Goal: Information Seeking & Learning: Learn about a topic

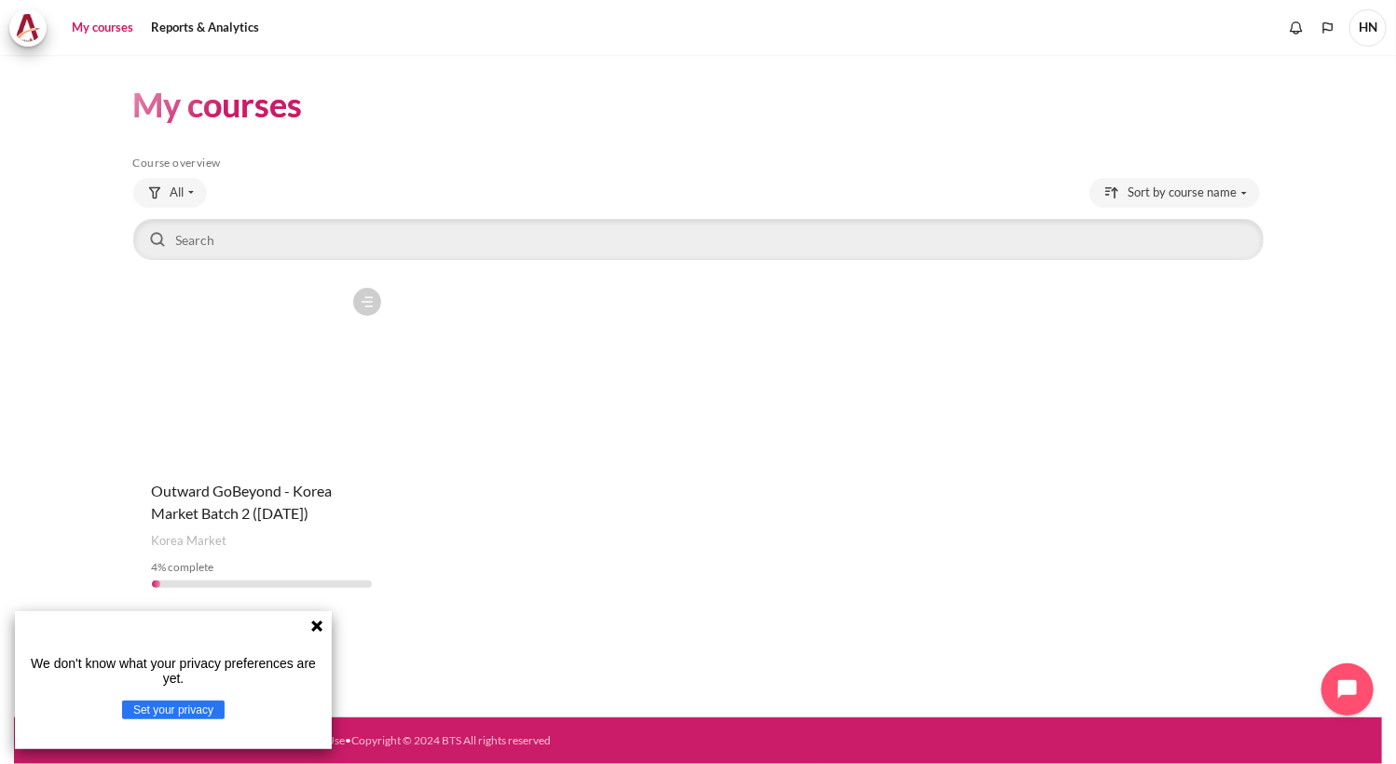
drag, startPoint x: 315, startPoint y: 628, endPoint x: 250, endPoint y: 130, distance: 501.9
click at [315, 628] on icon at bounding box center [316, 626] width 11 height 11
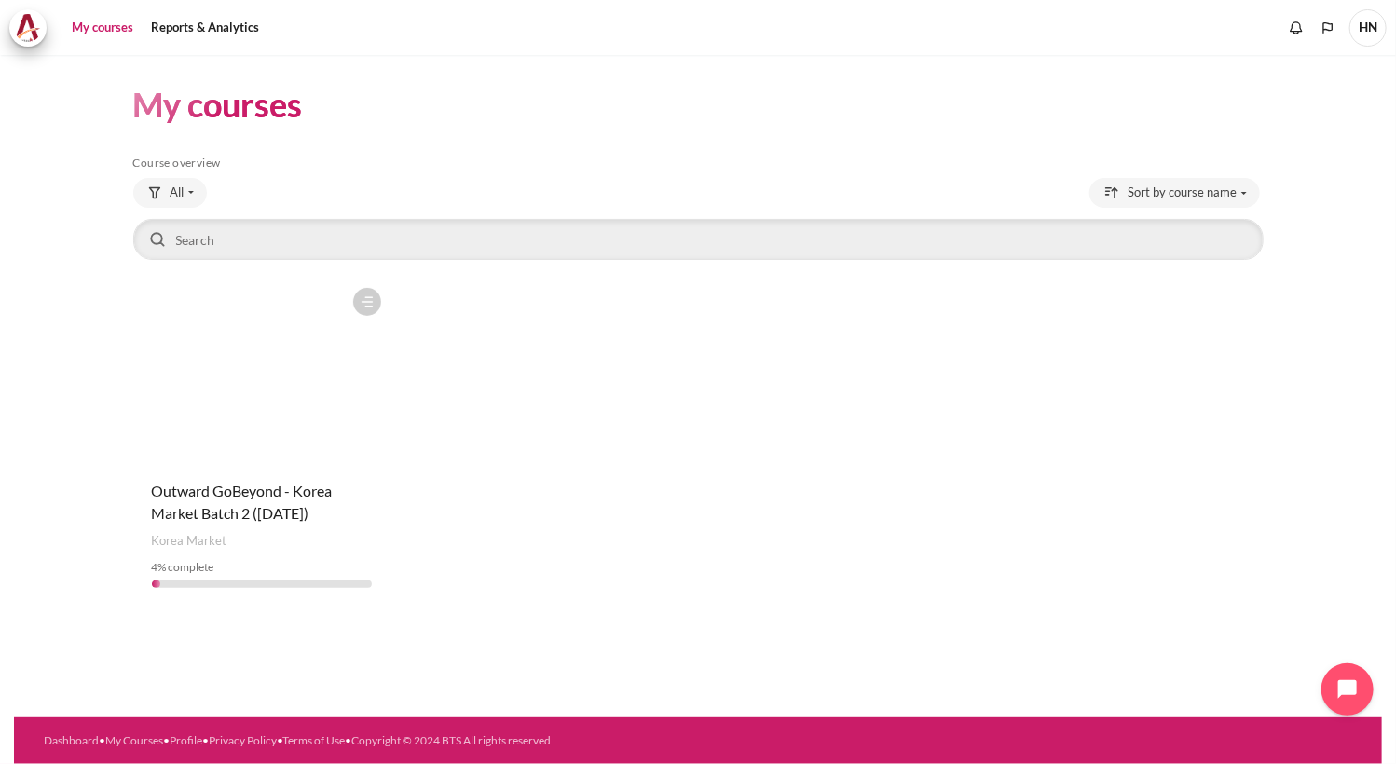
click at [112, 28] on link "My courses" at bounding box center [102, 27] width 75 height 37
click at [212, 498] on span "Outward GoBeyond - Korea Market Batch 2 ([DATE])" at bounding box center [242, 502] width 181 height 40
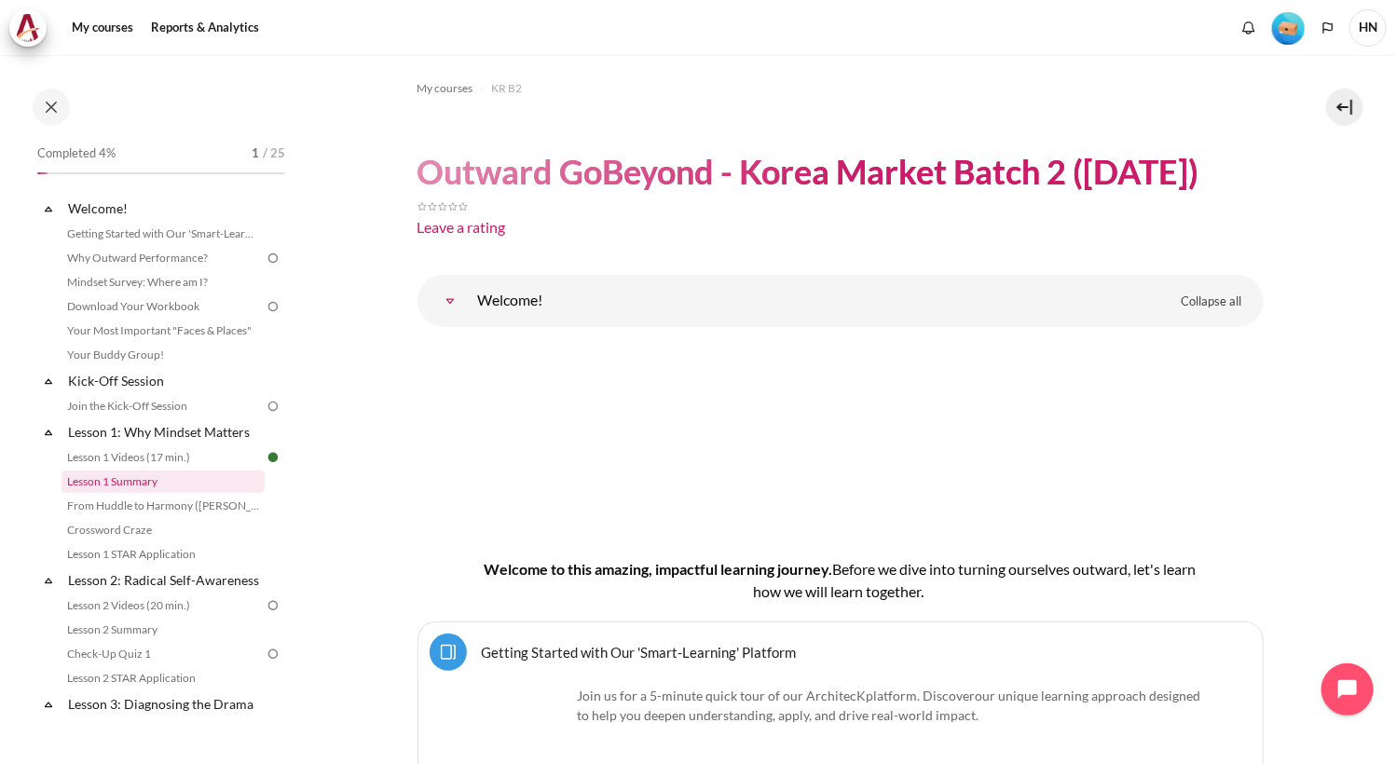
click at [129, 484] on link "Lesson 1 Summary" at bounding box center [163, 482] width 203 height 22
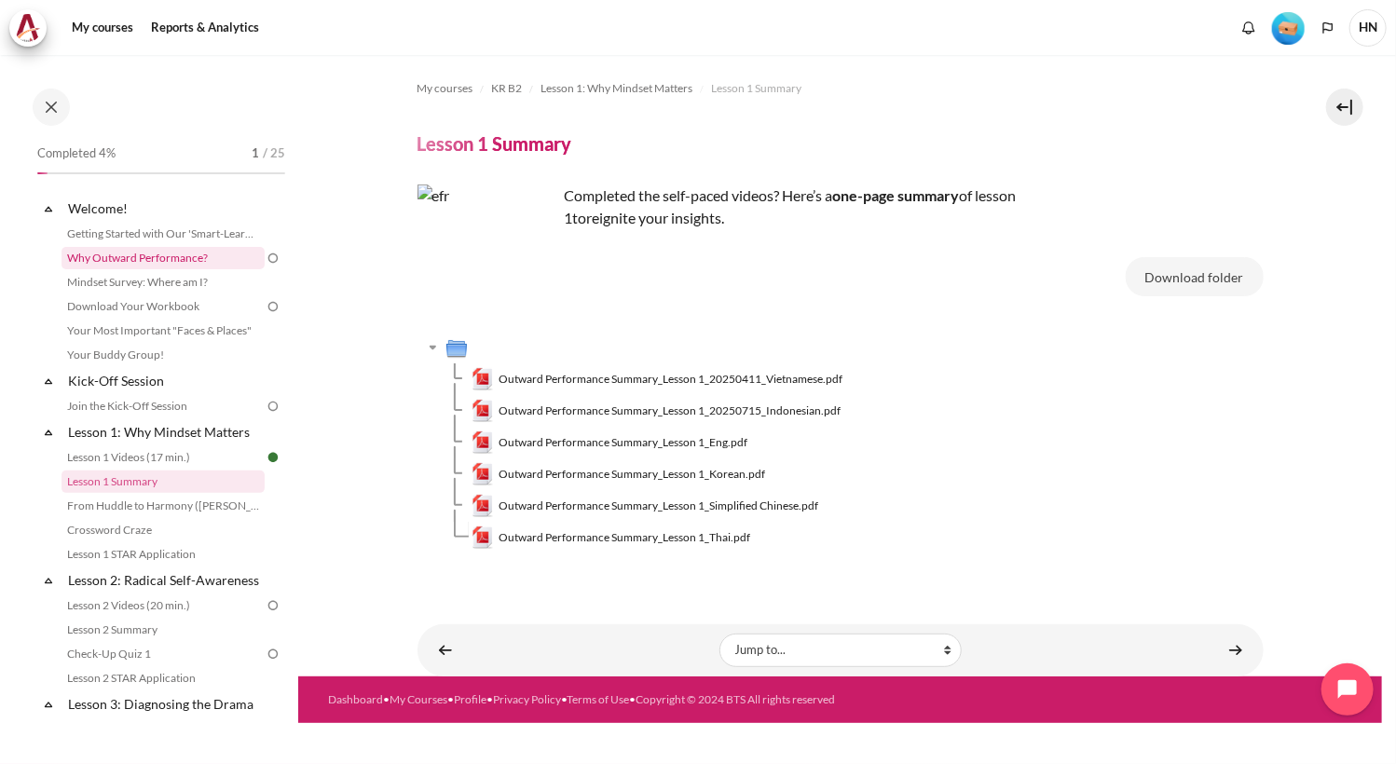
click at [160, 259] on link "Why Outward Performance?" at bounding box center [163, 258] width 203 height 22
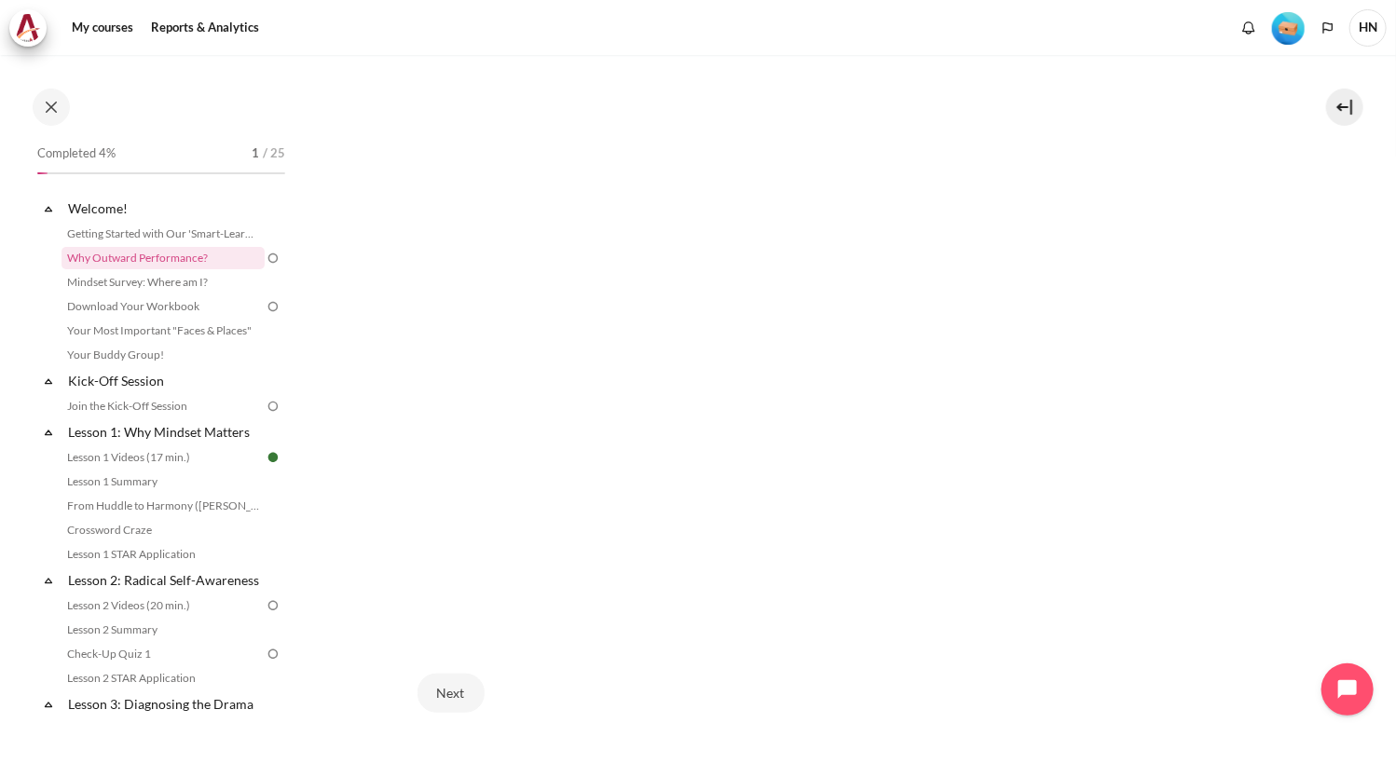
scroll to position [466, 0]
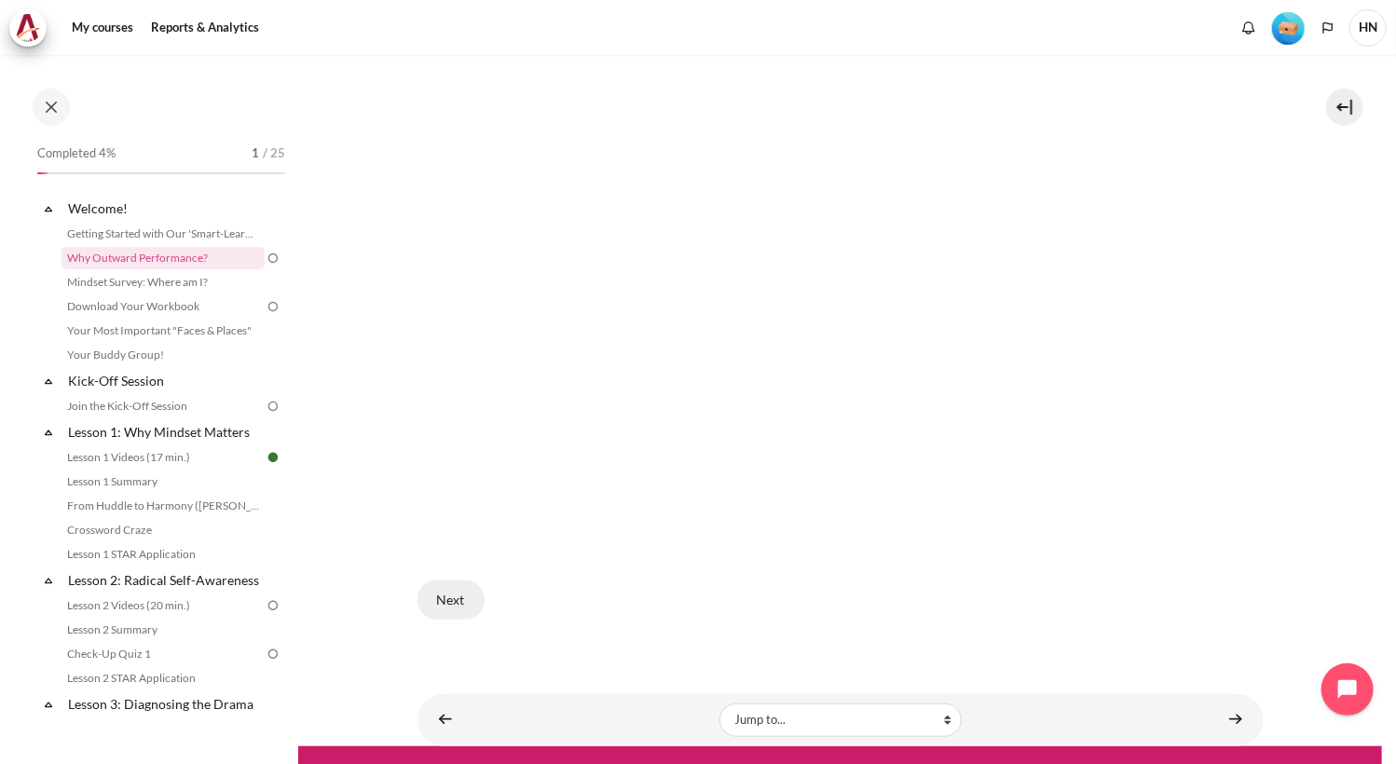
click at [469, 595] on button "Next" at bounding box center [450, 600] width 67 height 39
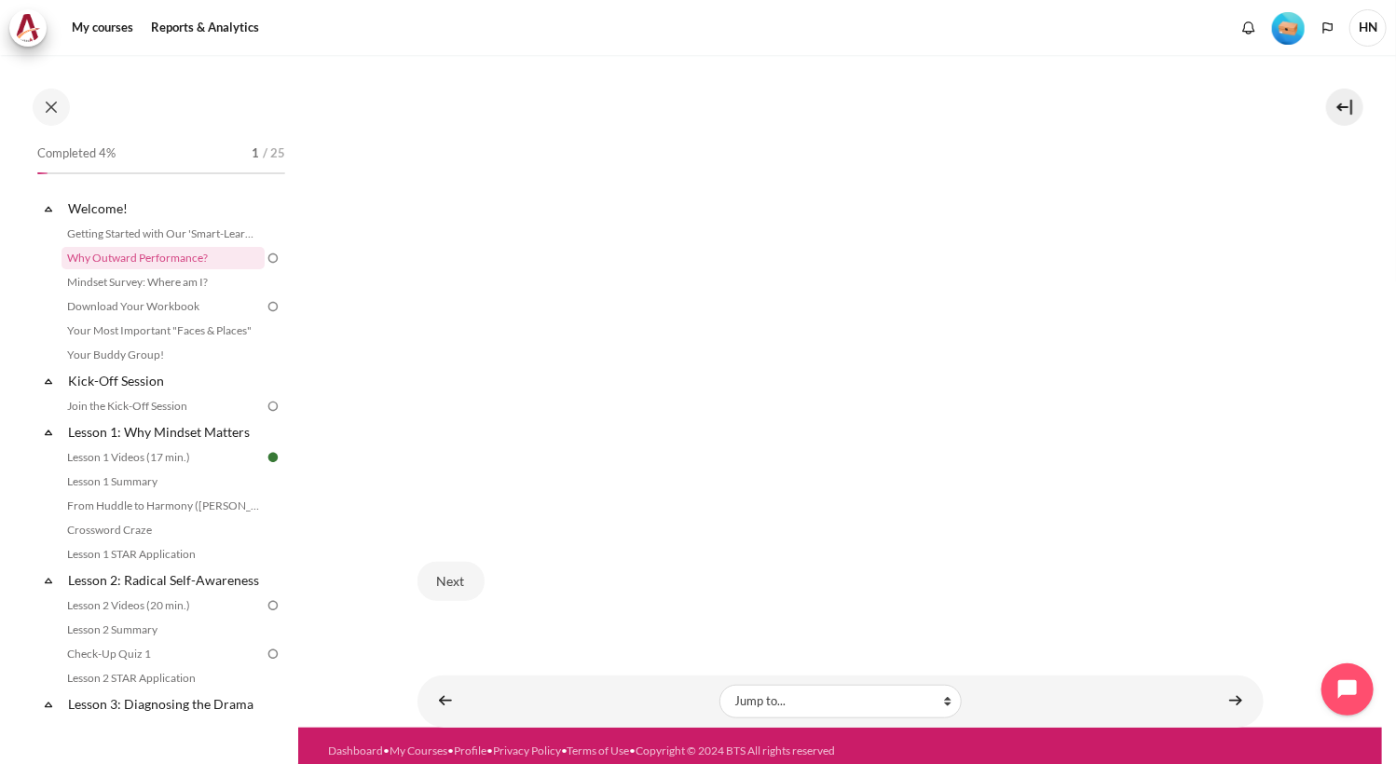
scroll to position [488, 0]
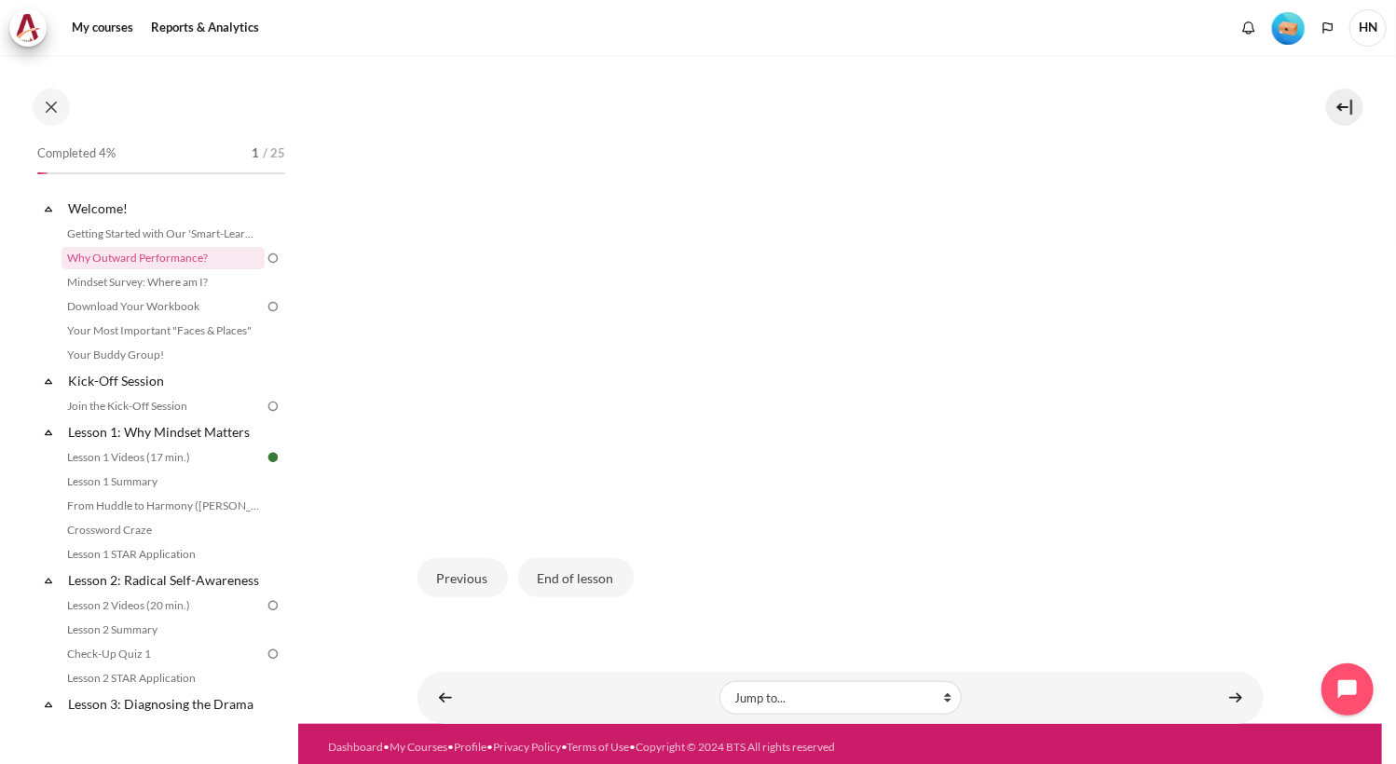
scroll to position [526, 0]
click at [568, 569] on button "End of lesson" at bounding box center [576, 576] width 116 height 39
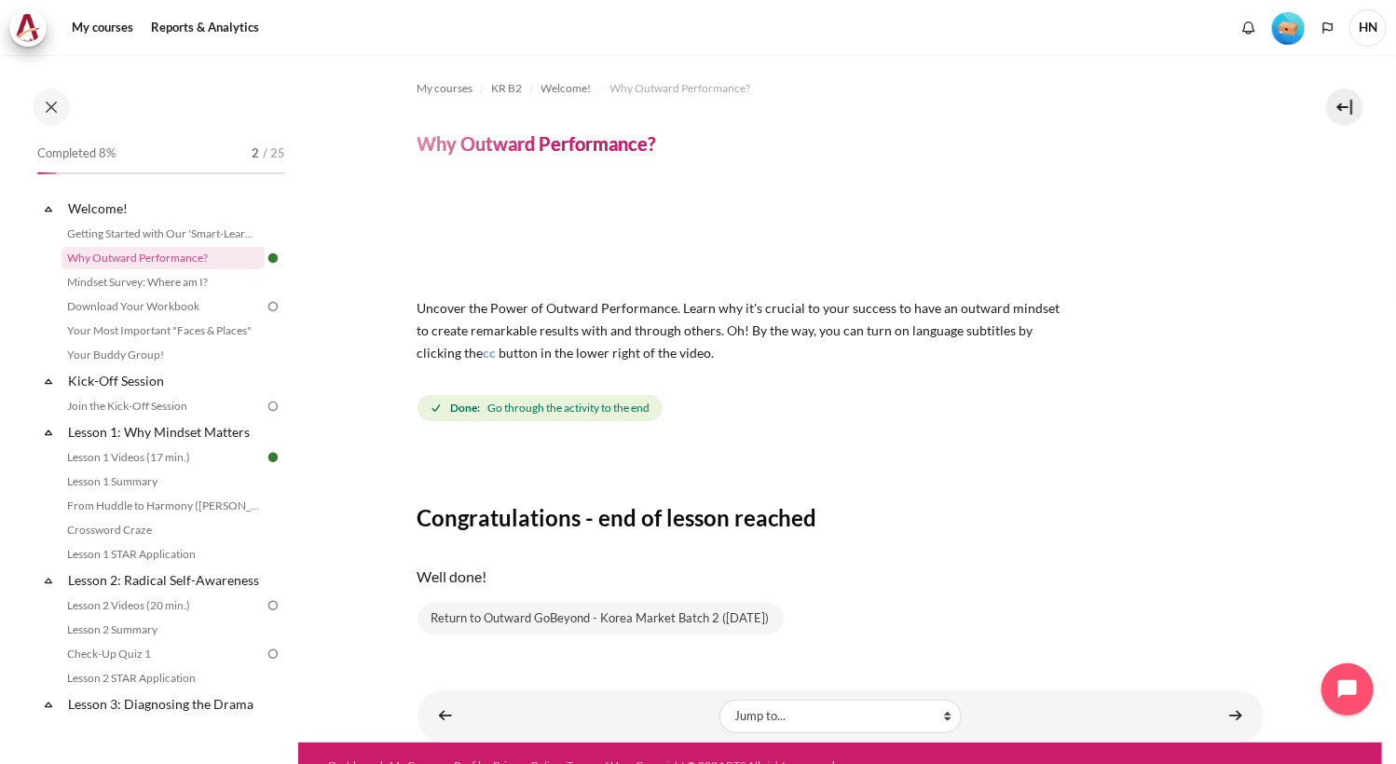
scroll to position [24, 0]
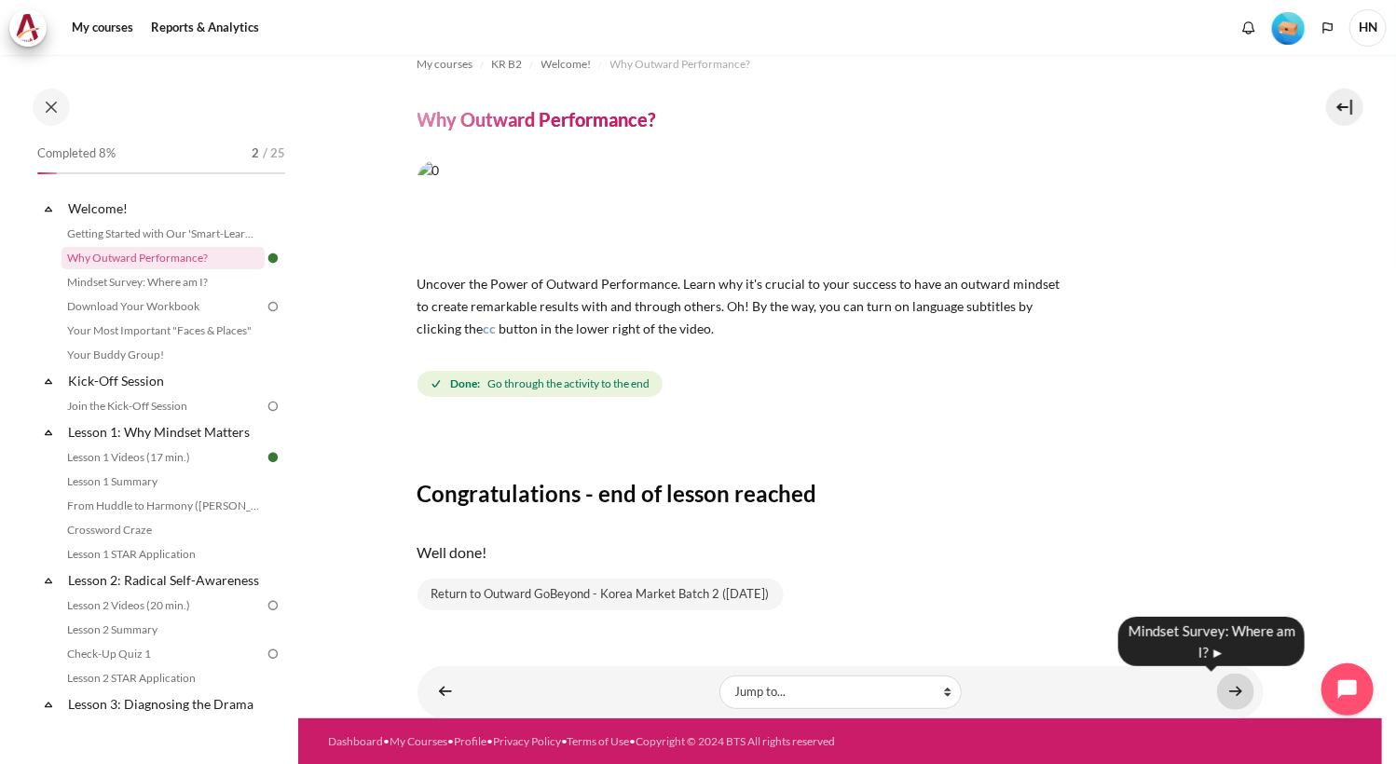
click at [1231, 688] on link "Content" at bounding box center [1235, 692] width 37 height 36
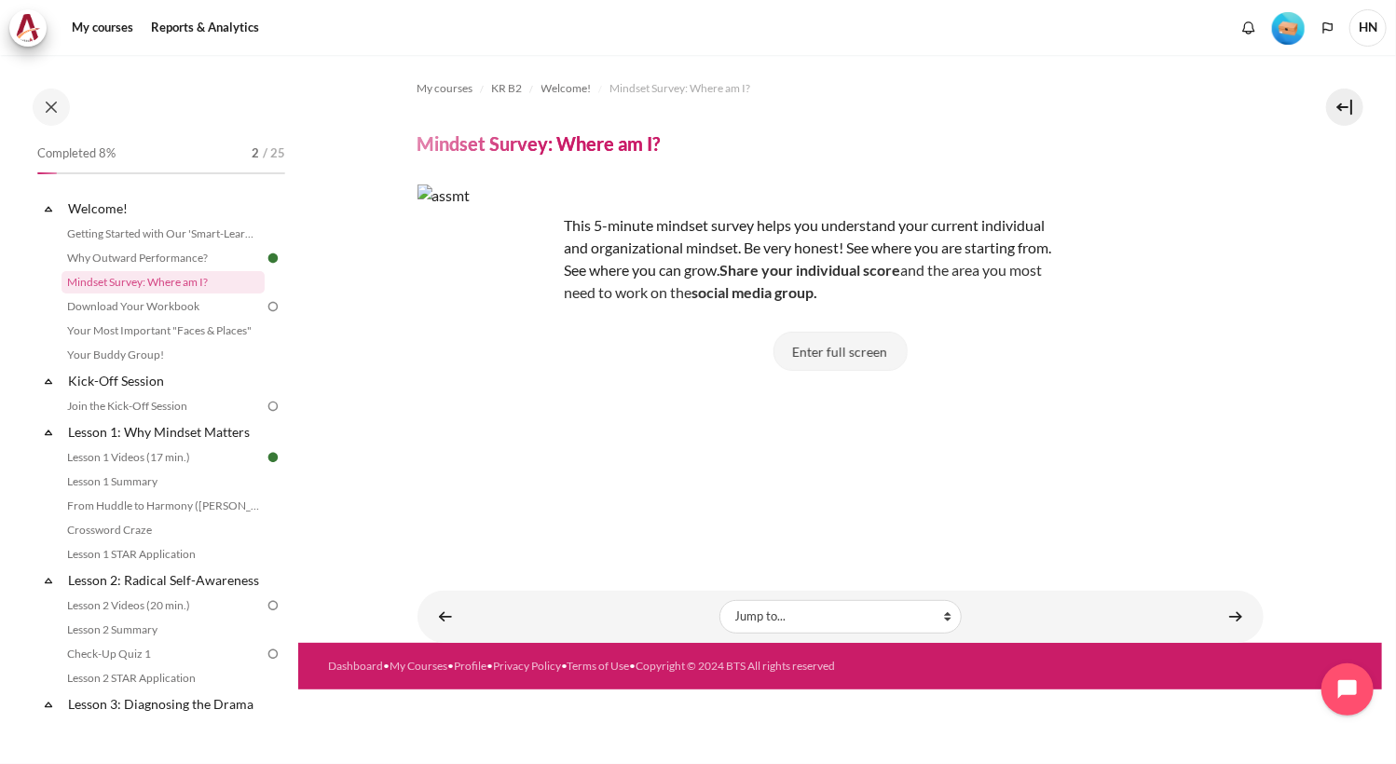
click at [845, 346] on button "Enter full screen" at bounding box center [840, 351] width 134 height 39
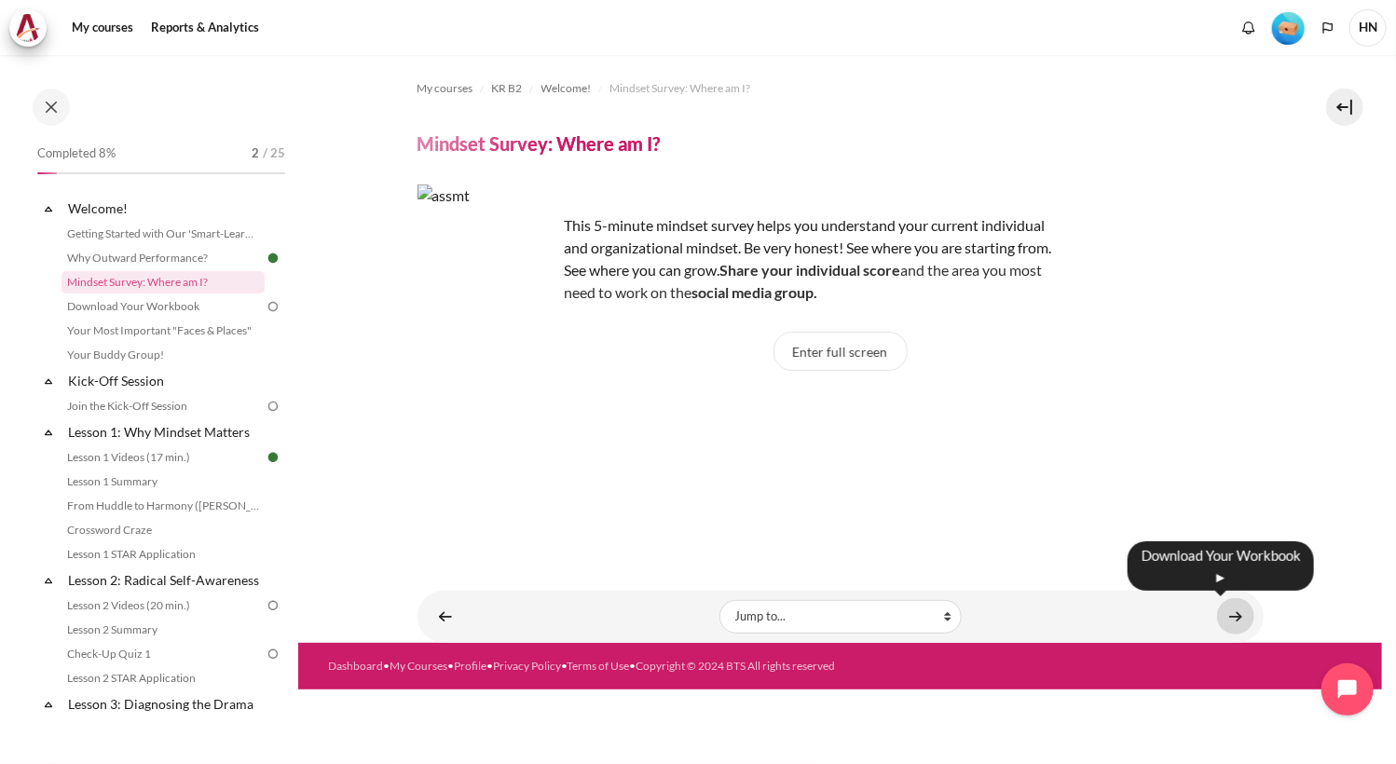
click at [1226, 615] on link "Content" at bounding box center [1235, 616] width 37 height 36
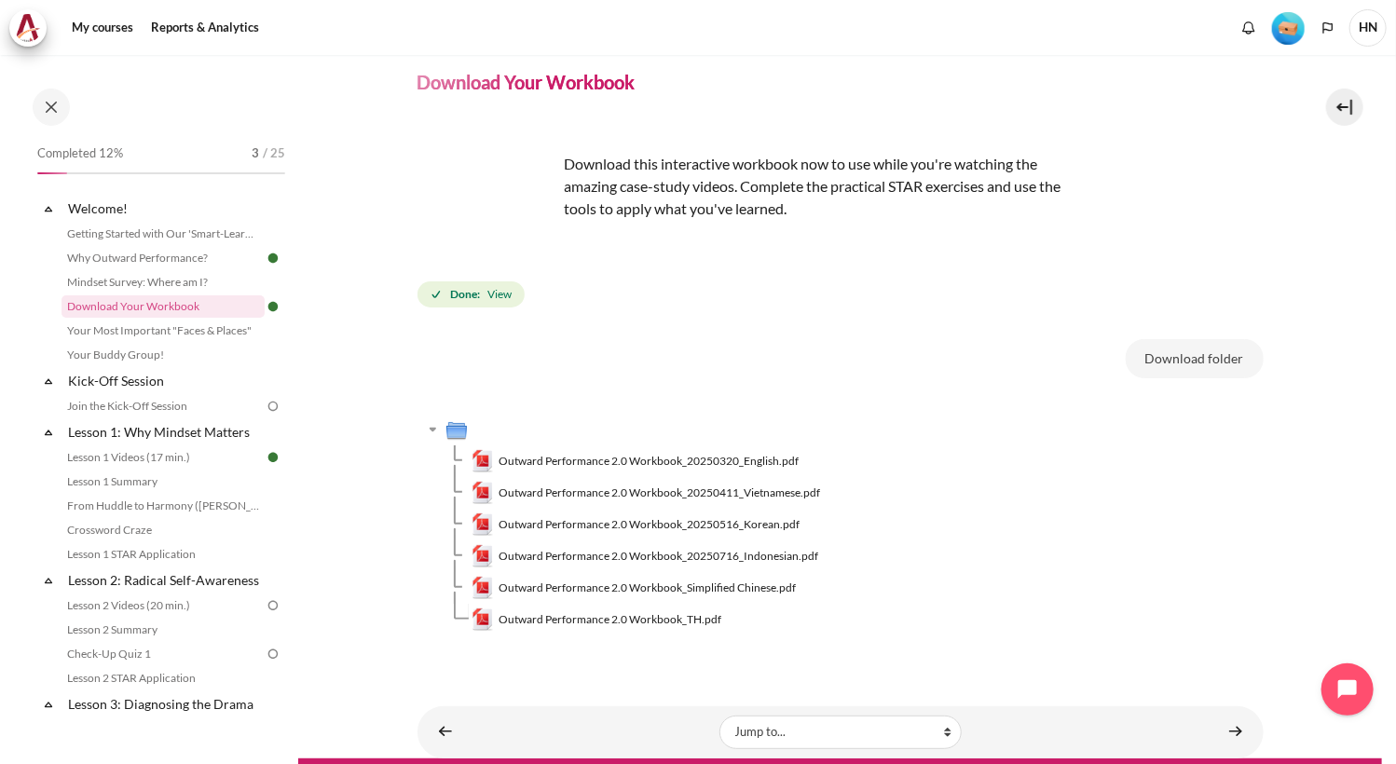
scroll to position [102, 0]
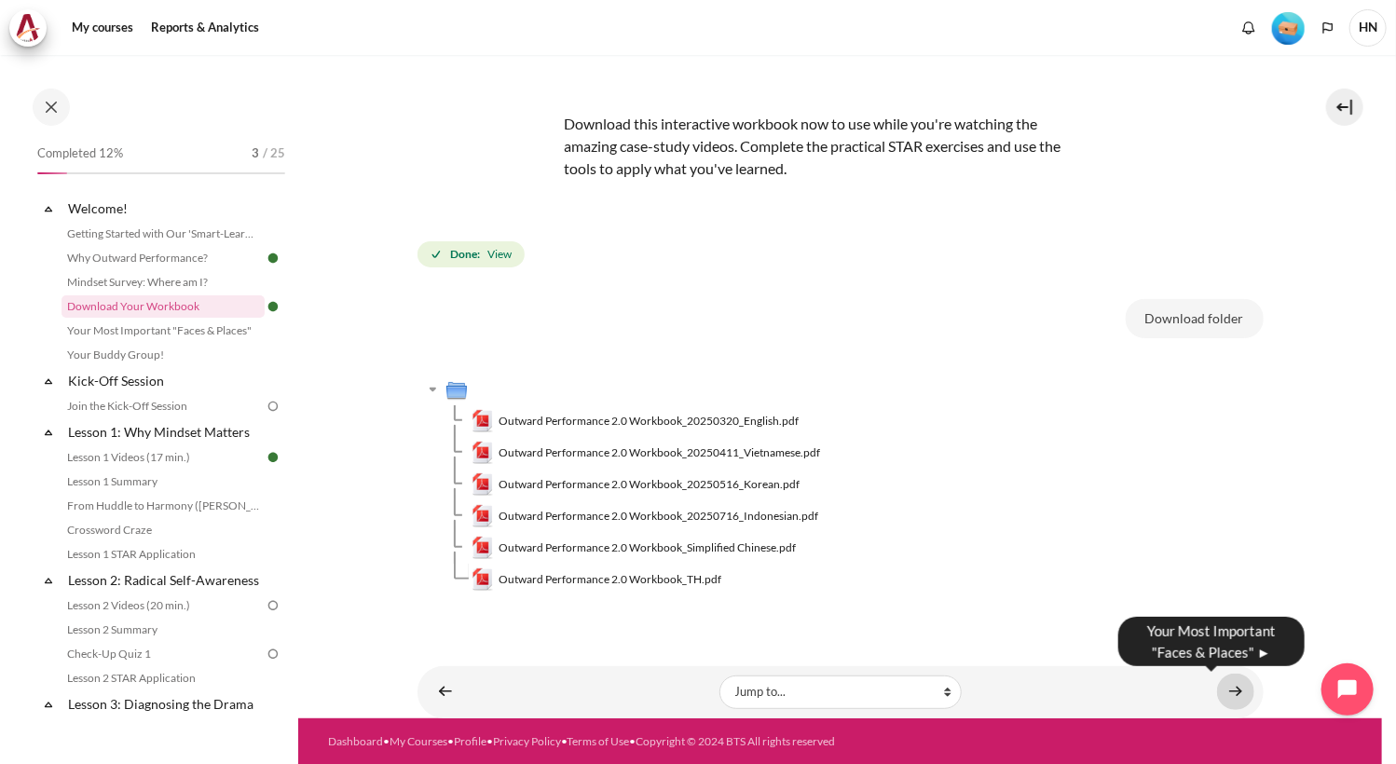
click at [1217, 697] on link "Content" at bounding box center [1235, 692] width 37 height 36
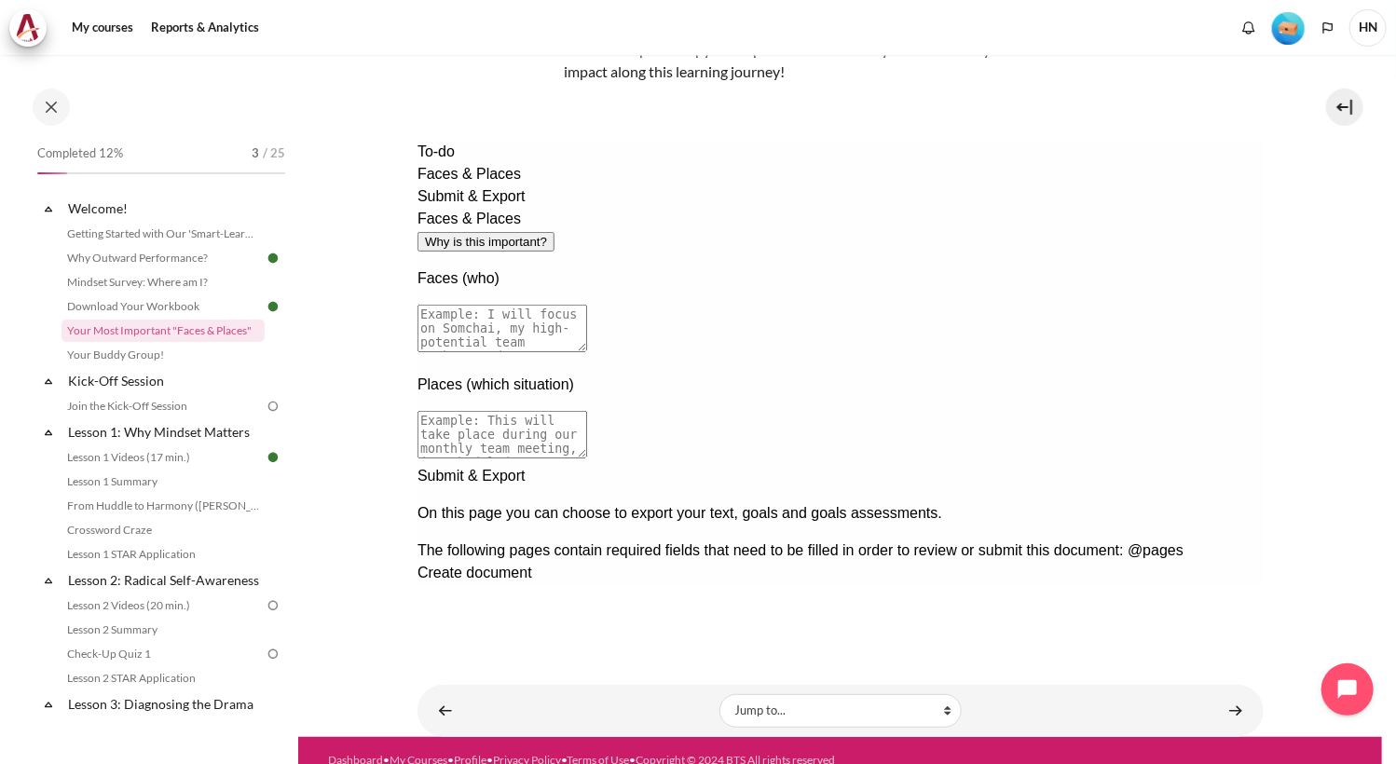
scroll to position [233, 0]
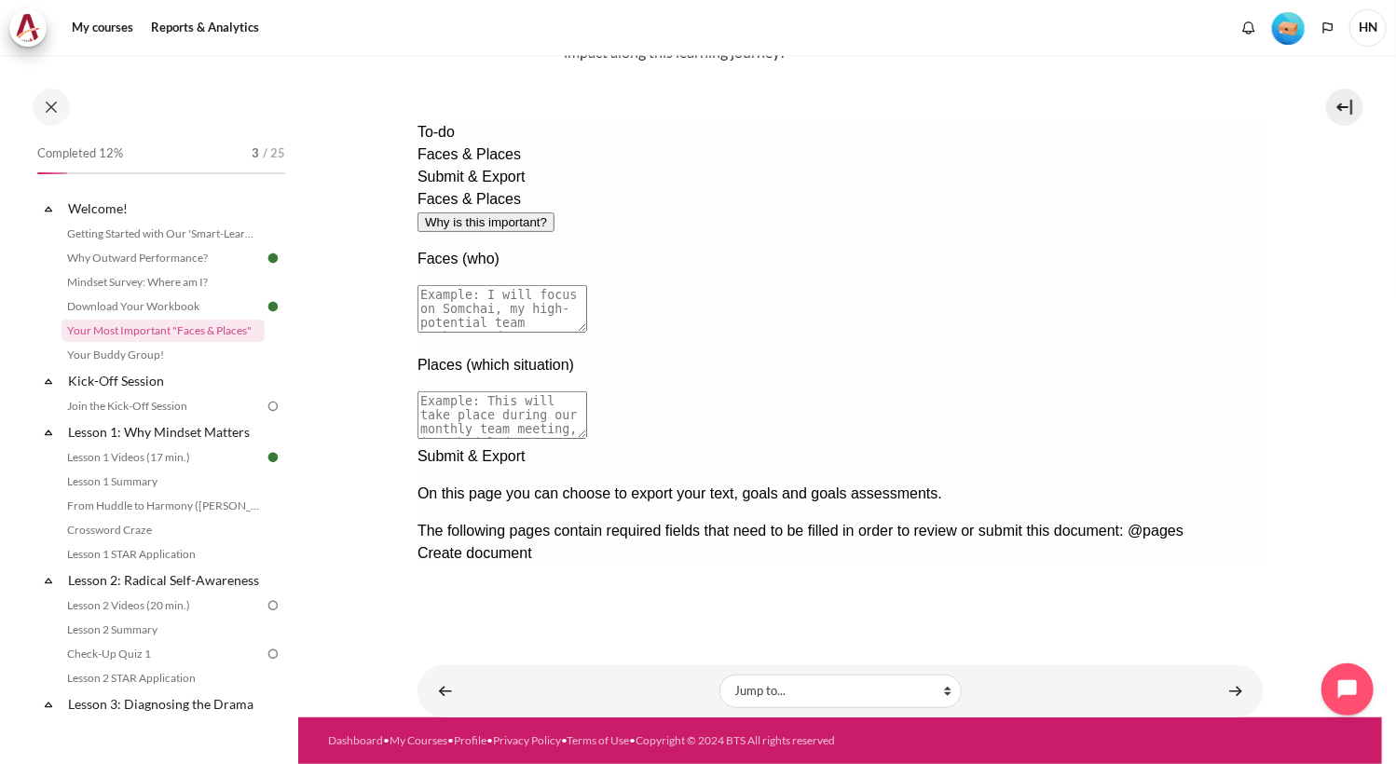
click at [1224, 444] on div "Next documentation step" at bounding box center [840, 444] width 846 height 0
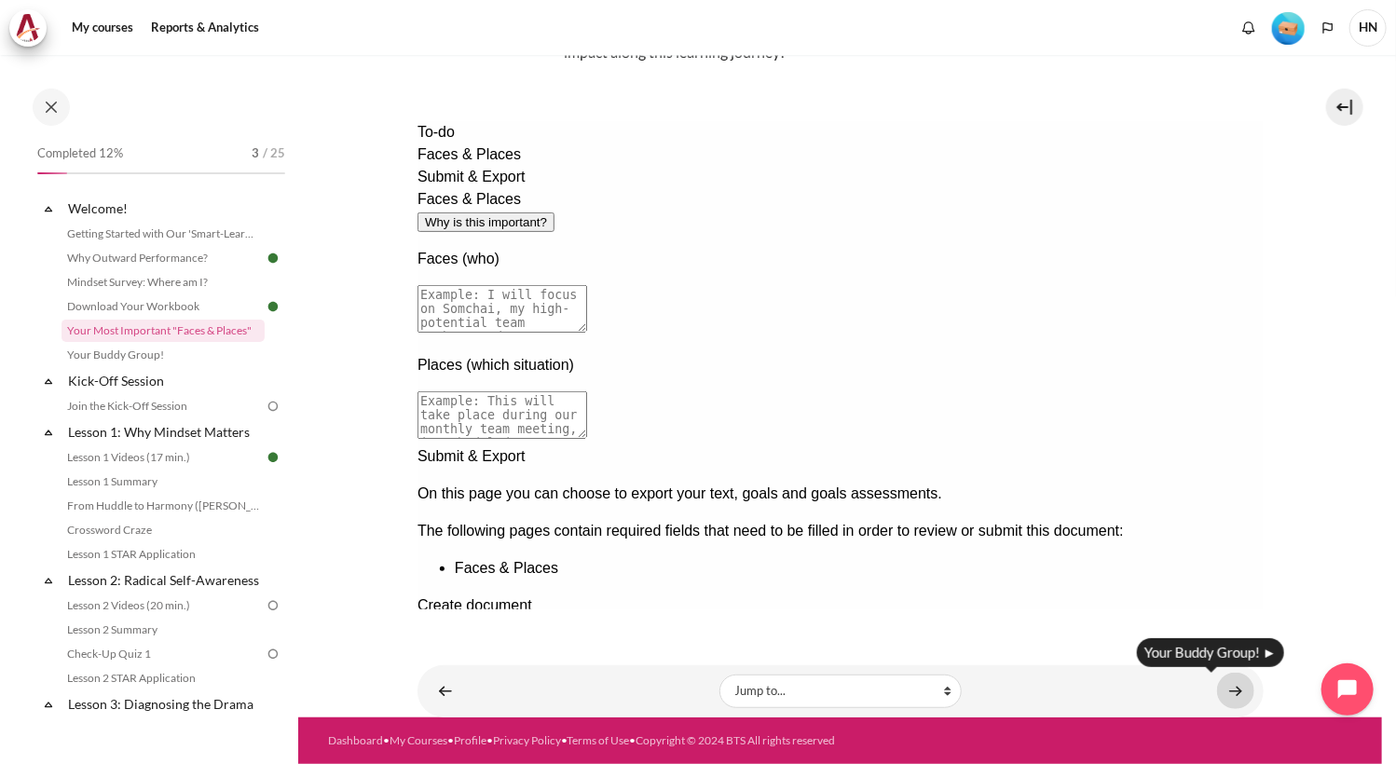
click at [1224, 681] on link "Content" at bounding box center [1235, 691] width 37 height 36
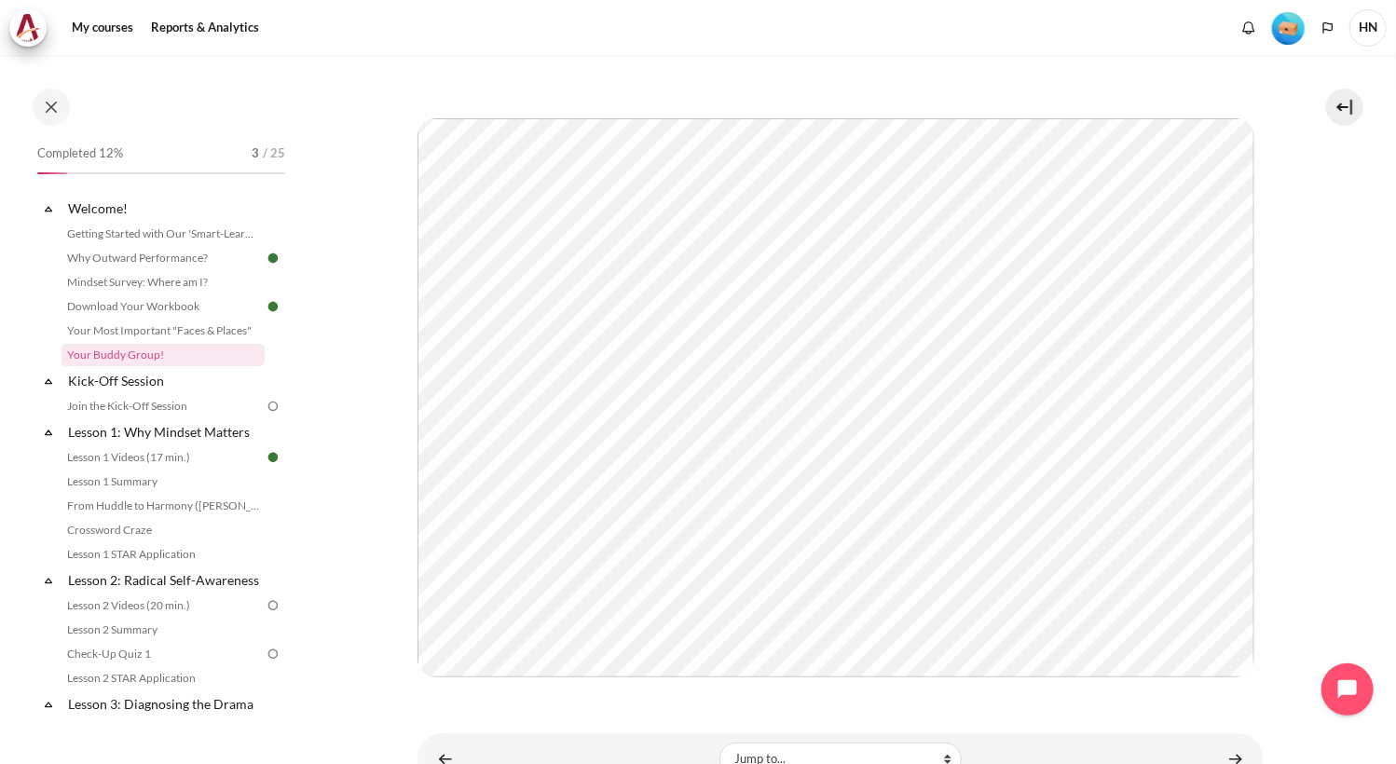
scroll to position [280, 0]
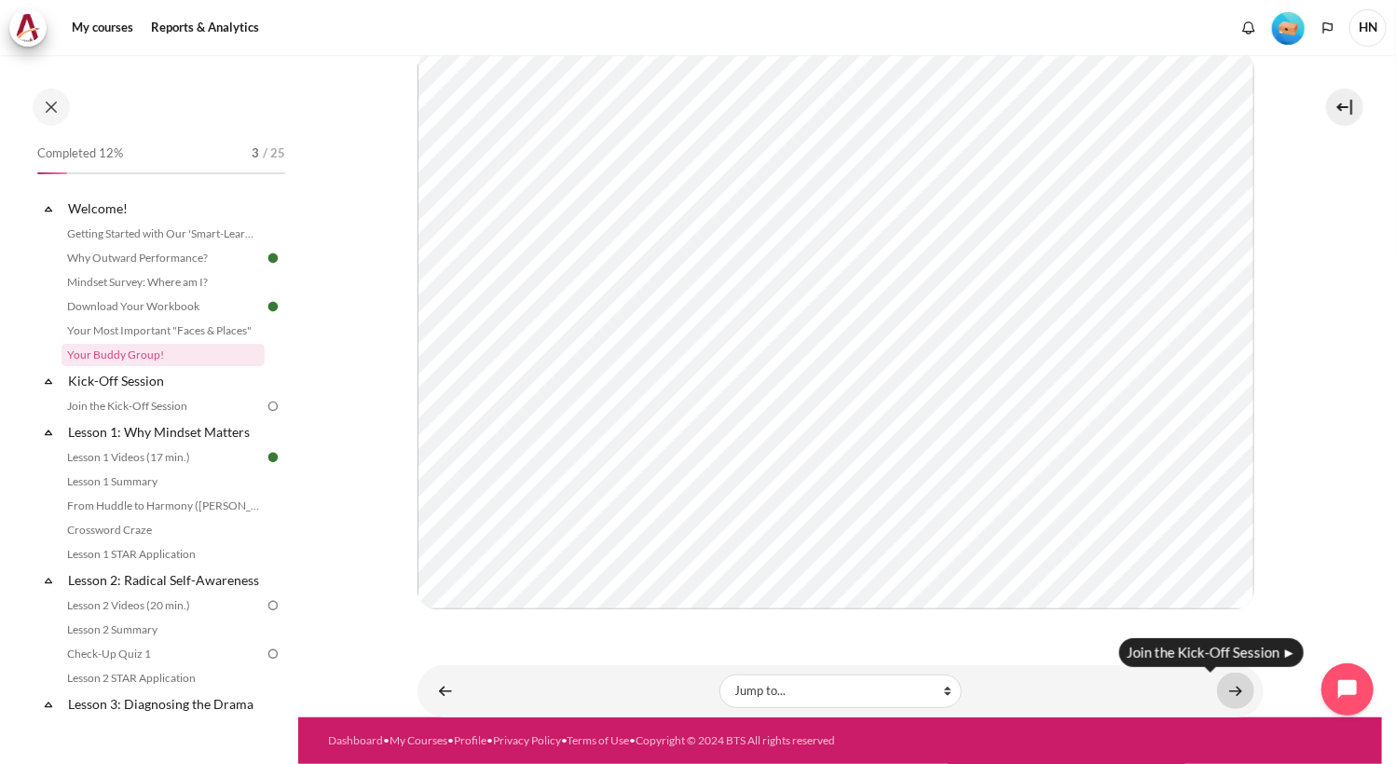
click at [1229, 690] on link "Content" at bounding box center [1235, 691] width 37 height 36
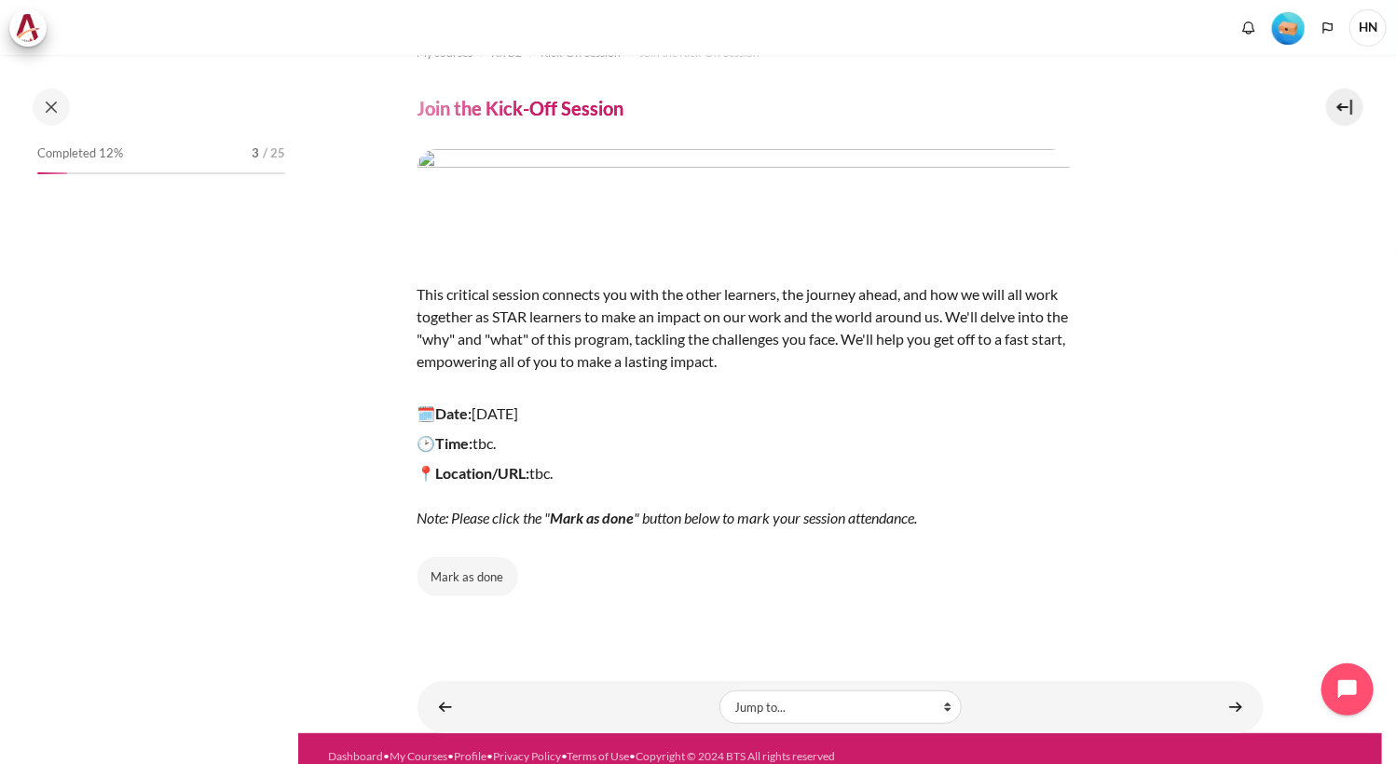
scroll to position [51, 0]
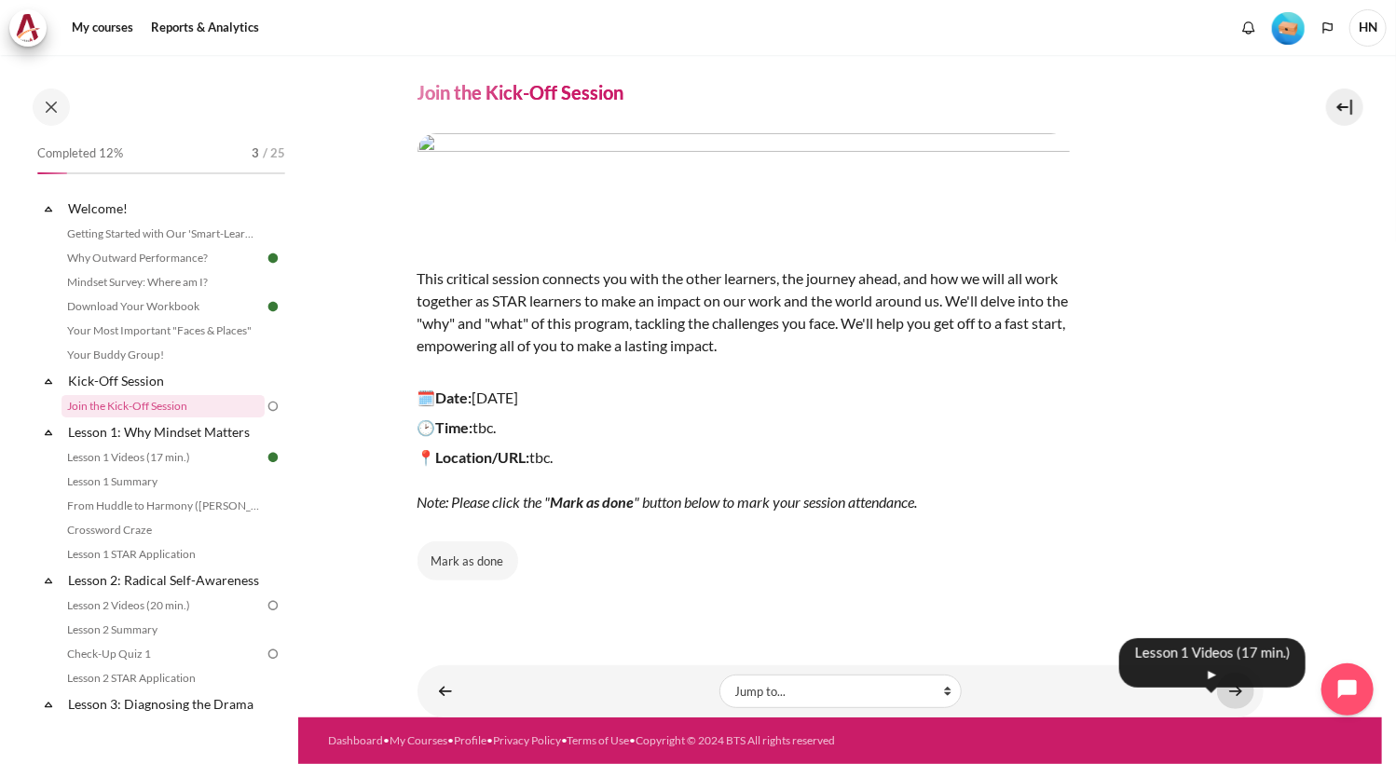
click at [1223, 690] on link "Content" at bounding box center [1235, 691] width 37 height 36
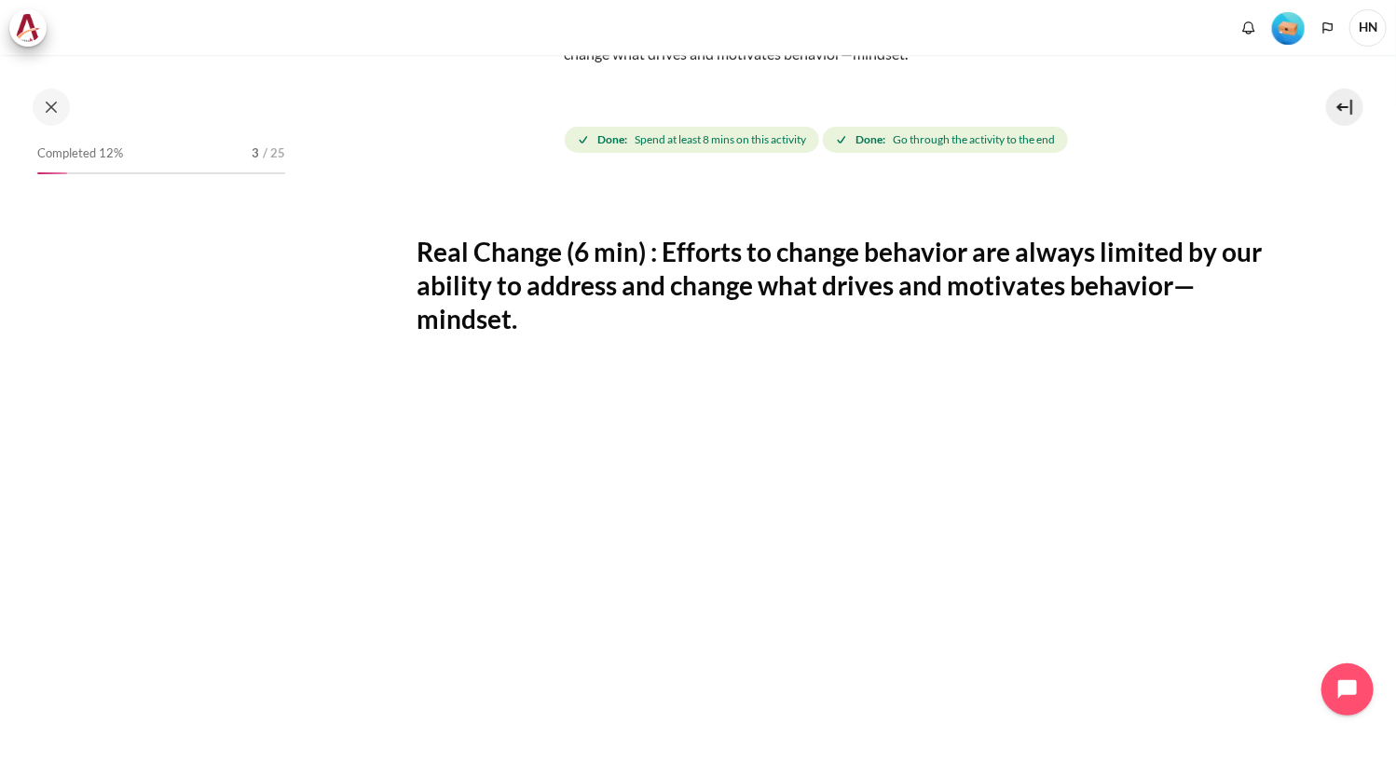
scroll to position [32, 0]
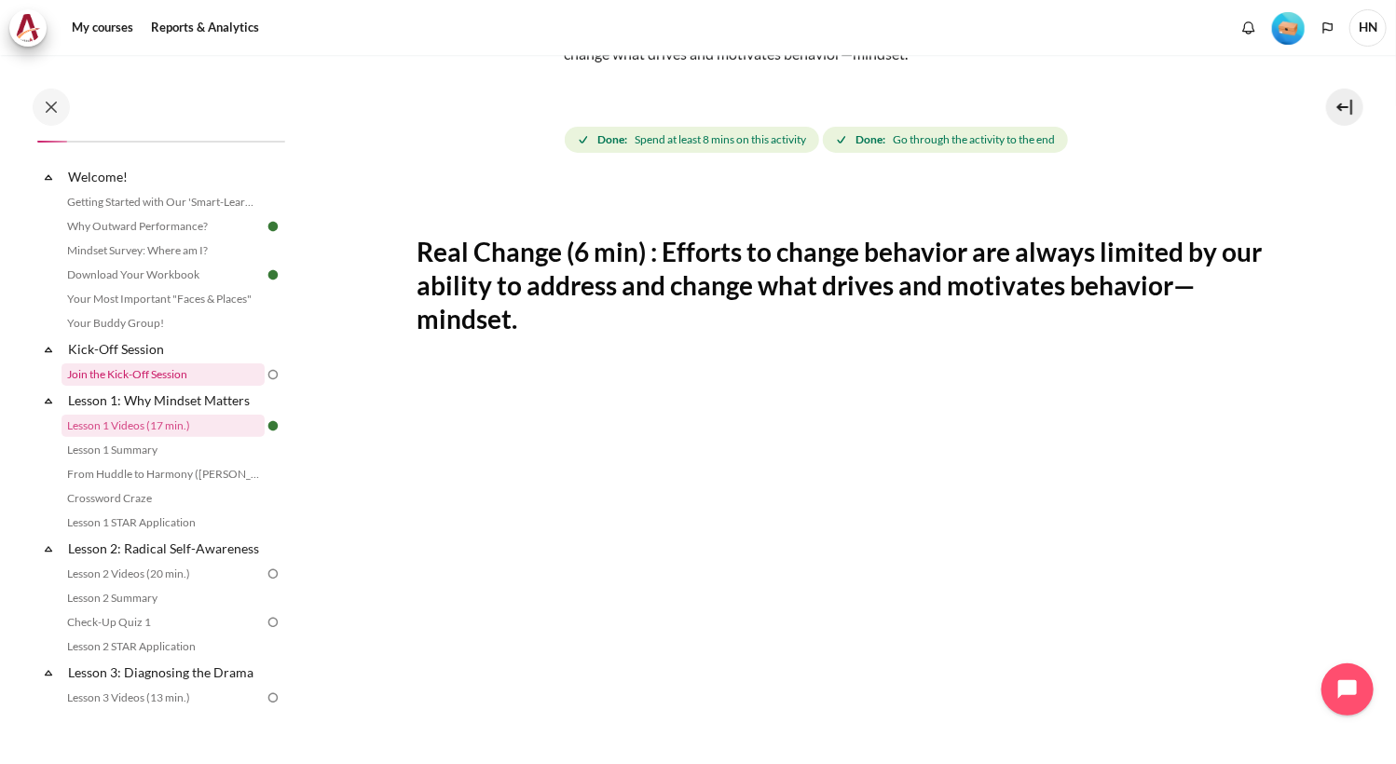
click at [127, 376] on link "Join the Kick-Off Session" at bounding box center [163, 374] width 203 height 22
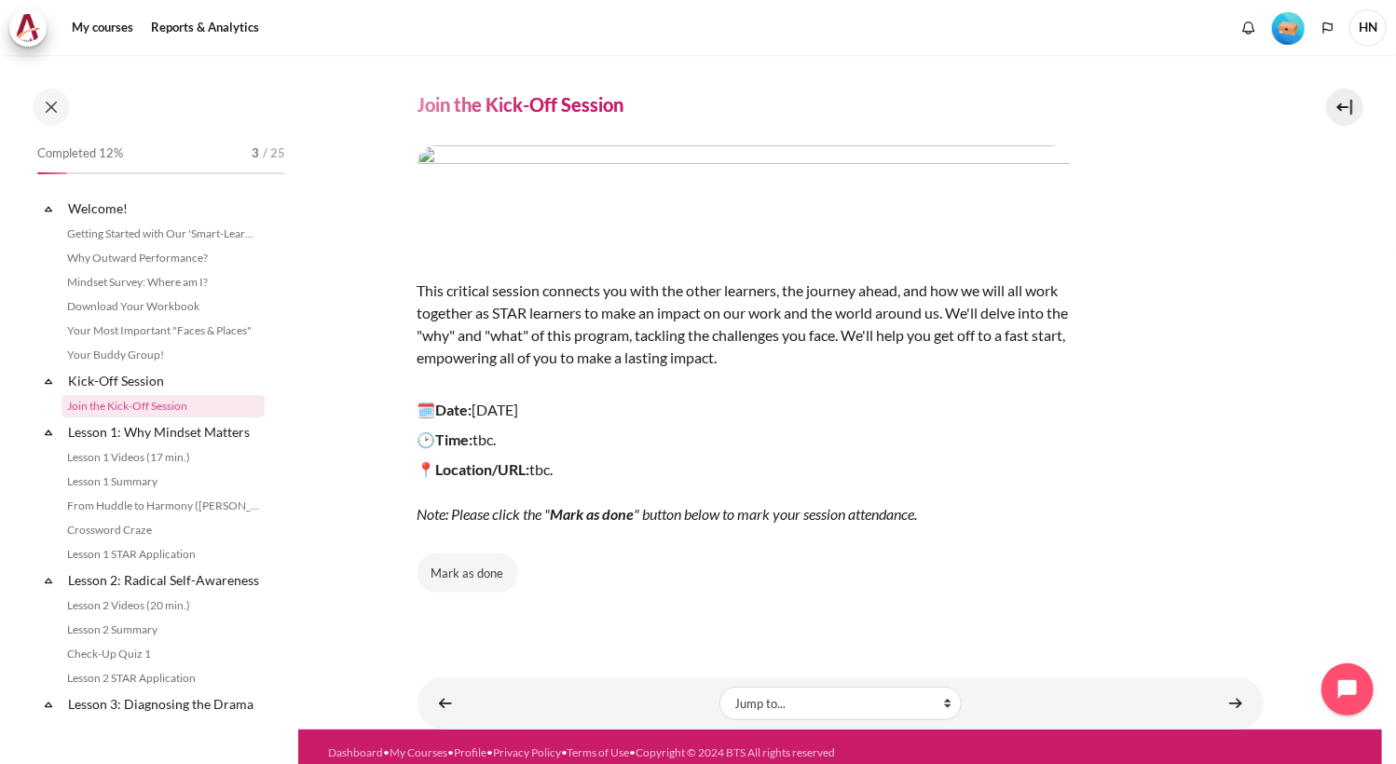
scroll to position [51, 0]
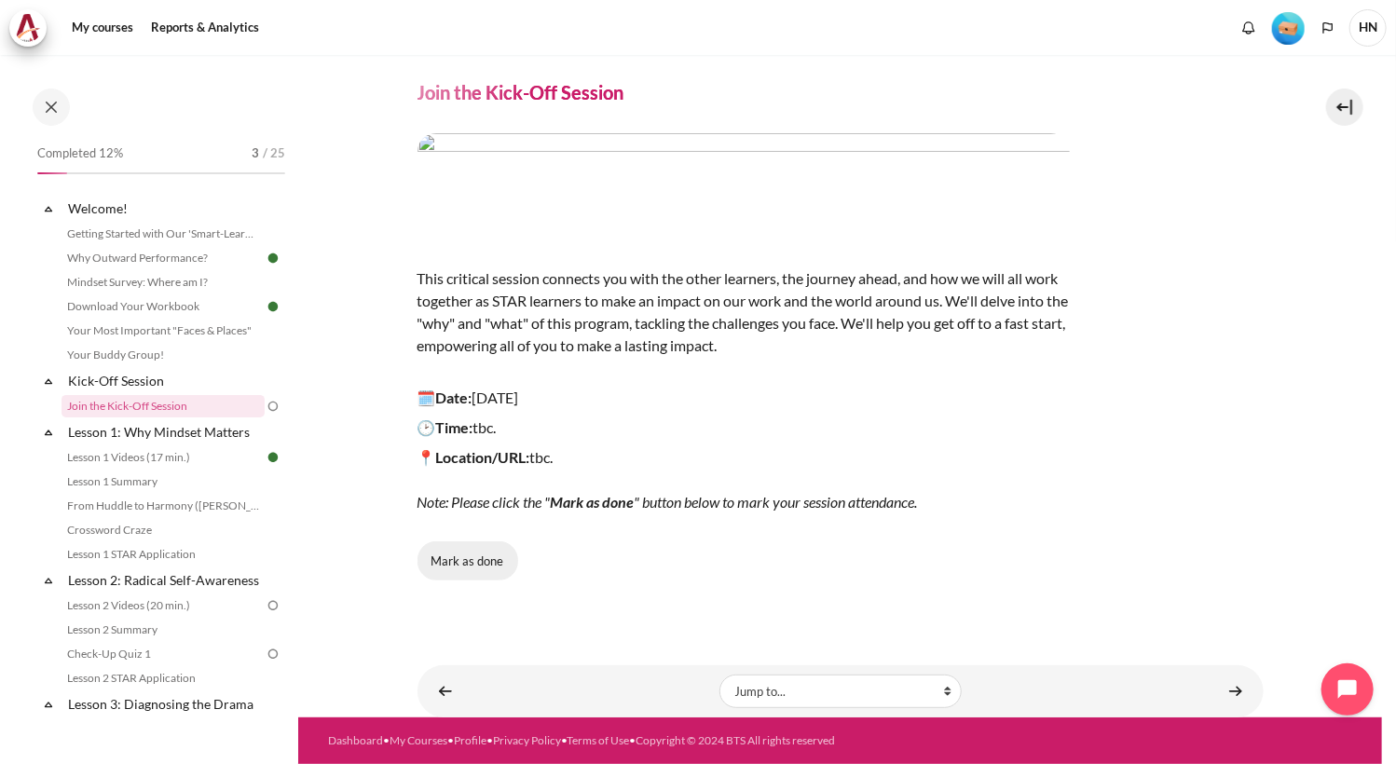
click at [476, 564] on button "Mark as done" at bounding box center [467, 560] width 101 height 39
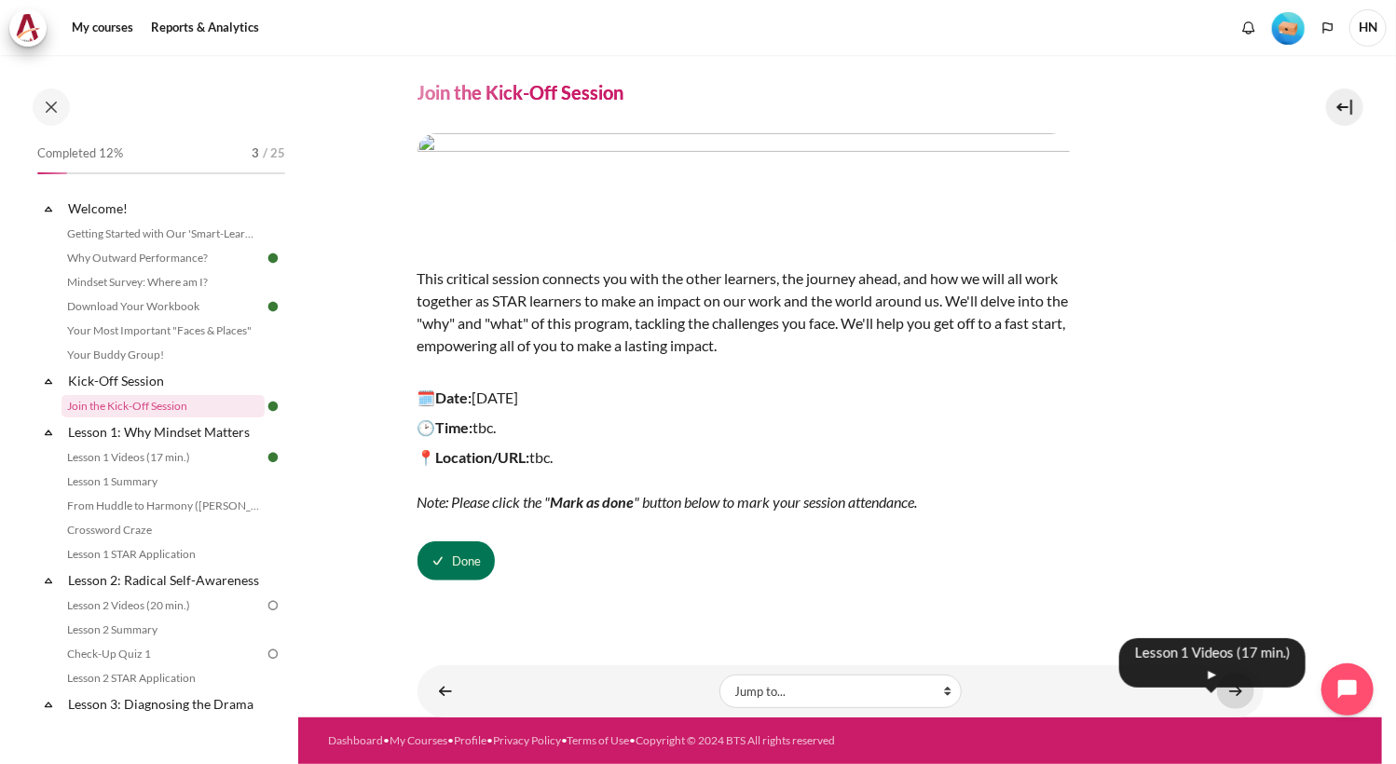
click at [1223, 692] on link "Content" at bounding box center [1235, 691] width 37 height 36
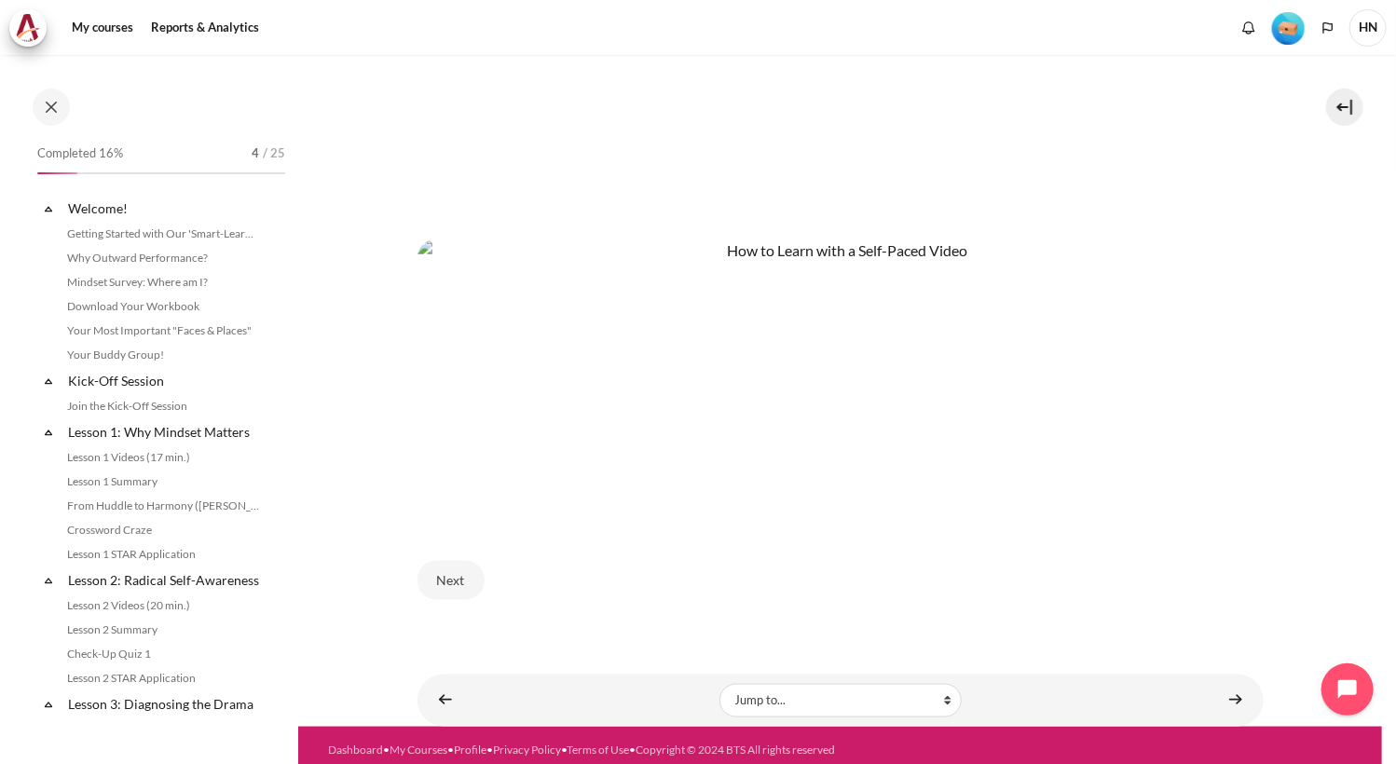
scroll to position [32, 0]
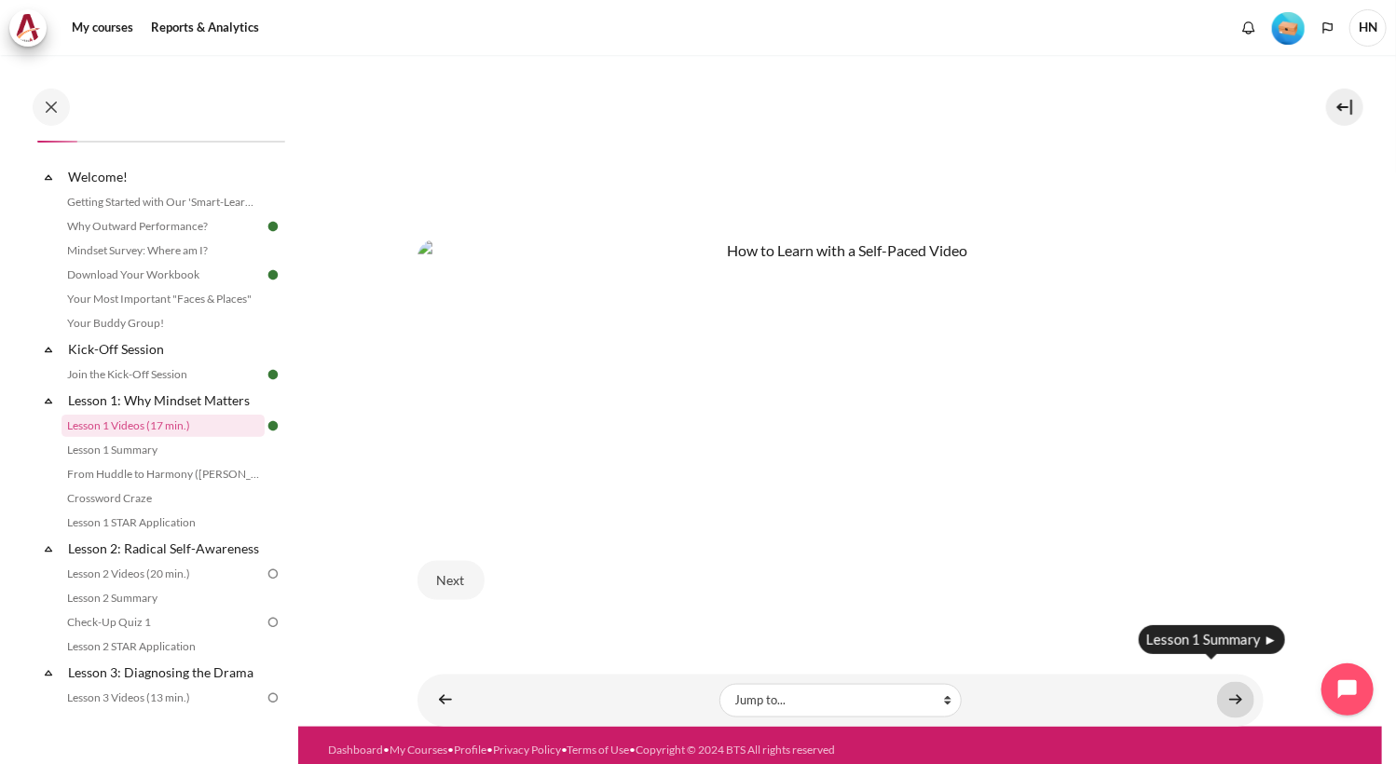
click at [1224, 691] on link "Content" at bounding box center [1235, 700] width 37 height 36
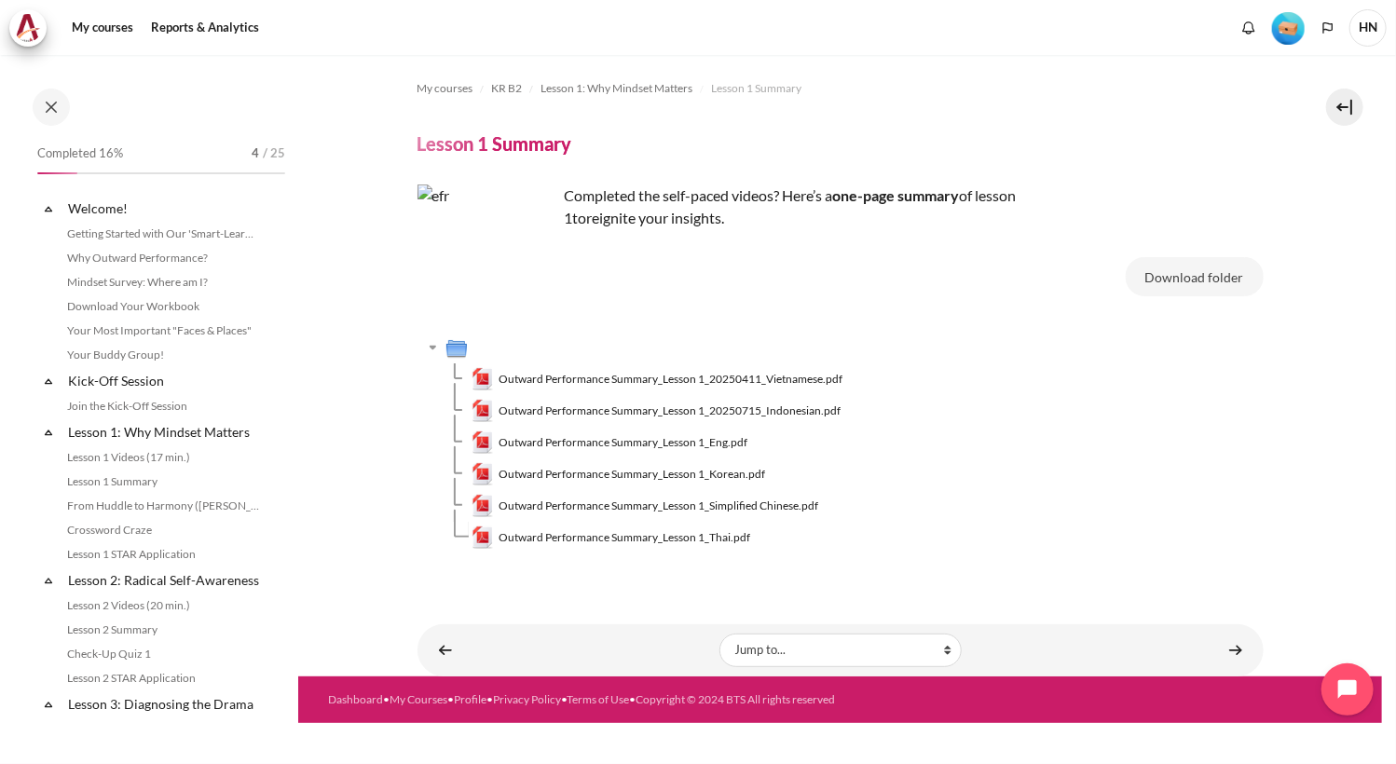
scroll to position [56, 0]
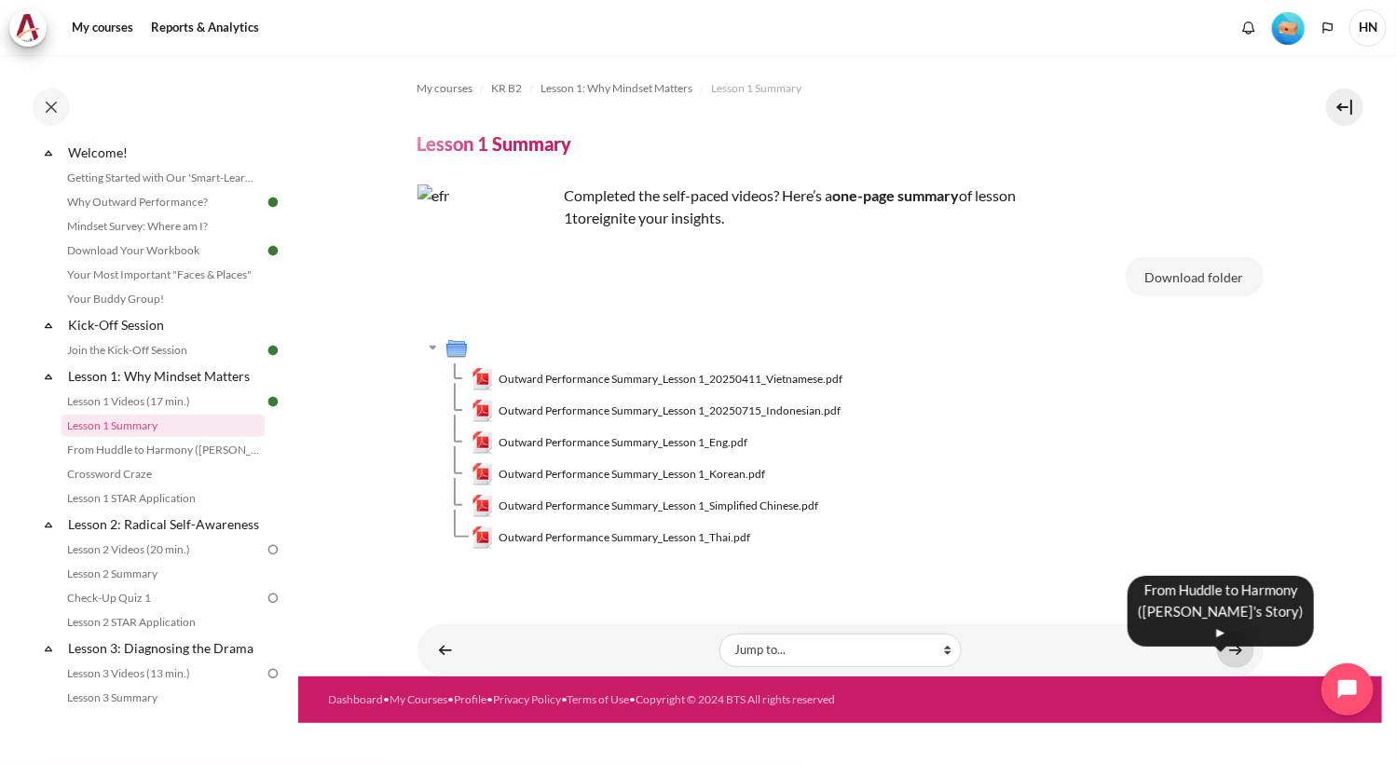
click at [1229, 648] on link "Content" at bounding box center [1235, 650] width 37 height 36
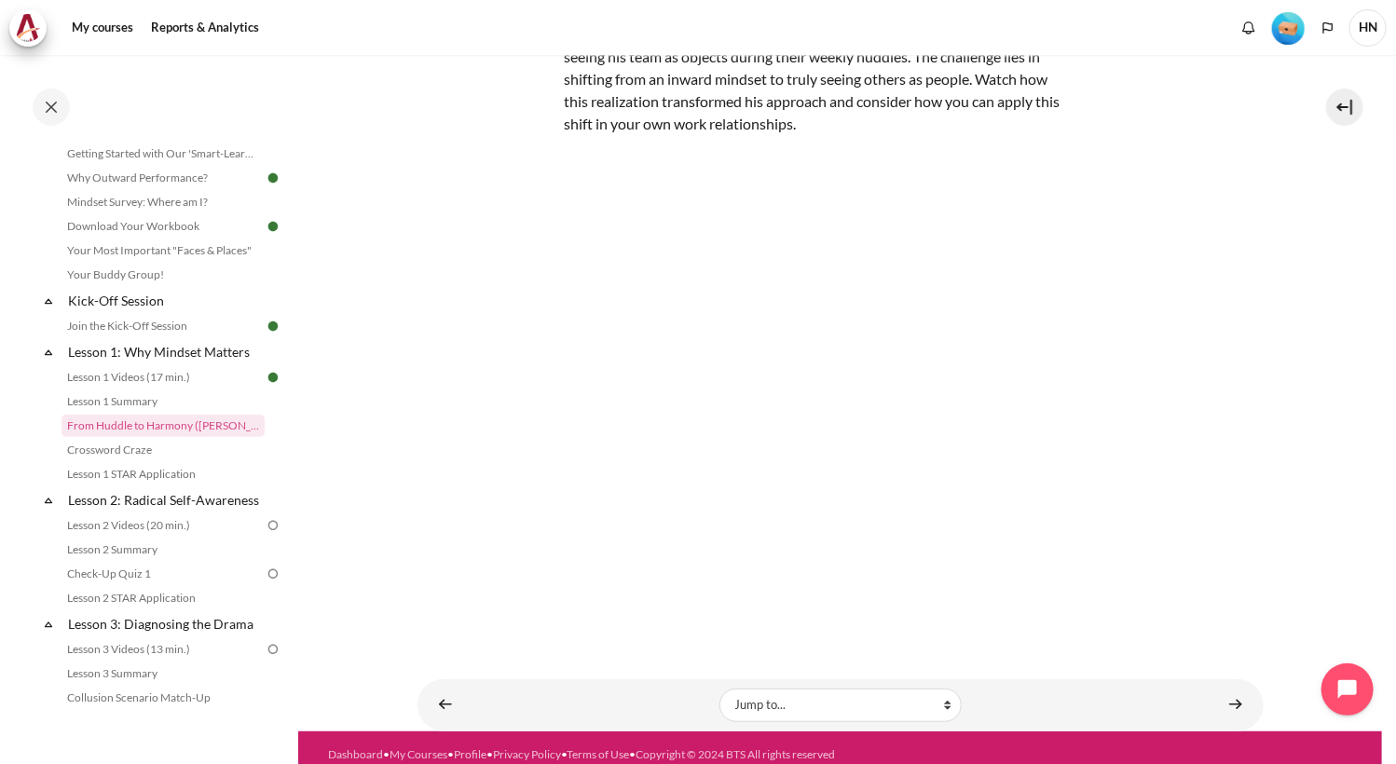
scroll to position [170, 0]
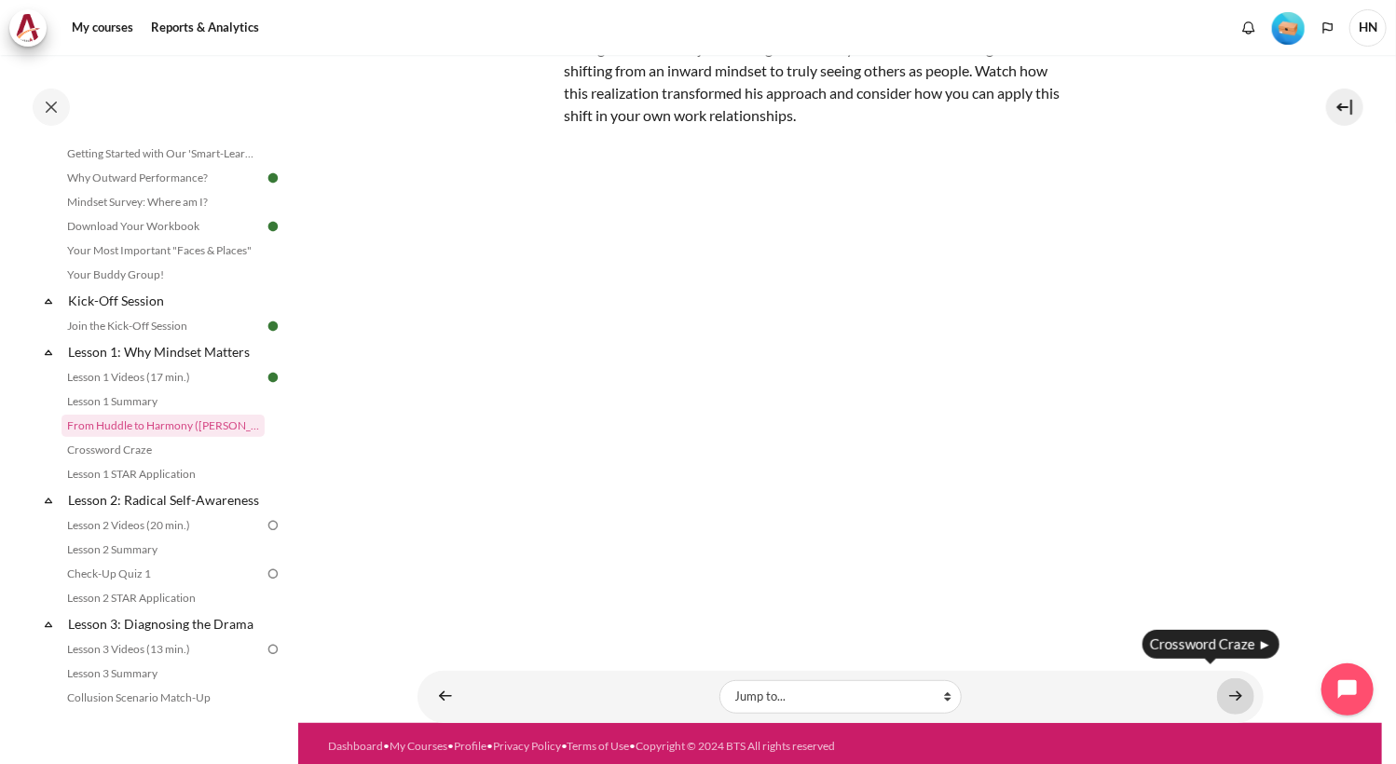
click at [1231, 697] on link "Content" at bounding box center [1235, 696] width 37 height 36
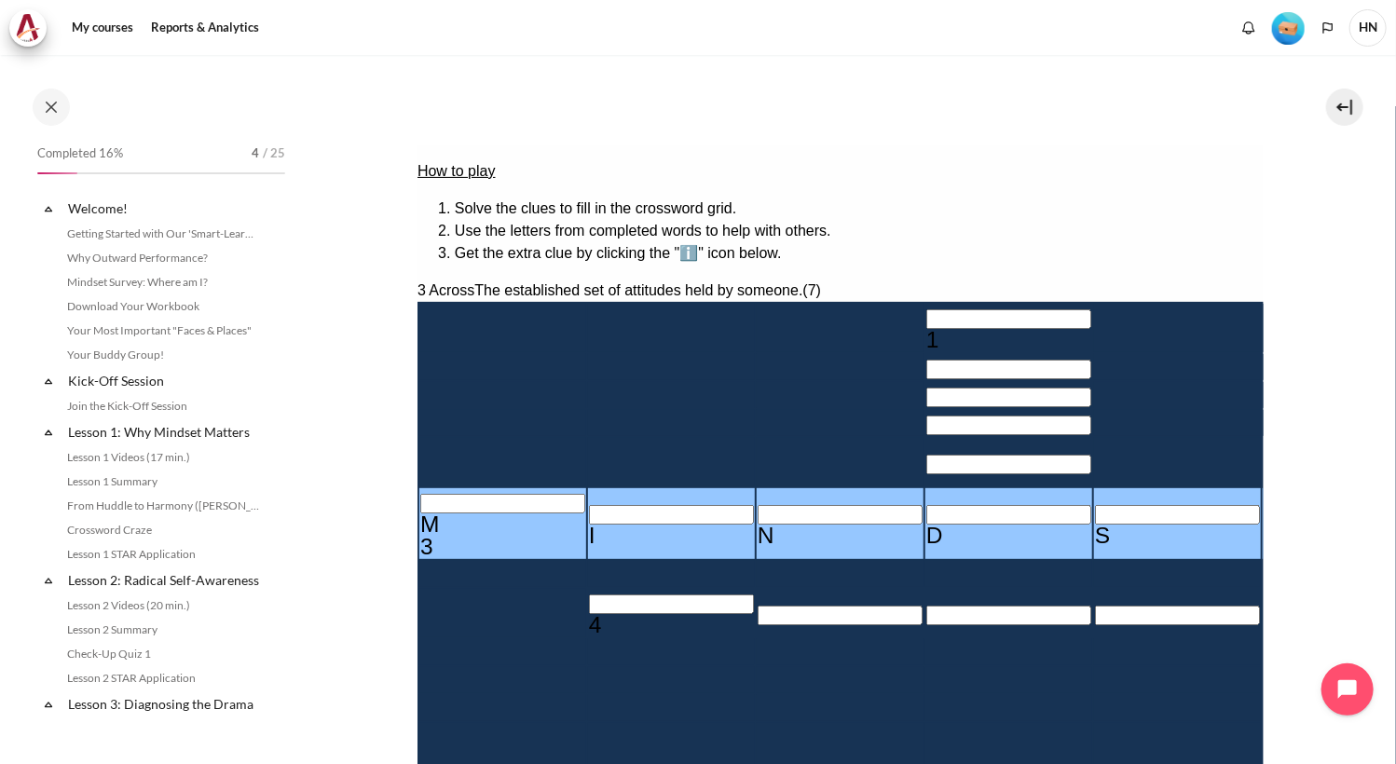
scroll to position [104, 0]
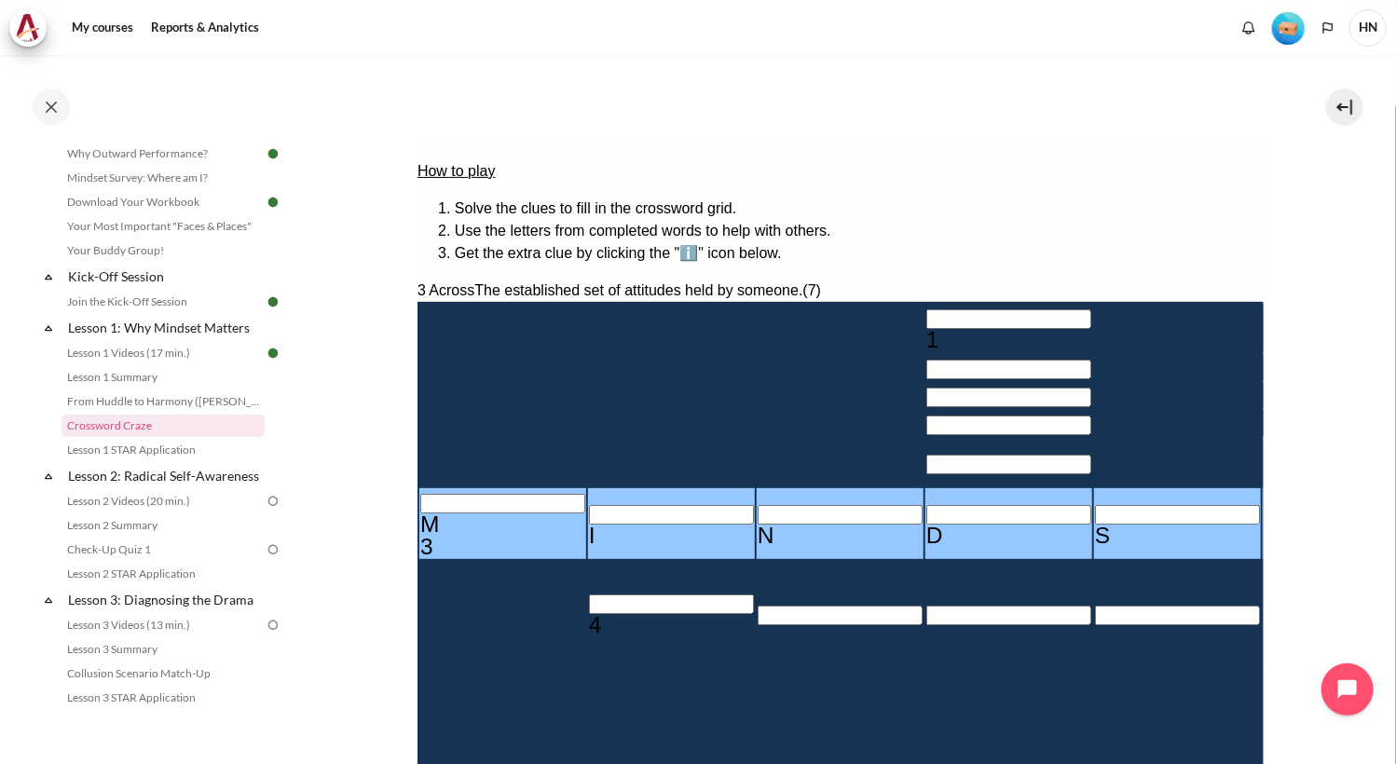
click at [588, 604] on input "Crossword grid. Use arrow keys to navigate and the keyboard to enter characters…" at bounding box center [670, 604] width 165 height 20
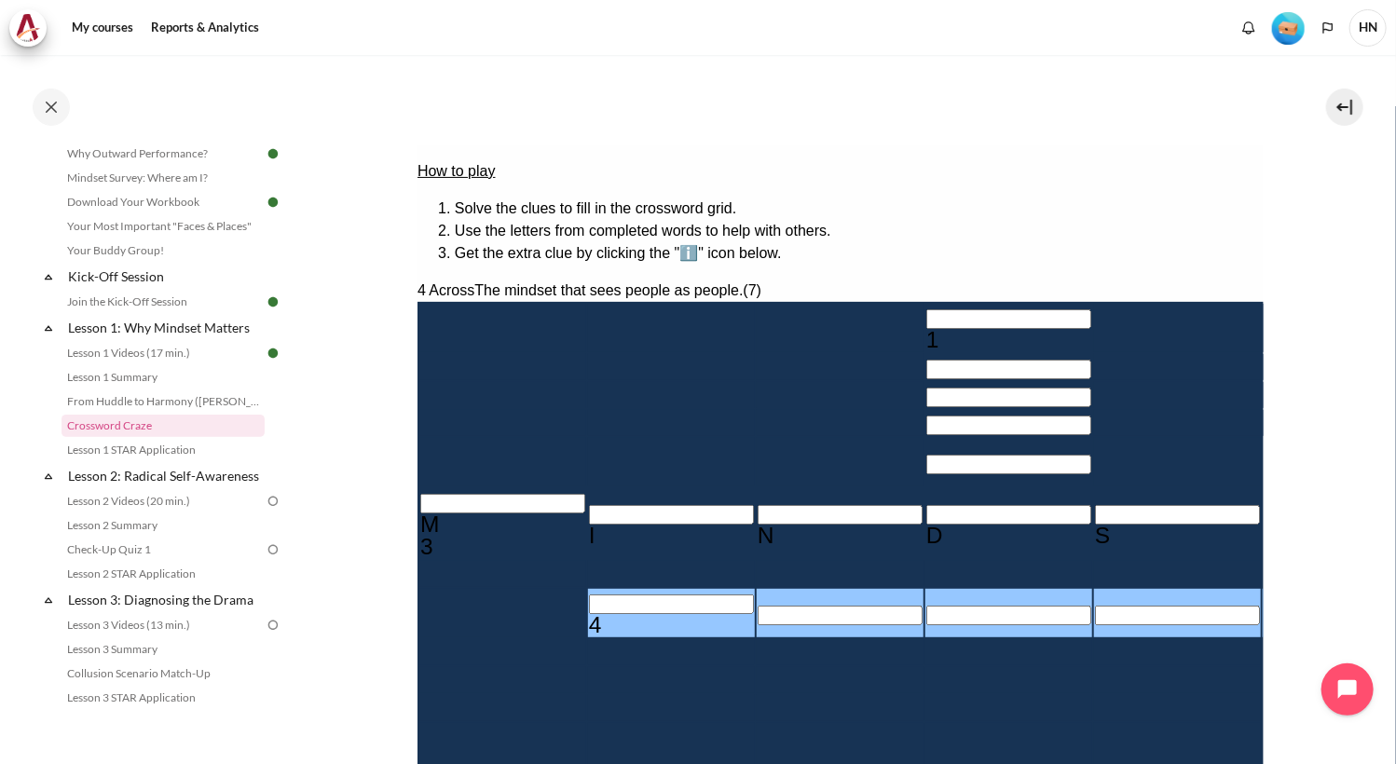
type input "M＿＿＿＿＿＿"
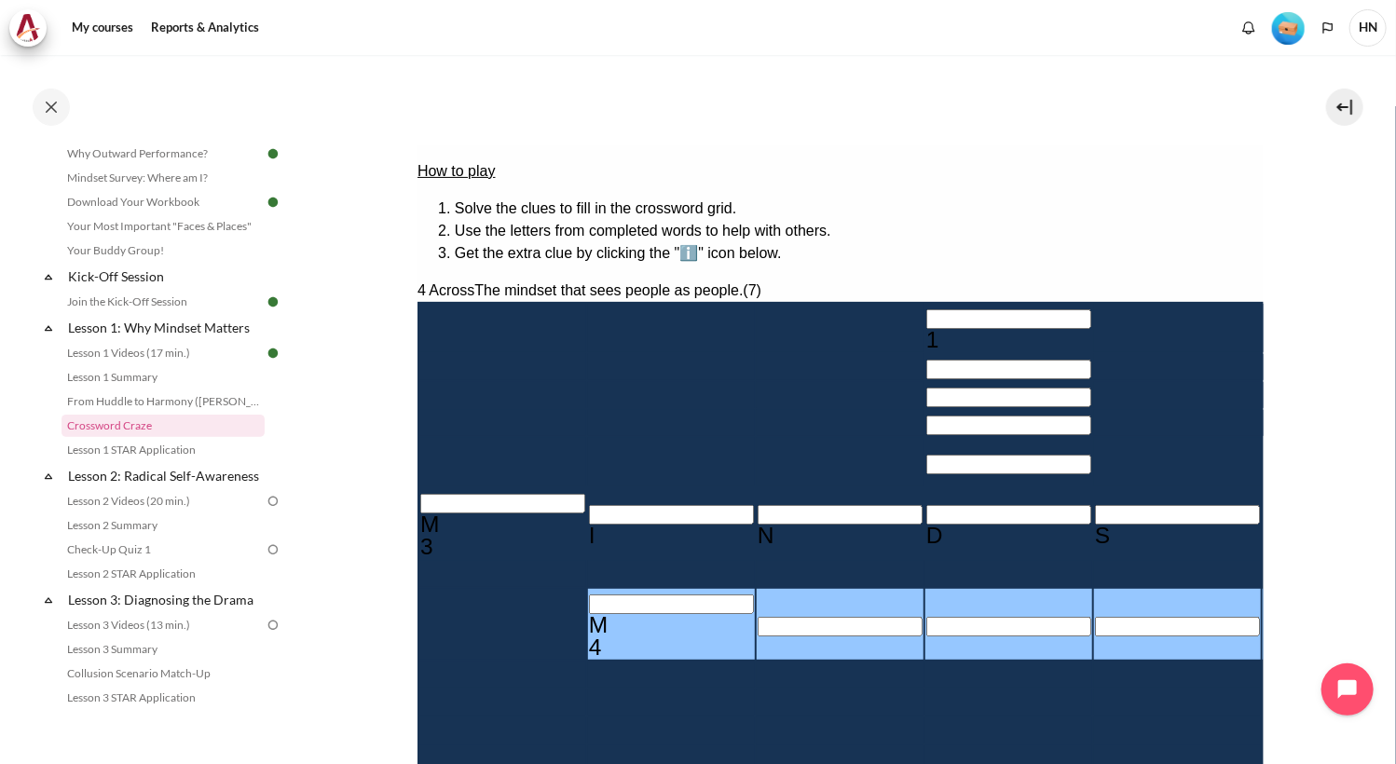
type input "MI＿＿＿＿＿"
type input "MIN＿＿＿＿"
type input "MIND＿＿＿"
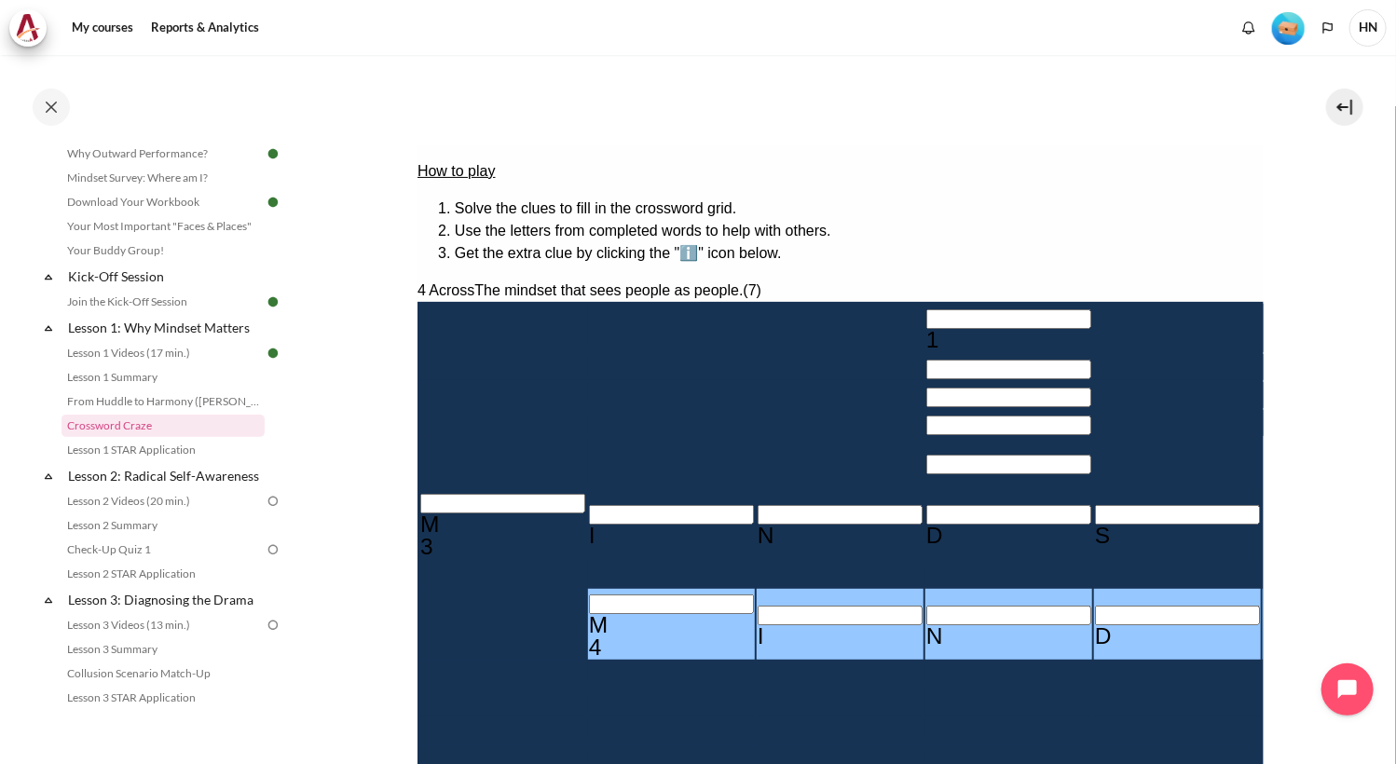
type input "MINDS＿＿"
type input "＿E＿S＿＿＿＿"
type input "MINDSE＿"
type input "MINDSET"
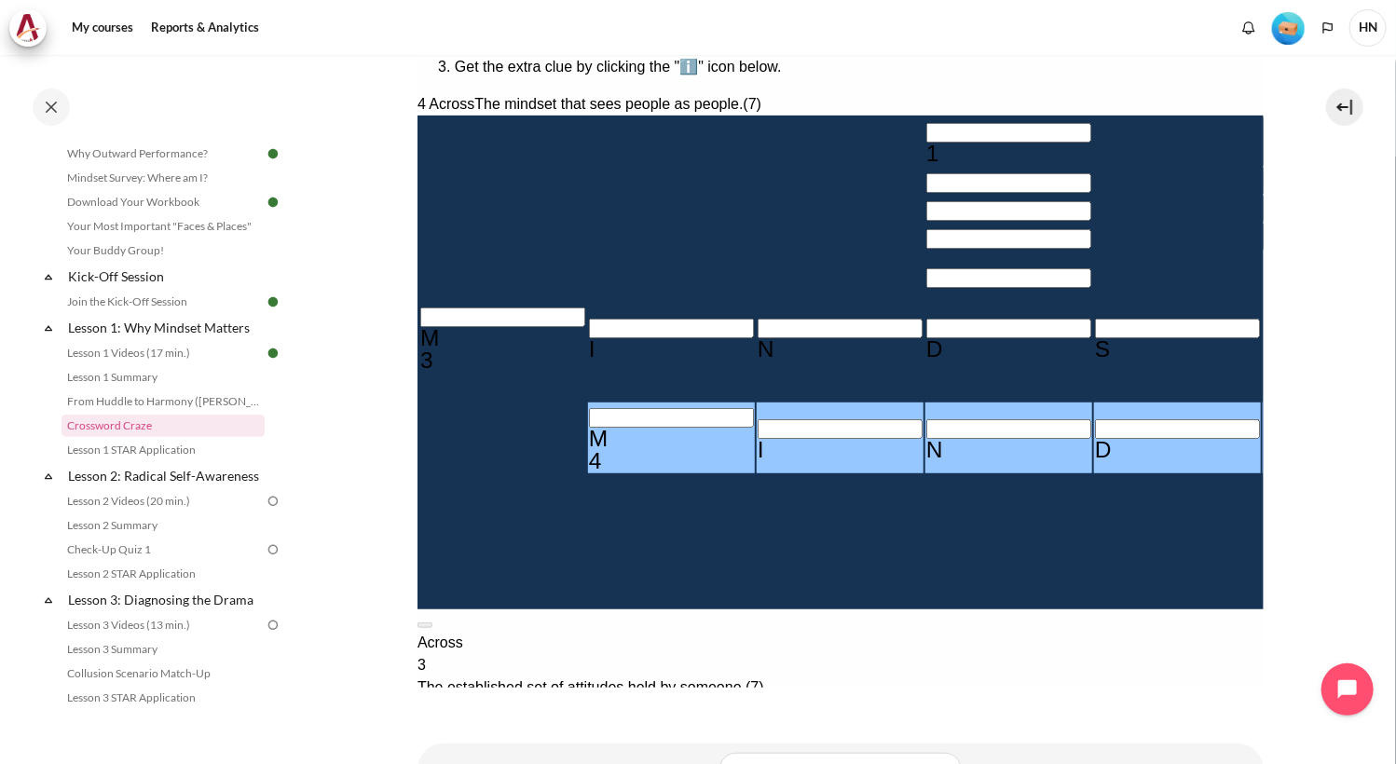
scroll to position [280, 0]
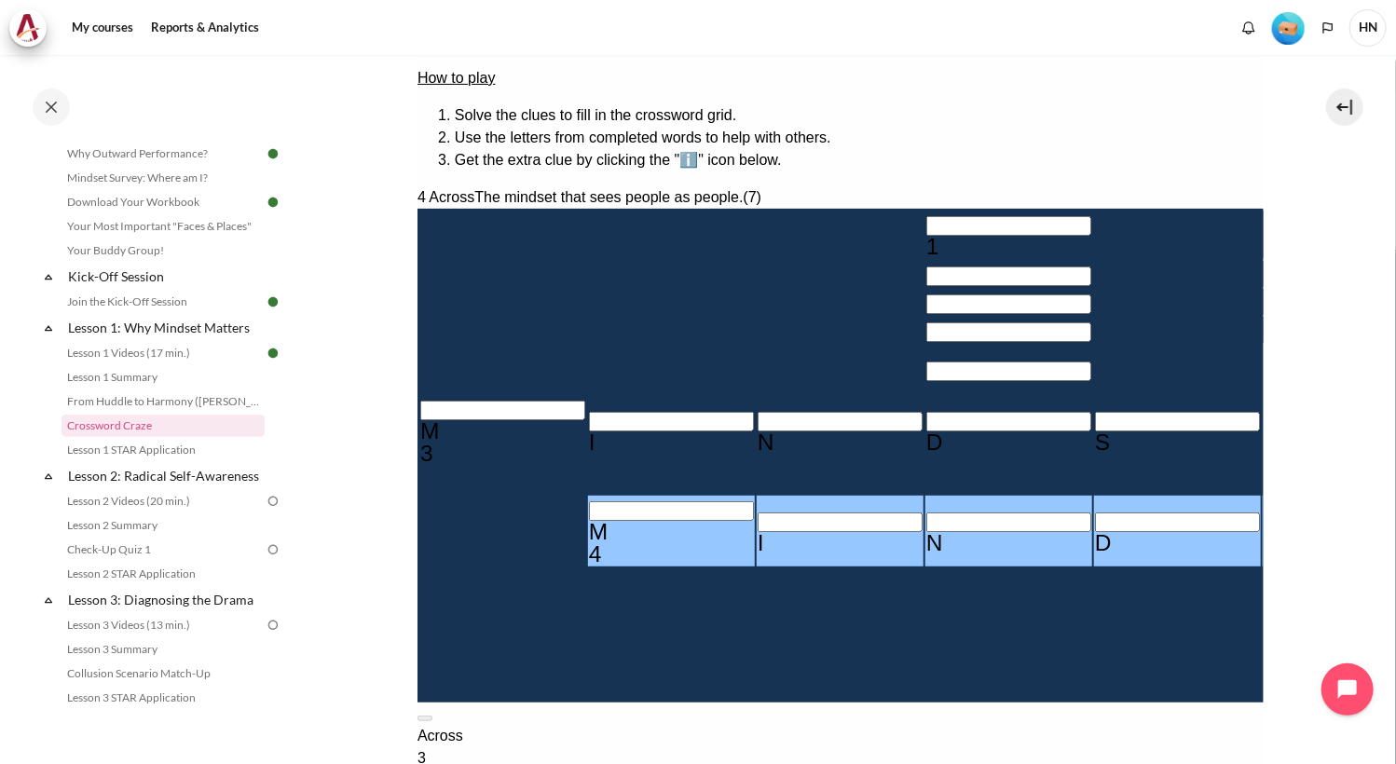
drag, startPoint x: 1016, startPoint y: 482, endPoint x: 1051, endPoint y: 527, distance: 57.8
drag, startPoint x: 1051, startPoint y: 527, endPoint x: 1010, endPoint y: 486, distance: 58.0
drag, startPoint x: 1011, startPoint y: 480, endPoint x: 1063, endPoint y: 526, distance: 70.0
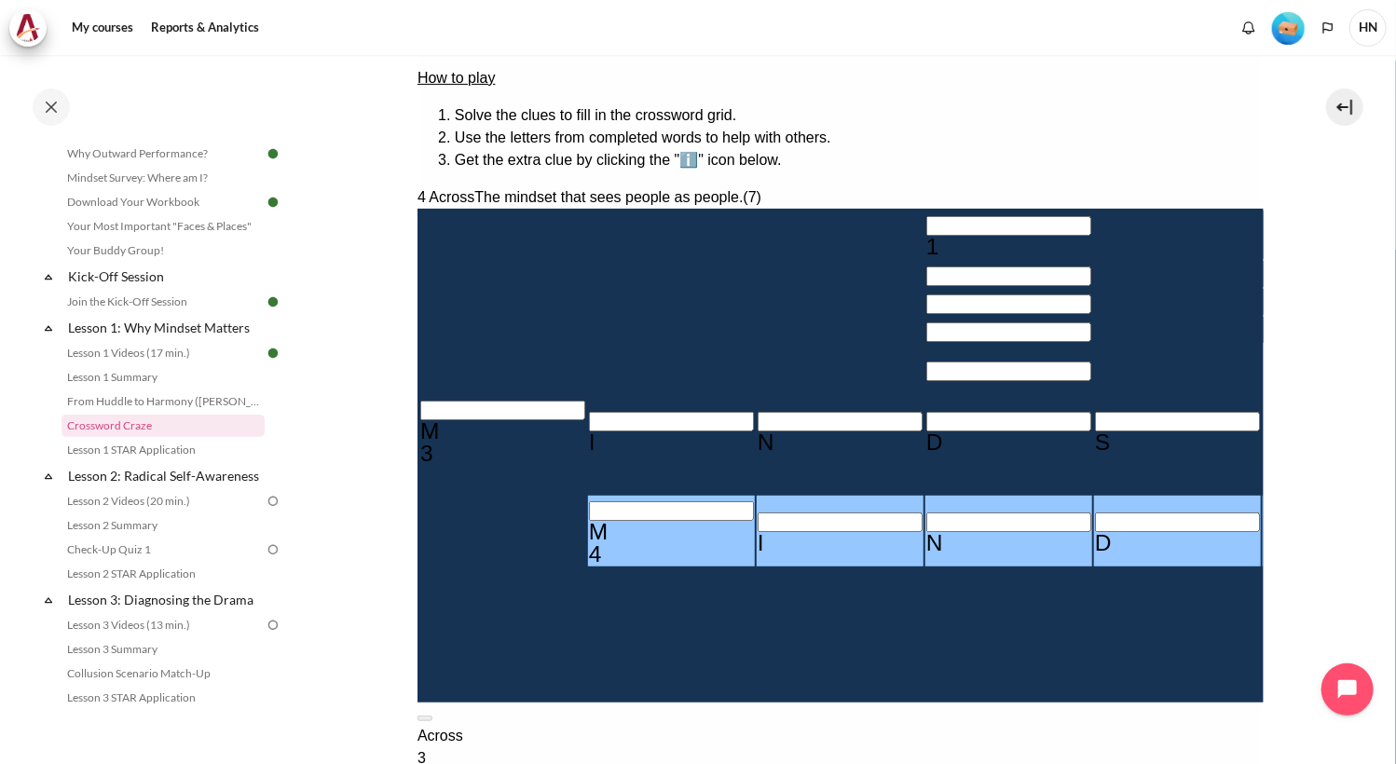
drag, startPoint x: 1063, startPoint y: 526, endPoint x: 1099, endPoint y: 519, distance: 36.2
drag, startPoint x: 666, startPoint y: 362, endPoint x: 868, endPoint y: 472, distance: 228.9
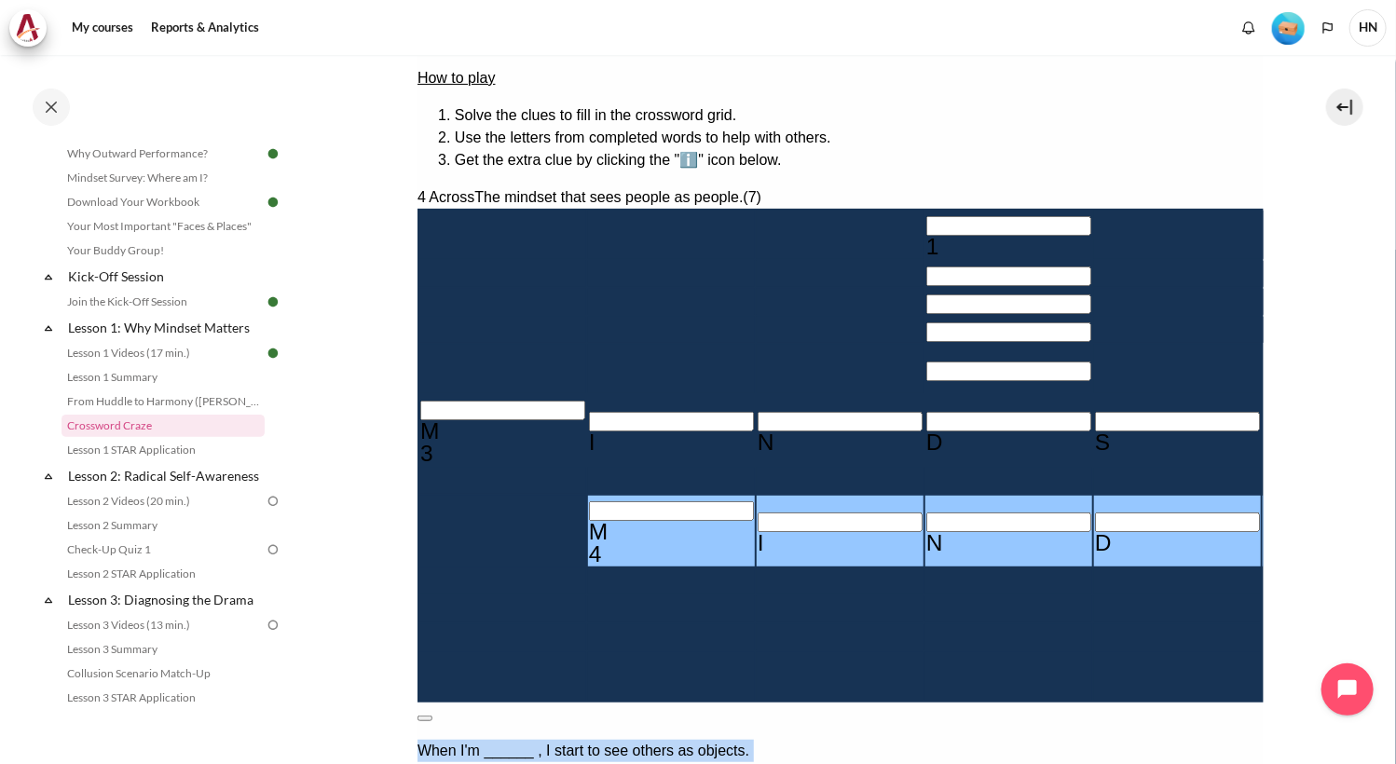
copy div "When I'm ______ , I start to see others as objects. Vehicles that I use Obstacl…"
click at [431, 715] on button at bounding box center [424, 718] width 15 height 6
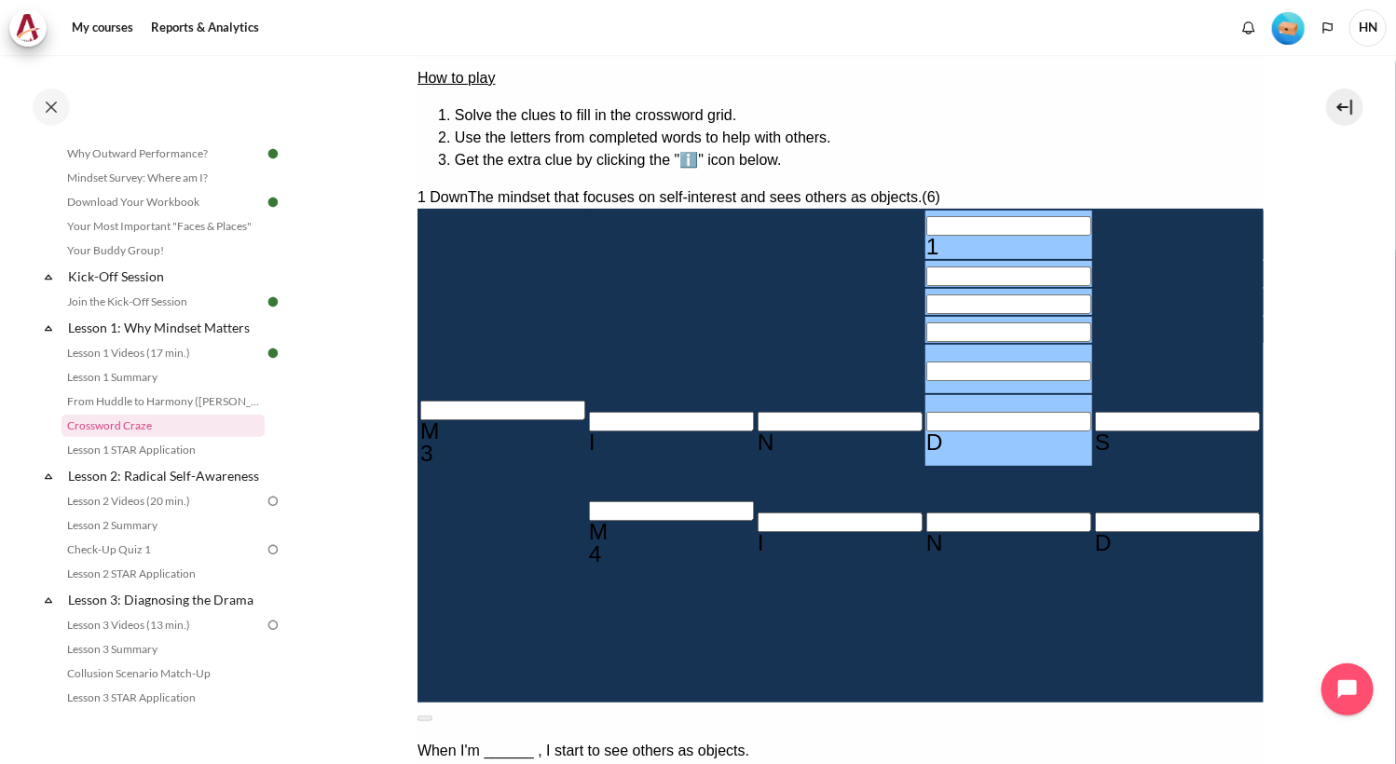
click at [925, 215] on input "Row 1, Column 4. 1 Down. The mindset that focuses on self-interest and sees oth…" at bounding box center [1007, 225] width 165 height 20
type input "U＿＿＿＿D"
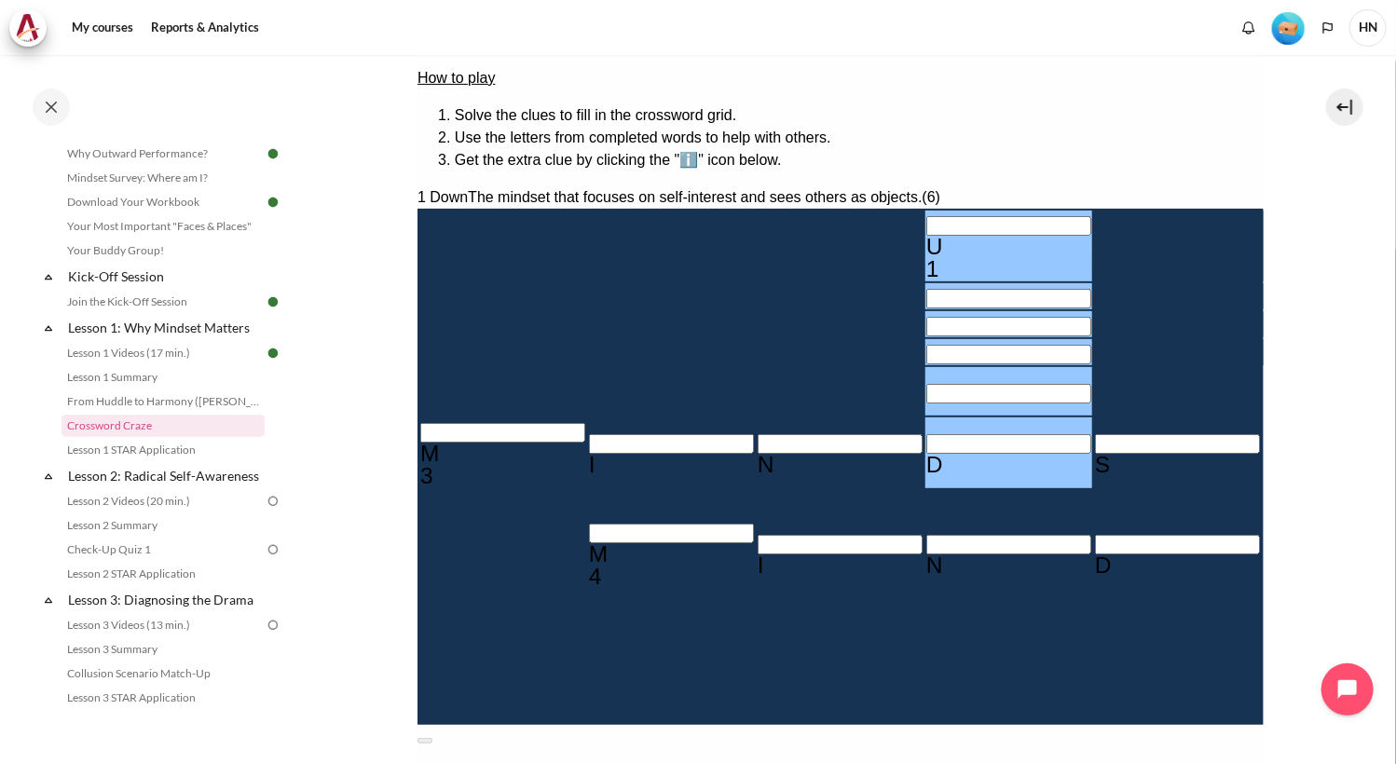
type input "US＿＿＿D"
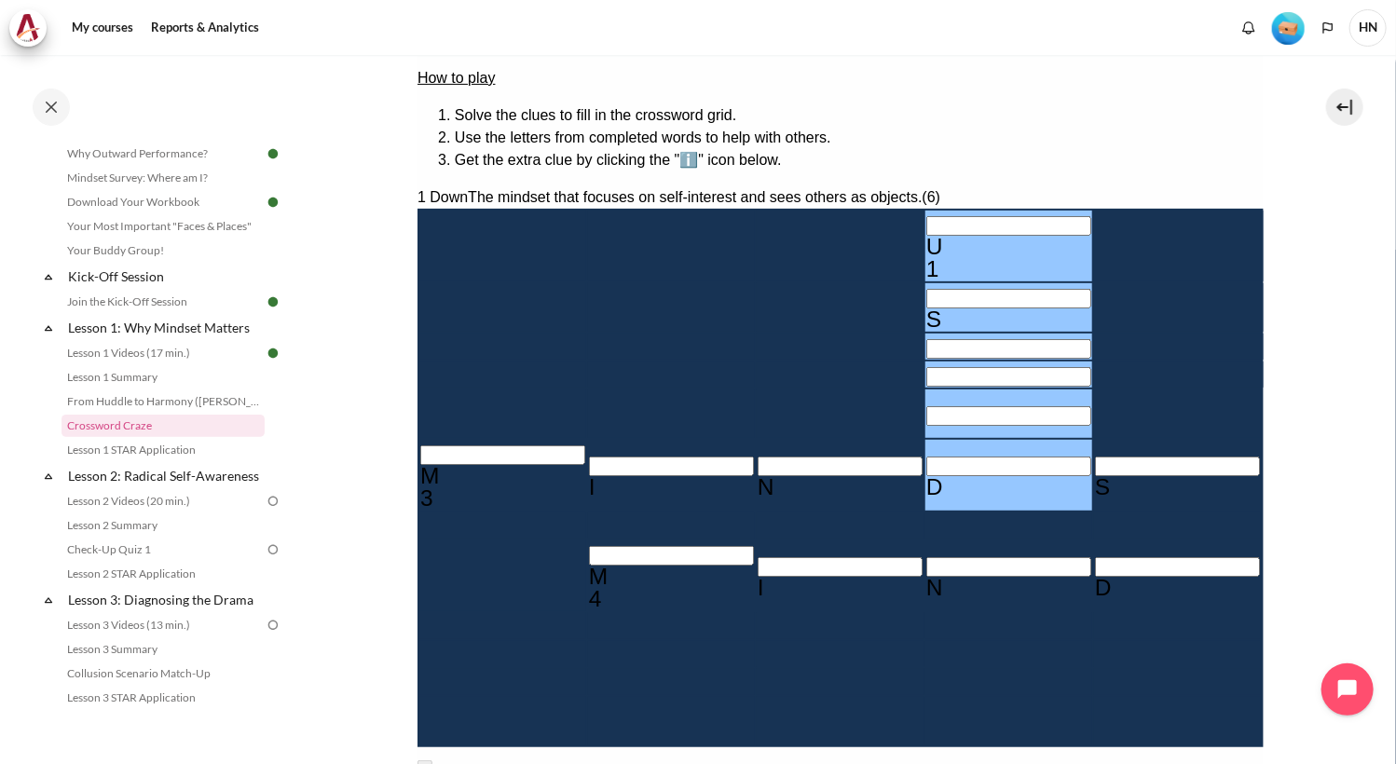
type input "USS＿＿D"
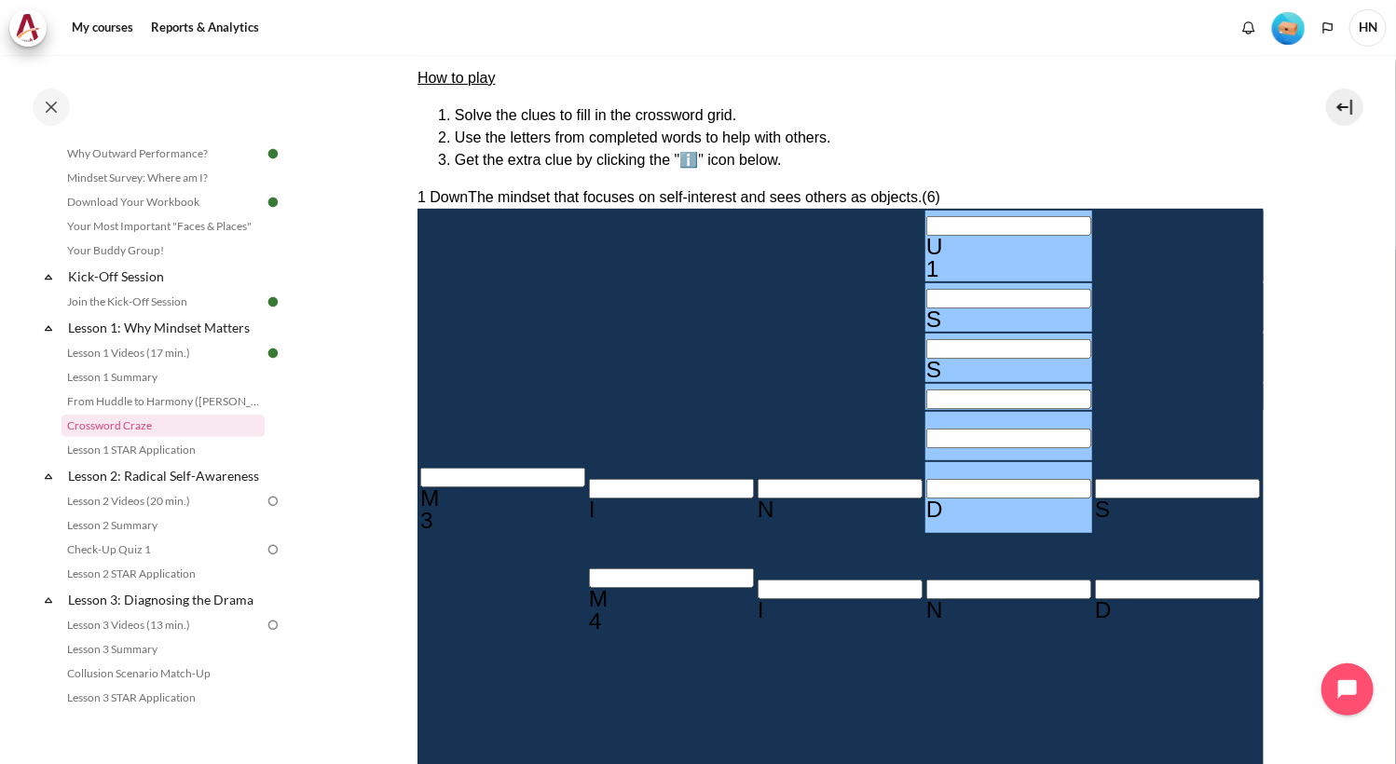
type input "USSE＿D"
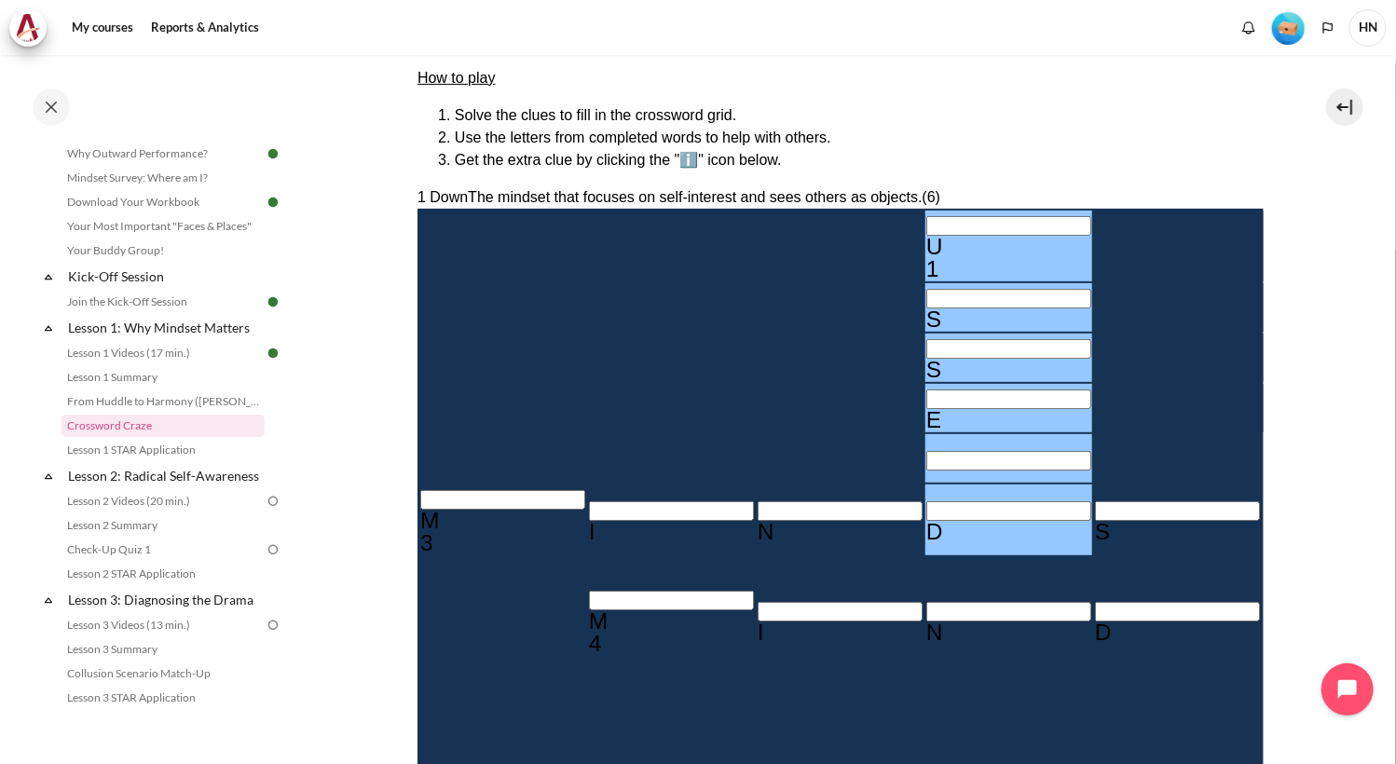
type input "USSETD"
click at [1263, 439] on input "Crossword grid. Use arrow keys to navigate and the keyboard to enter characters…" at bounding box center [1345, 449] width 165 height 20
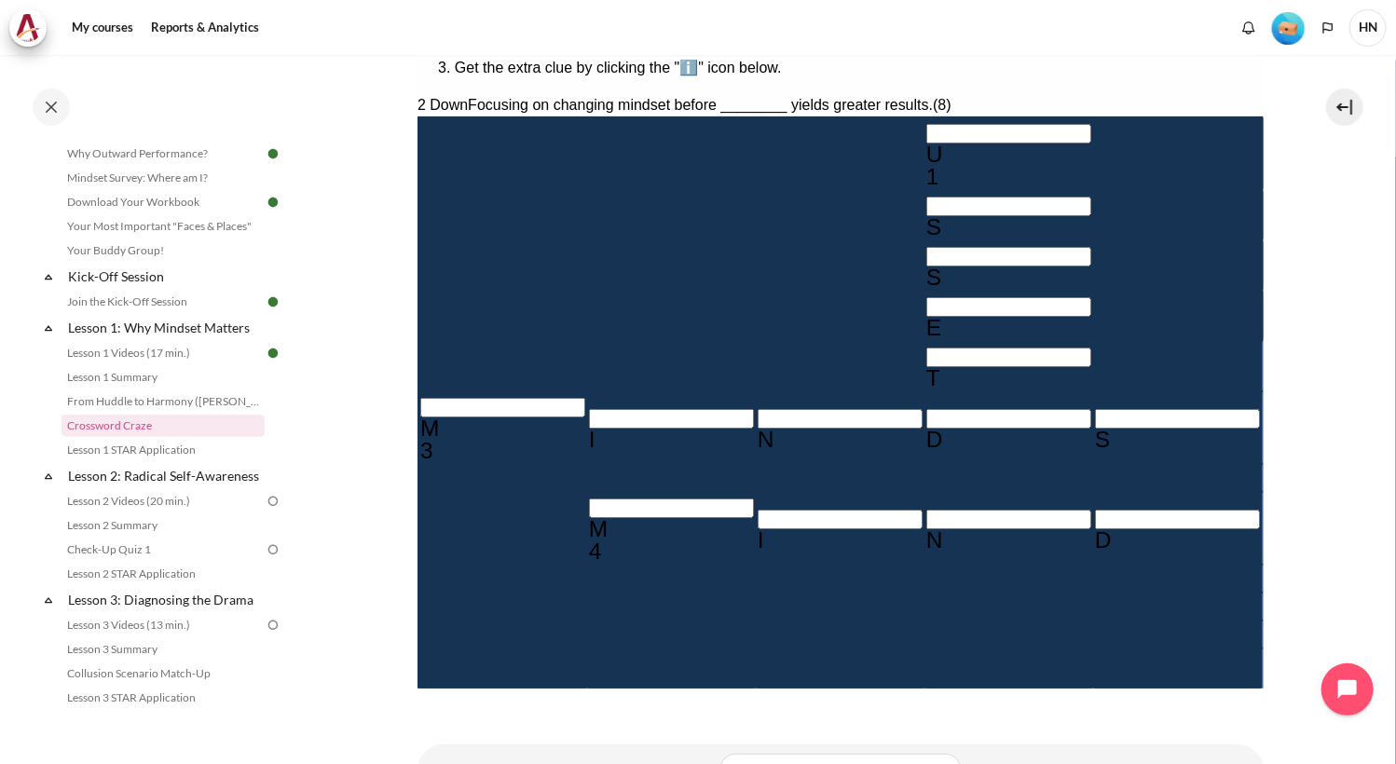
scroll to position [373, 0]
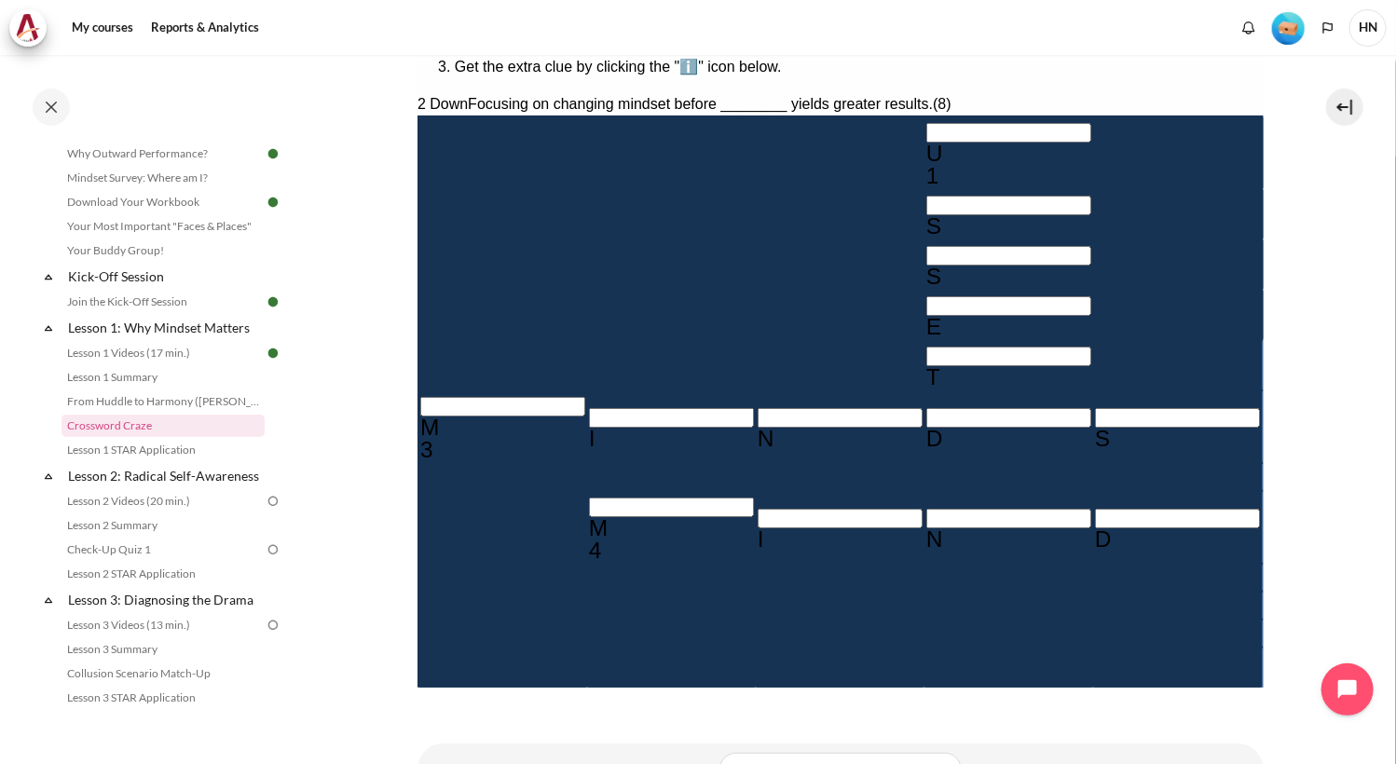
drag, startPoint x: 1116, startPoint y: 427, endPoint x: 1009, endPoint y: 391, distance: 112.9
copy div "The mindset that focuses on self-interest and sees others as objects. (6)"
drag, startPoint x: 1130, startPoint y: 528, endPoint x: 1000, endPoint y: 497, distance: 134.3
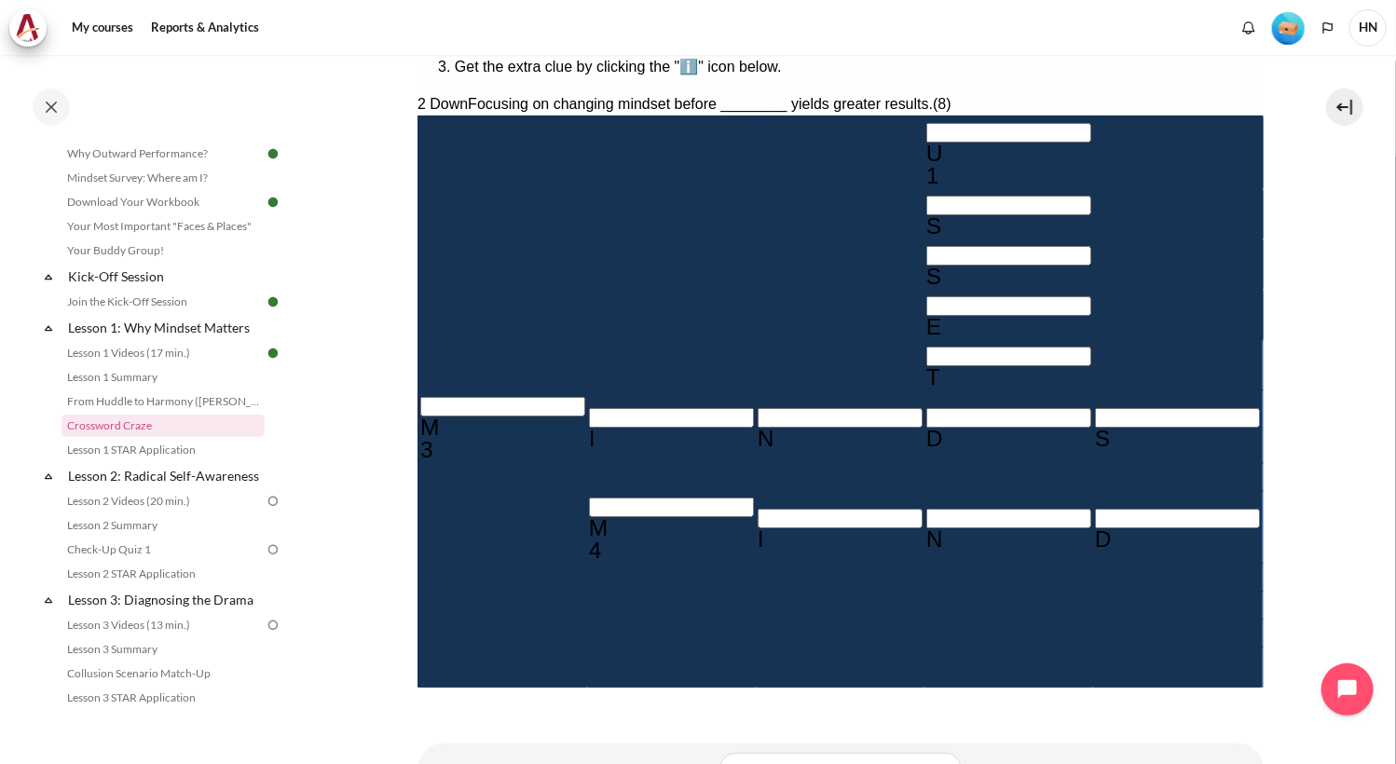
copy div "Focusing on changing mindset before ________ yields greater results. (8)"
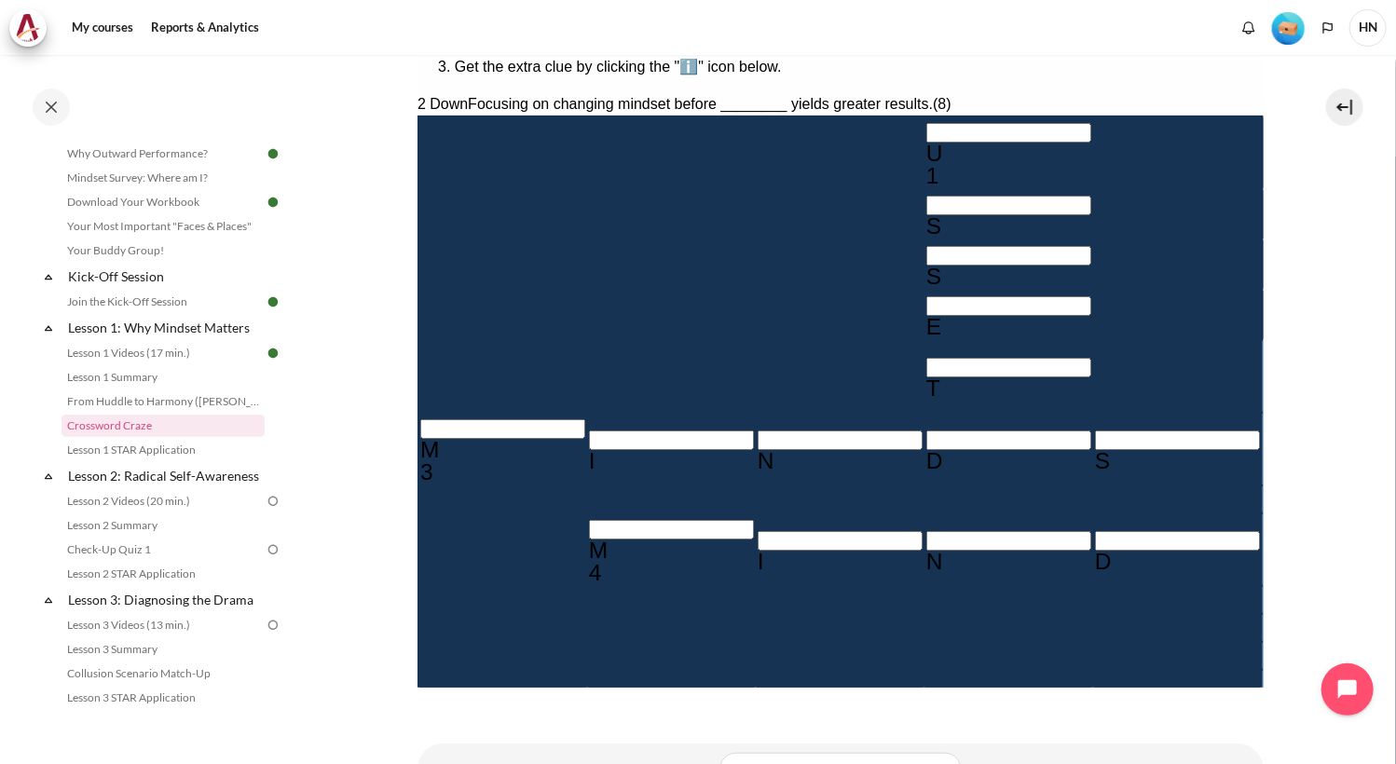
type input "Oj＿S＿＿＿＿"
type input "MINDSJT"
type input "O＿S＿＿＿＿"
type input "MINDS＿T"
type input "MIND＿ET"
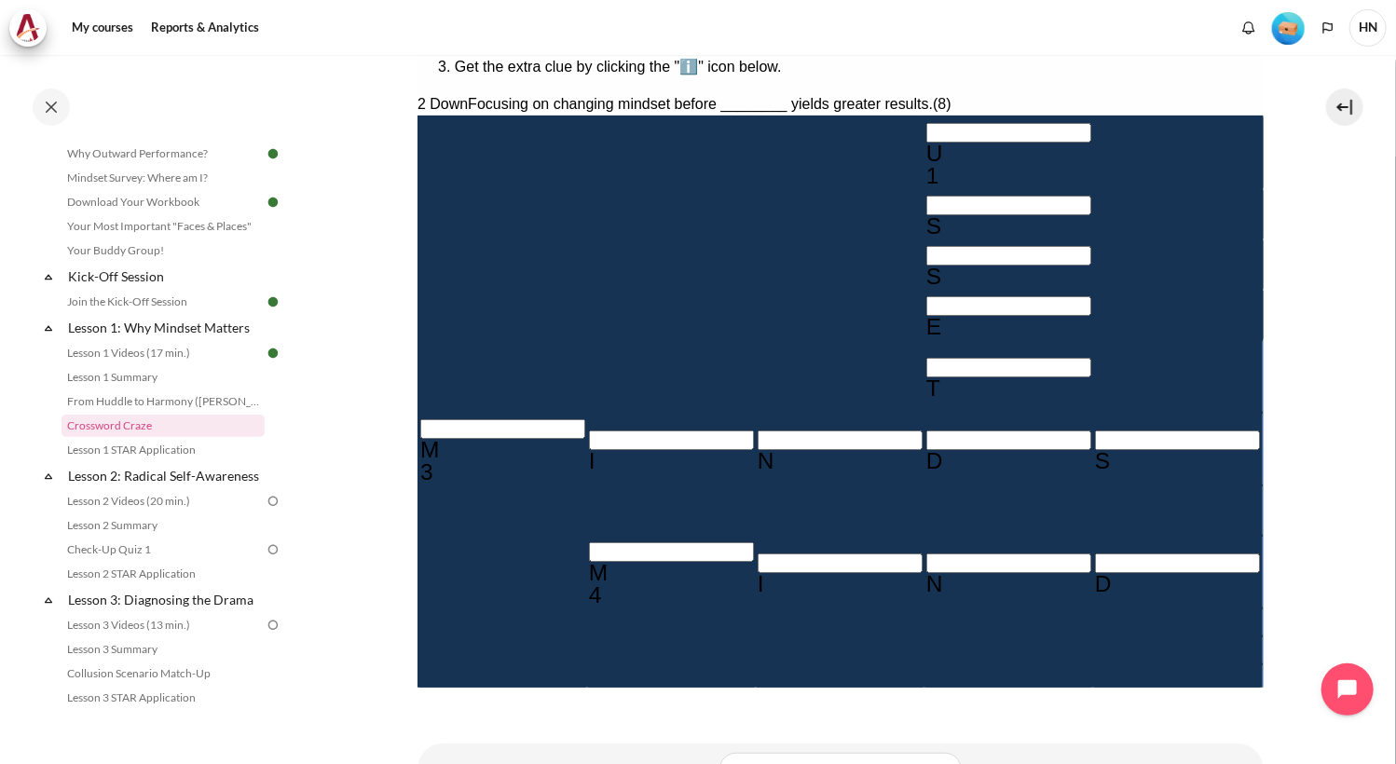
type input "ObS＿＿＿＿＿"
type input "MINDSBT"
type input "OBJe＿＿＿＿"
type input "MINDEET"
type input "OBJECTIo"
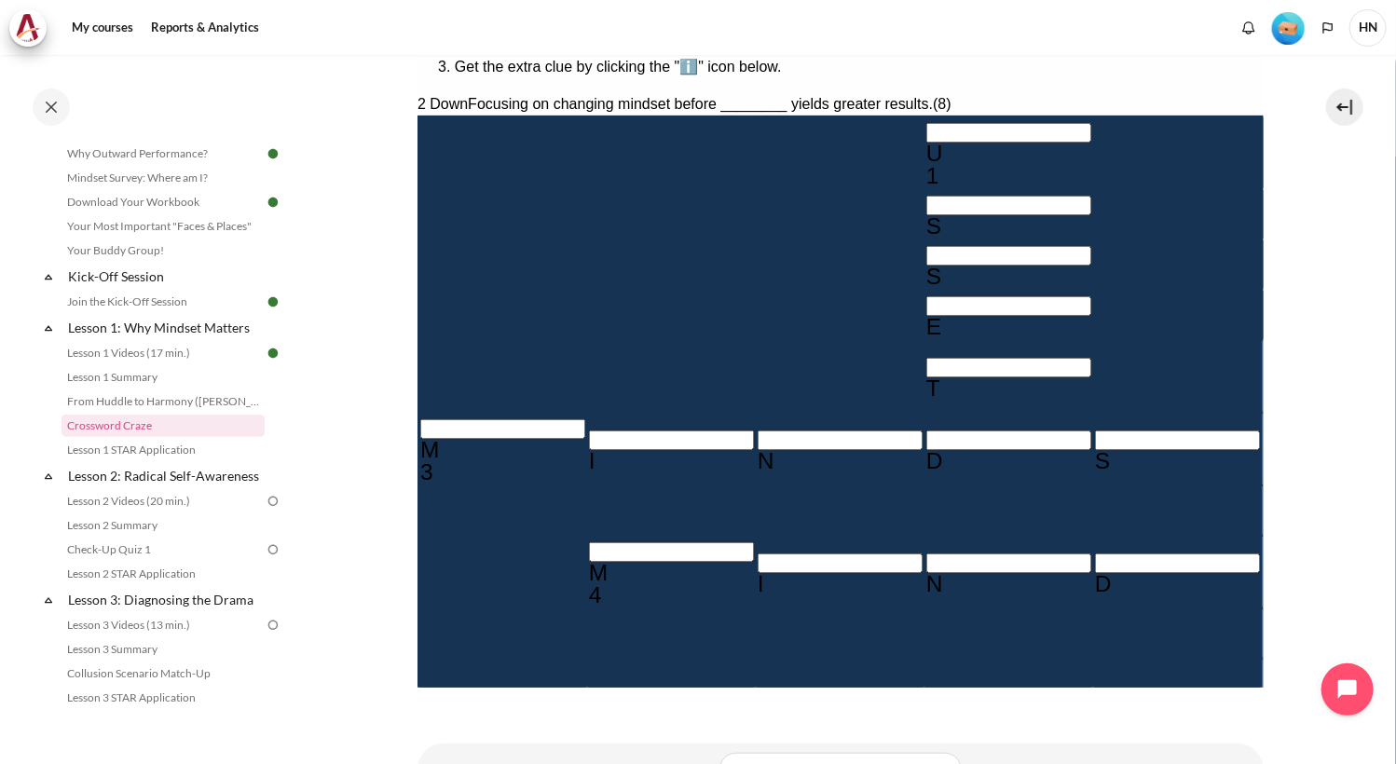
type input "O＿＿＿＿＿＿"
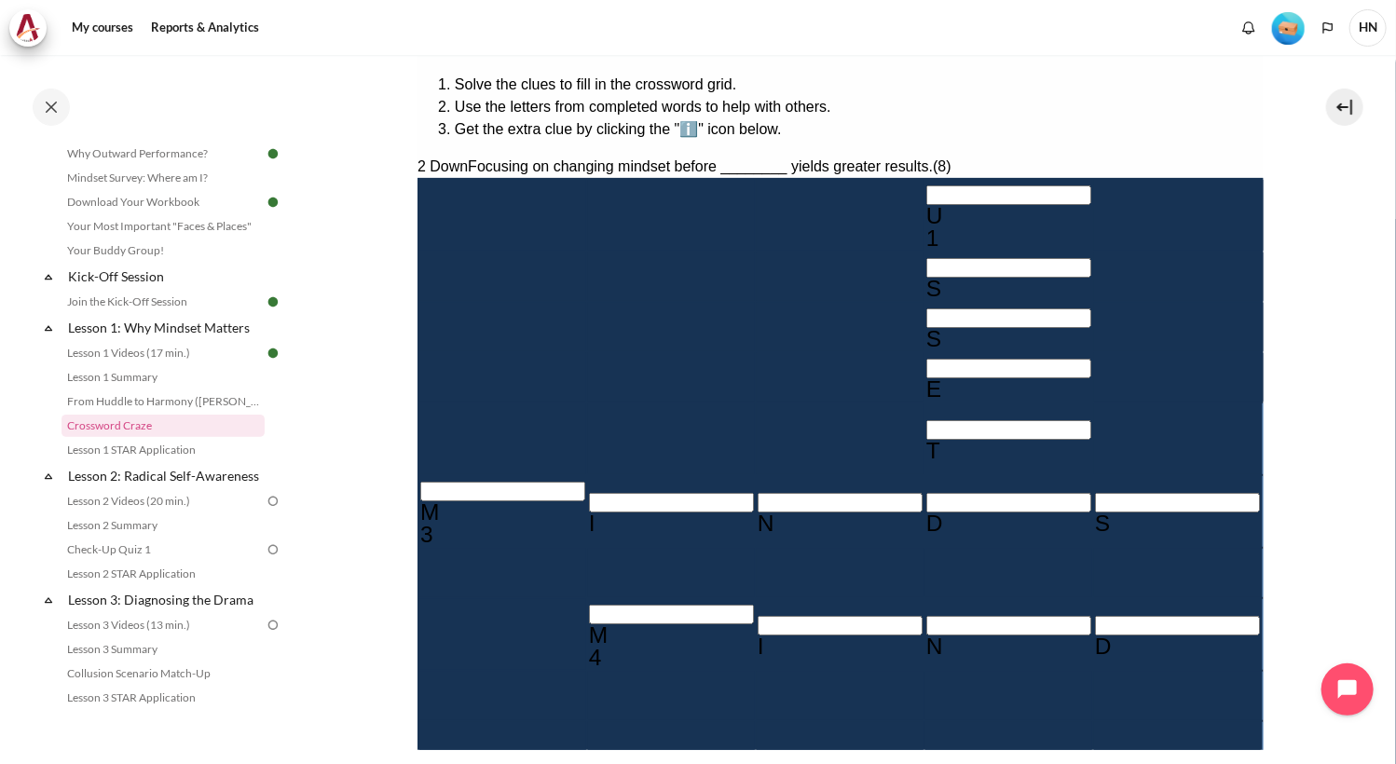
scroll to position [280, 0]
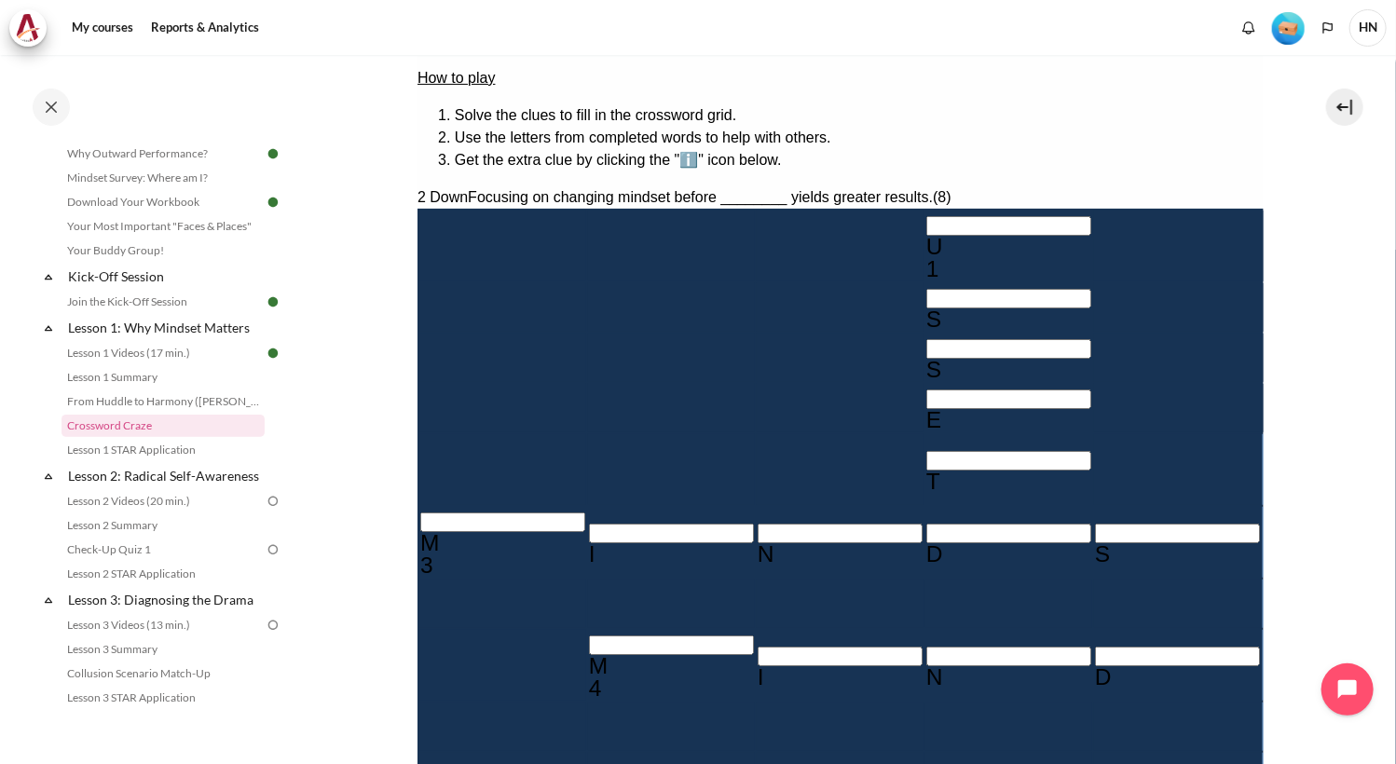
type input "OBJECTIO"
drag, startPoint x: 1157, startPoint y: 376, endPoint x: 1015, endPoint y: 362, distance: 143.2
click at [1278, 368] on section "My courses KR B2 Lesson 1: Why Mindset Matters Crossword Craze Crossword Craze" at bounding box center [840, 332] width 1084 height 1114
drag, startPoint x: 1684, startPoint y: 419, endPoint x: 1025, endPoint y: 386, distance: 659.7
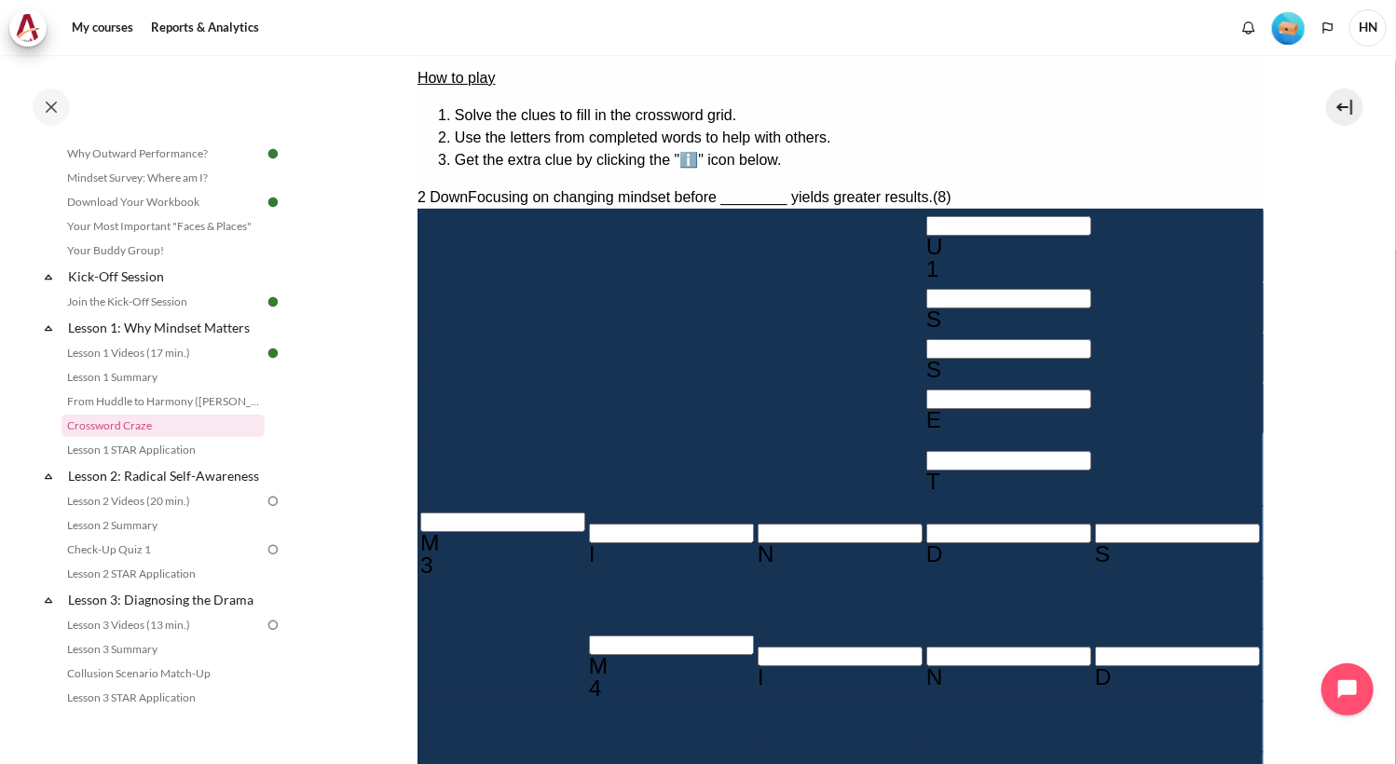
drag, startPoint x: 1007, startPoint y: 360, endPoint x: 1208, endPoint y: 414, distance: 207.5
copy div "5"
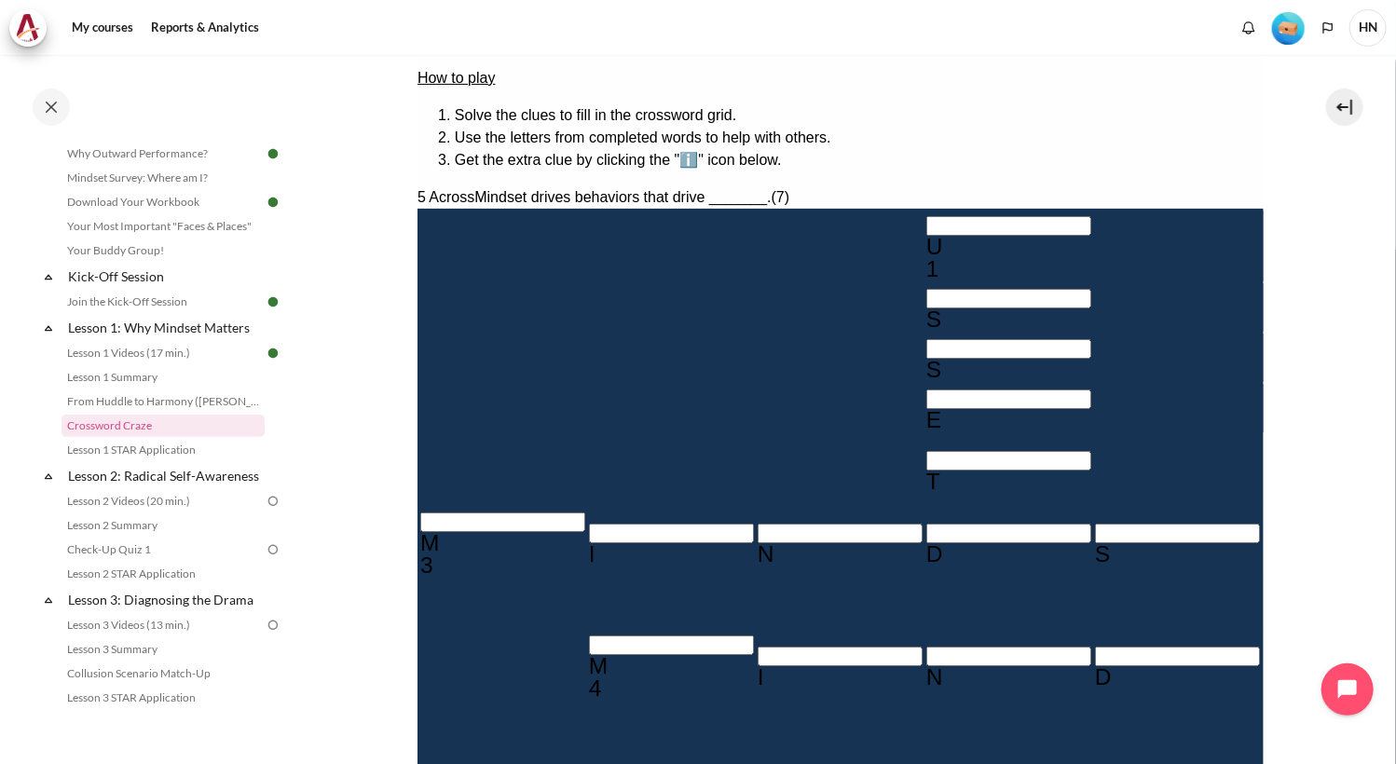
type input "＿＿＿＿＿＿＿"
type input "OBJECTI＿"
type input "B＿＿＿＿＿＿"
type input "OBJECTIB"
type input "BBHAVIO"
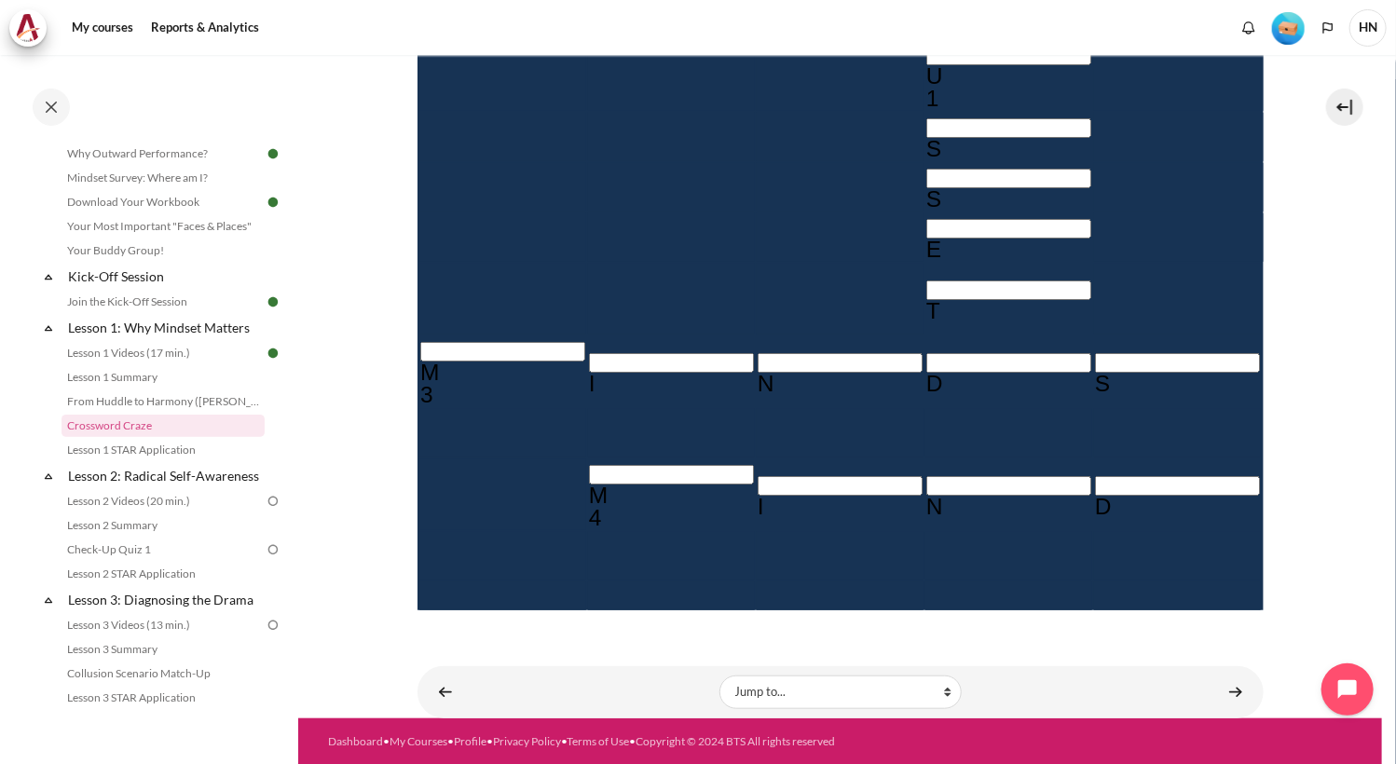
scroll to position [451, 0]
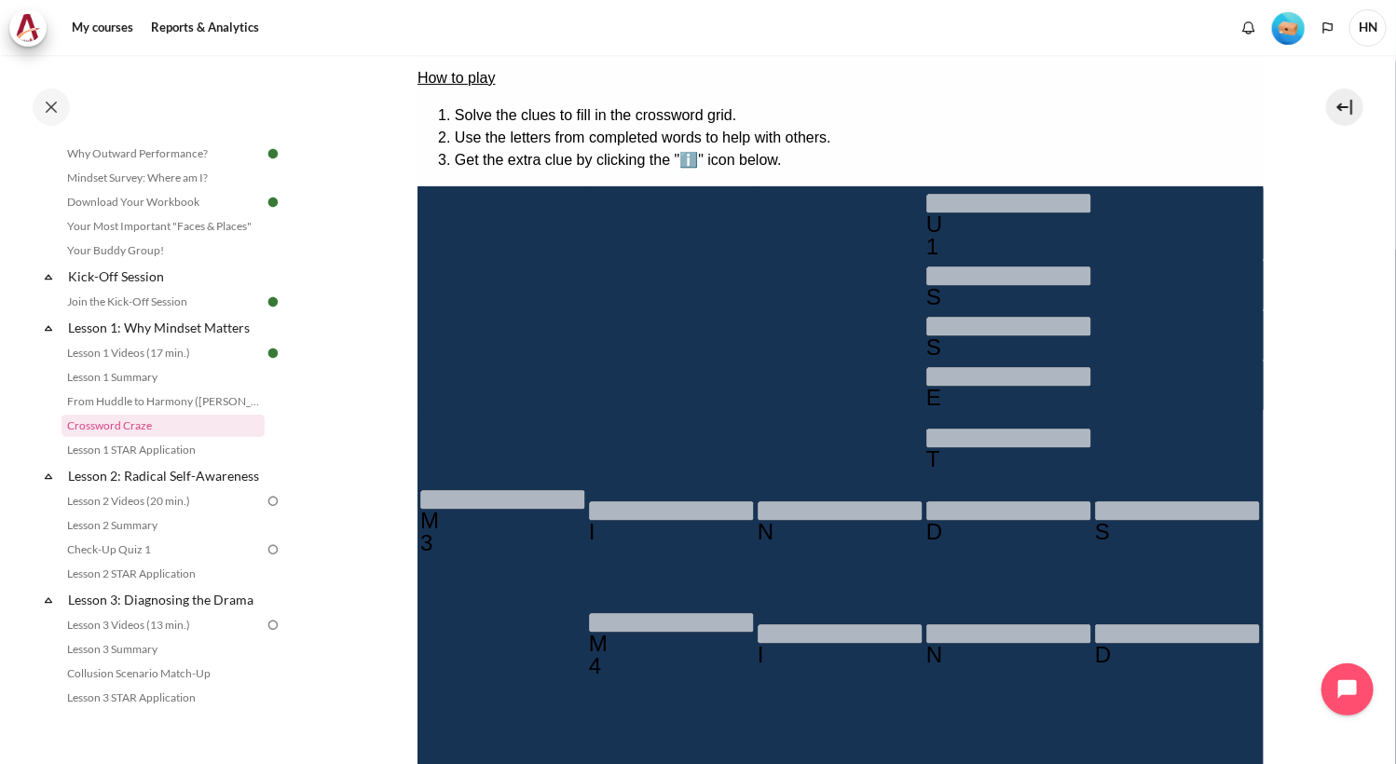
scroll to position [466, 0]
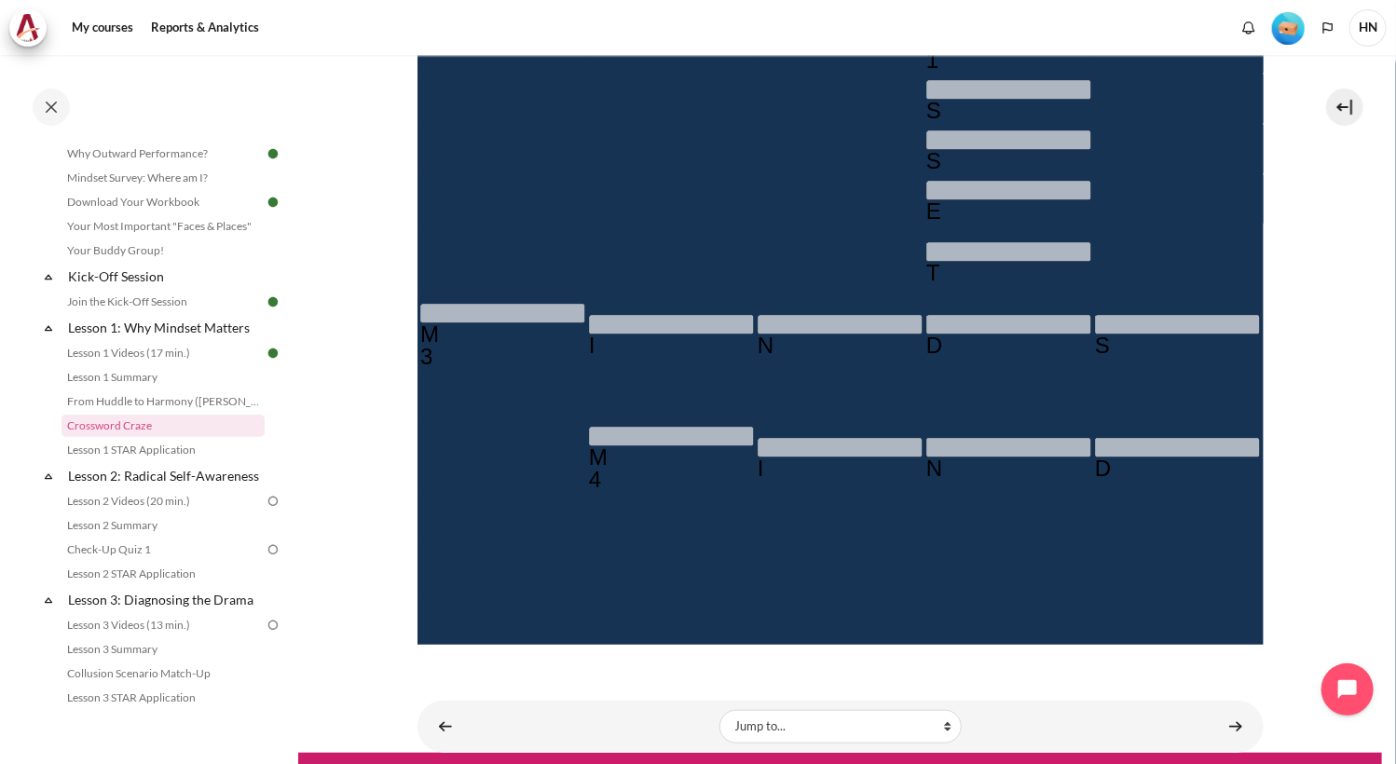
type input "＿＿＿＿＿＿＿"
type input "＿＿＿＿＿＿"
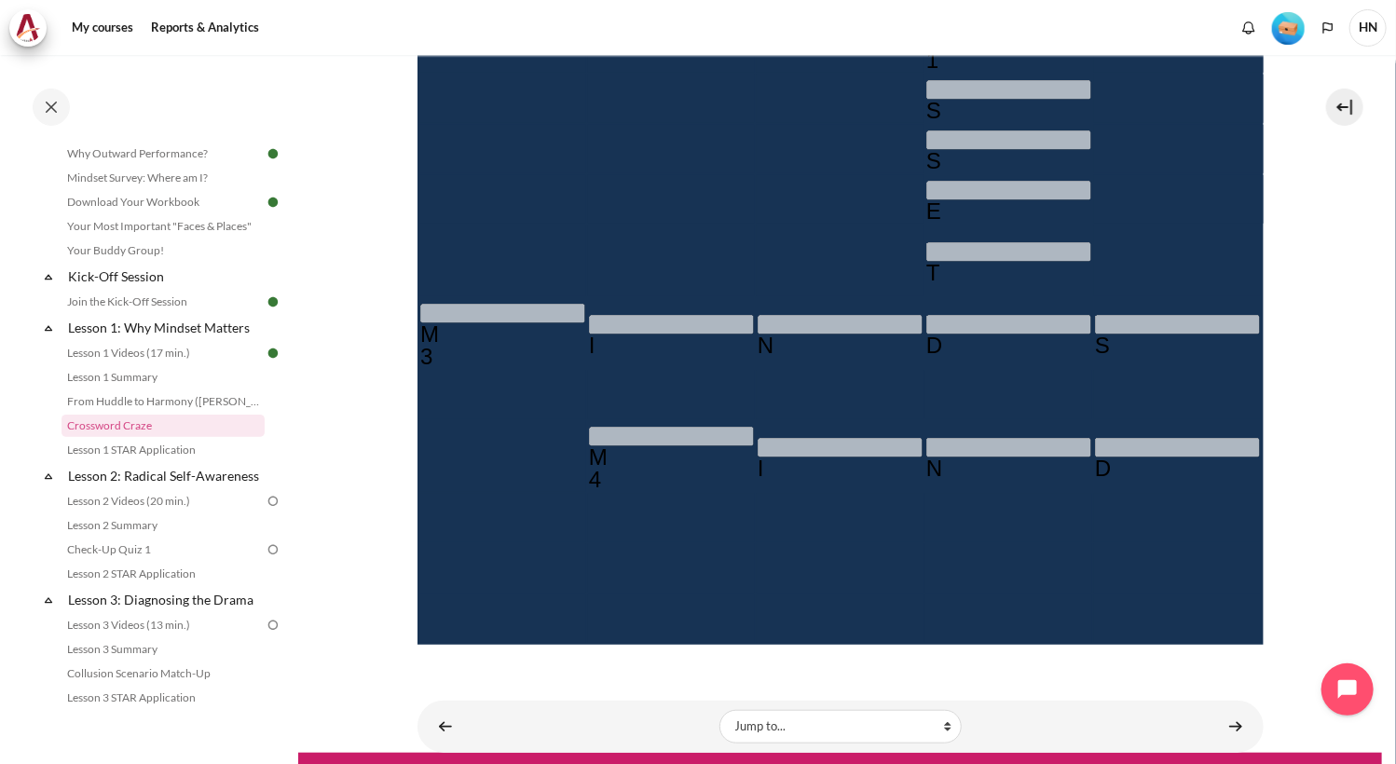
type input "＿＿＿＿＿＿＿＿"
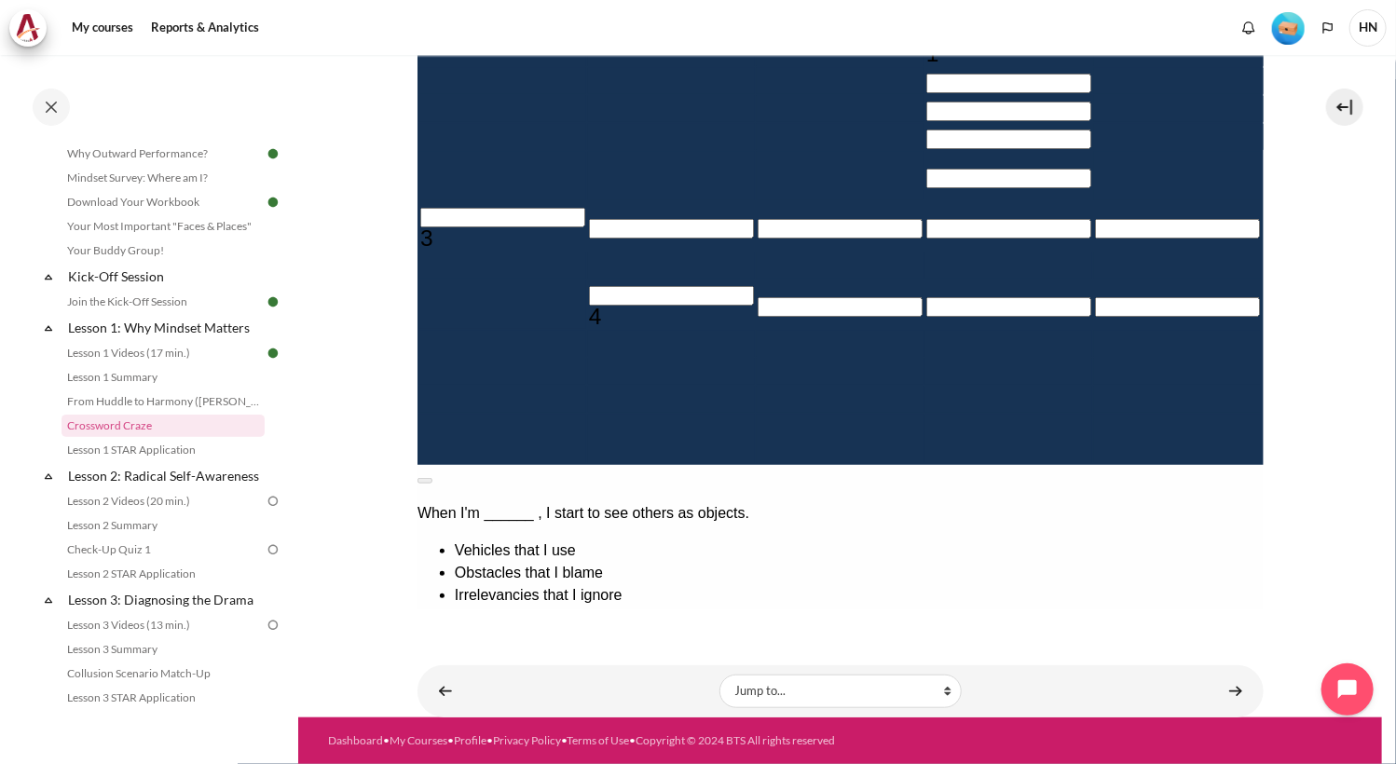
scroll to position [450, 0]
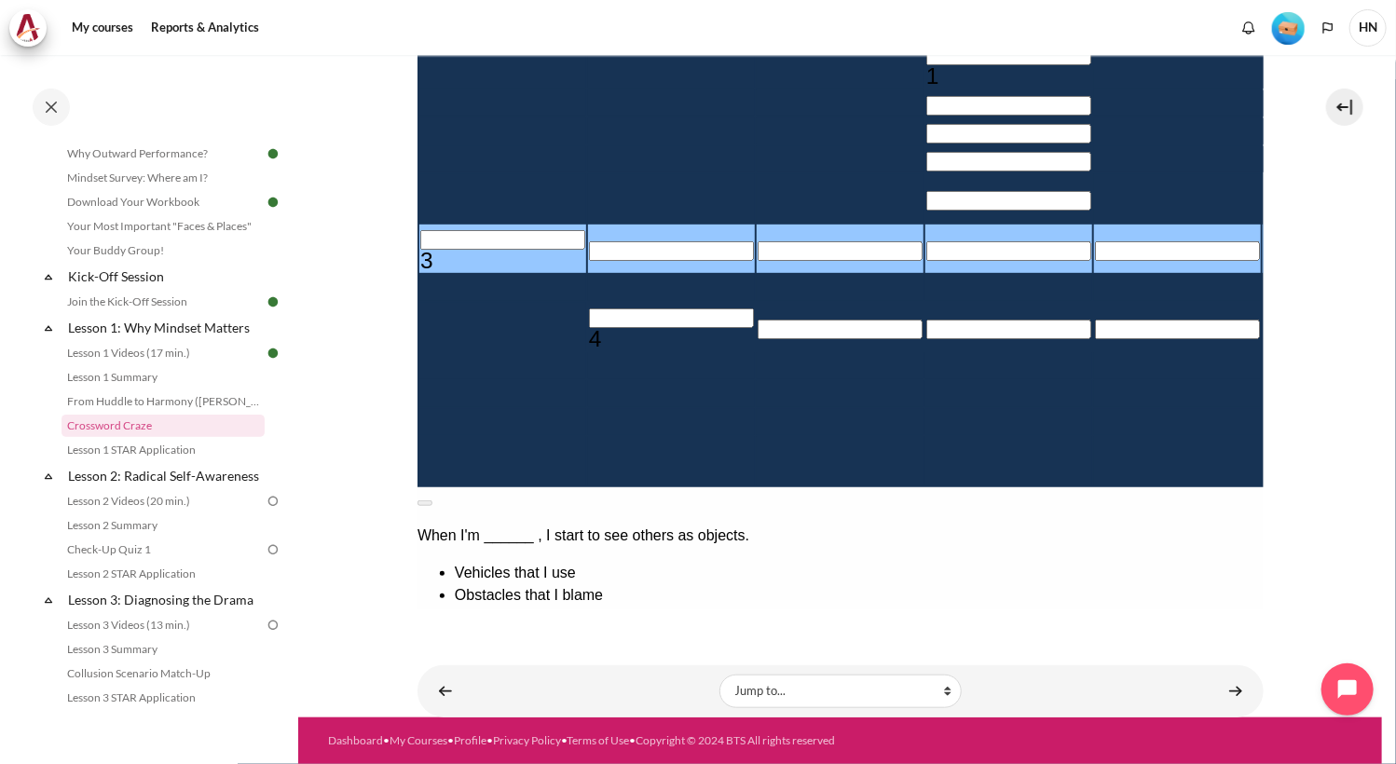
click at [423, 251] on input "Row 6, Column 1. 3 Across. The established set of attitudes held by someone., L…" at bounding box center [501, 241] width 165 height 20
type input "M＿＿＿＿＿＿"
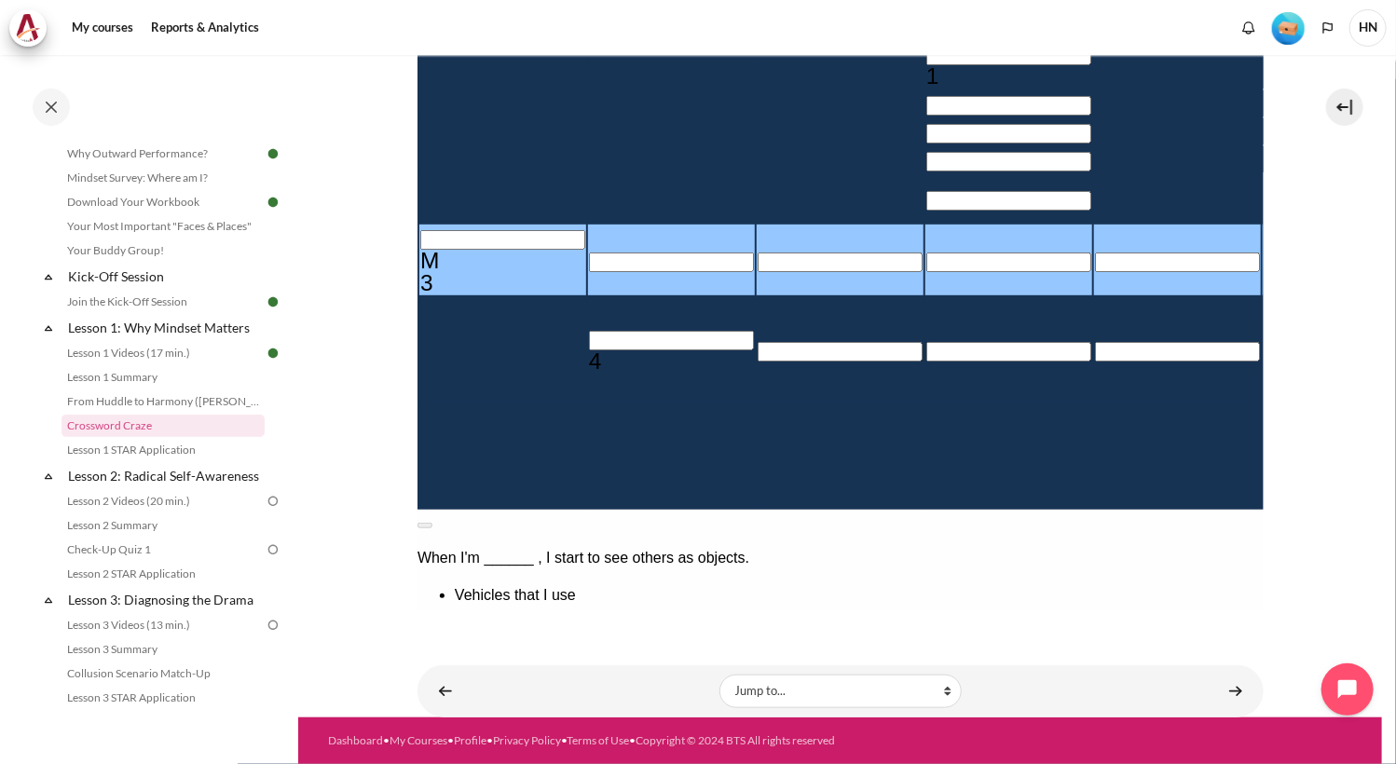
type input "MI＿＿＿＿＿"
type input "MIN＿＿＿＿"
type input "MIND＿＿＿"
type input "＿＿＿＿＿D"
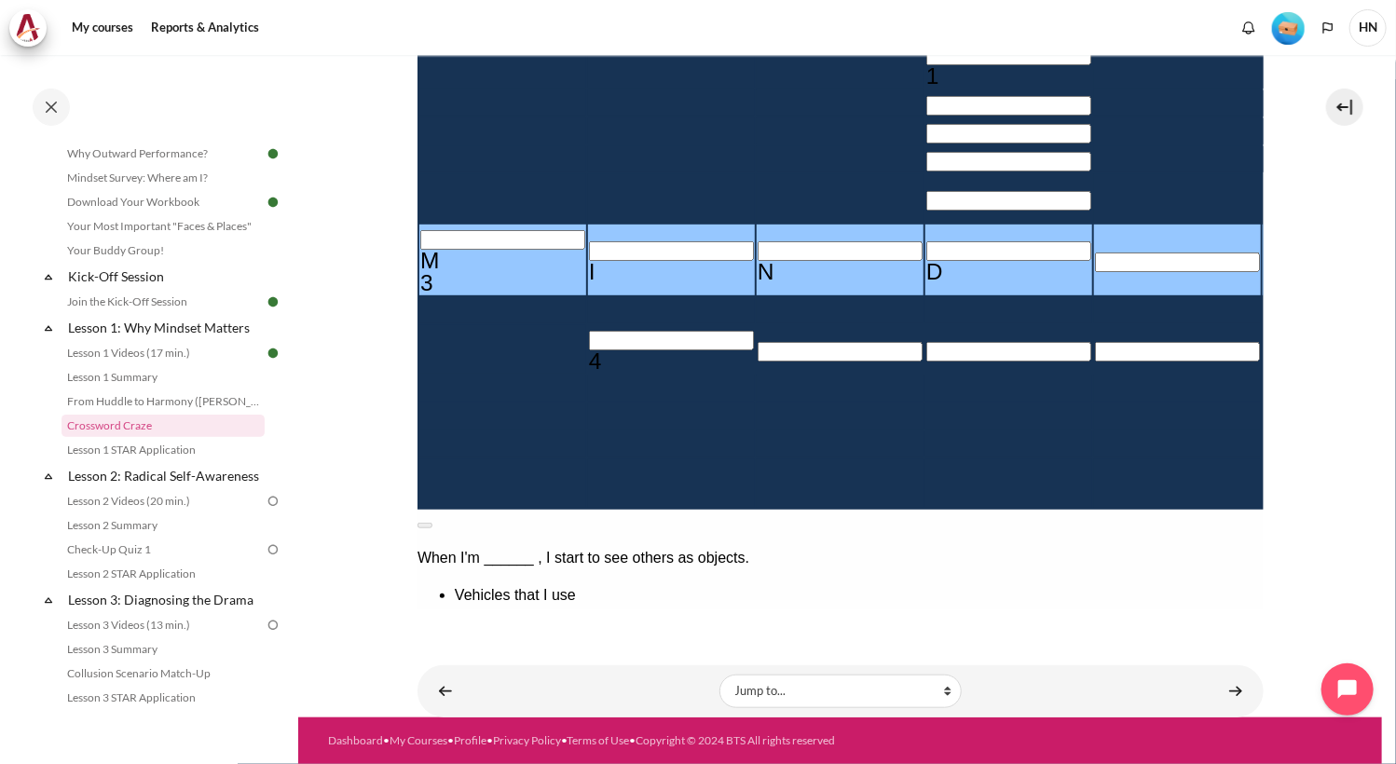
type input "MINDS＿＿"
type input "MINDSE＿"
type input "＿E＿＿＿＿＿＿"
type input "MINDSET"
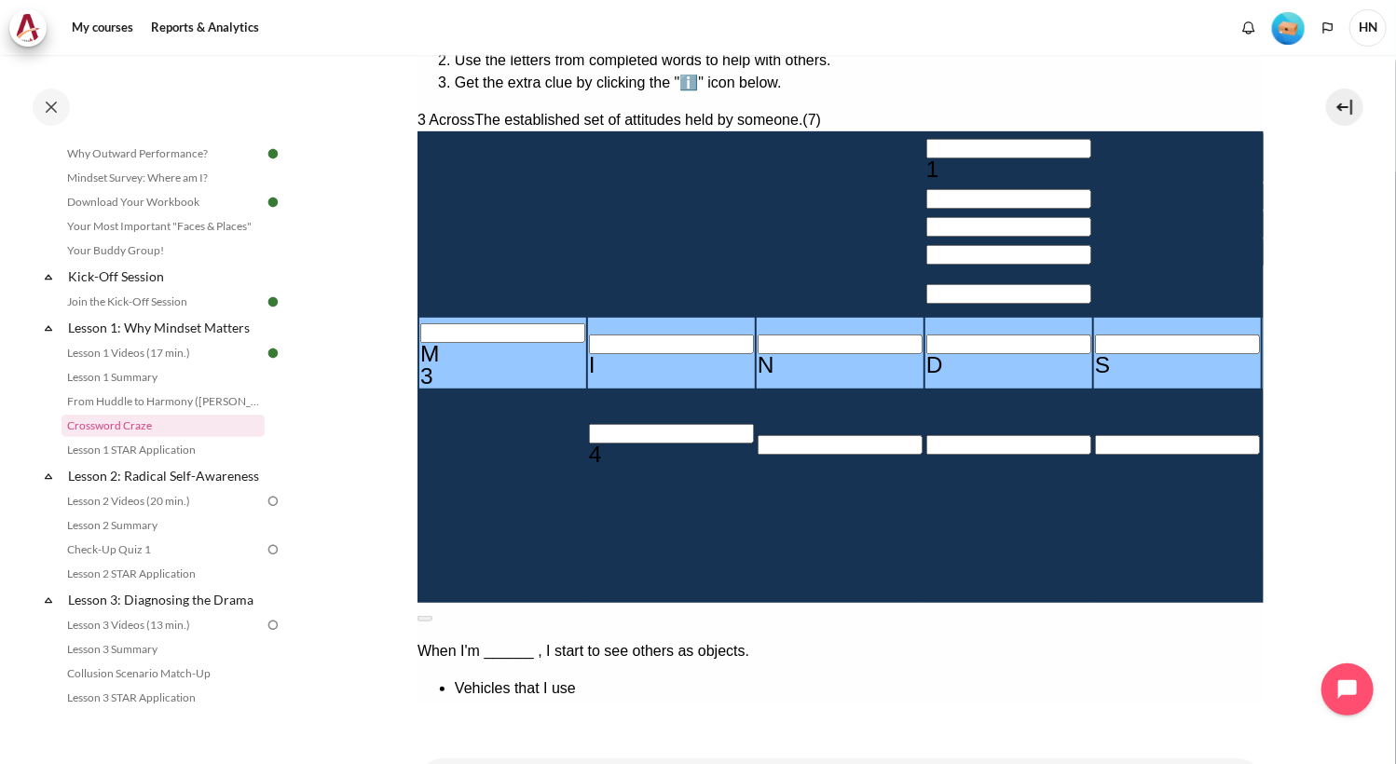
click at [588, 440] on input "Row 8, Column 2. 4 Across. The mindset that sees people as people., Letter 1 of…" at bounding box center [670, 434] width 165 height 20
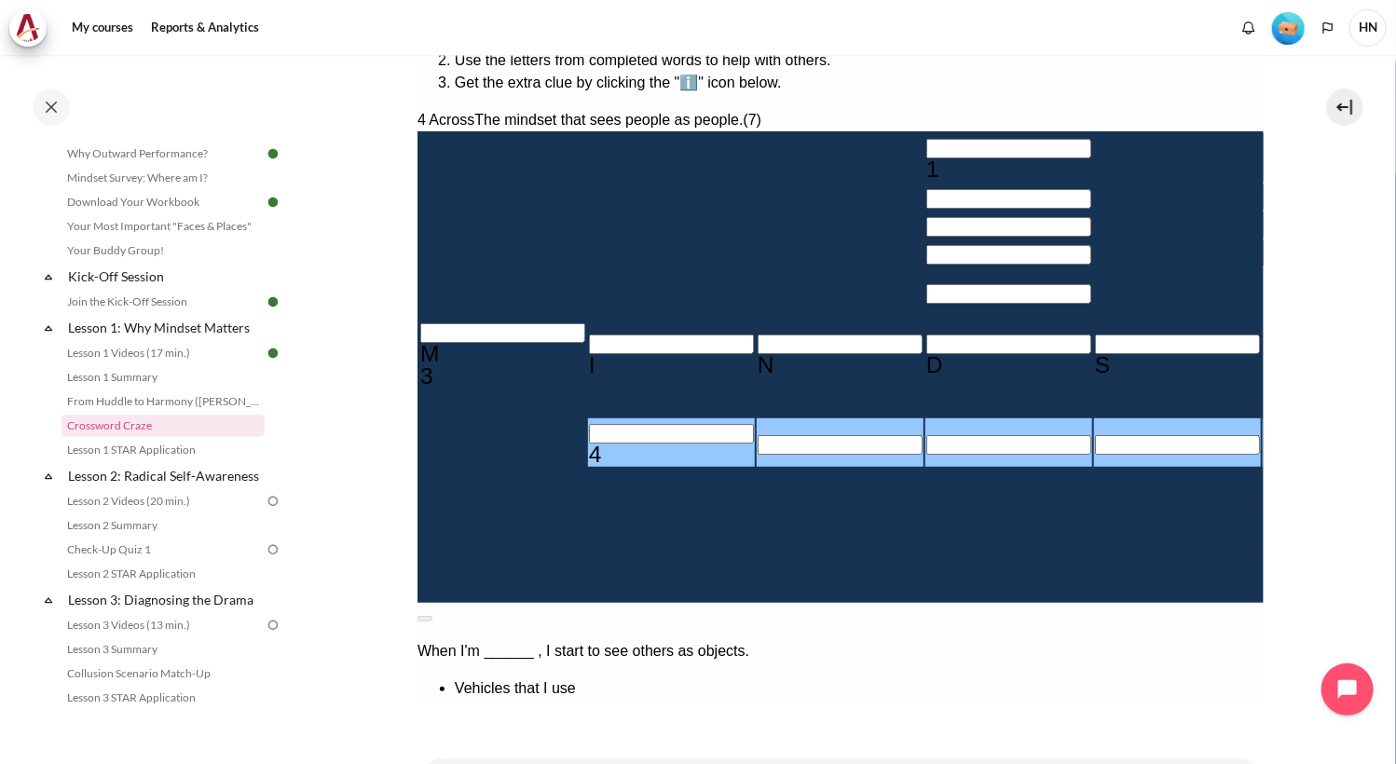
type input "M＿＿＿＿＿＿"
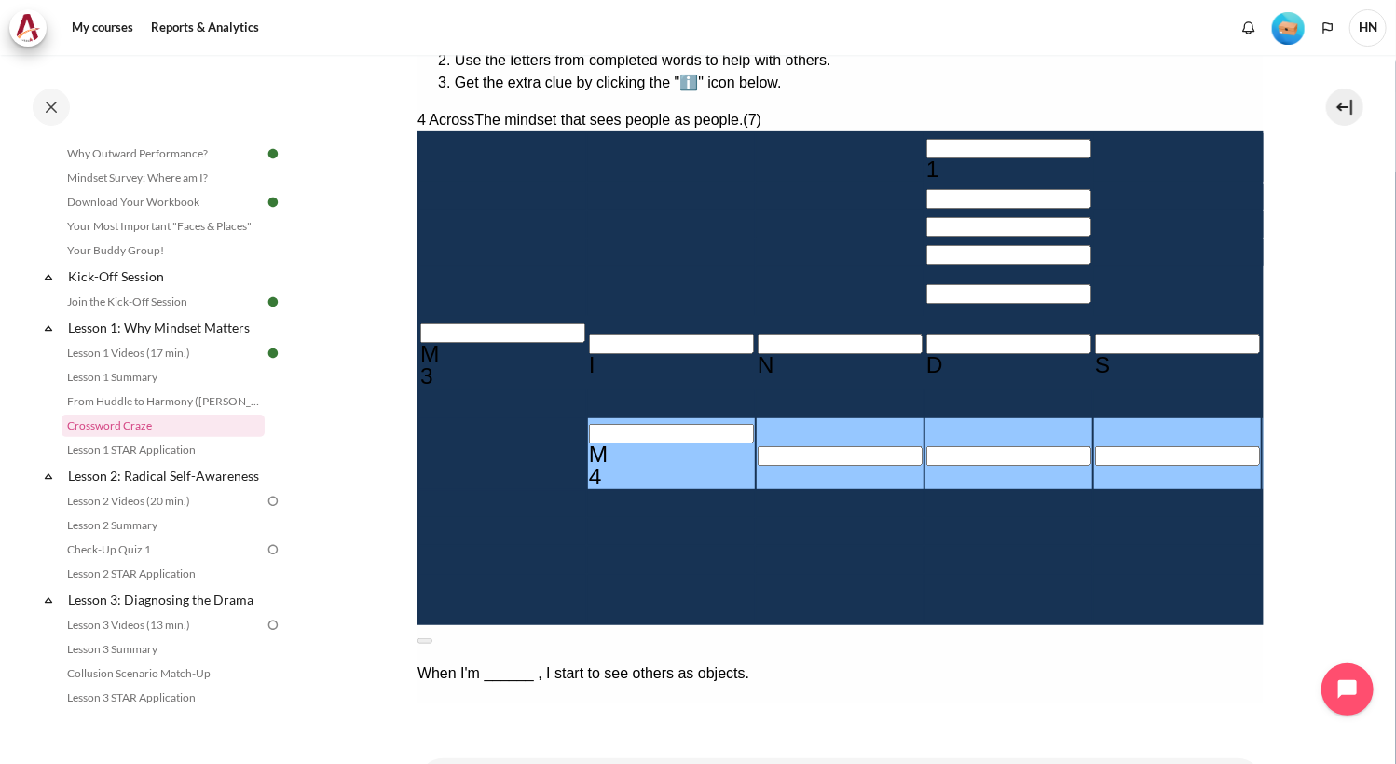
type input "MI＿＿＿＿＿"
type input "MIN＿＿＿＿"
type input "MIND＿＿＿"
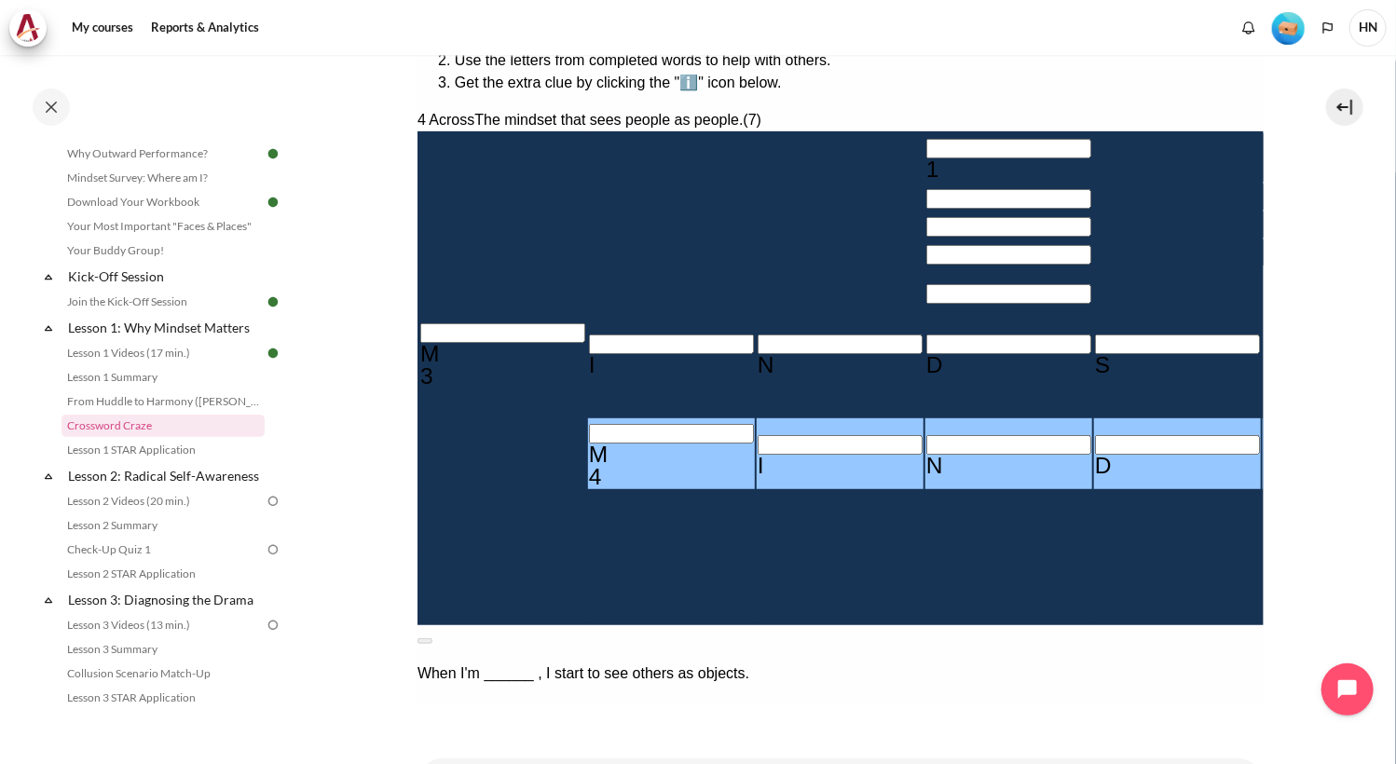
type input "MINDS＿＿"
type input "＿E＿S＿＿＿＿"
type input "MINDSE＿"
type input "MINDSET"
click at [1263, 600] on input "Row 12, Column 6. 5 Across. Mindset drives behaviors that drive _______., Lette…" at bounding box center [1345, 591] width 165 height 20
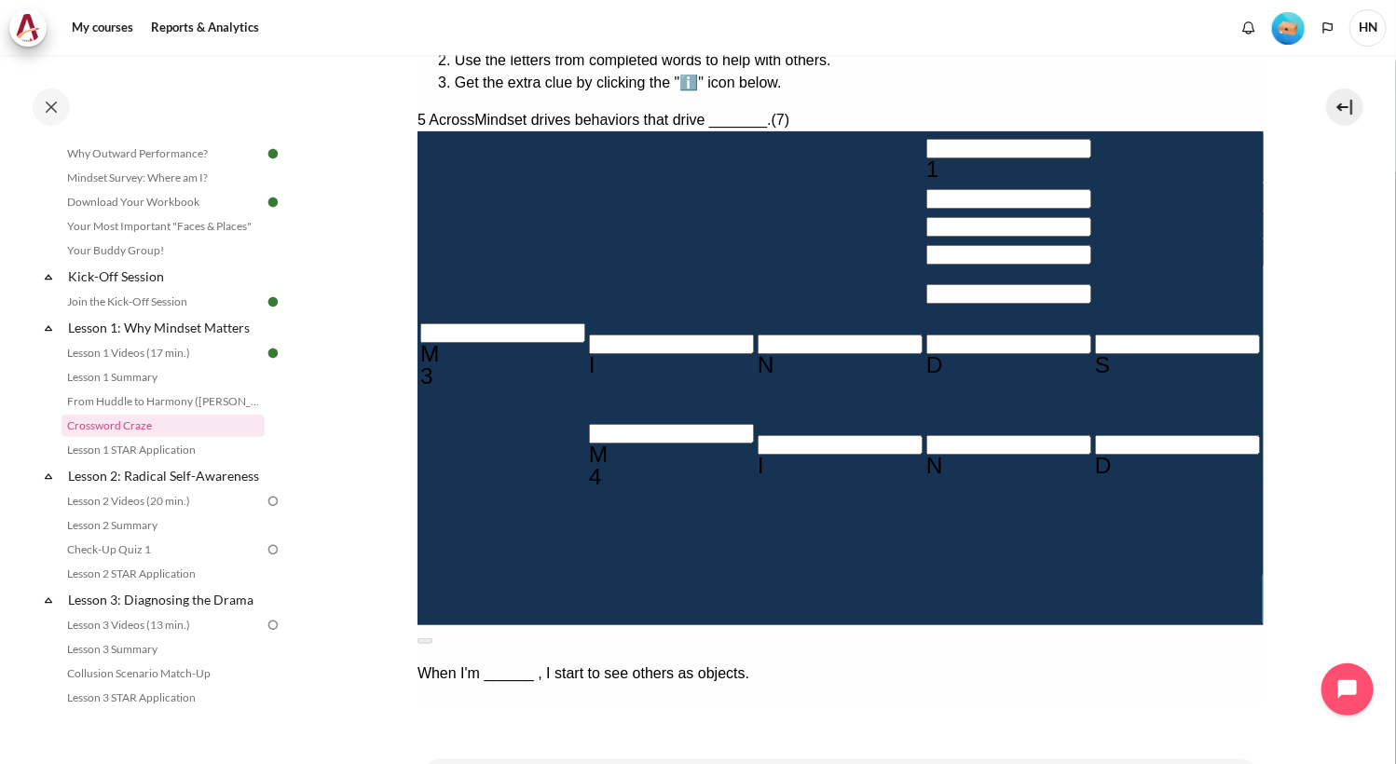
type input "B＿＿＿＿＿＿"
type input "＿E＿S＿＿＿B"
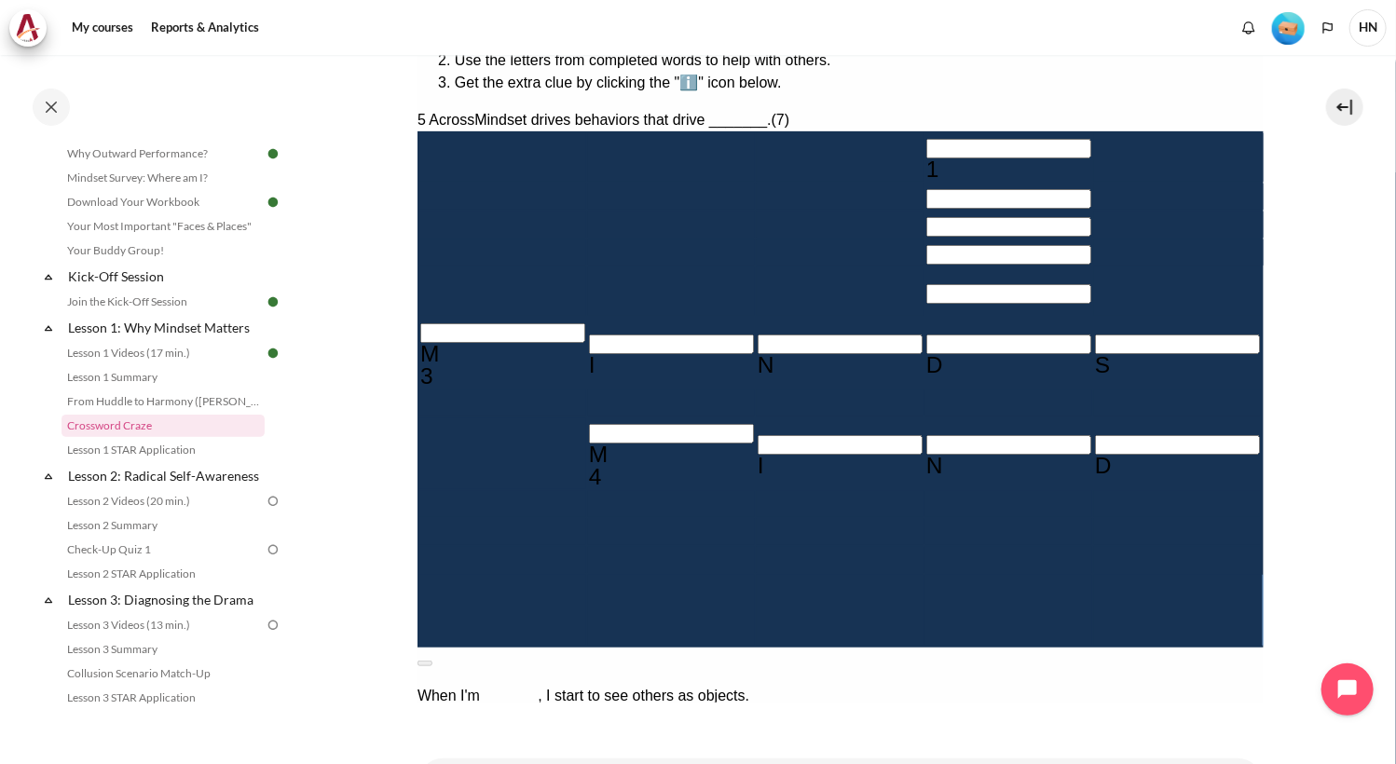
type input "BE＿＿＿＿＿"
type input "BEH＿＿＿＿"
type input "BEHA＿＿＿"
type input "BEHAV＿＿"
type input "BEHAVI＿"
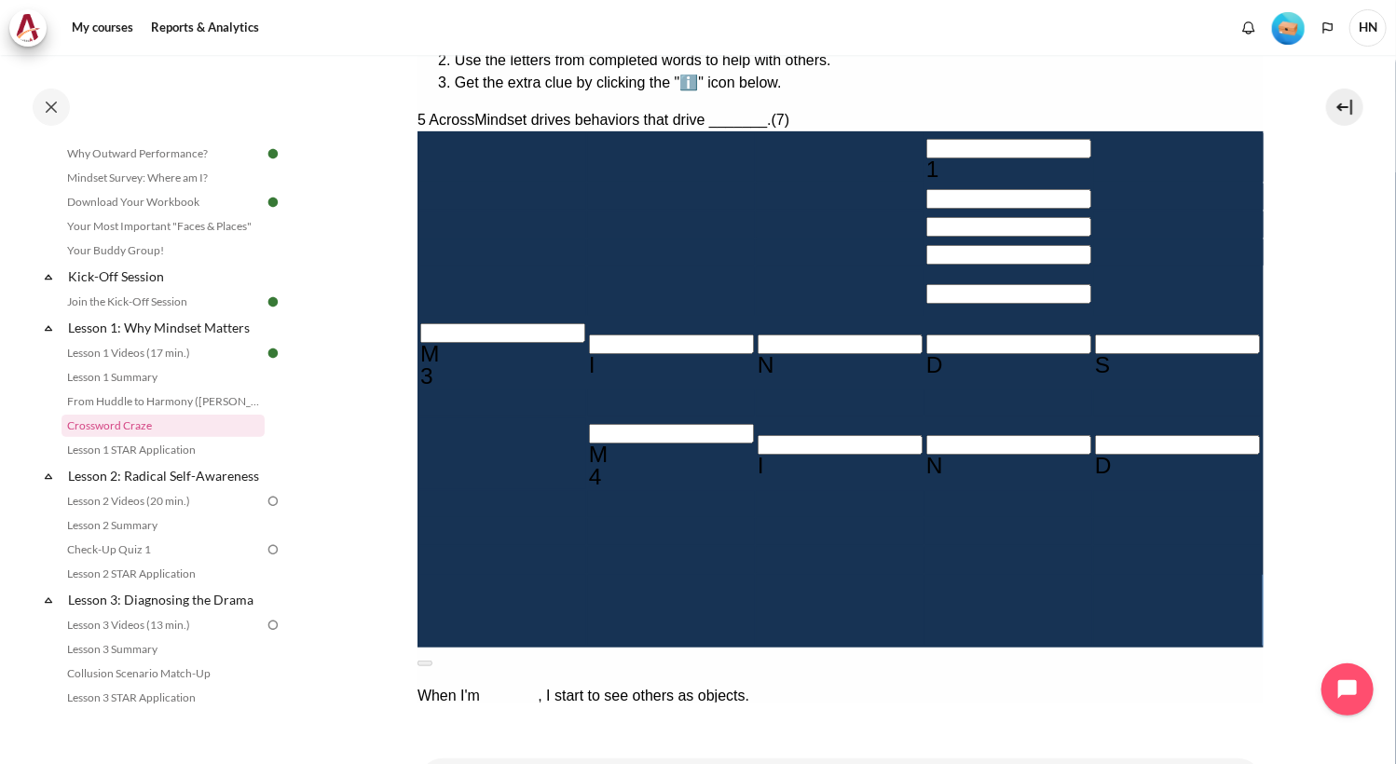
type input "BEHAVIO"
type input "BEHAVI＿"
type input "BEHAVIO"
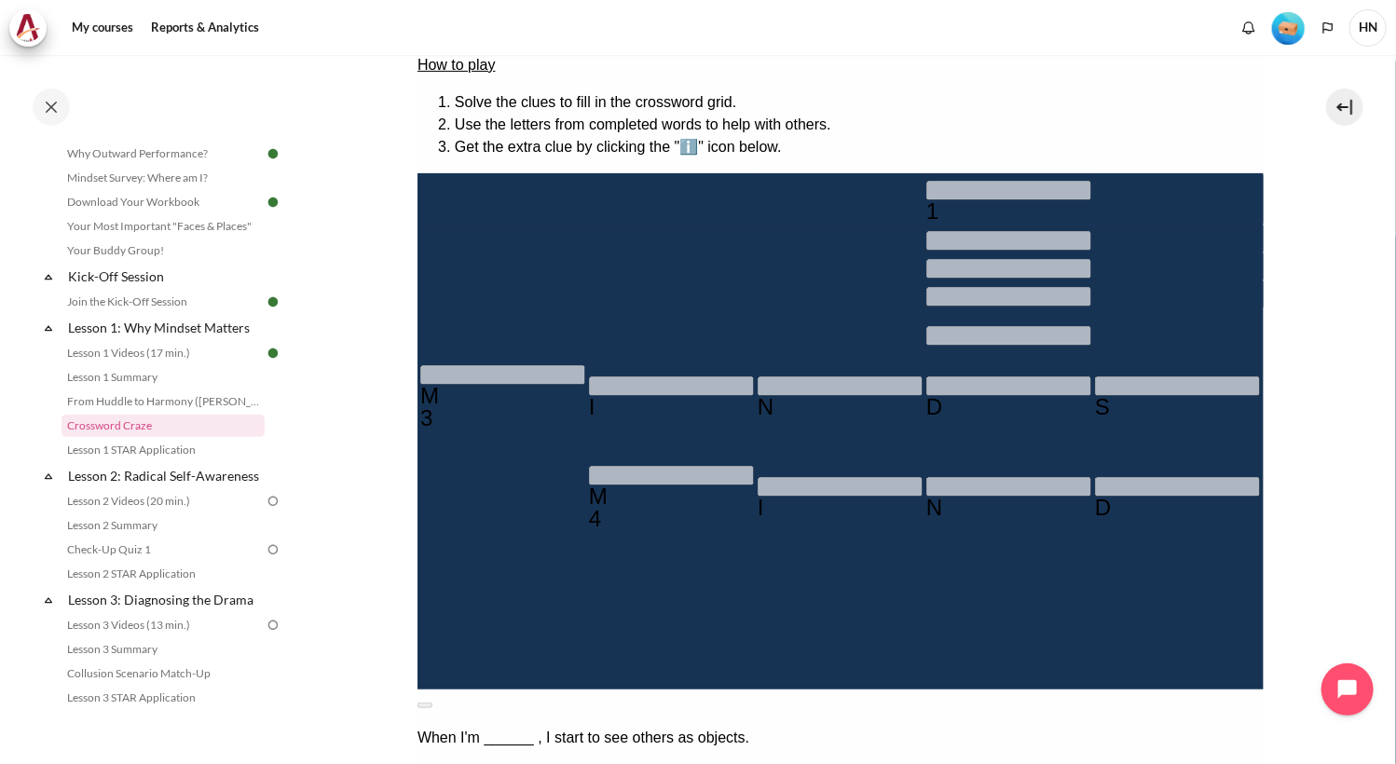
scroll to position [450, 0]
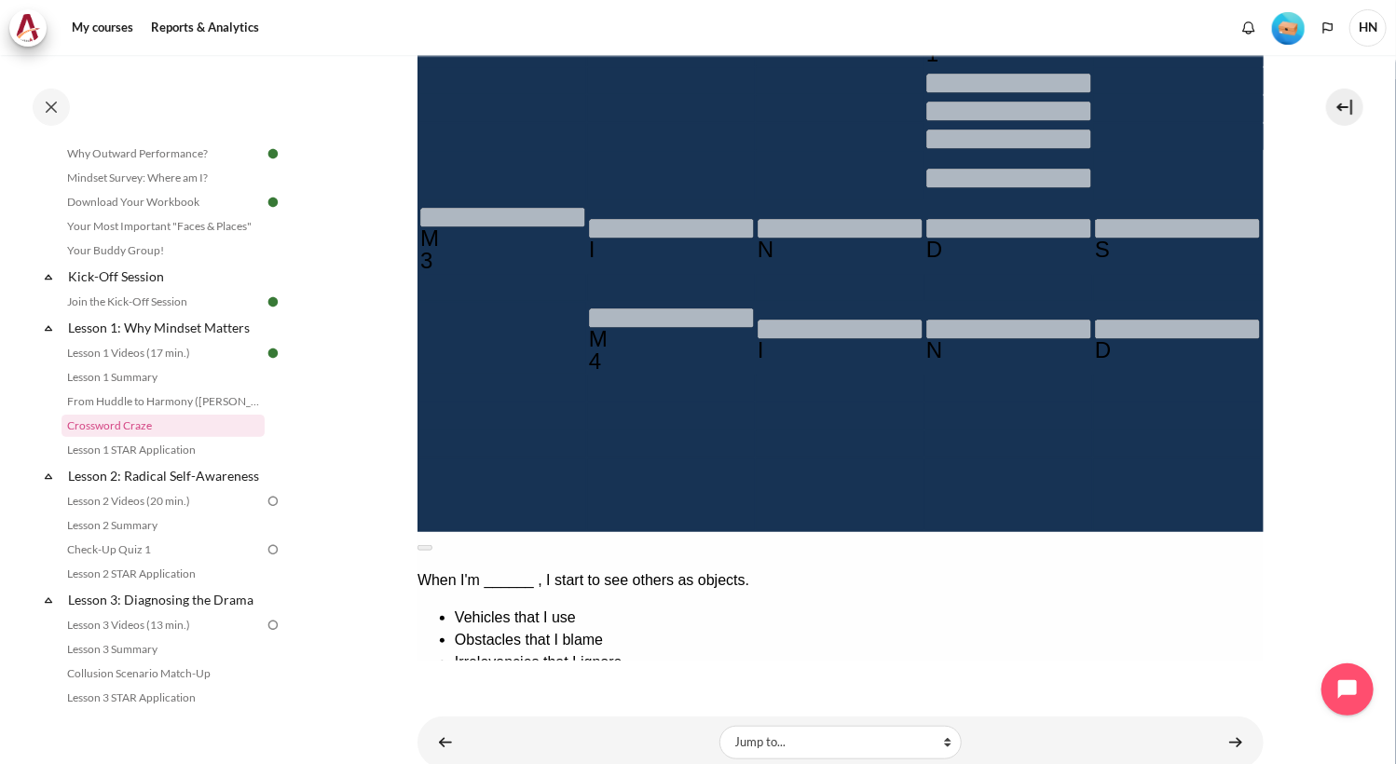
type input "＿＿＿＿＿＿＿"
type input "＿＿＿＿＿＿"
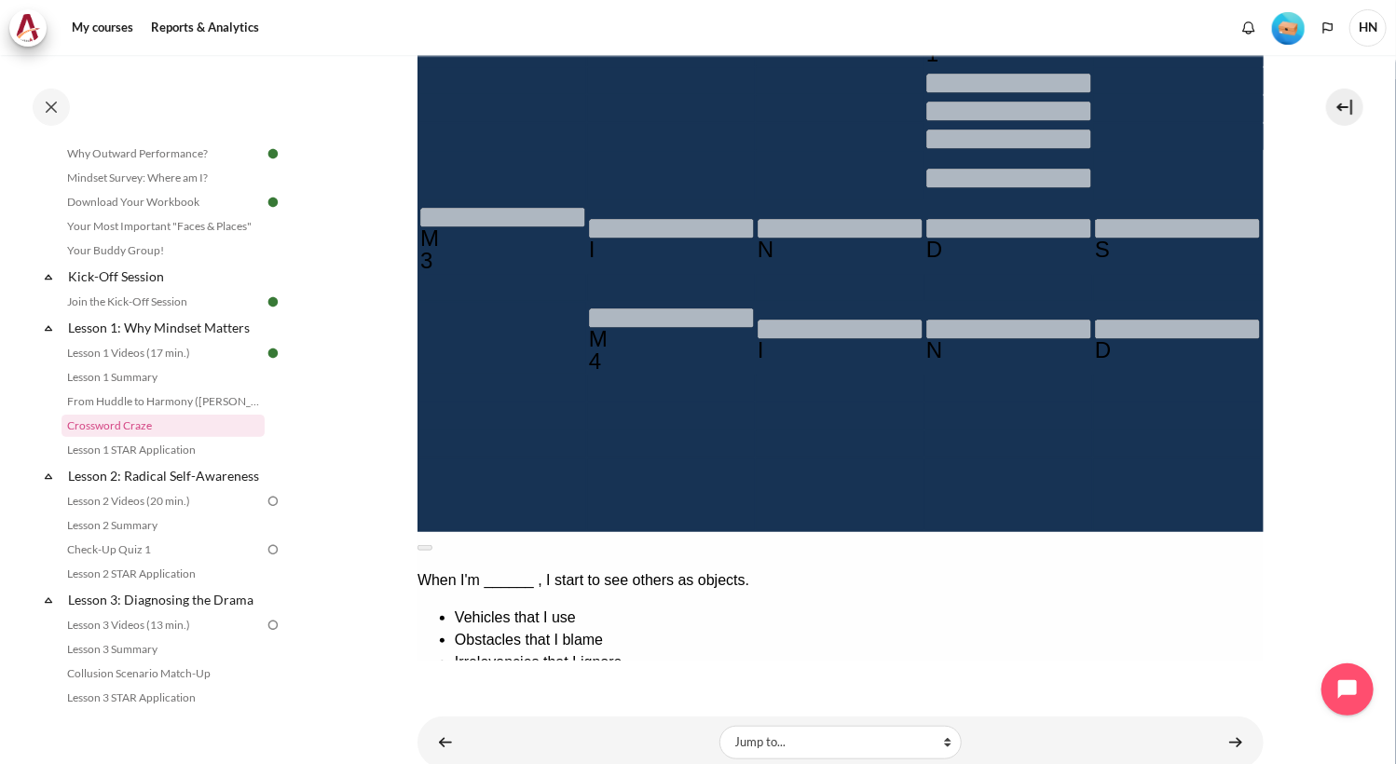
type input "＿＿＿＿＿＿＿＿"
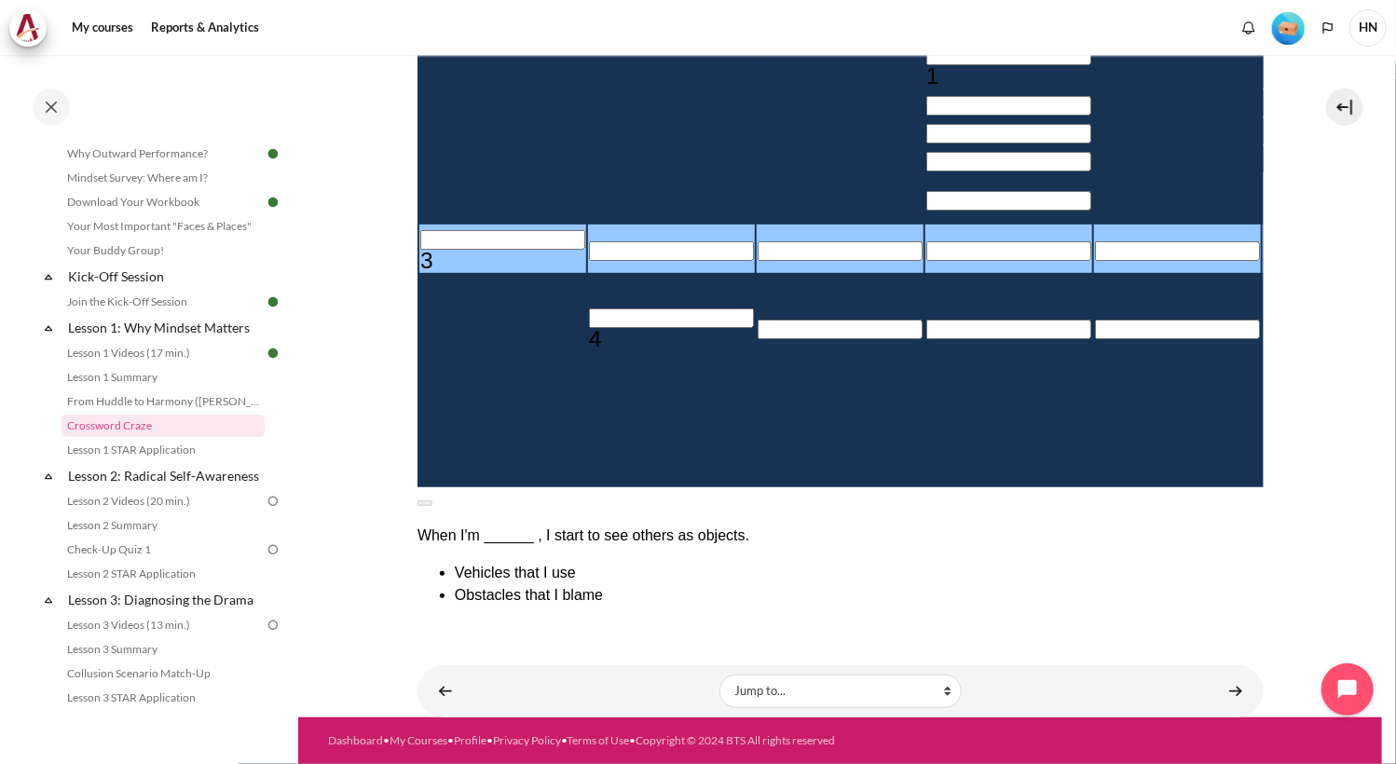
click at [430, 251] on input "Row 6, Column 1. 3 Across. The established set of attitudes held by someone., L…" at bounding box center [501, 241] width 165 height 20
type input "M＿＿＿＿＿＿"
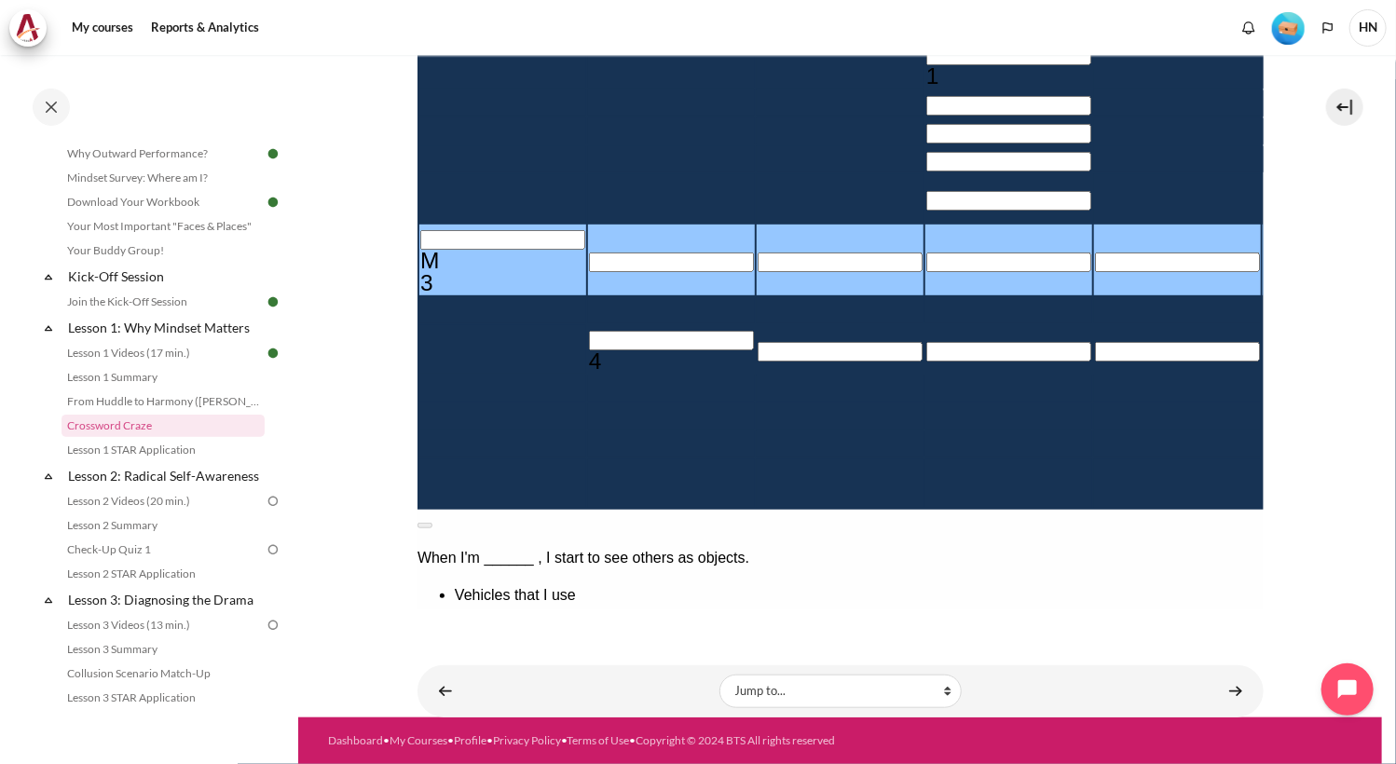
type input "MI＿＿＿＿＿"
type input "MIN＿＿＿＿"
type input "MIND＿＿＿"
type input "＿＿＿＿＿D"
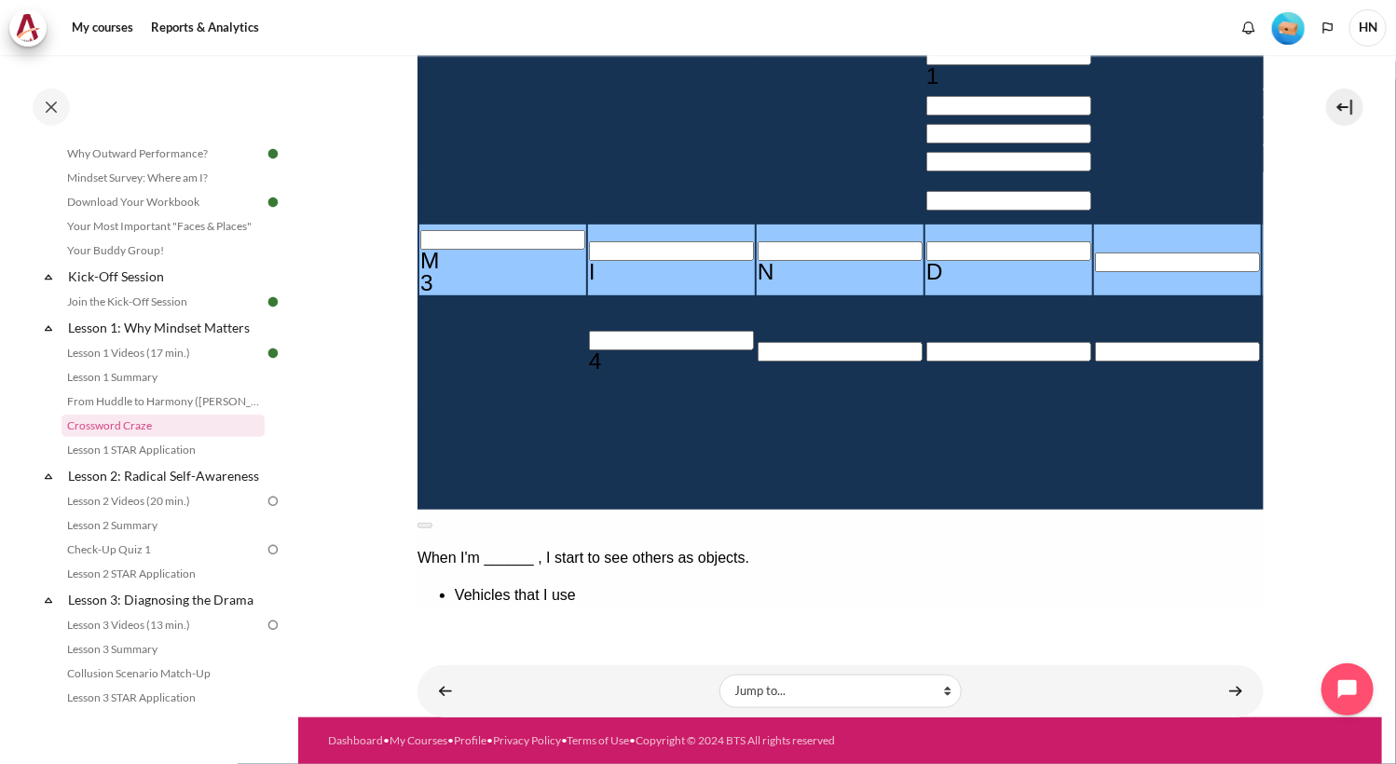
type input "MINDS＿＿"
type input "MINDSE＿"
type input "＿E＿＿＿＿＿＿"
type input "MINDSET"
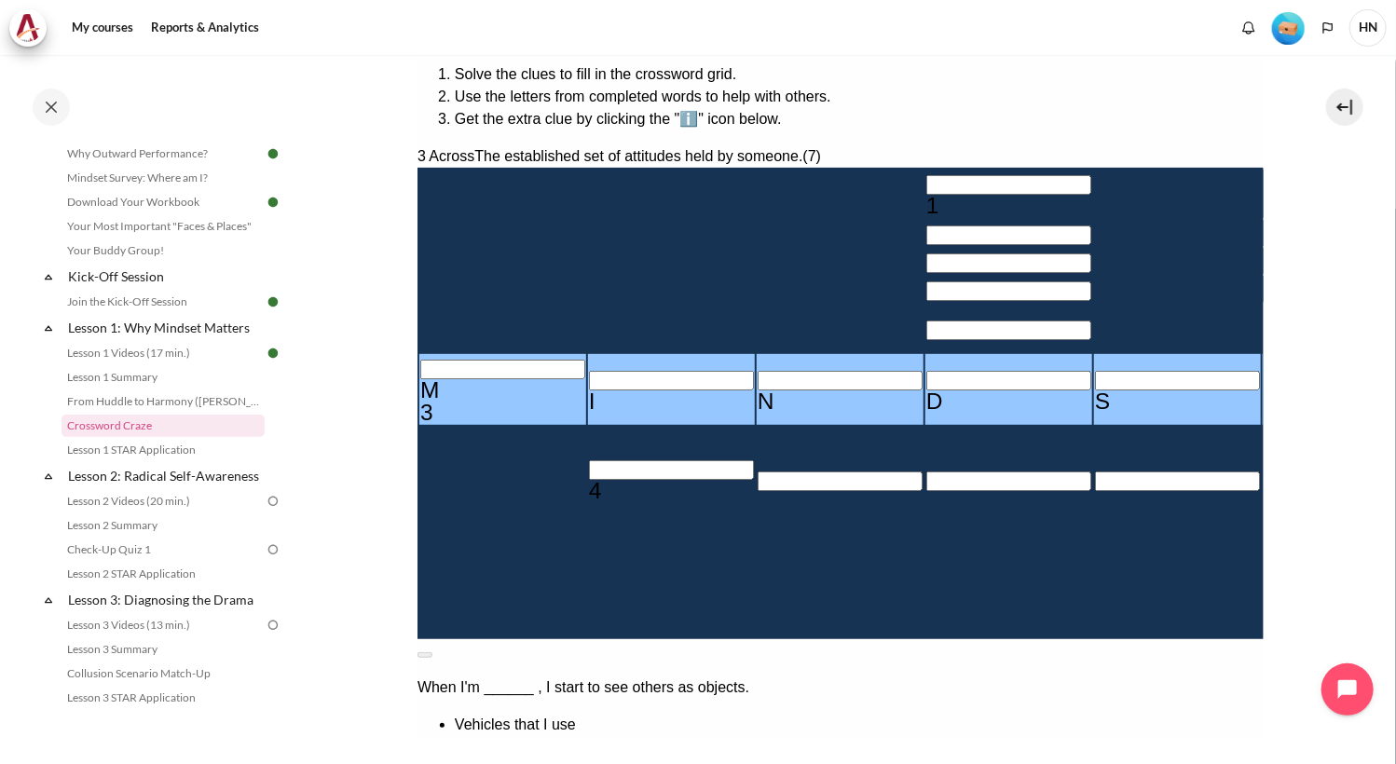
scroll to position [357, 0]
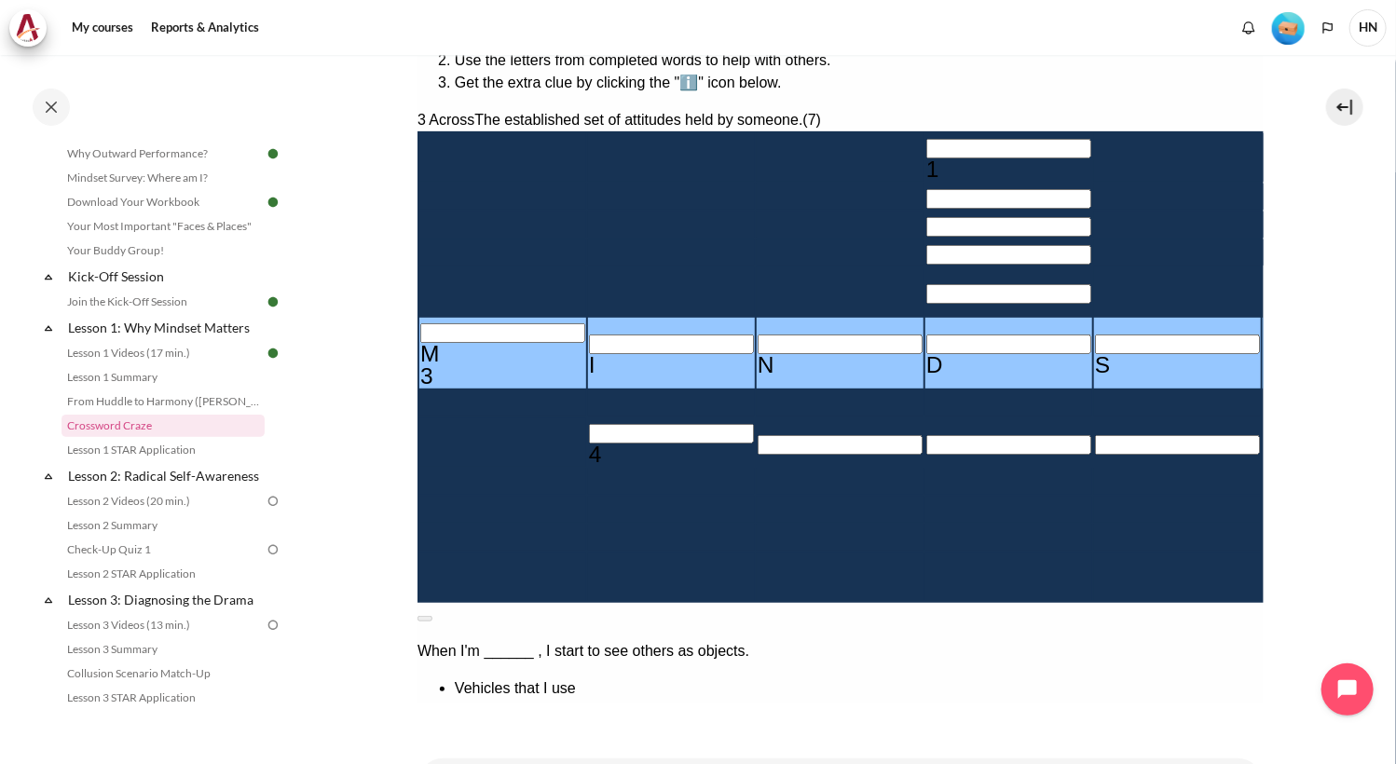
drag, startPoint x: 1117, startPoint y: 448, endPoint x: 1011, endPoint y: 406, distance: 114.2
copy div "The mindset that focuses on self-interest and sees others as objects. (6)"
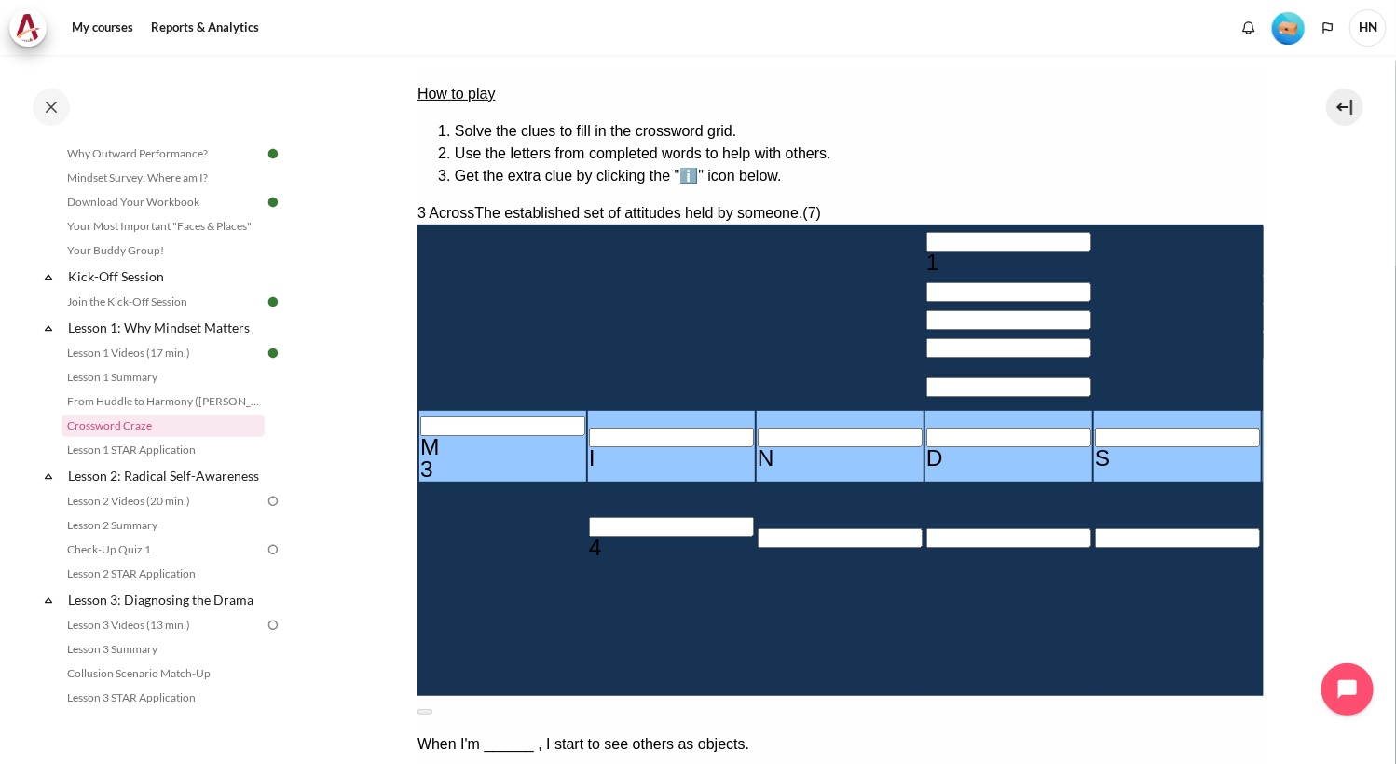
click at [431, 708] on button at bounding box center [424, 711] width 15 height 6
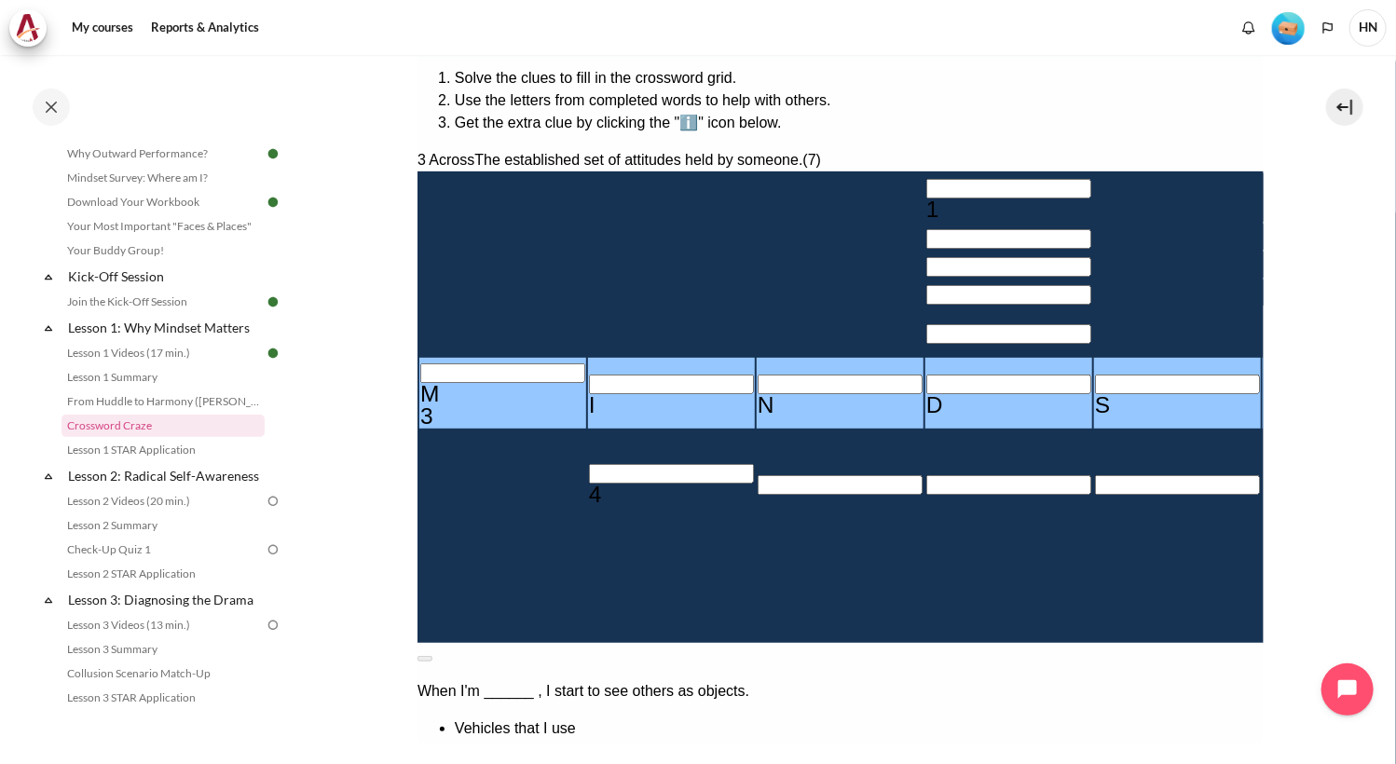
scroll to position [357, 0]
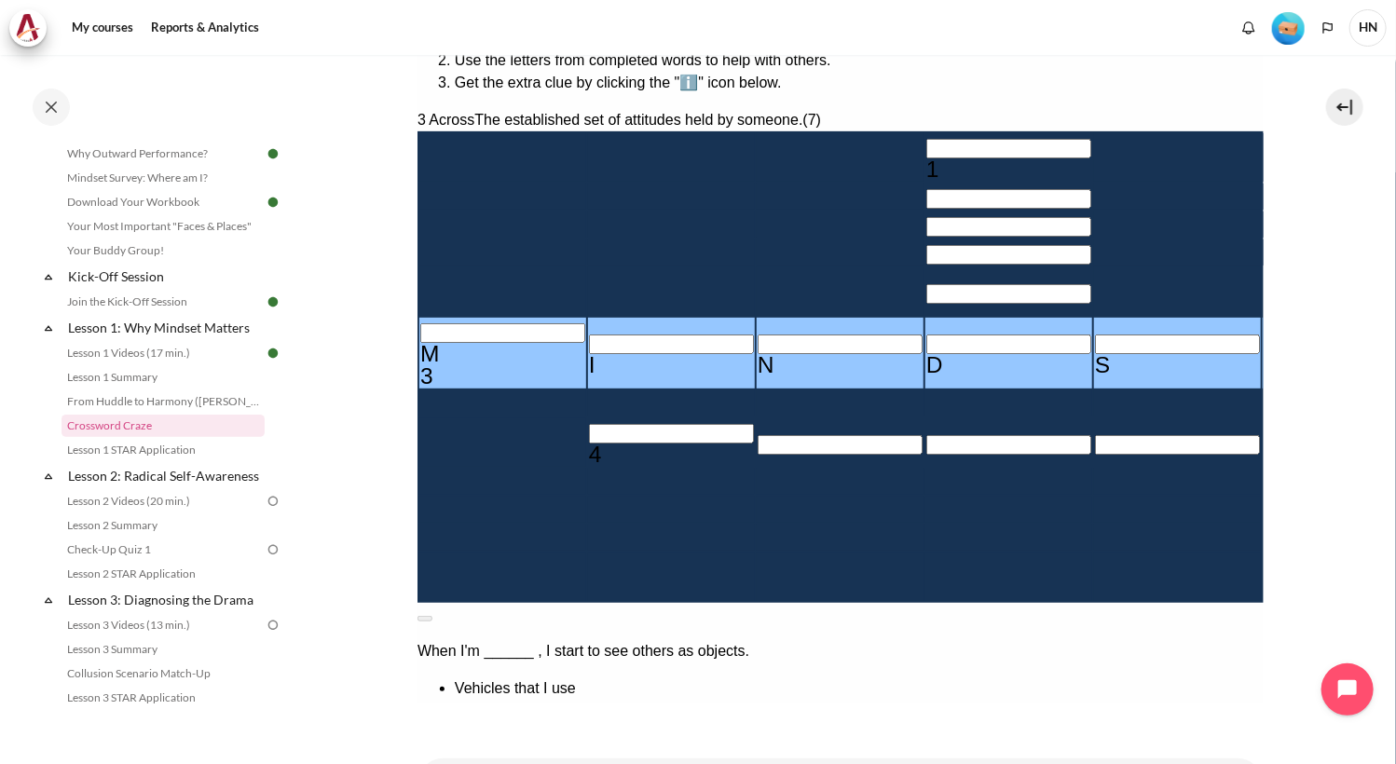
drag, startPoint x: 1142, startPoint y: 549, endPoint x: 995, endPoint y: 508, distance: 152.8
copy div "Focusing on changing mindset before ________ yields greater results. (8)"
click at [1263, 293] on input "Row 5, Column 6. 2 Down. Focusing on changing mindset before ________ yields gr…" at bounding box center [1345, 283] width 165 height 20
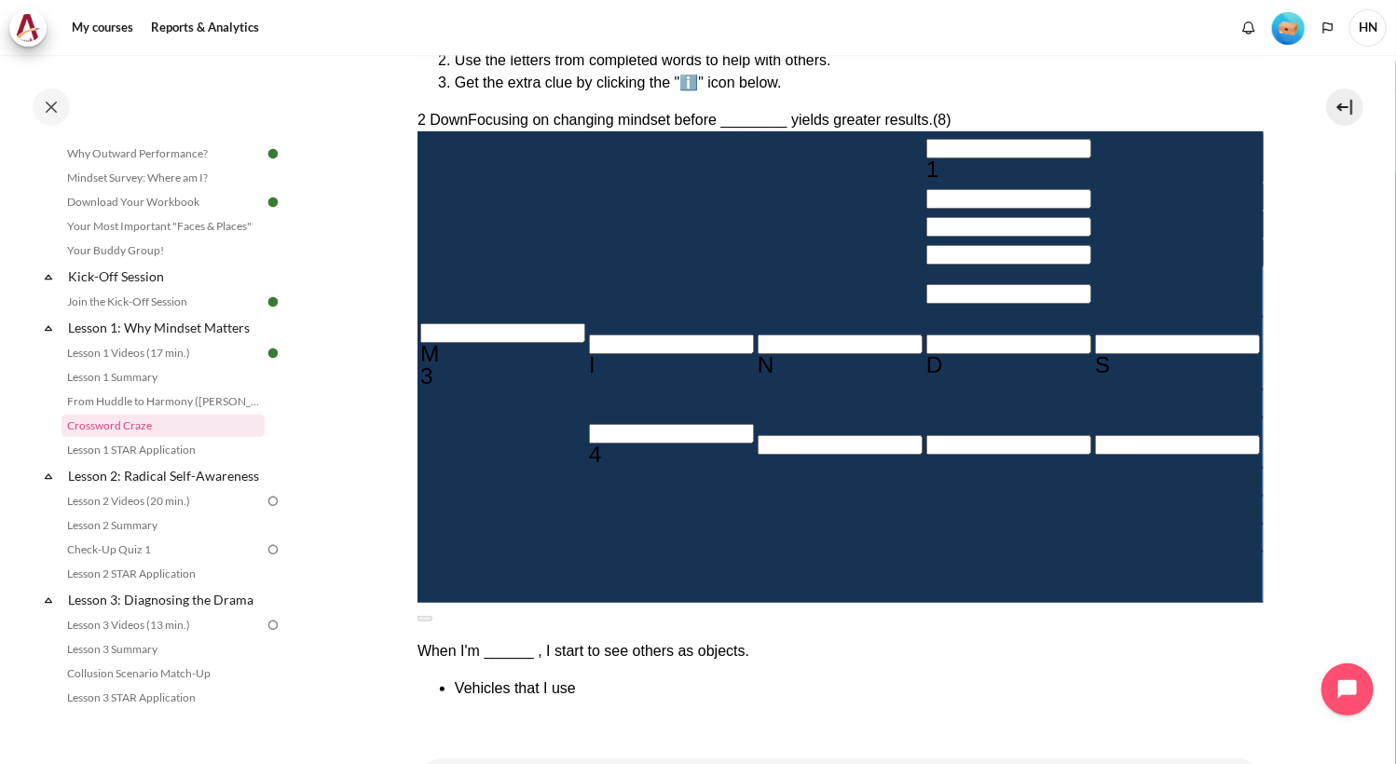
type input "BE＿＿＿＿＿＿"
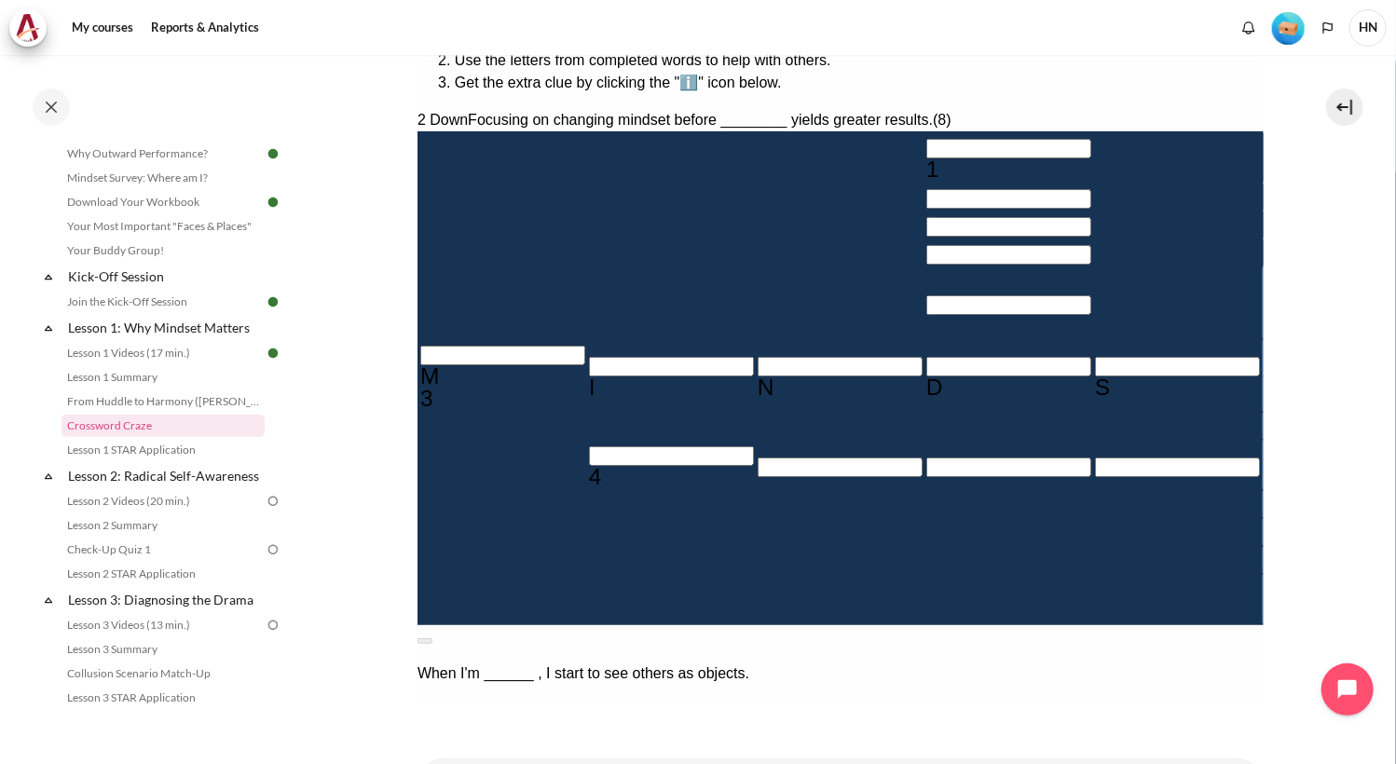
type input "BEH＿＿＿＿＿"
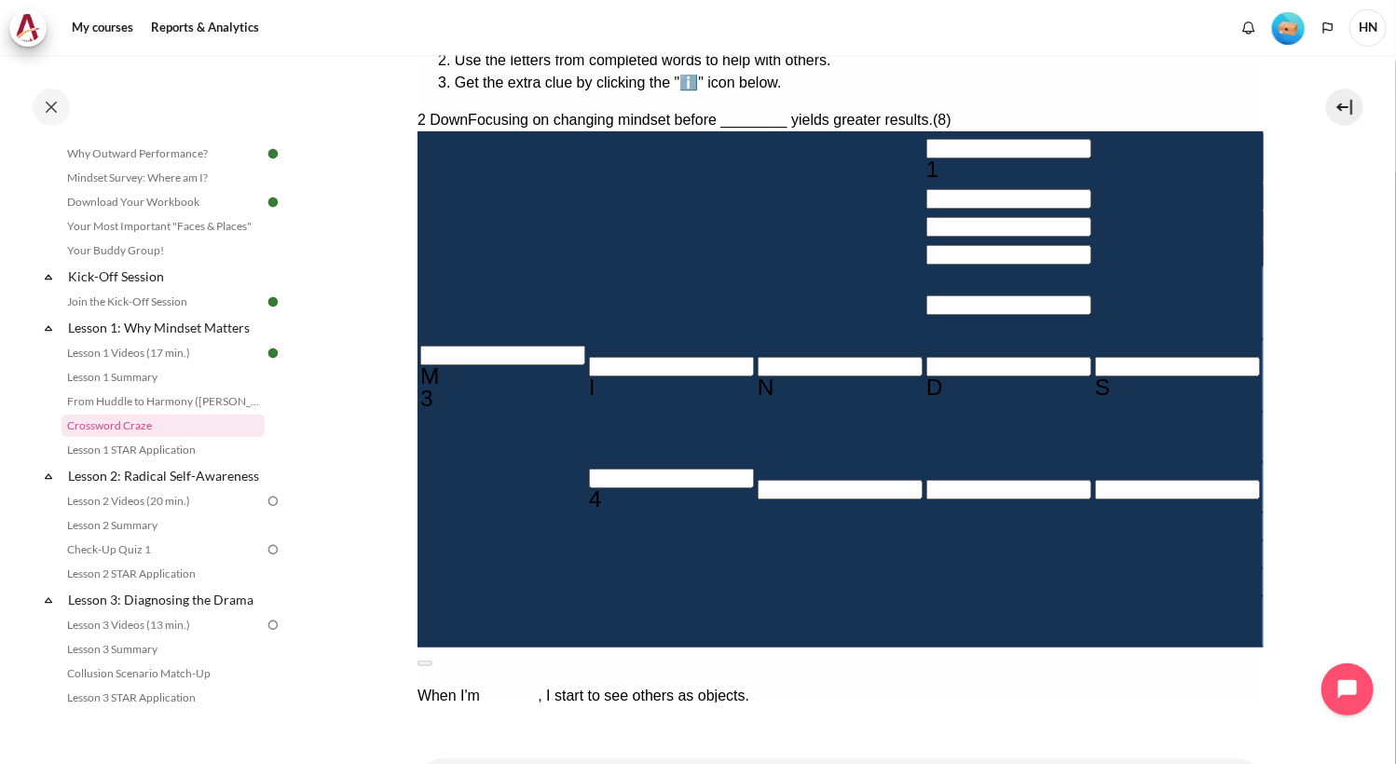
type input "＿＿＿＿A＿＿"
type input "BEHA＿＿＿＿"
type input "BEHAV＿＿＿"
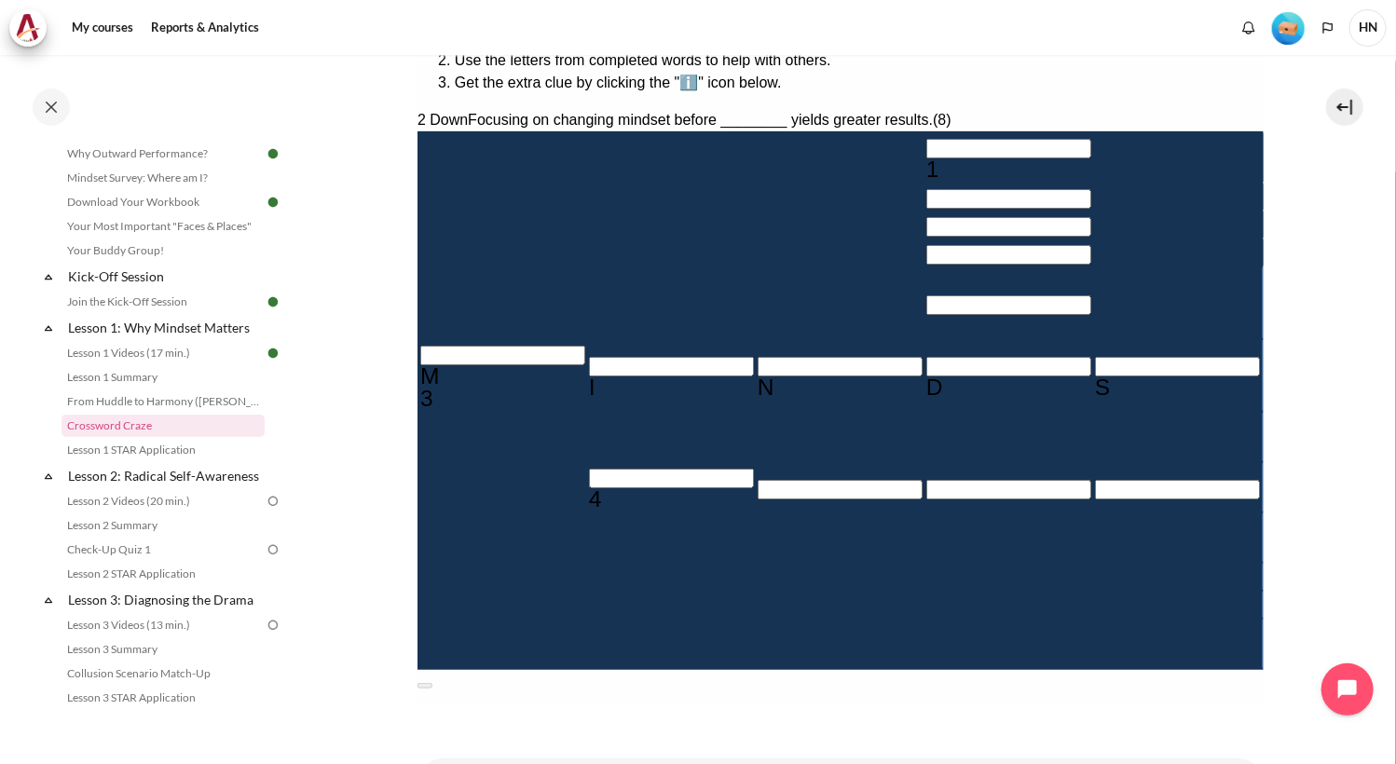
type input "BEHAVI＿＿"
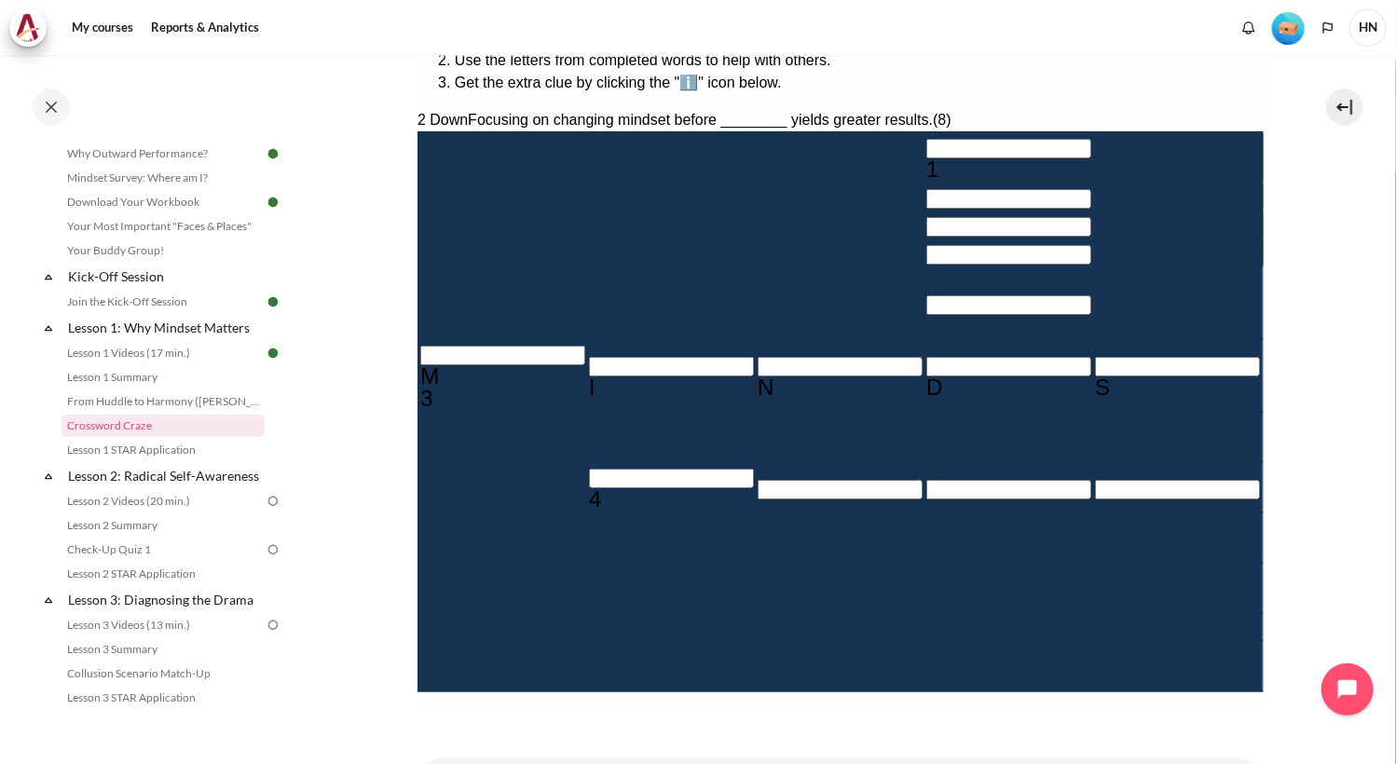
type input "BEHAVIO＿"
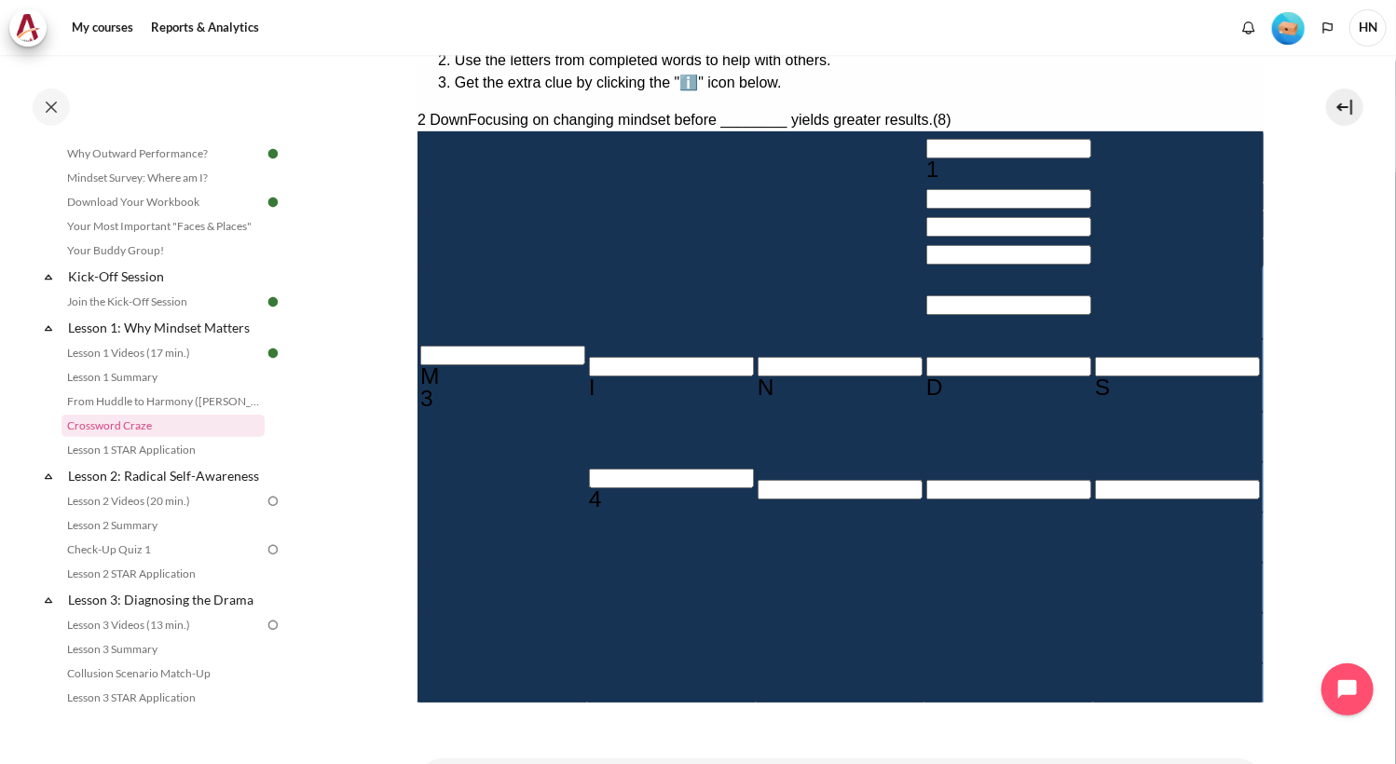
type input "R＿＿＿＿＿＿"
type input "BEHAVIOR"
drag, startPoint x: 1145, startPoint y: 306, endPoint x: 1003, endPoint y: 294, distance: 143.0
copy div "Mindset drives behaviors that drive _______. (7)"
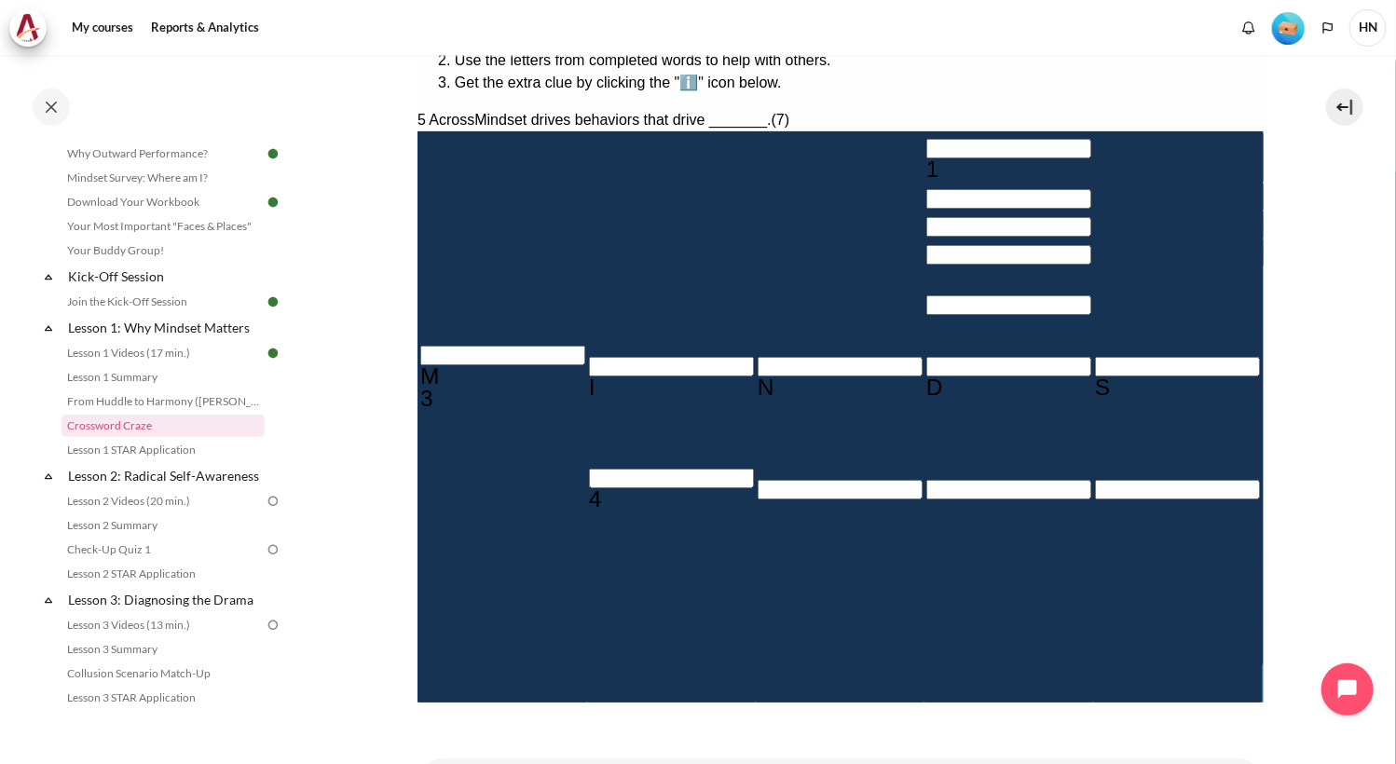
type input "RE＿＿＿＿＿"
type input "RES＿＿＿＿"
type input "RESU＿＿＿"
type input "RESUL＿＿"
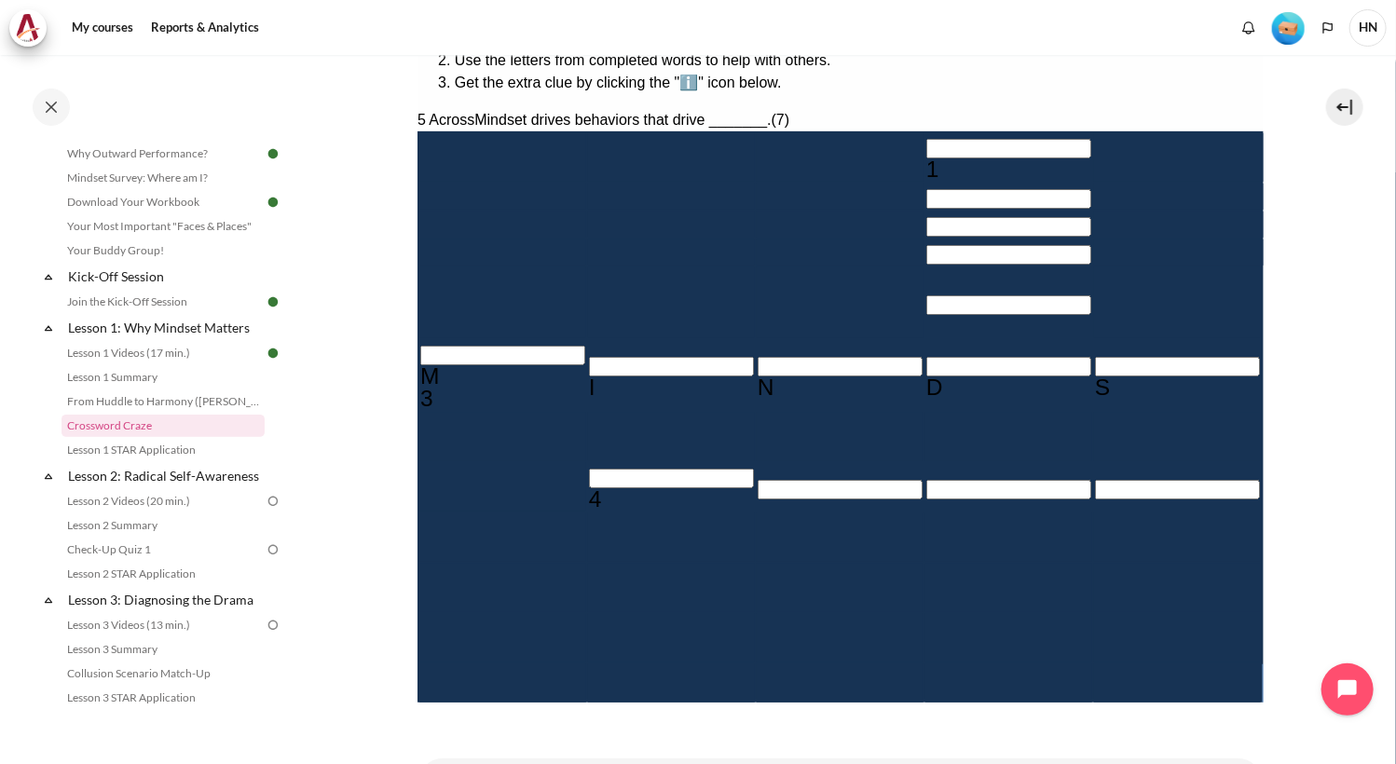
type input "RESULY＿"
type input "RESULT＿"
type input "RESULTS"
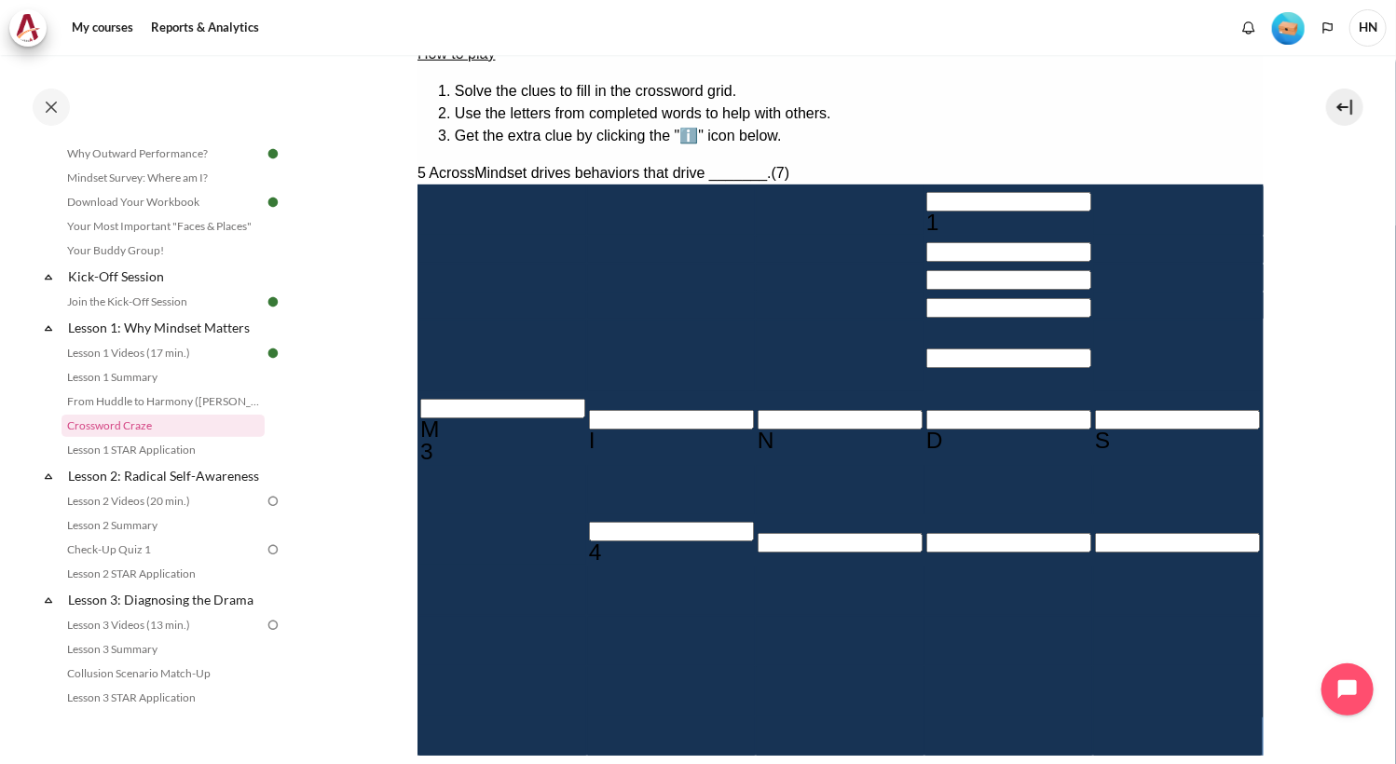
scroll to position [264, 0]
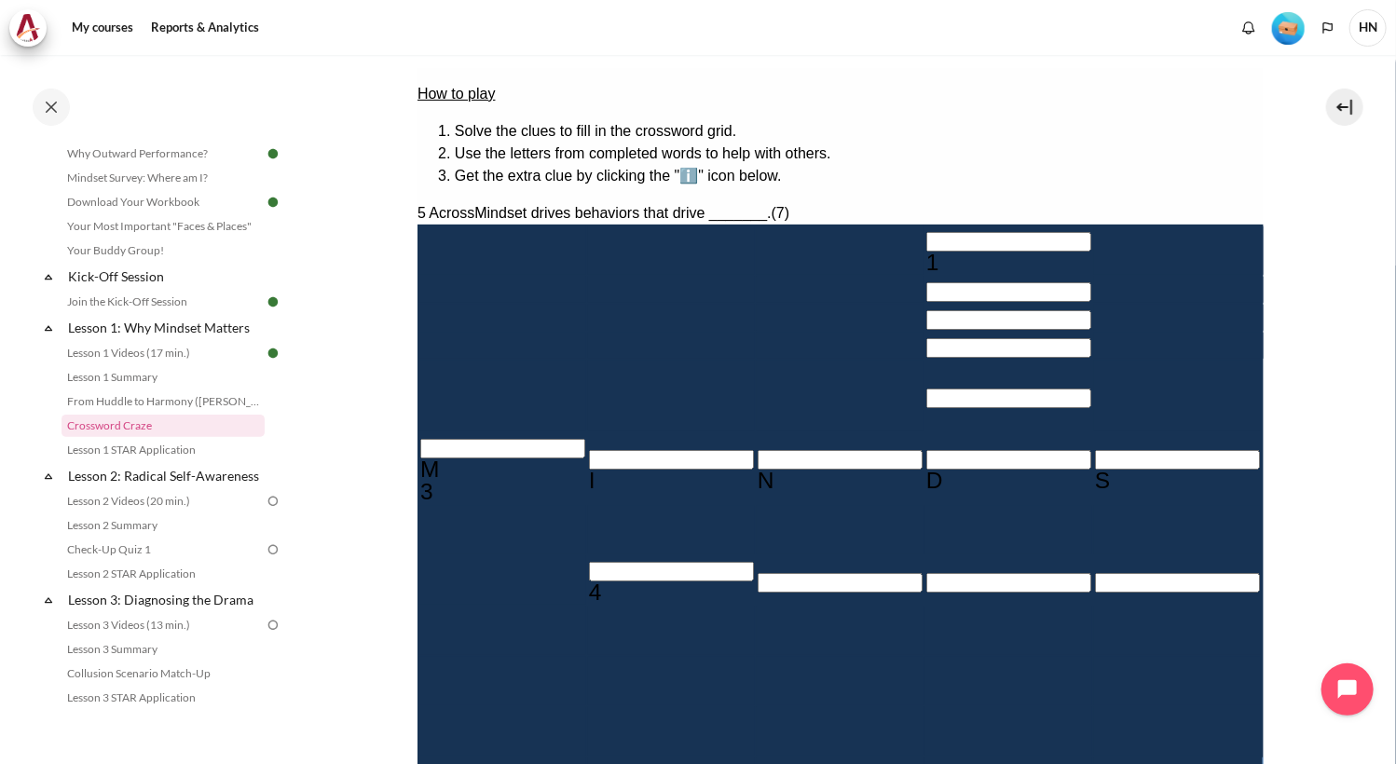
drag, startPoint x: 1136, startPoint y: 321, endPoint x: 996, endPoint y: 306, distance: 140.7
copy div "The mindset that sees people as people. (7)"
drag, startPoint x: 998, startPoint y: 454, endPoint x: 668, endPoint y: 390, distance: 336.1
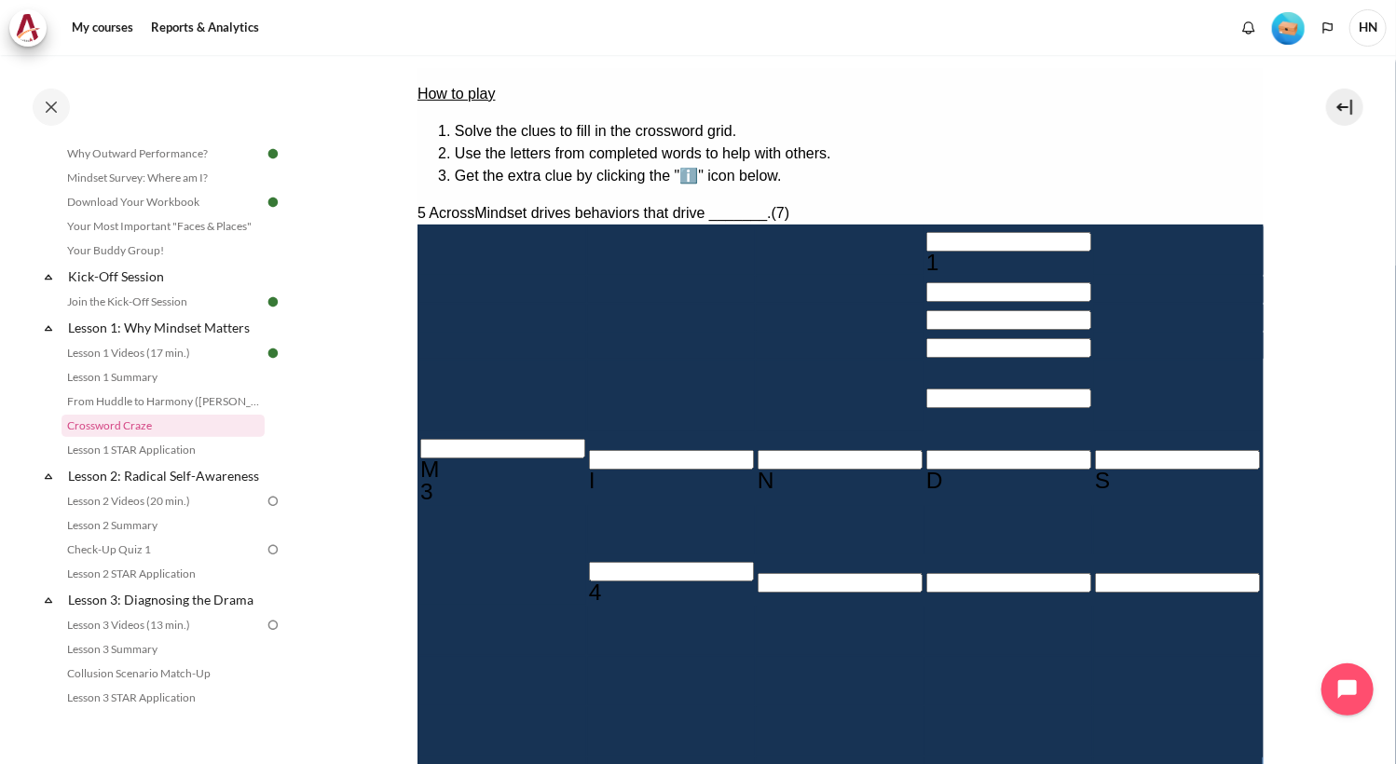
copy div "When I'm ______ , I start to see others as people. I care about their needs, ob…"
click at [588, 561] on input "Row 8, Column 2. 4 Across. The mindset that sees people as people., Letter 1 of…" at bounding box center [670, 571] width 165 height 20
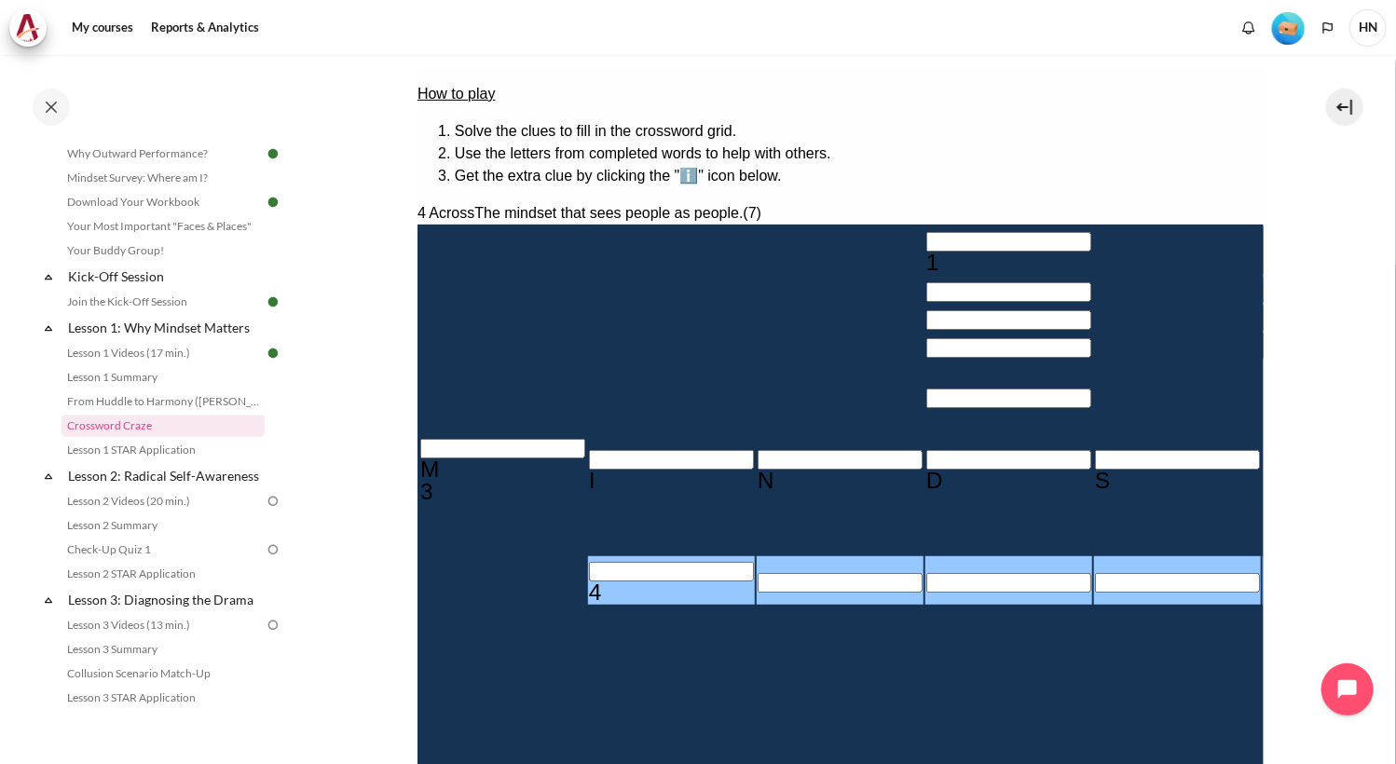
type input "E＿＿＿A＿＿"
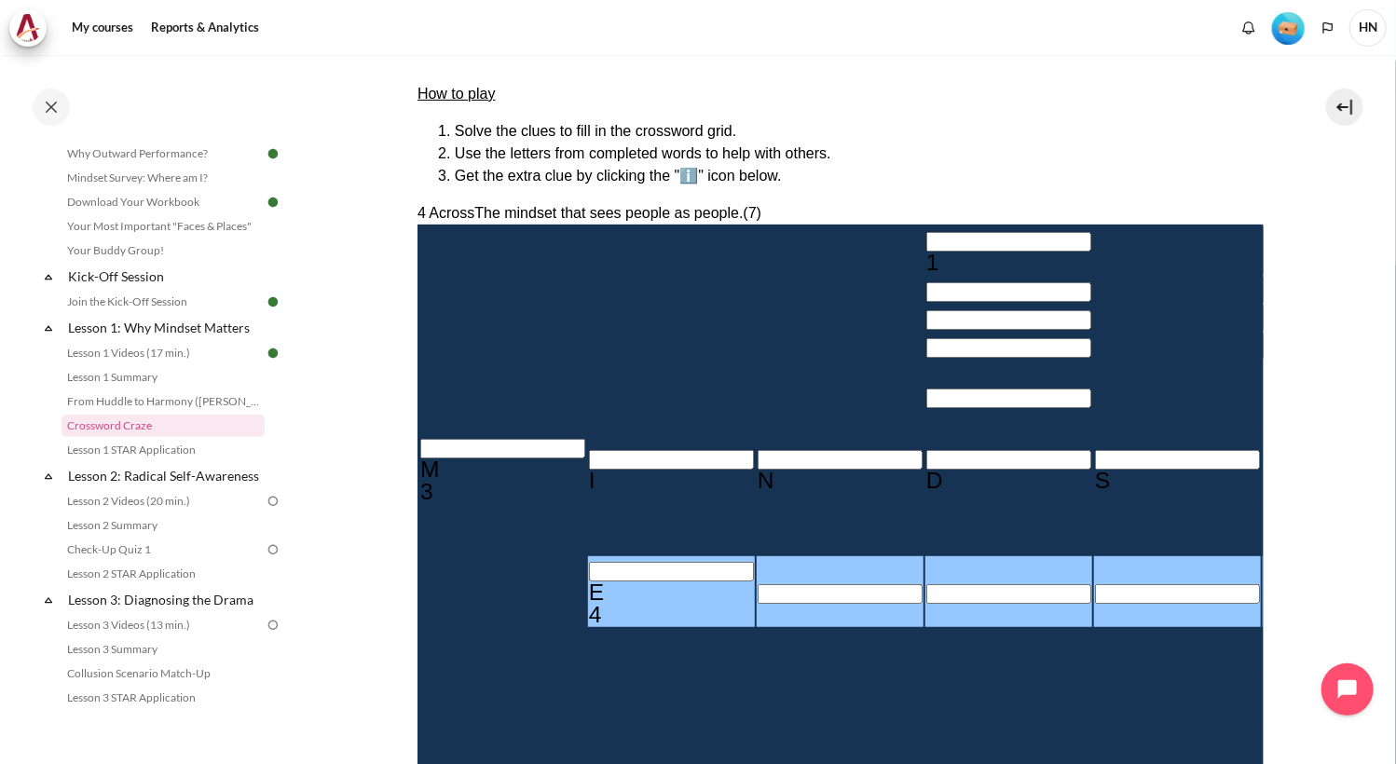
type input "EM＿＿A＿＿"
type input "EMP＿A＿＿"
type input "EMPHA＿＿"
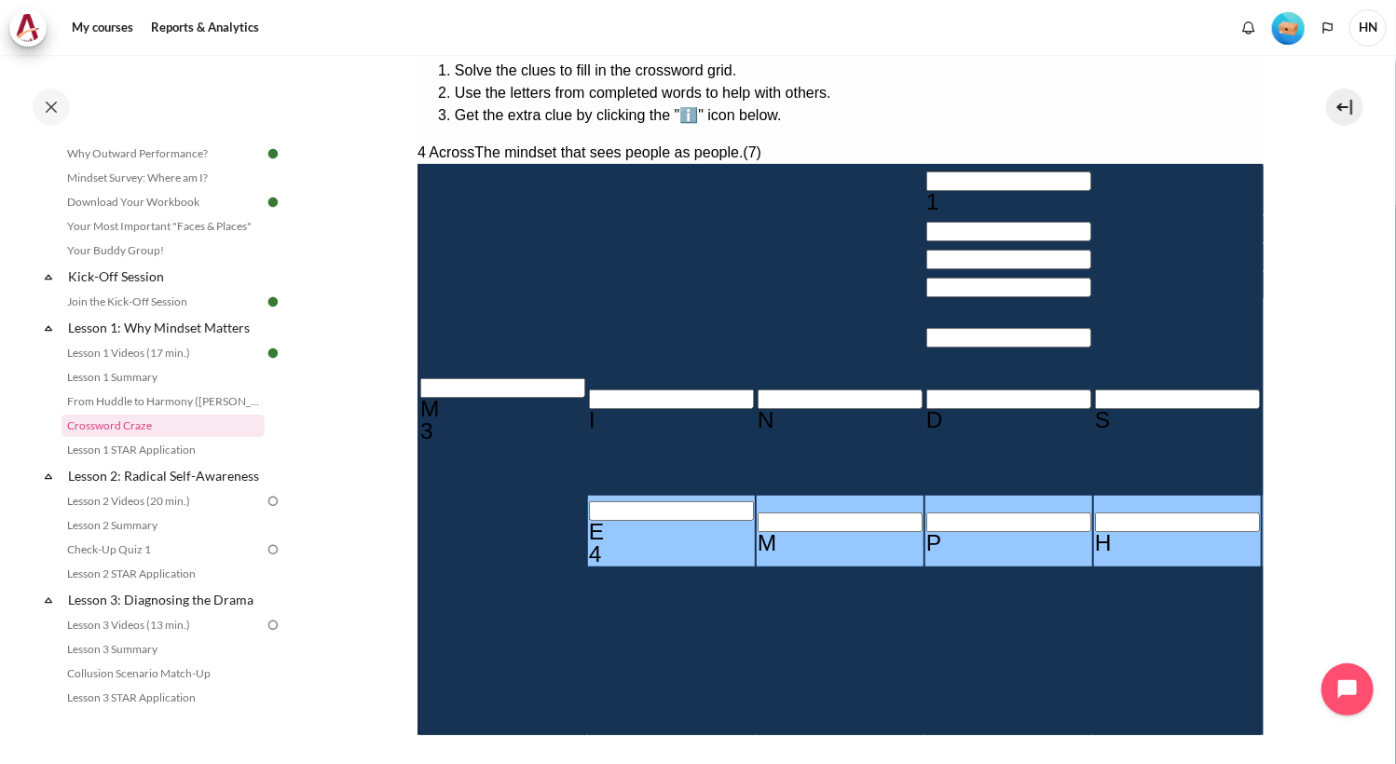
scroll to position [357, 0]
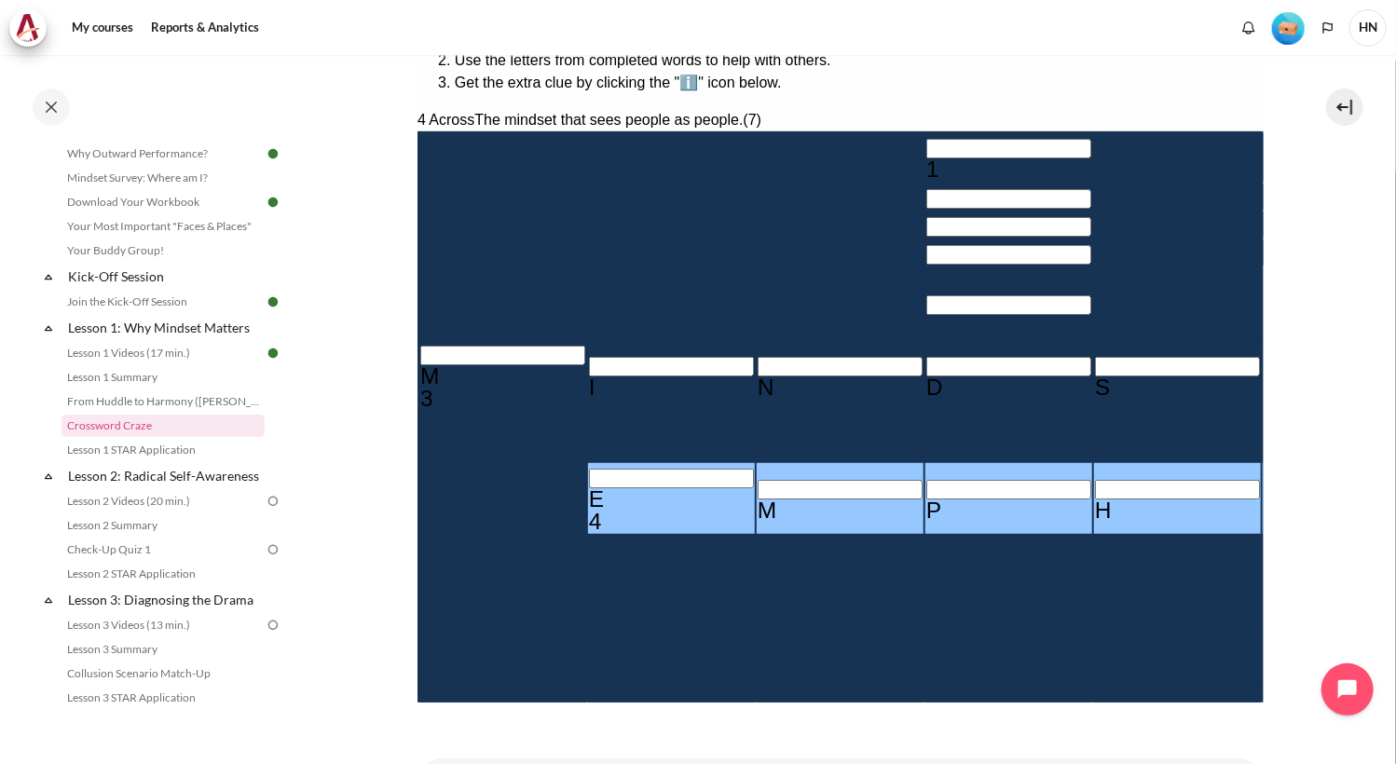
drag, startPoint x: 913, startPoint y: 399, endPoint x: 659, endPoint y: 265, distance: 287.6
copy div "When I'm ______ , I start to see others as objects. Vehicles that I use Obstacl…"
click at [431, 763] on button at bounding box center [424, 776] width 15 height 6
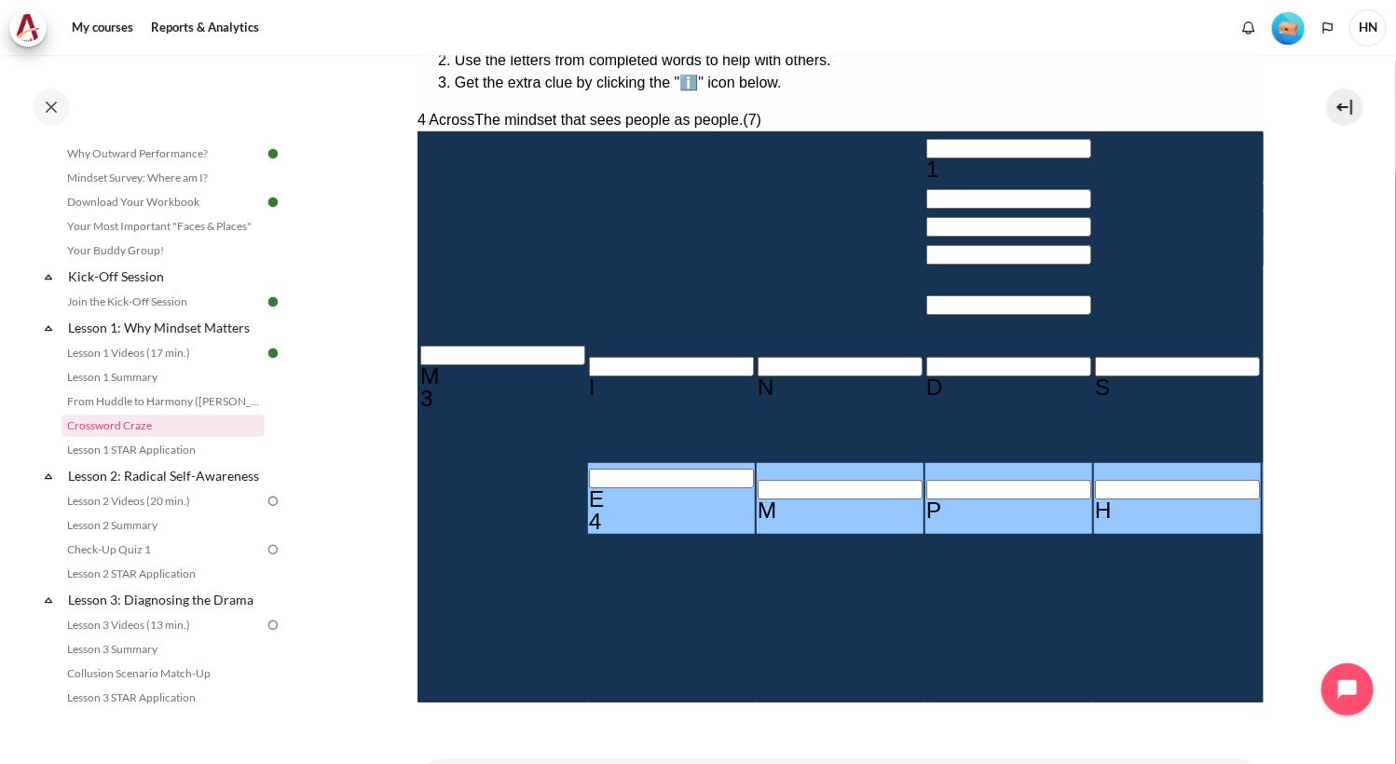
click at [925, 139] on input "Row 1, Column 4. 1 Down. The mindset that focuses on self-interest and sees oth…" at bounding box center [1007, 149] width 165 height 20
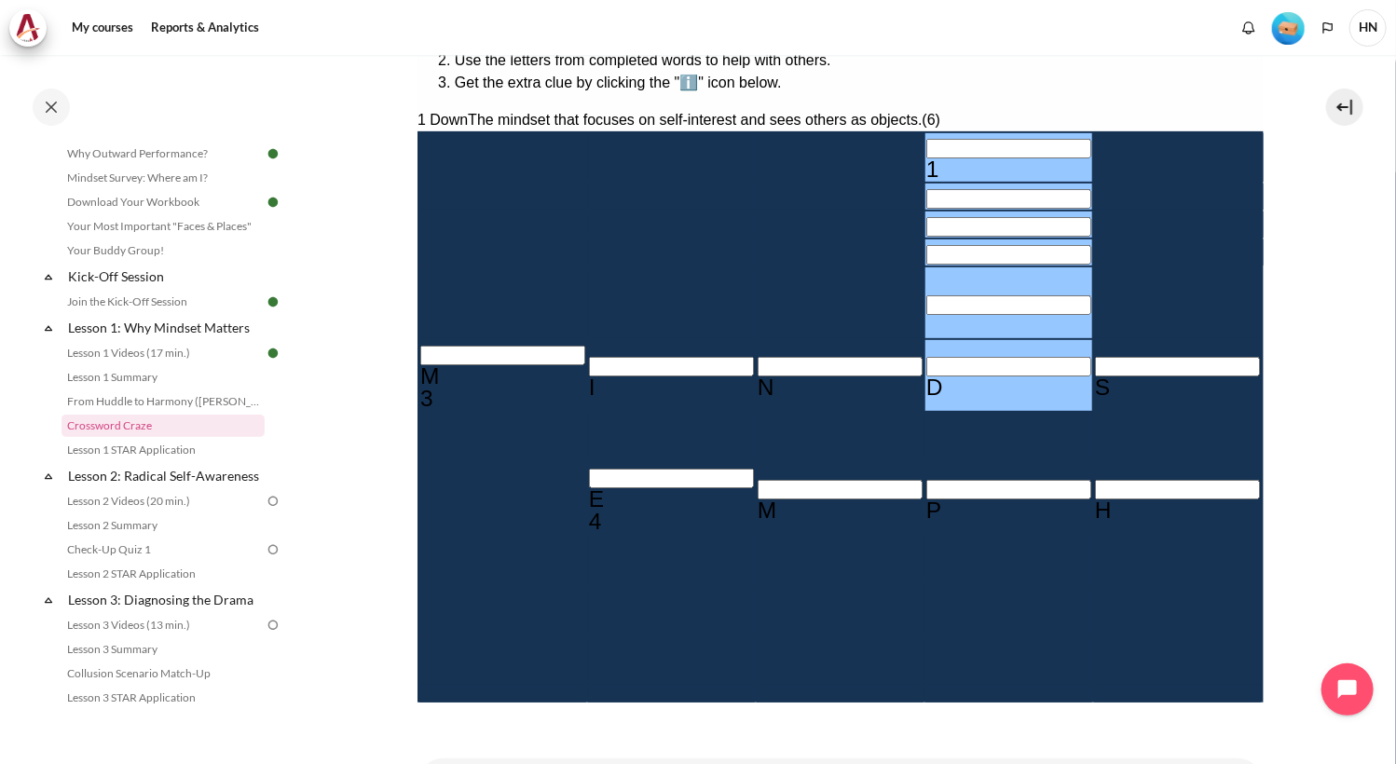
type input "A＿＿＿＿D"
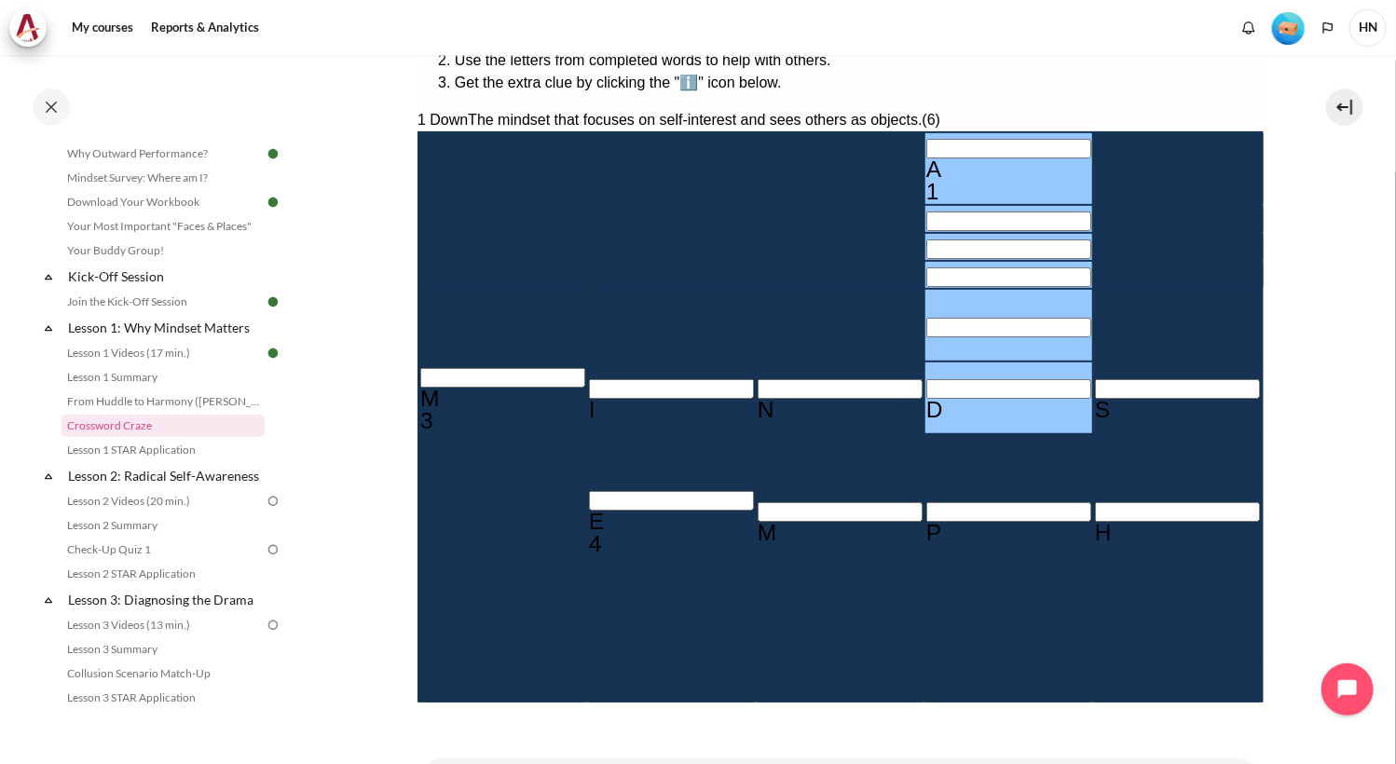
type input "D＿＿＿＿D"
type input "DE＿＿＿D"
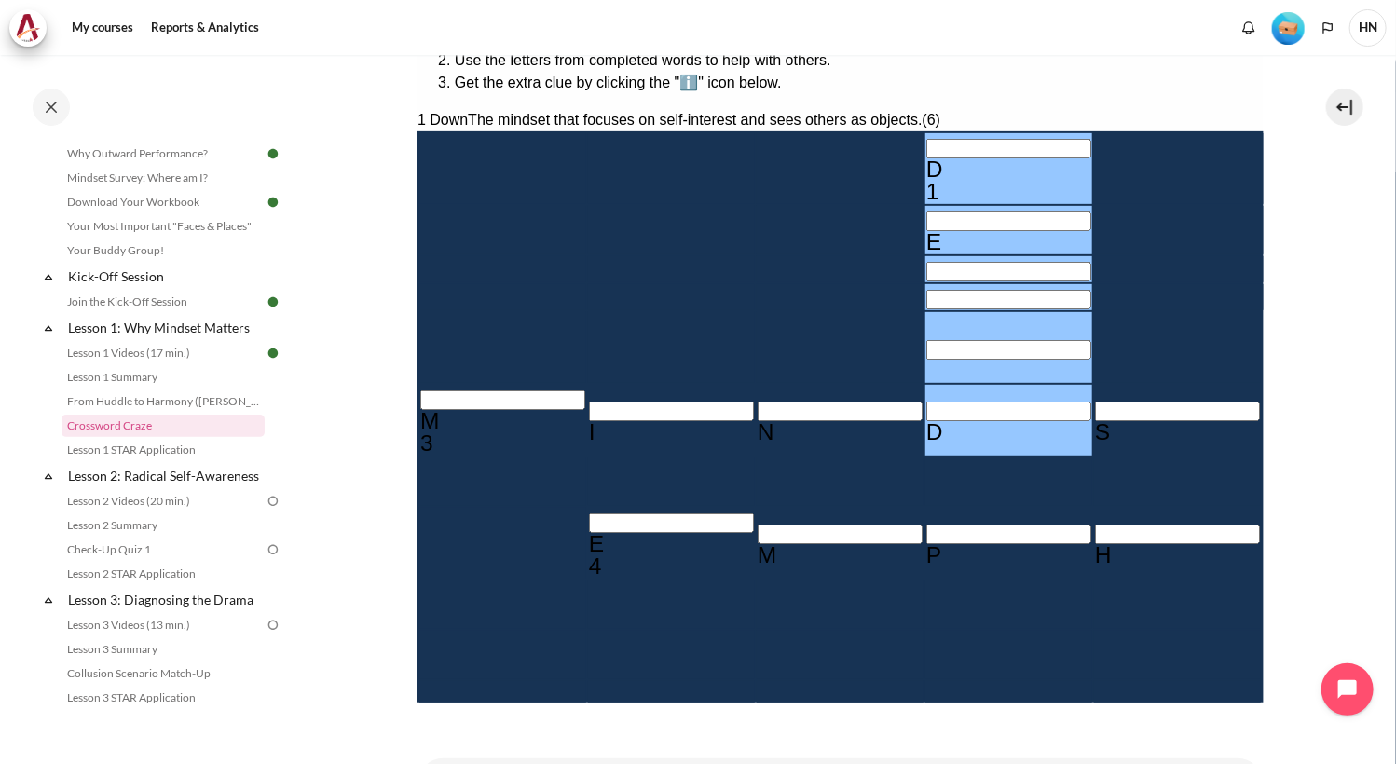
type input "DET＿＿D"
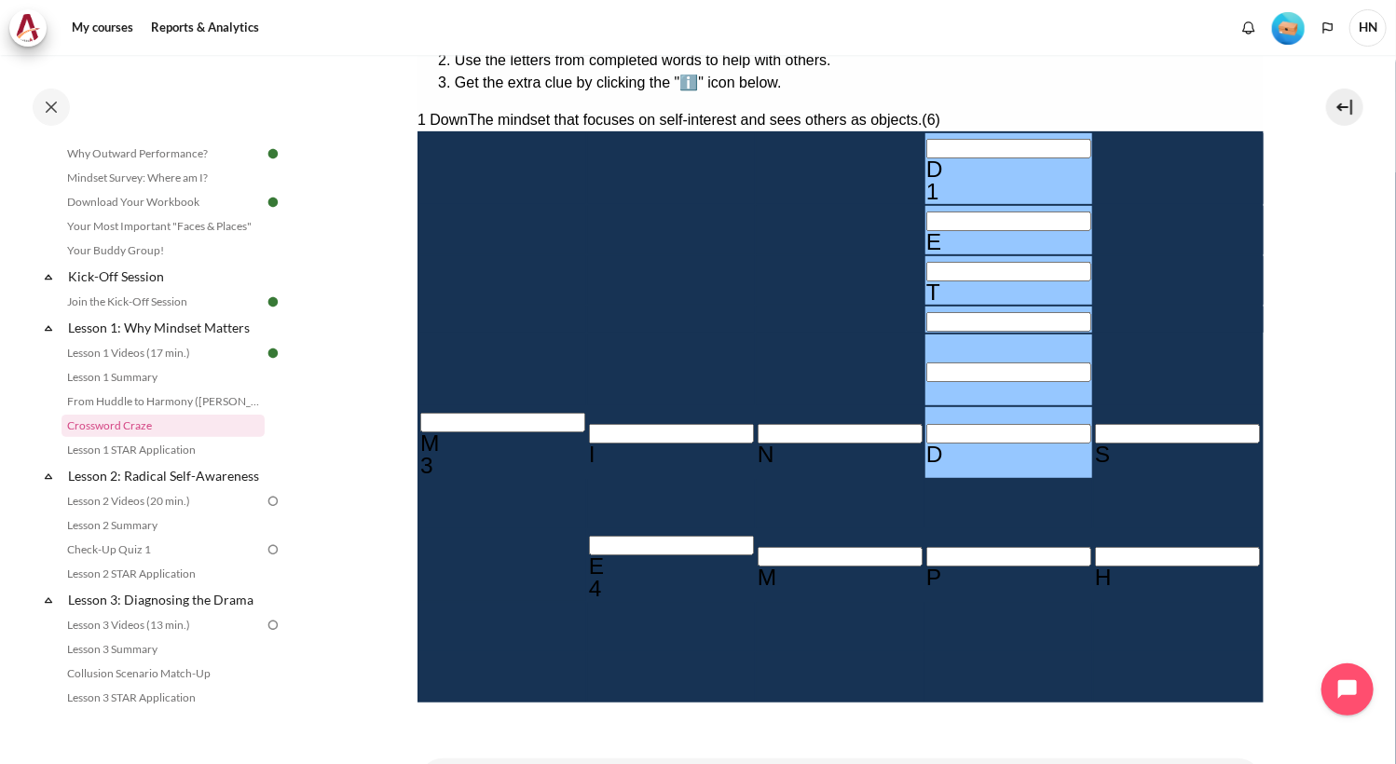
type input "DETA＿D"
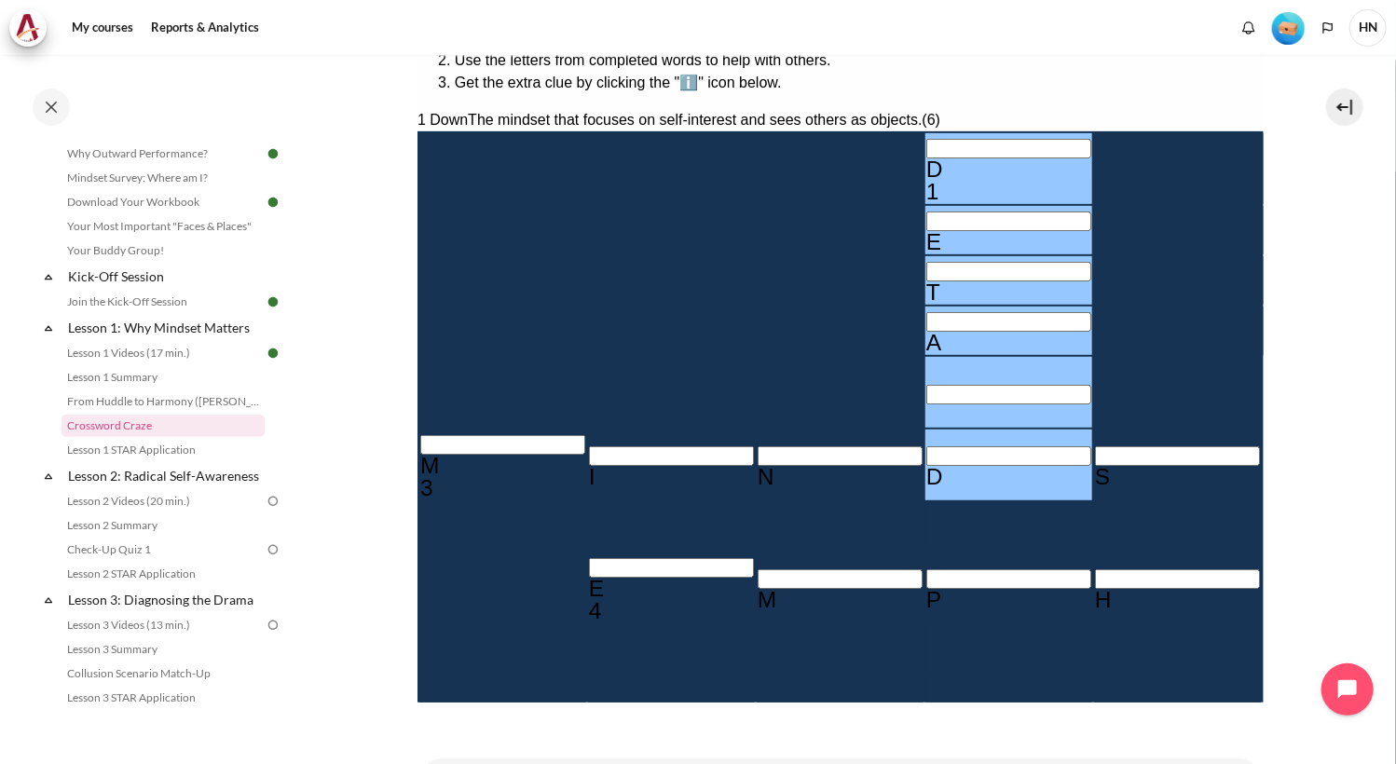
type input "DETACD"
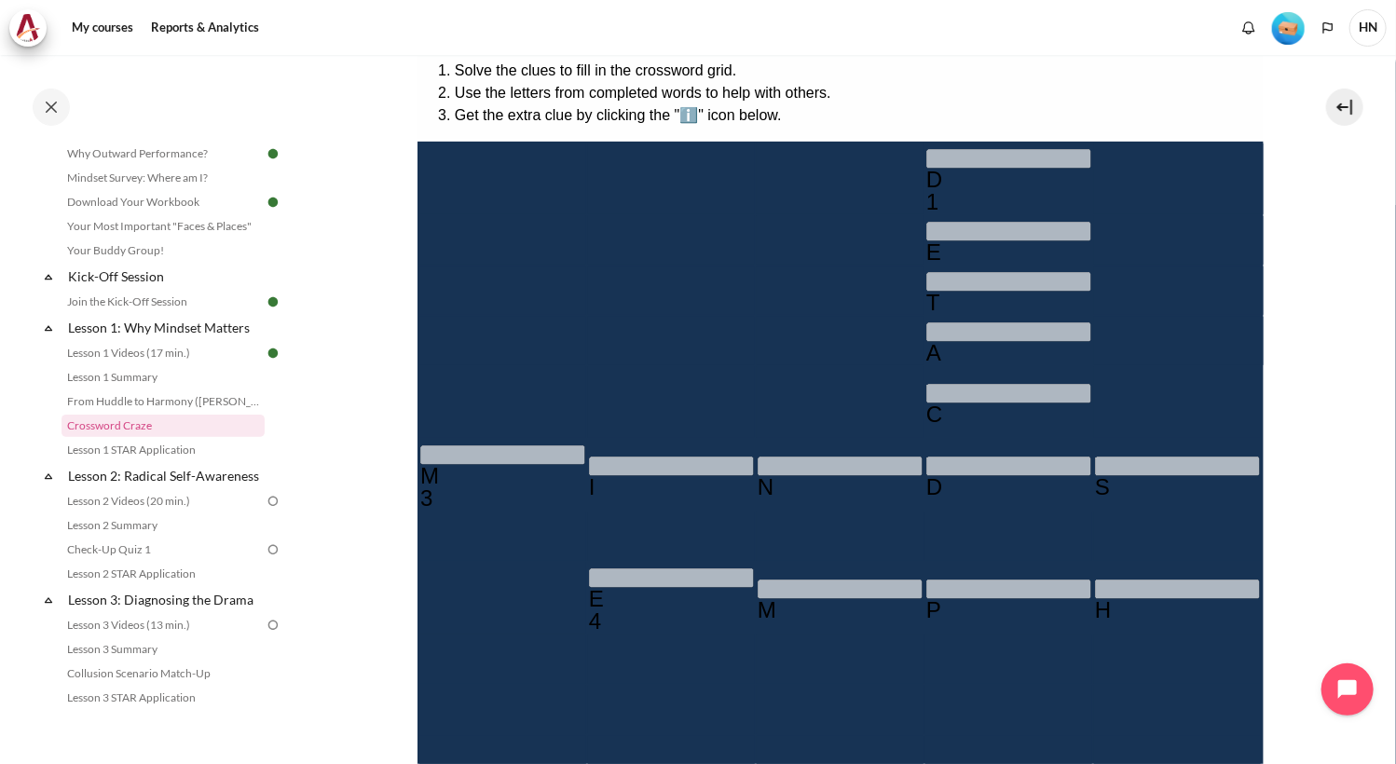
scroll to position [357, 0]
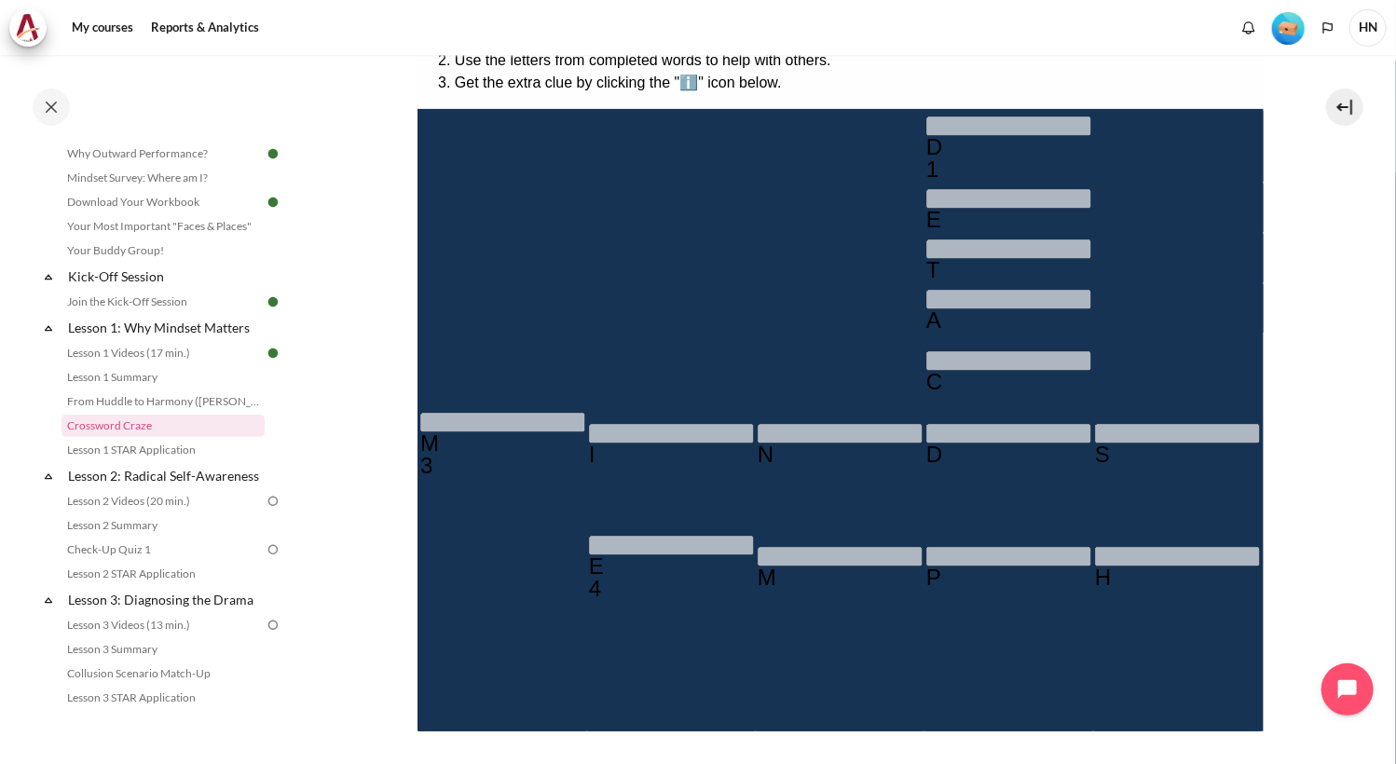
type input "＿＿＿＿＿＿＿"
type input "＿＿＿＿＿＿"
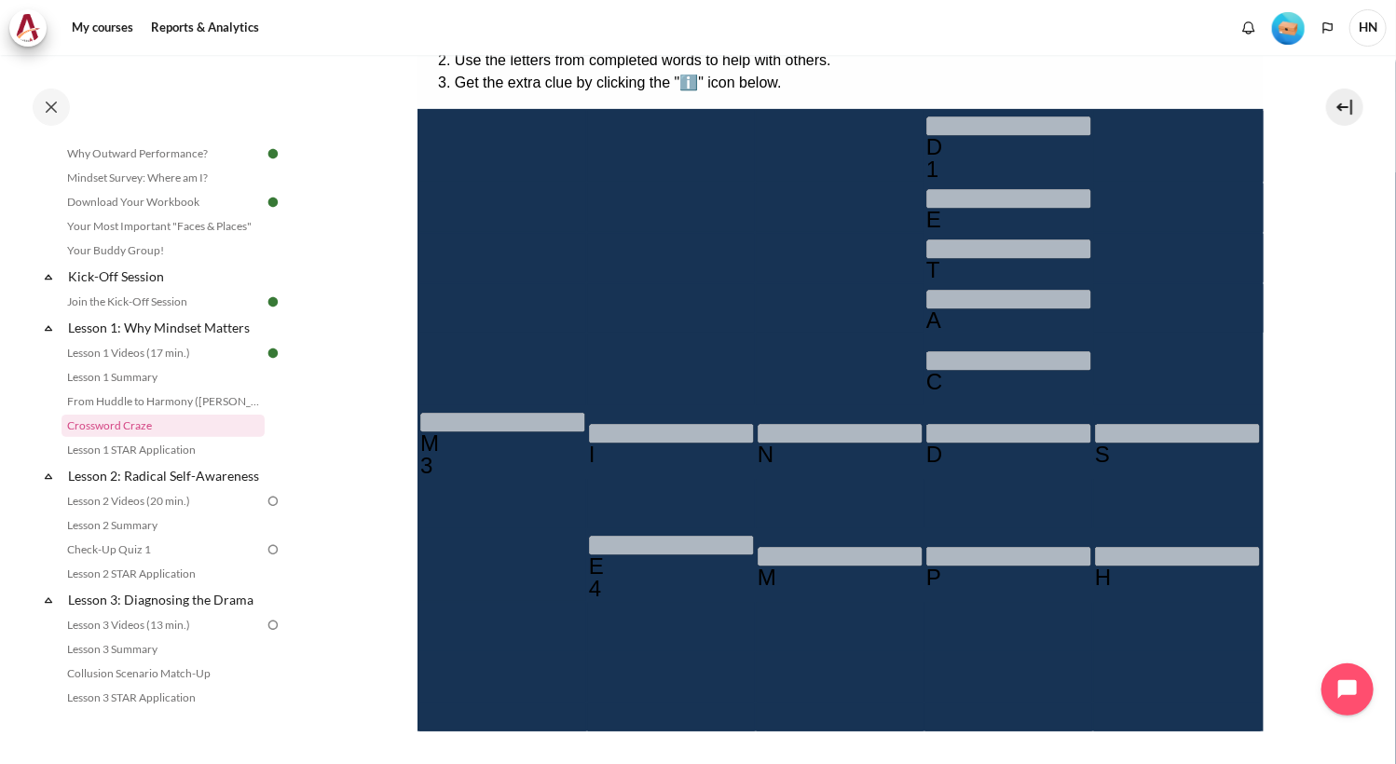
type input "＿＿＿＿＿＿＿＿"
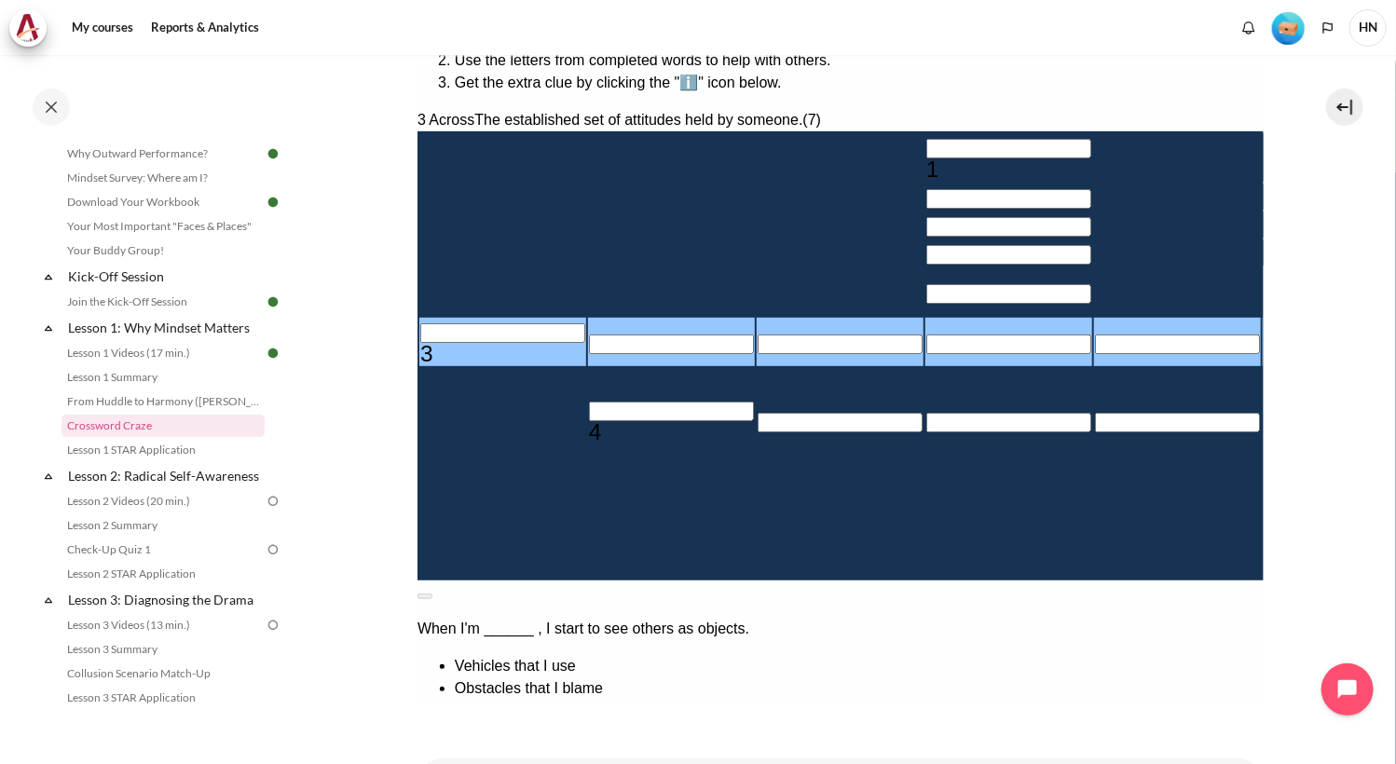
click at [425, 343] on input "Row 6, Column 1. 3 Across. The established set of attitudes held by someone., L…" at bounding box center [501, 333] width 165 height 20
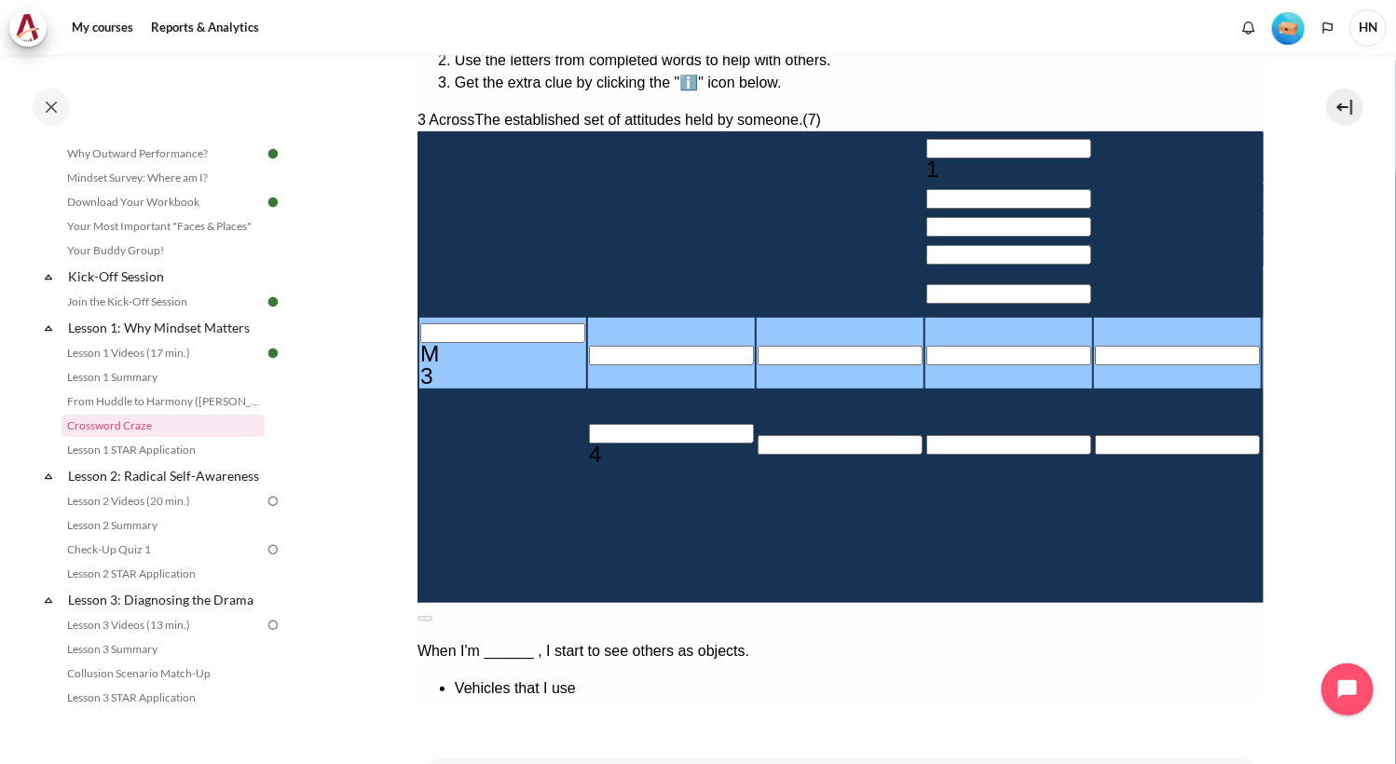
type input "M＿＿＿＿＿＿"
type input "MI＿＿＿＿＿"
type input "MIN＿＿＿＿"
type input "MIND＿＿＿"
type input "＿＿＿＿＿D"
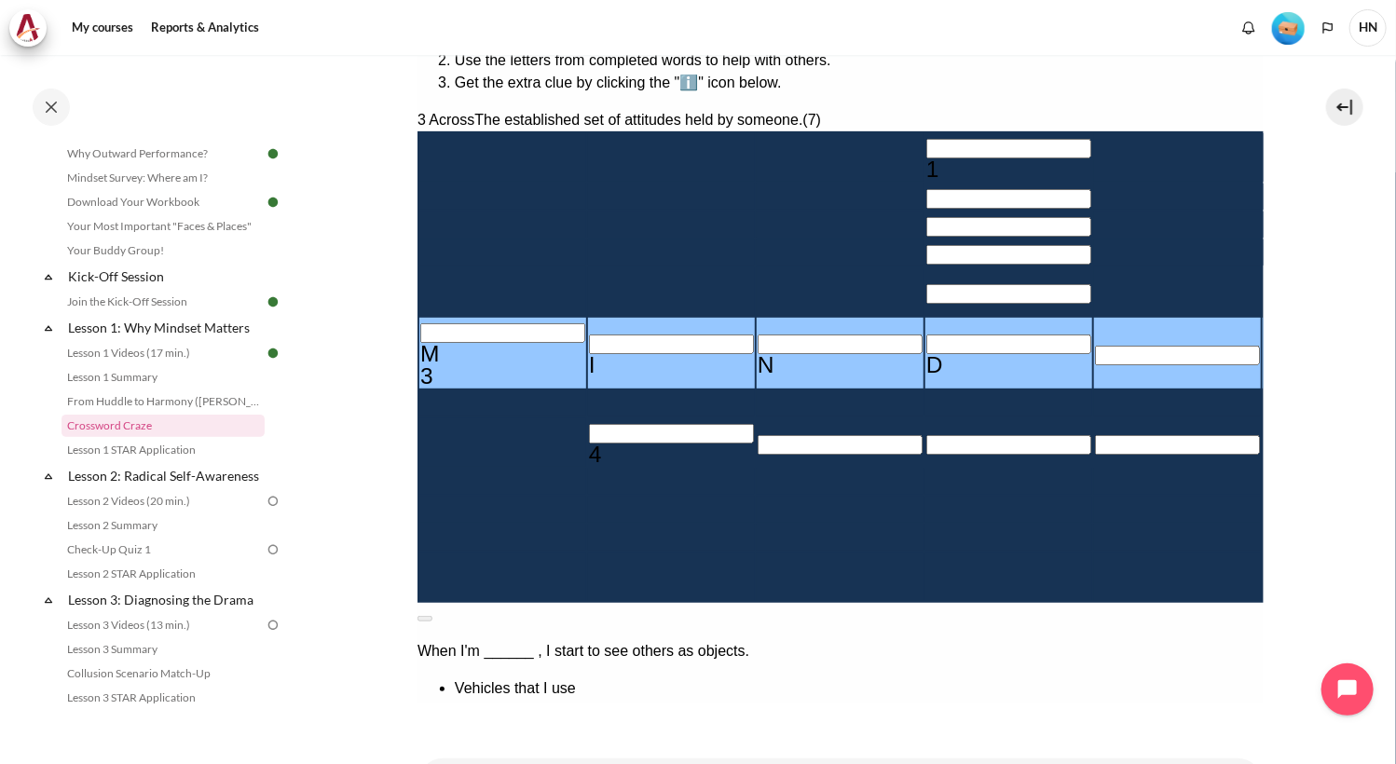
type input "MINDS＿＿"
type input "MINDSE＿"
type input "＿E＿＿＿＿＿＿"
type input "MINDSET"
click at [1263, 293] on input "Row 5, Column 6. 2 Down. Focusing on changing mindset before ________ yields gr…" at bounding box center [1345, 283] width 165 height 20
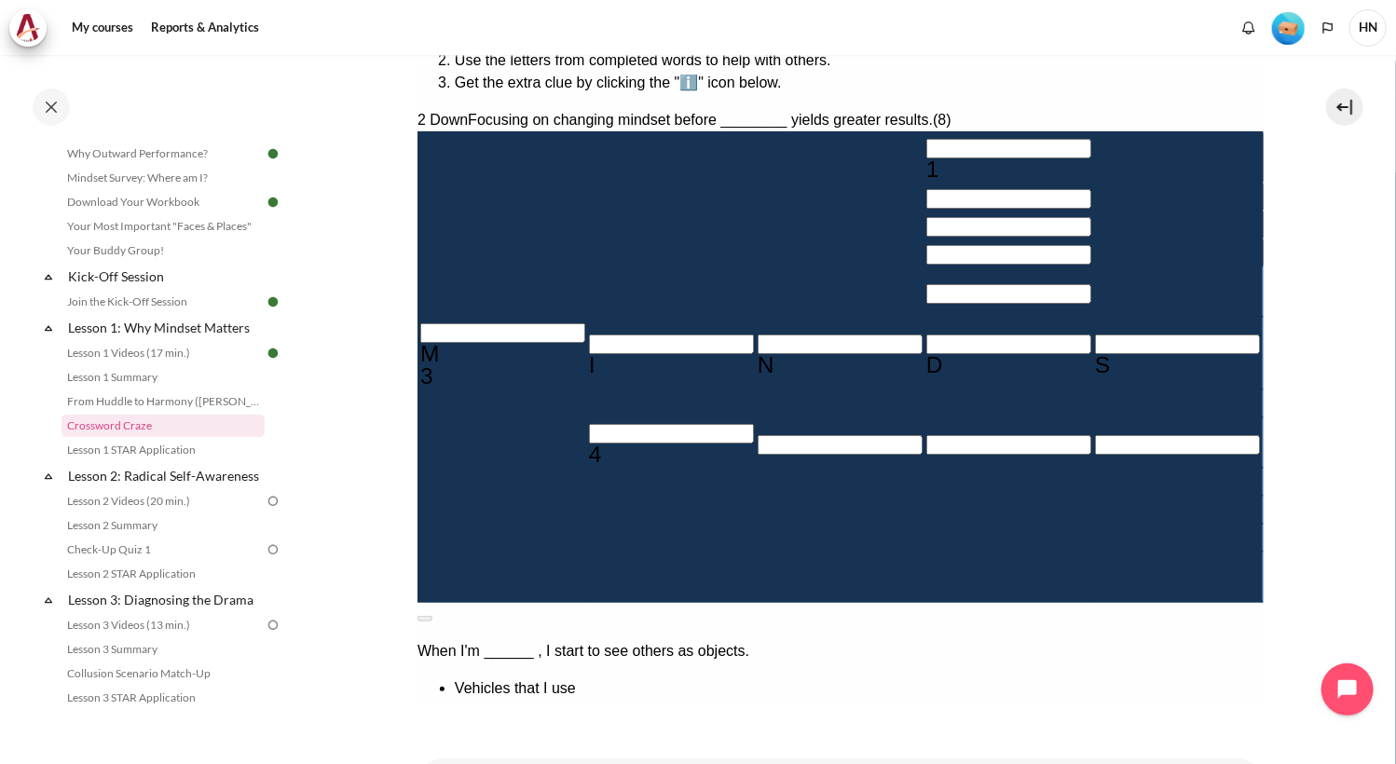
type input "BE＿＿＿＿＿＿"
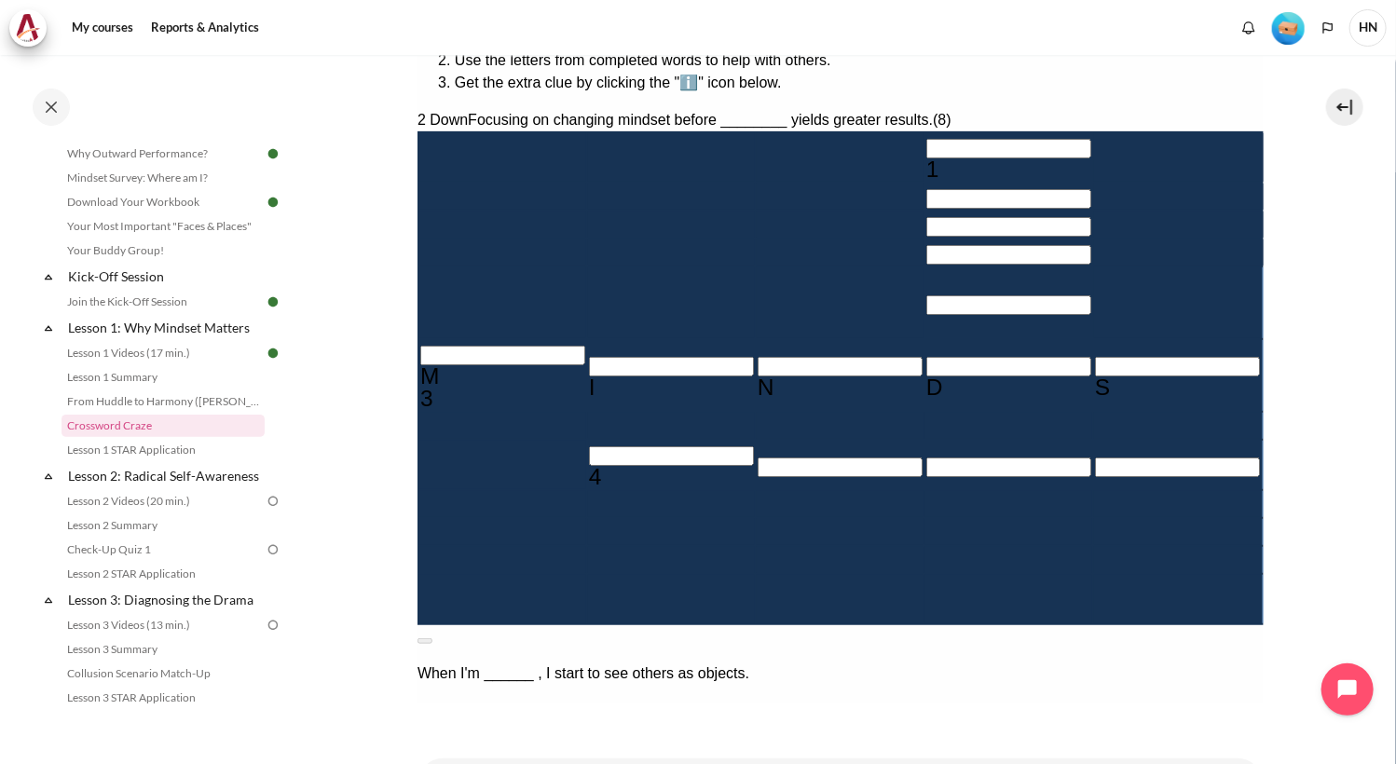
type input "BEH＿＿＿＿＿"
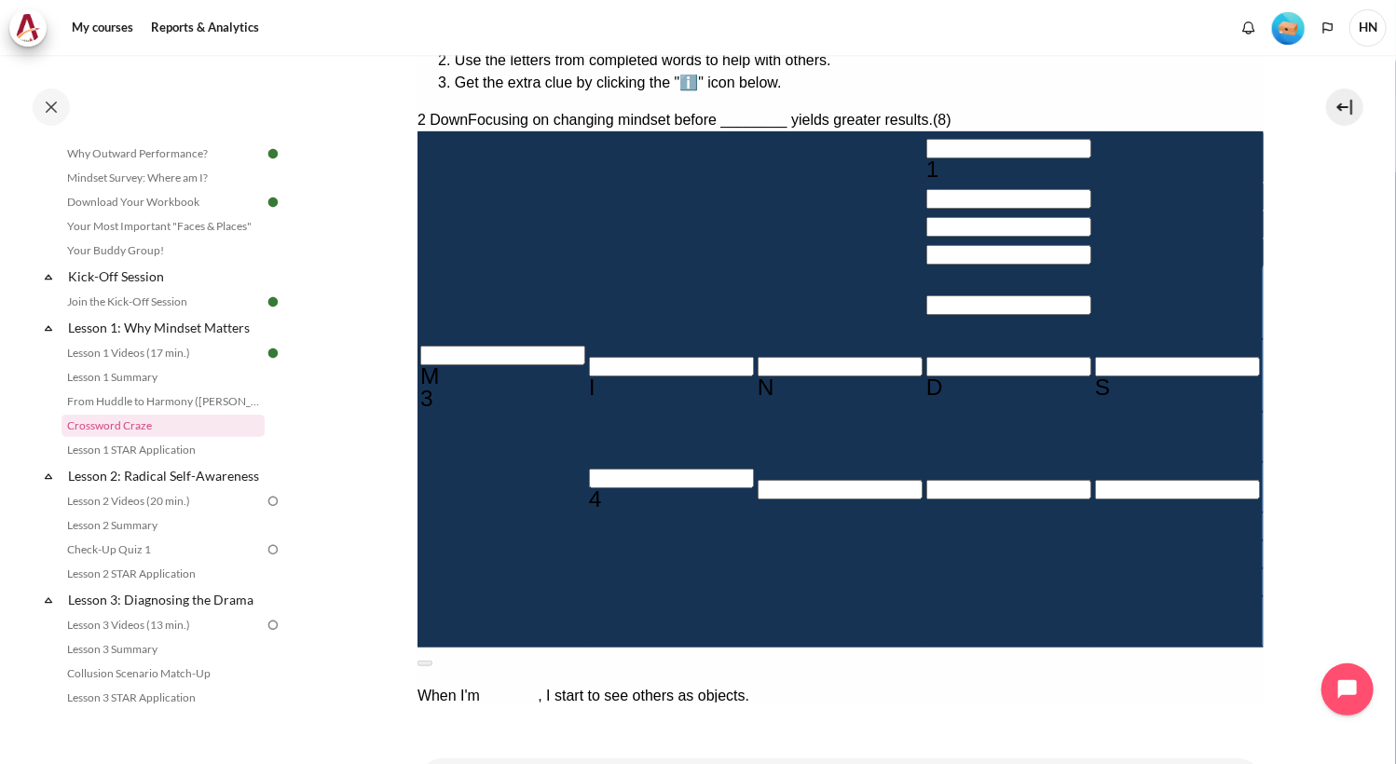
type input "＿＿＿＿A＿＿"
type input "BEHA＿＿＿＿"
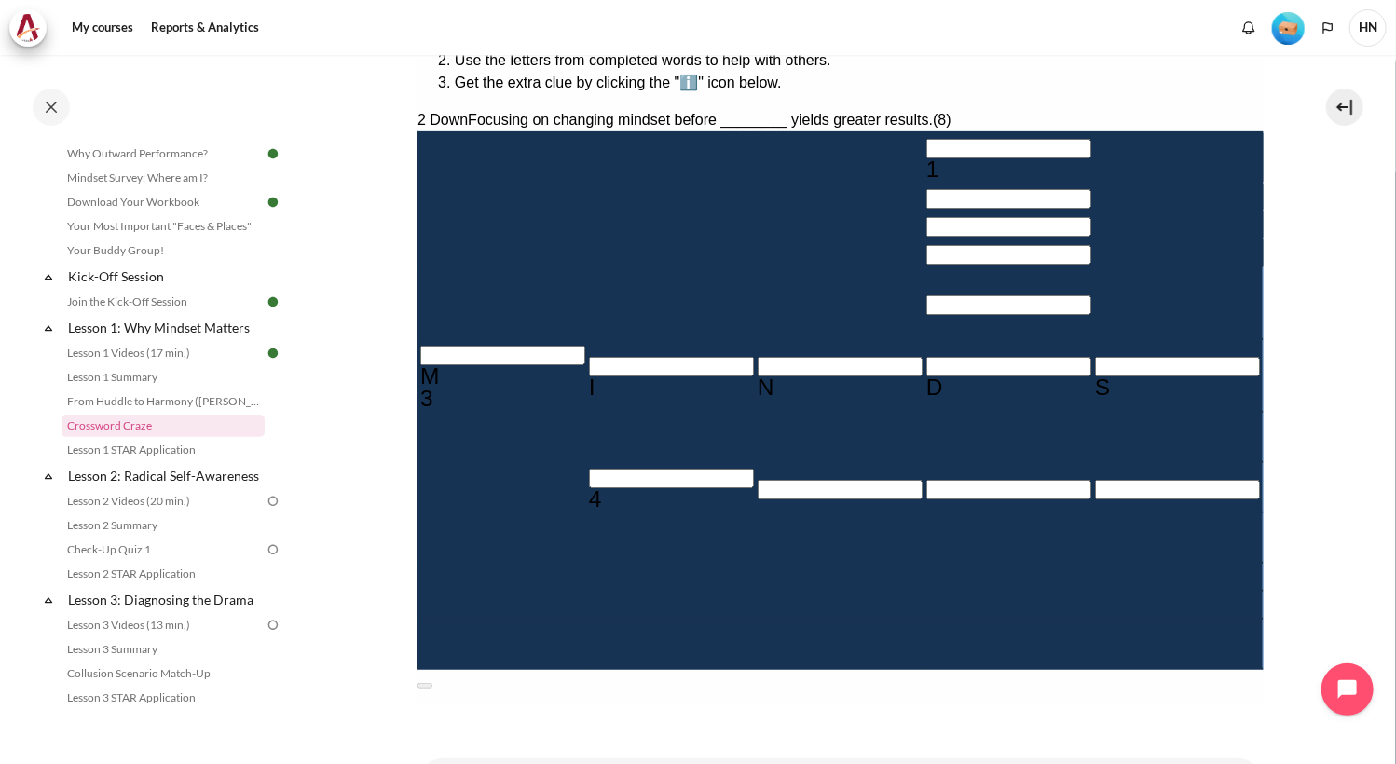
type input "BEHAV＿＿＿"
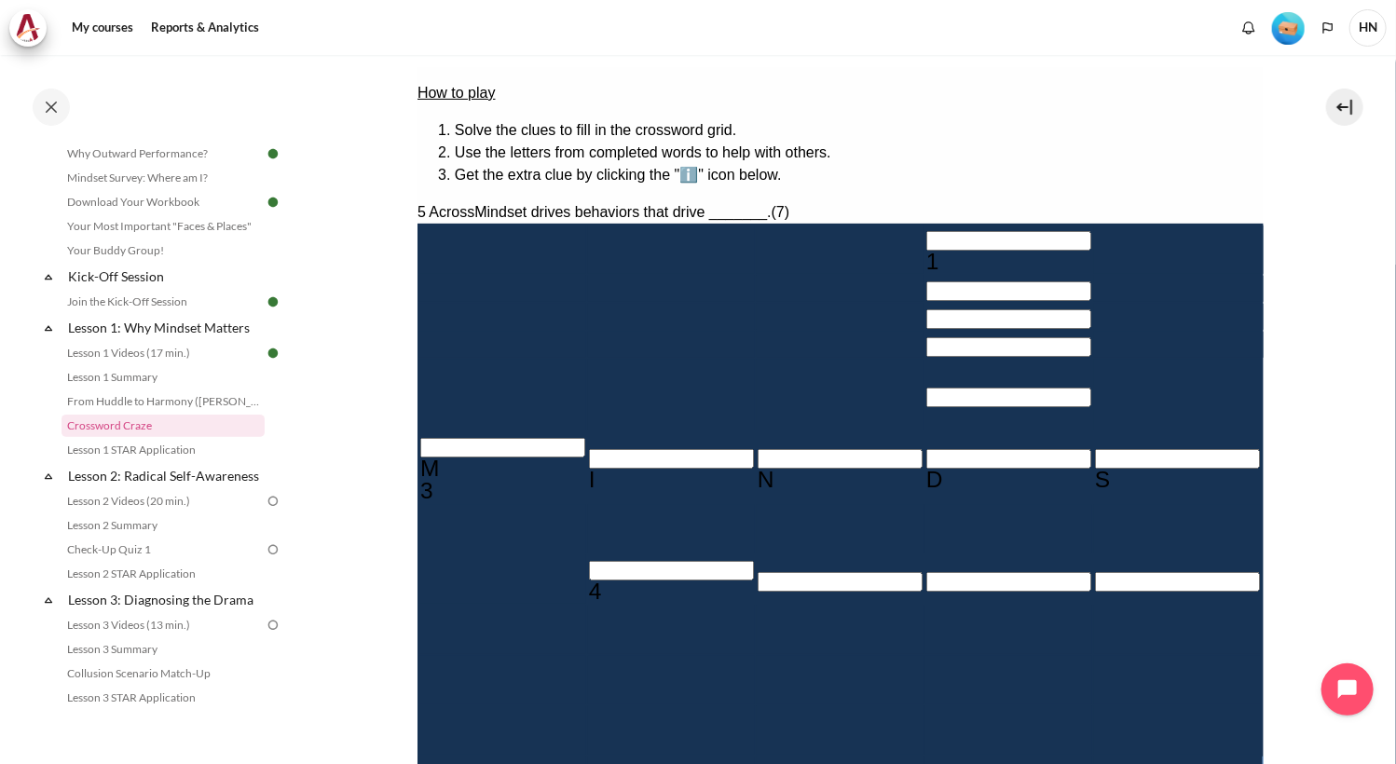
scroll to position [264, 0]
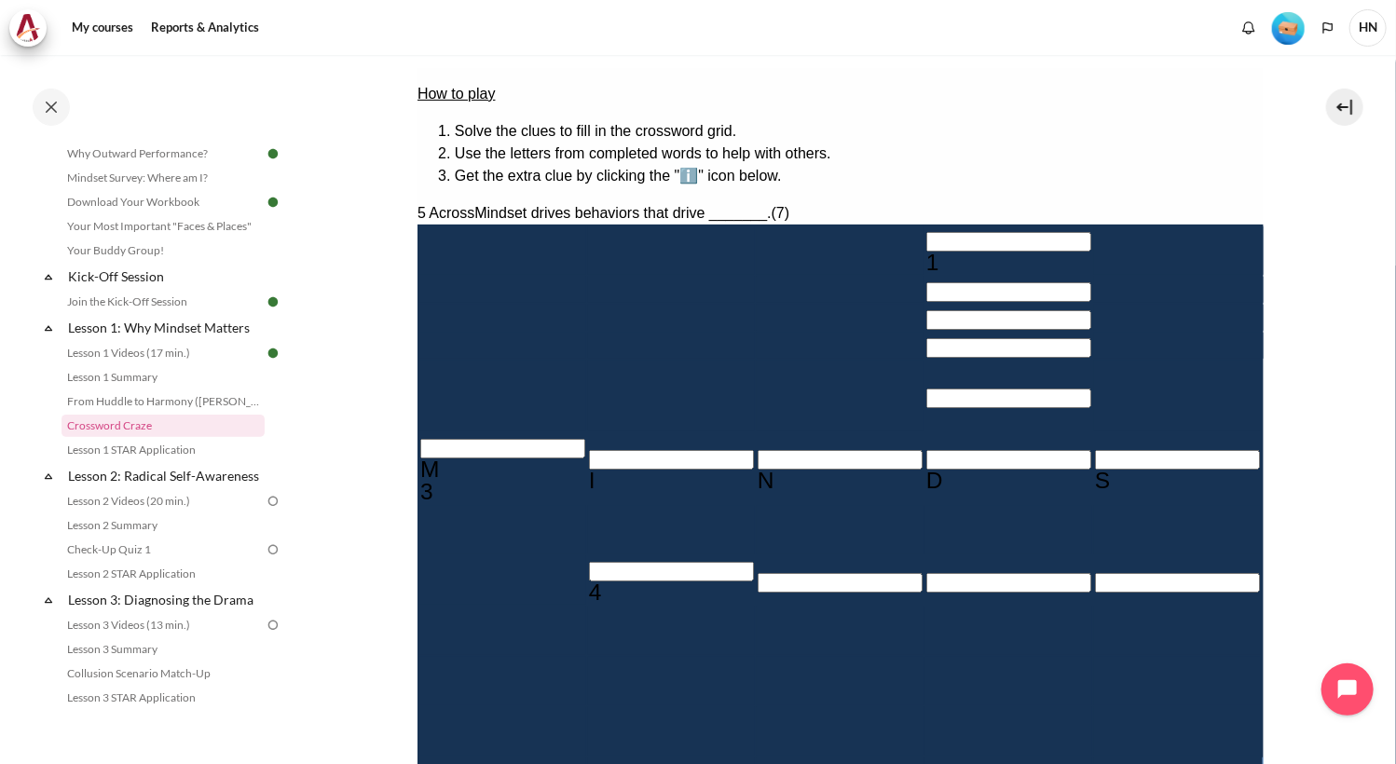
drag, startPoint x: 1003, startPoint y: 451, endPoint x: 654, endPoint y: 410, distance: 350.9
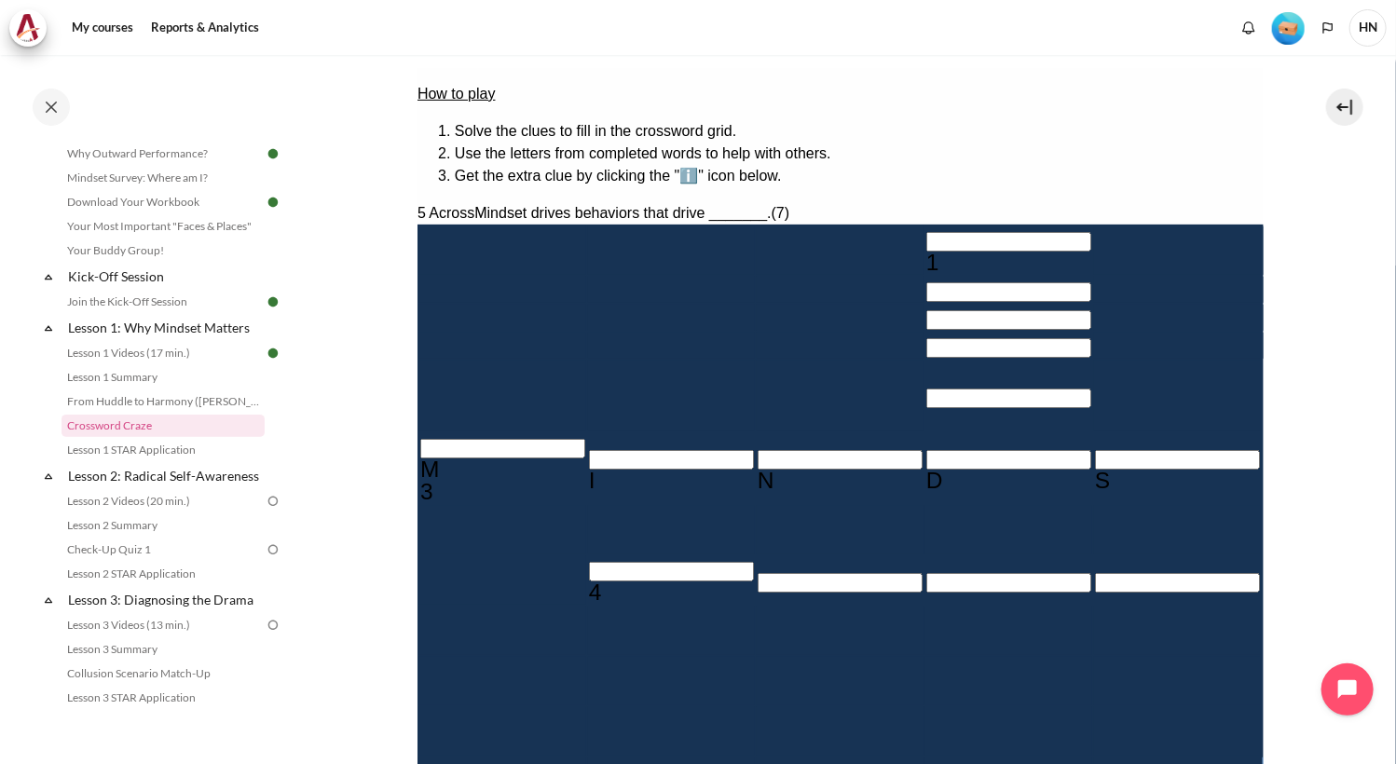
drag, startPoint x: 1004, startPoint y: 454, endPoint x: 660, endPoint y: 410, distance: 346.6
drag, startPoint x: 1062, startPoint y: 322, endPoint x: 1004, endPoint y: 306, distance: 61.1
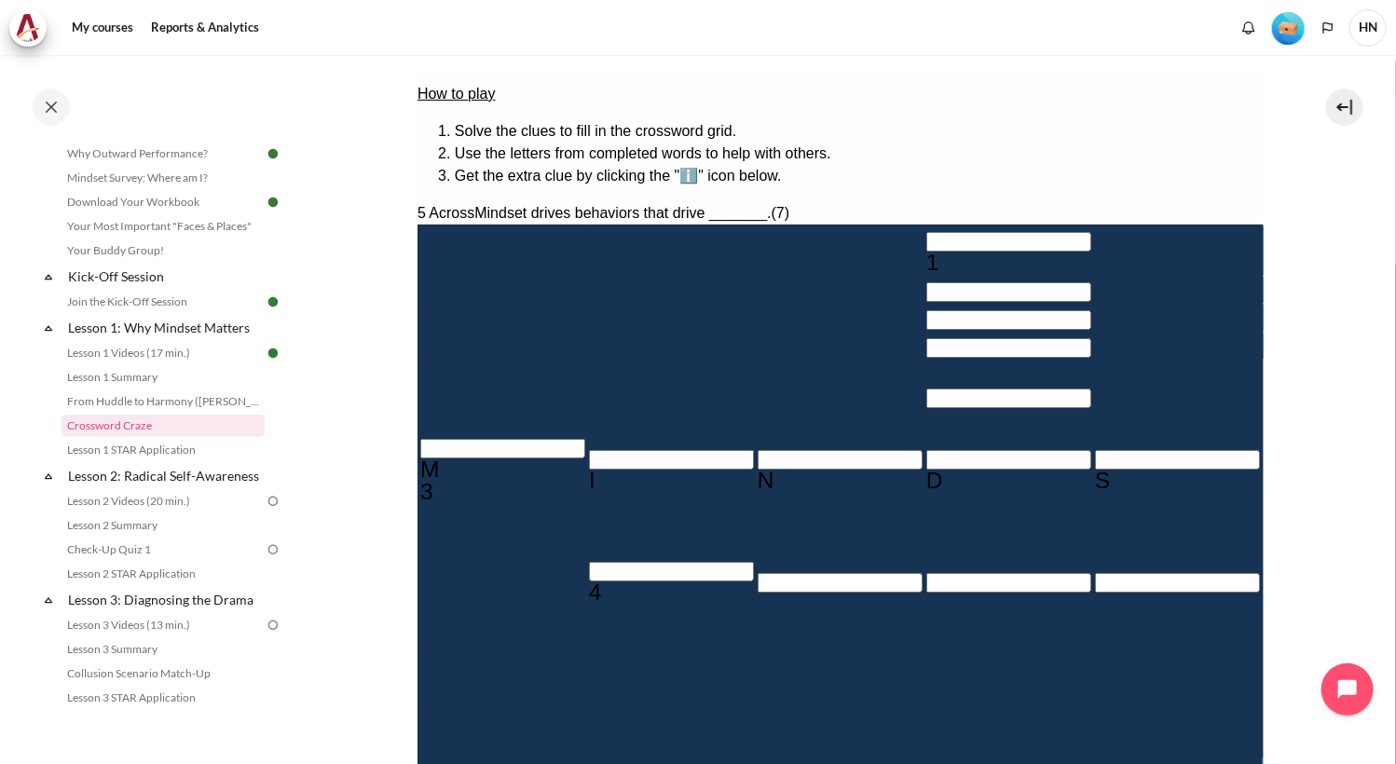
drag, startPoint x: 1003, startPoint y: 451, endPoint x: 664, endPoint y: 387, distance: 344.3
click at [588, 561] on input "Row 8, Column 2. 4 Across. The mindset that sees people as people., Letter 1 of…" at bounding box center [670, 571] width 165 height 20
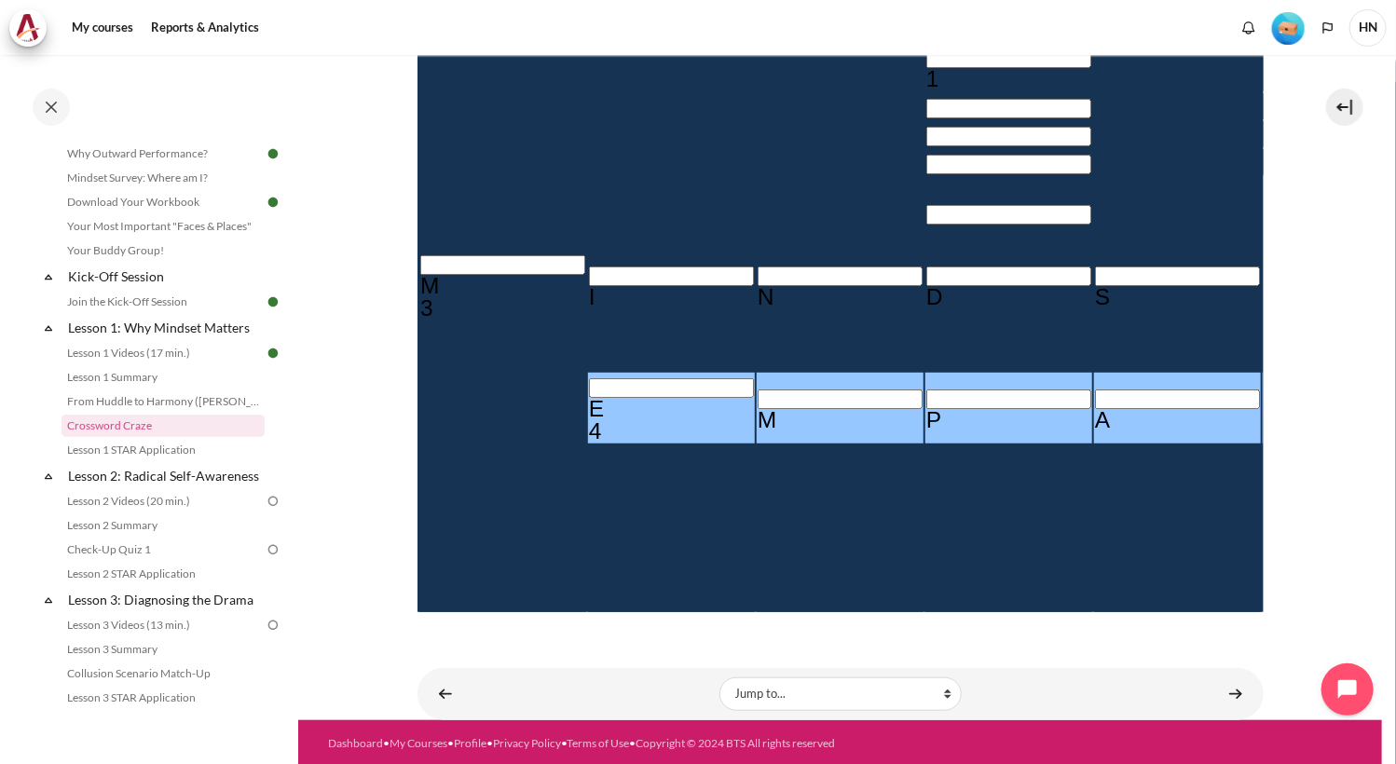
scroll to position [450, 0]
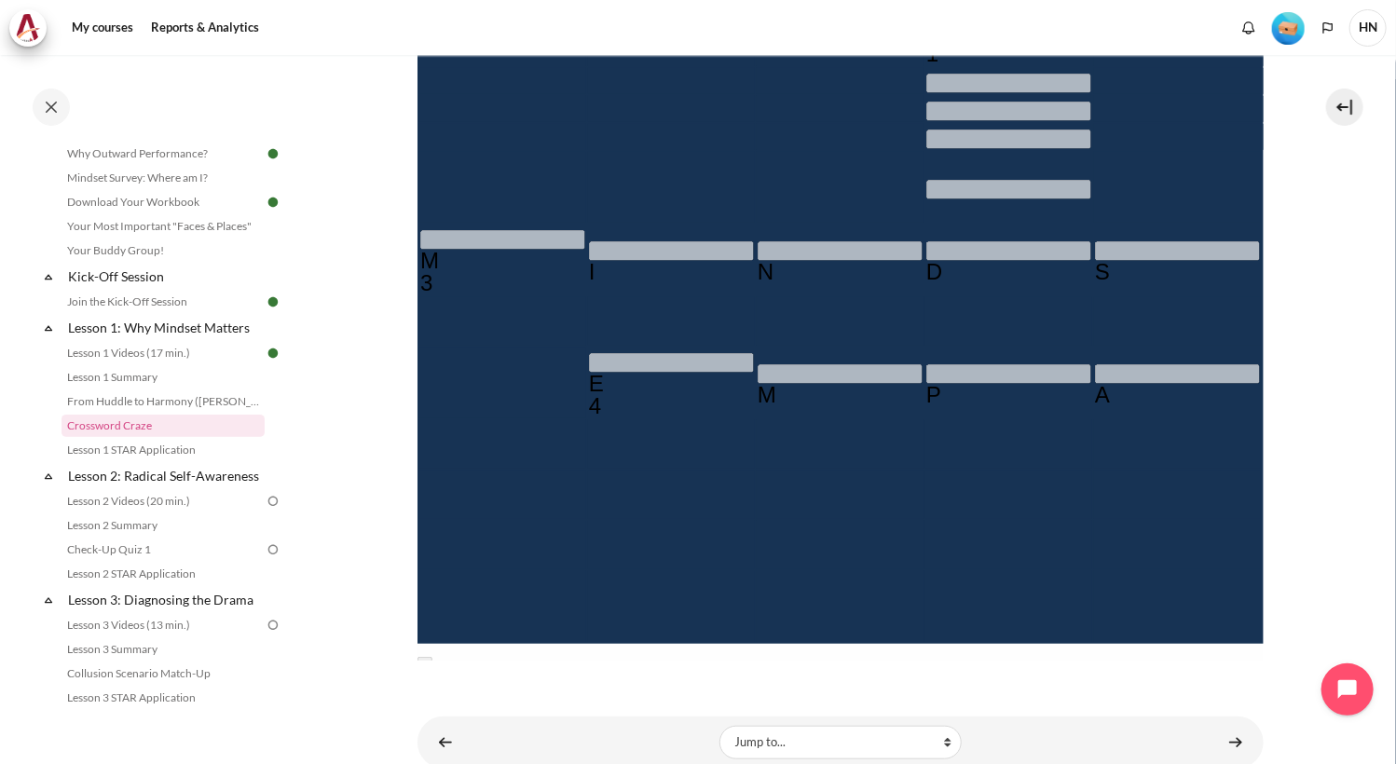
scroll to position [357, 0]
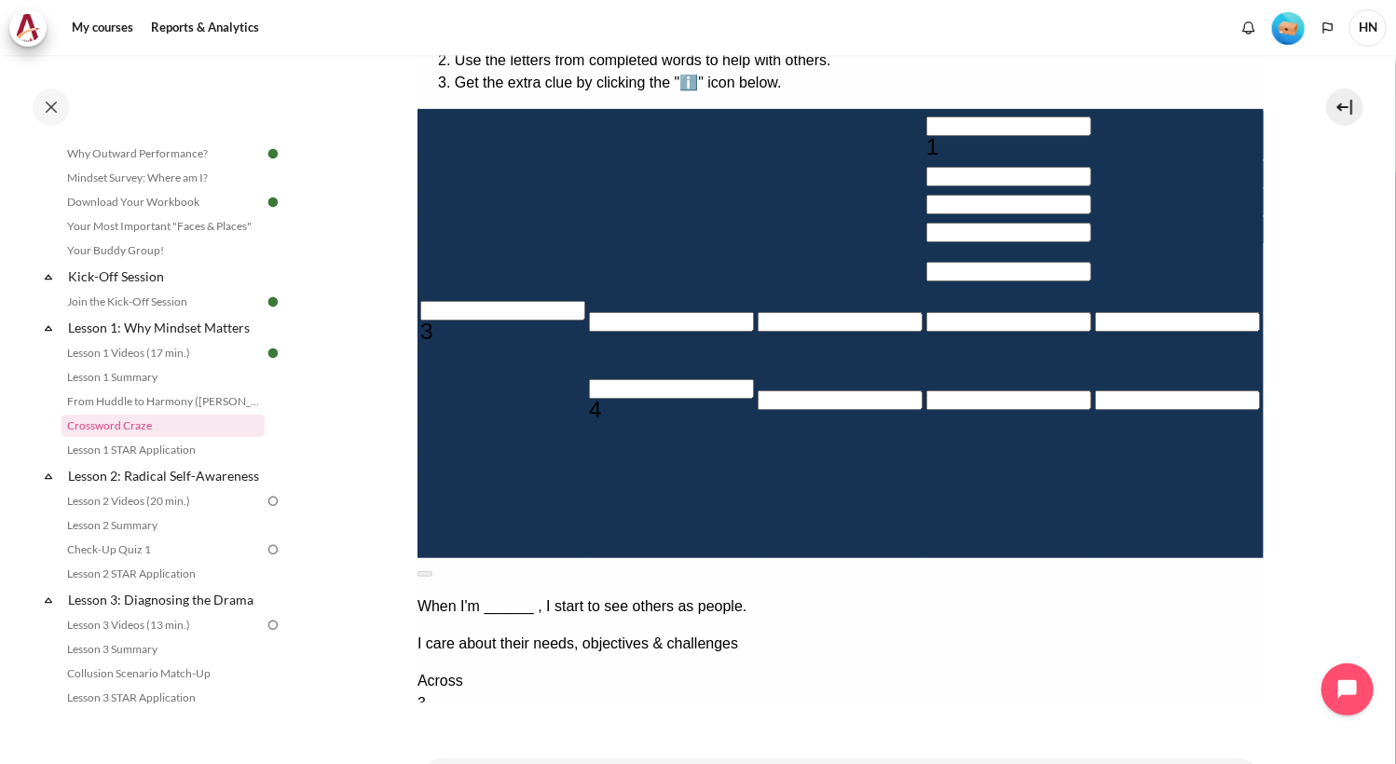
click at [435, 321] on input "Row 6, Column 1. 3 Across. The established set of attitudes held by someone., L…" at bounding box center [501, 311] width 165 height 20
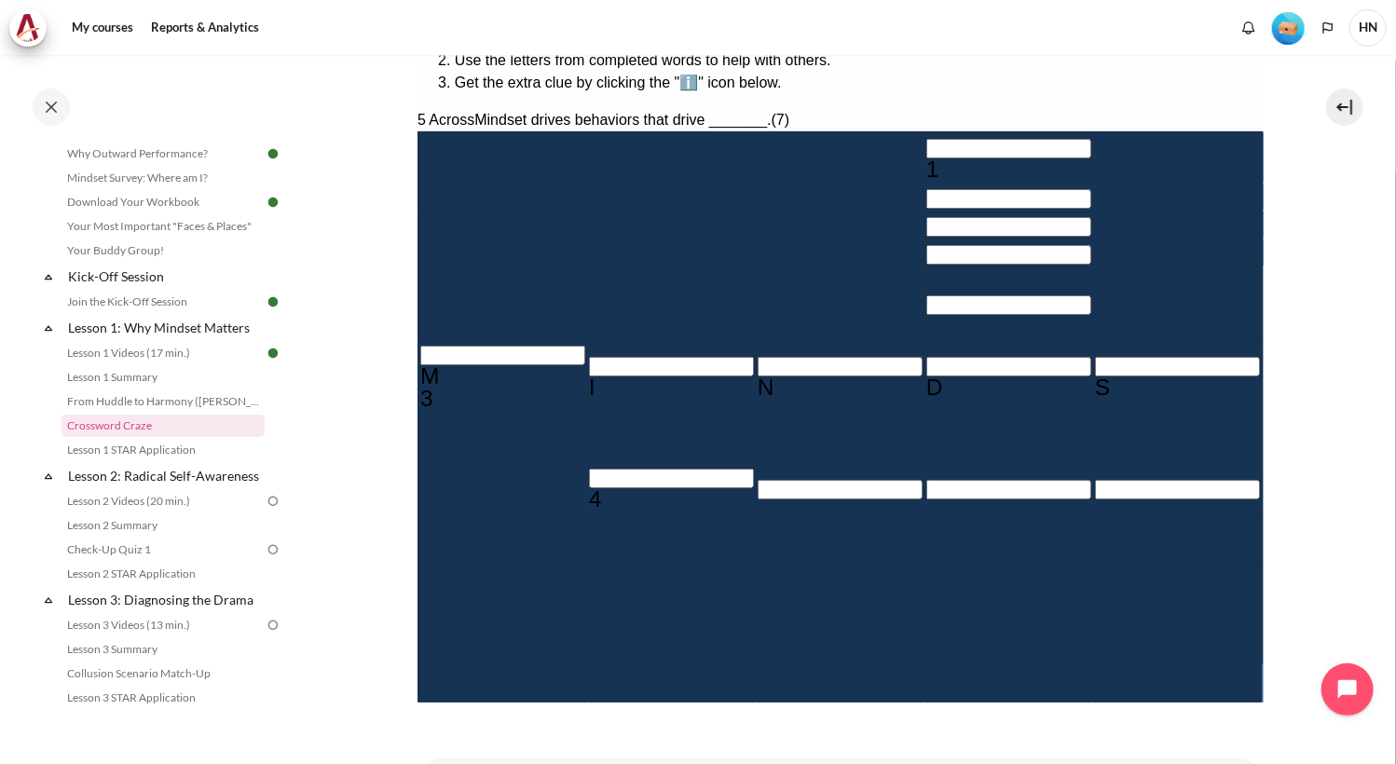
drag, startPoint x: 1123, startPoint y: 451, endPoint x: 1006, endPoint y: 410, distance: 123.5
drag, startPoint x: 886, startPoint y: 406, endPoint x: 663, endPoint y: 280, distance: 257.1
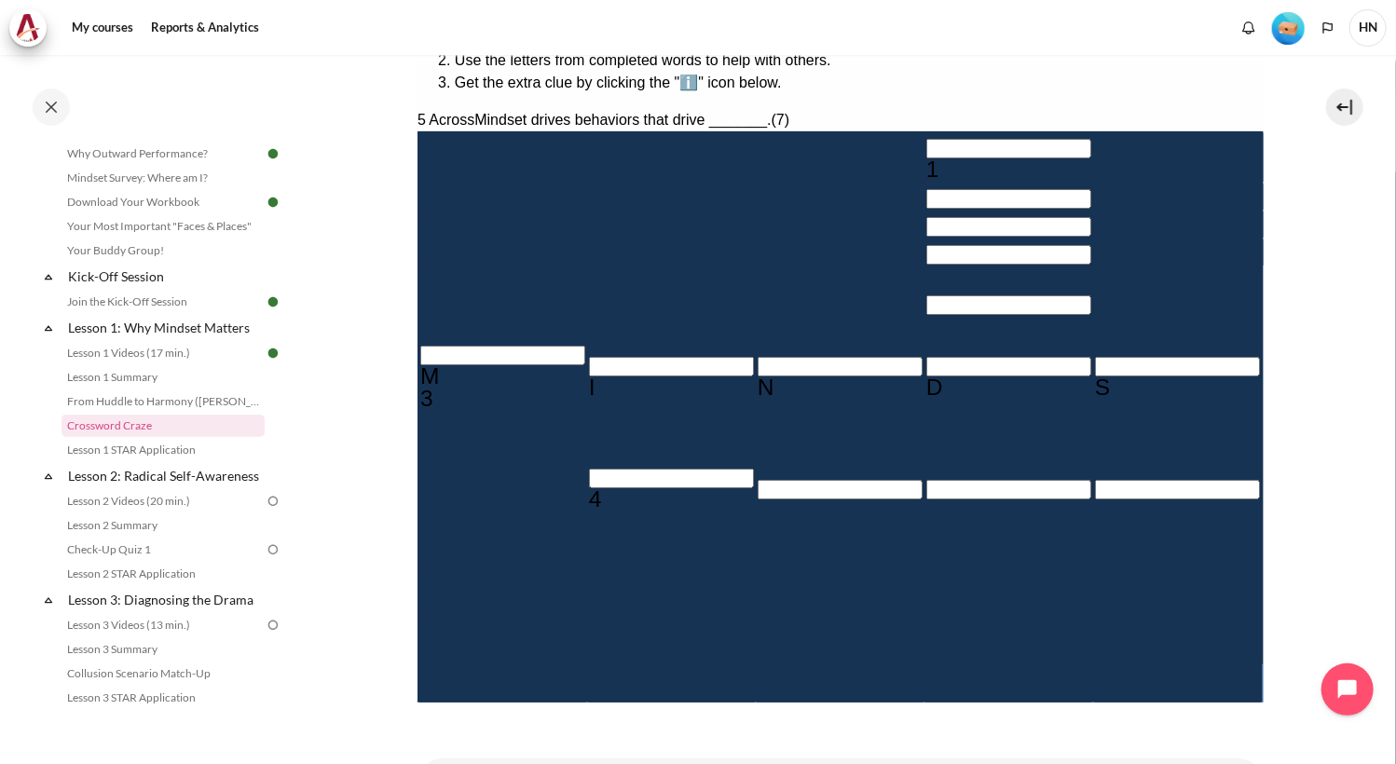
click at [431, 750] on button at bounding box center [424, 753] width 15 height 6
click at [1054, 654] on div "How to play Solve the clues to fill in the crossword grid. Use the letters from…" at bounding box center [840, 635] width 846 height 1321
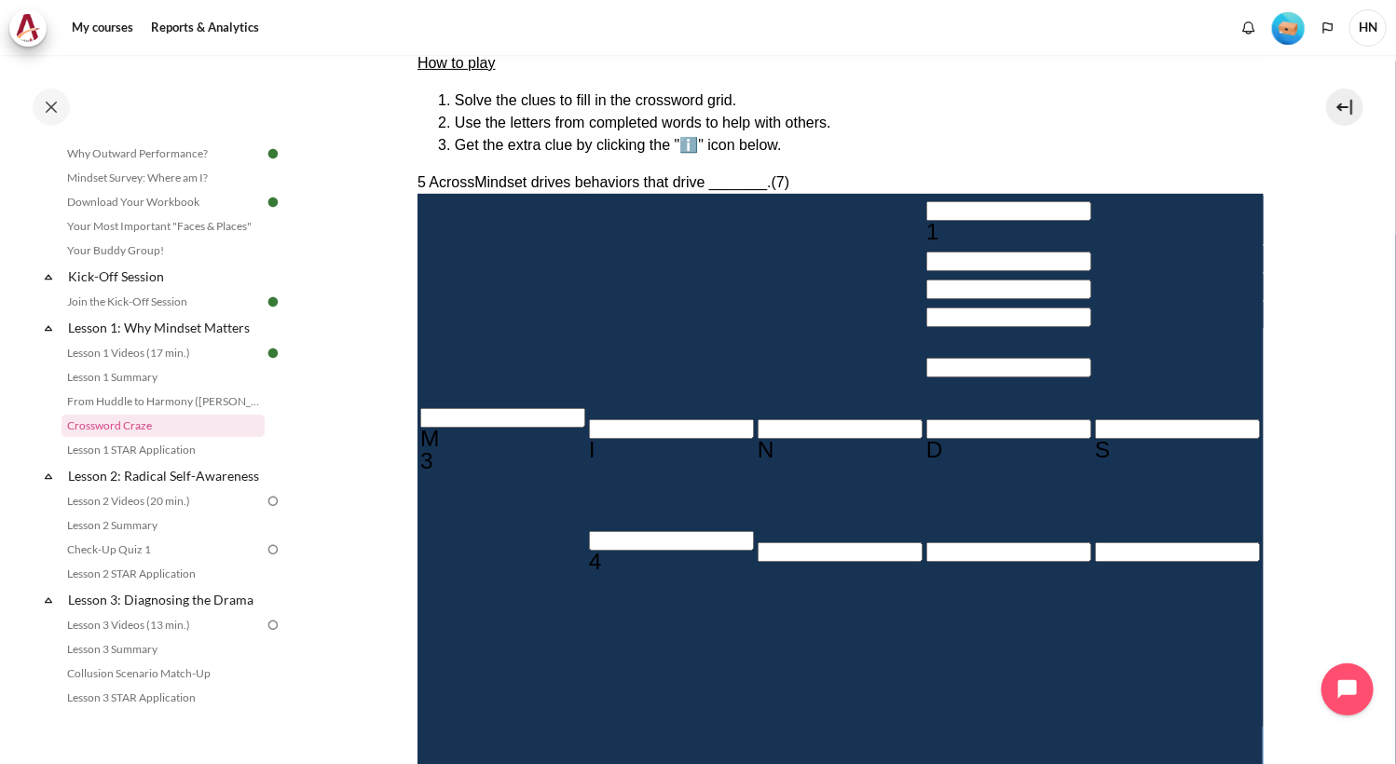
scroll to position [264, 0]
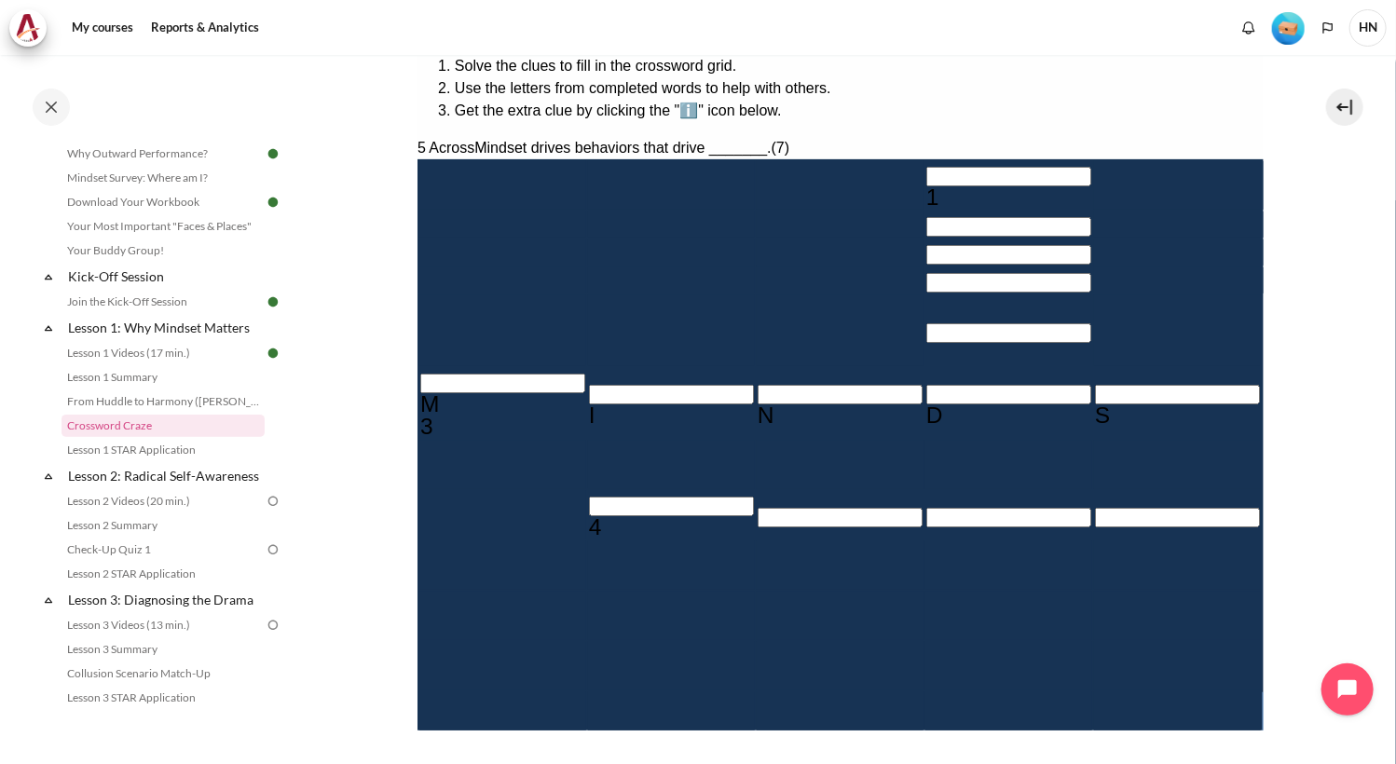
scroll to position [357, 0]
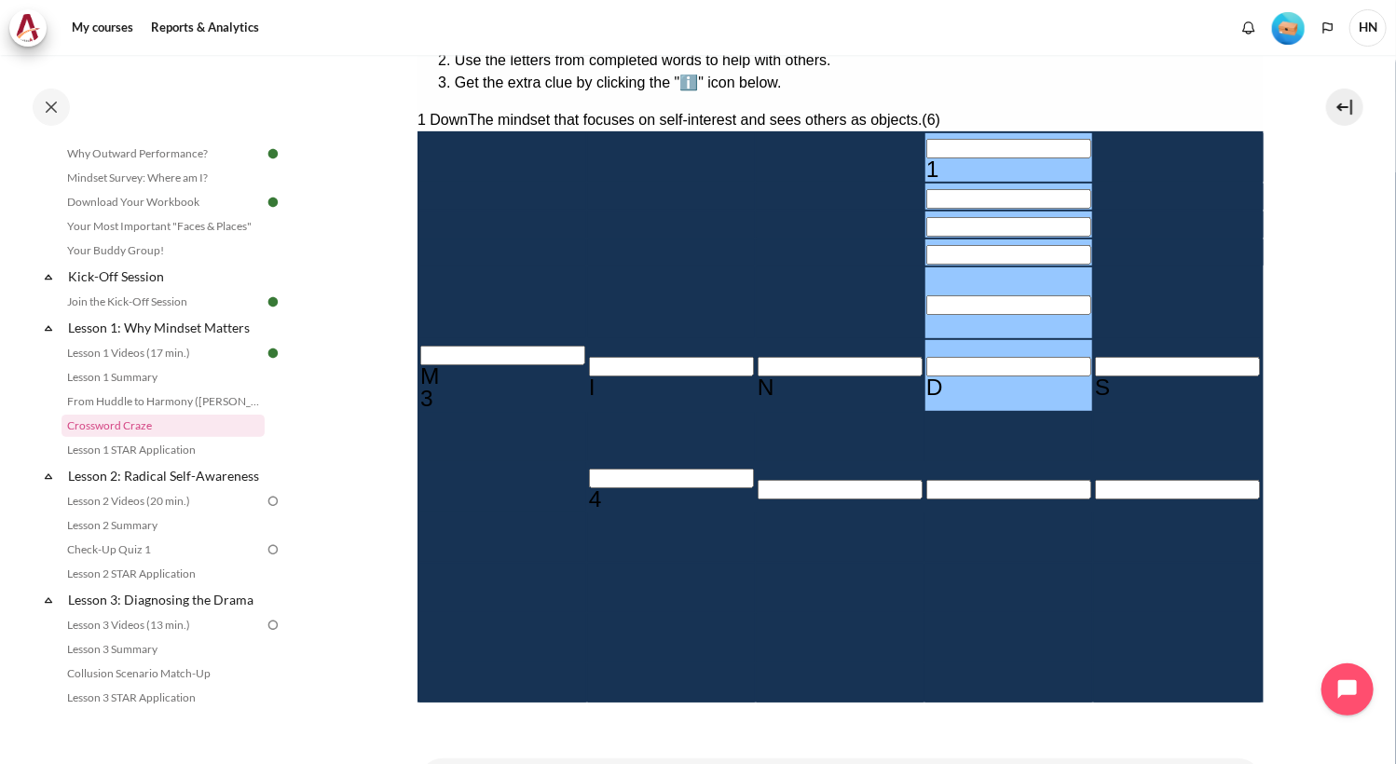
click at [925, 139] on input "Row 1, Column 4. 1 Down. The mindset that focuses on self-interest and sees oth…" at bounding box center [1007, 149] width 165 height 20
drag, startPoint x: 1002, startPoint y: 362, endPoint x: 661, endPoint y: 309, distance: 345.0
click at [431, 750] on button at bounding box center [424, 753] width 15 height 6
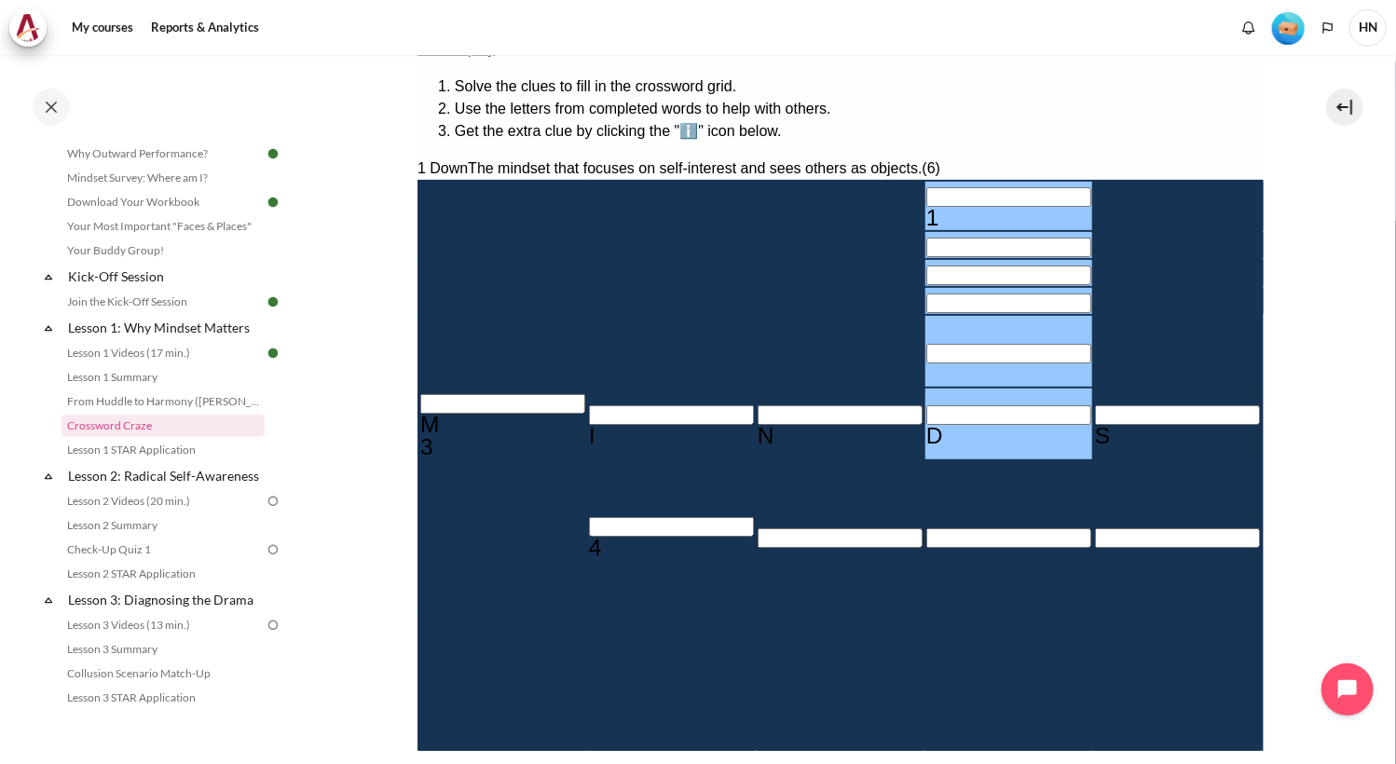
scroll to position [264, 0]
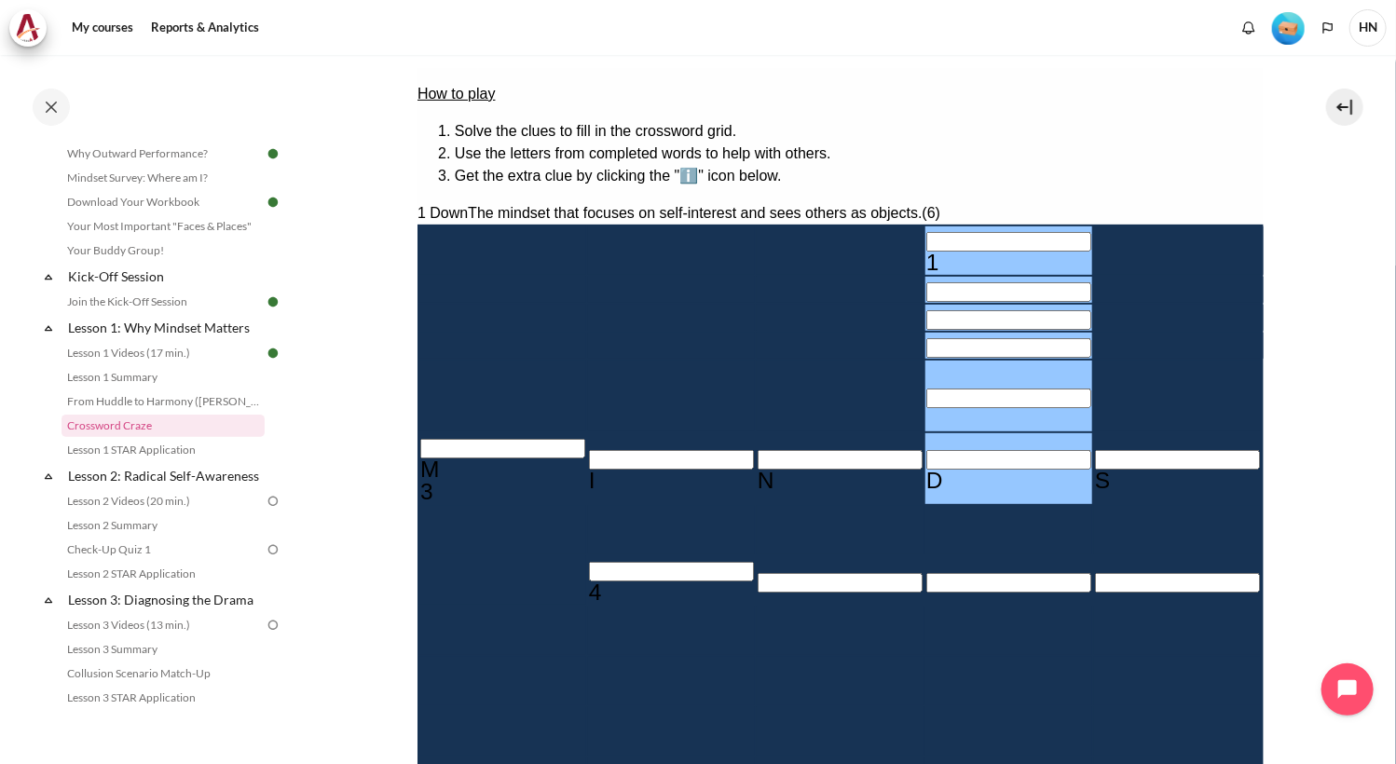
drag, startPoint x: 1143, startPoint y: 543, endPoint x: 1010, endPoint y: 499, distance: 140.6
drag, startPoint x: 1010, startPoint y: 499, endPoint x: 1093, endPoint y: 534, distance: 90.2
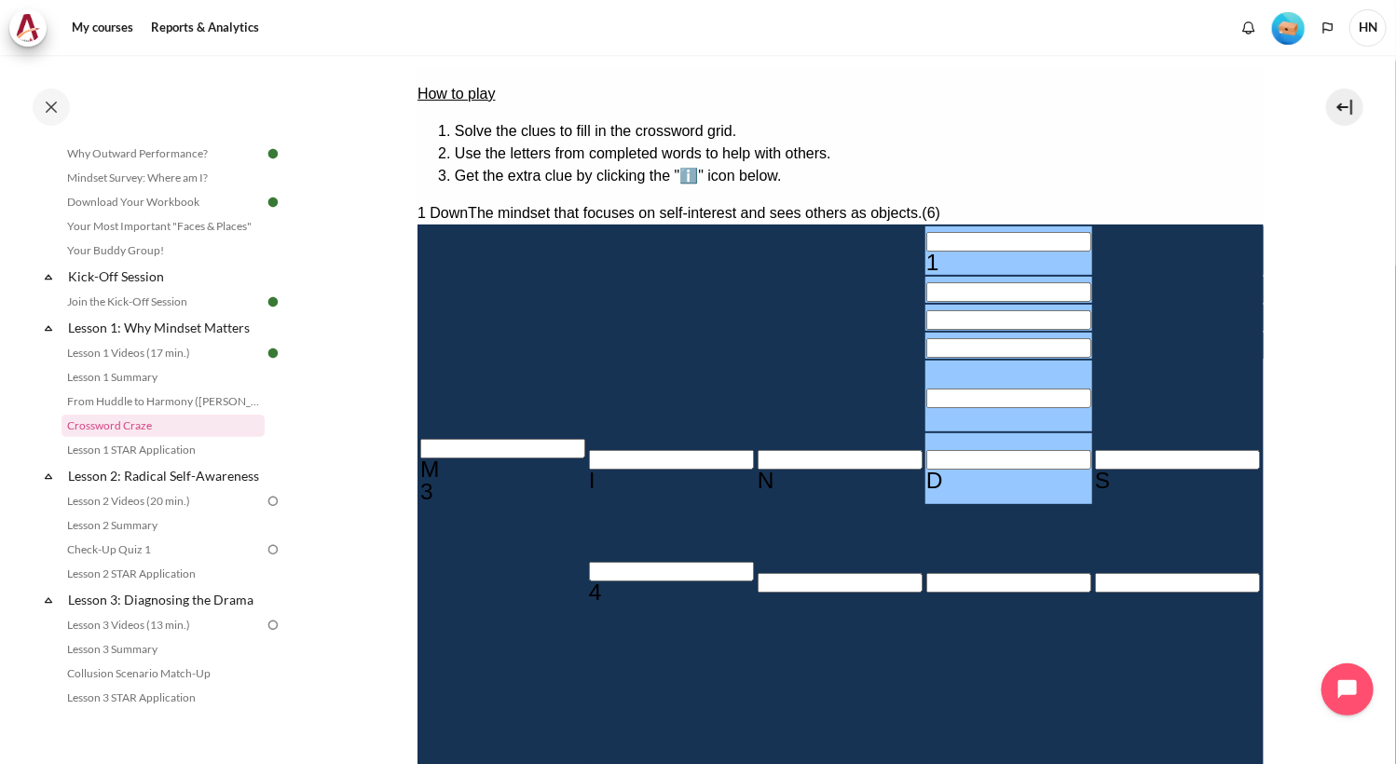
drag, startPoint x: 891, startPoint y: 499, endPoint x: 662, endPoint y: 364, distance: 265.6
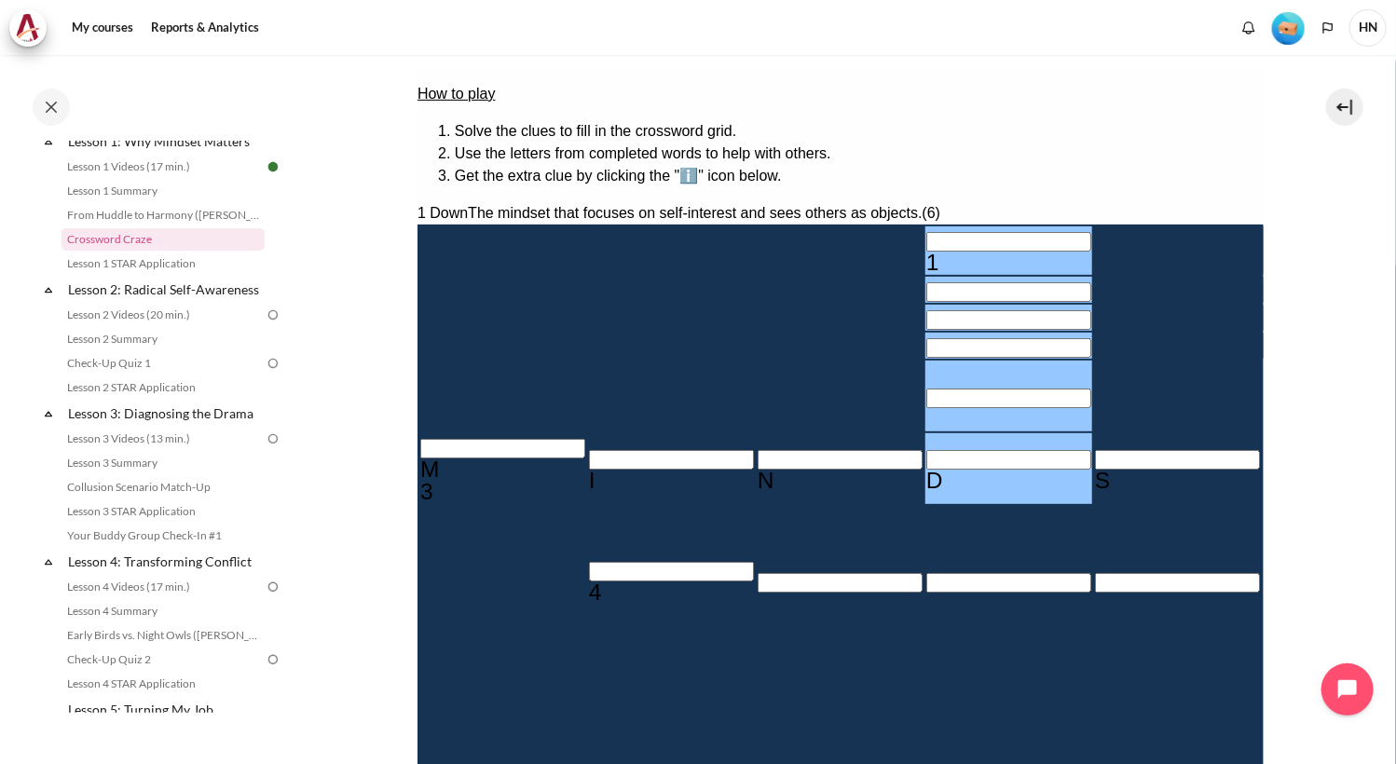
scroll to position [450, 0]
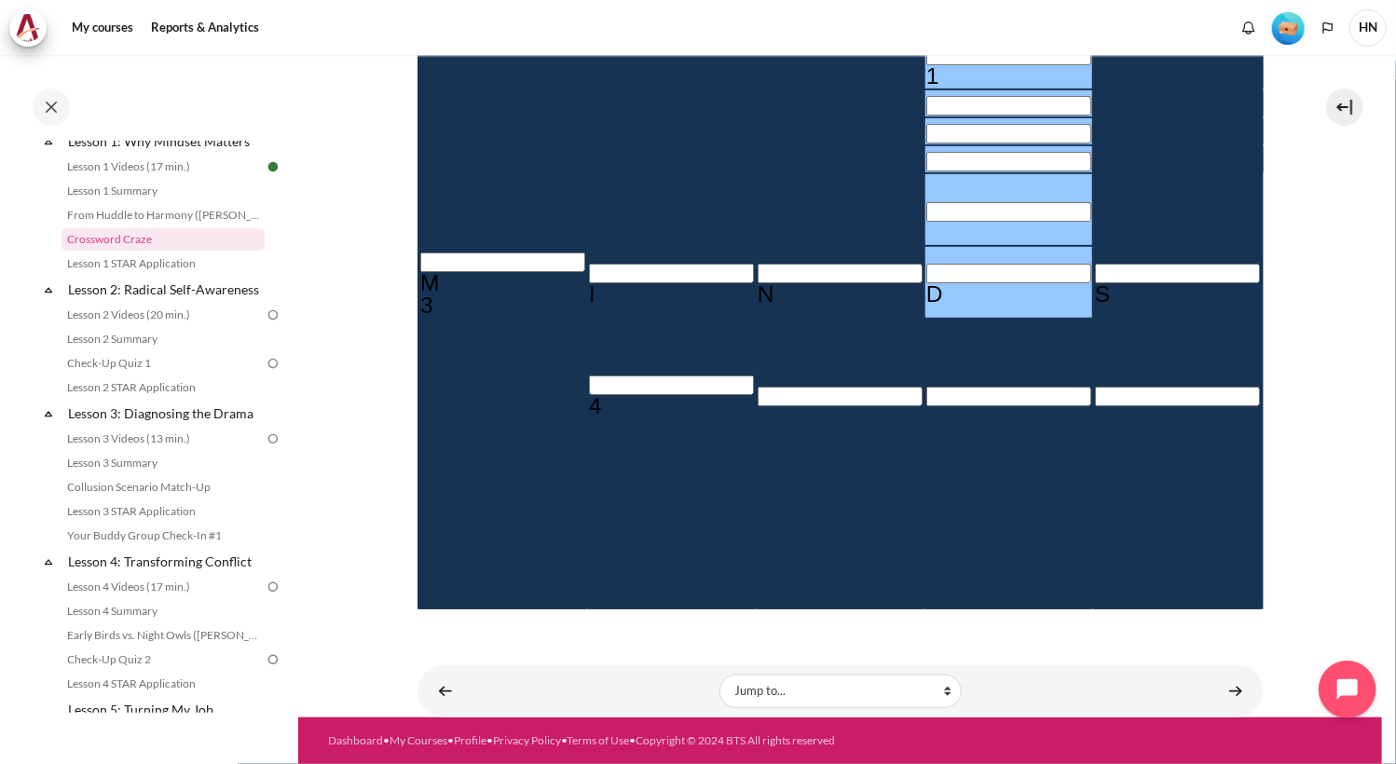
click at [1349, 691] on icon "Open chat widget" at bounding box center [1358, 690] width 29 height 29
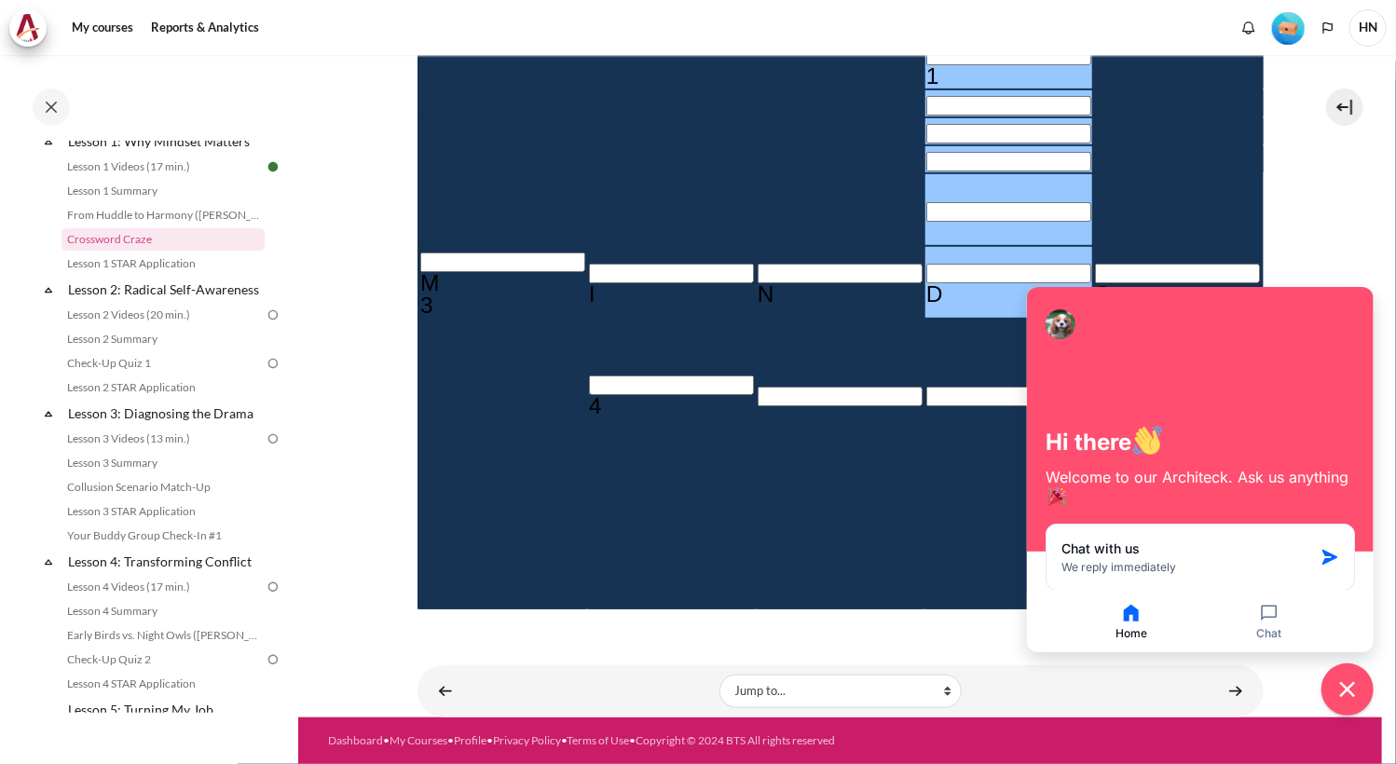
click at [829, 629] on div "My courses KR B2 Lesson 1: Why Mindset Matters Crossword Craze Crossword Craze" at bounding box center [840, 121] width 846 height 1032
click at [1351, 696] on icon "Close chat widget" at bounding box center [1347, 690] width 29 height 29
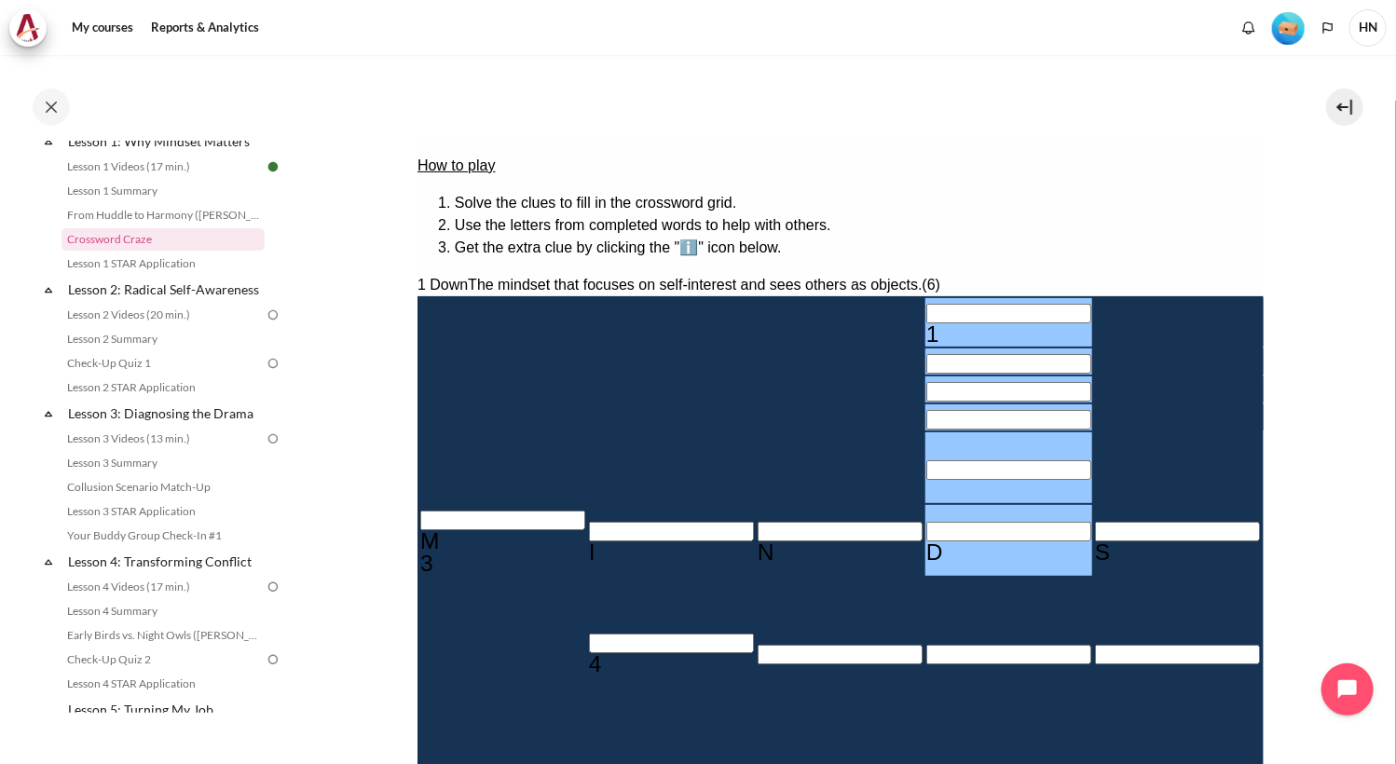
scroll to position [171, 0]
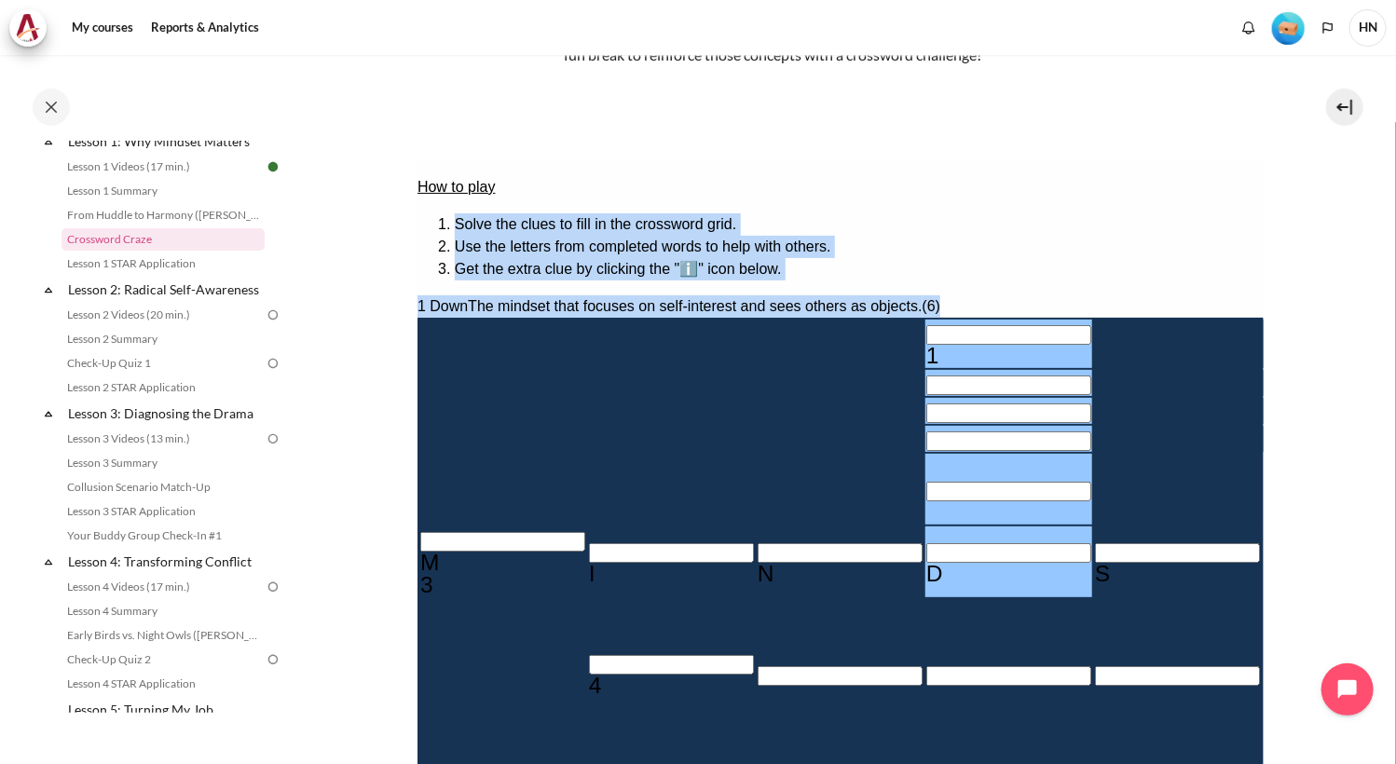
drag, startPoint x: 452, startPoint y: 217, endPoint x: 897, endPoint y: 264, distance: 447.9
click at [1157, 207] on div "How to play Solve the clues to fill in the crossword grid. Use the letters from…" at bounding box center [840, 227] width 846 height 104
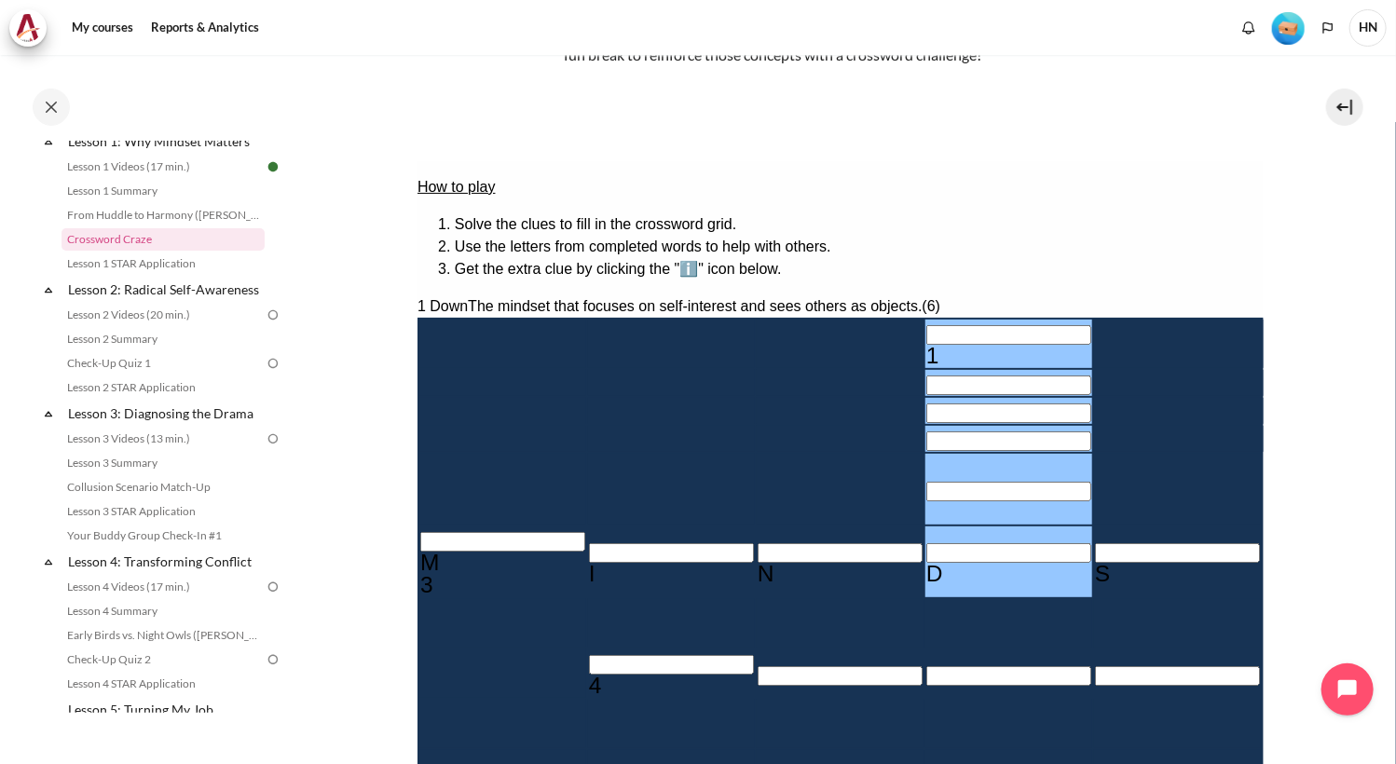
scroll to position [264, 0]
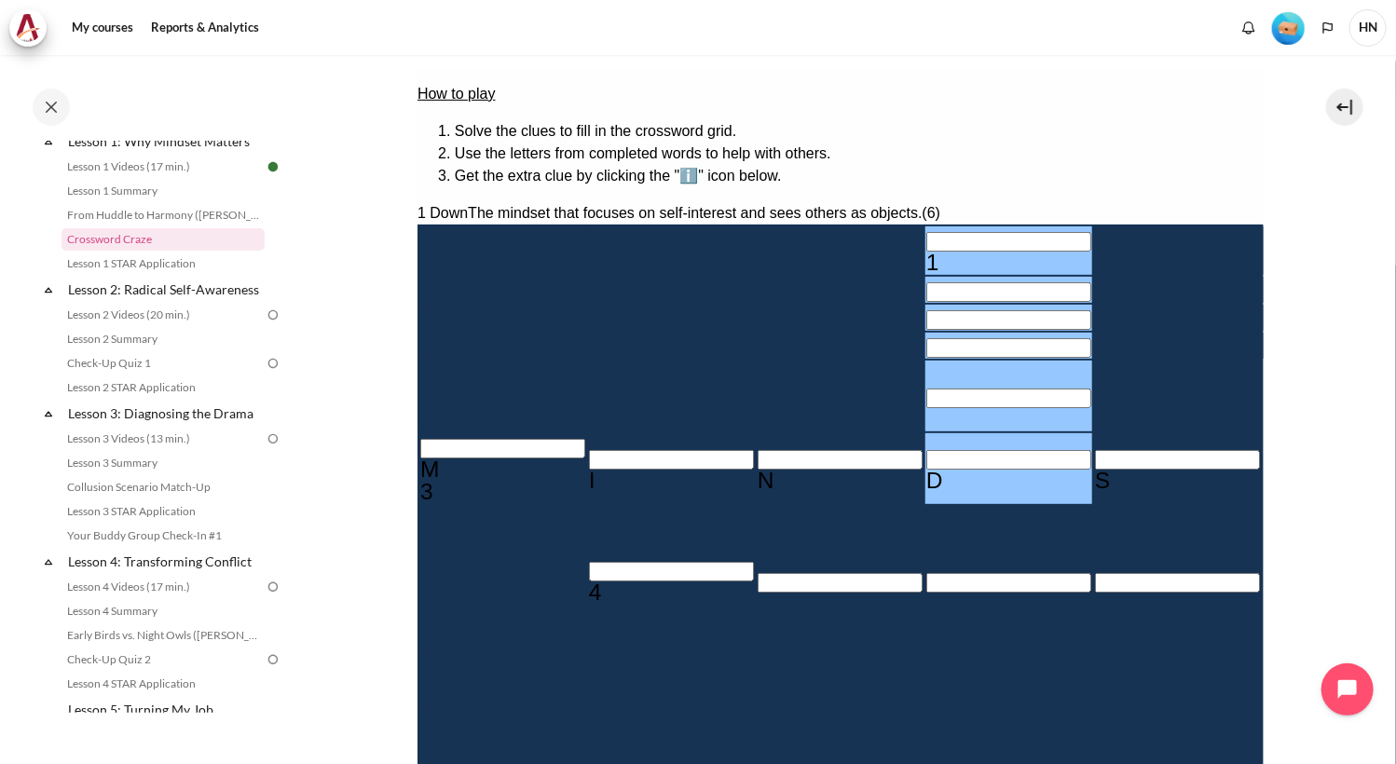
drag, startPoint x: 1005, startPoint y: 456, endPoint x: 668, endPoint y: 405, distance: 341.1
drag, startPoint x: 1143, startPoint y: 320, endPoint x: 1011, endPoint y: 308, distance: 132.8
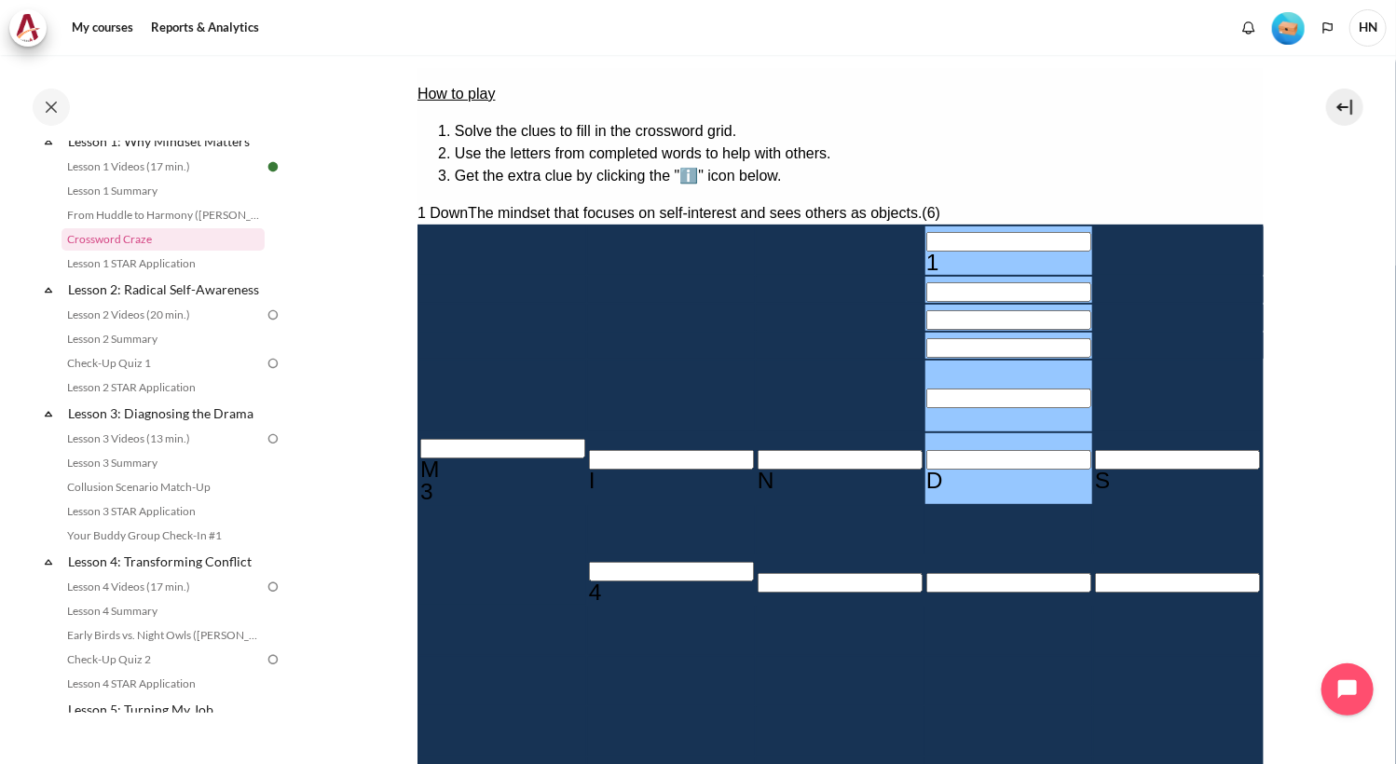
click at [1293, 468] on section "My courses KR B2 Lesson 1: Why Mindset Matters Crossword Craze Crossword Craze" at bounding box center [840, 347] width 1084 height 1113
click at [1012, 142] on li "Use the letters from completed words to help with others." at bounding box center [858, 153] width 809 height 22
click at [174, 268] on link "Lesson 1 STAR Application" at bounding box center [163, 264] width 203 height 22
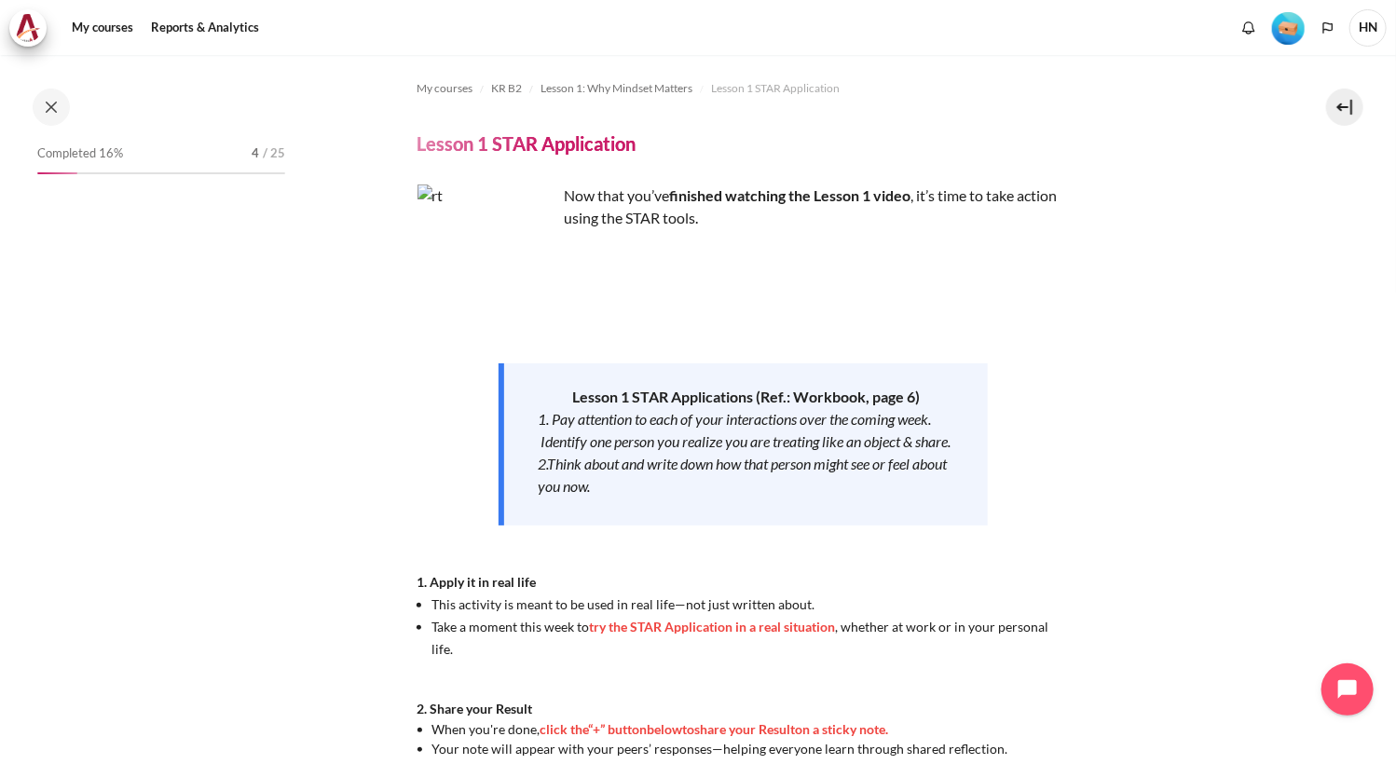
scroll to position [129, 0]
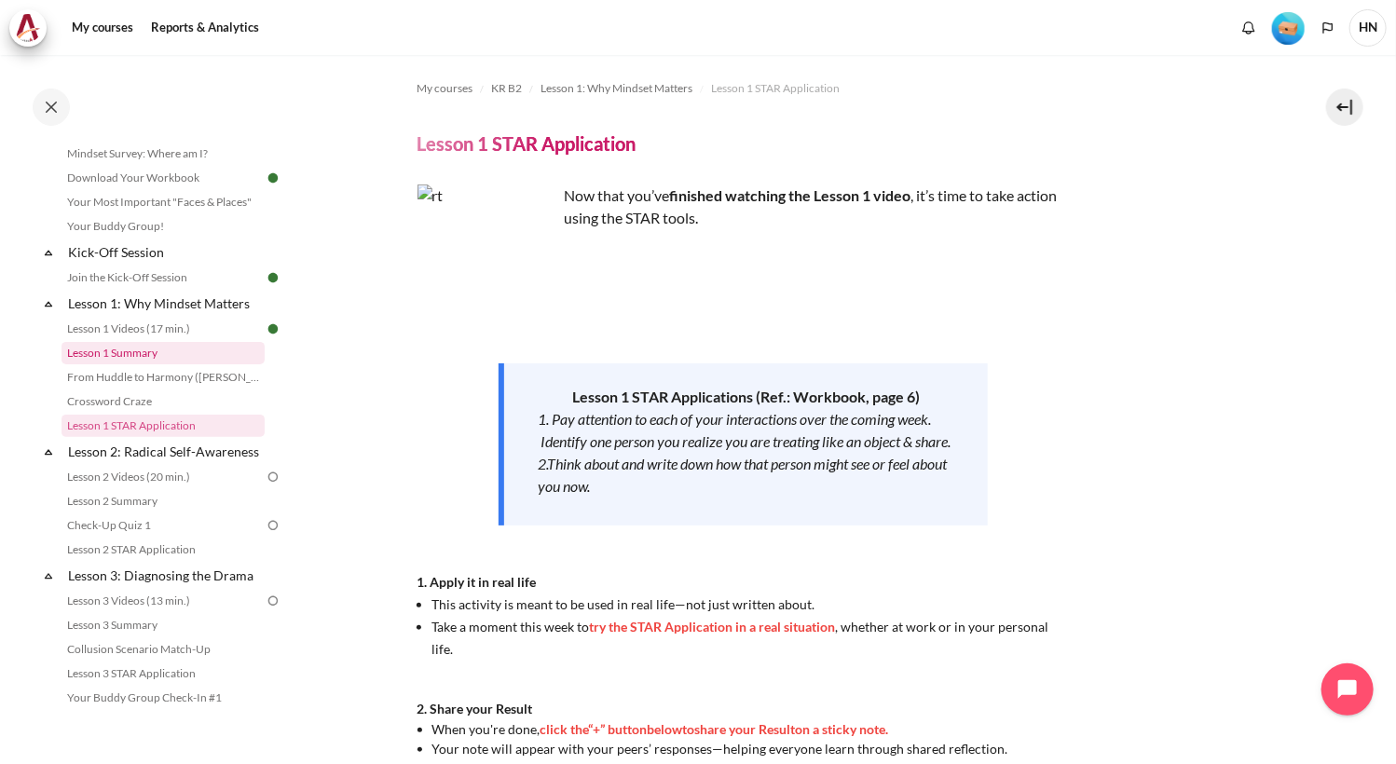
click at [157, 356] on link "Lesson 1 Summary" at bounding box center [163, 353] width 203 height 22
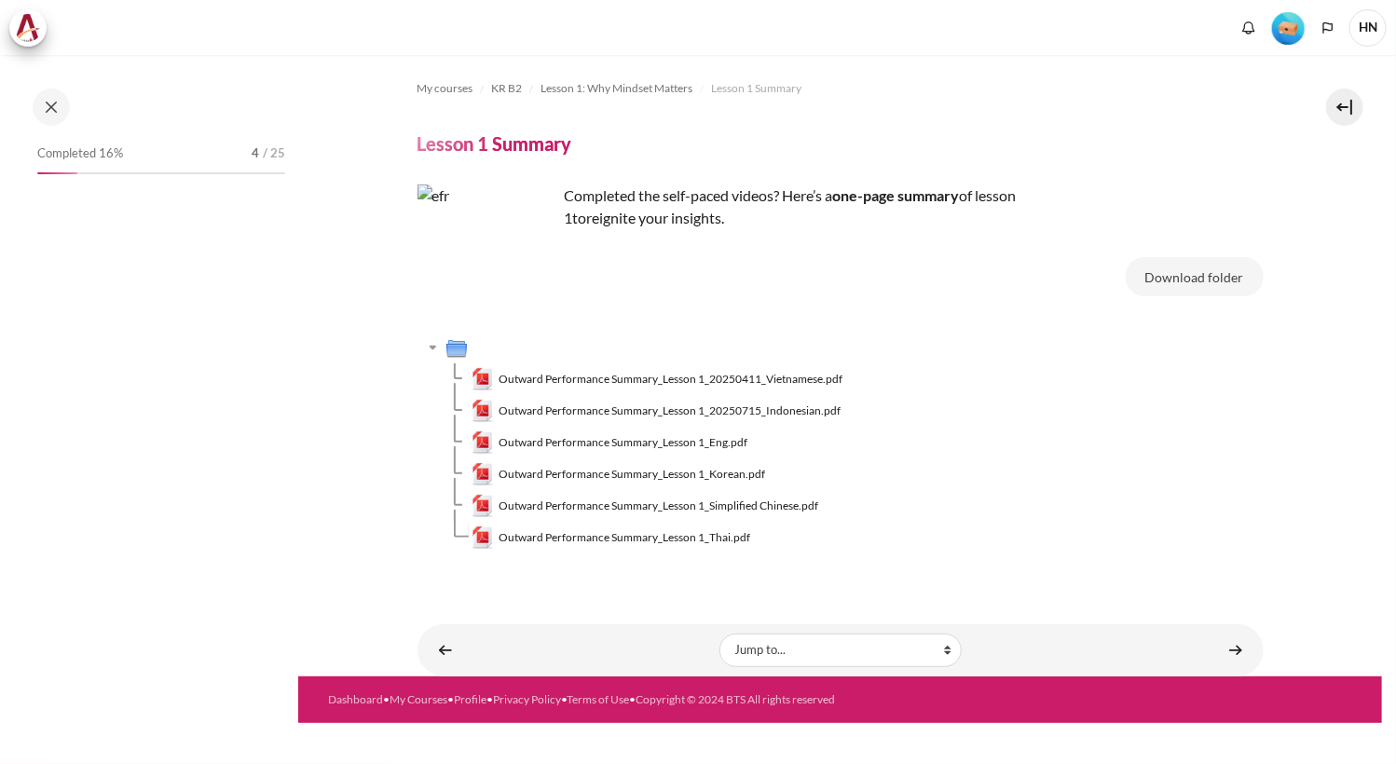
scroll to position [56, 0]
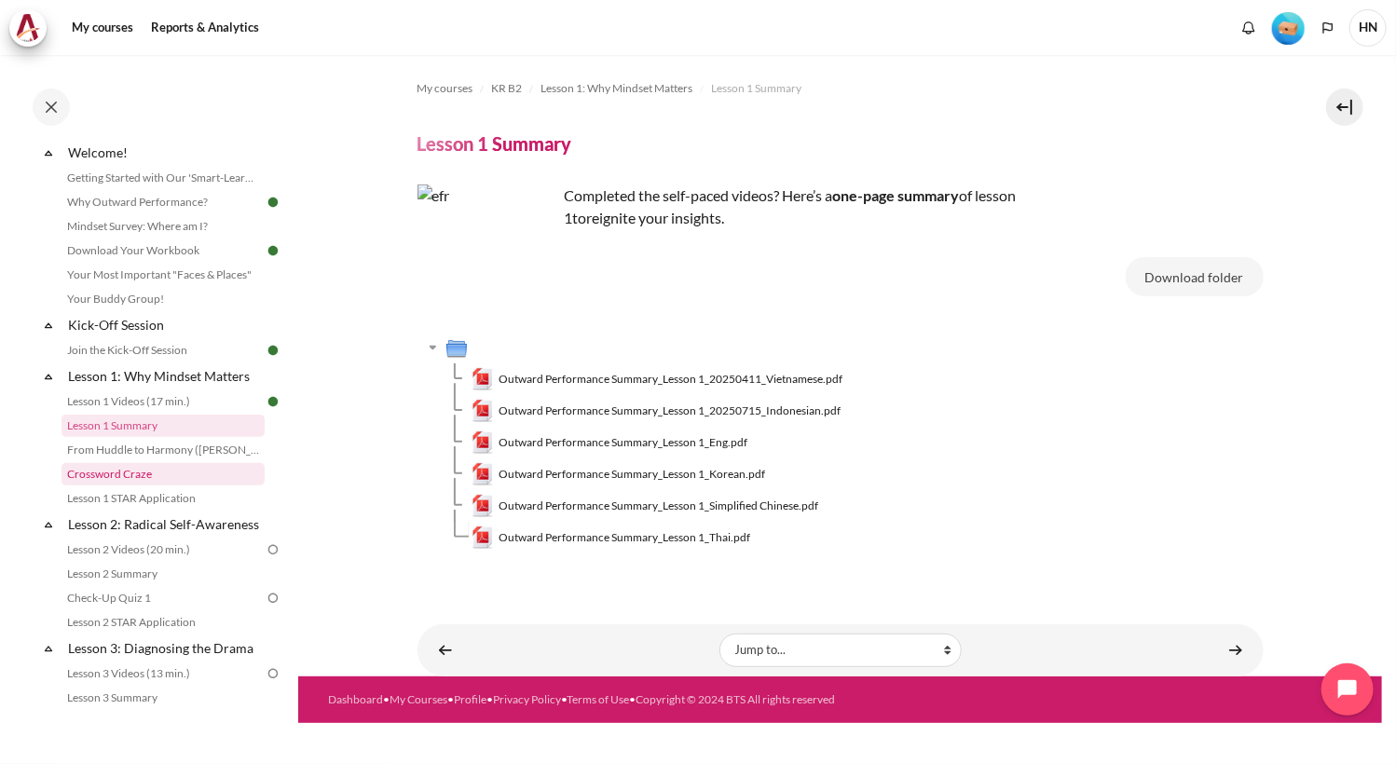
click at [142, 479] on link "Crossword Craze" at bounding box center [163, 474] width 203 height 22
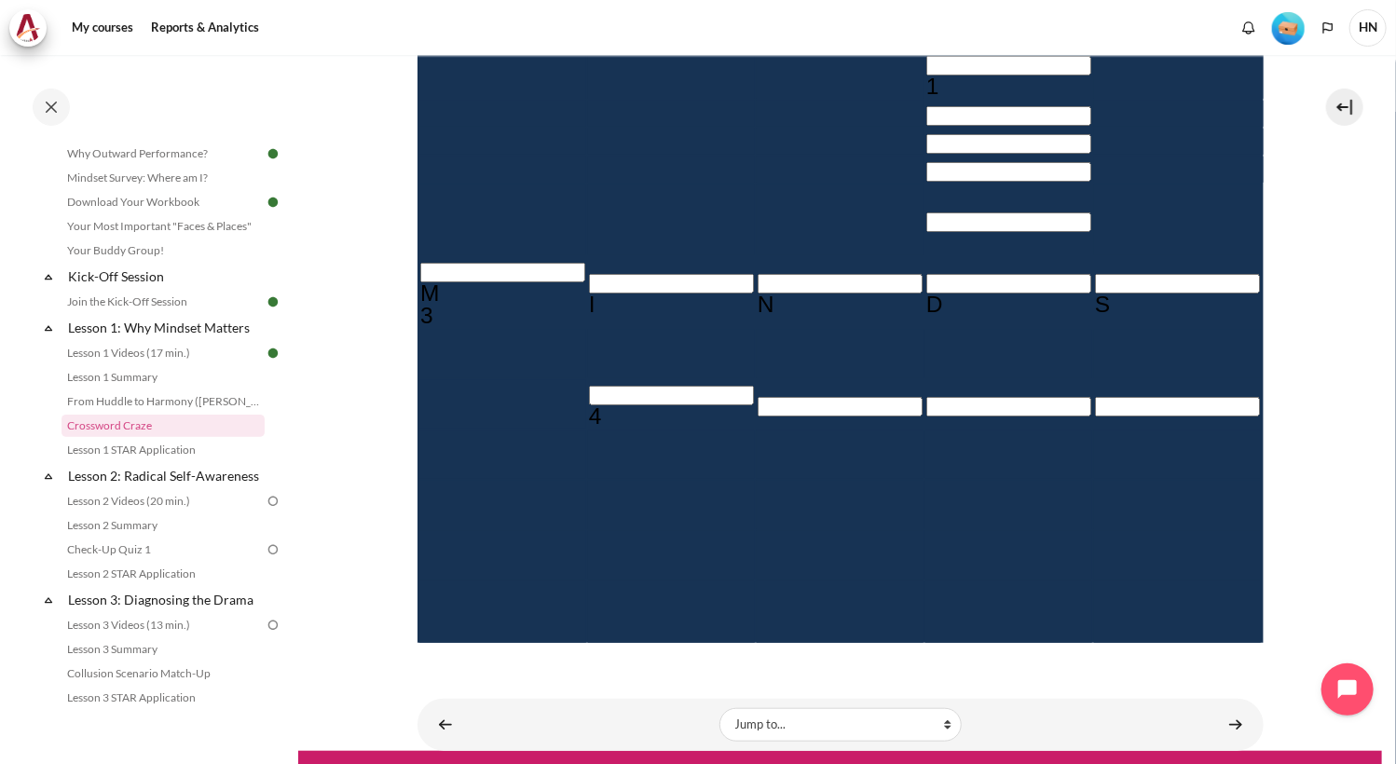
scroll to position [451, 0]
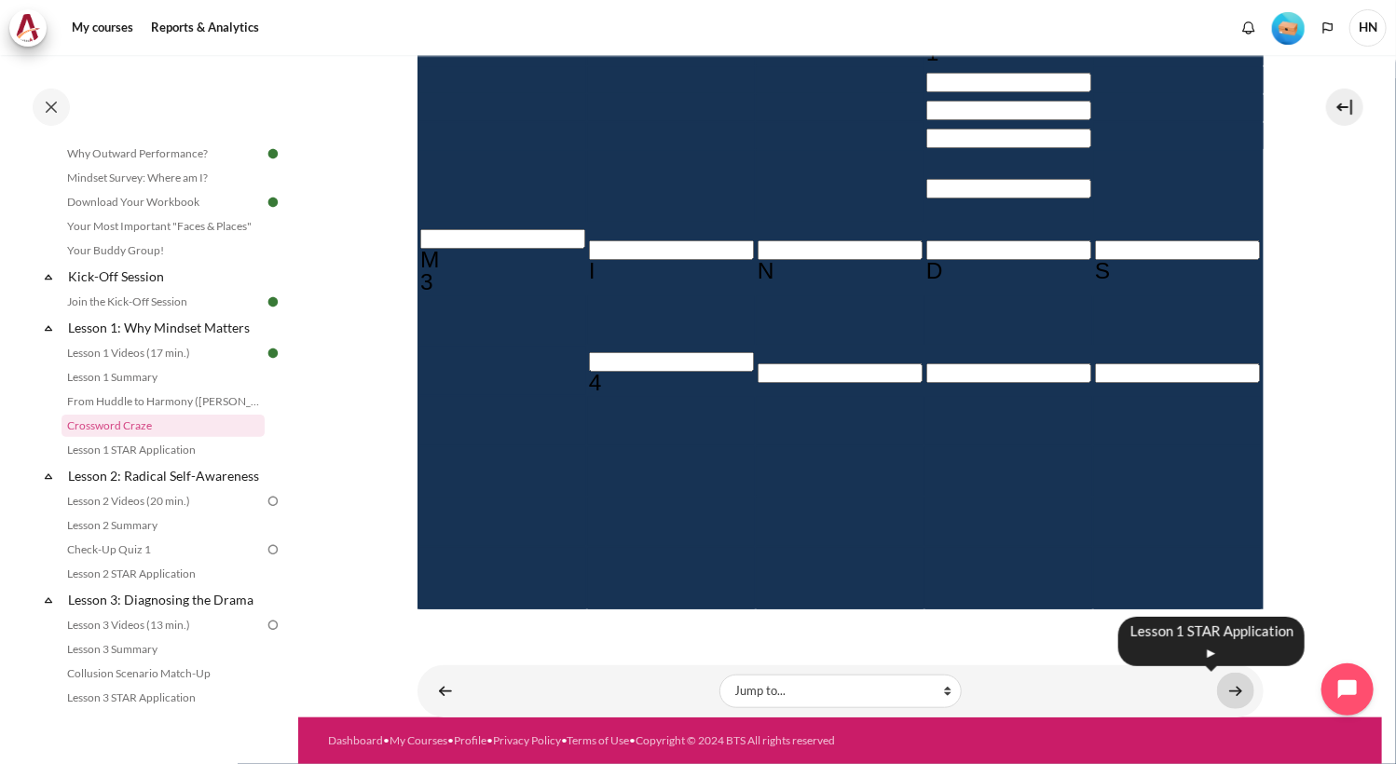
click at [1219, 693] on link "Content" at bounding box center [1235, 691] width 37 height 36
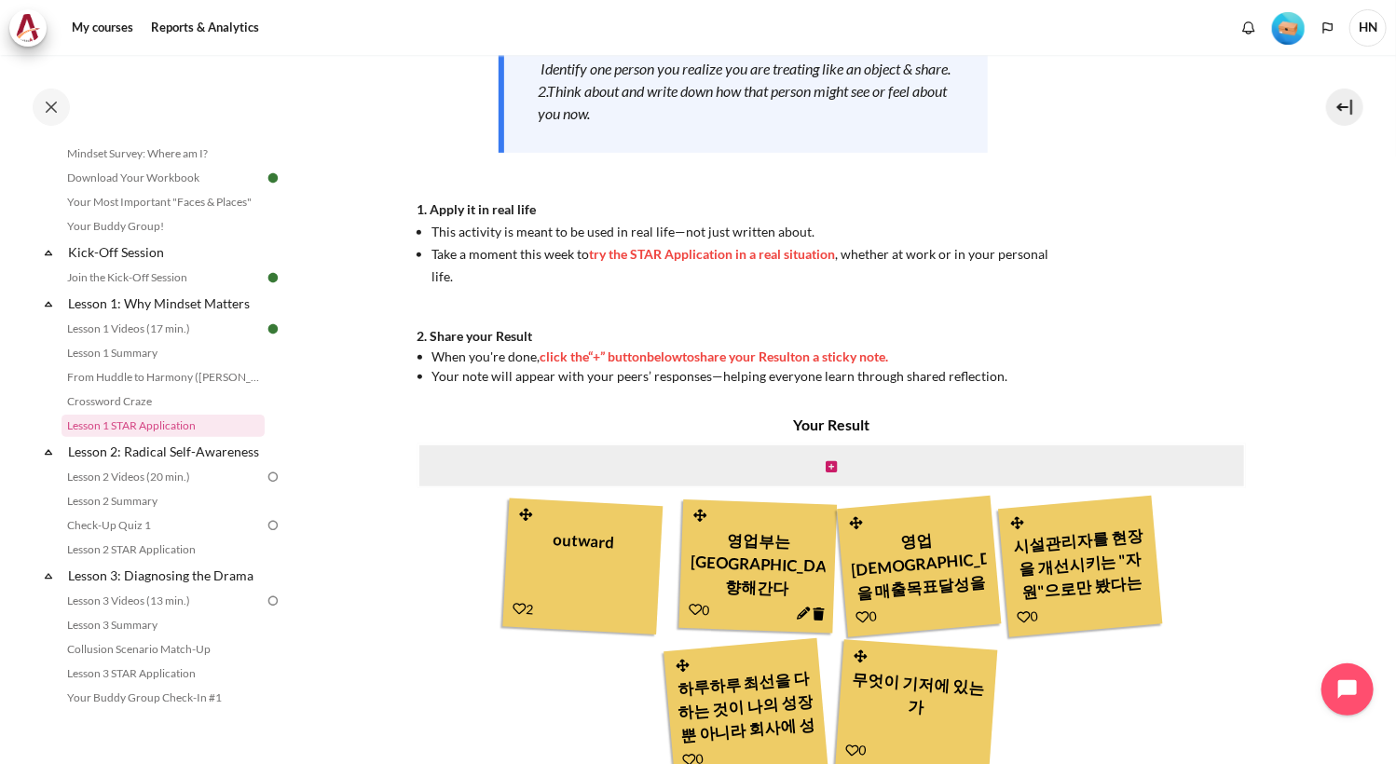
scroll to position [466, 0]
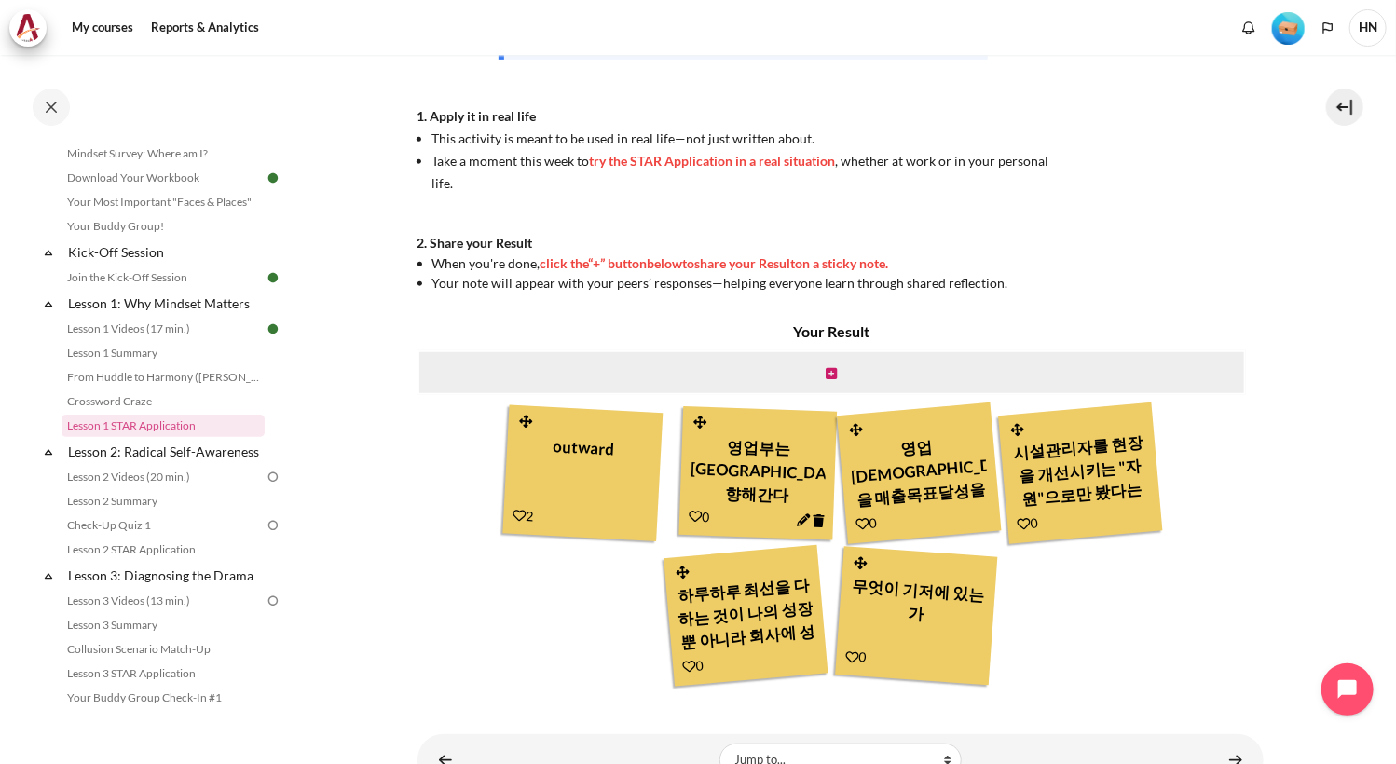
click at [1120, 465] on div "시설관리자를 현장을 개선시키는 "자원"으로만 봤다는 것을 깨달음. 압박을 받아, 존중받지 못했다고 생각했을 것" at bounding box center [1080, 470] width 142 height 89
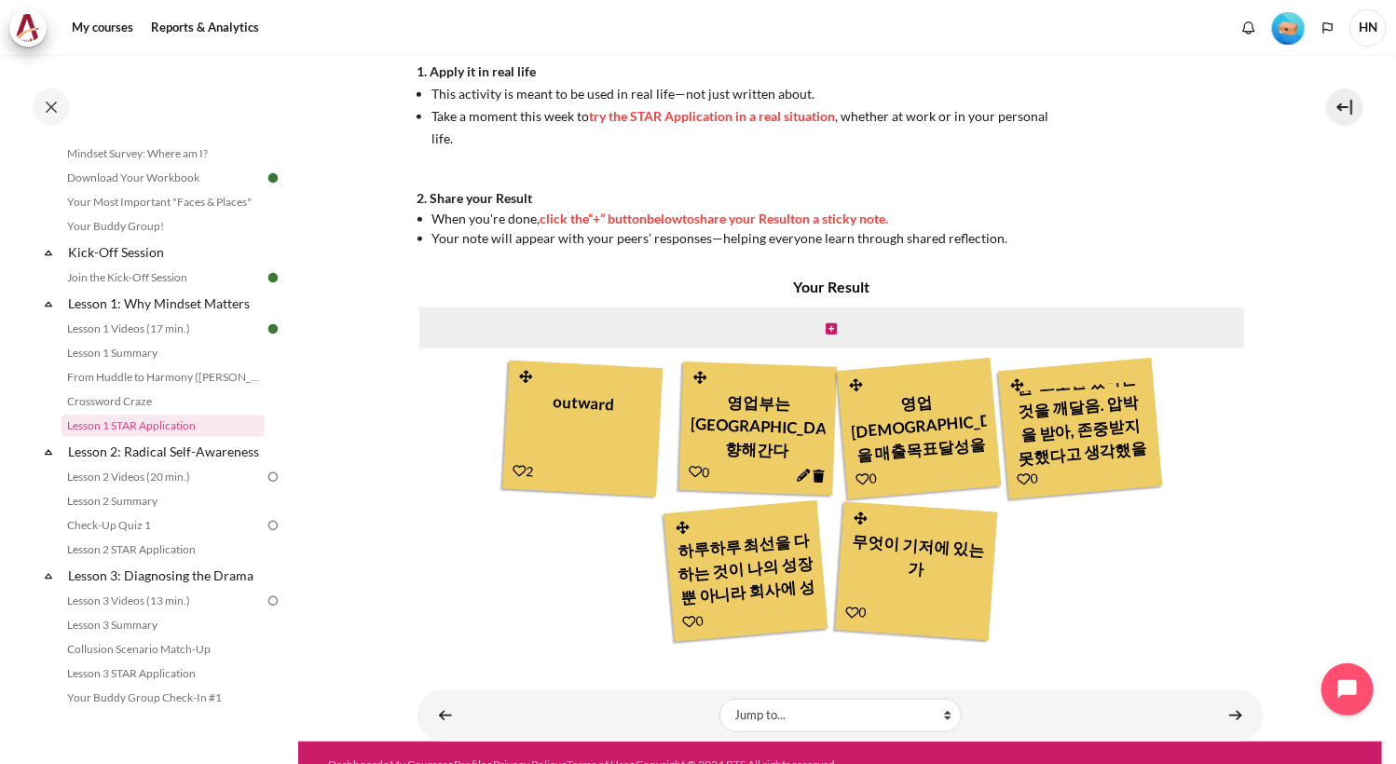
scroll to position [535, 0]
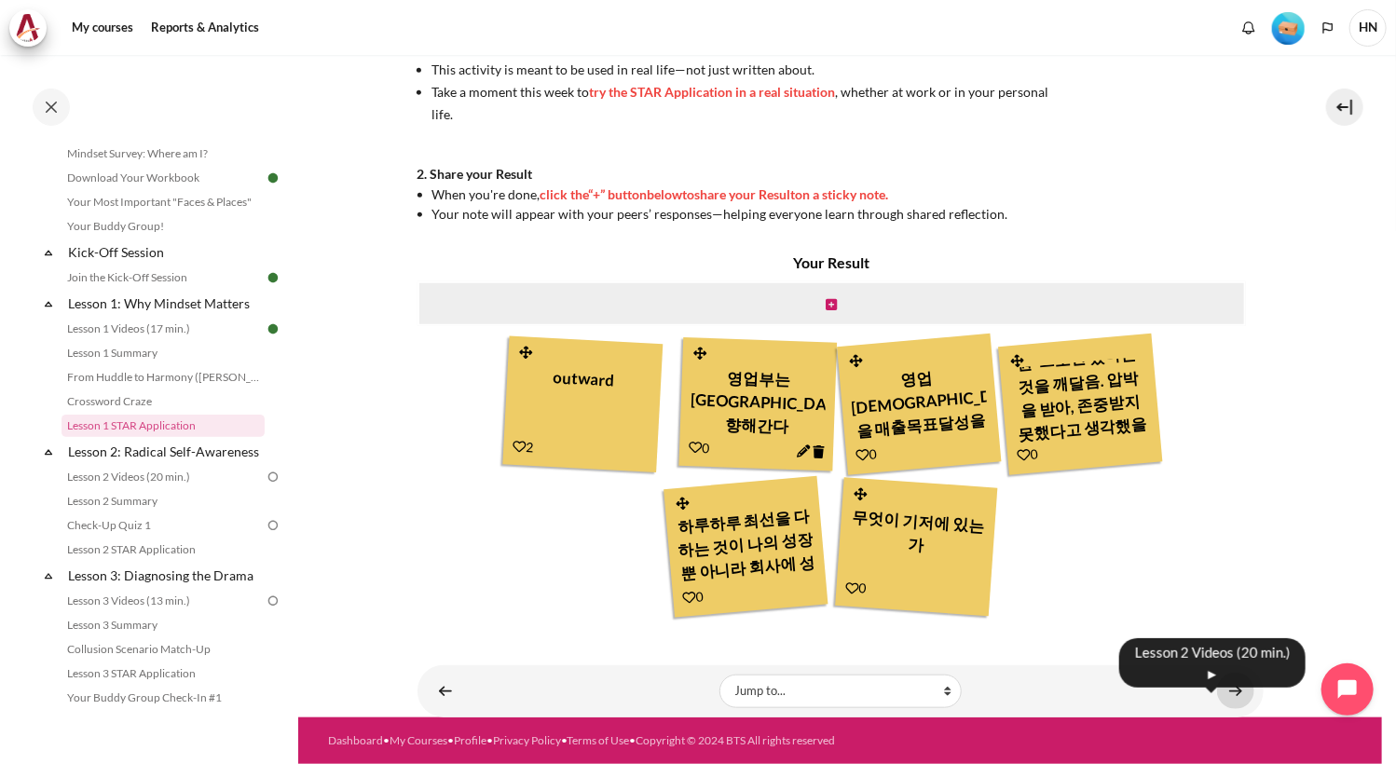
click at [1232, 695] on link "Content" at bounding box center [1235, 691] width 37 height 36
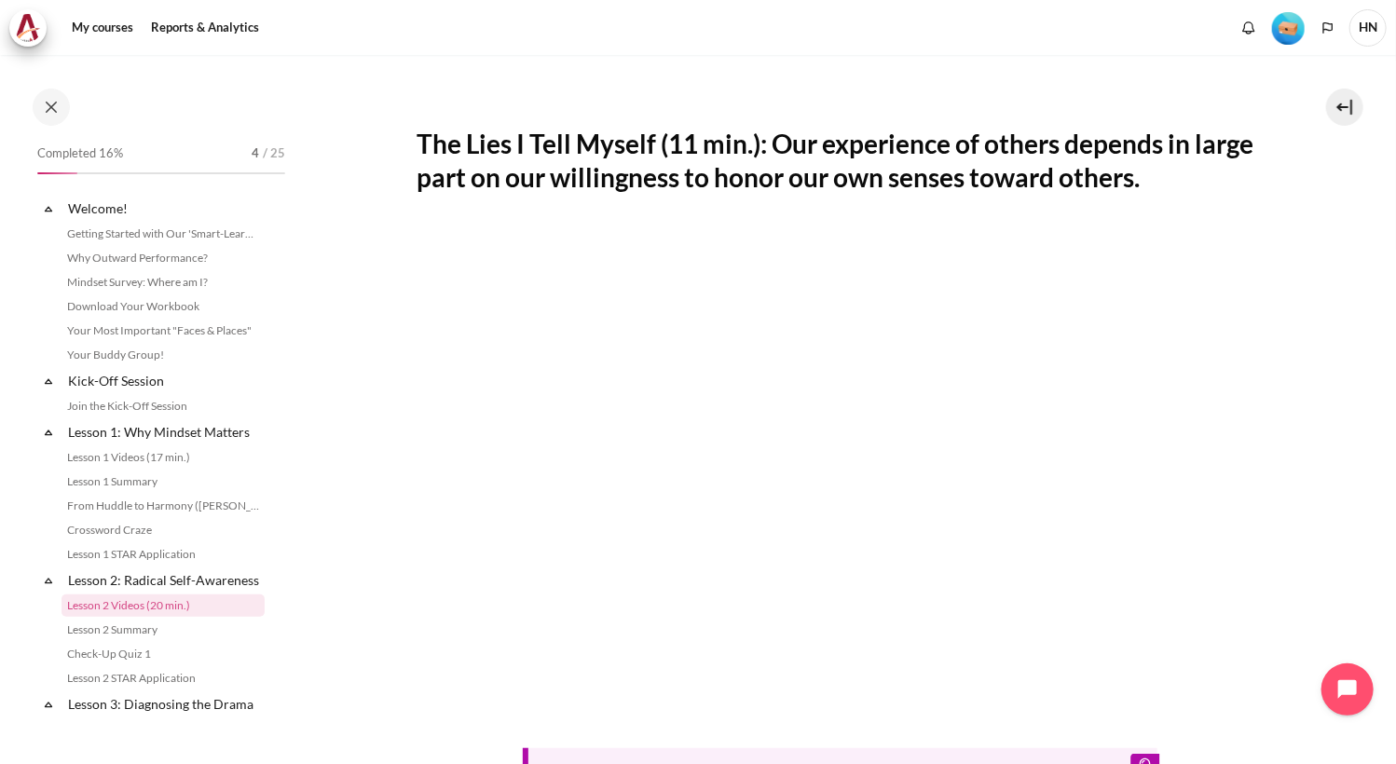
scroll to position [199, 0]
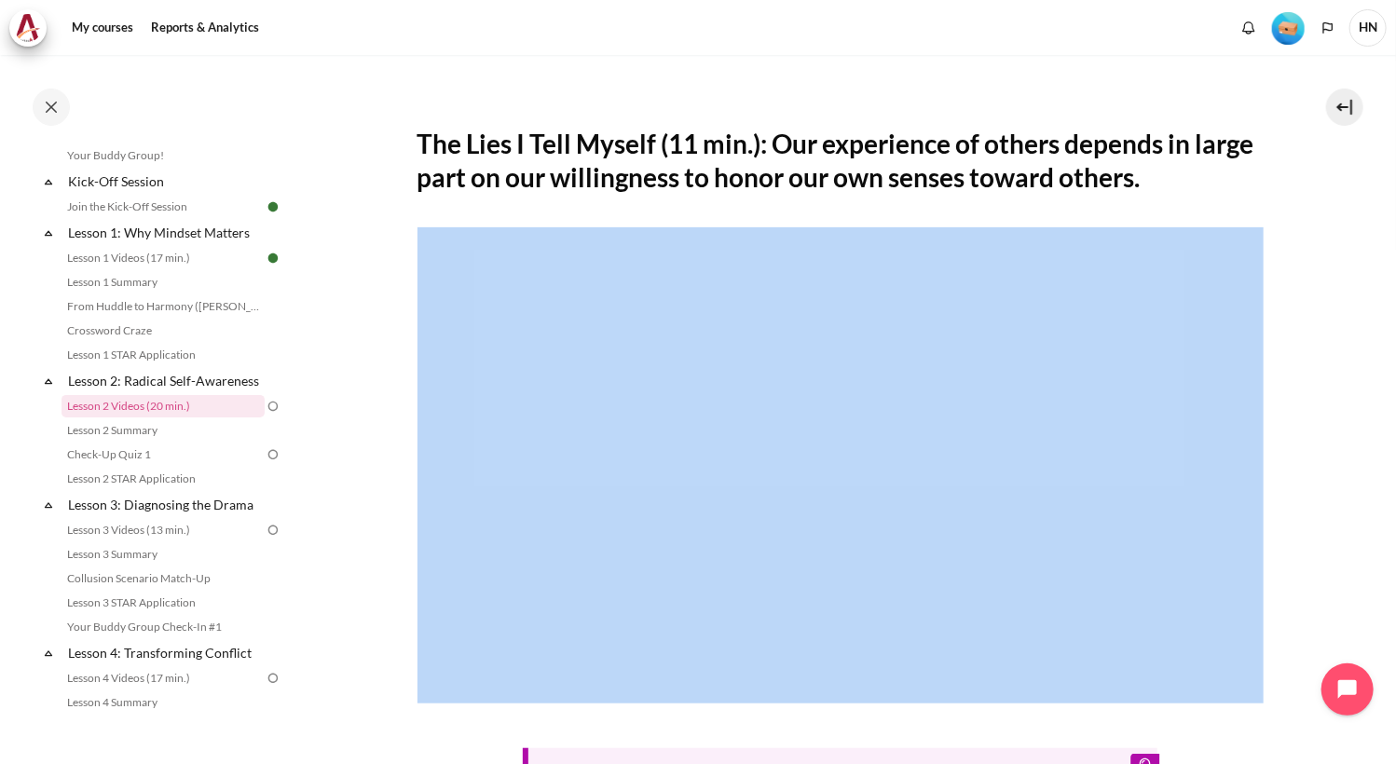
drag, startPoint x: 1379, startPoint y: 753, endPoint x: 1346, endPoint y: 585, distance: 171.1
click at [1346, 585] on div "My courses KR B2 Lesson 2: Radical Self-Awareness Lesson 2 Videos (20 min.) Les…" at bounding box center [698, 409] width 1396 height 709
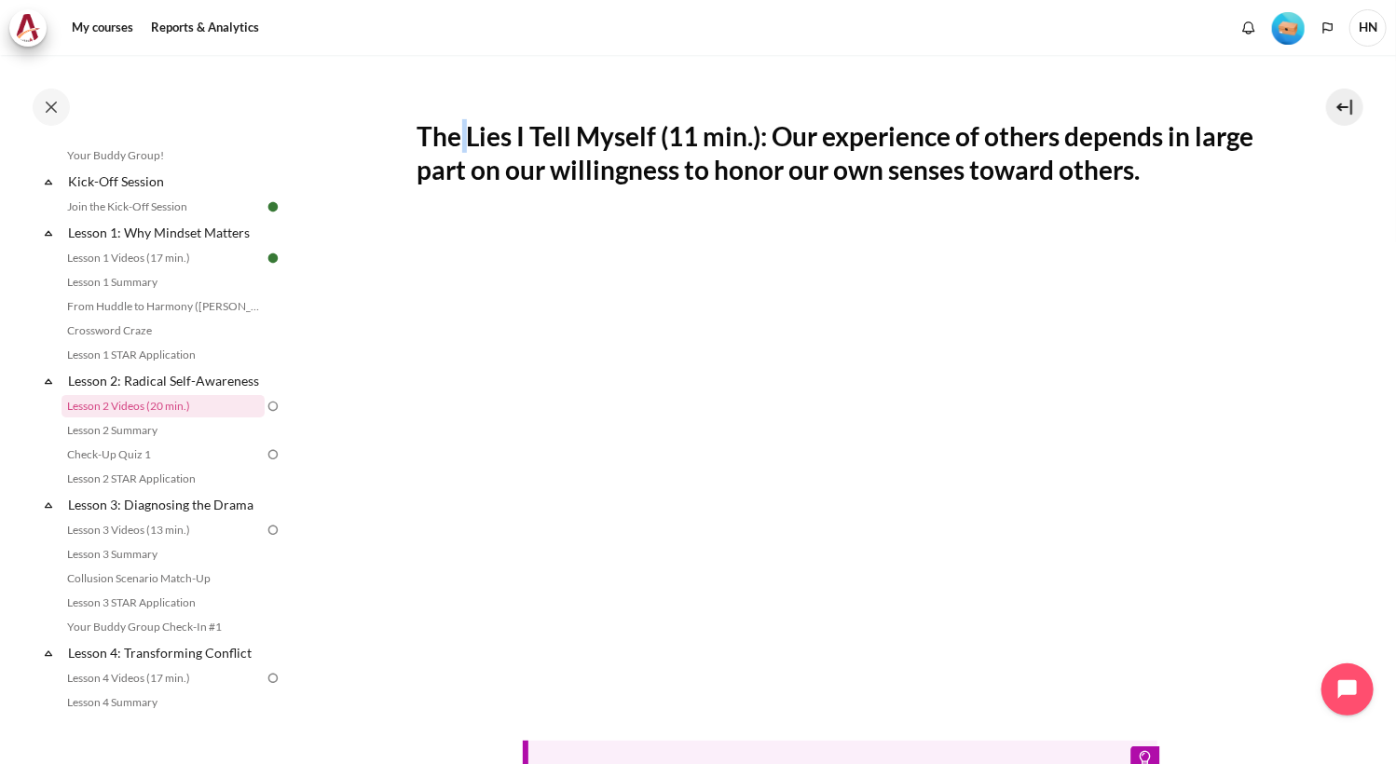
drag, startPoint x: 1346, startPoint y: 585, endPoint x: 464, endPoint y: 94, distance: 1009.1
click at [464, 94] on div "The Lies I Tell Myself (11 min.): Our experience of others depends in large par…" at bounding box center [840, 521] width 846 height 904
click at [1284, 562] on section "My courses KR B2 Lesson 2: Radical Self-Awareness Lesson 2 Videos (20 min.) Les…" at bounding box center [840, 424] width 1084 height 1312
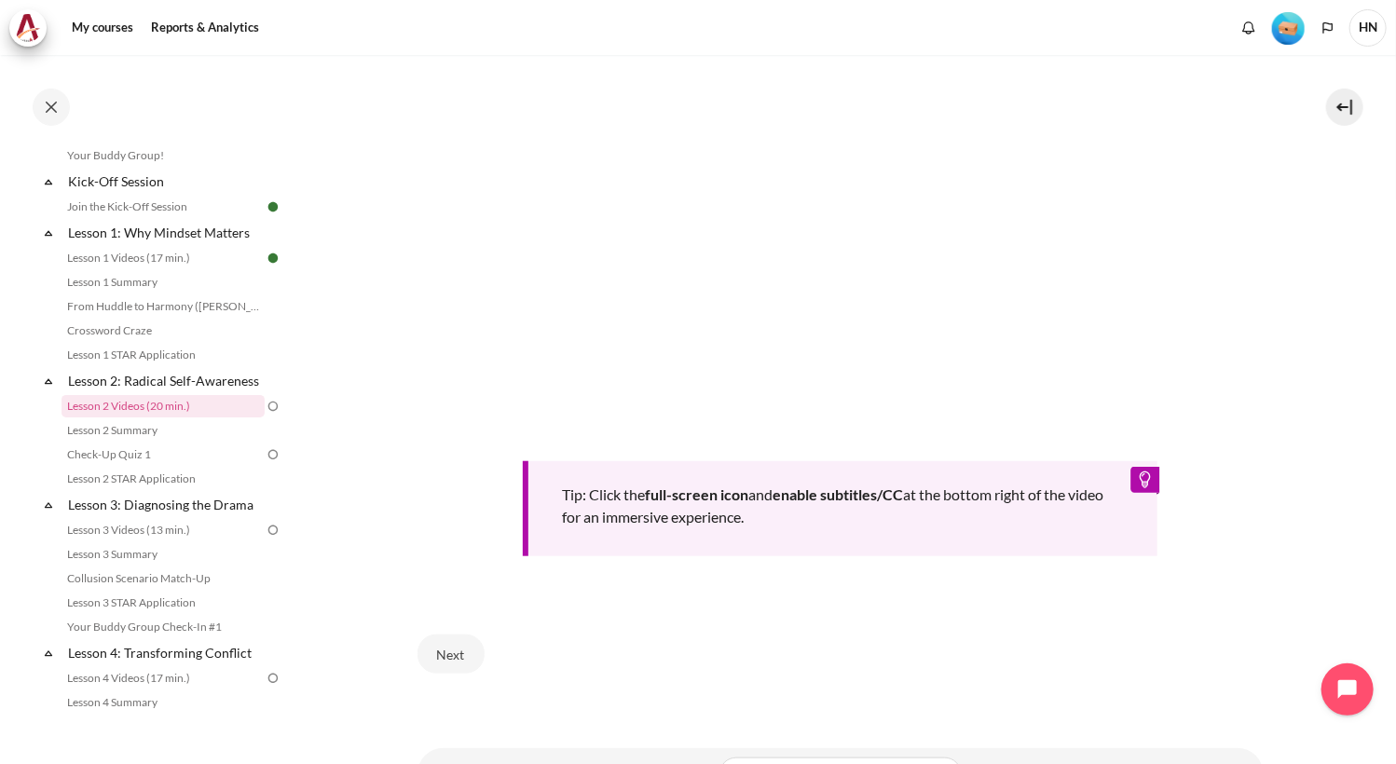
scroll to position [644, 0]
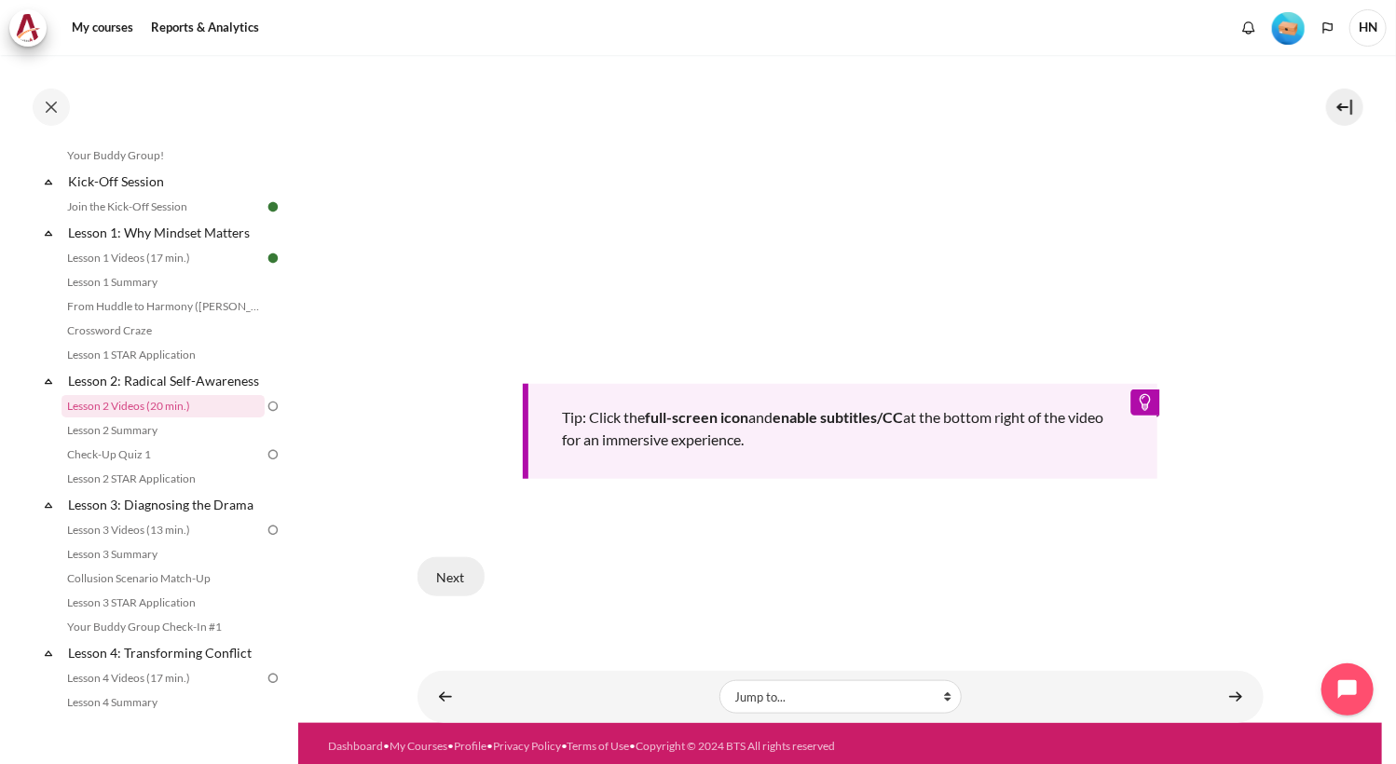
click at [442, 580] on button "Next" at bounding box center [450, 576] width 67 height 39
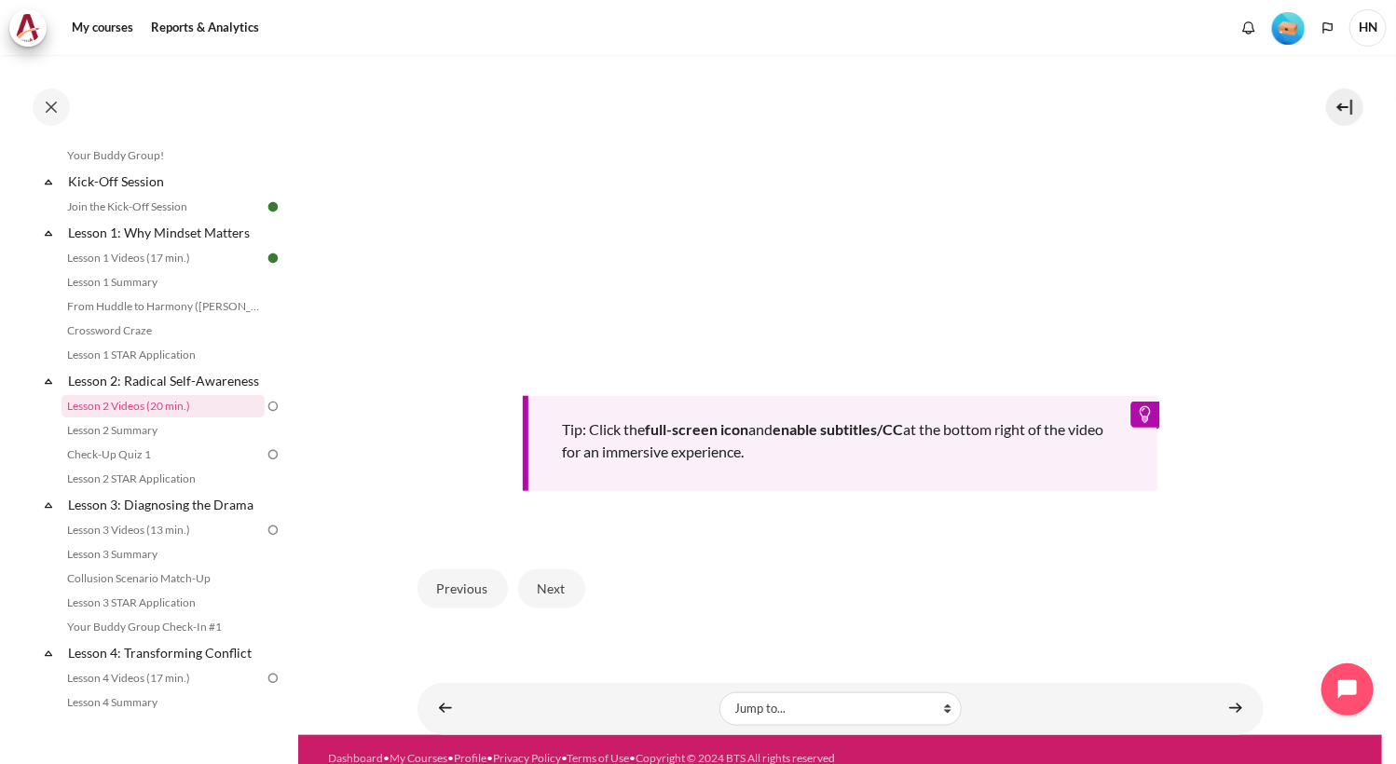
scroll to position [678, 0]
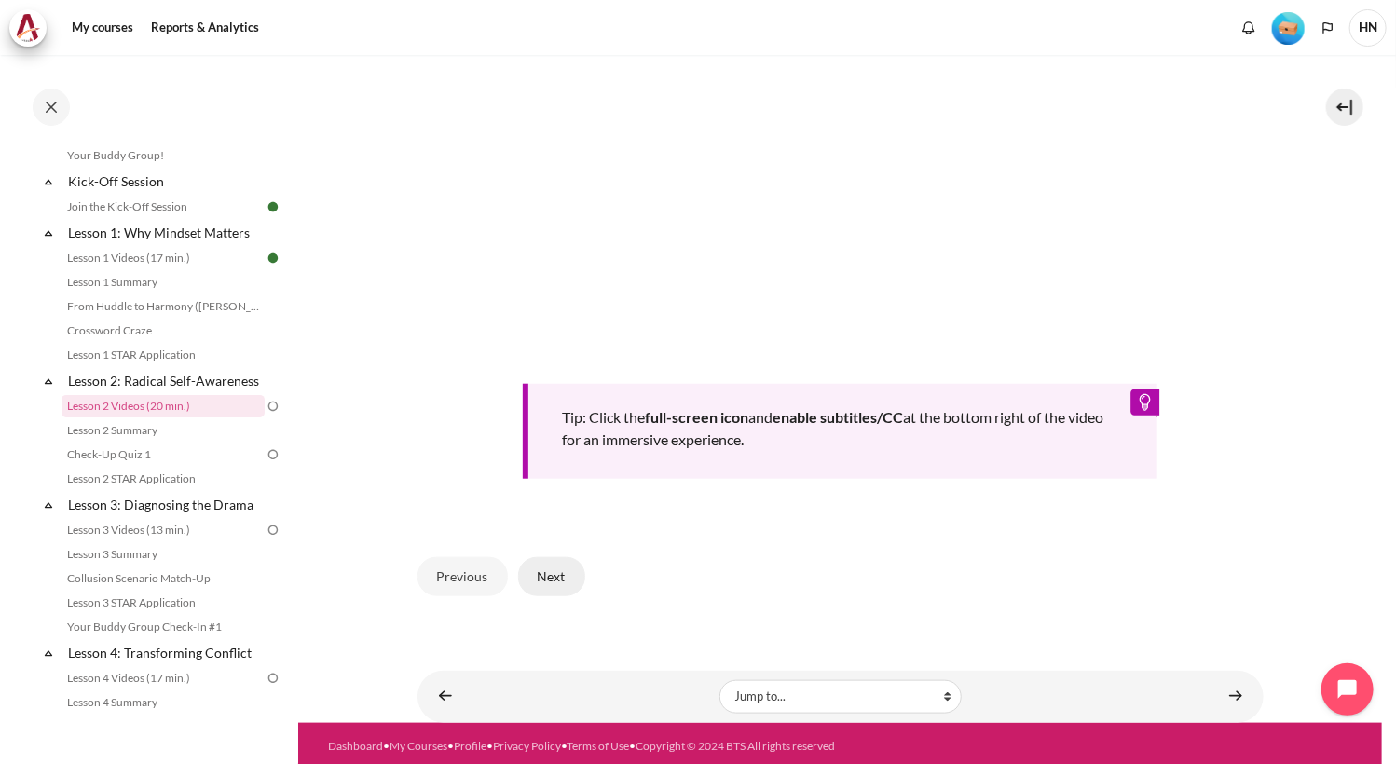
click at [568, 572] on button "Next" at bounding box center [551, 576] width 67 height 39
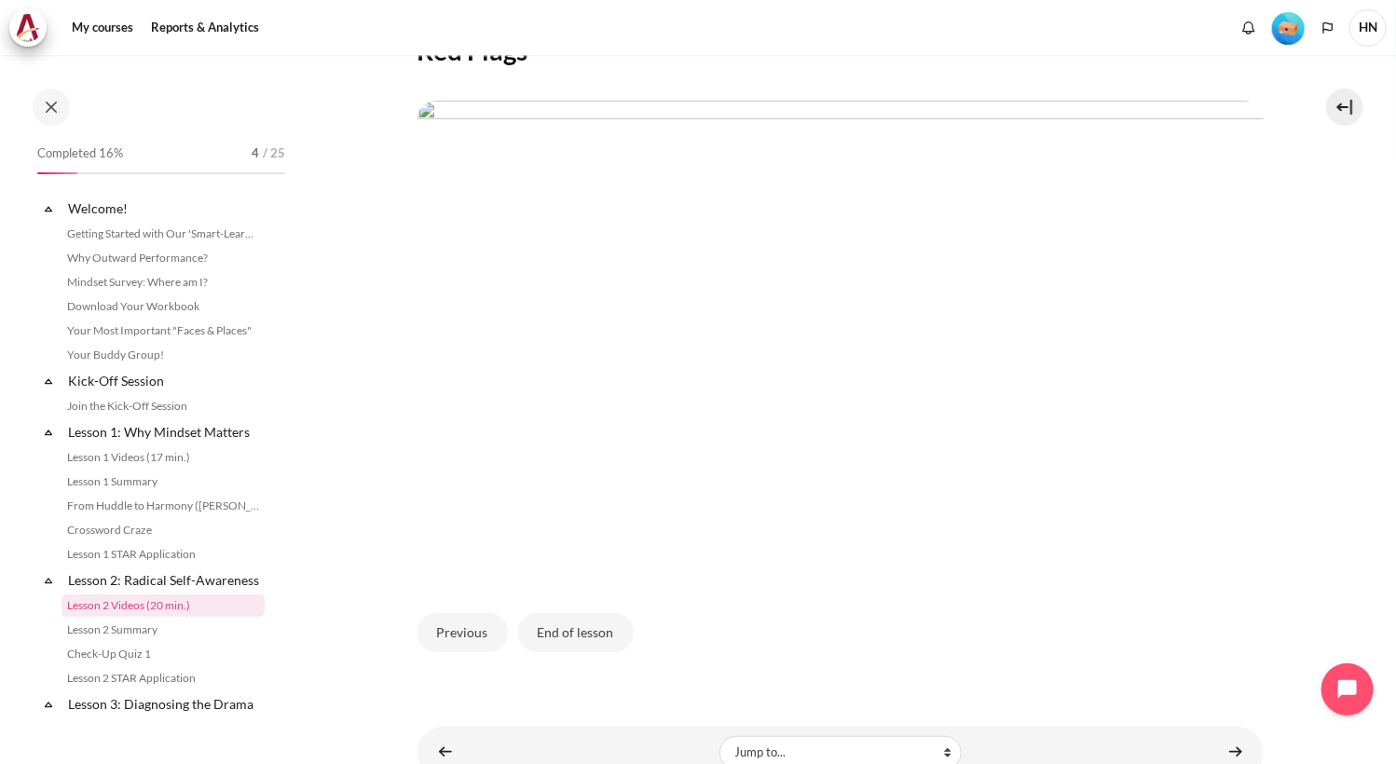
scroll to position [428, 0]
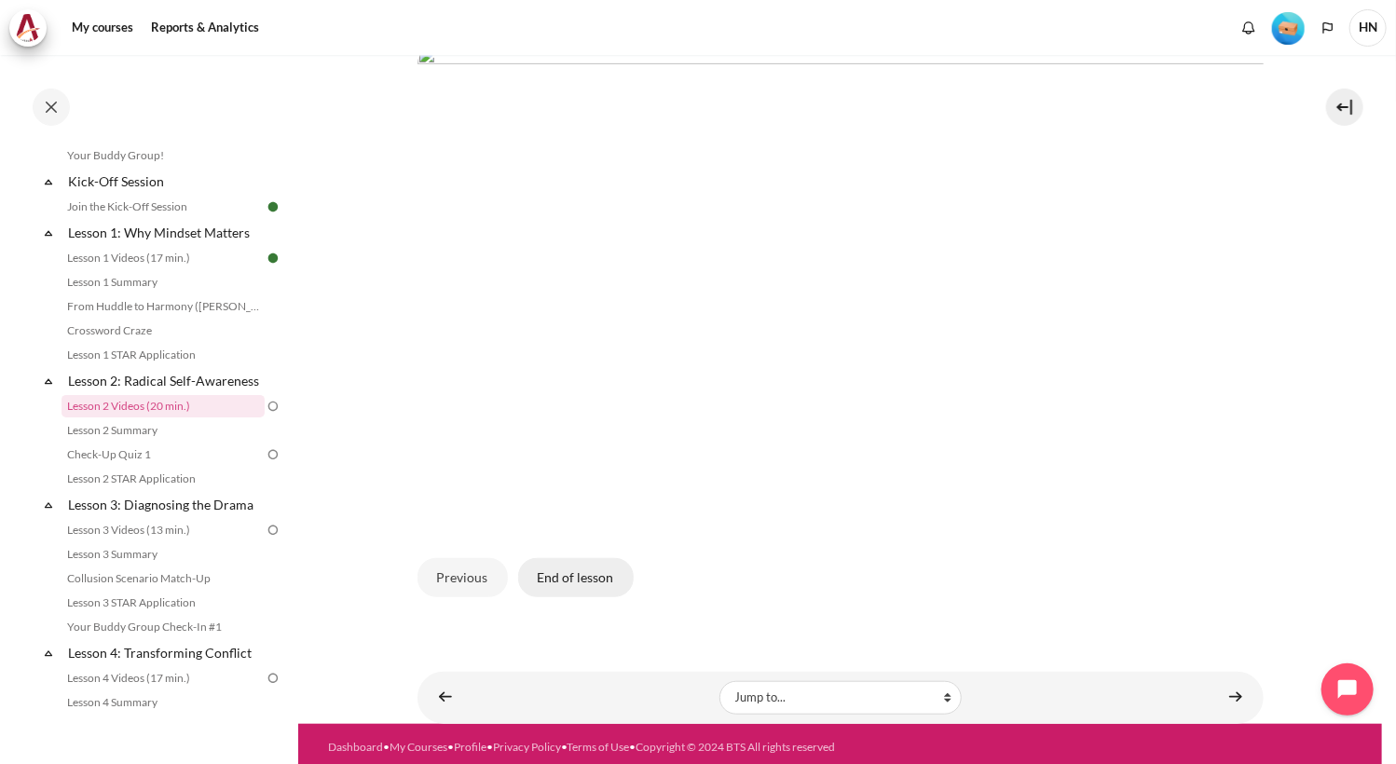
click at [579, 568] on button "End of lesson" at bounding box center [576, 577] width 116 height 39
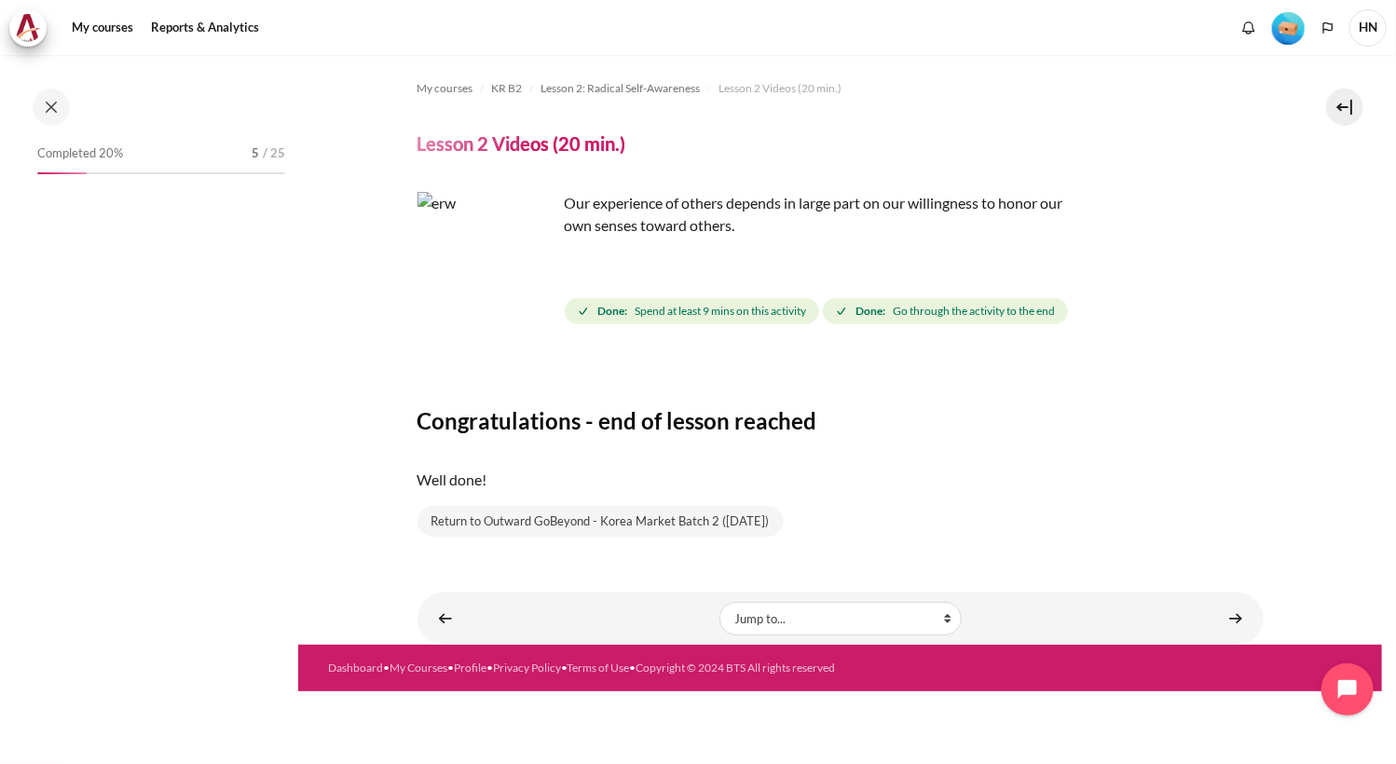
scroll to position [199, 0]
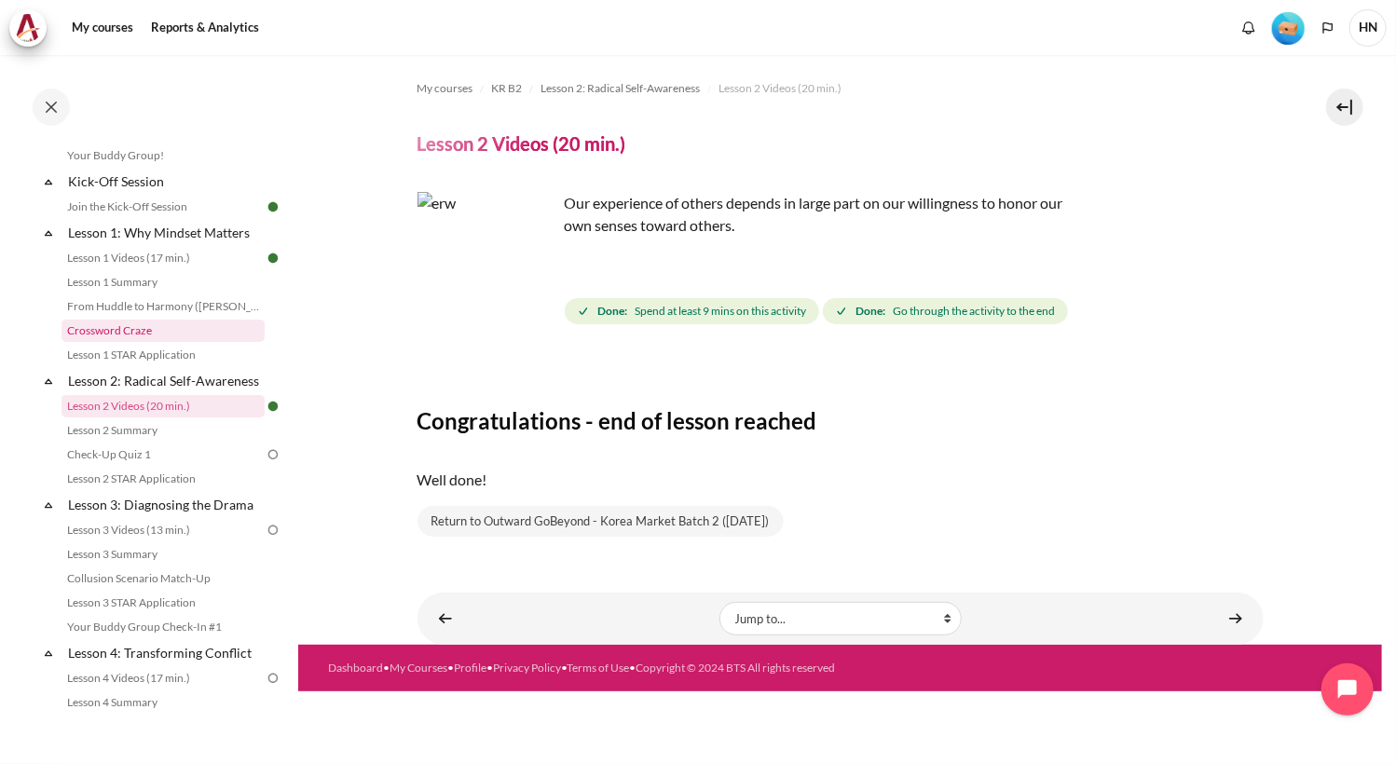
click at [116, 328] on link "Crossword Craze" at bounding box center [163, 331] width 203 height 22
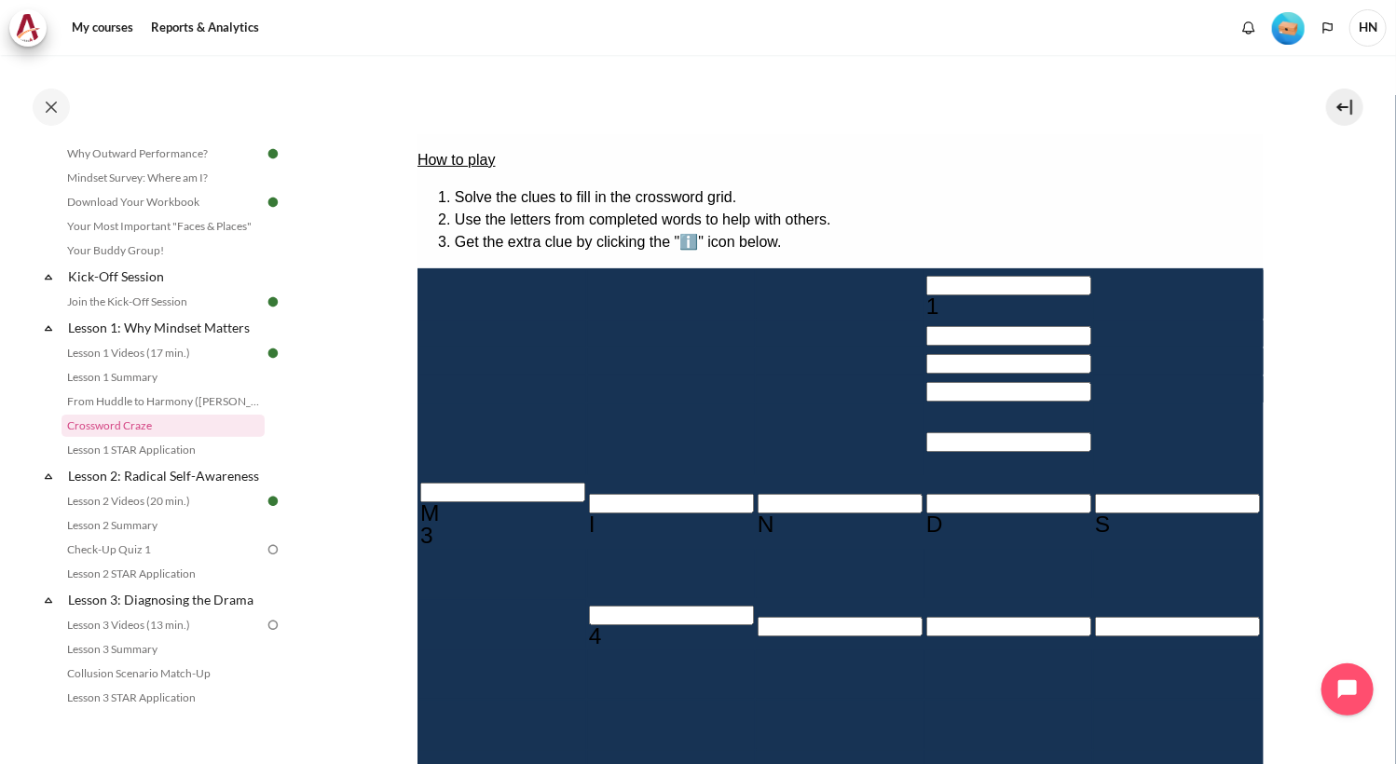
scroll to position [280, 0]
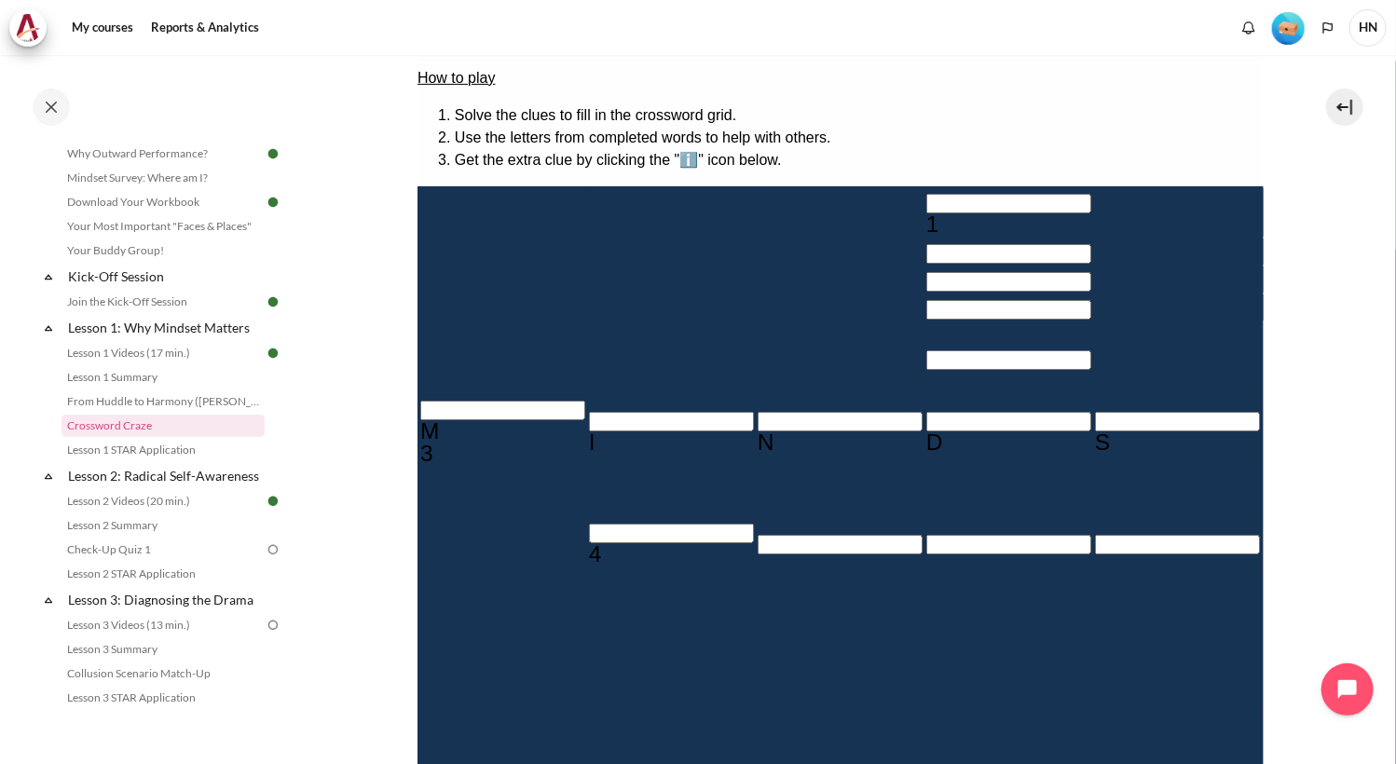
click at [925, 203] on input "Crossword grid. Use arrow keys to navigate and the keyboard to enter characters…" at bounding box center [1007, 203] width 165 height 20
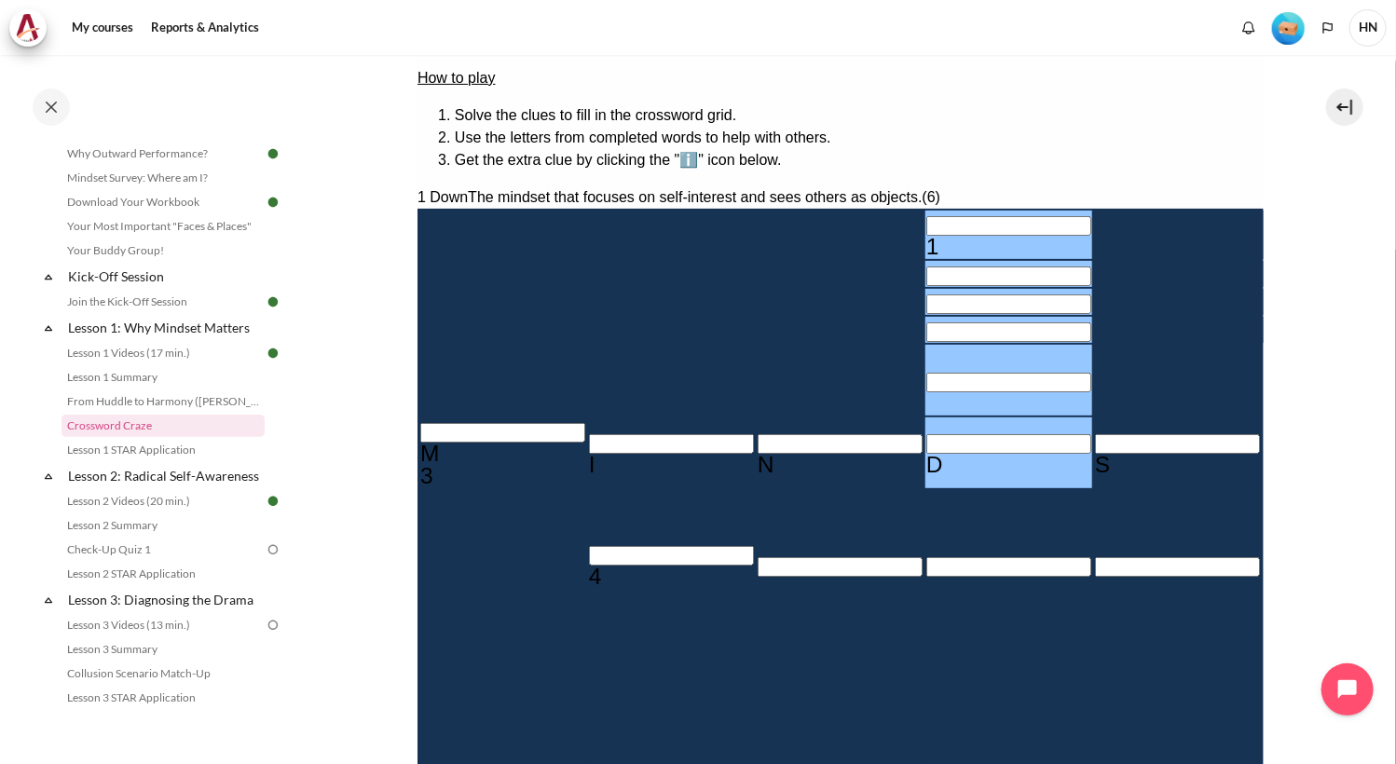
type input "I＿＿＿＿D"
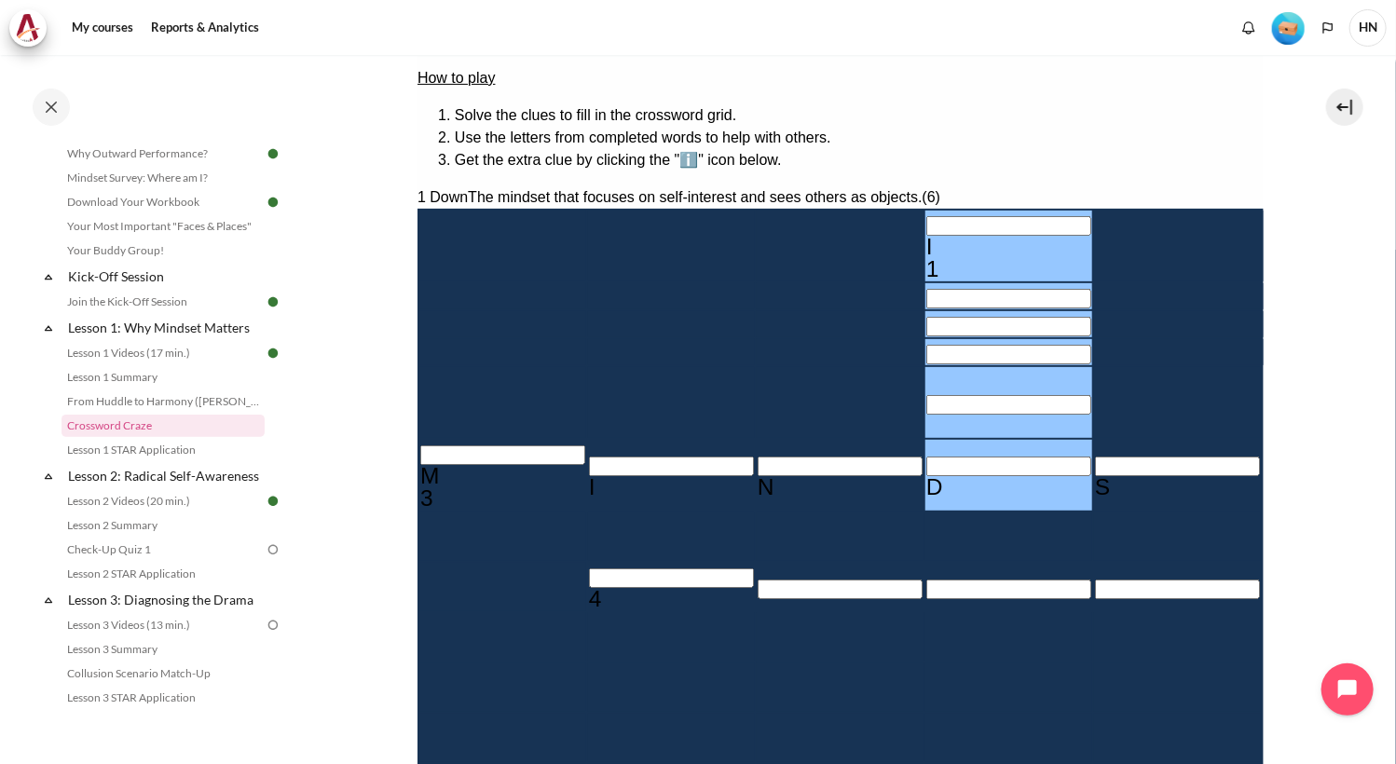
type input "IN＿＿＿D"
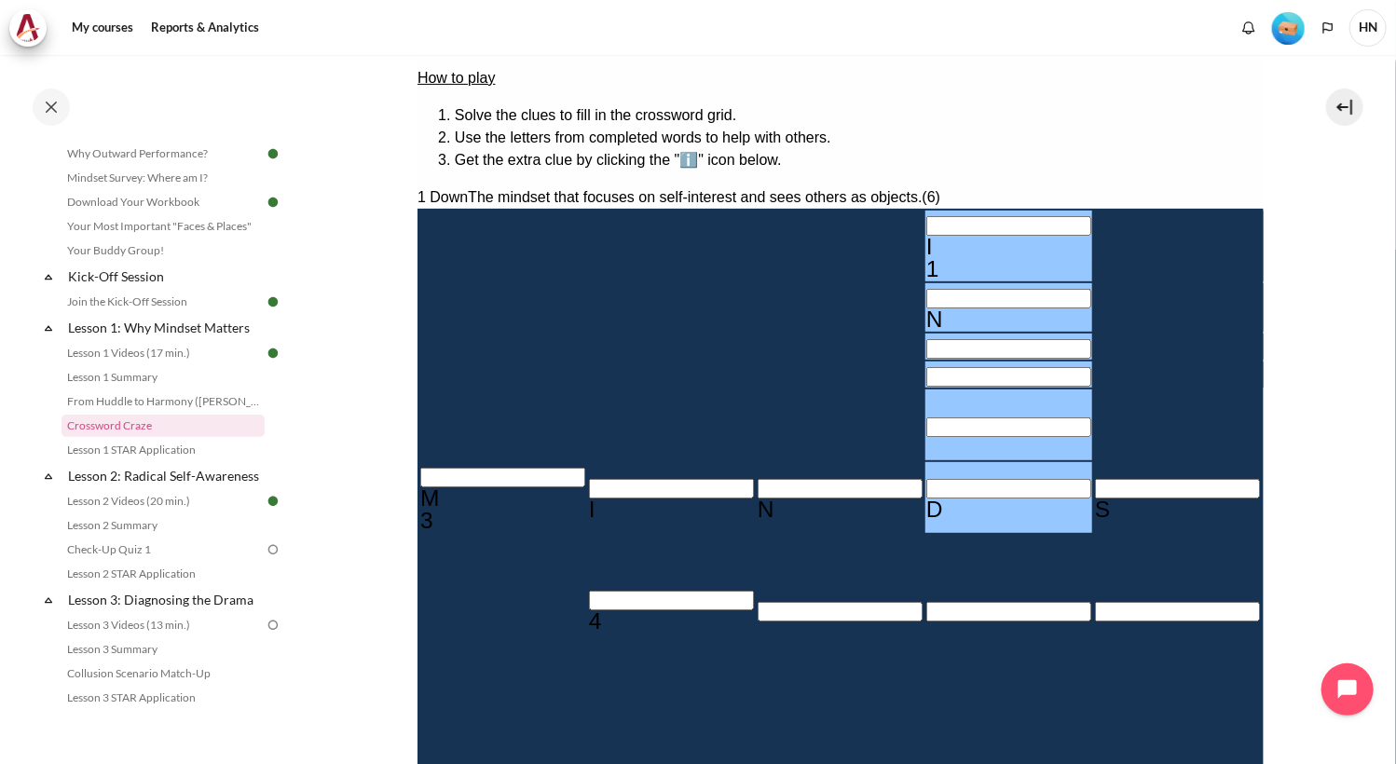
type input "INW＿＿D"
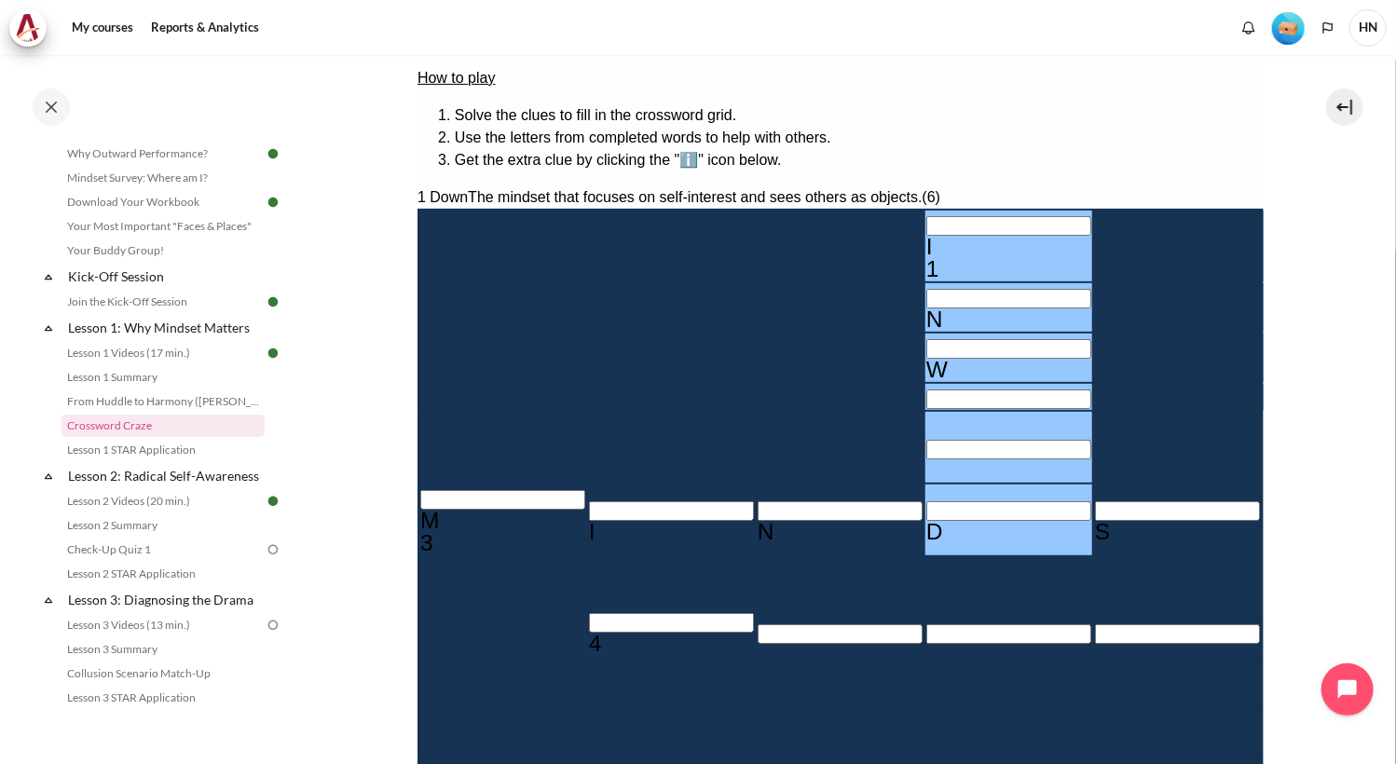
type input "INWA＿D"
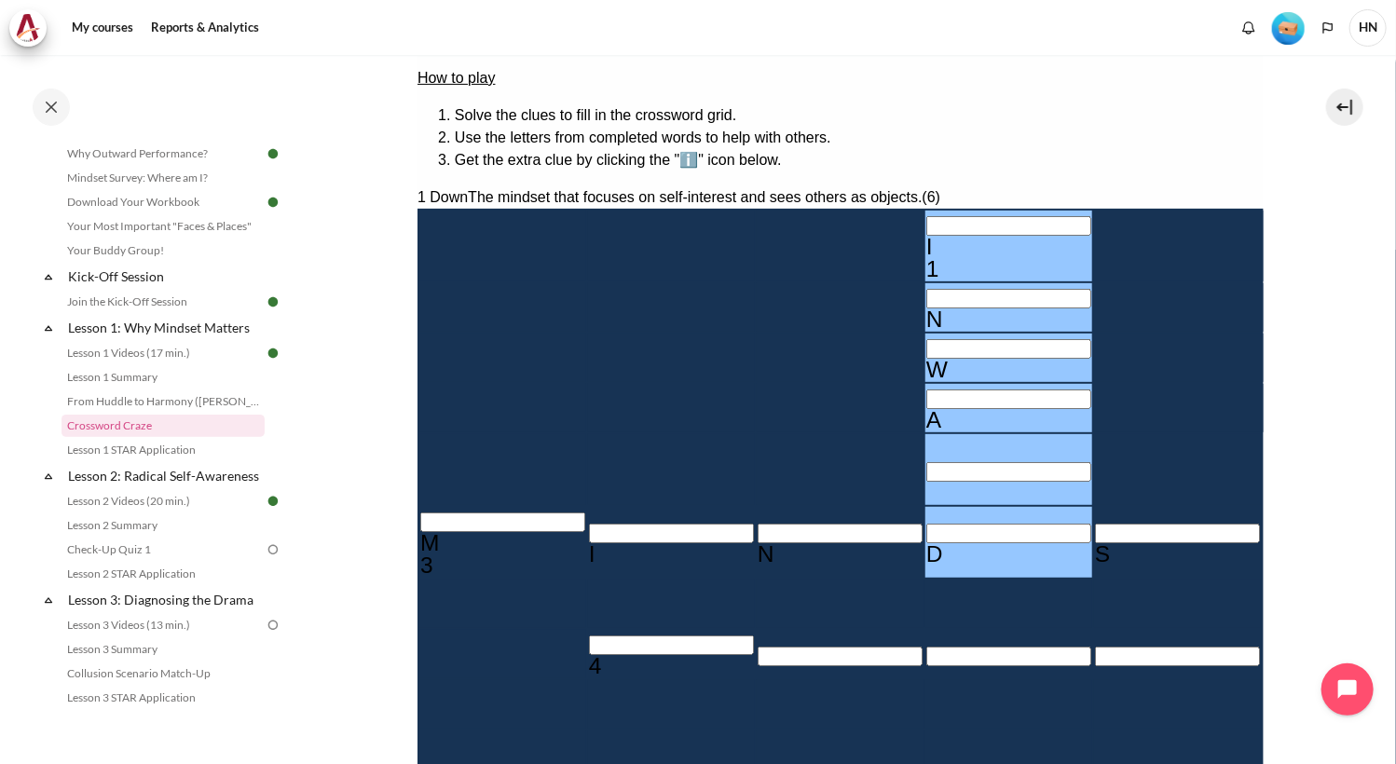
type input "INWARD"
click at [588, 635] on input "Crossword grid. Use arrow keys to navigate and the keyboard to enter characters…" at bounding box center [670, 645] width 165 height 20
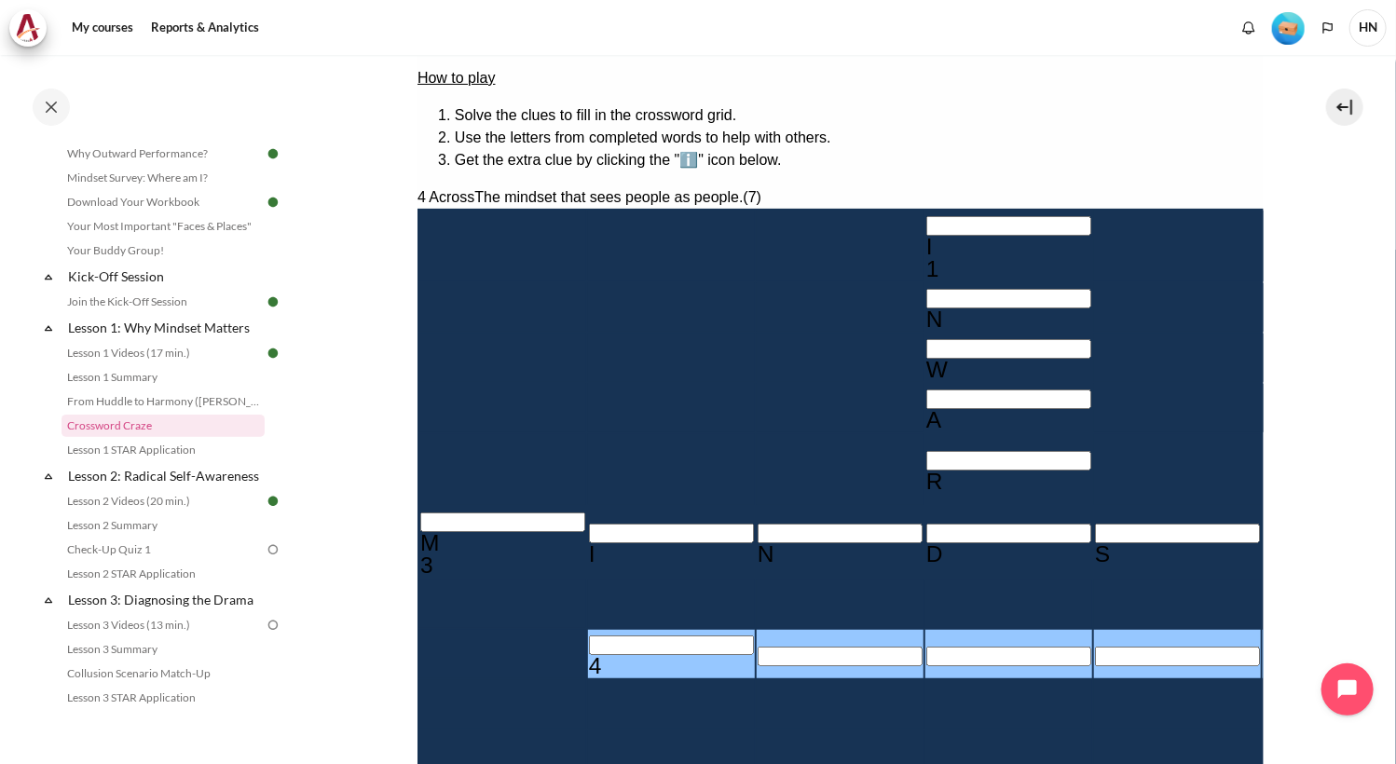
type input "O＿＿＿A＿＿"
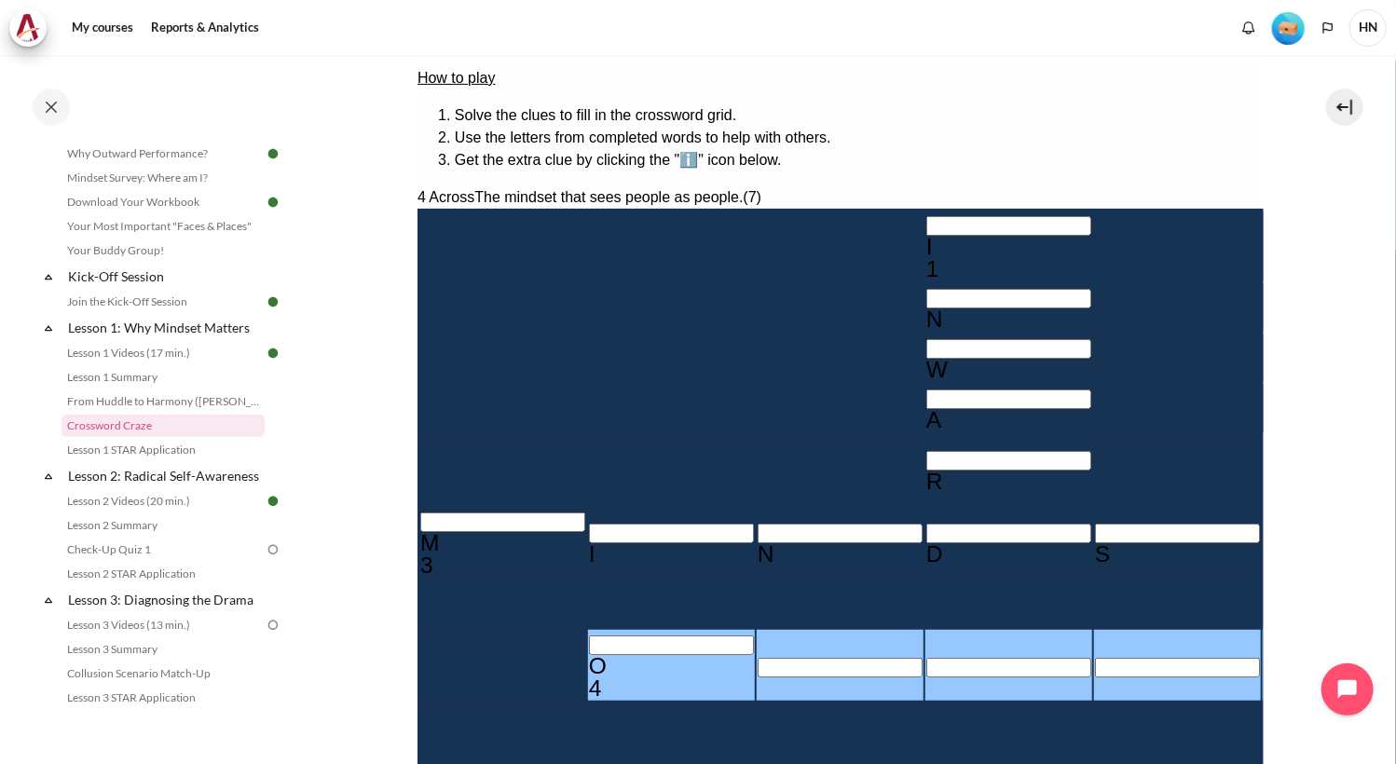
type input "OU＿＿A＿＿"
type input "OUT＿A＿＿"
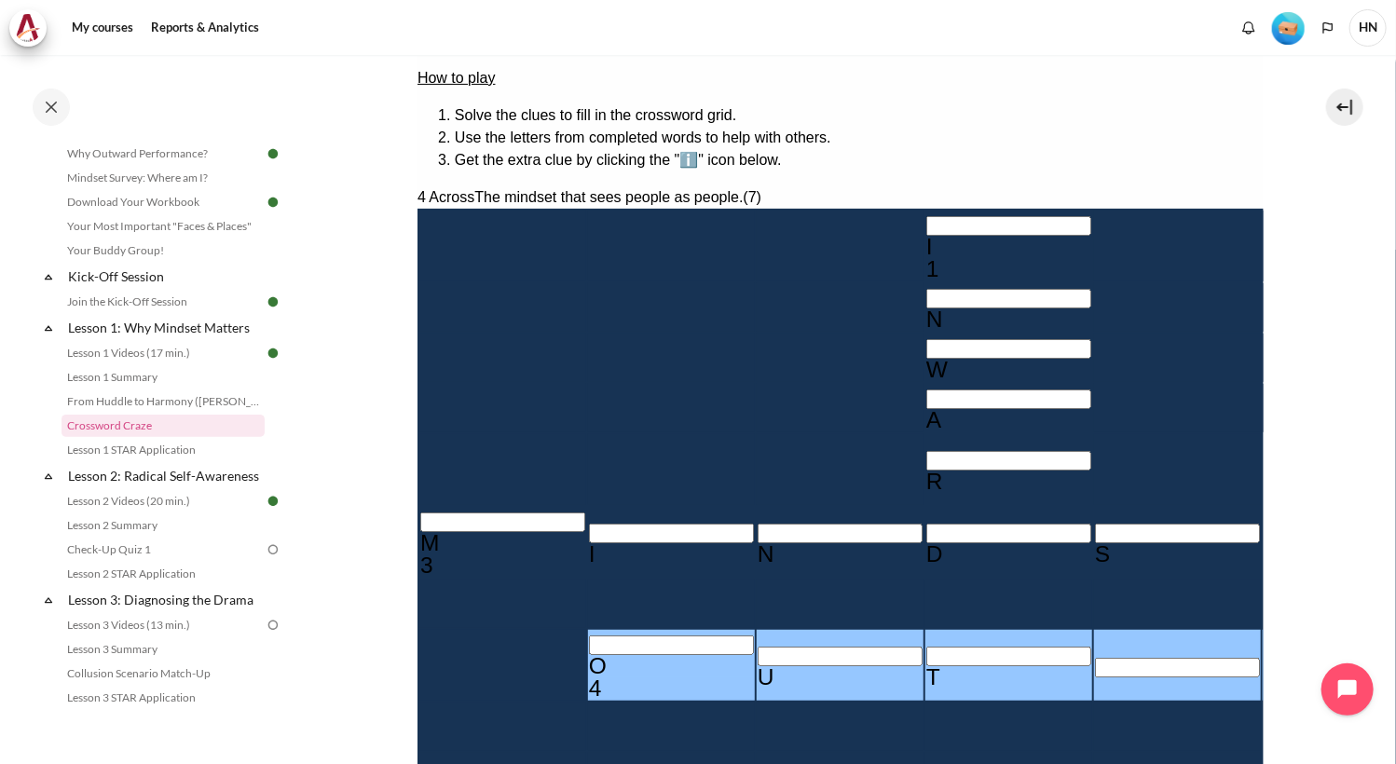
type input "OUTWA＿＿"
type input "OUTWAR＿"
type input "OUTWARD"
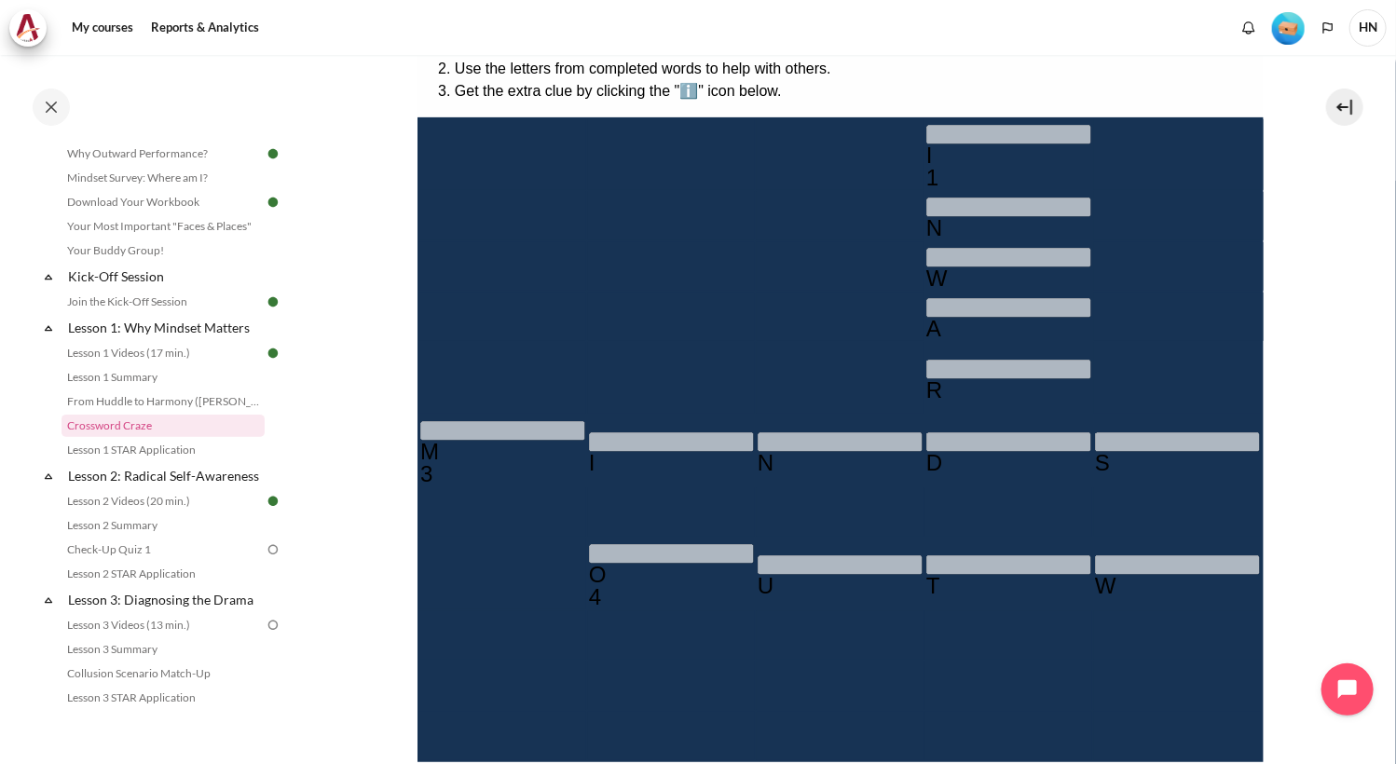
scroll to position [501, 0]
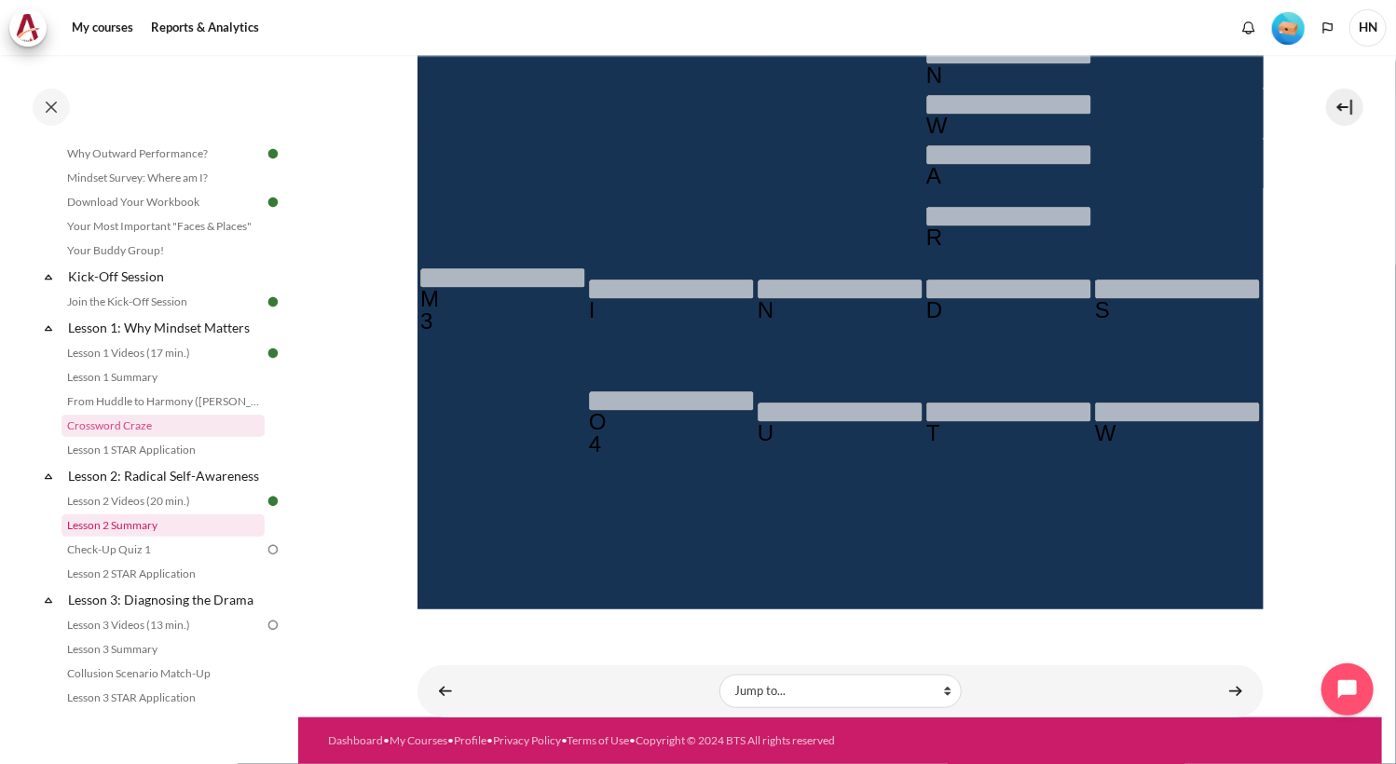
click at [111, 537] on link "Lesson 2 Summary" at bounding box center [163, 525] width 203 height 22
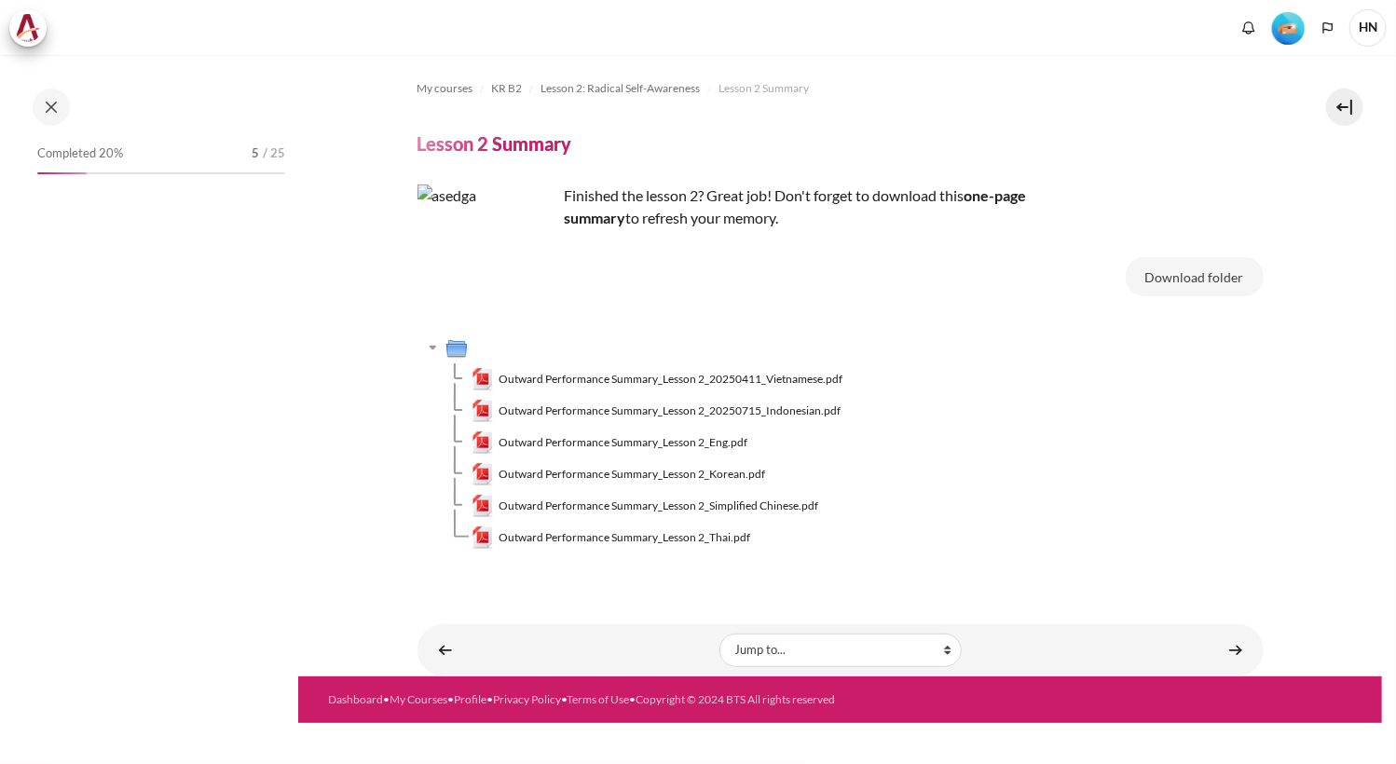
scroll to position [224, 0]
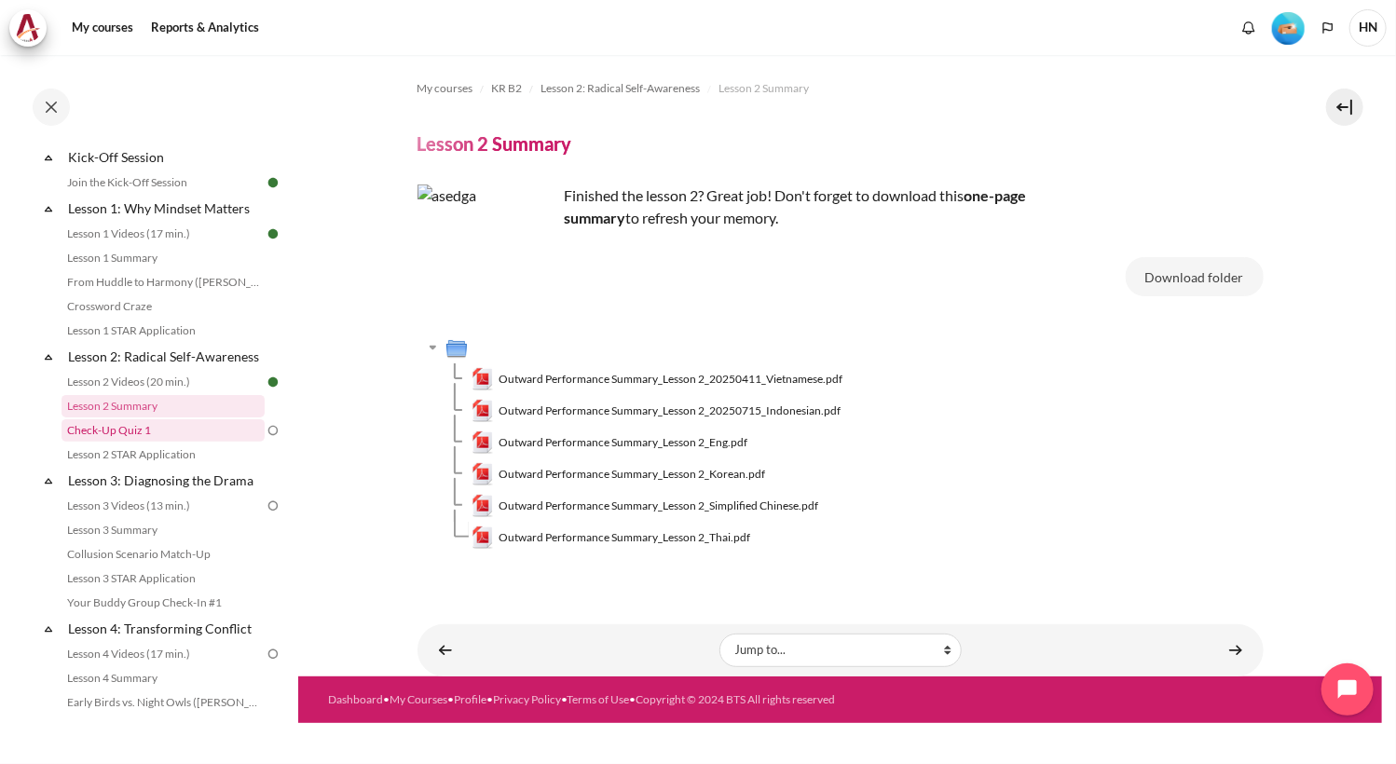
click at [103, 442] on link "Check-Up Quiz 1" at bounding box center [163, 430] width 203 height 22
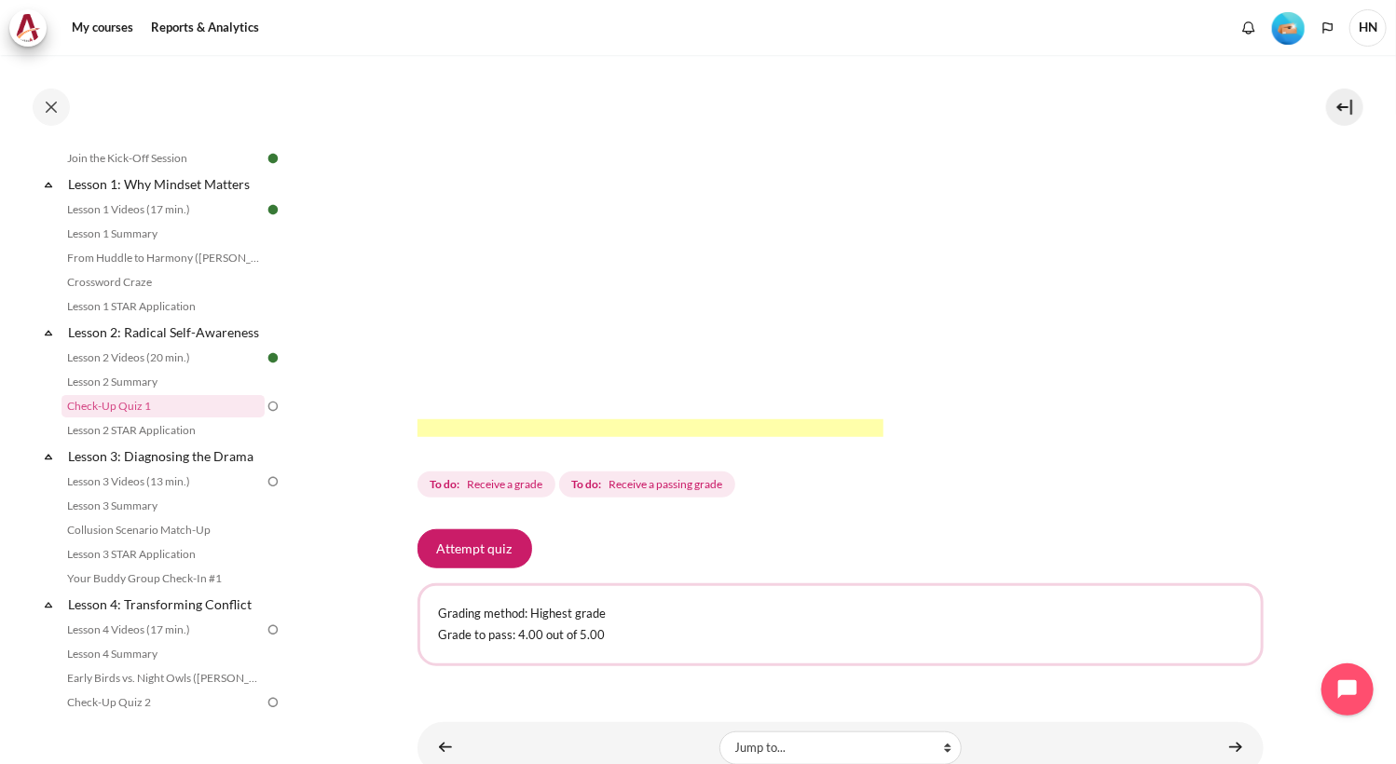
scroll to position [470, 0]
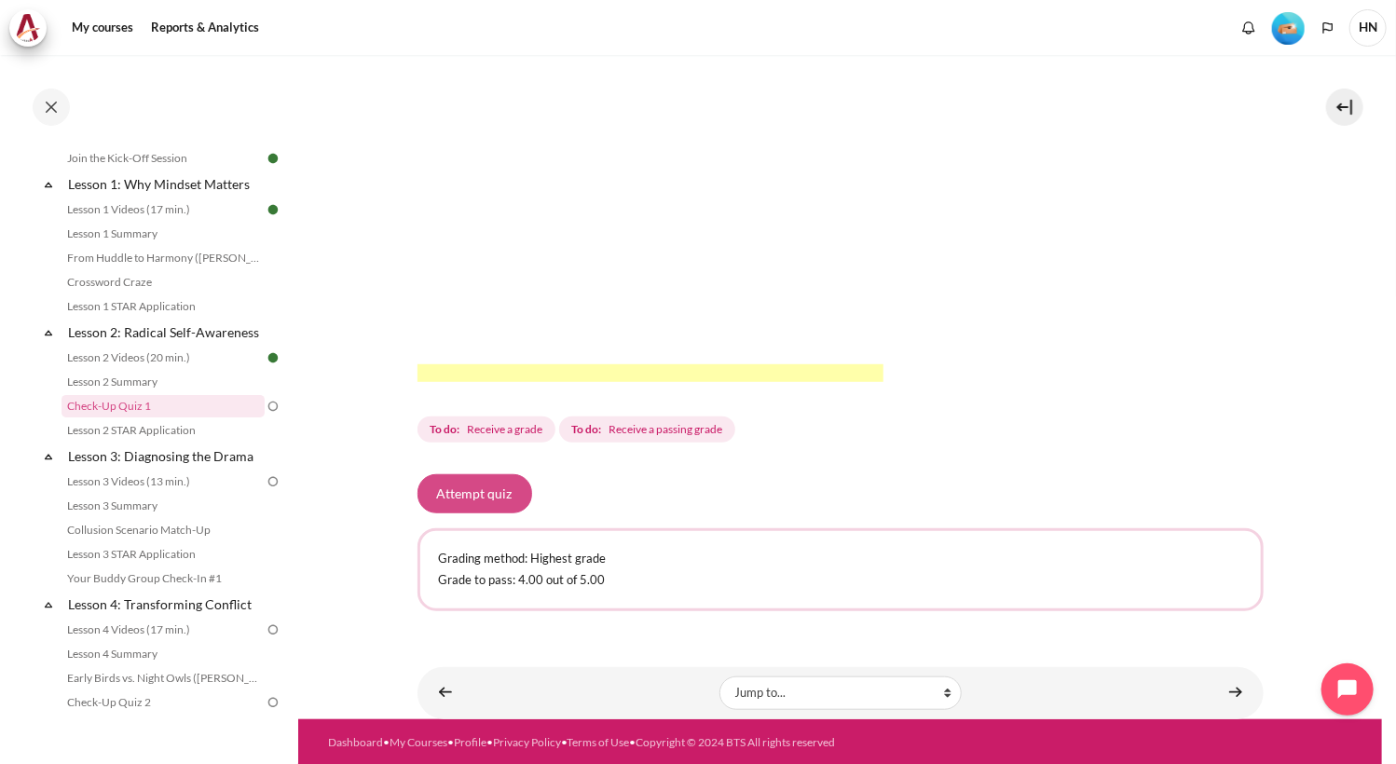
click at [471, 487] on button "Attempt quiz" at bounding box center [474, 493] width 115 height 39
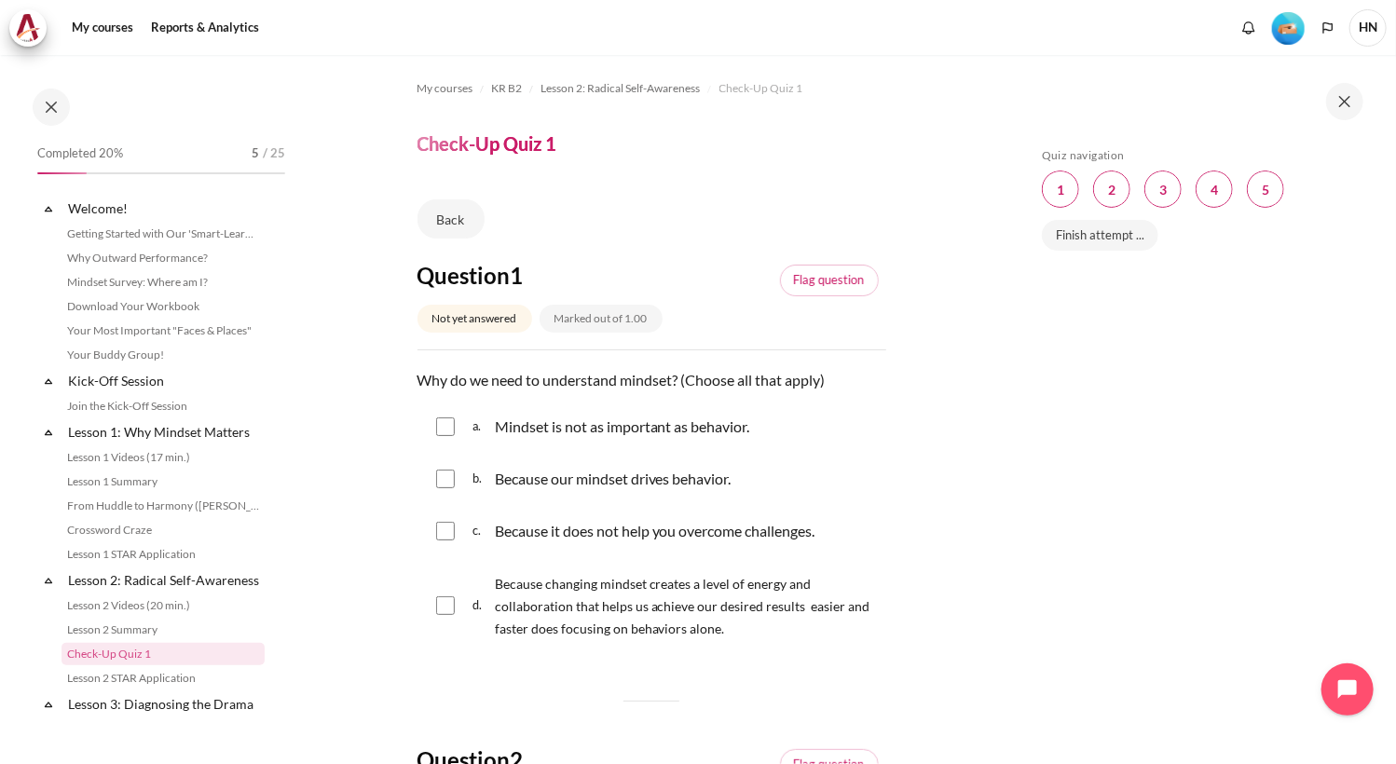
scroll to position [248, 0]
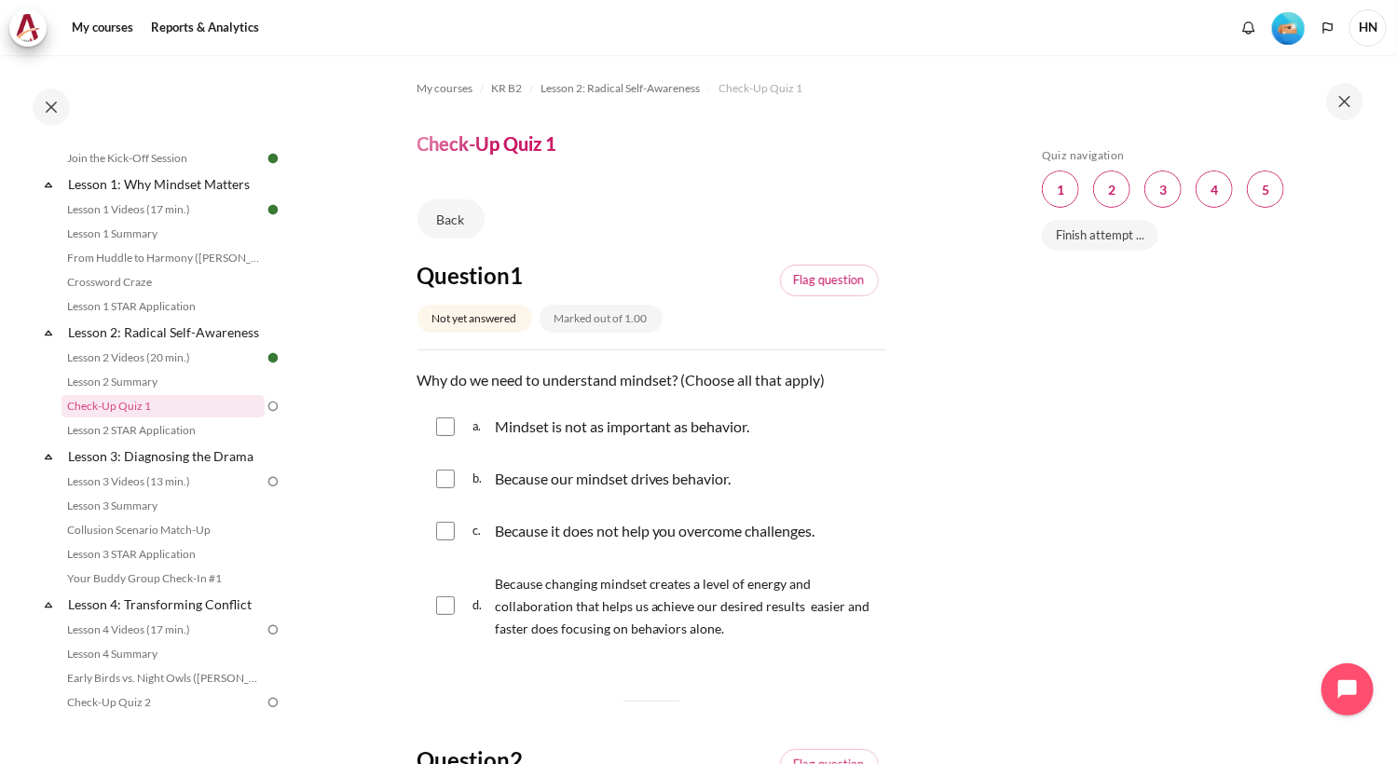
drag, startPoint x: 967, startPoint y: 709, endPoint x: 986, endPoint y: 685, distance: 30.6
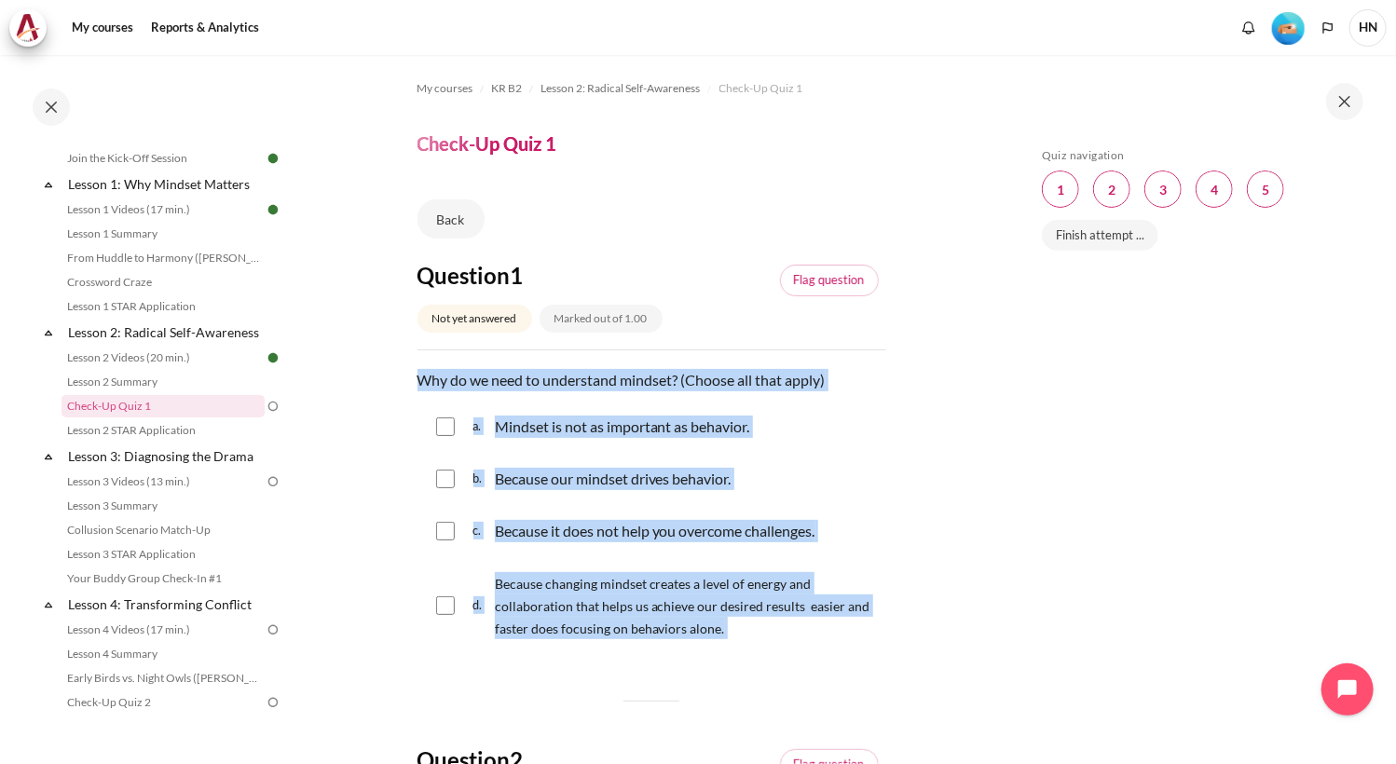
drag, startPoint x: 825, startPoint y: 693, endPoint x: 402, endPoint y: 397, distance: 516.5
copy div "Why do we need to understand mindset? (Choose all that apply) Question 1 Answer…"
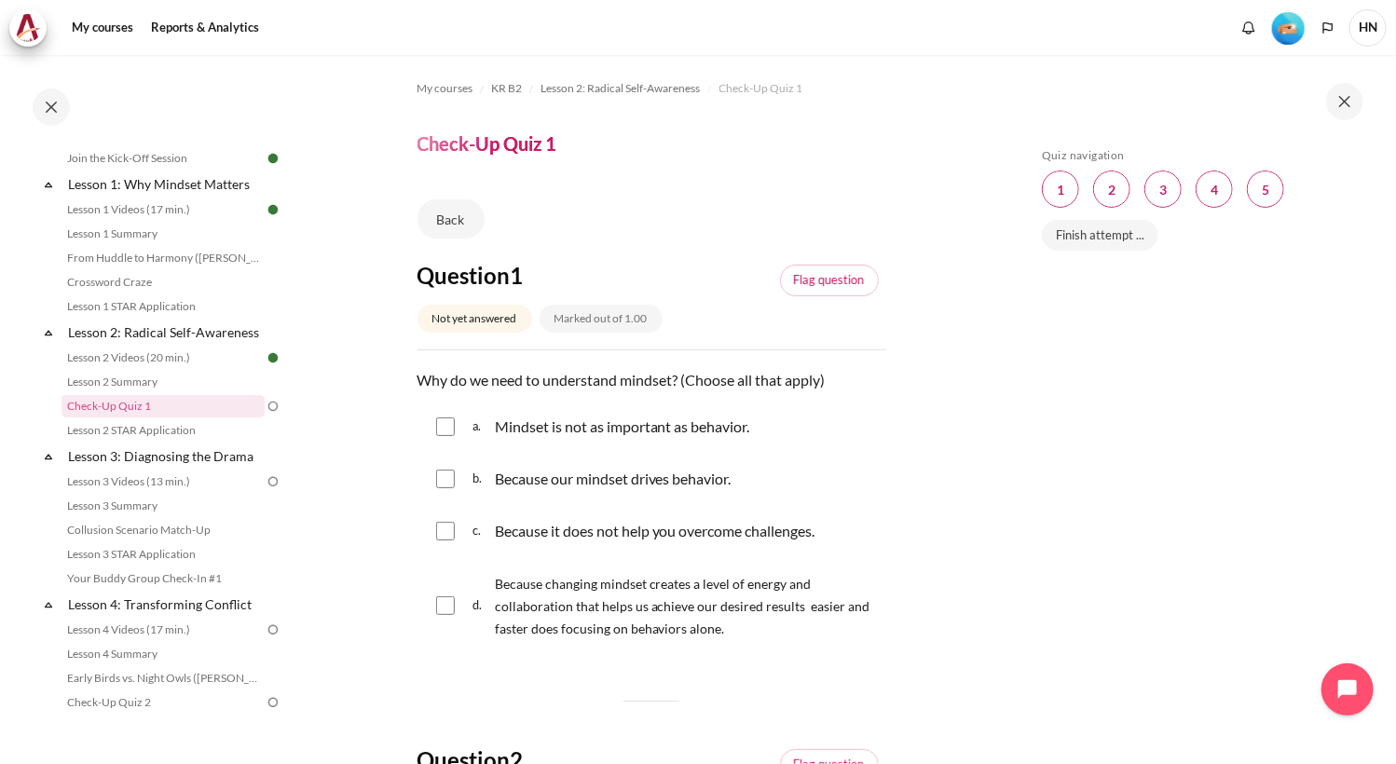
click at [444, 436] on input "Content" at bounding box center [445, 426] width 19 height 19
checkbox input "true"
click at [446, 540] on input "Content" at bounding box center [445, 531] width 19 height 19
checkbox input "true"
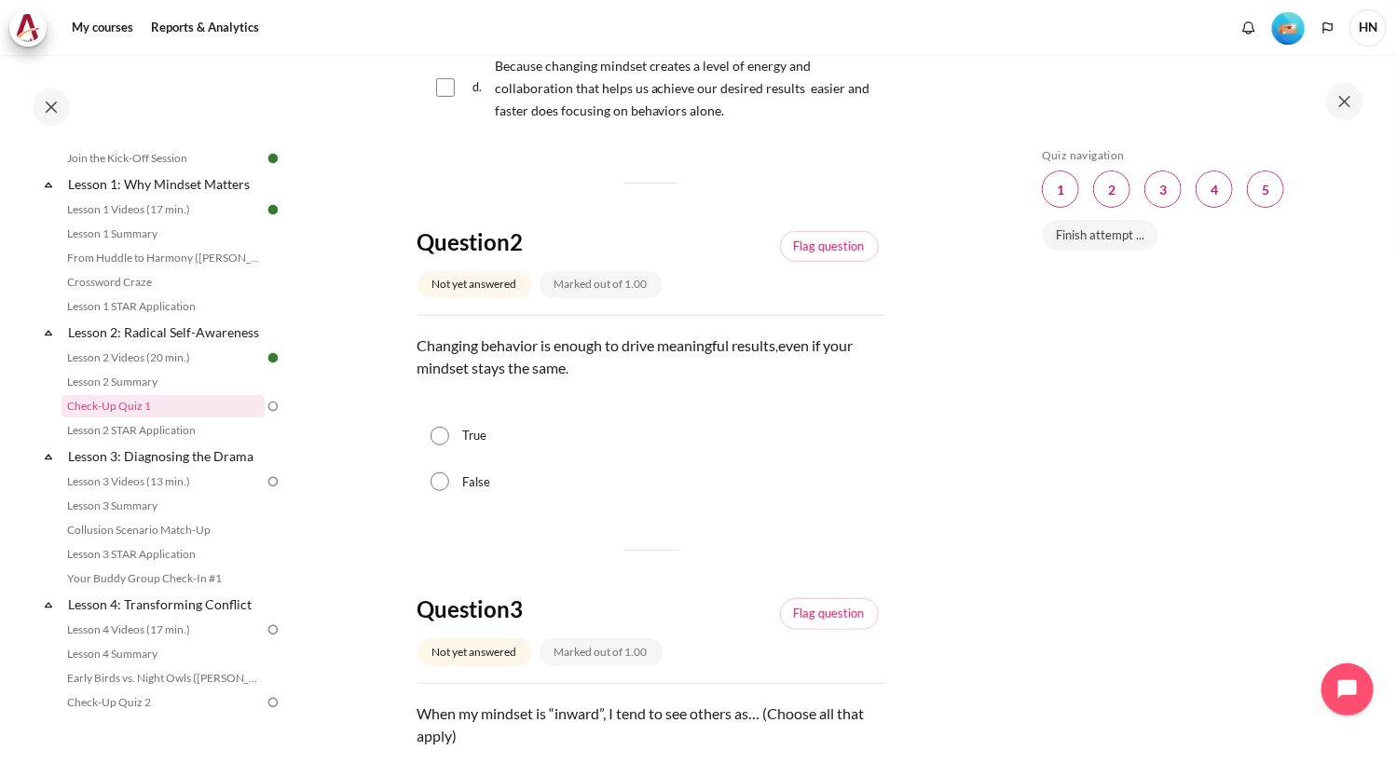
scroll to position [559, 0]
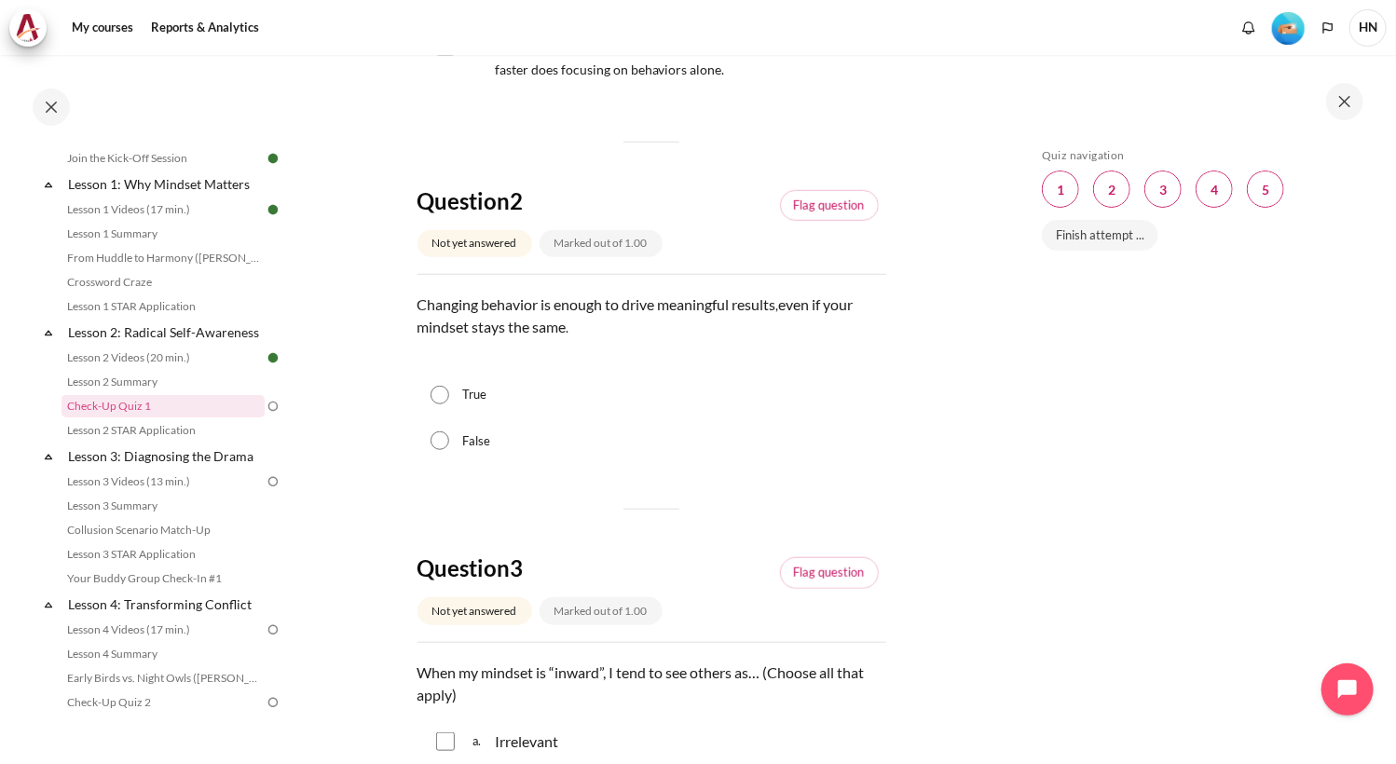
click at [439, 450] on input "False" at bounding box center [440, 440] width 19 height 19
radio input "true"
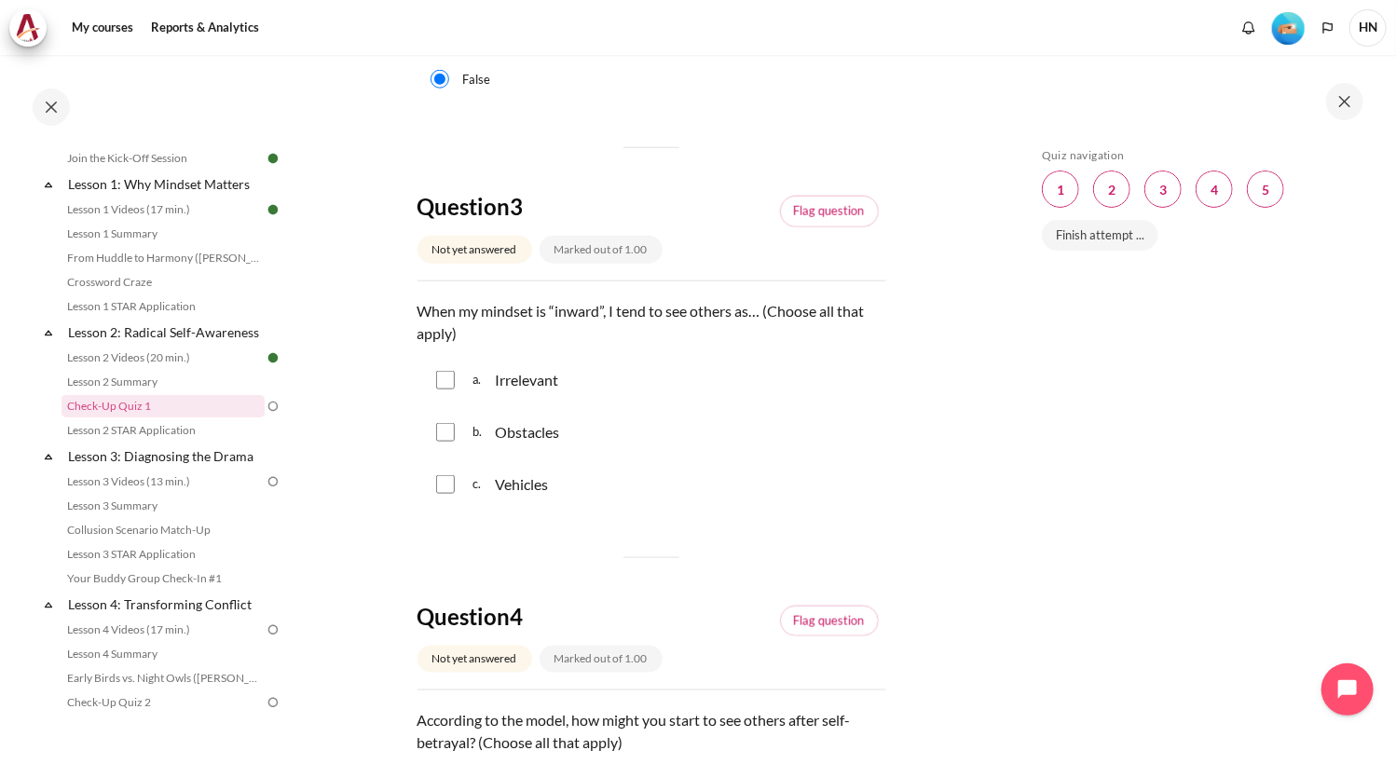
scroll to position [932, 0]
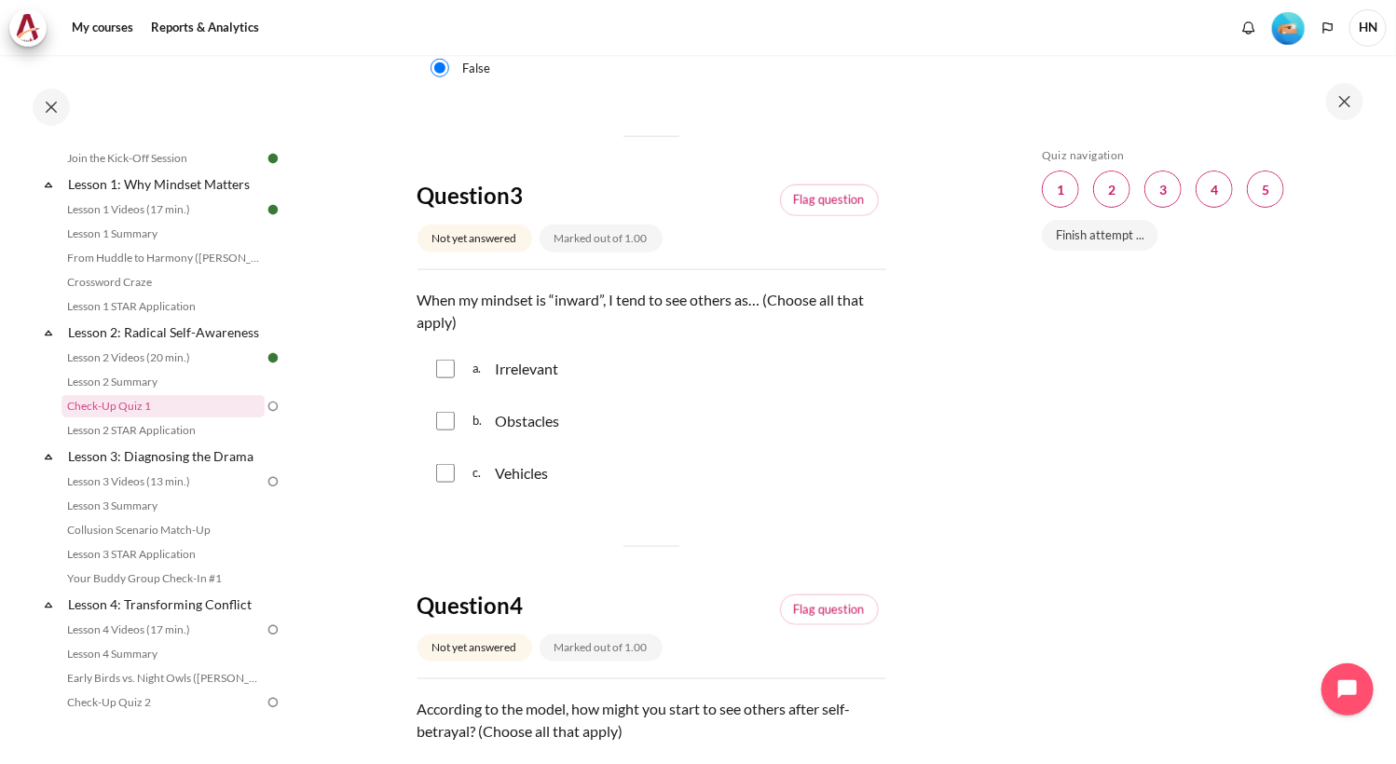
click at [444, 431] on input "Content" at bounding box center [445, 421] width 19 height 19
checkbox input "true"
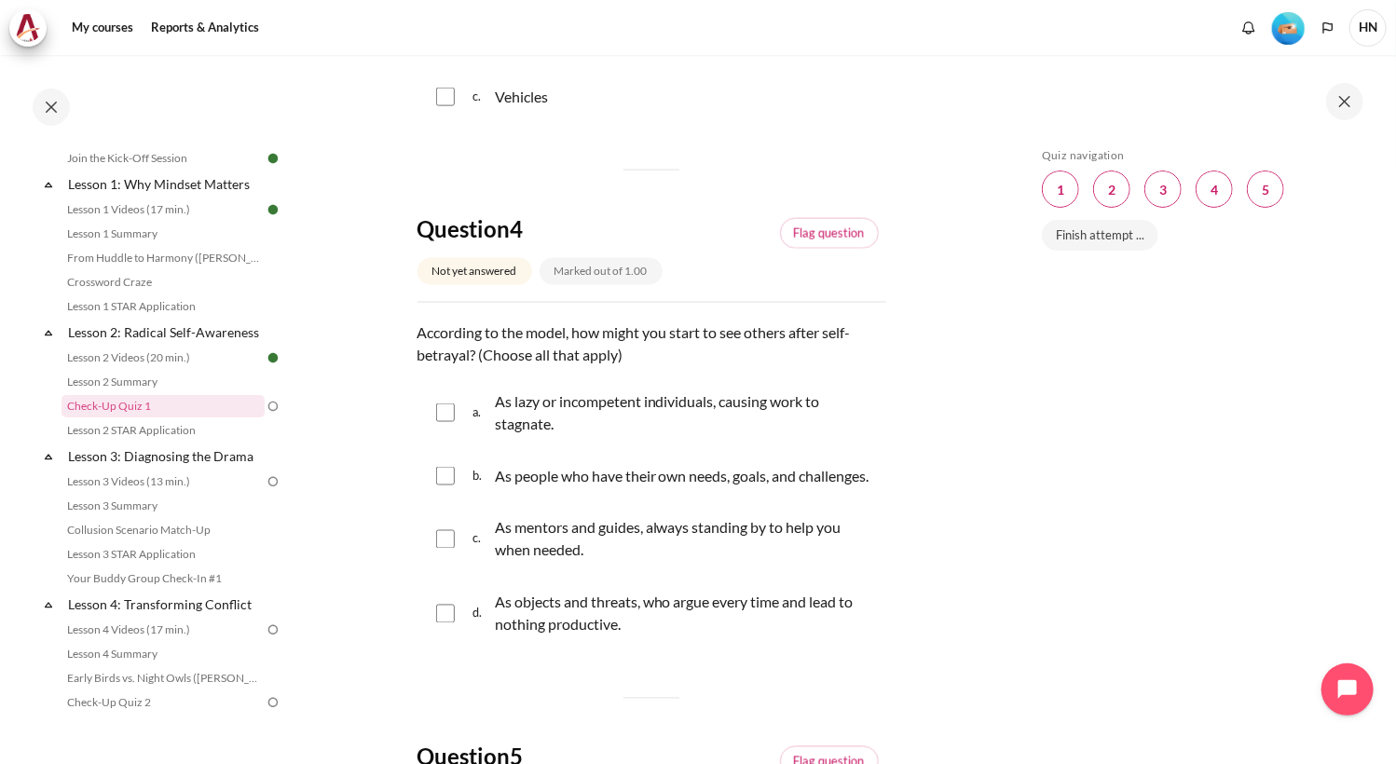
scroll to position [1398, 0]
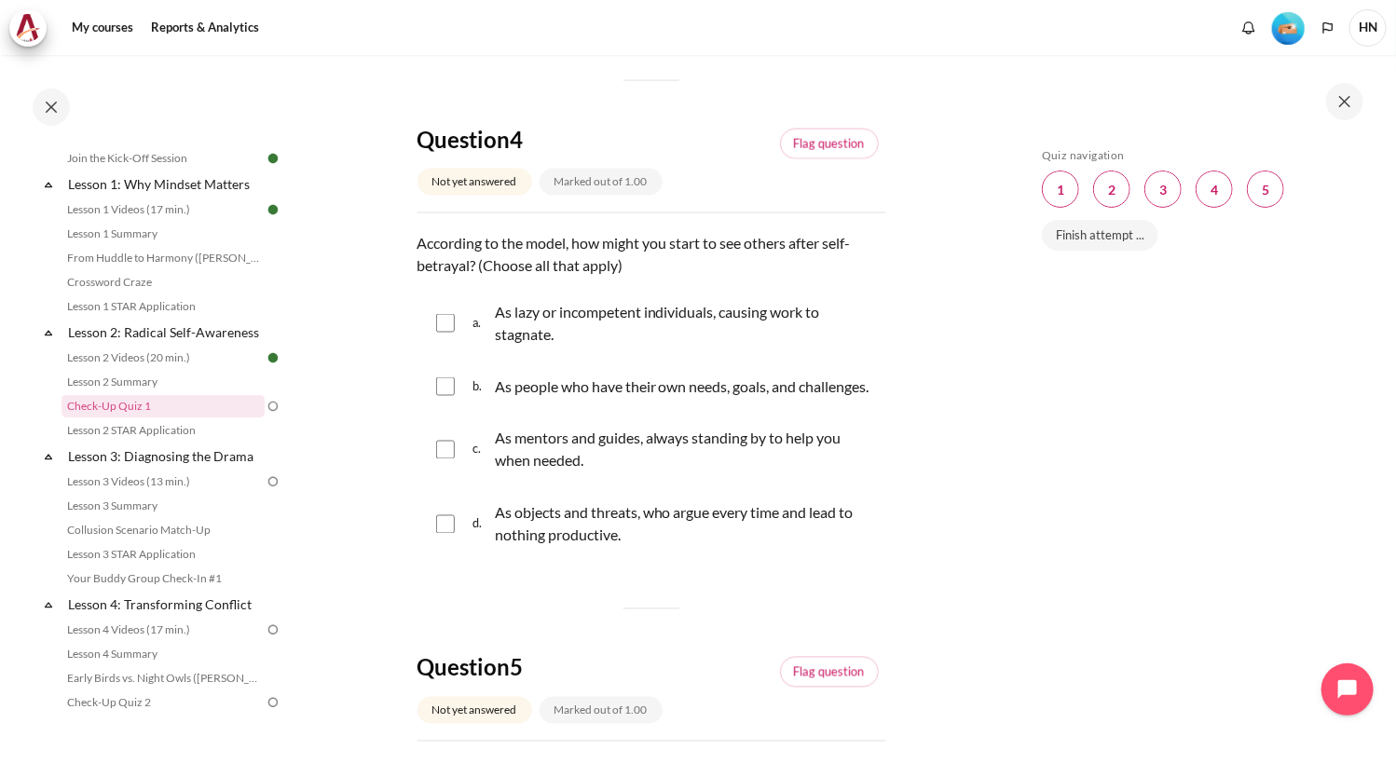
click at [444, 396] on input "Content" at bounding box center [445, 386] width 19 height 19
checkbox input "true"
click at [439, 534] on input "Content" at bounding box center [445, 524] width 19 height 19
checkbox input "true"
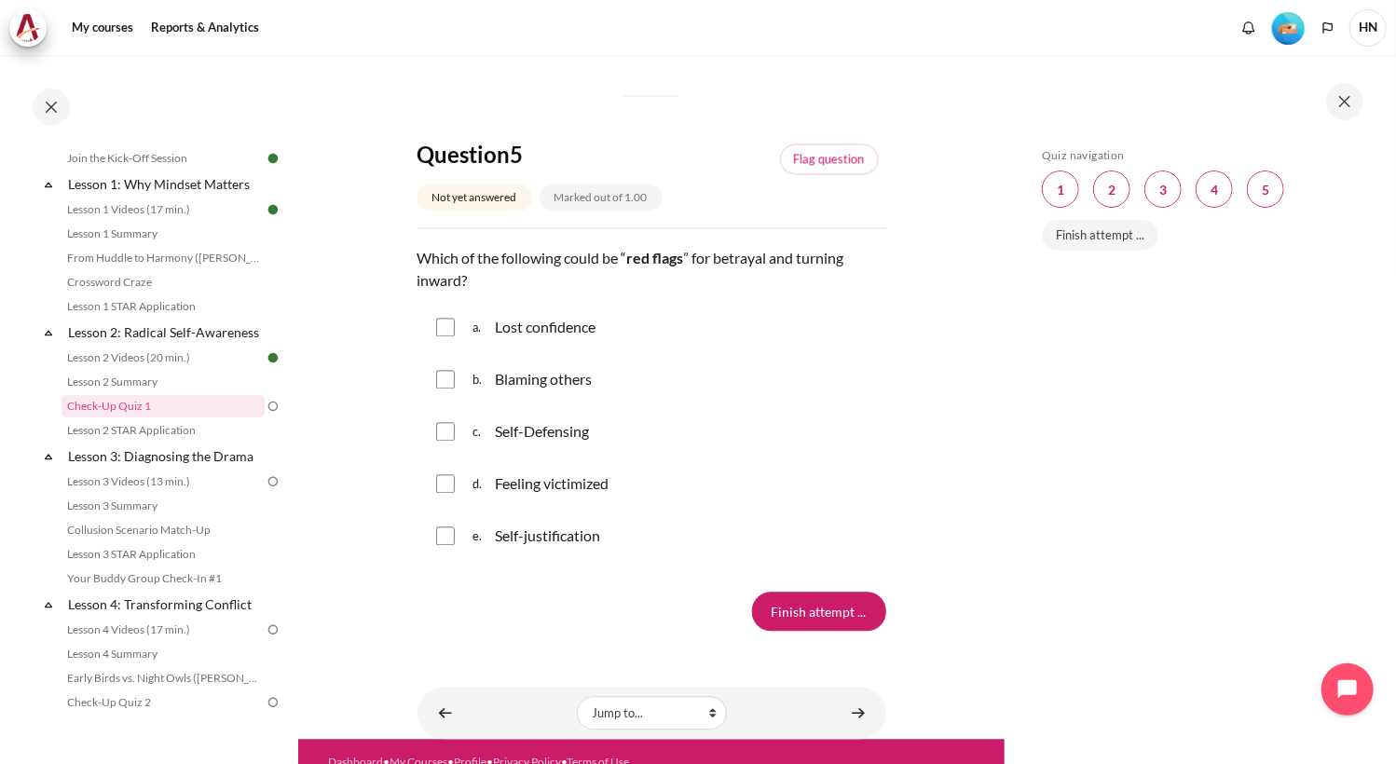
scroll to position [1957, 0]
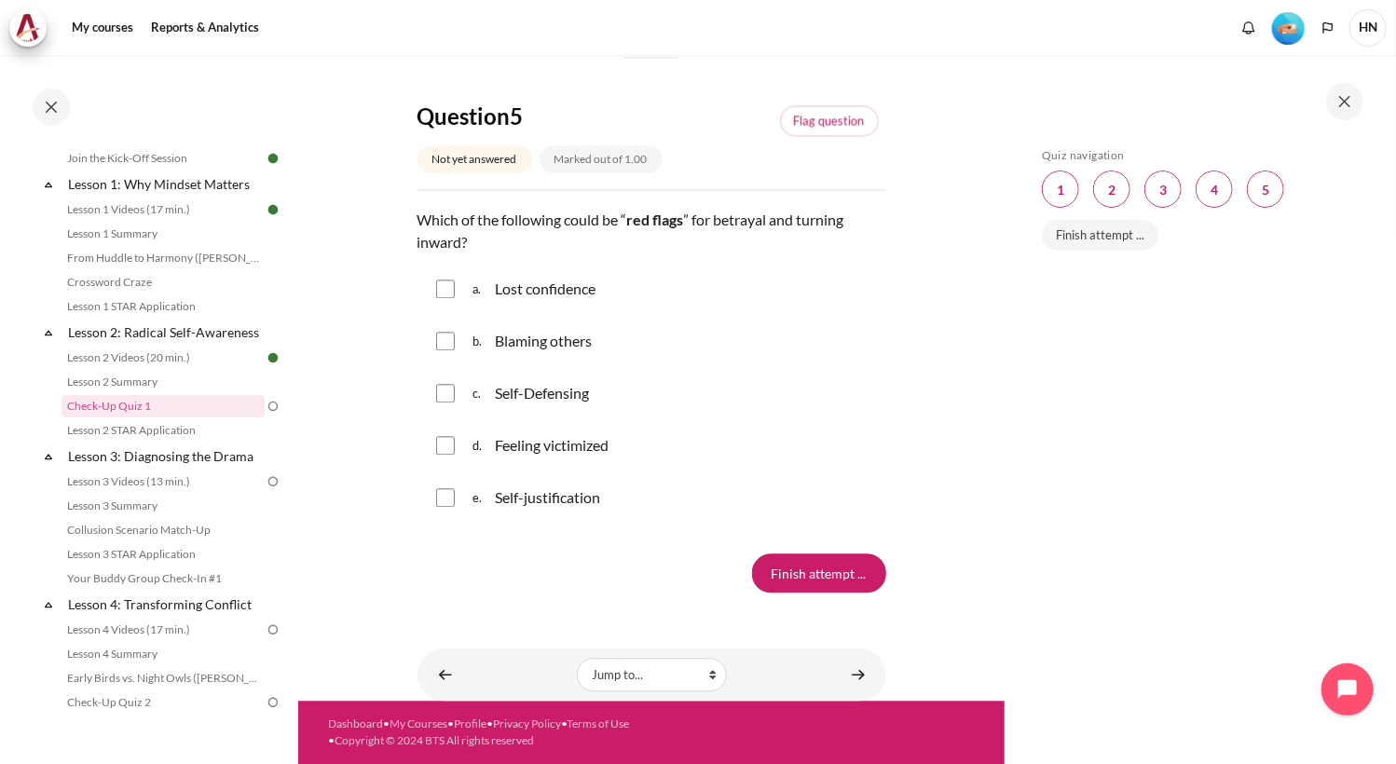
click at [443, 298] on input "Content" at bounding box center [445, 289] width 19 height 19
checkbox input "true"
click at [448, 350] on input "Content" at bounding box center [445, 341] width 19 height 19
checkbox input "true"
drag, startPoint x: 446, startPoint y: 569, endPoint x: 438, endPoint y: 616, distance: 47.3
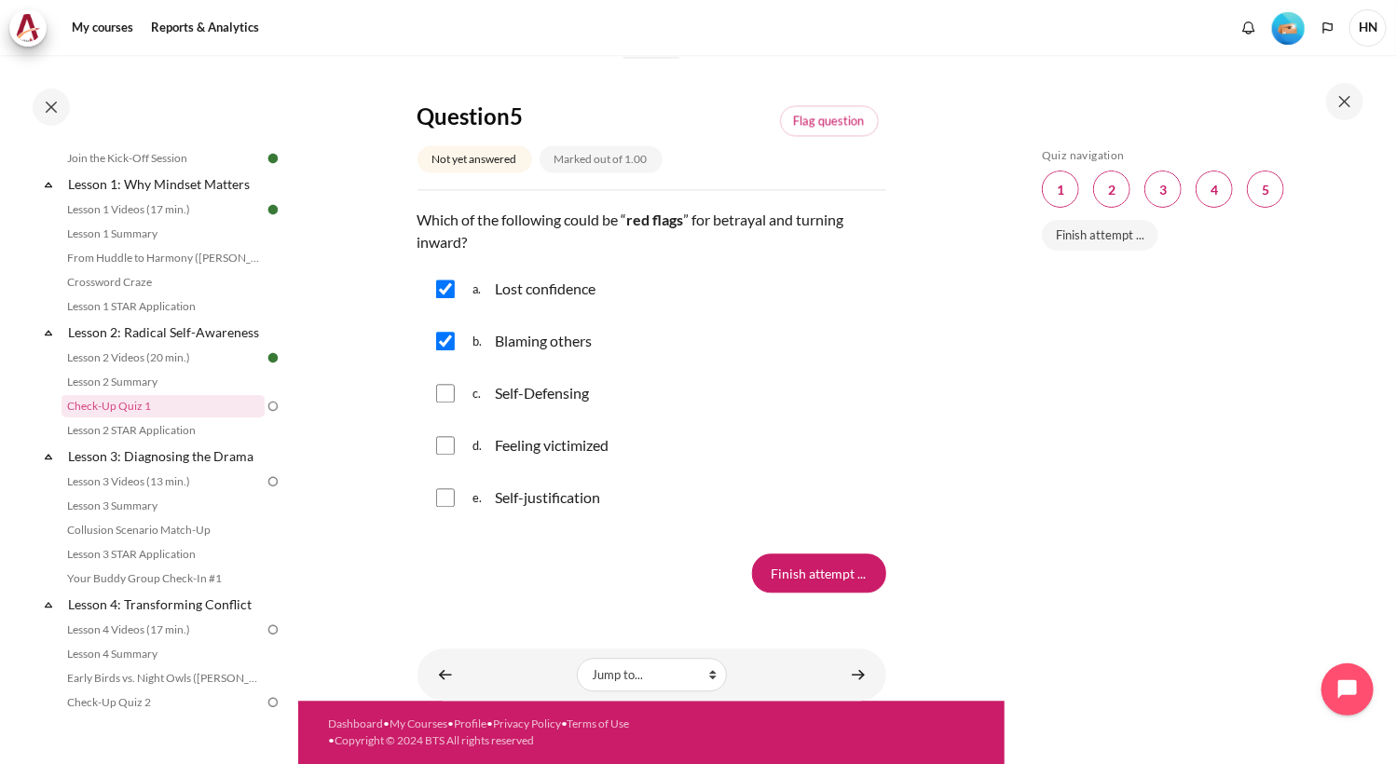
click at [446, 403] on input "Content" at bounding box center [445, 393] width 19 height 19
checkbox input "true"
click at [449, 455] on input "Content" at bounding box center [445, 445] width 19 height 19
checkbox input "true"
click at [444, 507] on input "Content" at bounding box center [445, 497] width 19 height 19
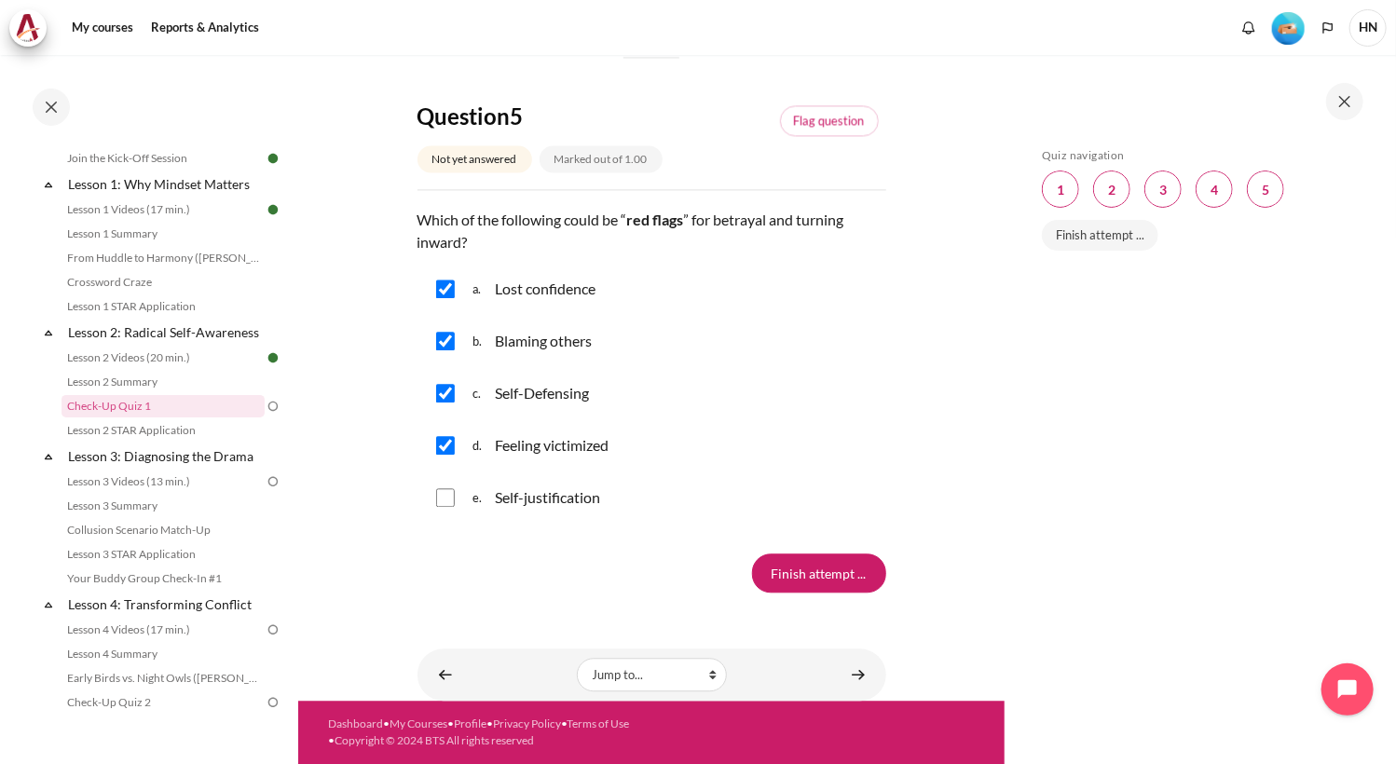
checkbox input "true"
click at [801, 579] on input "Finish attempt ..." at bounding box center [819, 573] width 134 height 39
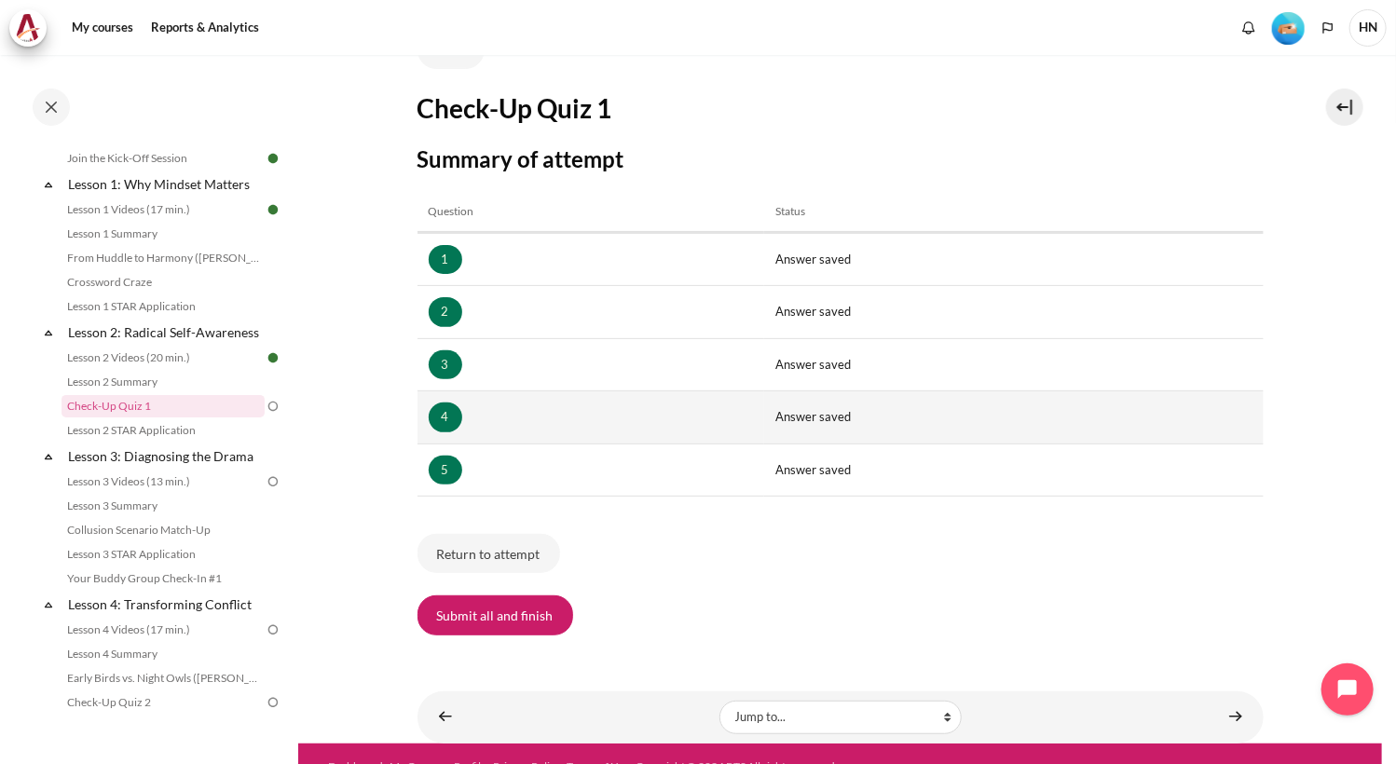
scroll to position [186, 0]
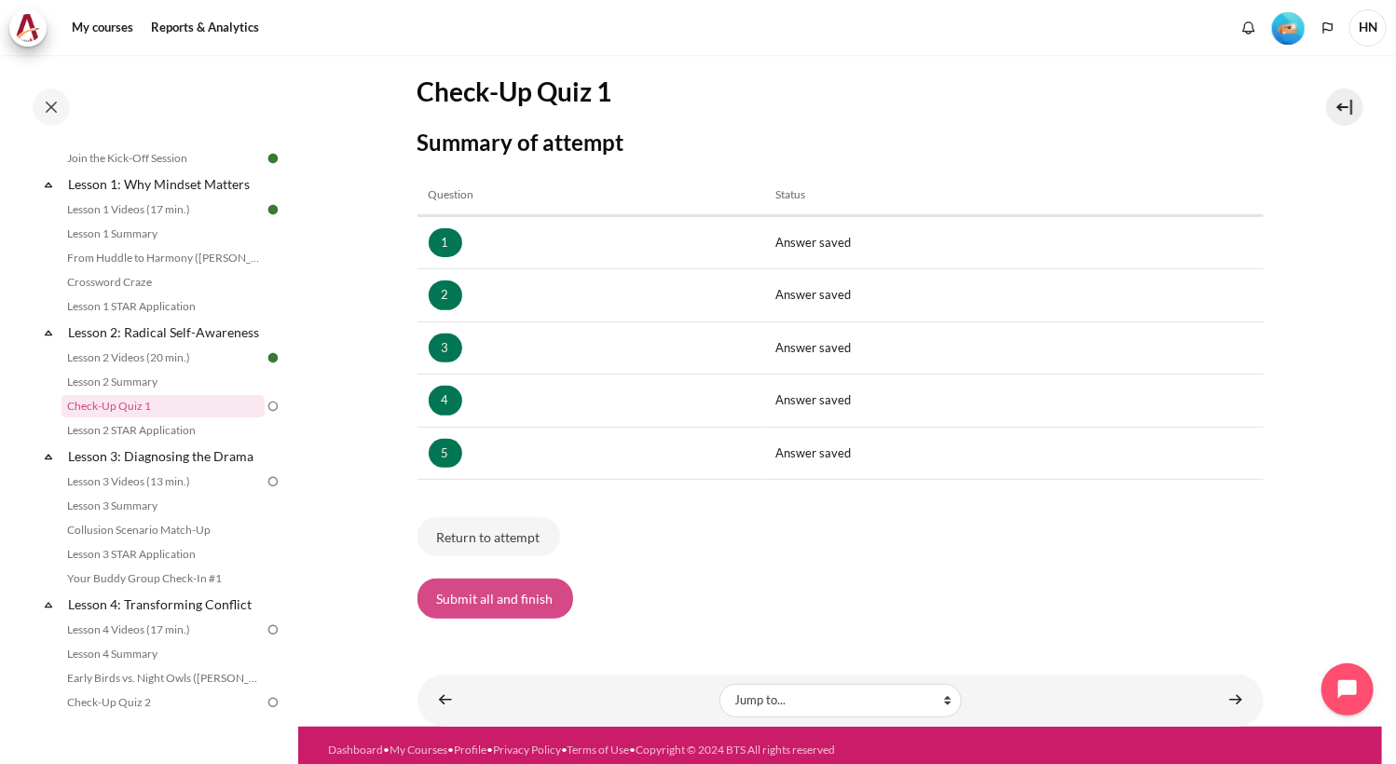
click at [487, 595] on button "Submit all and finish" at bounding box center [495, 598] width 156 height 39
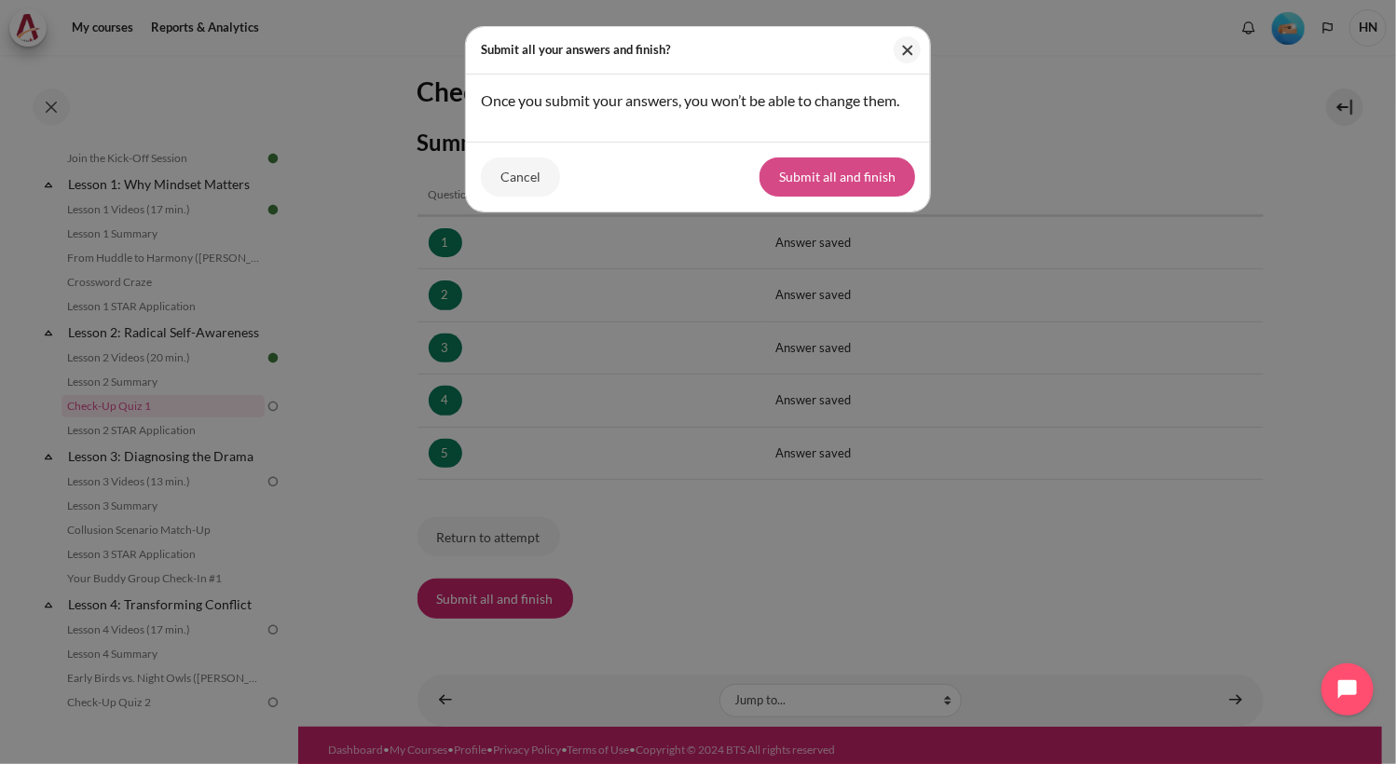
click at [852, 175] on button "Submit all and finish" at bounding box center [837, 176] width 156 height 39
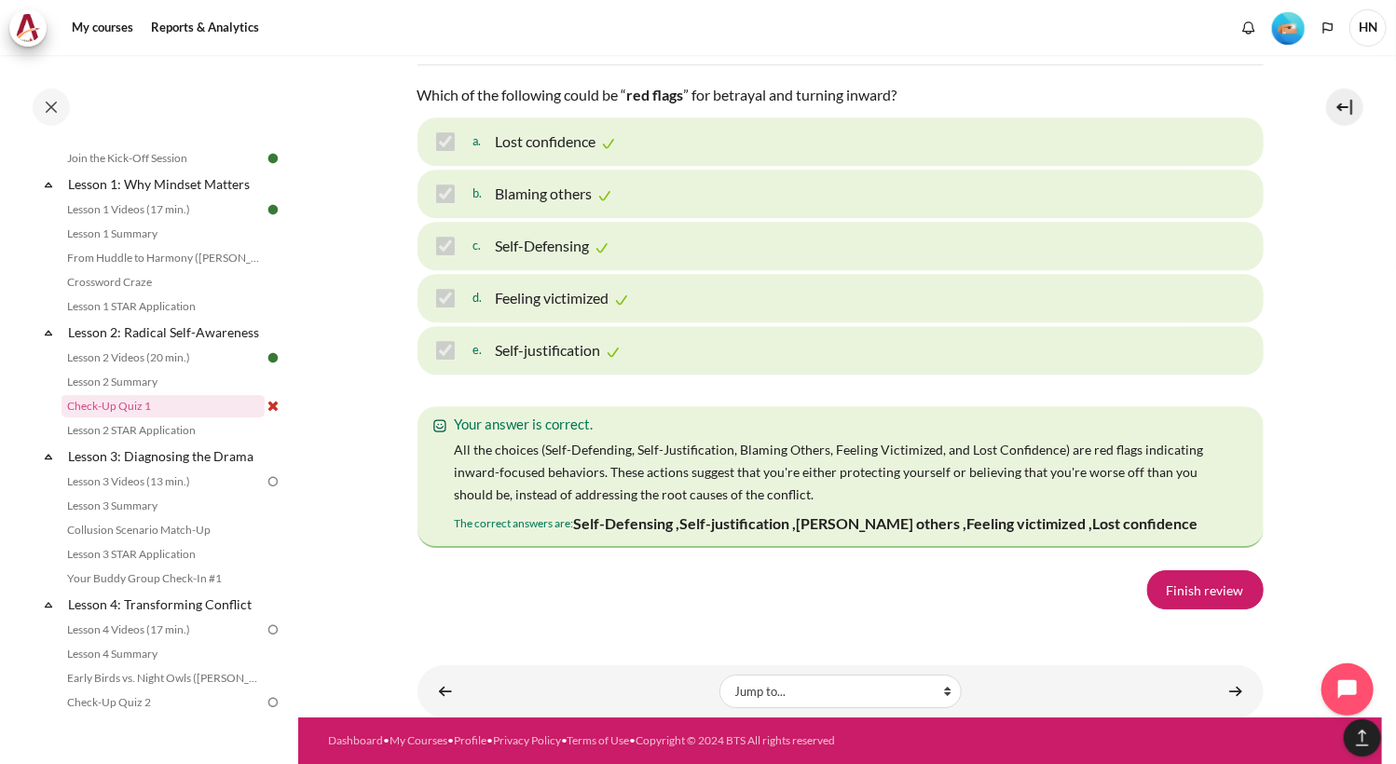
scroll to position [3092, 0]
click at [1205, 586] on link "Finish review" at bounding box center [1205, 589] width 116 height 39
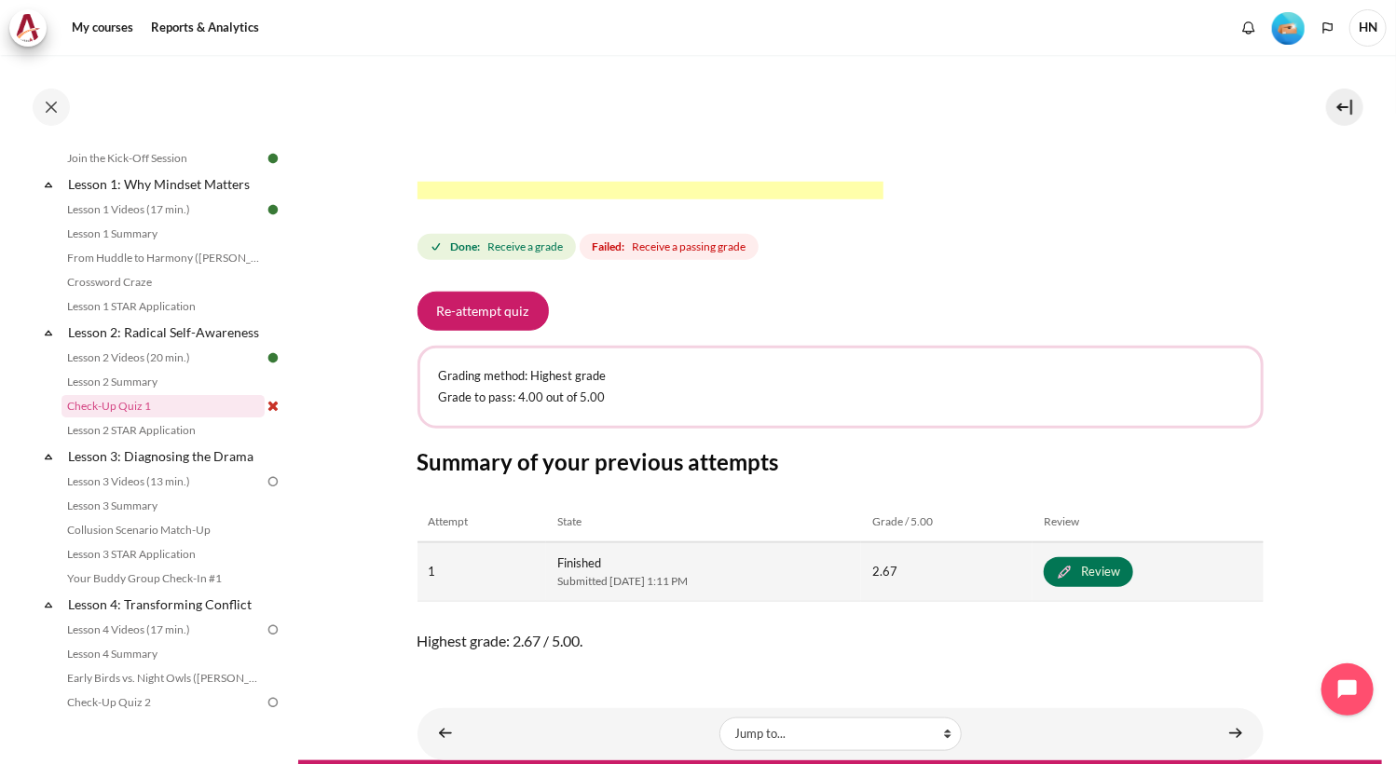
scroll to position [691, 0]
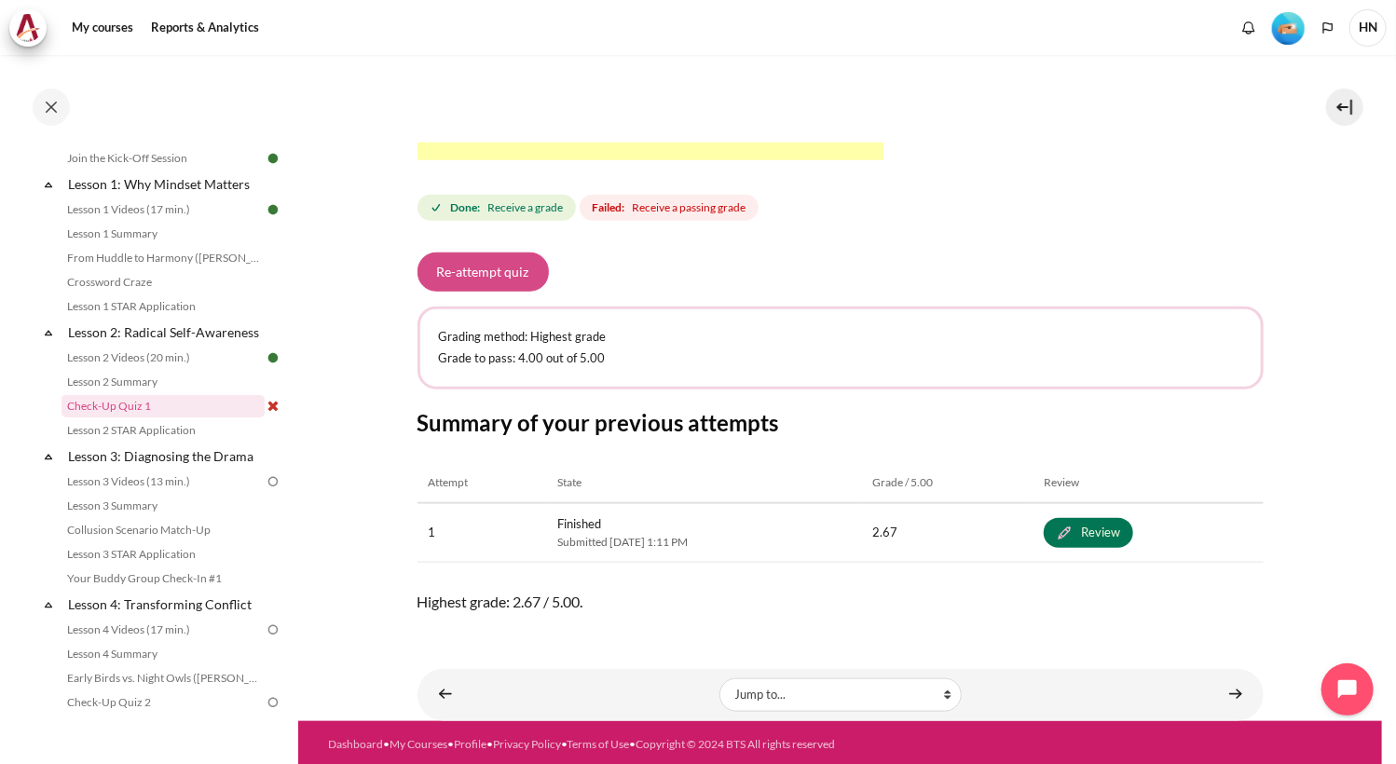
click at [499, 269] on button "Re-attempt quiz" at bounding box center [482, 272] width 131 height 39
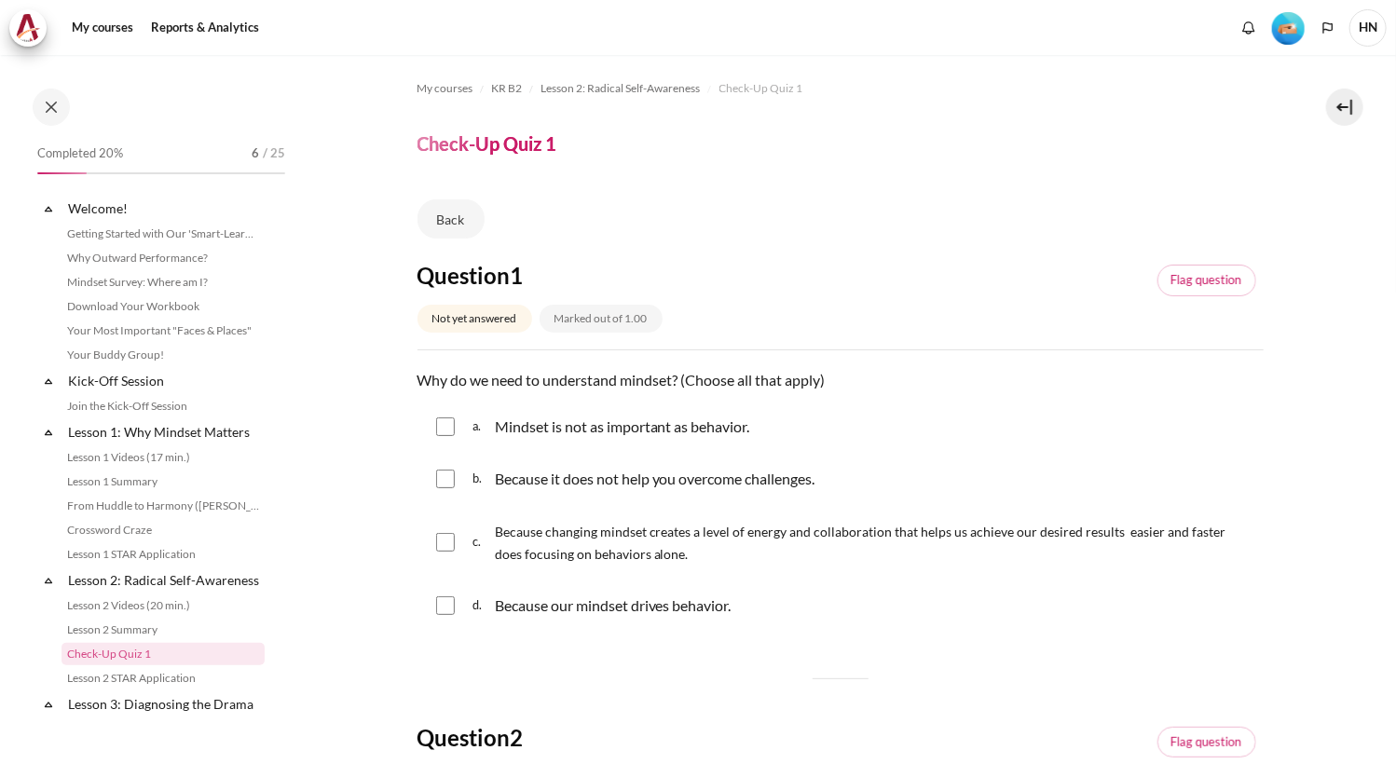
scroll to position [248, 0]
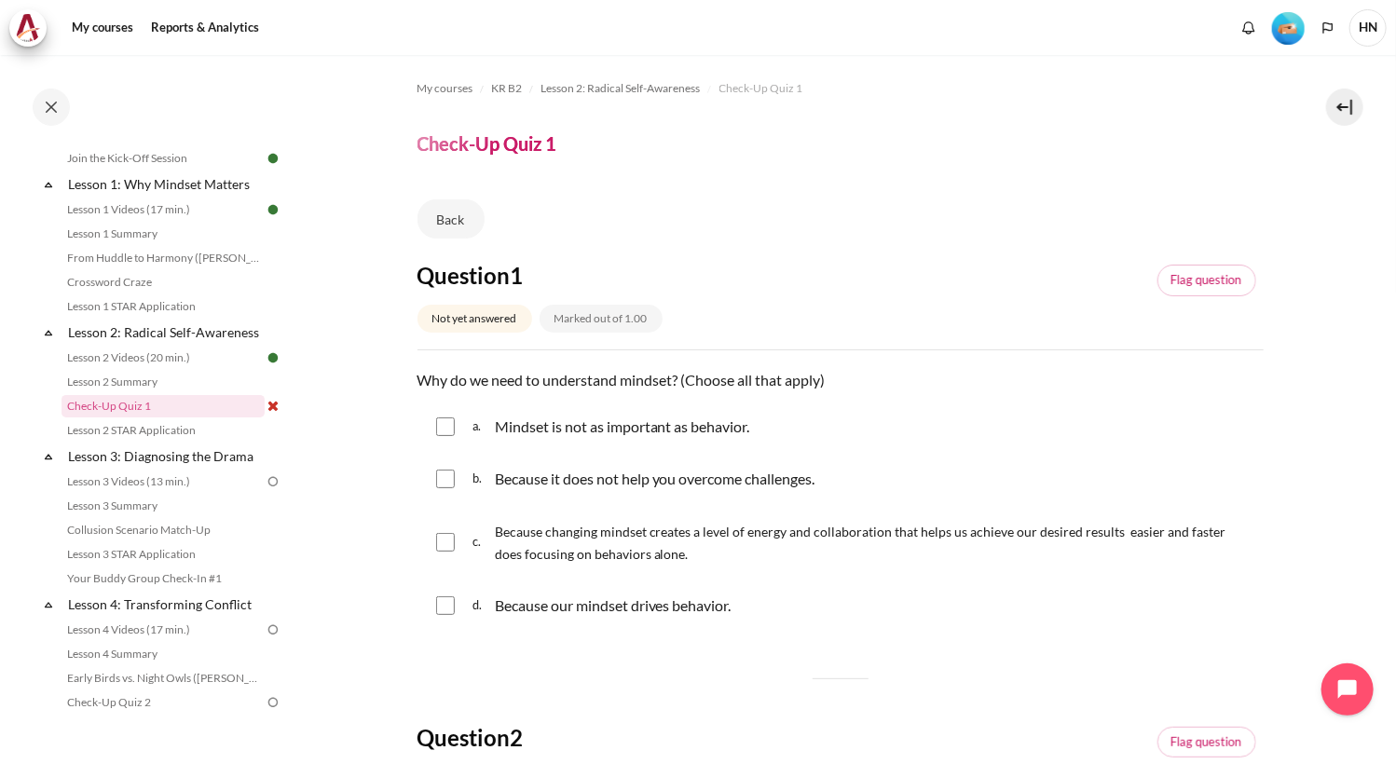
click at [445, 429] on input "Content" at bounding box center [445, 426] width 19 height 19
checkbox input "true"
click at [442, 546] on input "Content" at bounding box center [445, 542] width 19 height 19
checkbox input "true"
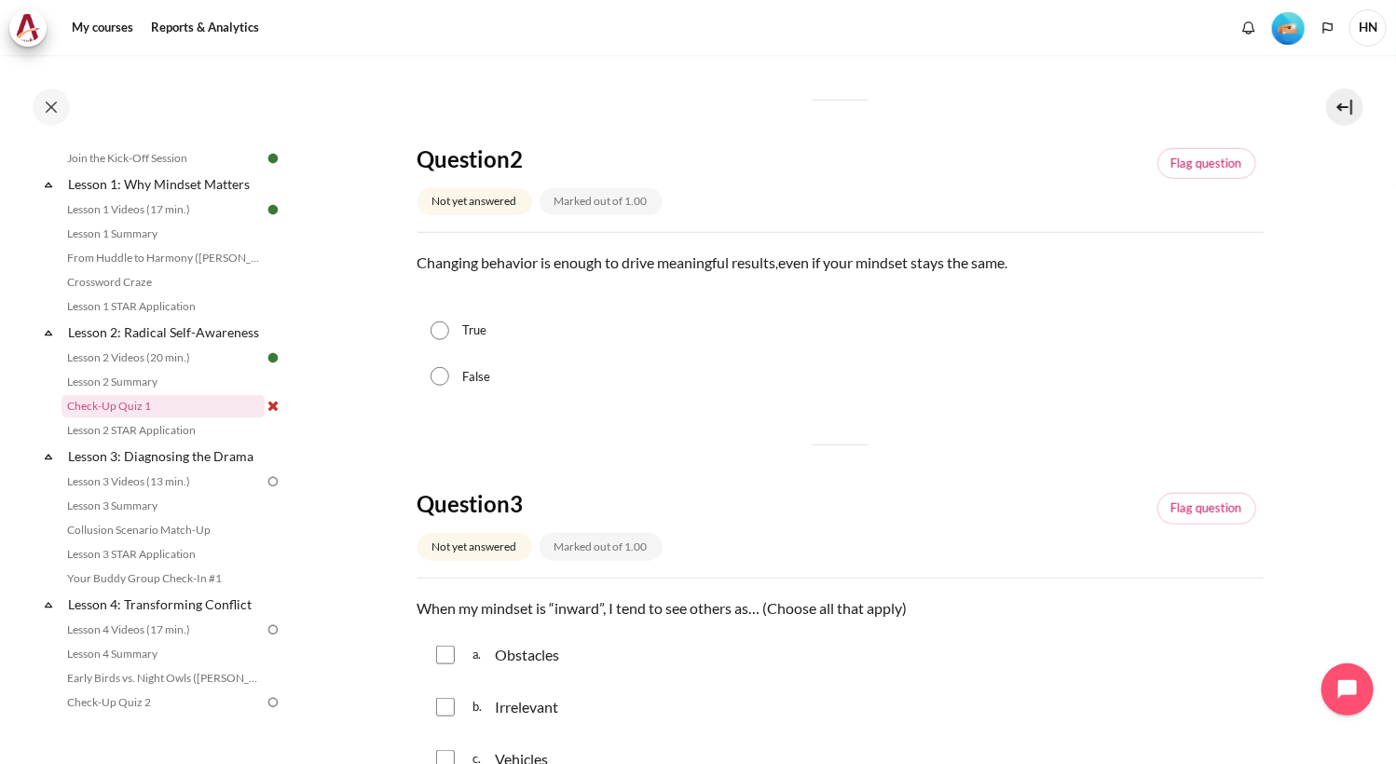
scroll to position [466, 0]
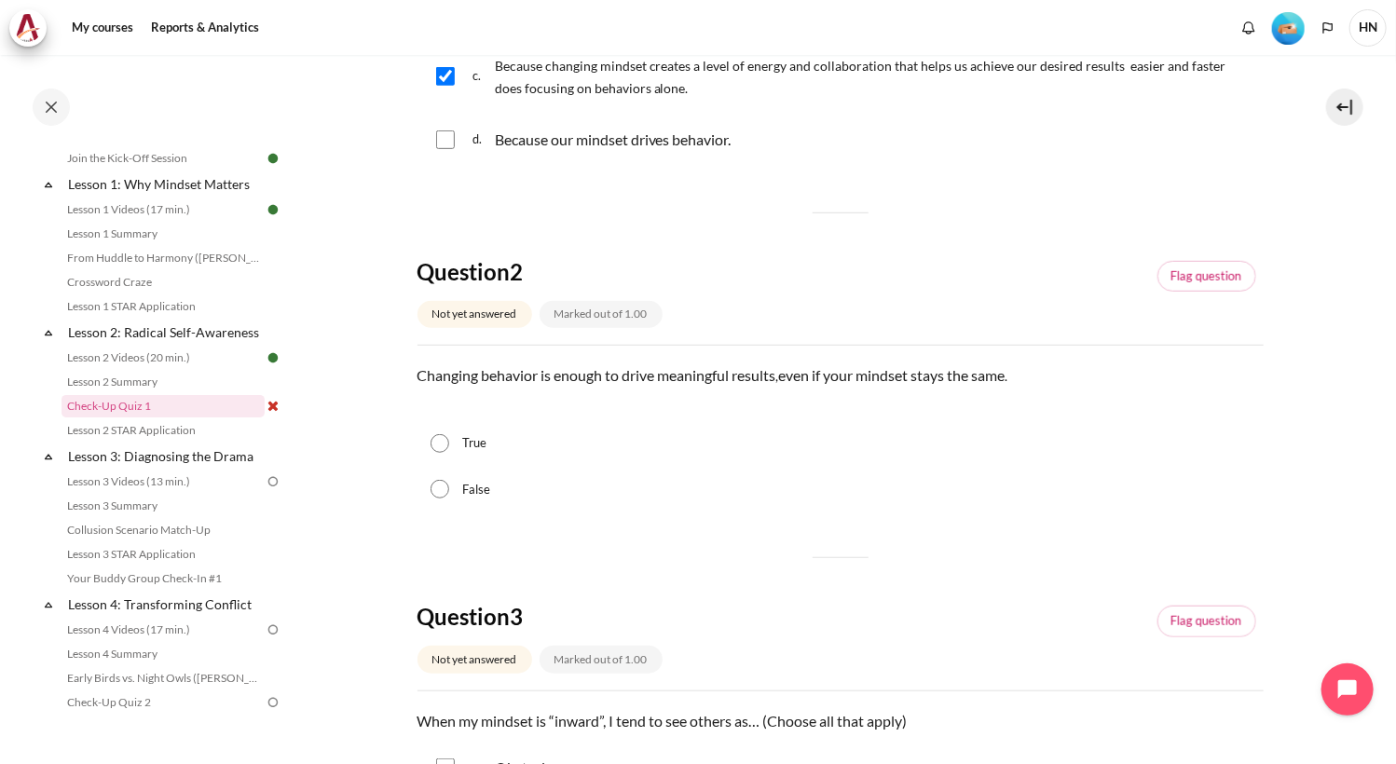
click at [444, 484] on input "False" at bounding box center [440, 489] width 19 height 19
radio input "true"
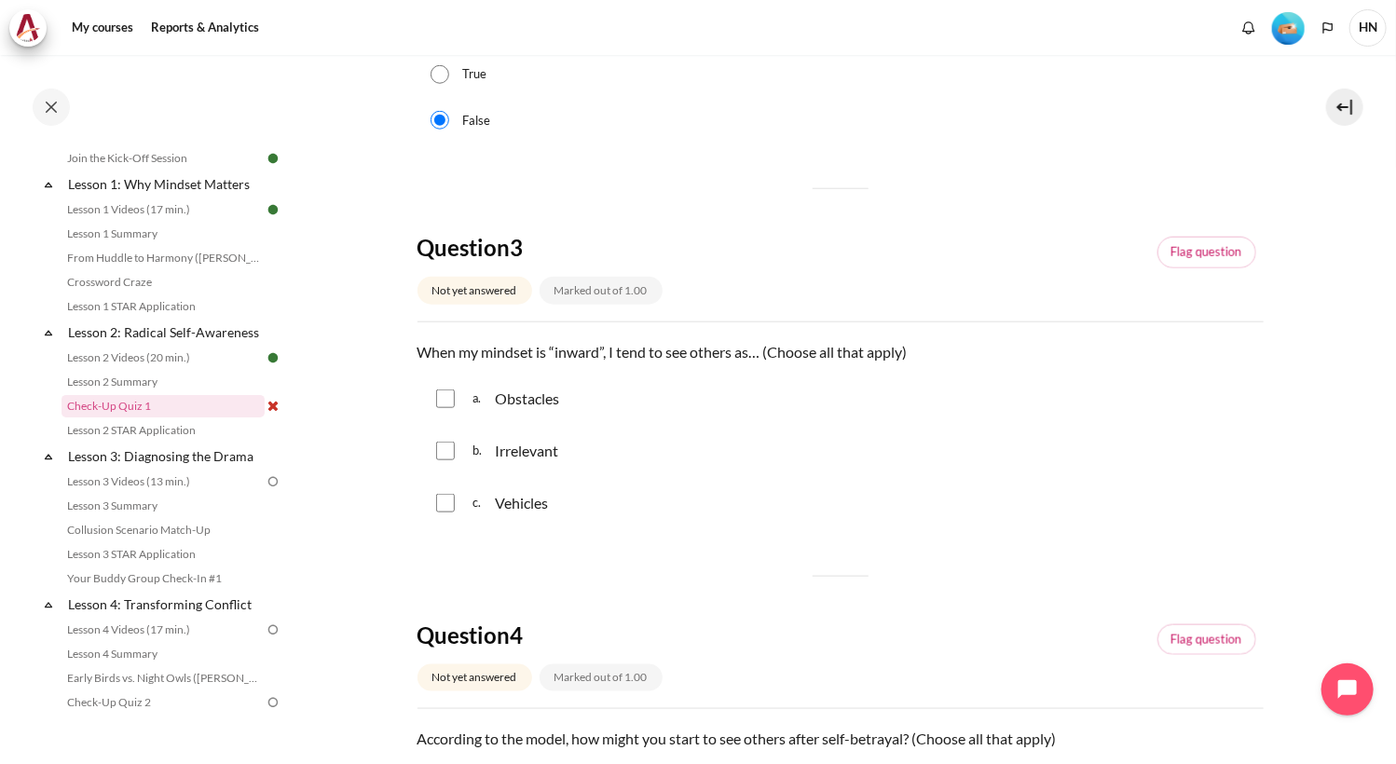
scroll to position [839, 0]
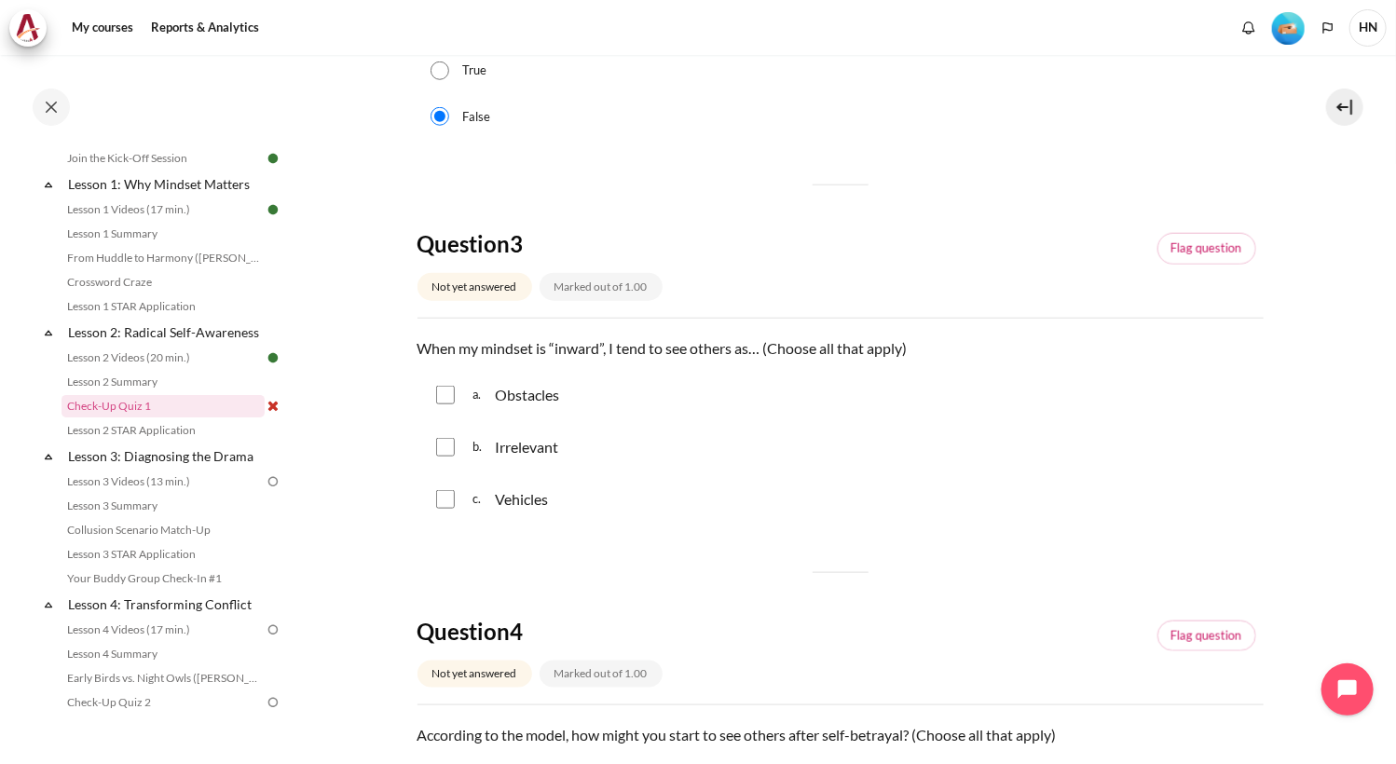
click at [436, 499] on input "Content" at bounding box center [445, 499] width 19 height 19
checkbox input "true"
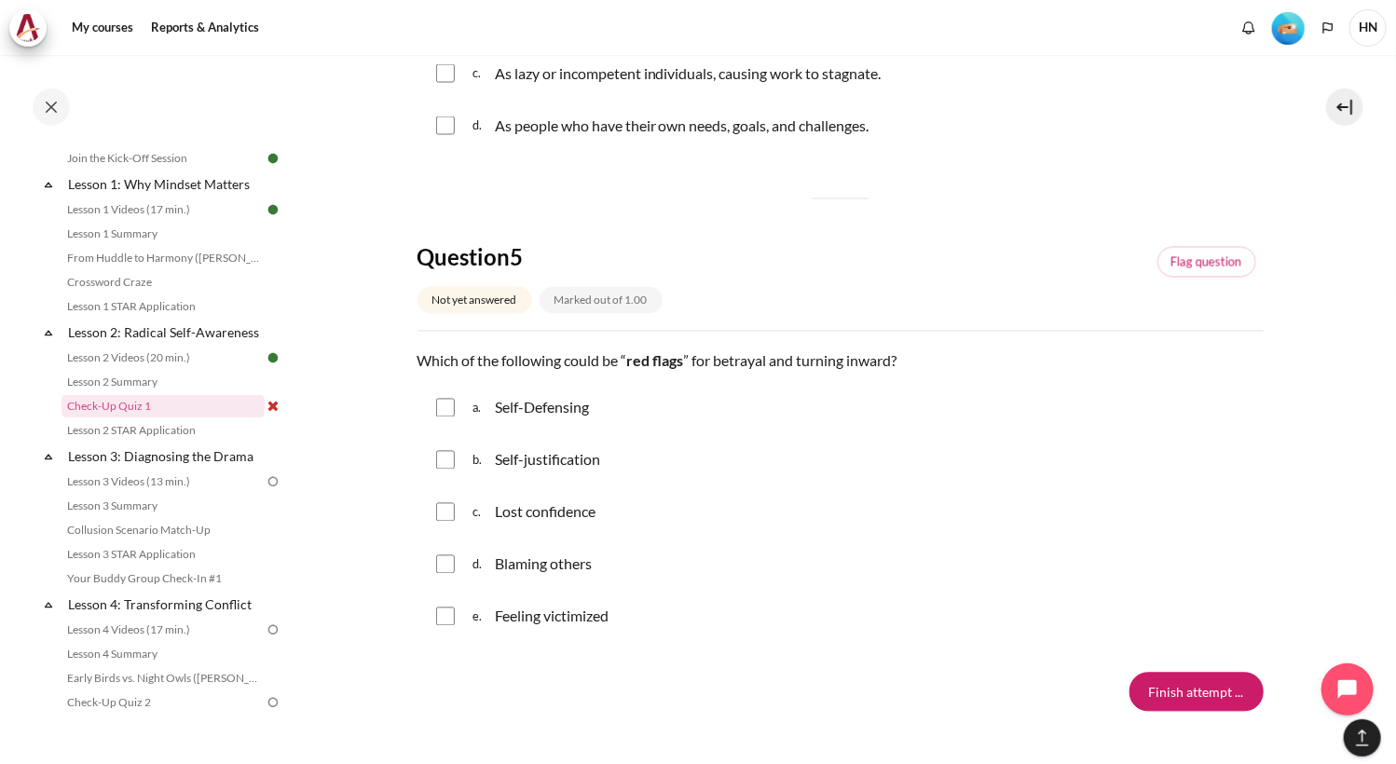
scroll to position [1753, 0]
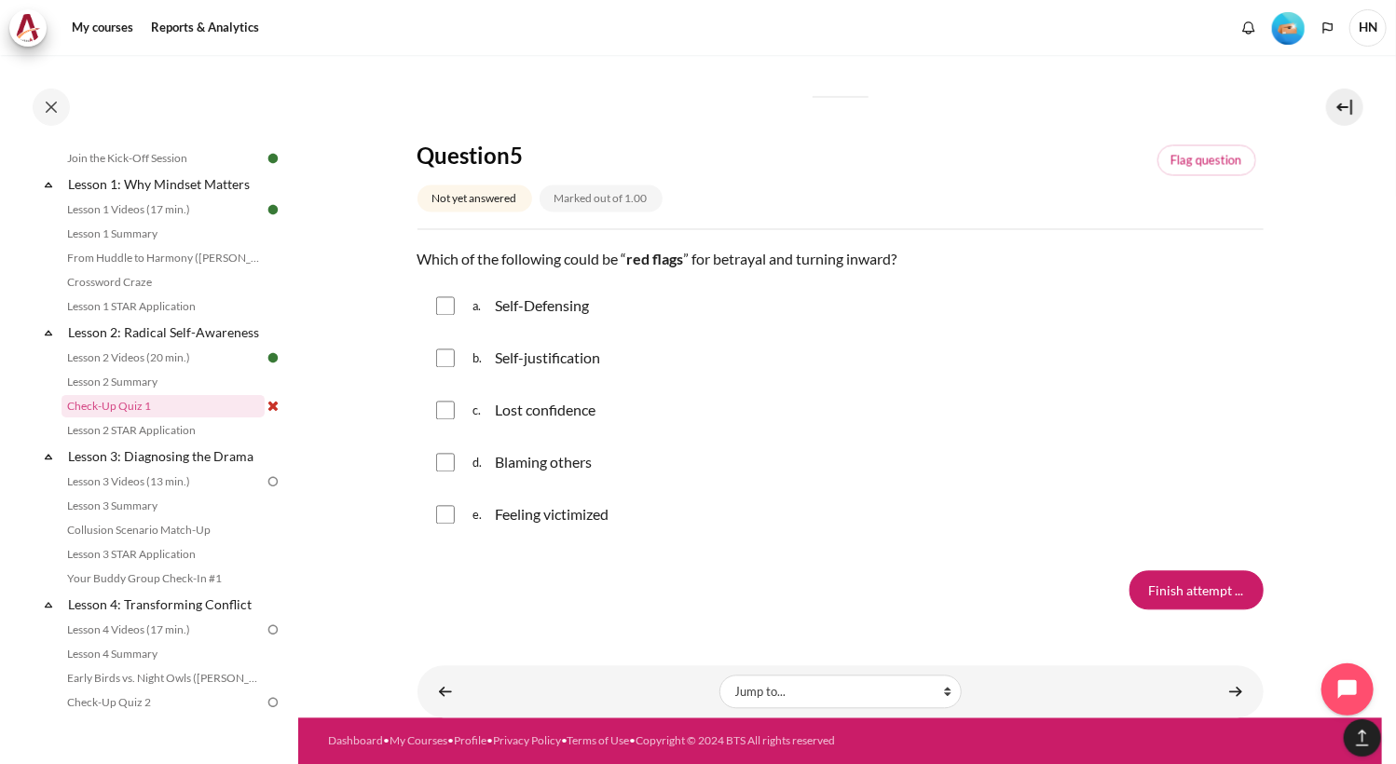
click at [448, 301] on input "Content" at bounding box center [445, 306] width 19 height 19
checkbox input "true"
click at [447, 355] on input "Content" at bounding box center [445, 358] width 19 height 19
checkbox input "true"
click at [448, 413] on input "Content" at bounding box center [445, 411] width 19 height 19
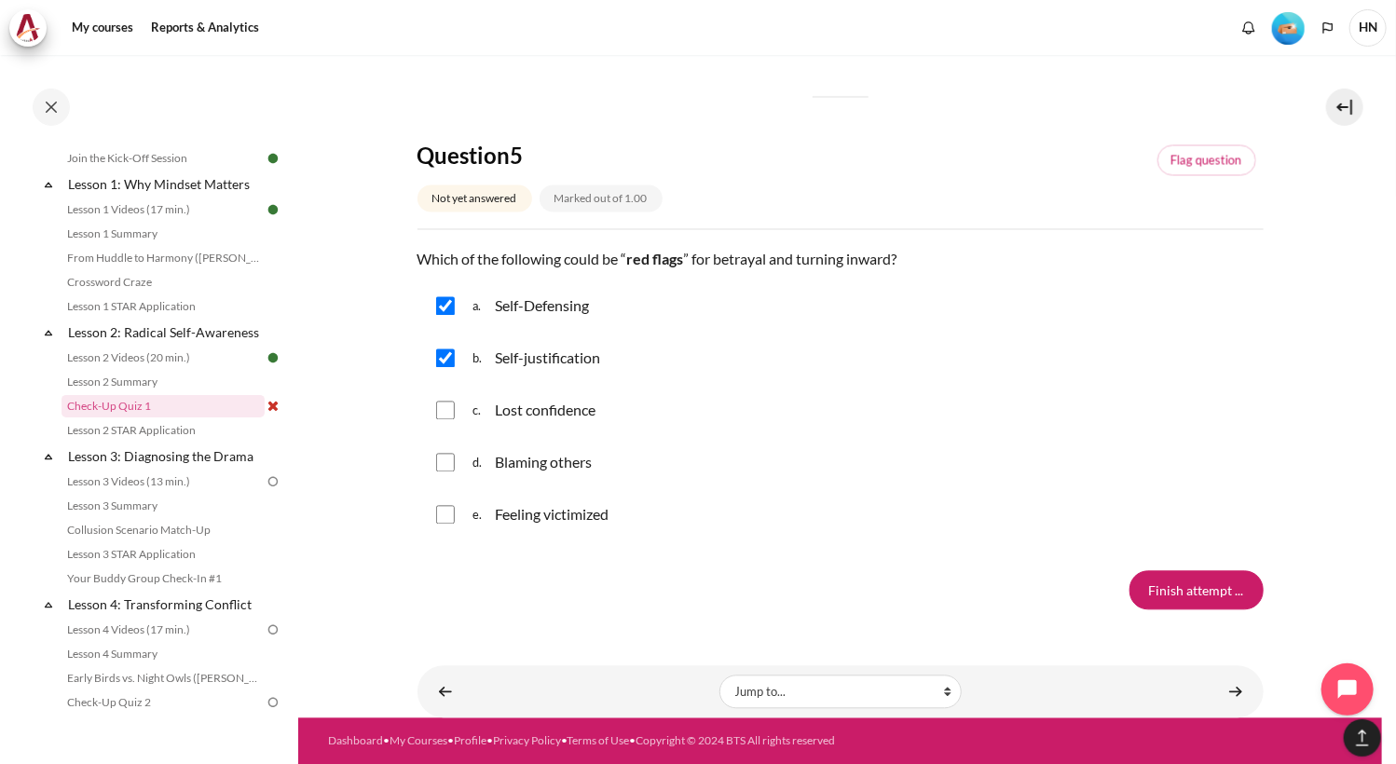
checkbox input "true"
click at [442, 472] on div "d. Blaming others" at bounding box center [840, 463] width 846 height 48
click at [446, 472] on div "d. Blaming others" at bounding box center [840, 463] width 846 height 48
click at [447, 465] on input "Content" at bounding box center [445, 463] width 19 height 19
checkbox input "true"
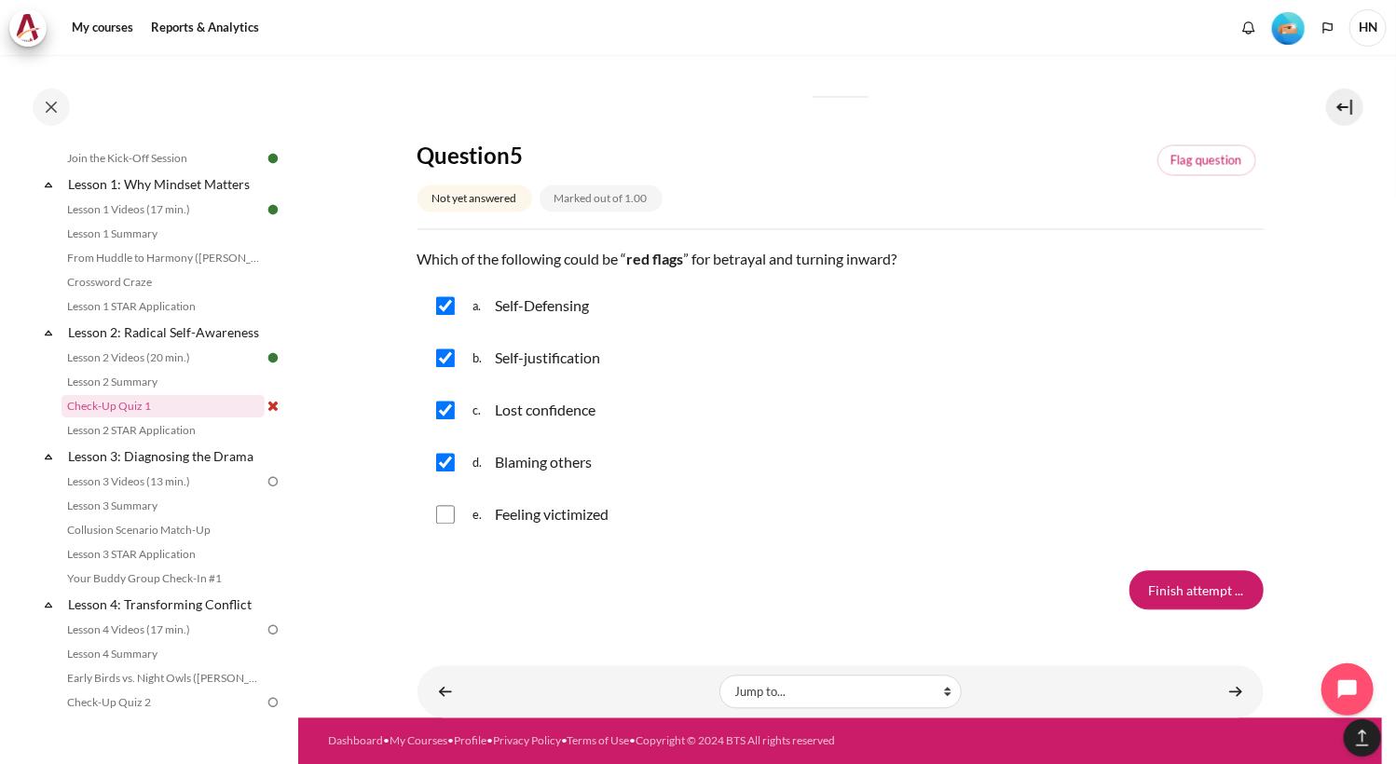
click at [449, 512] on input "Content" at bounding box center [445, 515] width 19 height 19
checkbox input "true"
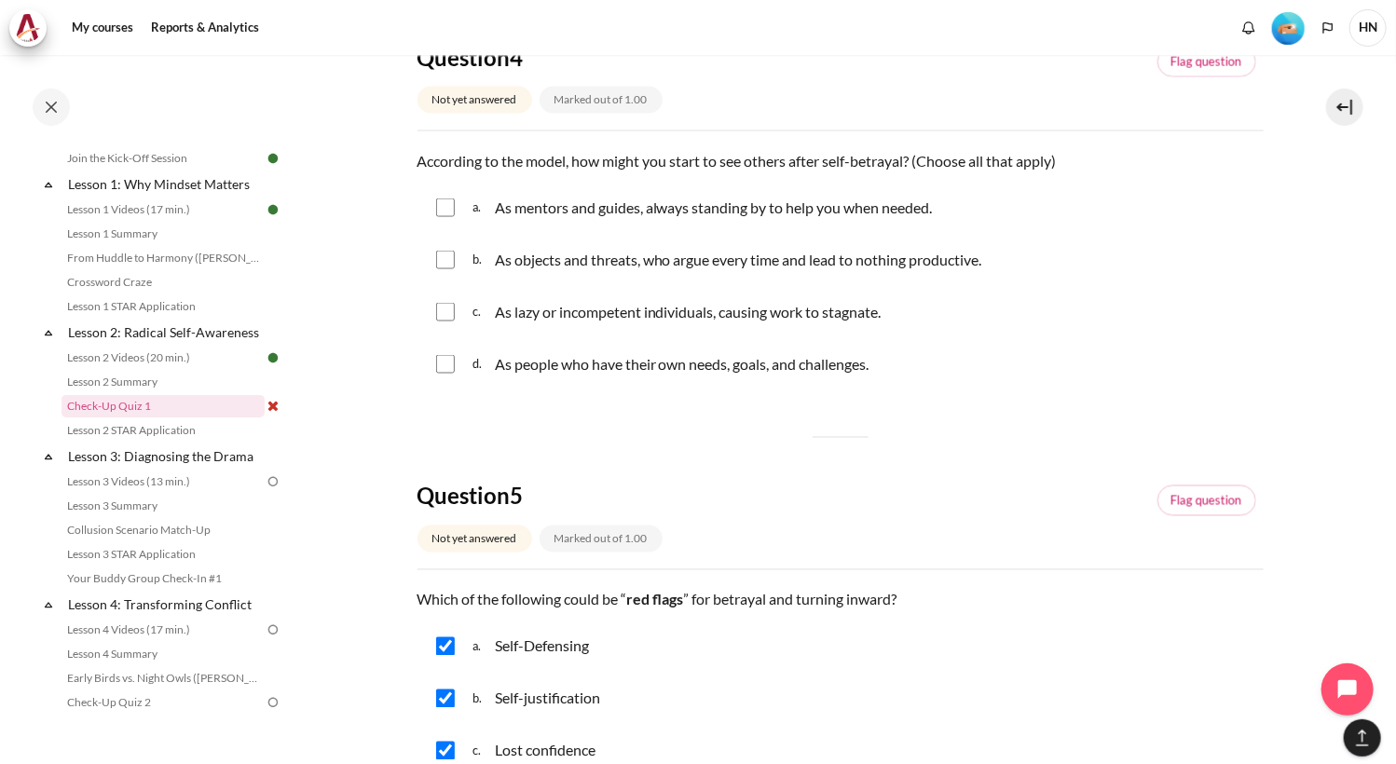
scroll to position [1380, 0]
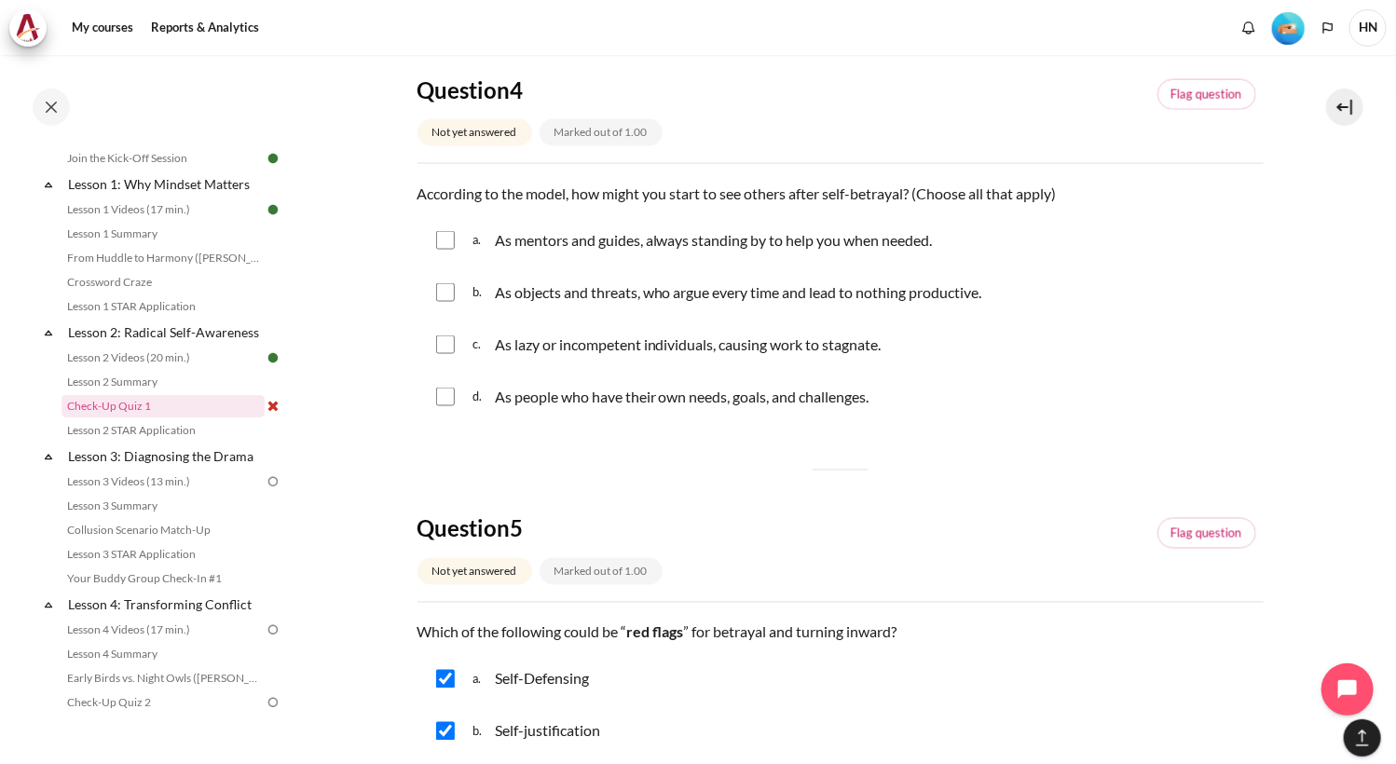
drag, startPoint x: 964, startPoint y: 404, endPoint x: 413, endPoint y: 200, distance: 588.2
copy div "According to the model, how might you start to see others after self-betrayal? …"
click at [444, 287] on input "Content" at bounding box center [445, 292] width 19 height 19
checkbox input "true"
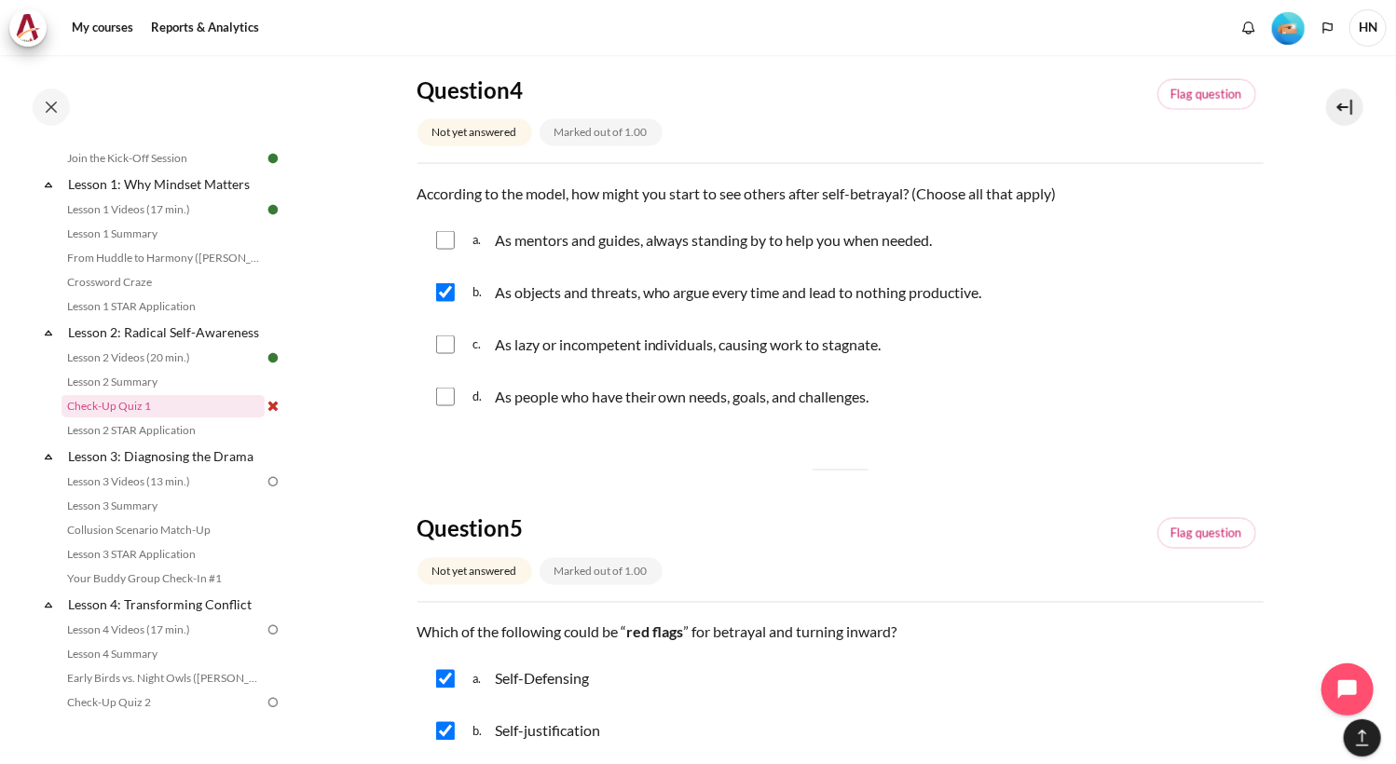
click at [444, 345] on input "Content" at bounding box center [445, 344] width 19 height 19
checkbox input "true"
click at [1207, 368] on div "c. As lazy or incompetent individuals, causing work to stagnate." at bounding box center [840, 345] width 846 height 48
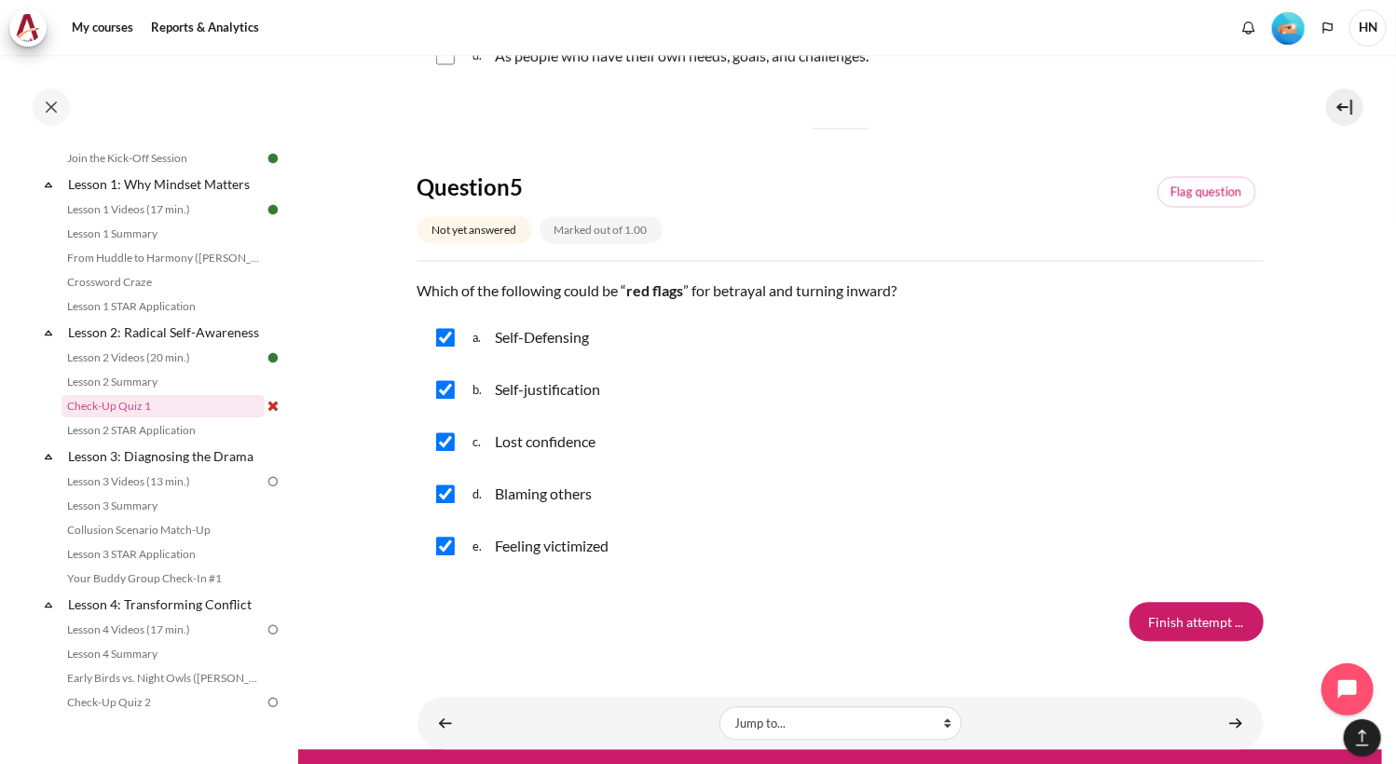
scroll to position [1753, 0]
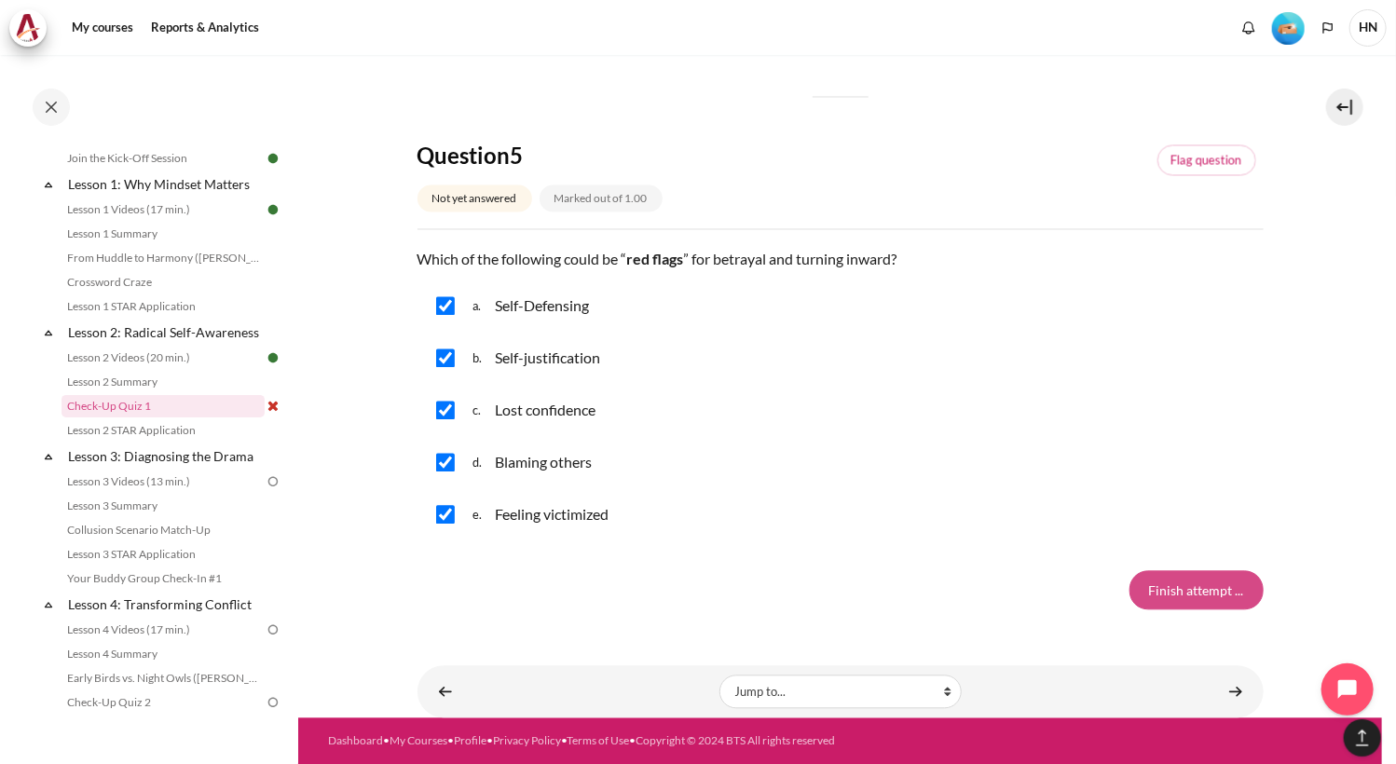
click at [1170, 591] on input "Finish attempt ..." at bounding box center [1196, 590] width 134 height 39
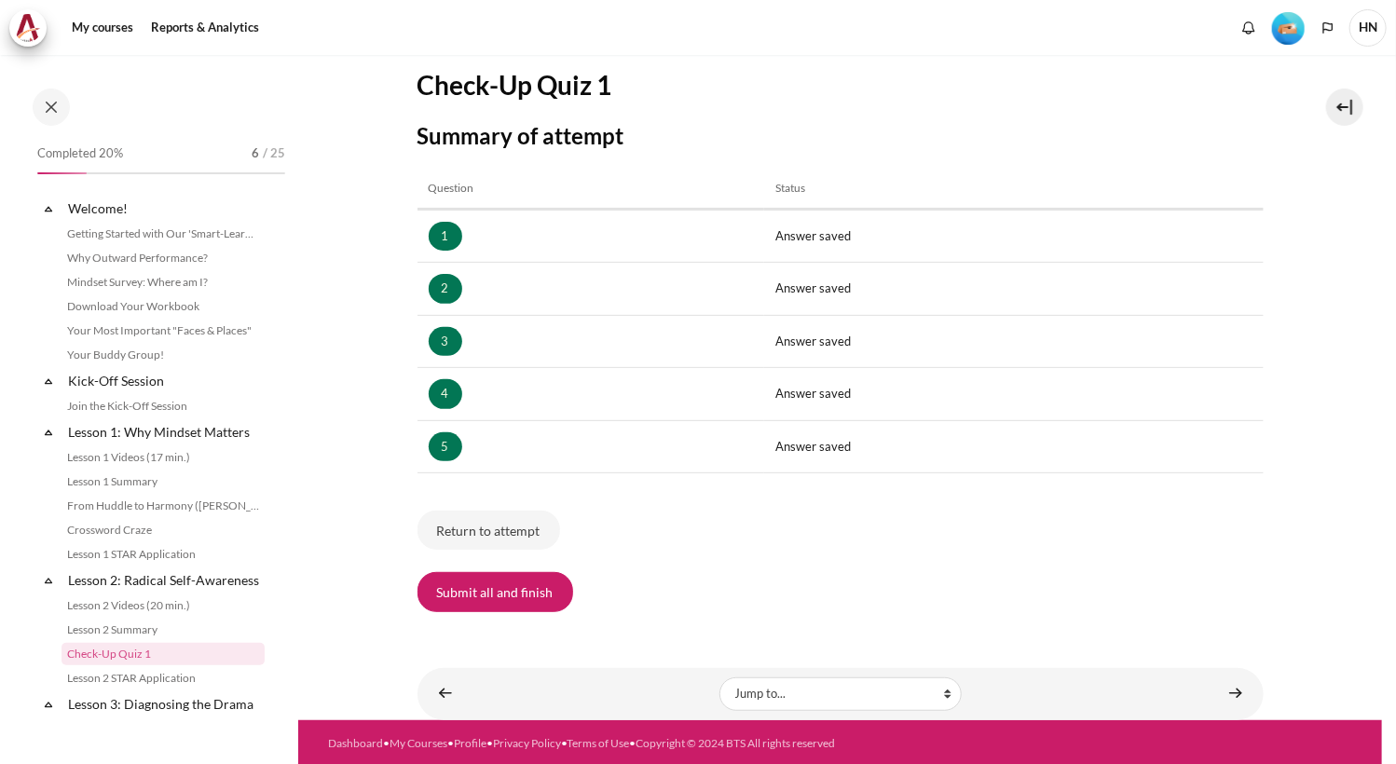
scroll to position [248, 0]
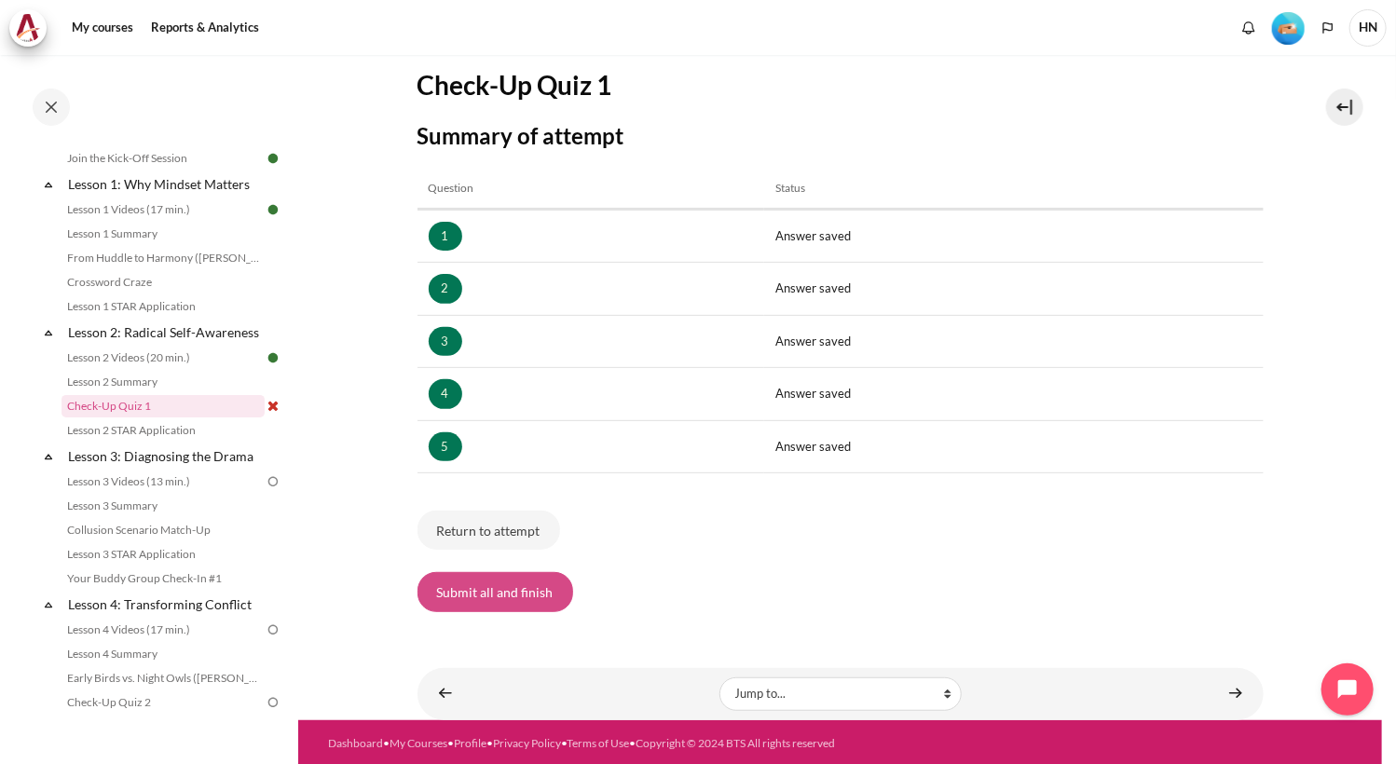
click at [498, 588] on button "Submit all and finish" at bounding box center [495, 591] width 156 height 39
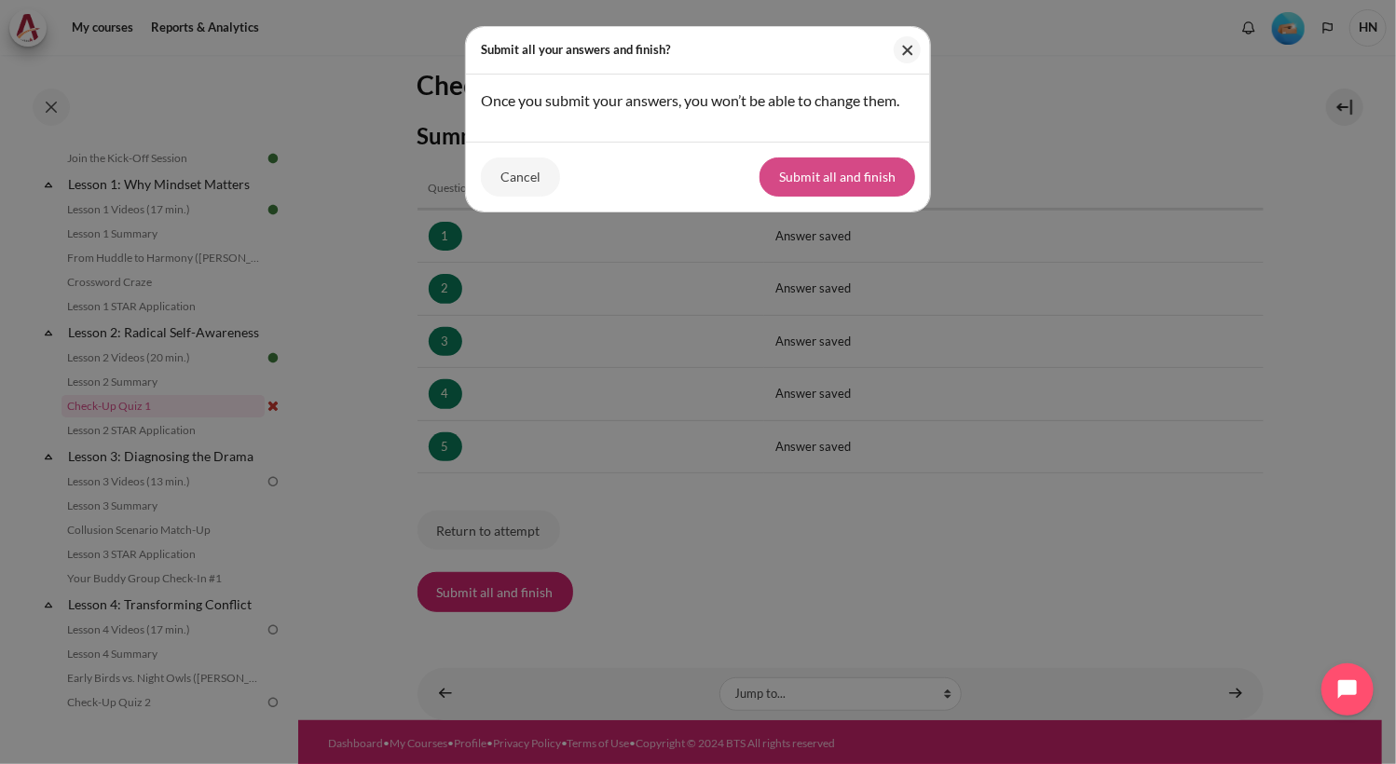
click at [833, 178] on button "Submit all and finish" at bounding box center [837, 176] width 156 height 39
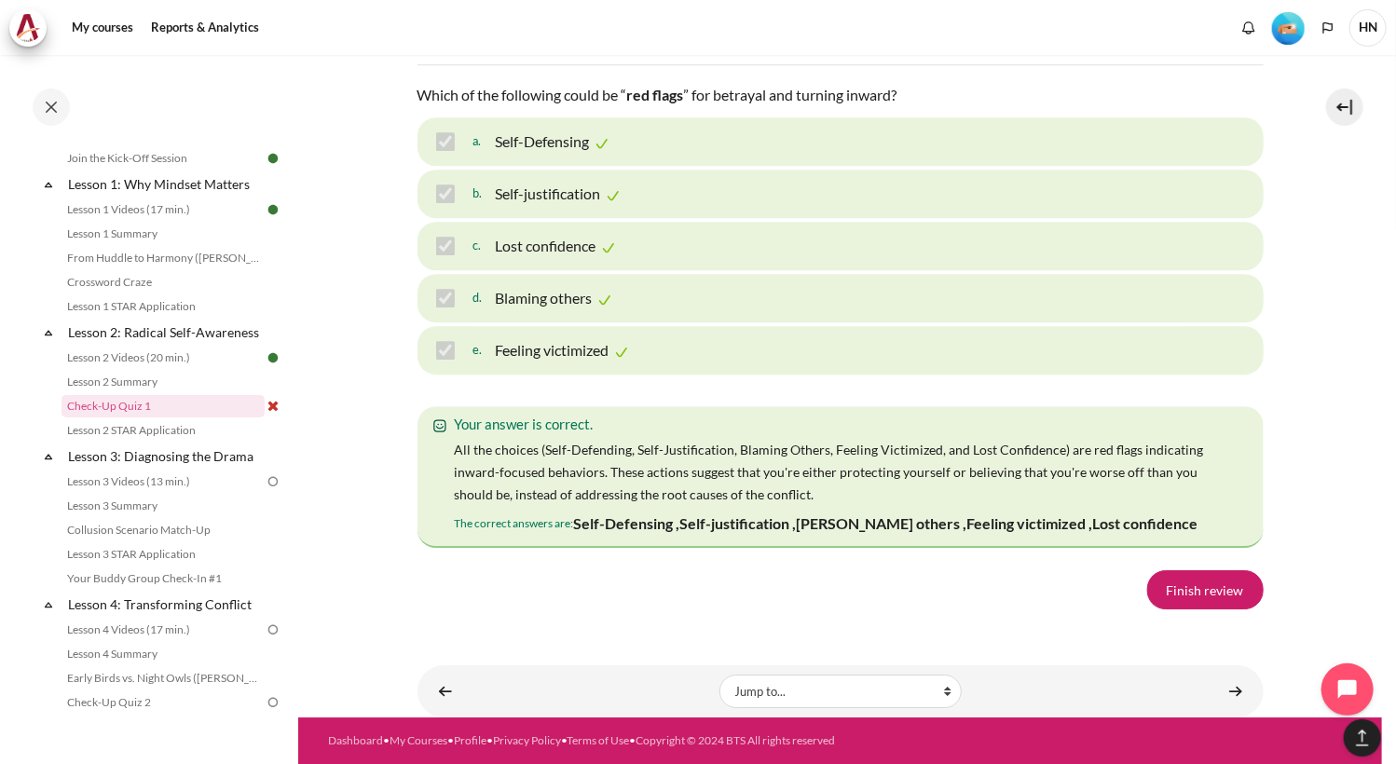
scroll to position [3131, 0]
click at [1172, 590] on link "Finish review" at bounding box center [1205, 589] width 116 height 39
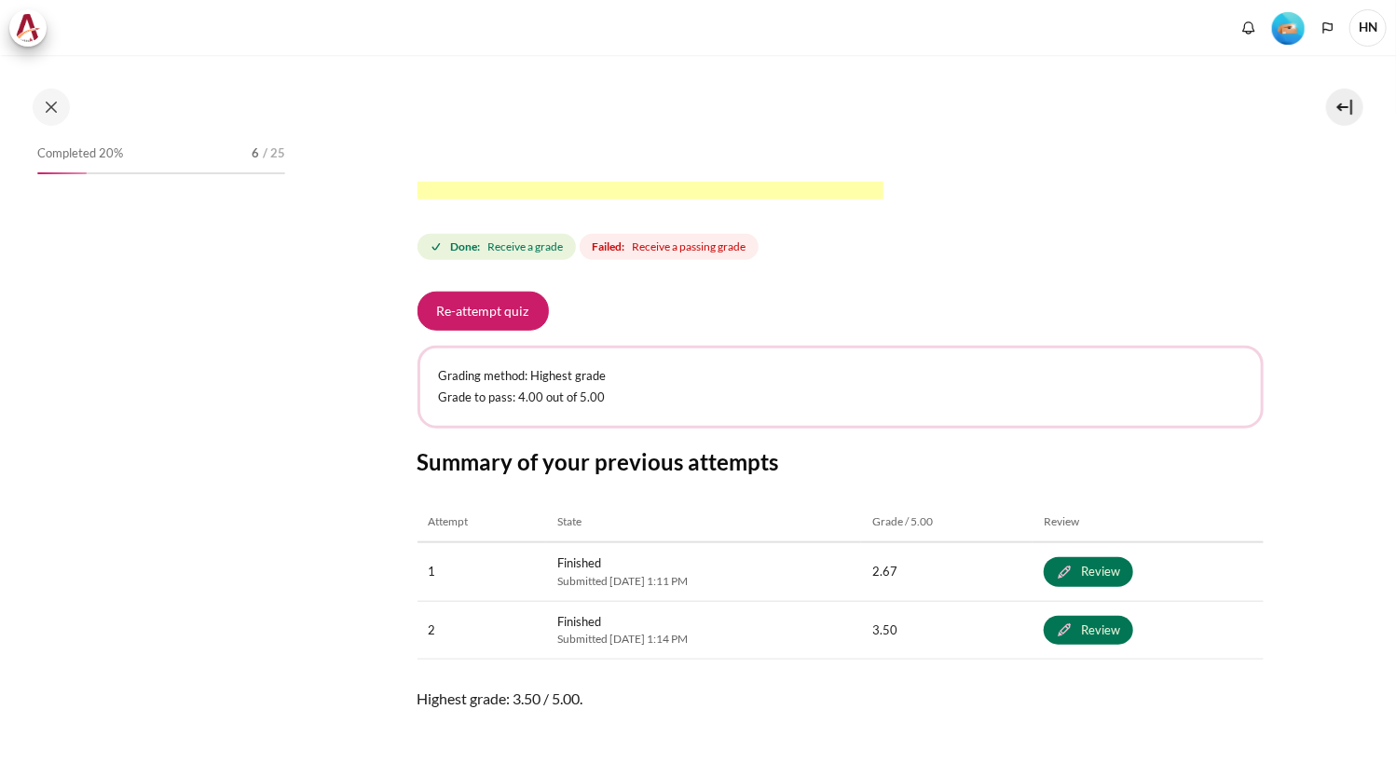
scroll to position [248, 0]
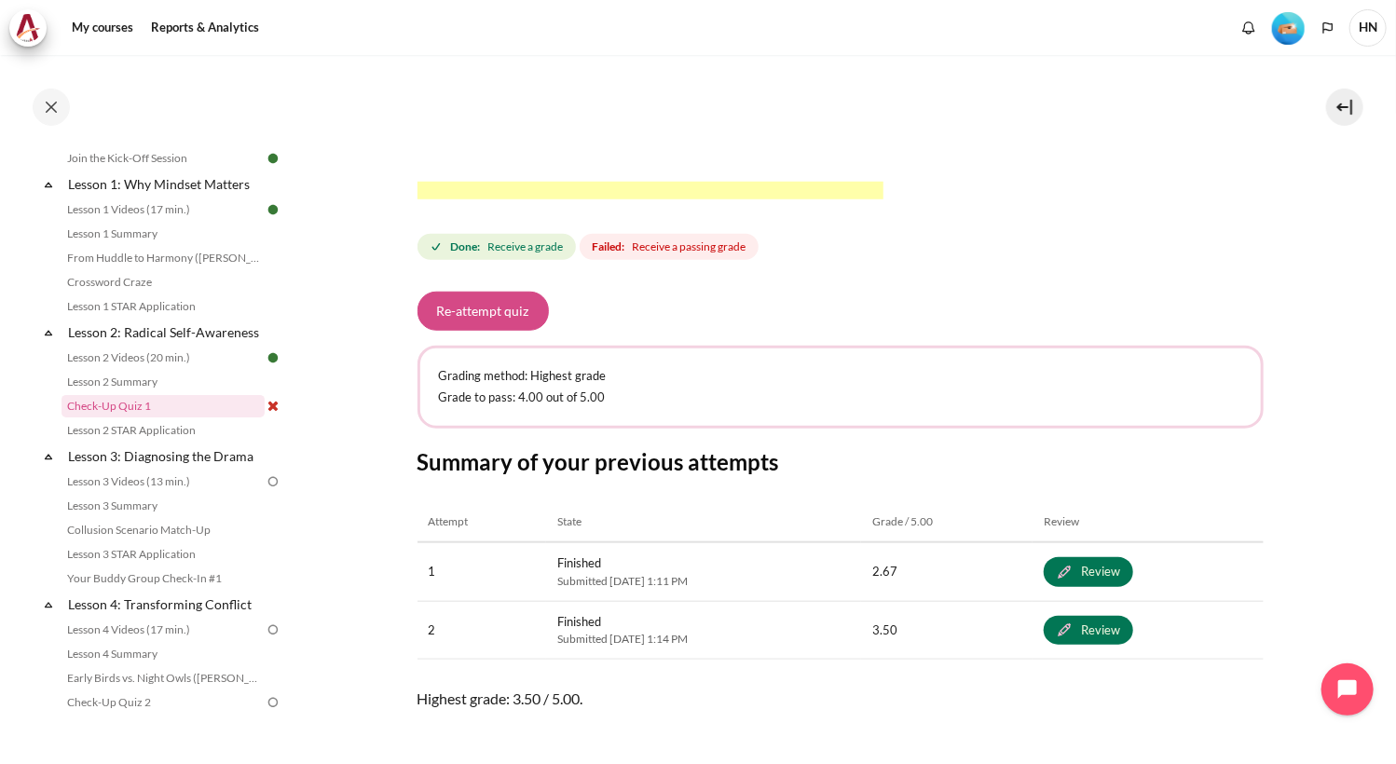
click at [476, 310] on button "Re-attempt quiz" at bounding box center [482, 311] width 131 height 39
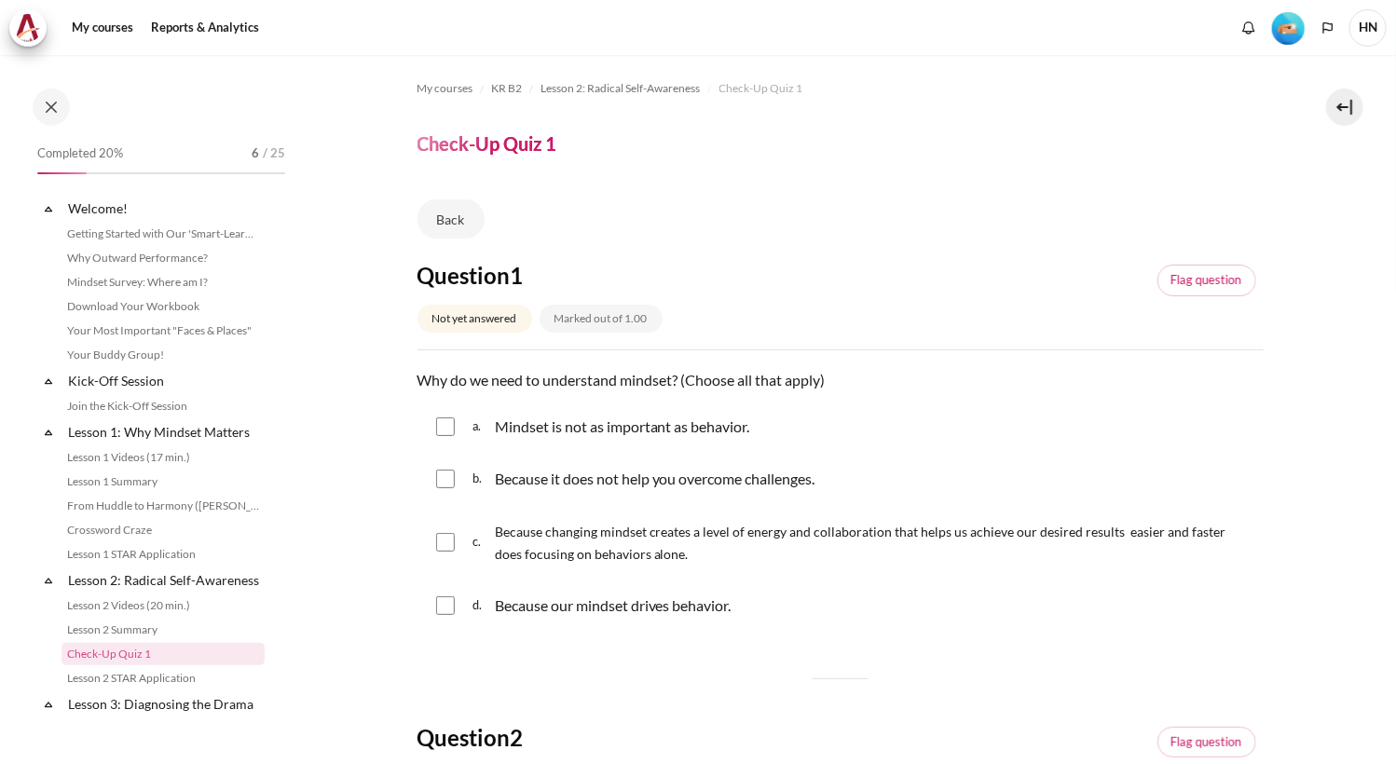
scroll to position [248, 0]
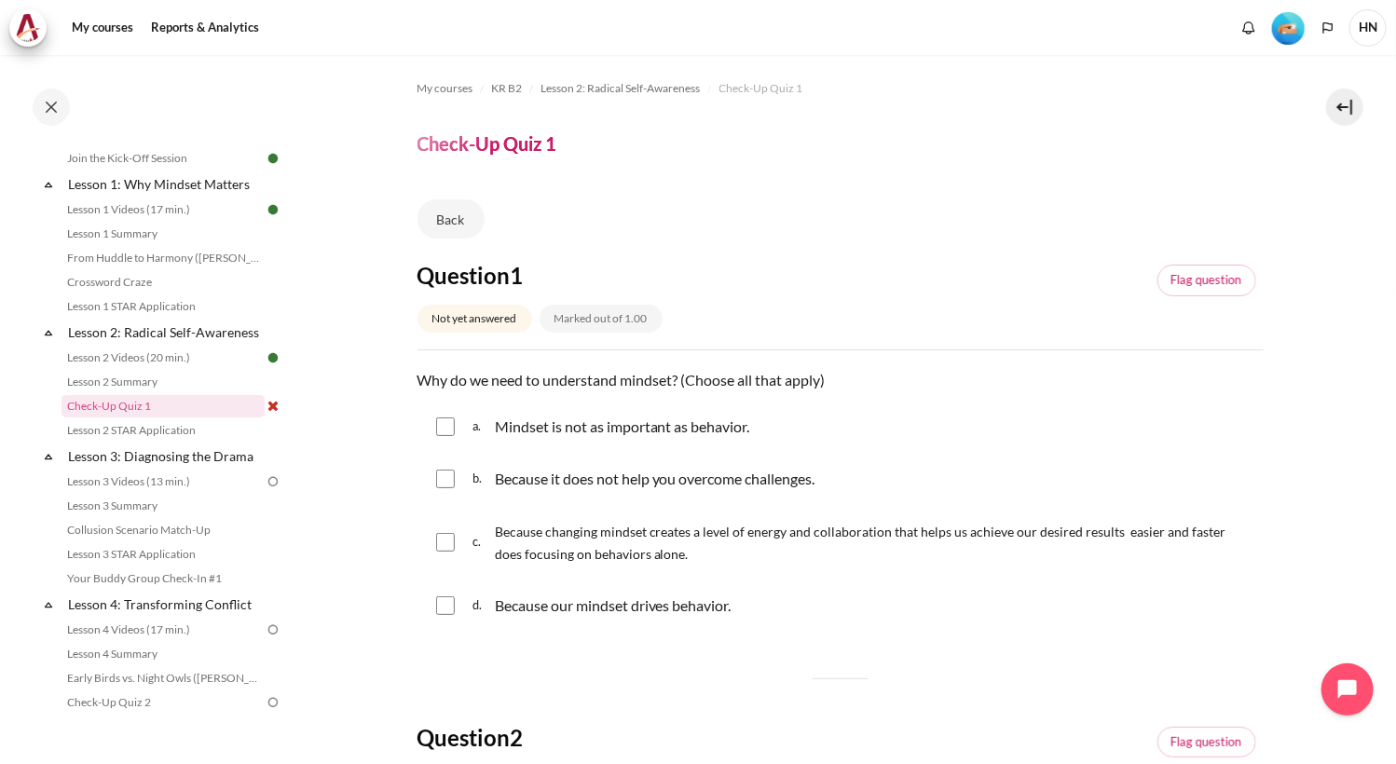
click at [444, 428] on input "Content" at bounding box center [445, 426] width 19 height 19
checkbox input "true"
drag, startPoint x: 443, startPoint y: 540, endPoint x: 503, endPoint y: 546, distance: 60.9
click at [444, 540] on input "Content" at bounding box center [445, 542] width 19 height 19
checkbox input "true"
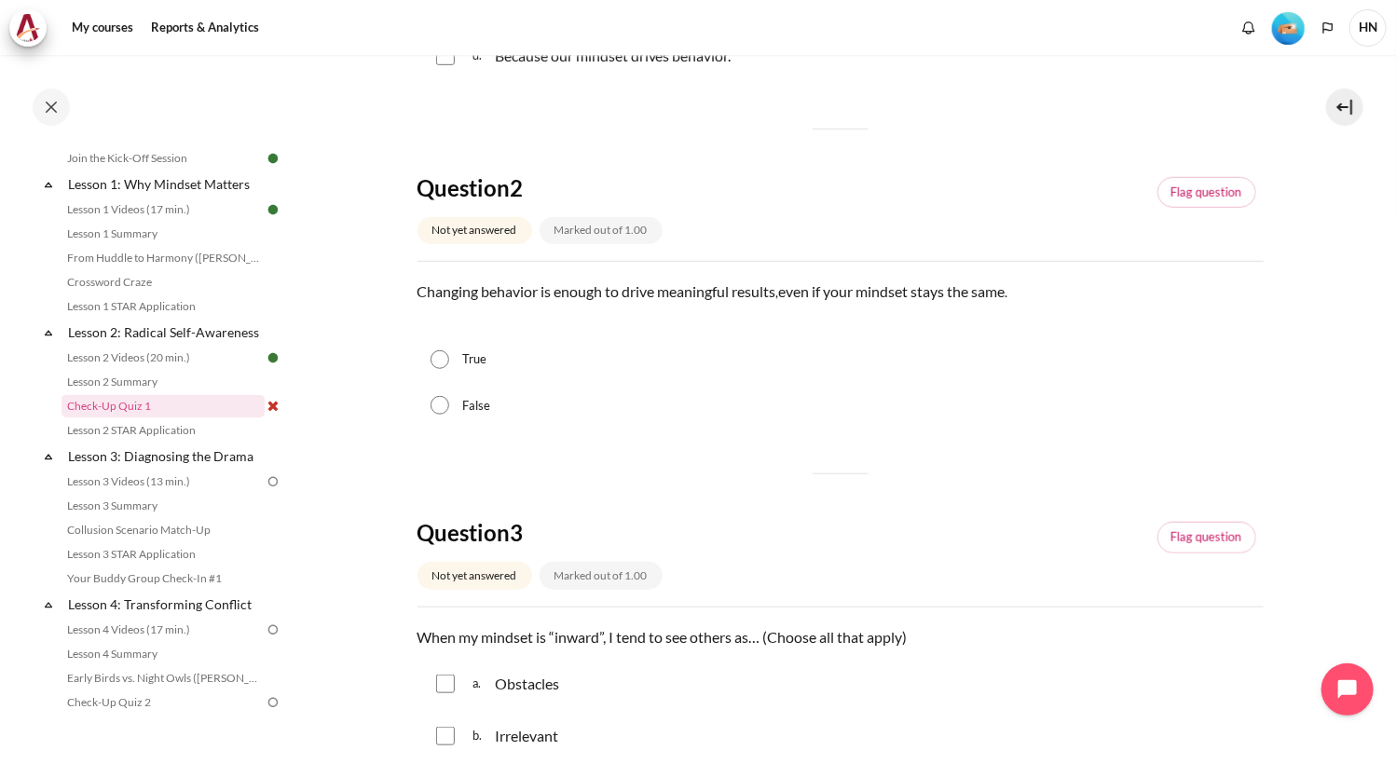
scroll to position [559, 0]
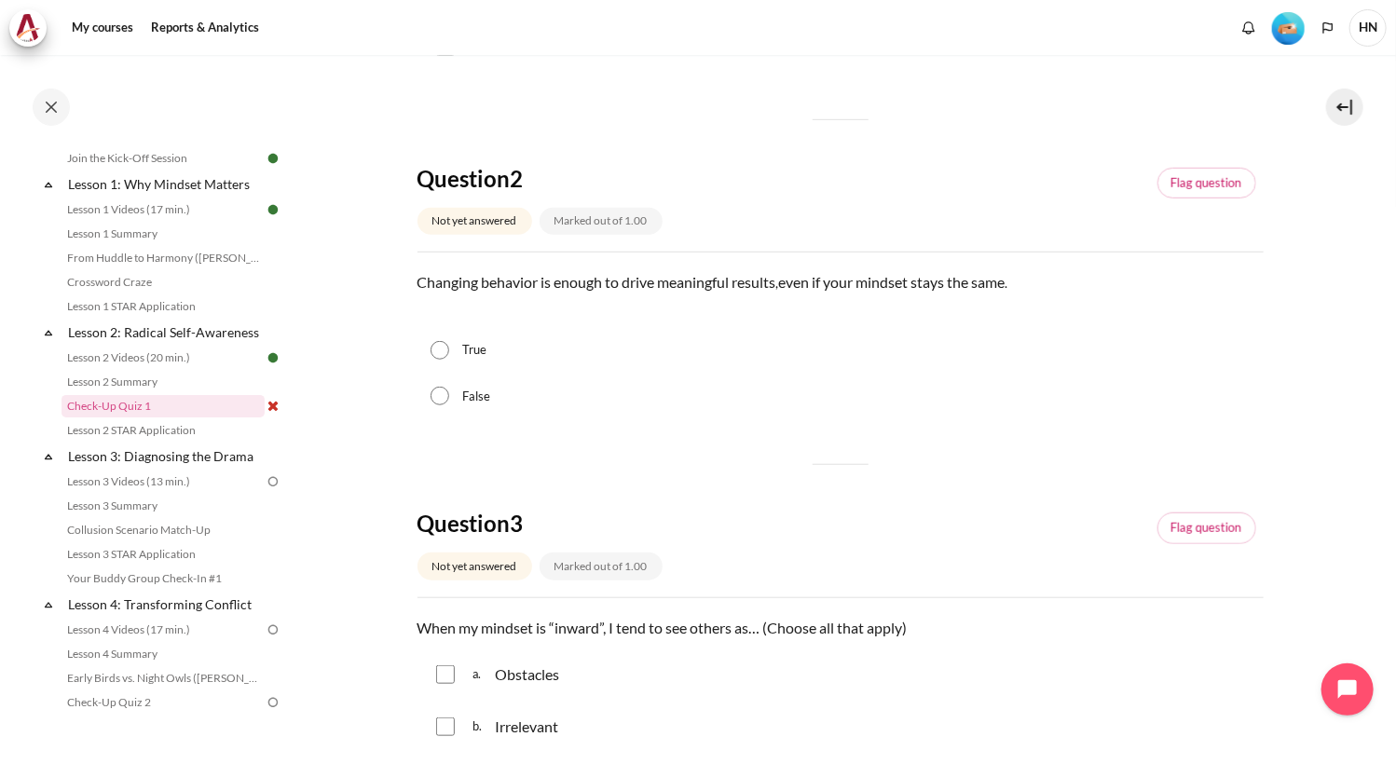
click at [432, 398] on input "False" at bounding box center [440, 396] width 19 height 19
radio input "true"
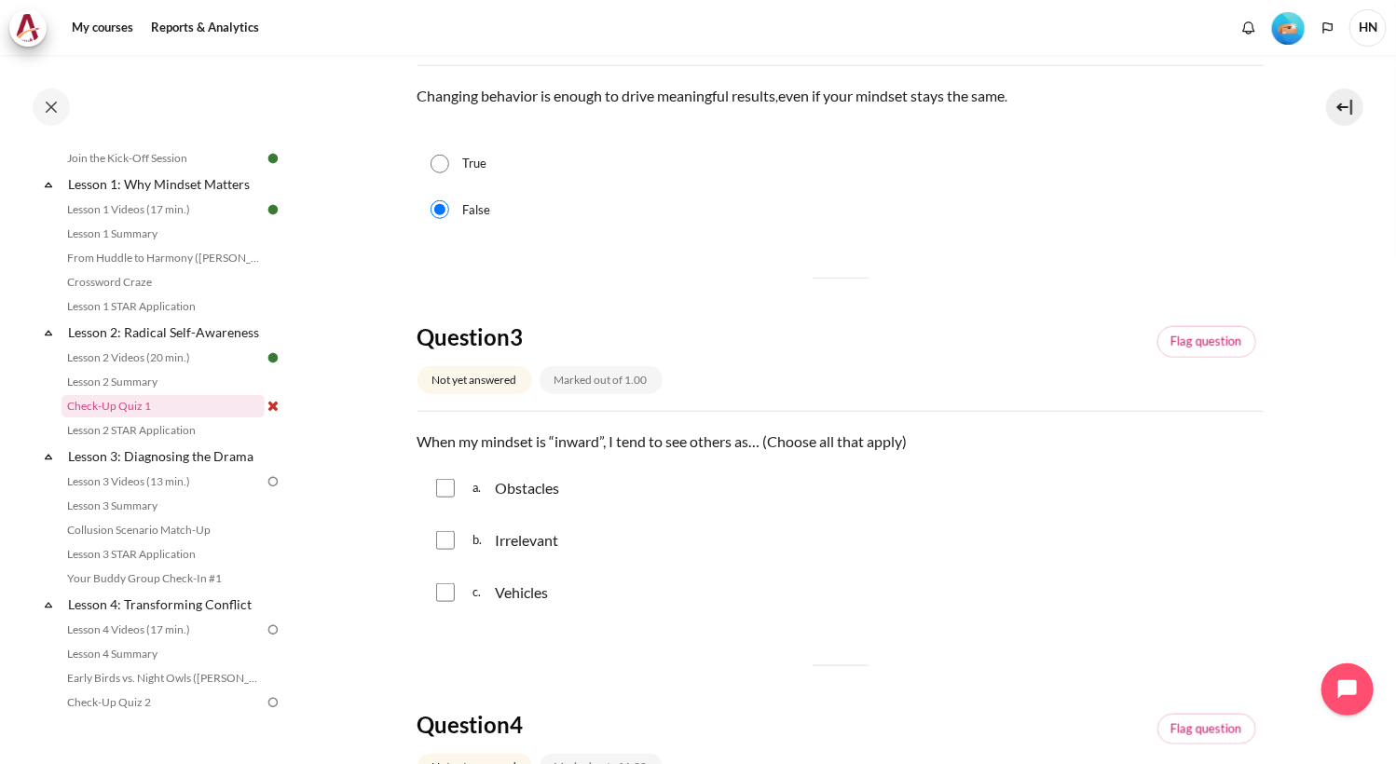
scroll to position [839, 0]
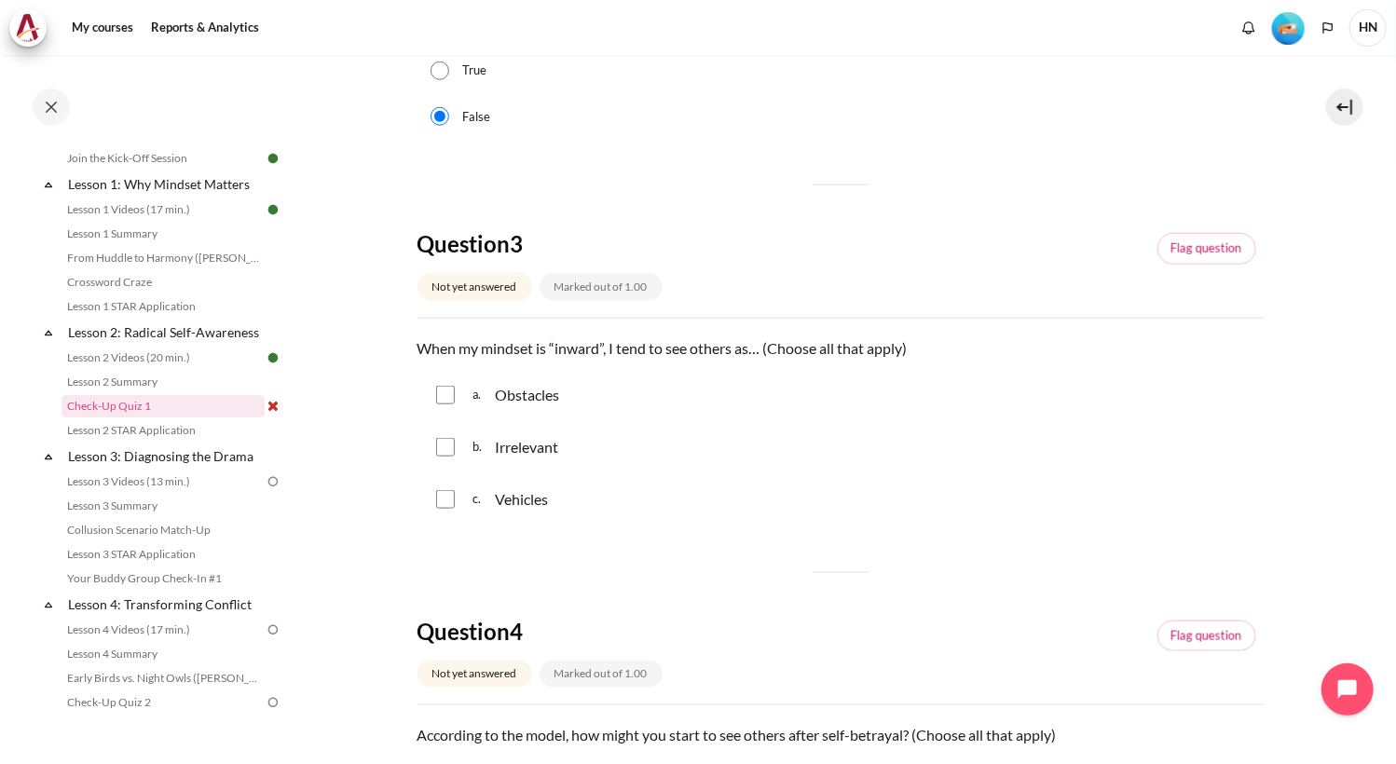
click at [448, 502] on input "Content" at bounding box center [445, 499] width 19 height 19
checkbox input "true"
click at [450, 438] on input "Content" at bounding box center [445, 447] width 19 height 19
checkbox input "true"
click at [455, 397] on div "a. Obstacles" at bounding box center [840, 395] width 846 height 48
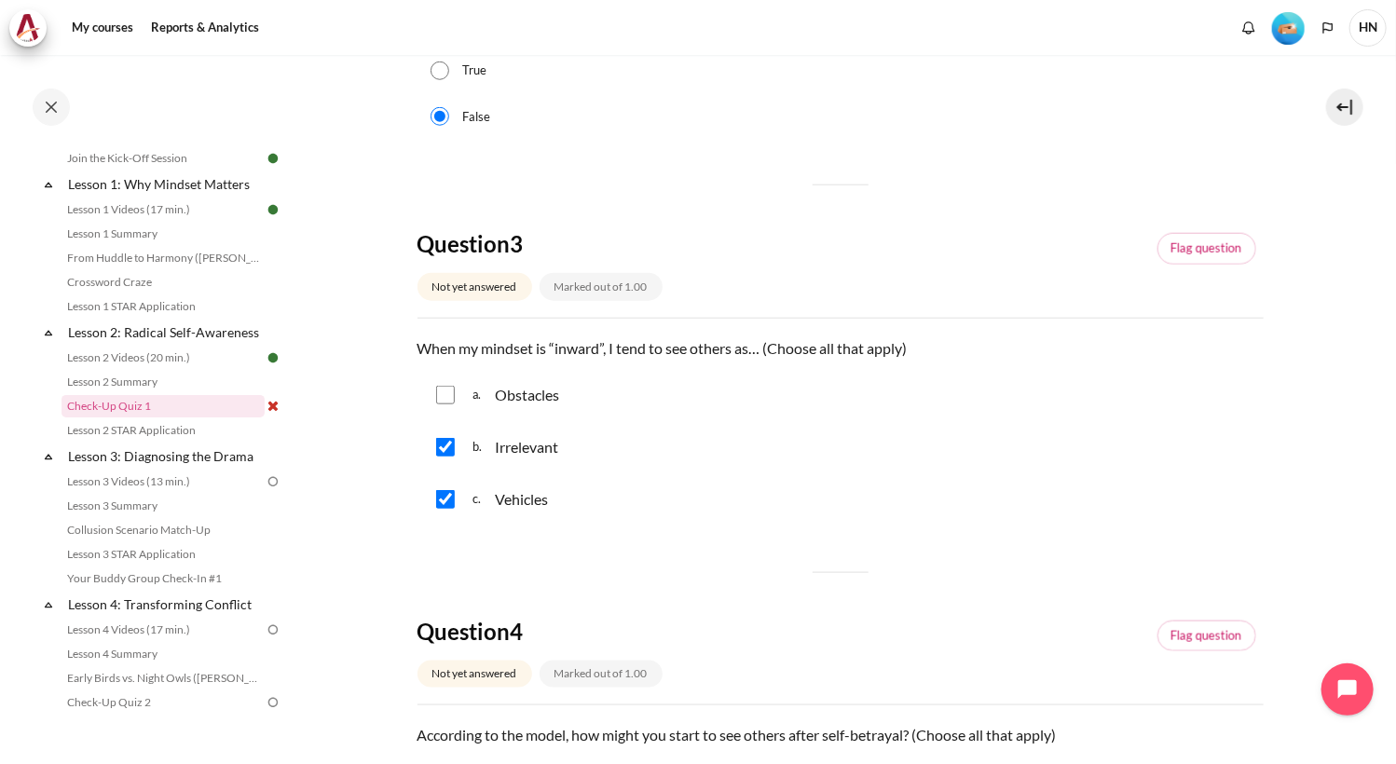
click at [450, 395] on input "Content" at bounding box center [445, 395] width 19 height 19
checkbox input "true"
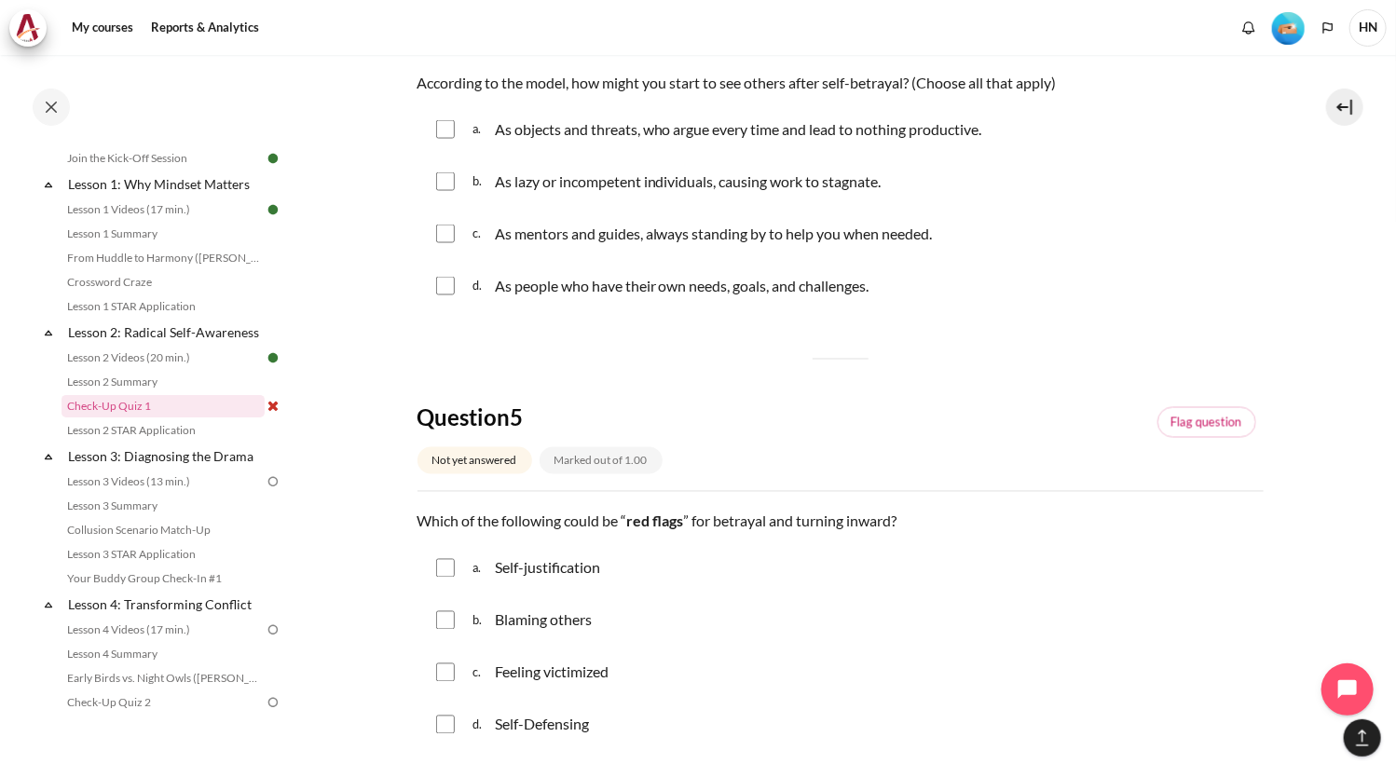
scroll to position [1398, 0]
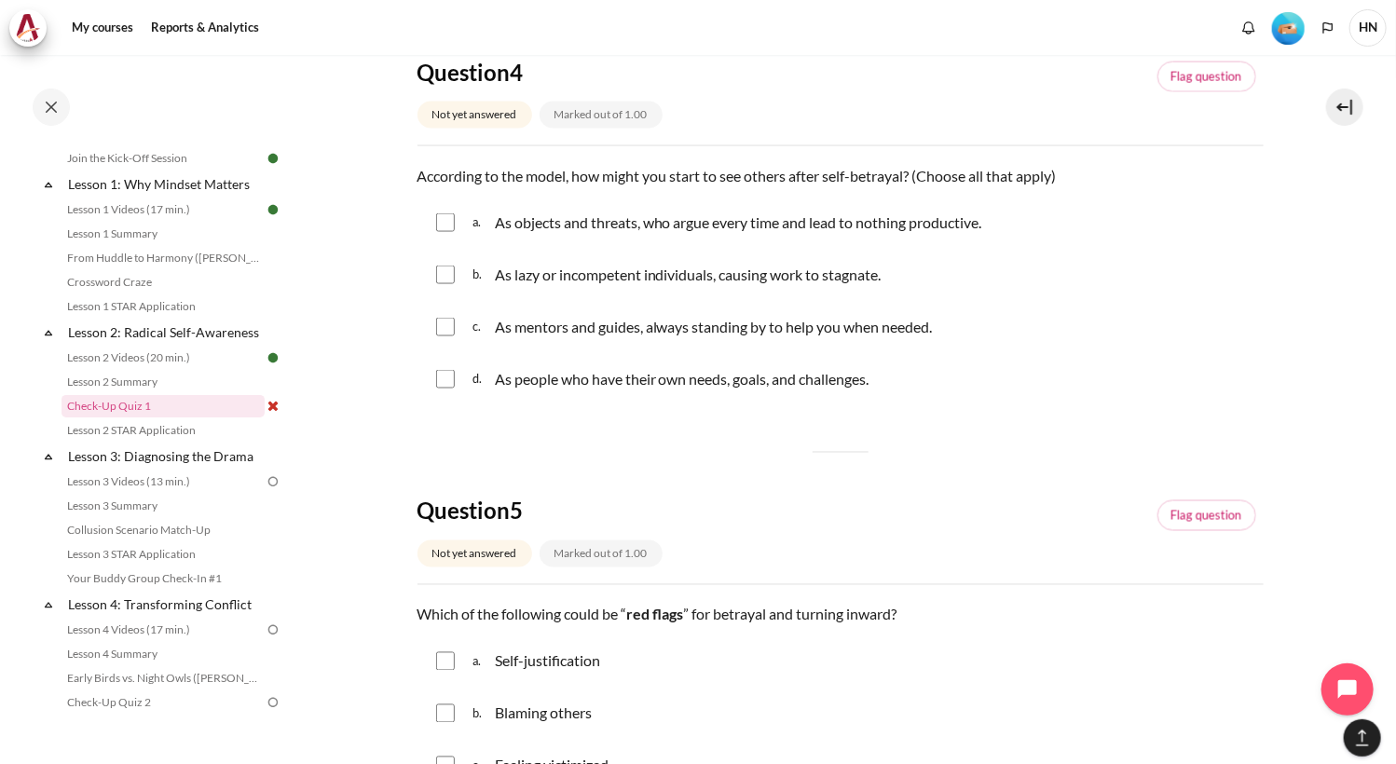
click at [442, 276] on input "Content" at bounding box center [445, 275] width 19 height 19
checkbox input "true"
click at [452, 326] on input "Content" at bounding box center [445, 327] width 19 height 19
checkbox input "true"
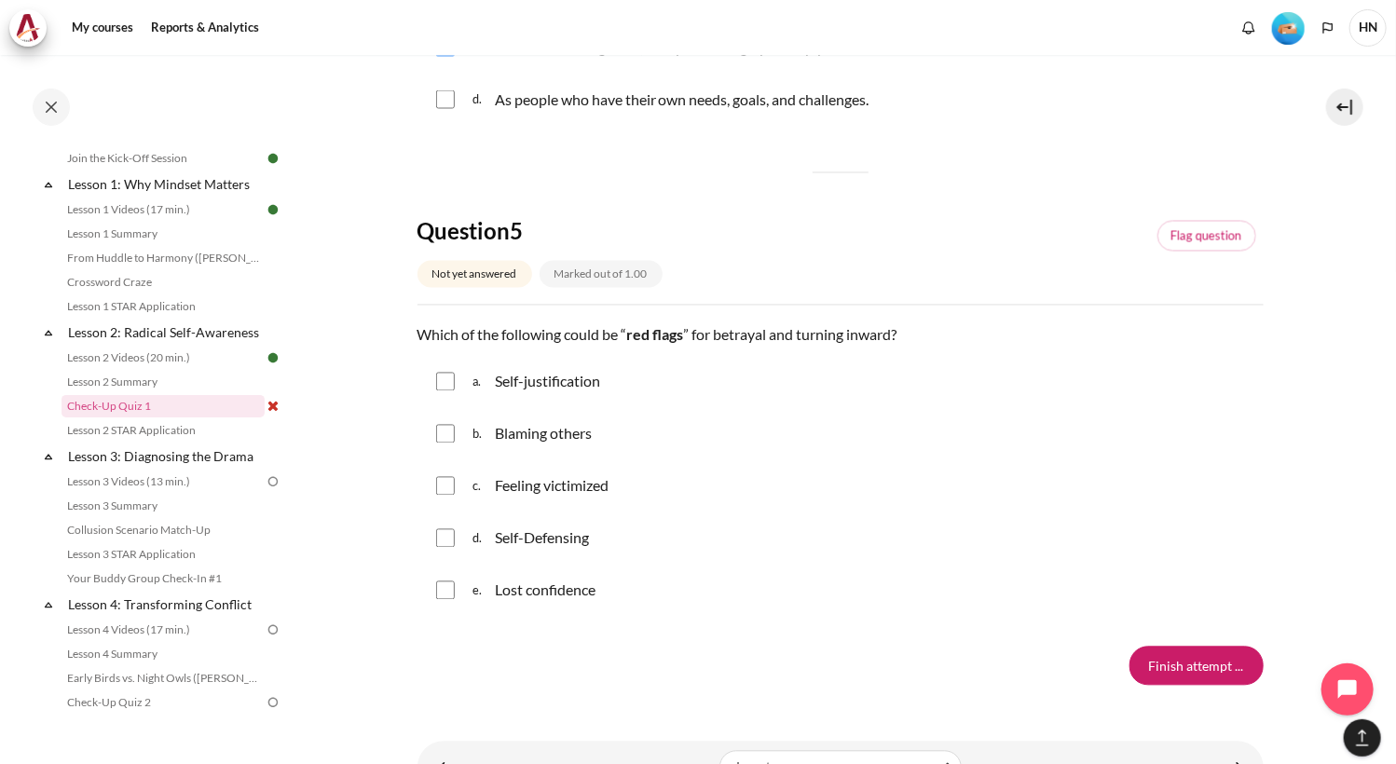
click at [444, 382] on input "Content" at bounding box center [445, 382] width 19 height 19
checkbox input "true"
click at [457, 427] on div "b. Blaming others" at bounding box center [840, 434] width 846 height 48
click at [444, 431] on input "Content" at bounding box center [445, 434] width 19 height 19
checkbox input "true"
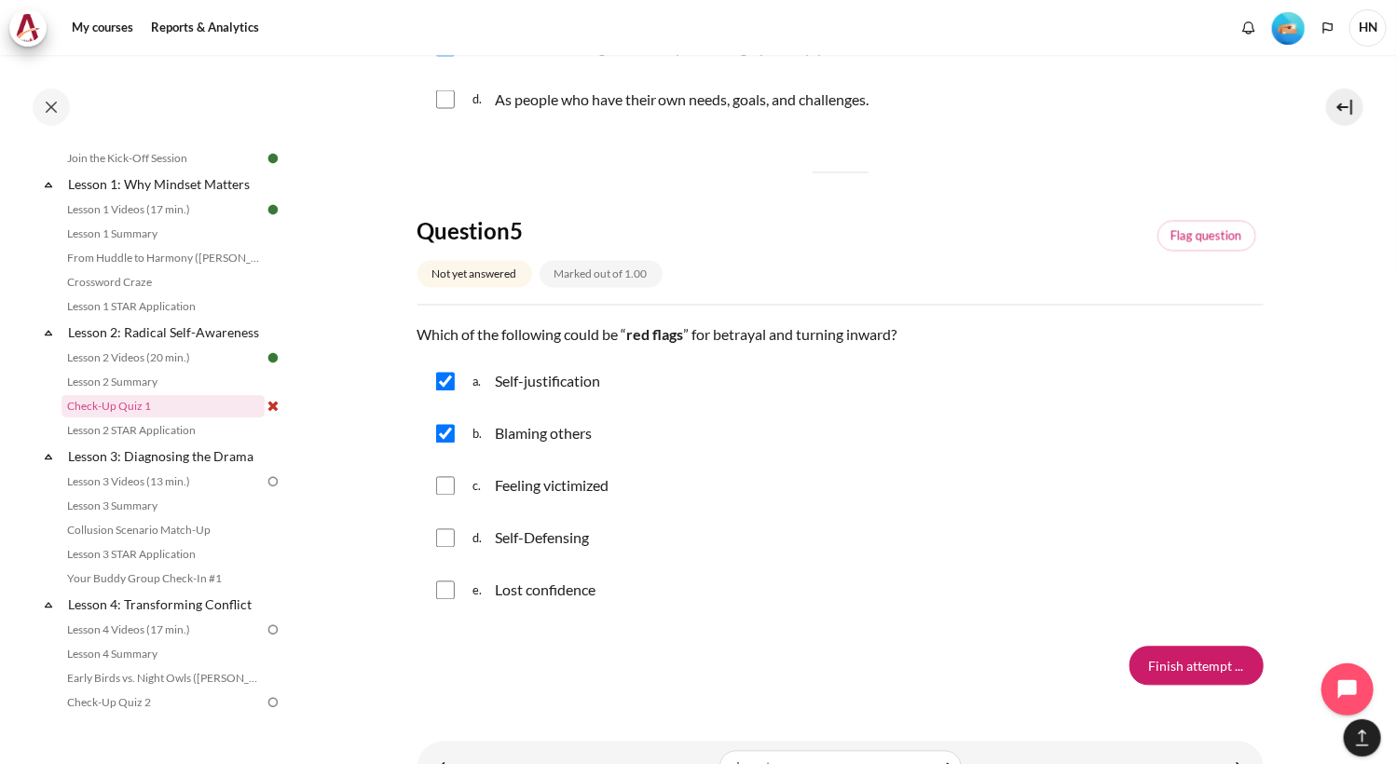
drag, startPoint x: 447, startPoint y: 472, endPoint x: 446, endPoint y: 490, distance: 18.7
click at [447, 479] on div "c. Feeling victimized" at bounding box center [840, 486] width 846 height 48
click at [446, 490] on input "Content" at bounding box center [445, 486] width 19 height 19
checkbox input "true"
click at [441, 532] on input "Content" at bounding box center [445, 538] width 19 height 19
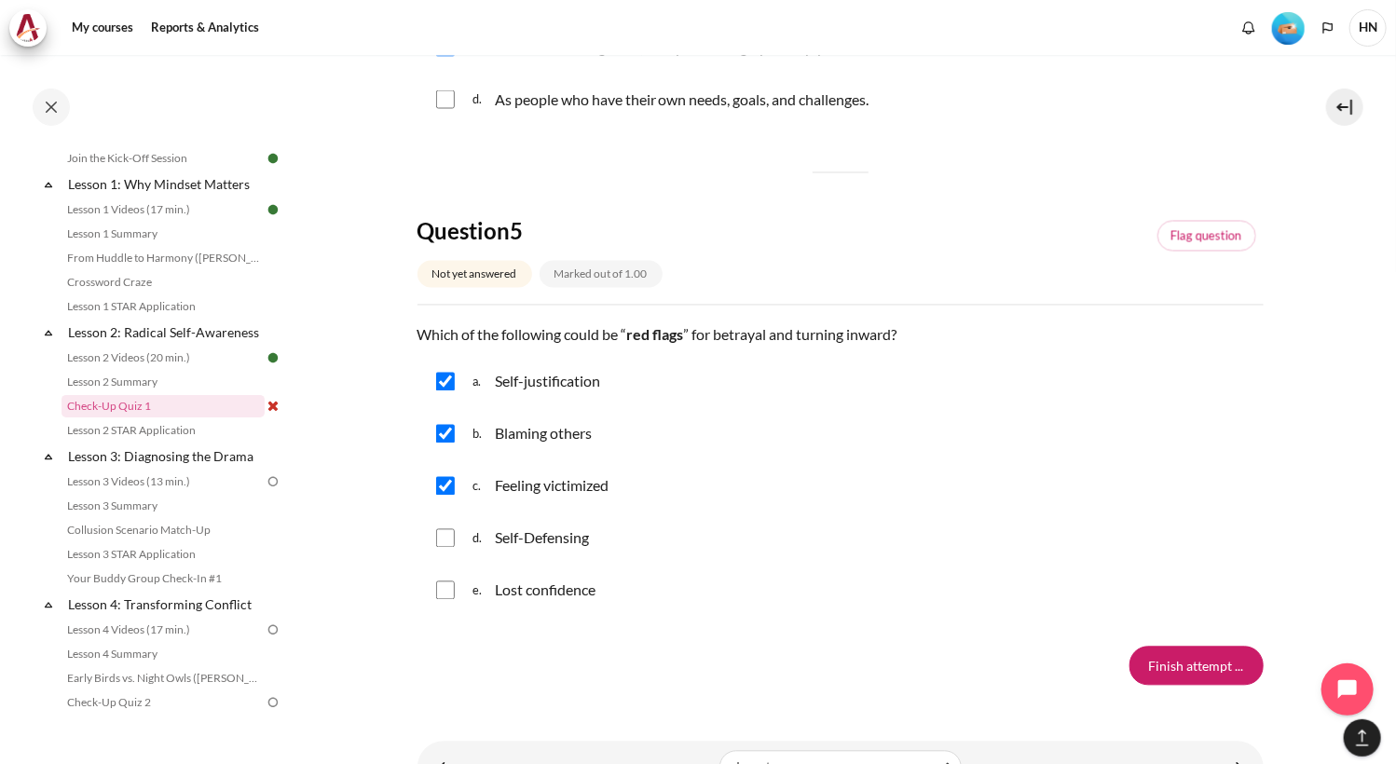
checkbox input "true"
click at [451, 590] on input "Content" at bounding box center [445, 590] width 19 height 19
checkbox input "true"
click at [1170, 659] on input "Finish attempt ..." at bounding box center [1196, 666] width 134 height 39
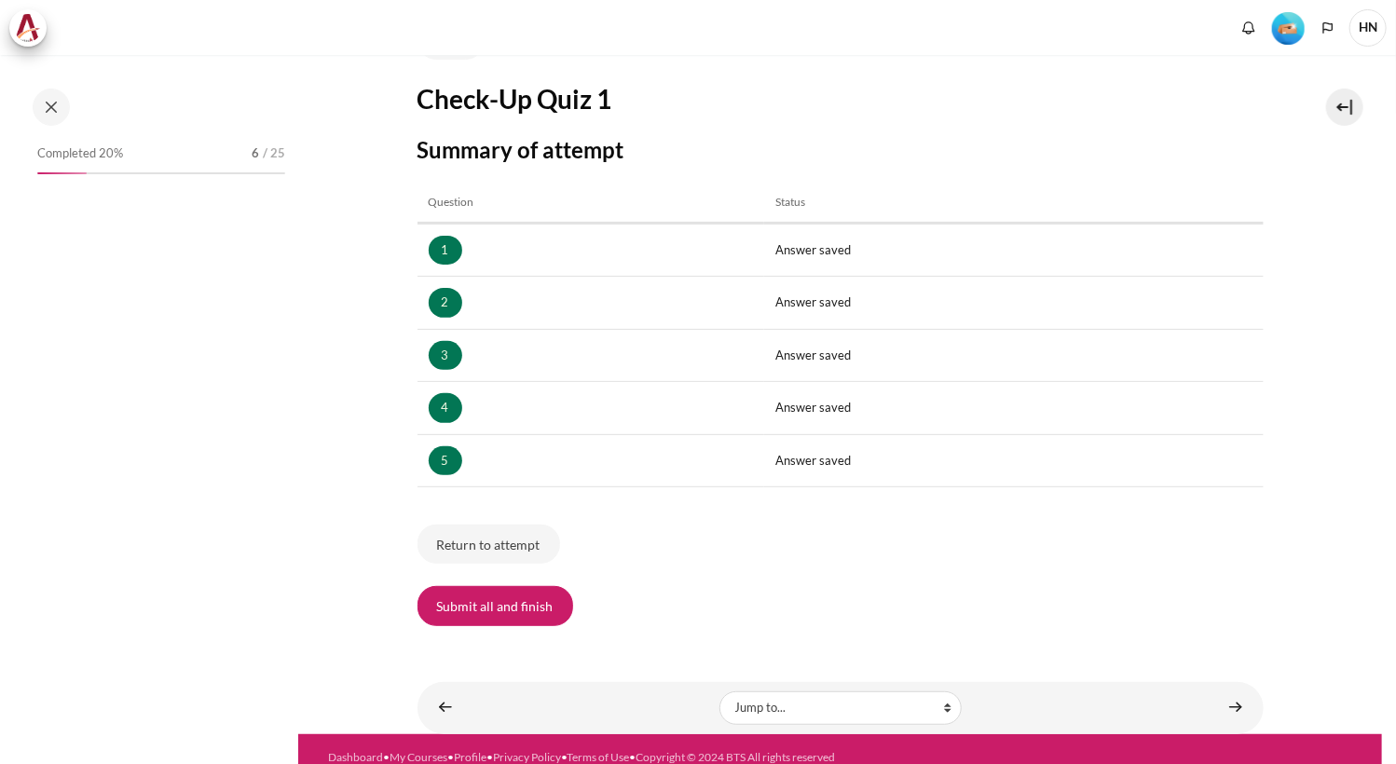
scroll to position [193, 0]
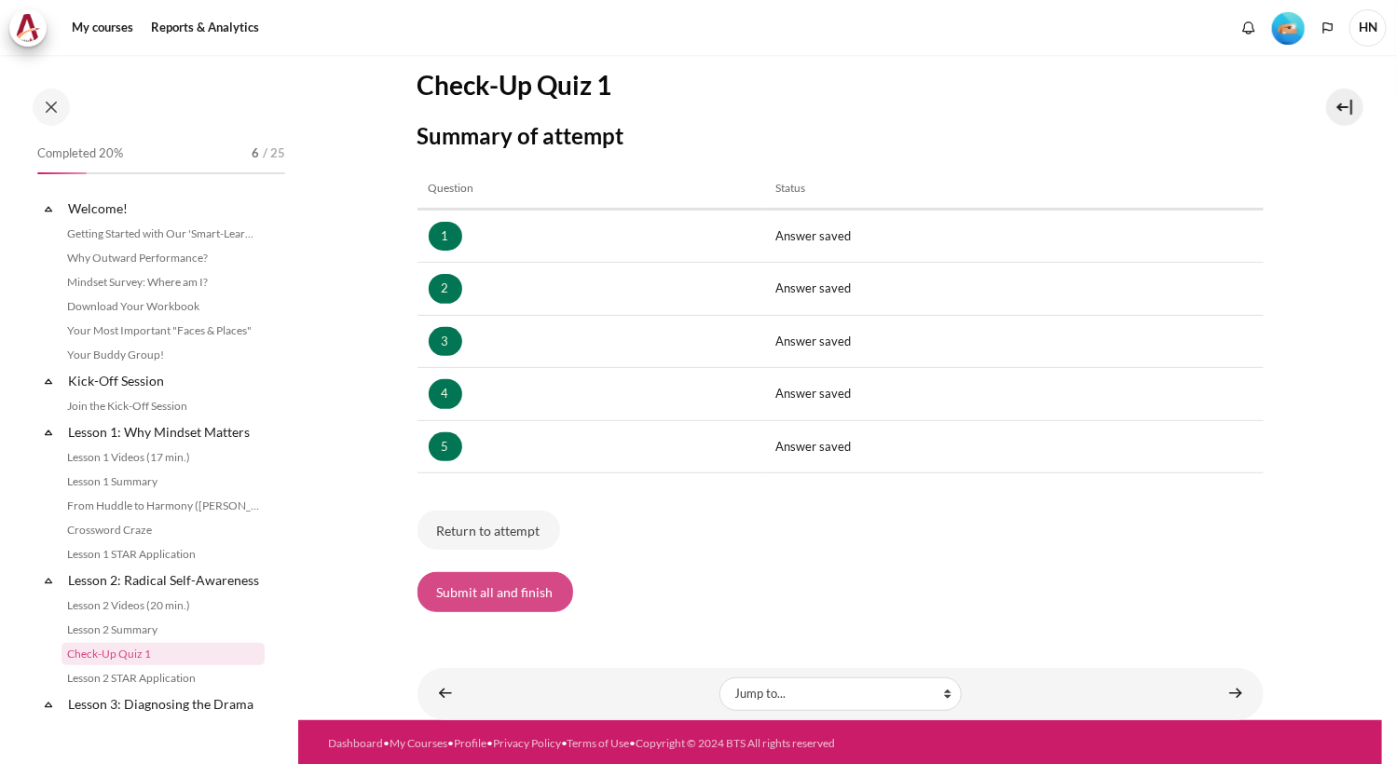
click at [511, 587] on button "Submit all and finish" at bounding box center [495, 591] width 156 height 39
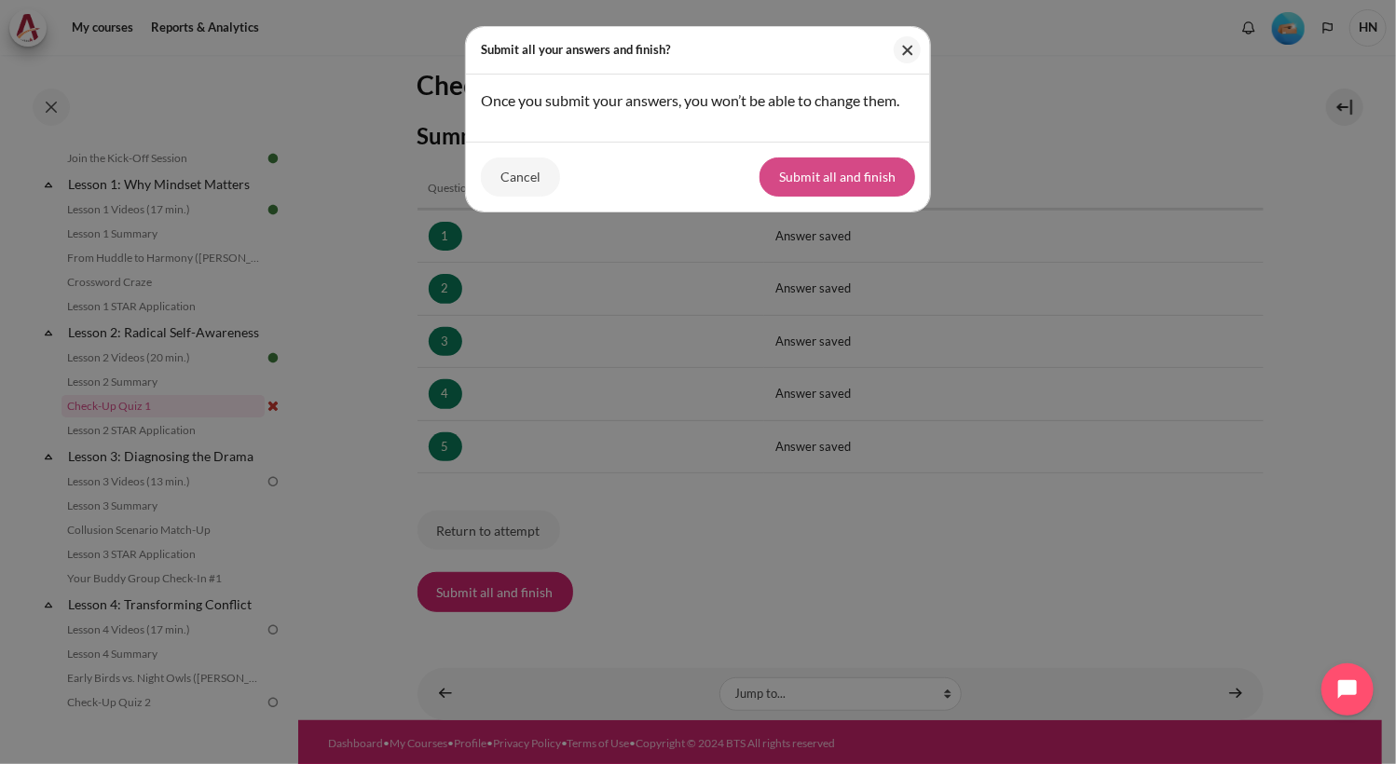
click at [842, 171] on button "Submit all and finish" at bounding box center [837, 176] width 156 height 39
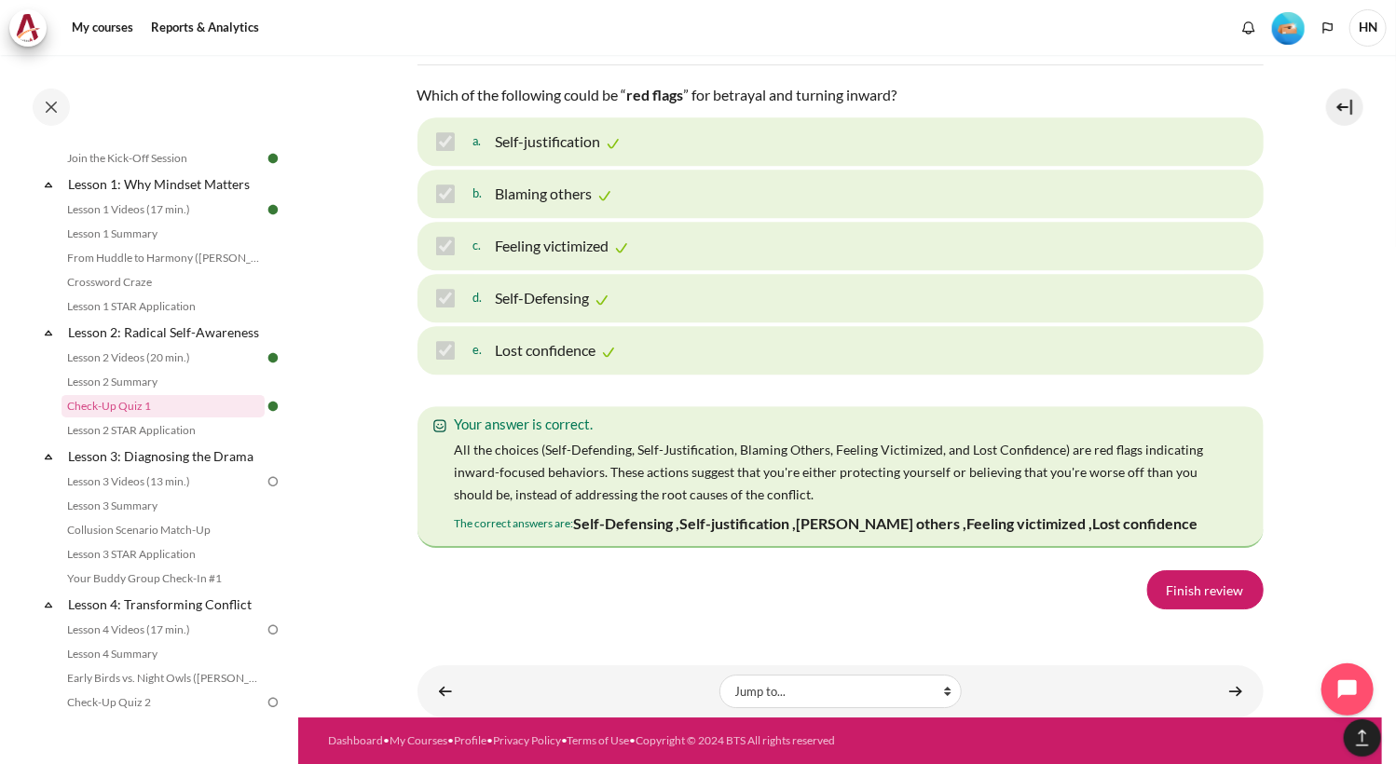
scroll to position [3114, 0]
click at [1193, 595] on link "Finish review" at bounding box center [1205, 589] width 116 height 39
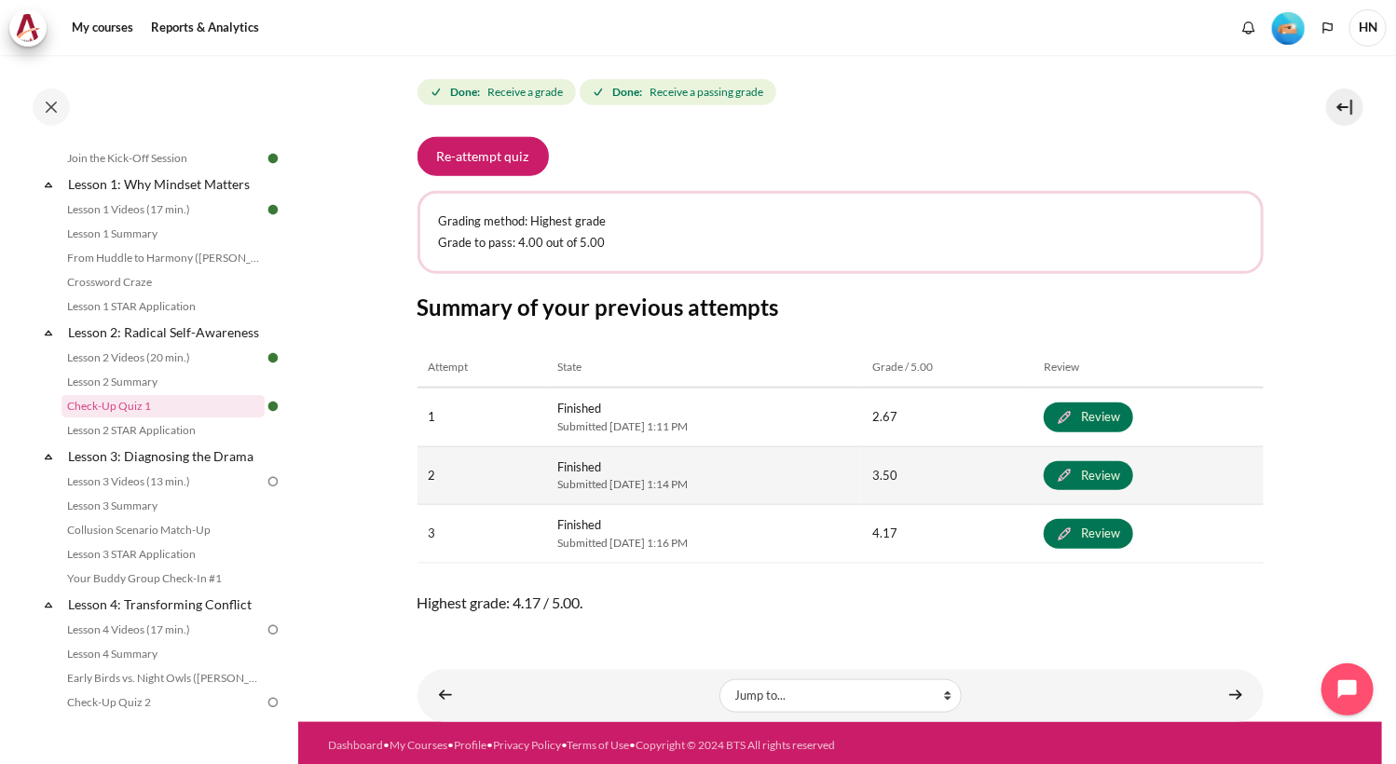
scroll to position [808, 0]
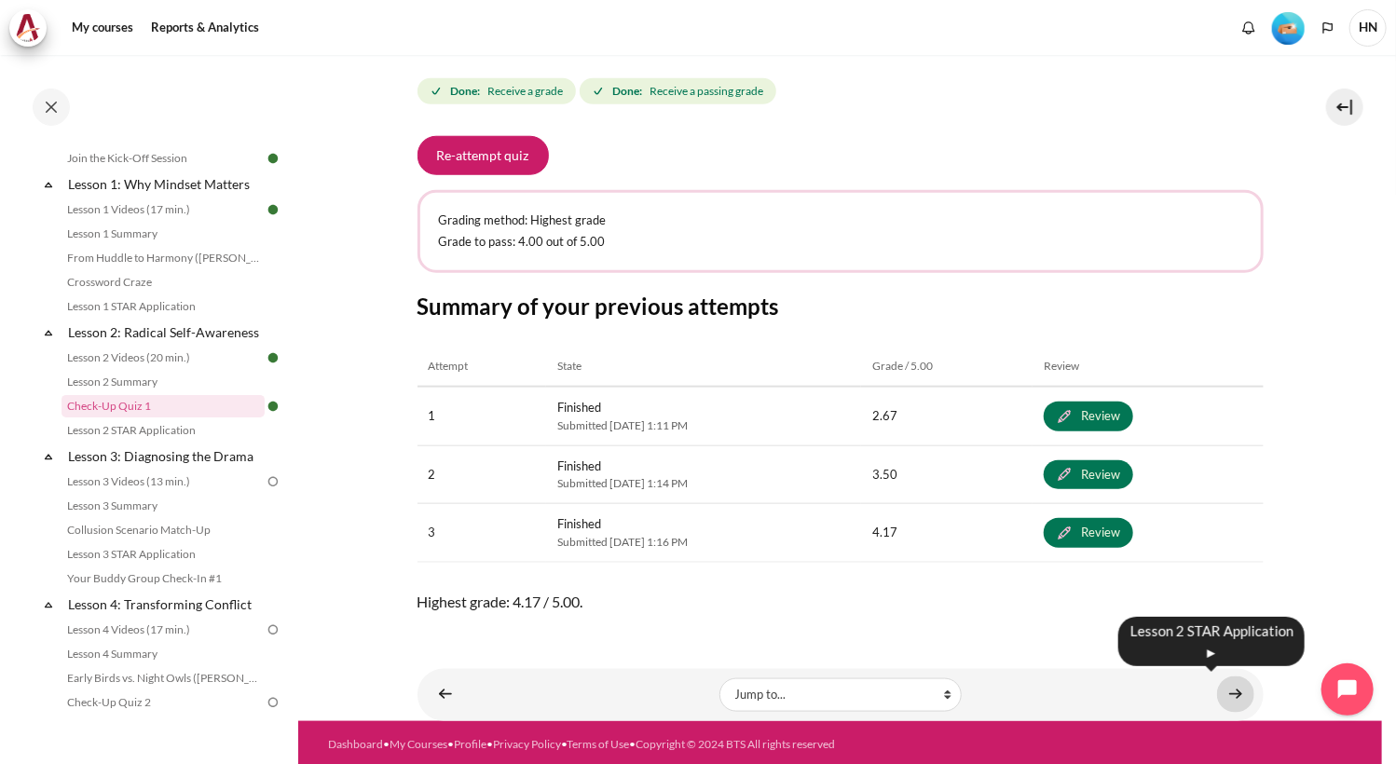
click at [1226, 695] on link "Content" at bounding box center [1235, 695] width 37 height 36
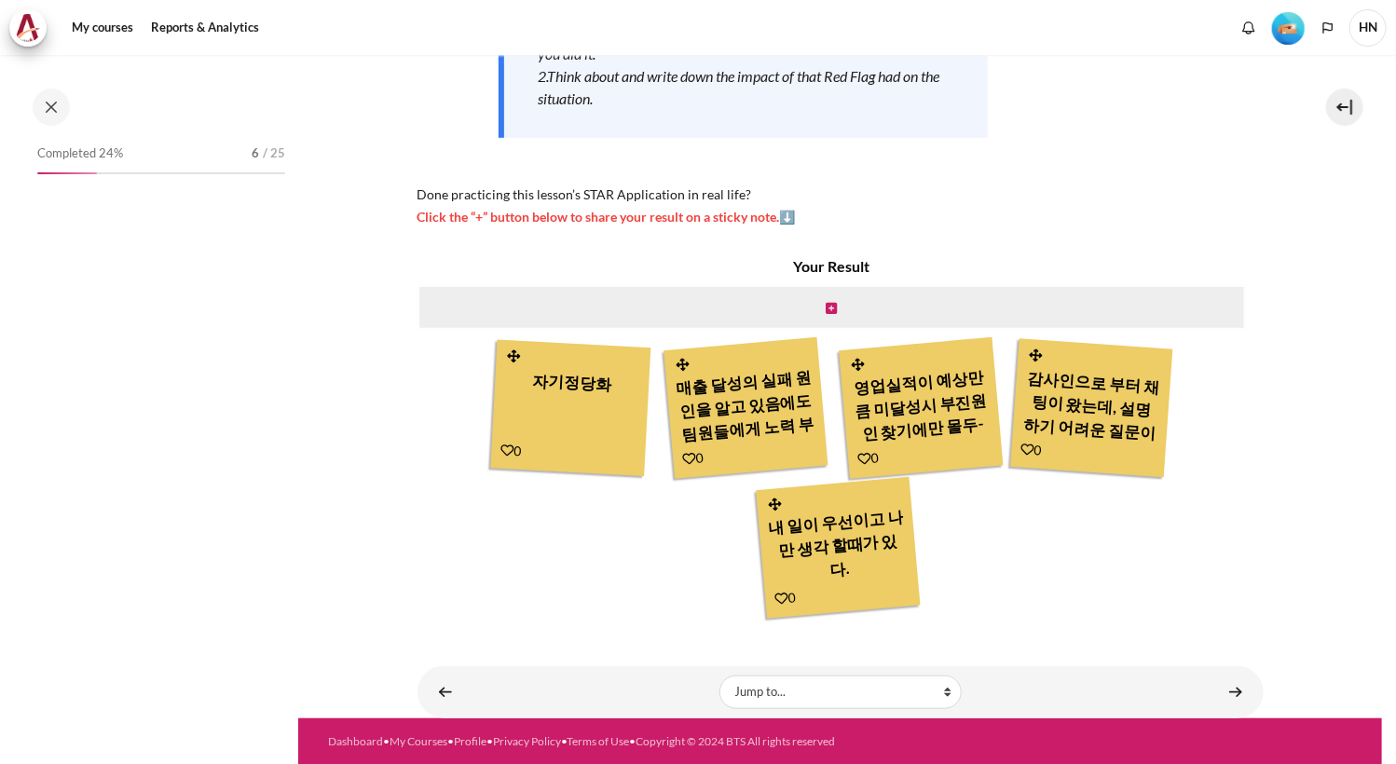
scroll to position [272, 0]
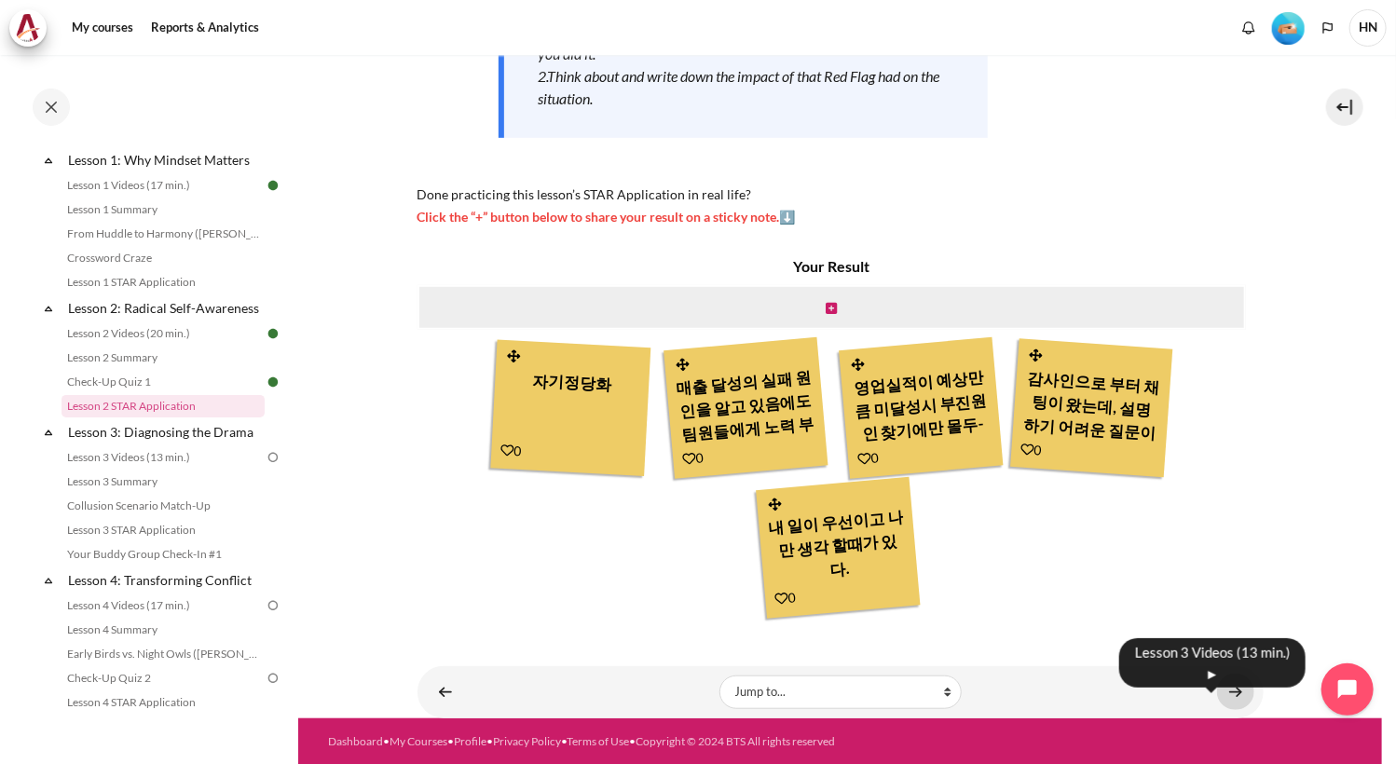
click at [1223, 685] on link "Content" at bounding box center [1235, 692] width 37 height 36
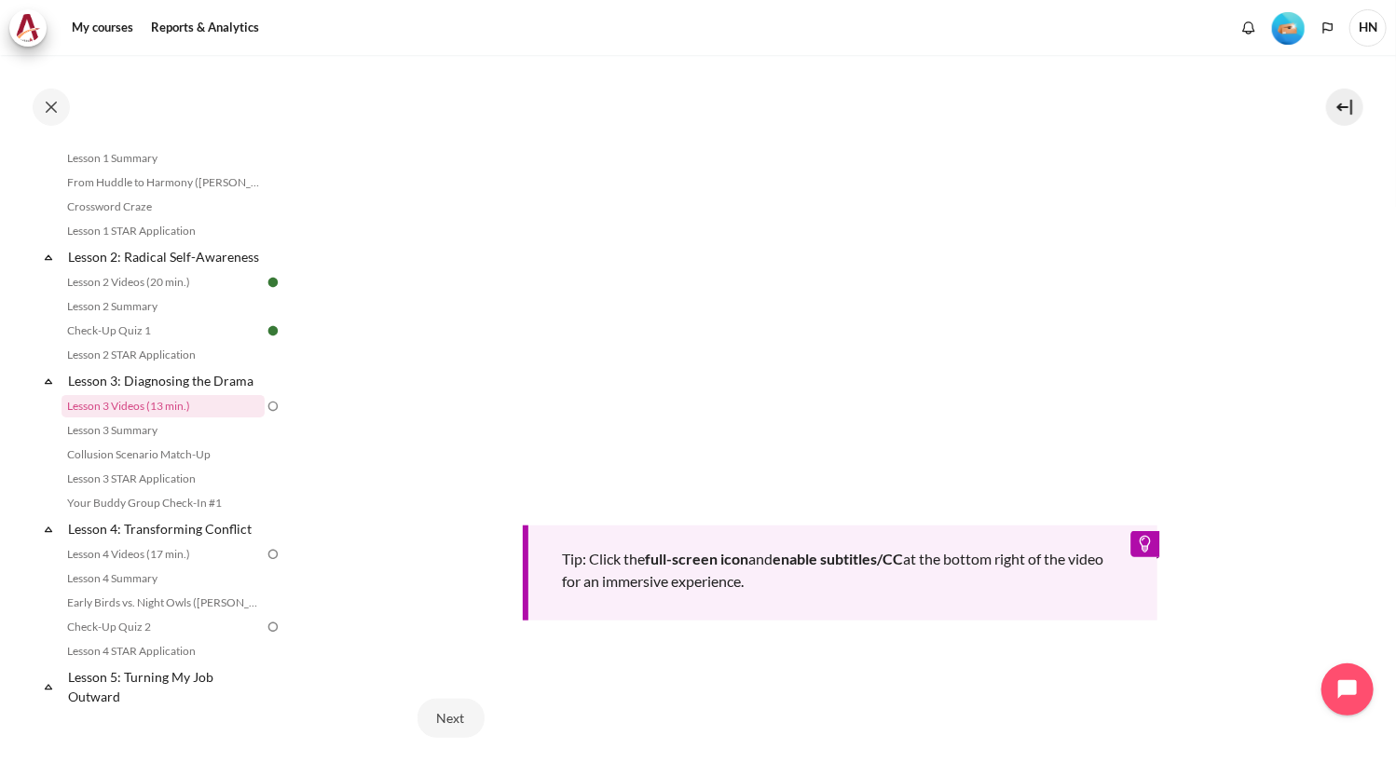
scroll to position [652, 0]
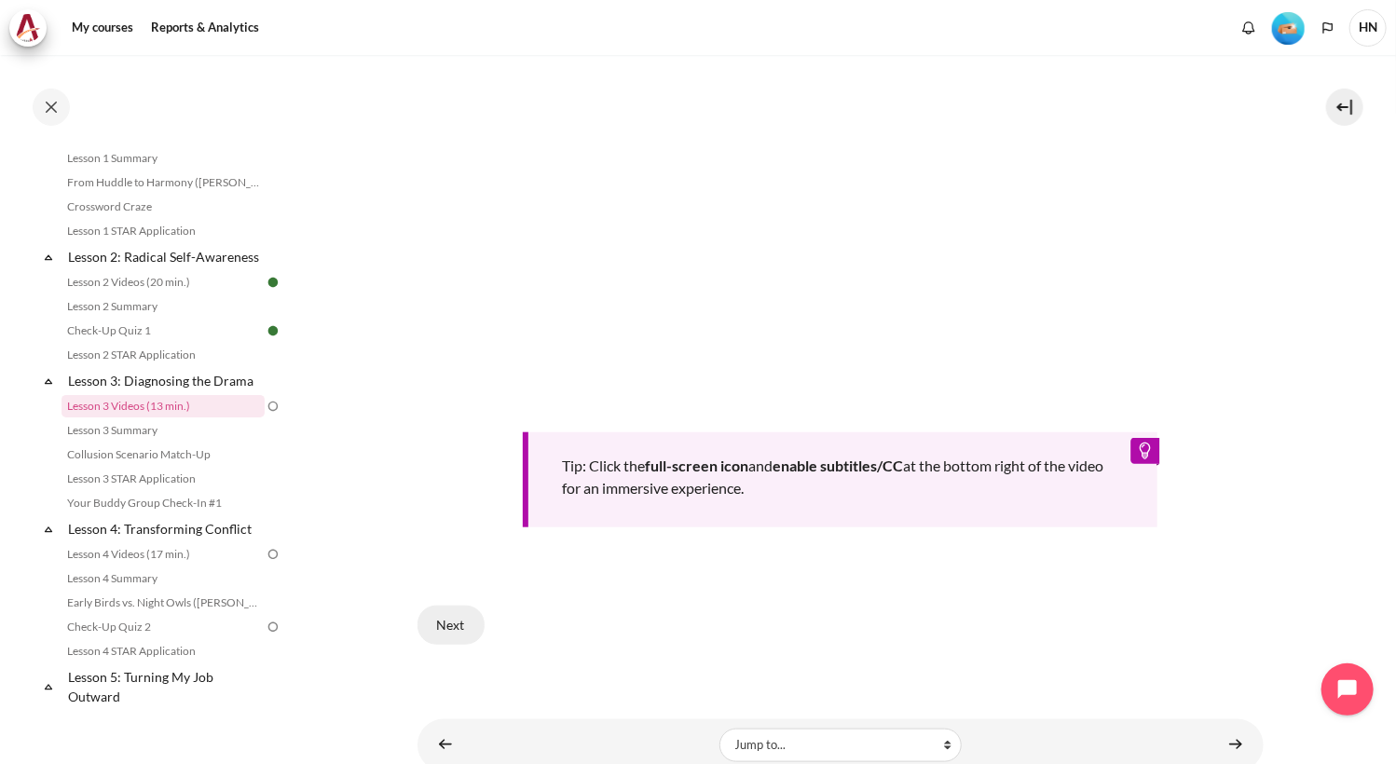
click at [458, 614] on button "Next" at bounding box center [450, 625] width 67 height 39
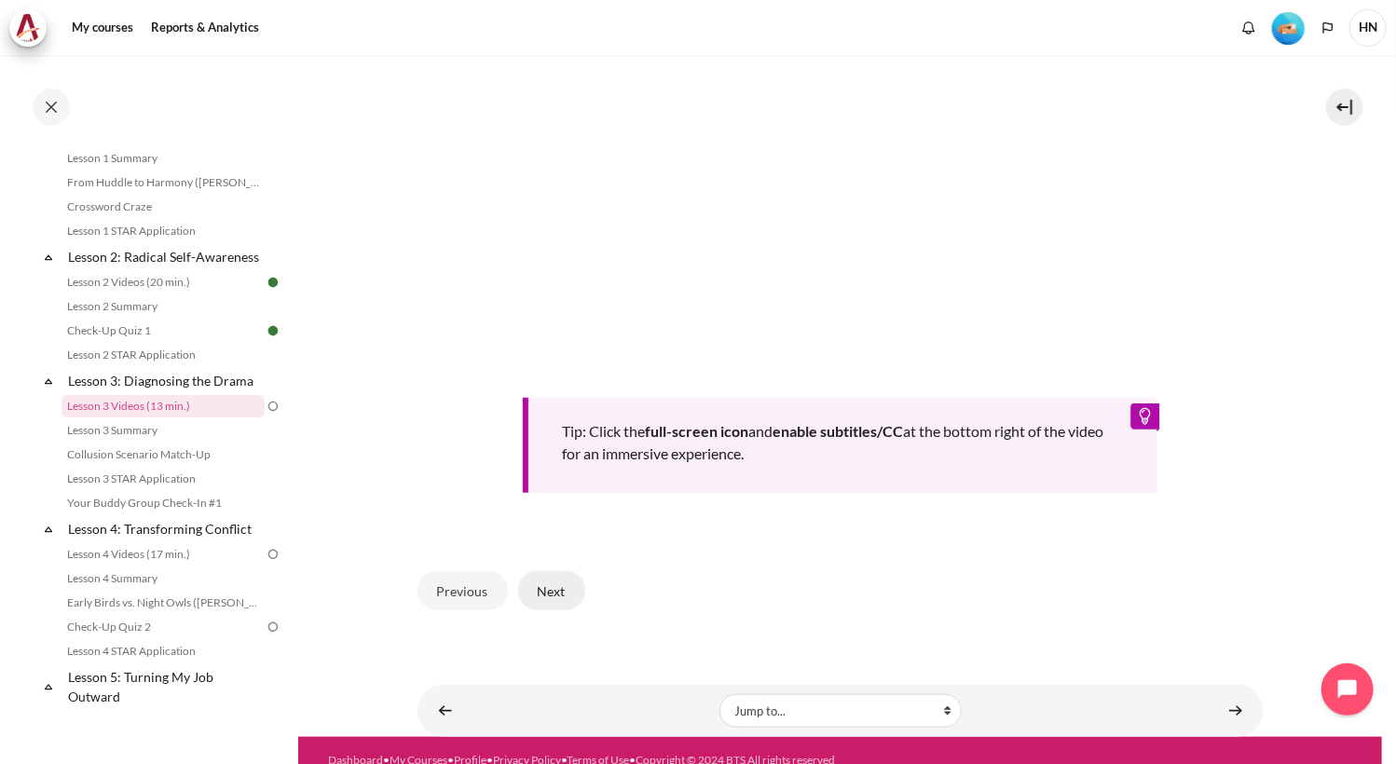
click at [555, 585] on button "Next" at bounding box center [551, 590] width 67 height 39
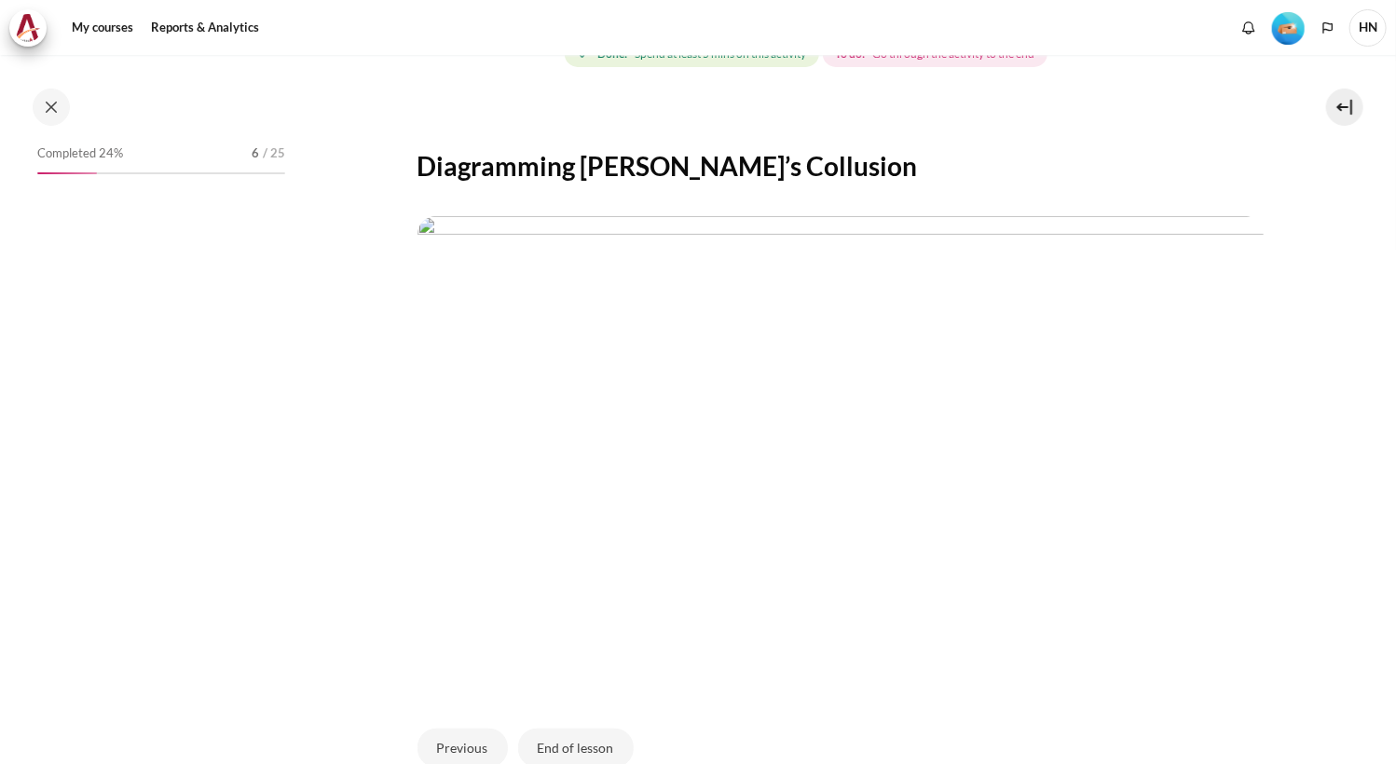
scroll to position [323, 0]
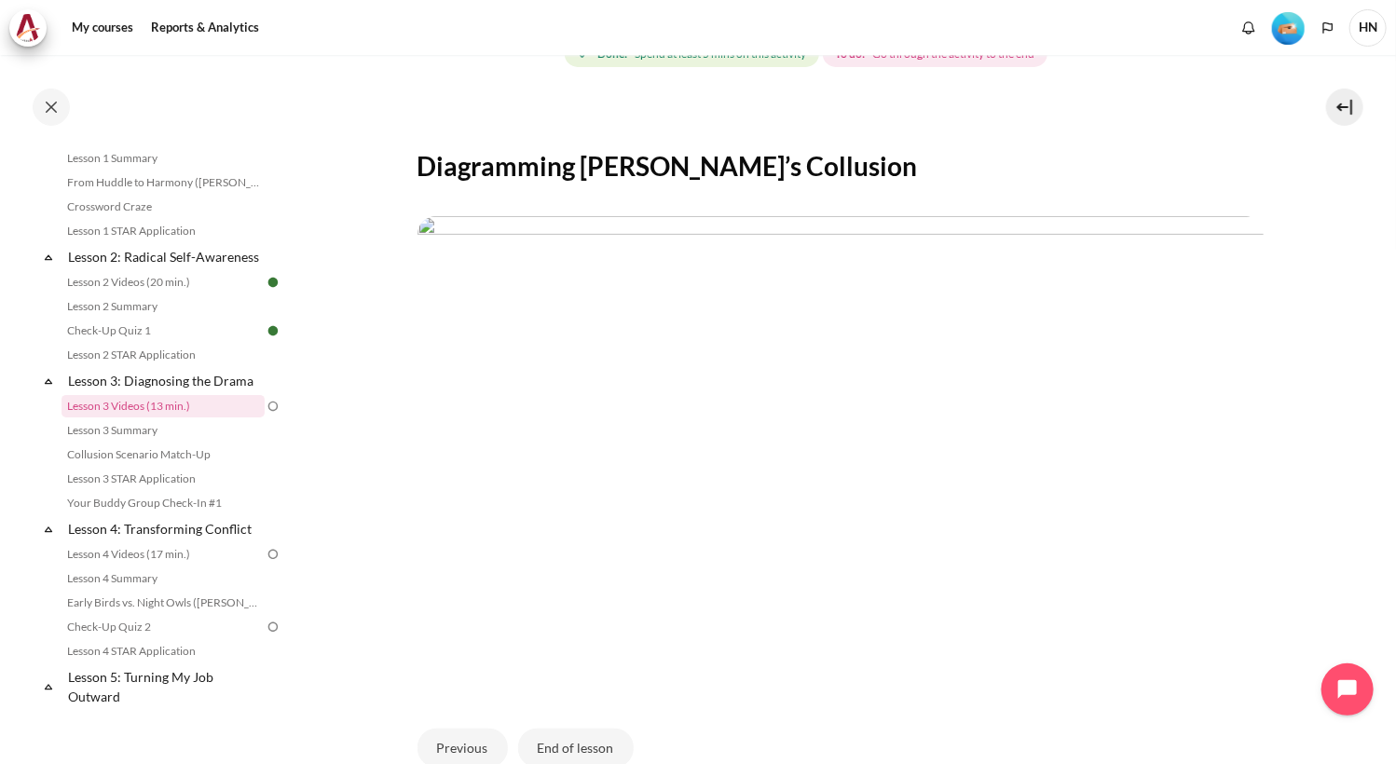
drag, startPoint x: 1269, startPoint y: 1, endPoint x: 878, endPoint y: 141, distance: 415.6
click at [878, 141] on div "Diagramming [PERSON_NAME]’s Collusion Previous End of lesson" at bounding box center [840, 443] width 846 height 688
click at [1325, 34] on polyline "Languages" at bounding box center [1327, 28] width 15 height 15
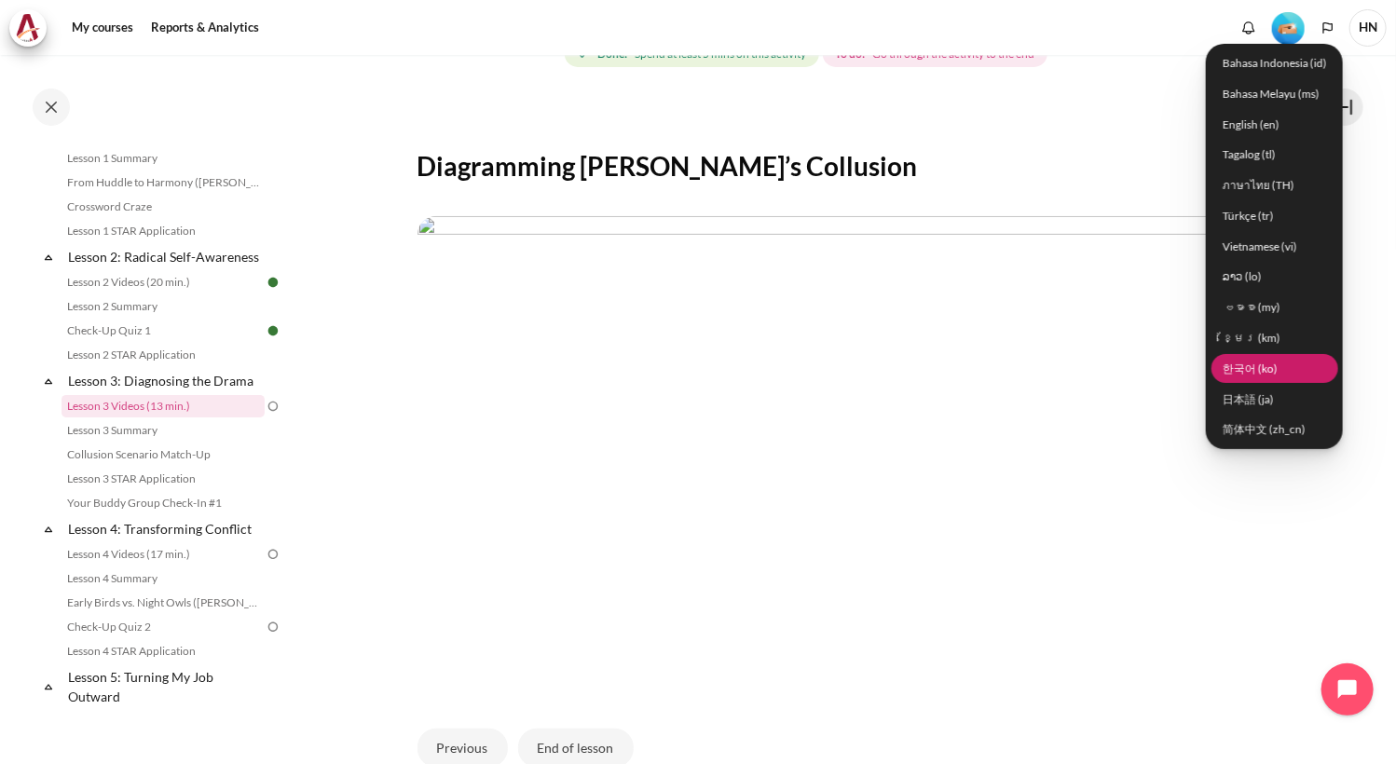
click at [1271, 376] on link "한국어 ‎(ko)‎" at bounding box center [1274, 368] width 127 height 29
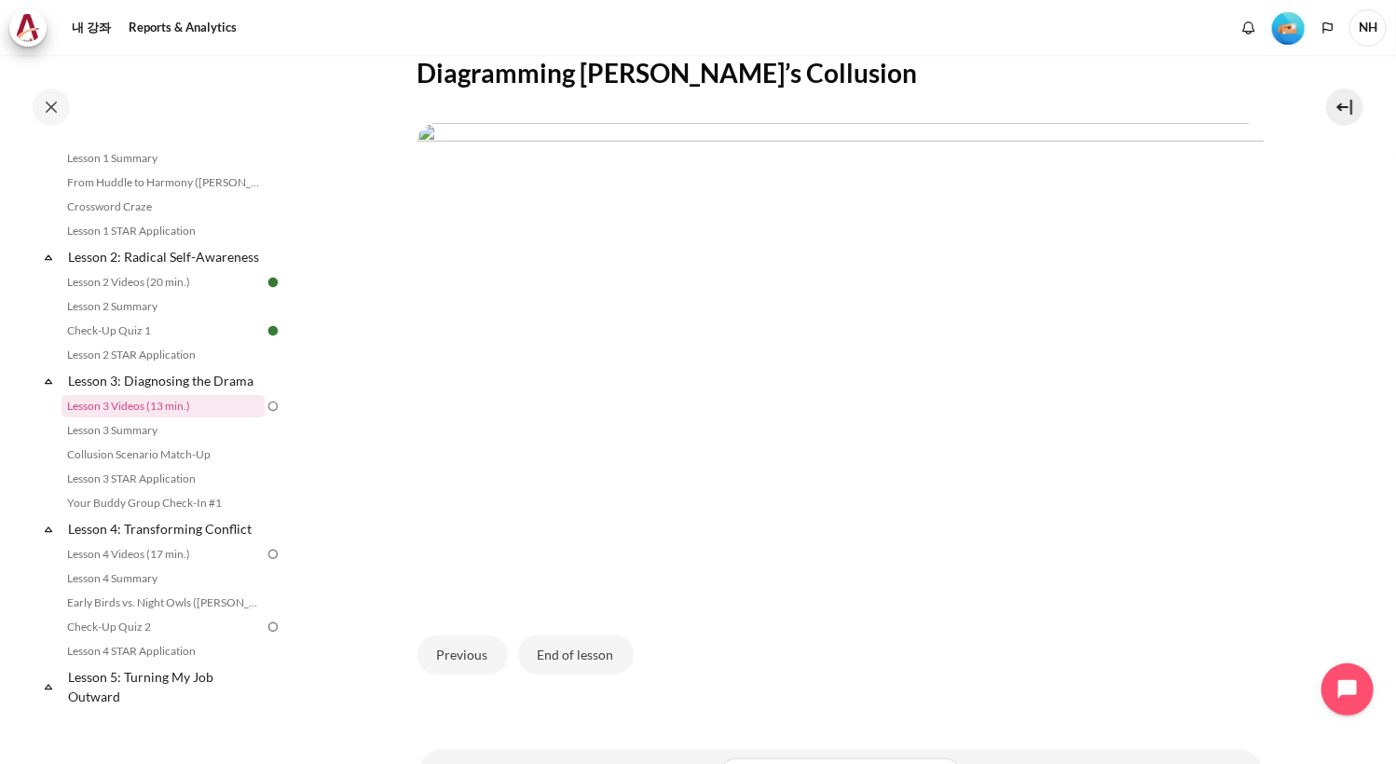
scroll to position [450, 0]
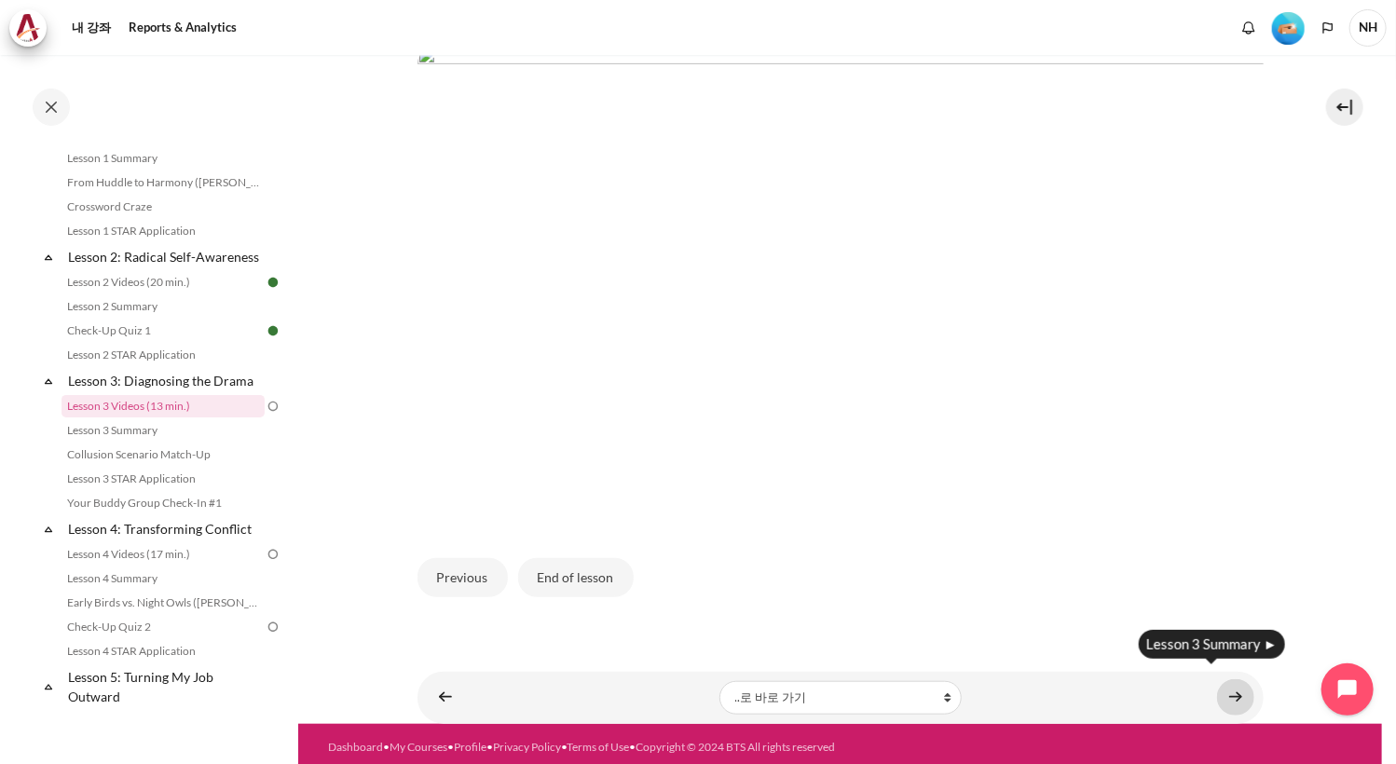
click at [1224, 688] on link "내용" at bounding box center [1235, 697] width 37 height 36
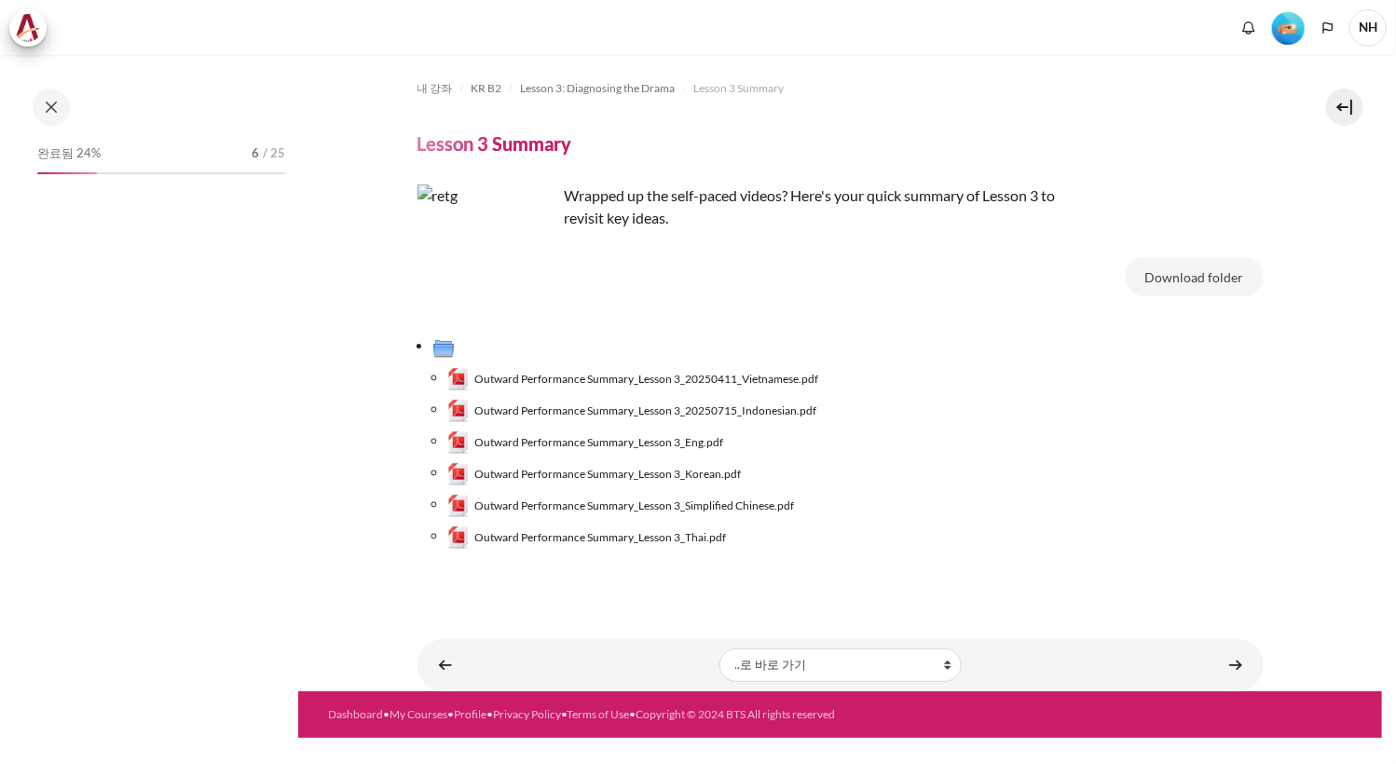
scroll to position [348, 0]
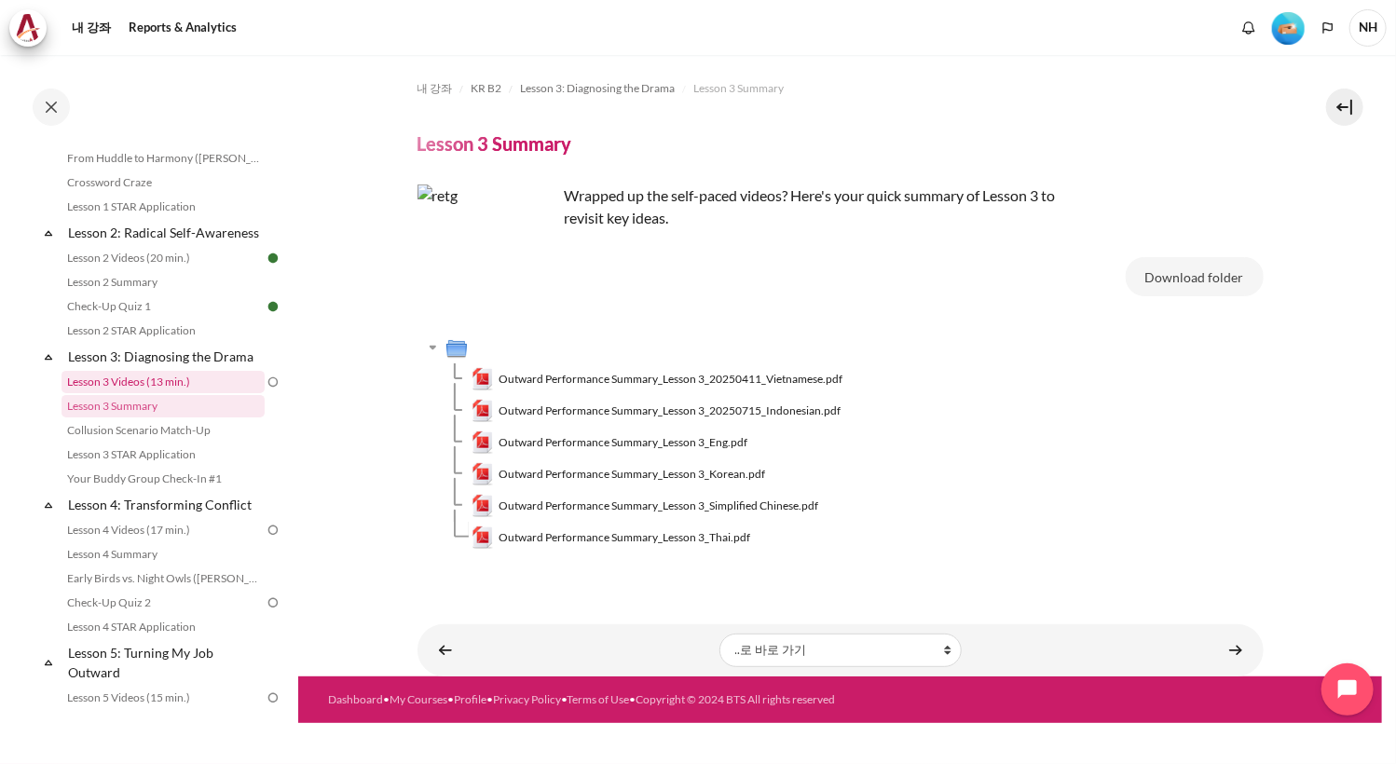
click at [186, 393] on link "Lesson 3 Videos (13 min.)" at bounding box center [163, 382] width 203 height 22
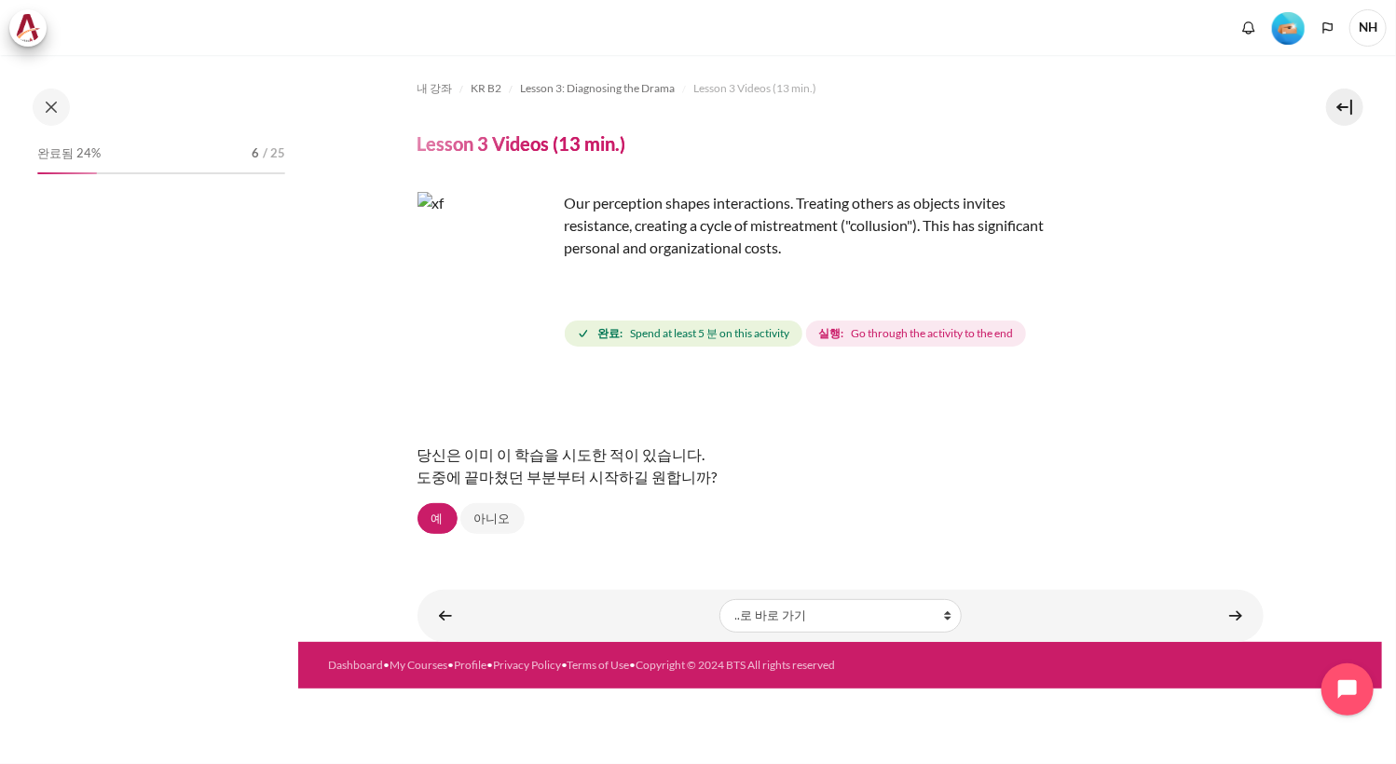
scroll to position [323, 0]
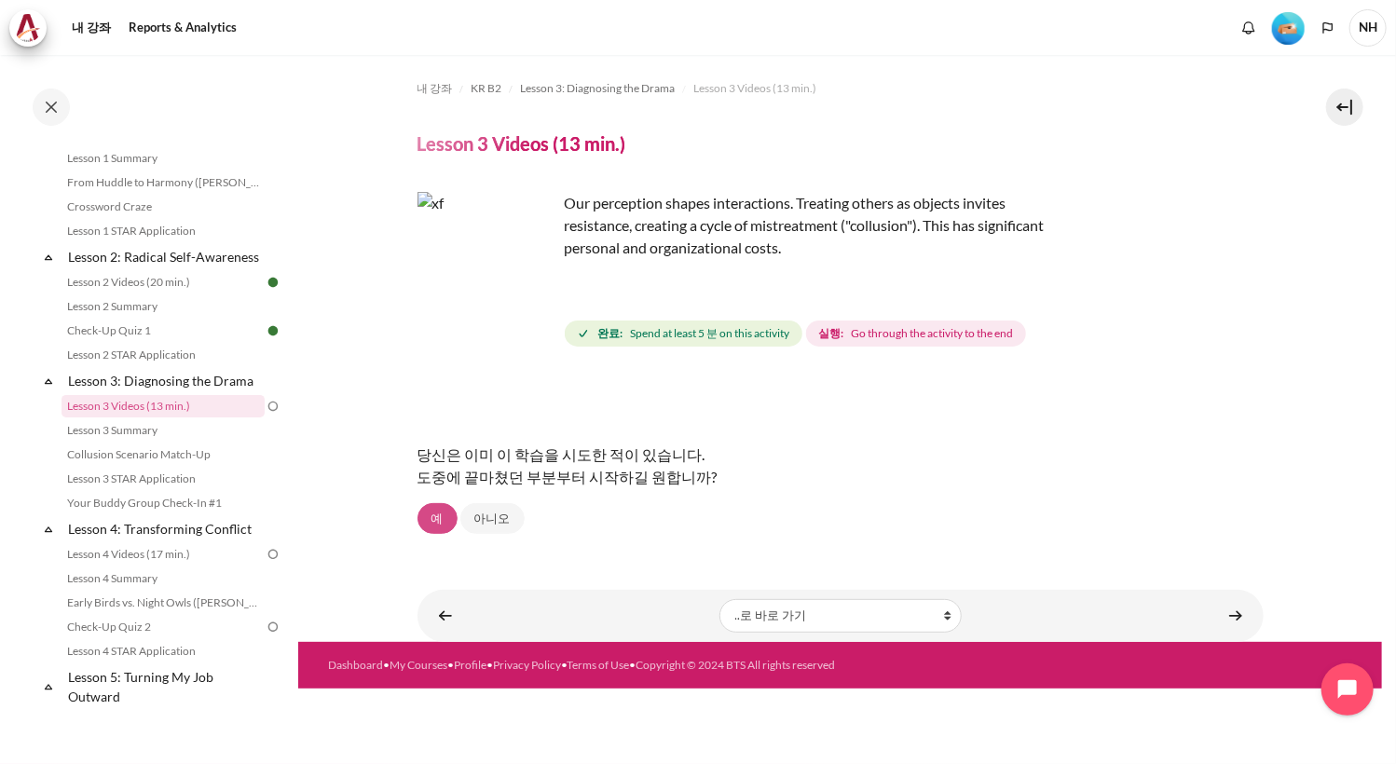
click at [432, 525] on link "예" at bounding box center [437, 519] width 40 height 32
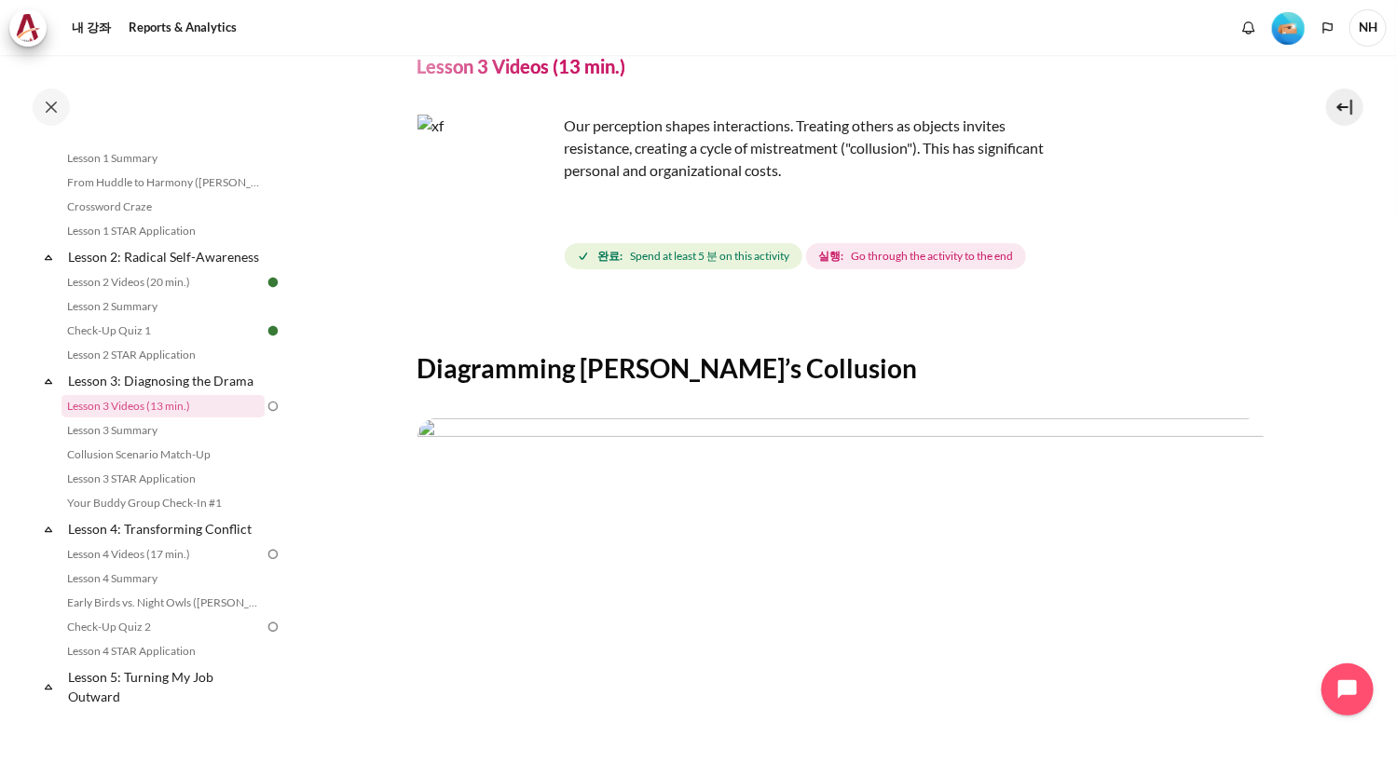
scroll to position [357, 0]
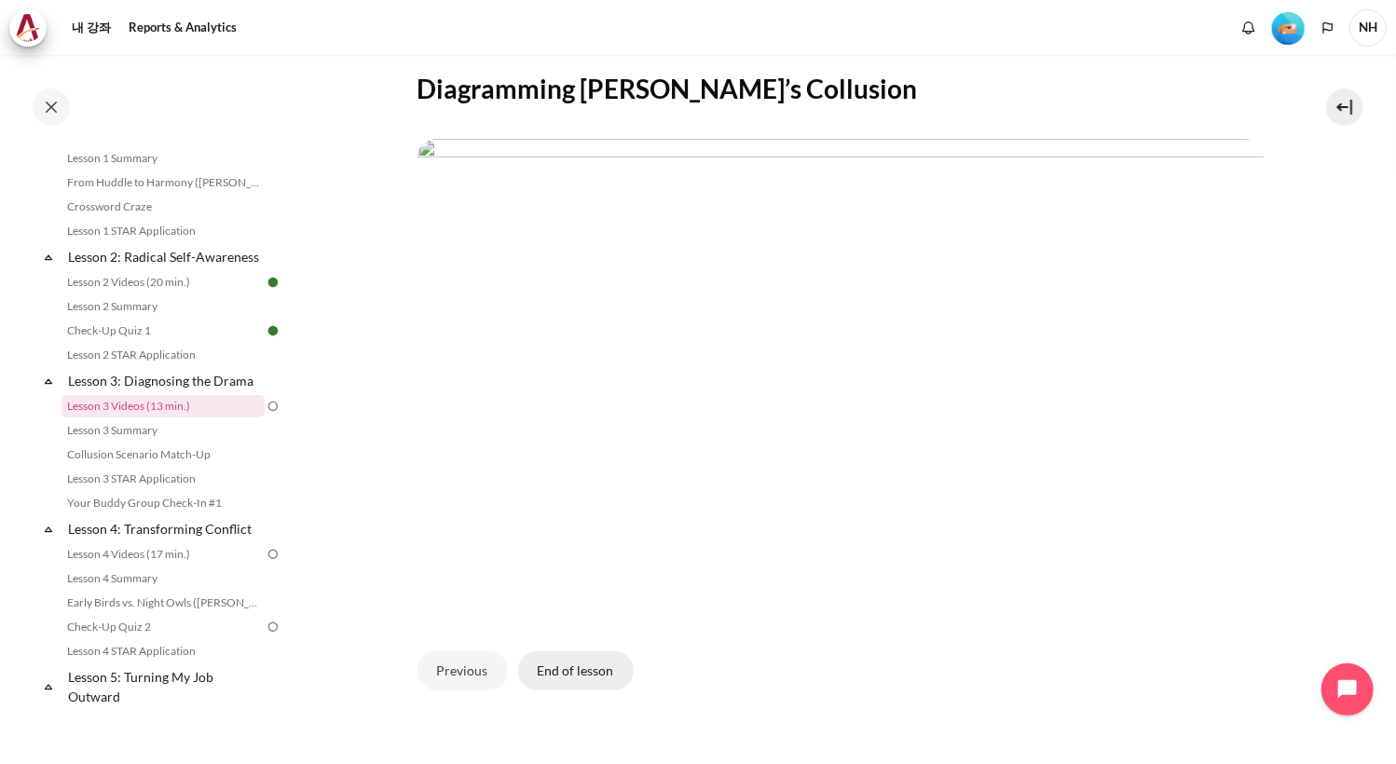
click at [571, 660] on button "End of lesson" at bounding box center [576, 670] width 116 height 39
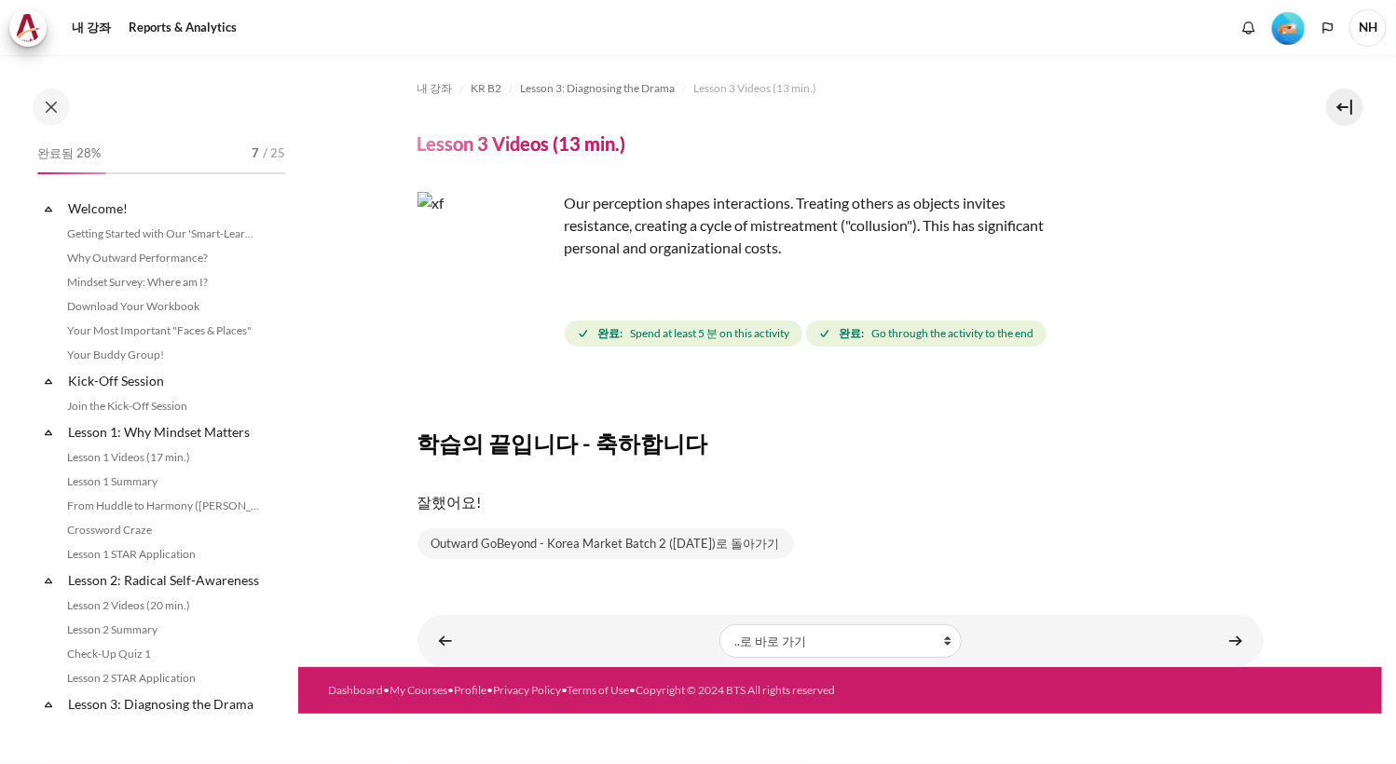
scroll to position [323, 0]
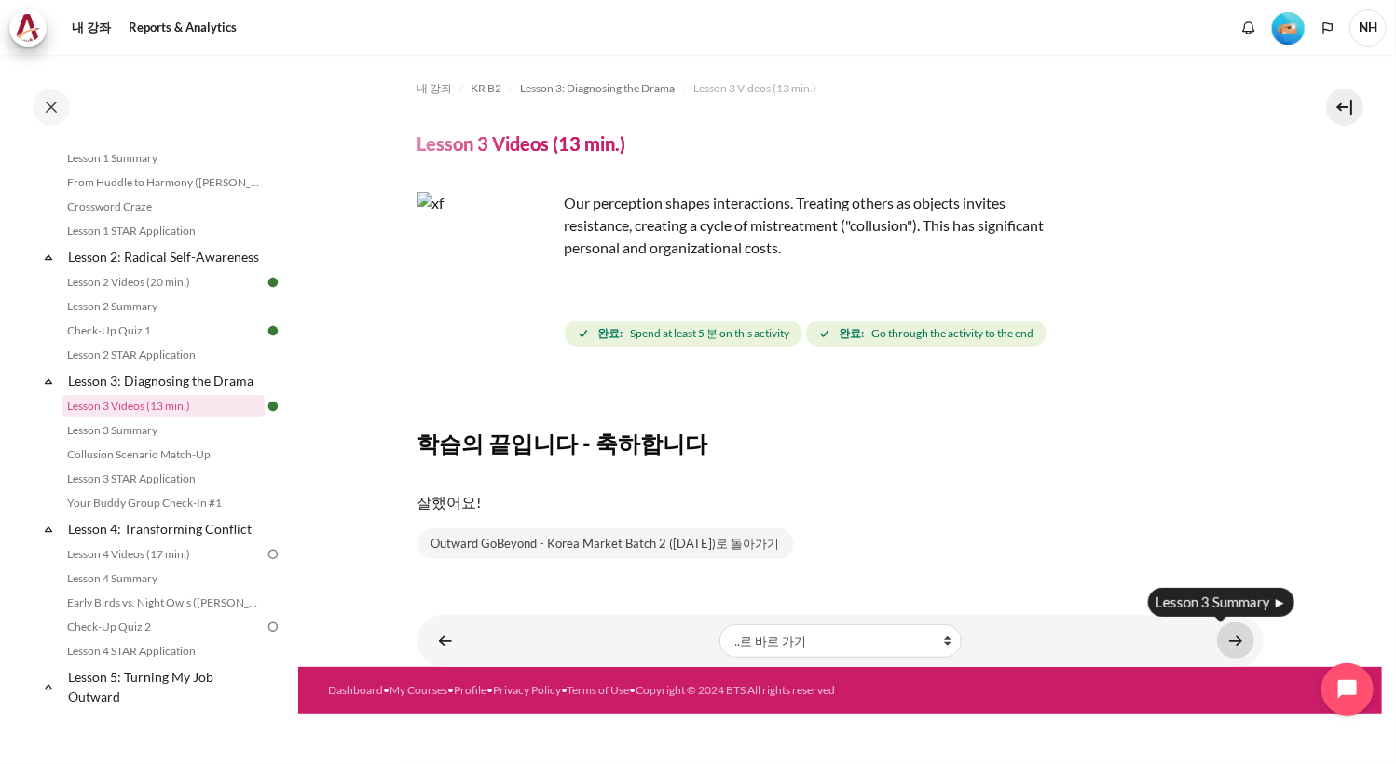
click at [1232, 644] on link "내용" at bounding box center [1235, 640] width 37 height 36
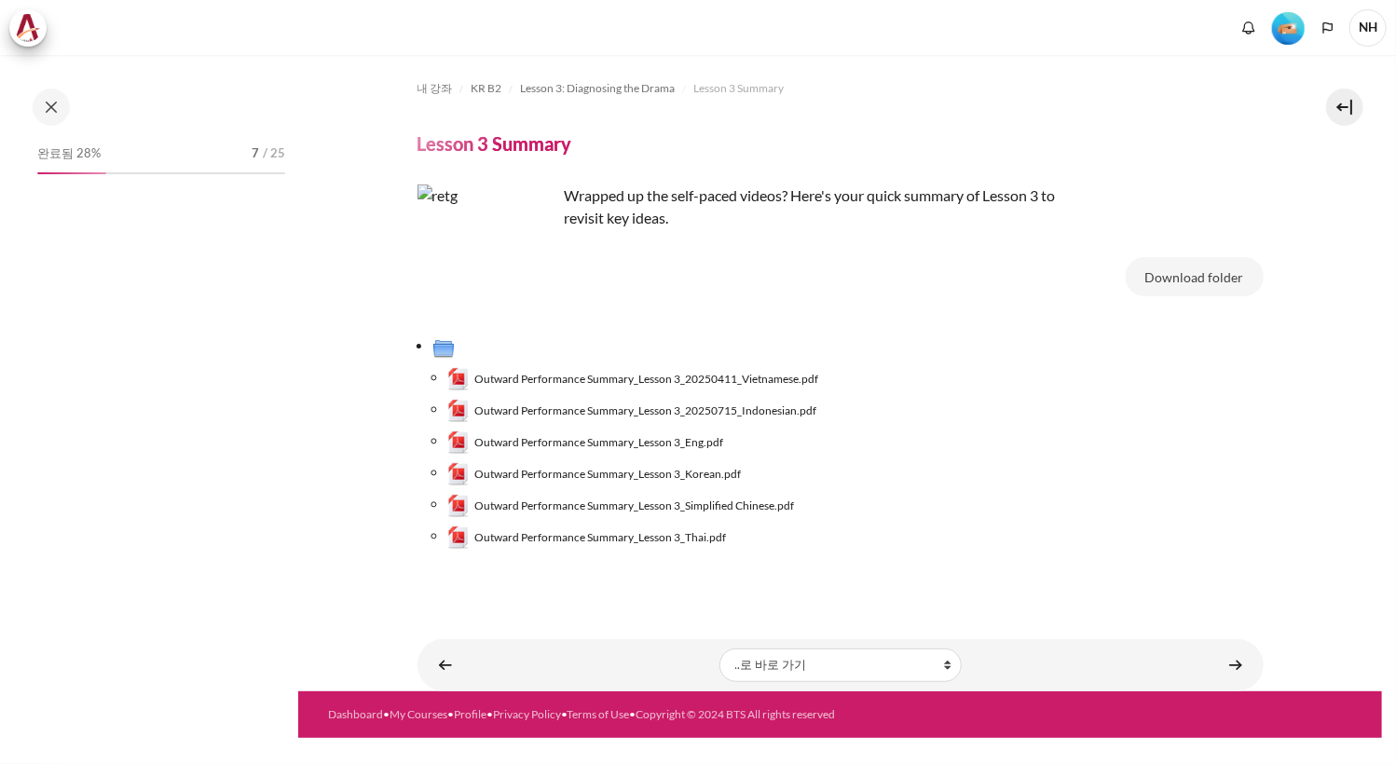
scroll to position [348, 0]
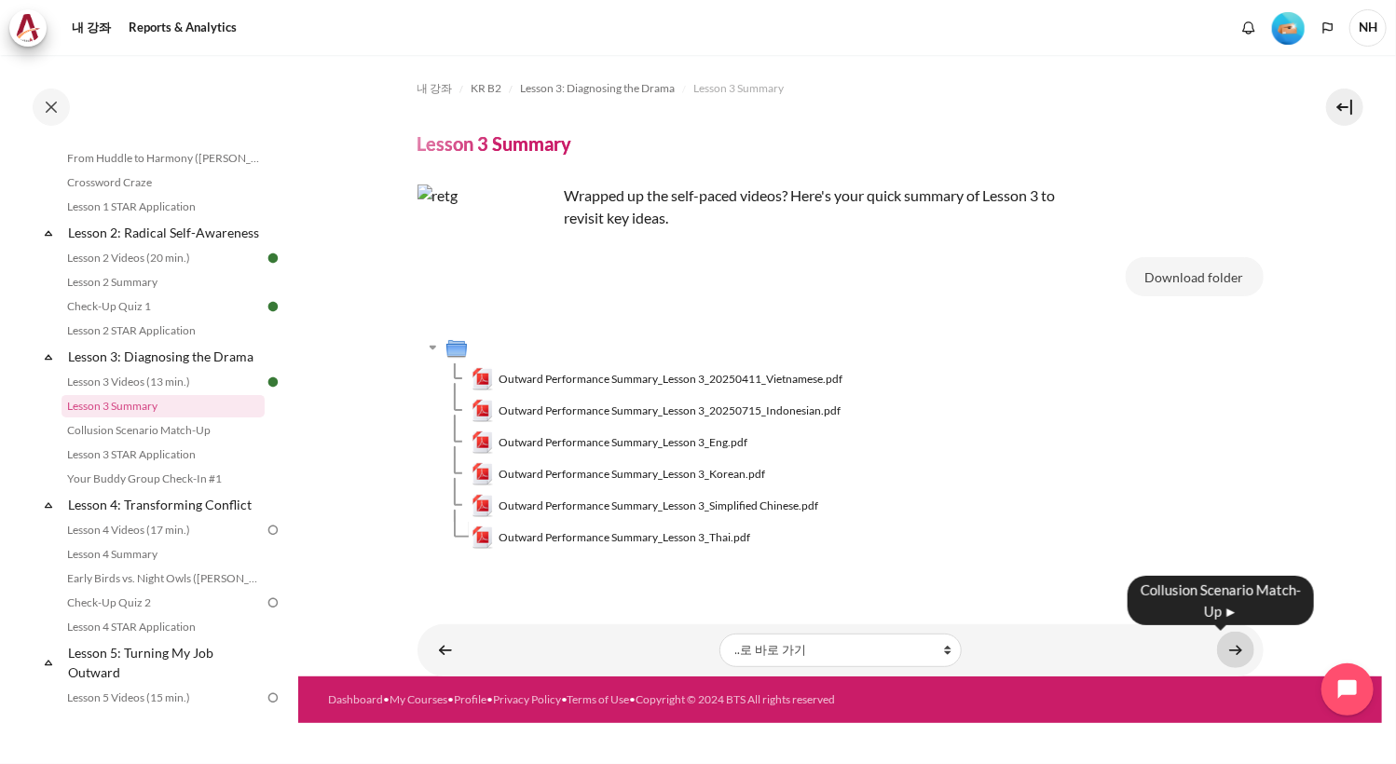
click at [1231, 650] on link "내용" at bounding box center [1235, 650] width 37 height 36
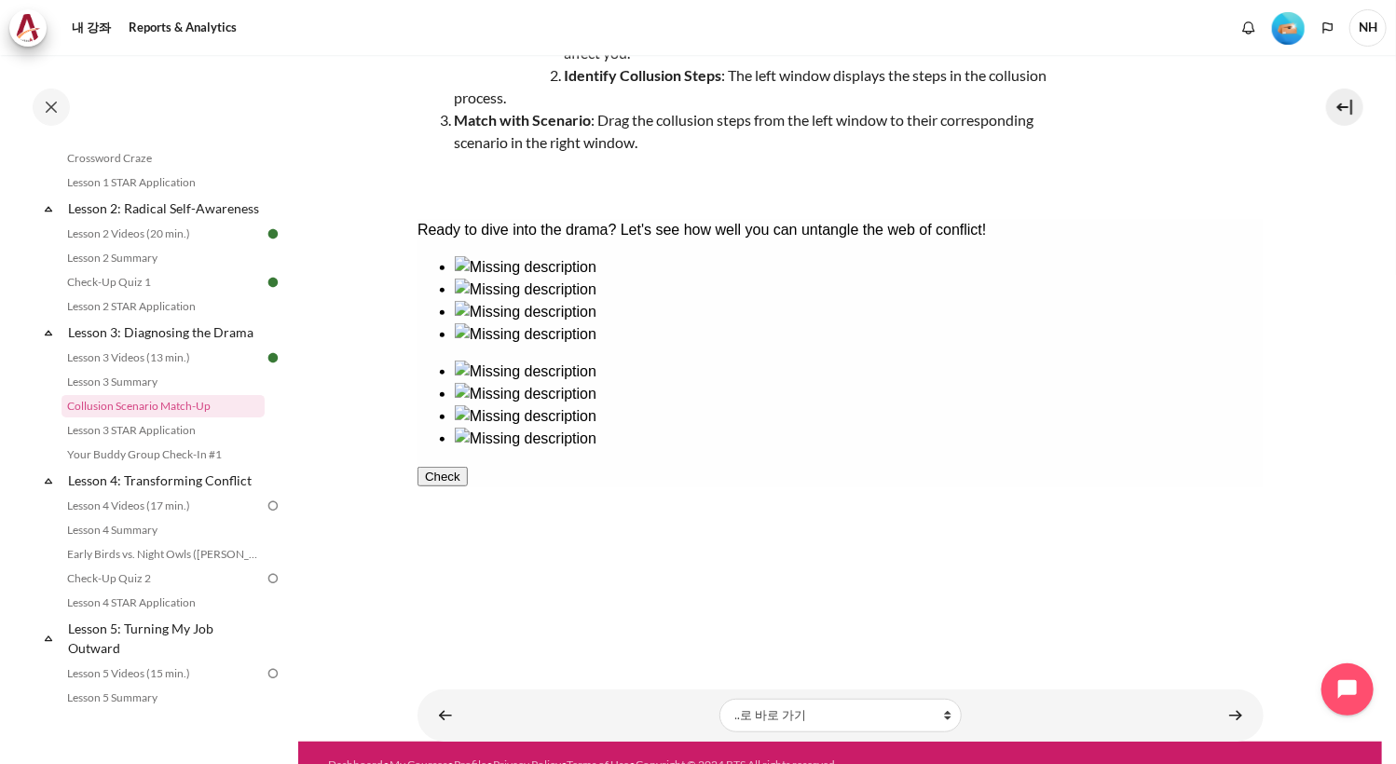
scroll to position [256, 0]
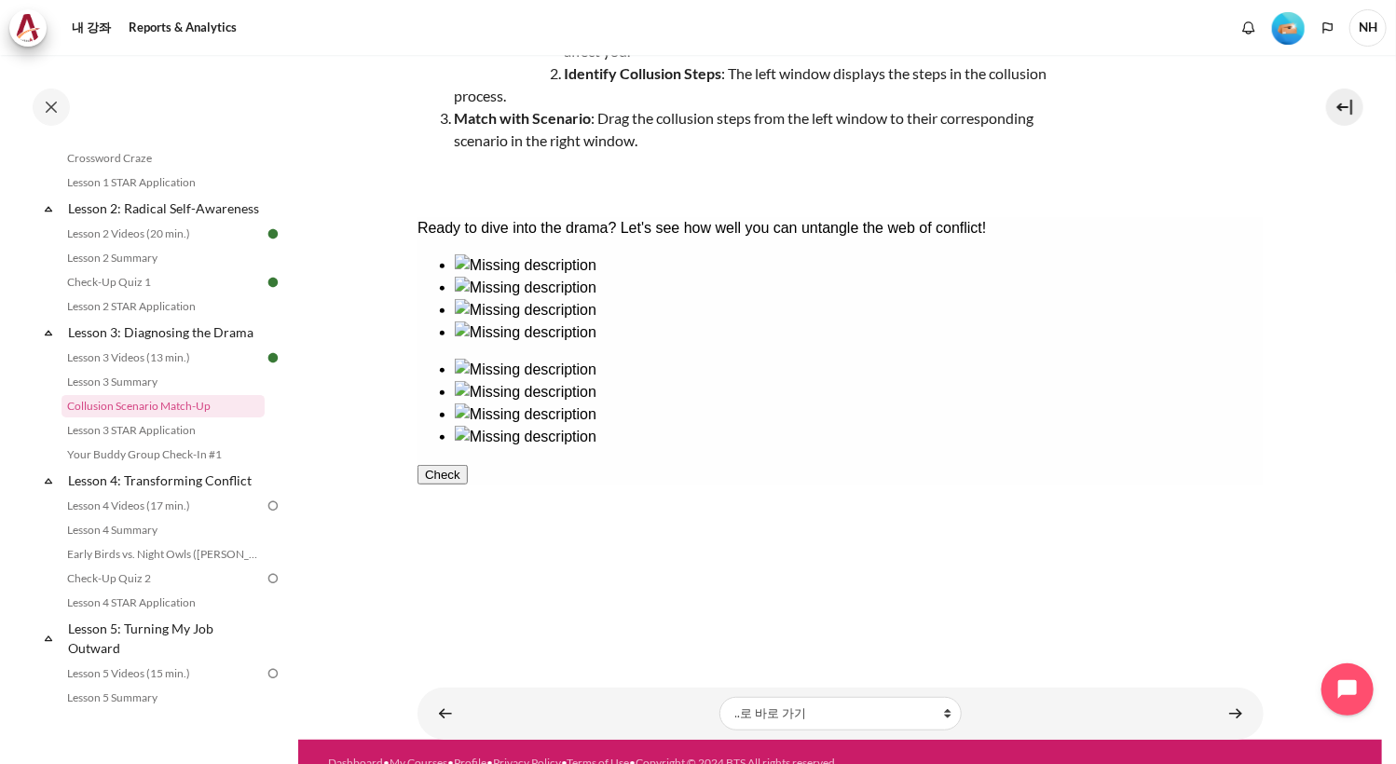
click at [472, 276] on div at bounding box center [858, 276] width 809 height 0
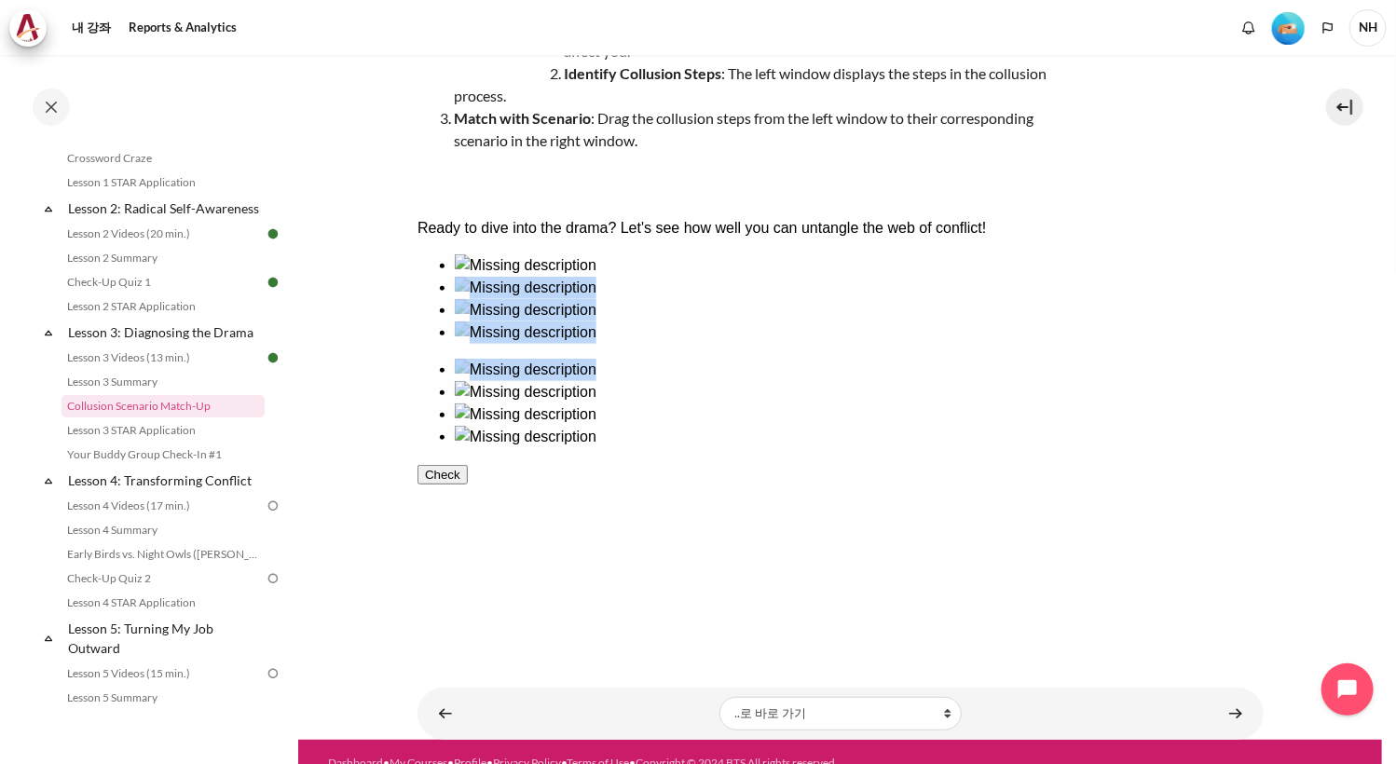
drag, startPoint x: 907, startPoint y: 353, endPoint x: 504, endPoint y: 376, distance: 403.2
click at [504, 376] on div at bounding box center [840, 350] width 846 height 194
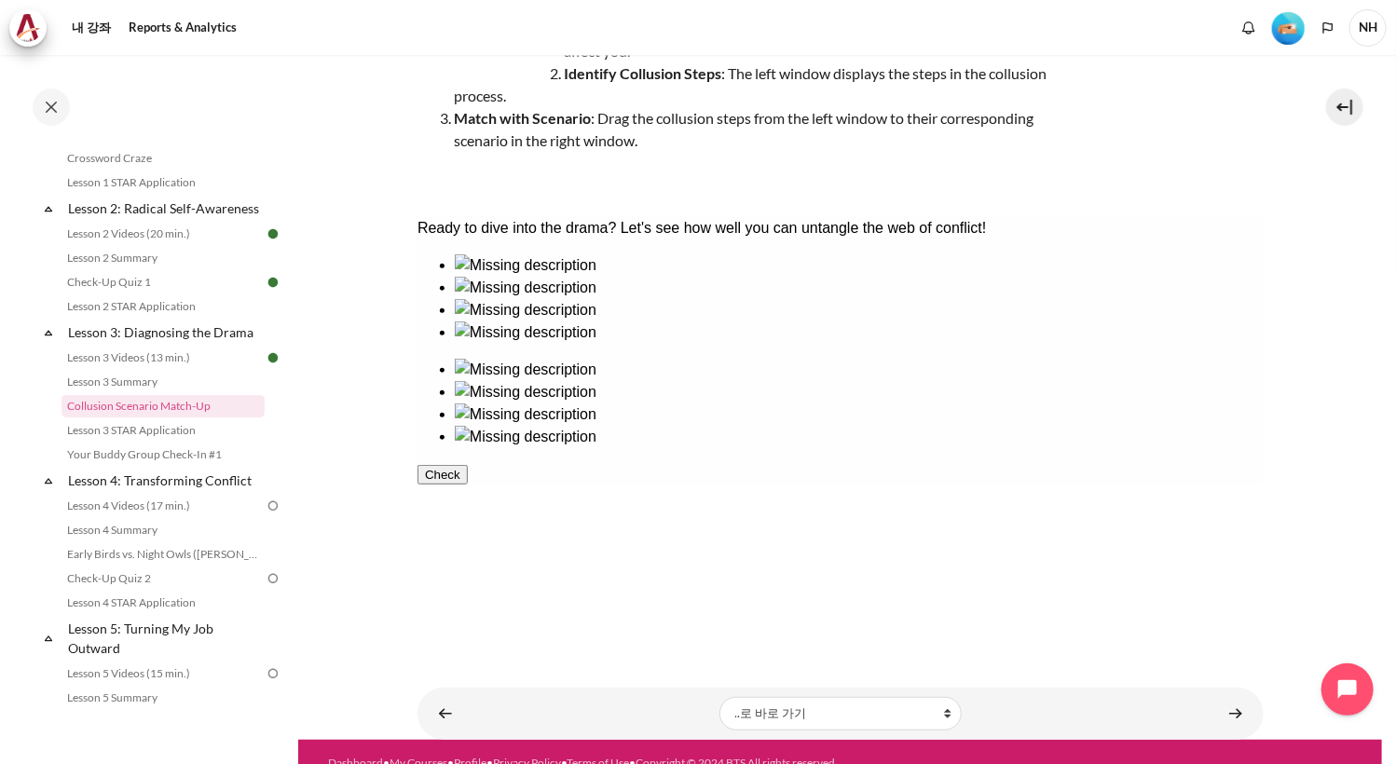
click at [1042, 403] on div at bounding box center [858, 403] width 809 height 0
click at [598, 298] on div at bounding box center [858, 298] width 809 height 0
click at [896, 380] on div at bounding box center [858, 380] width 809 height 0
click at [749, 321] on div at bounding box center [858, 321] width 809 height 0
click at [899, 492] on div at bounding box center [858, 492] width 809 height 0
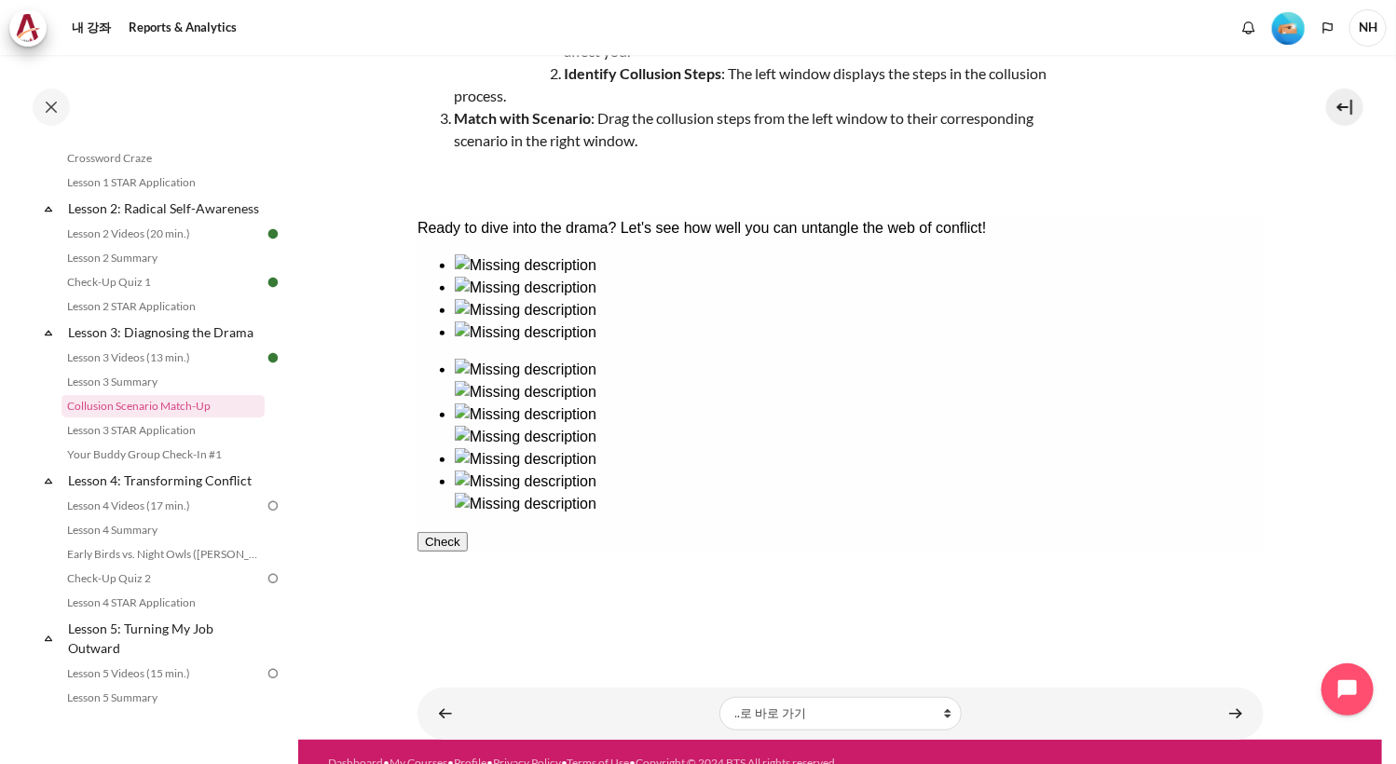
click at [497, 343] on div at bounding box center [858, 343] width 809 height 0
click at [1188, 470] on div at bounding box center [858, 470] width 809 height 0
click at [467, 573] on button "Check" at bounding box center [442, 564] width 50 height 20
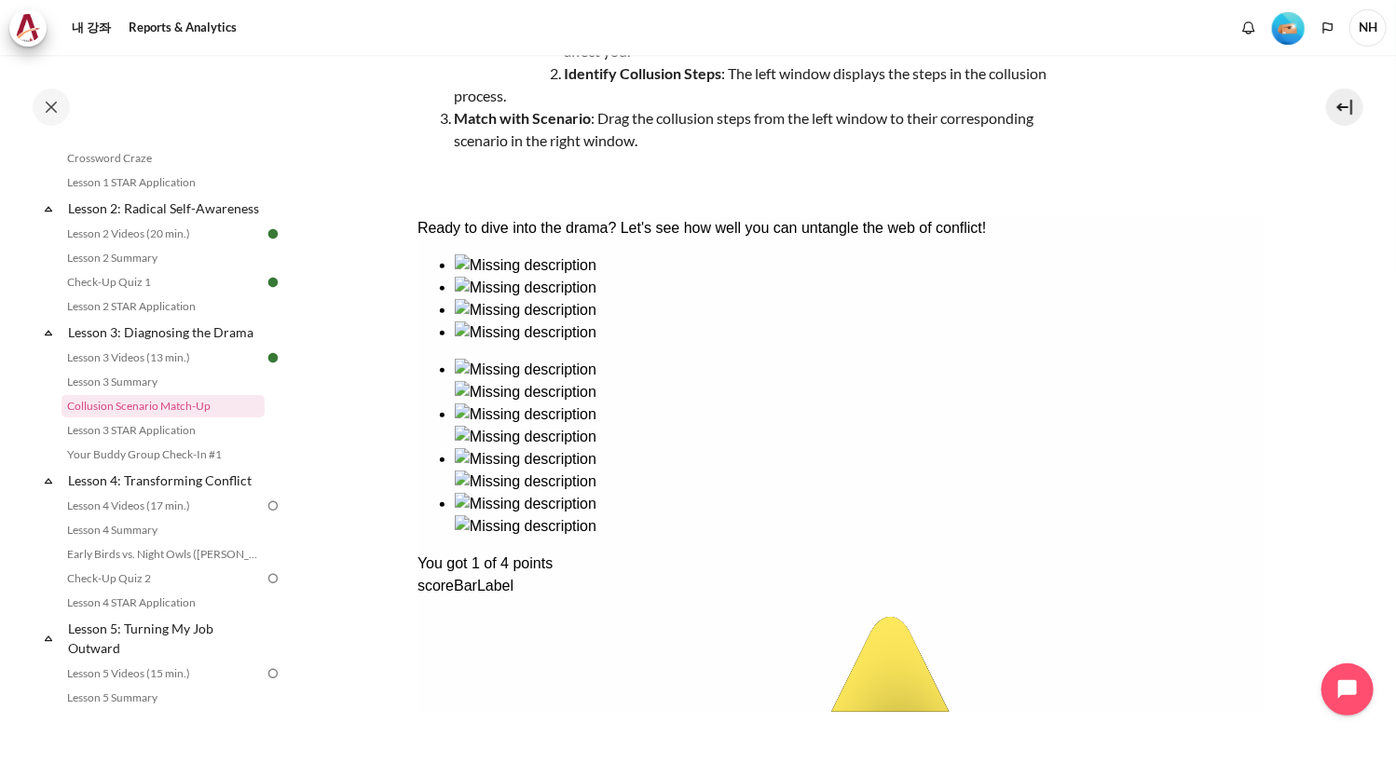
click at [1056, 353] on div "Ready to dive into the drama? Let's see how well you can untangle the web of co…" at bounding box center [840, 778] width 846 height 1124
click at [1076, 308] on div "Ready to dive into the drama? Let's see how well you can untangle the web of co…" at bounding box center [840, 778] width 846 height 1124
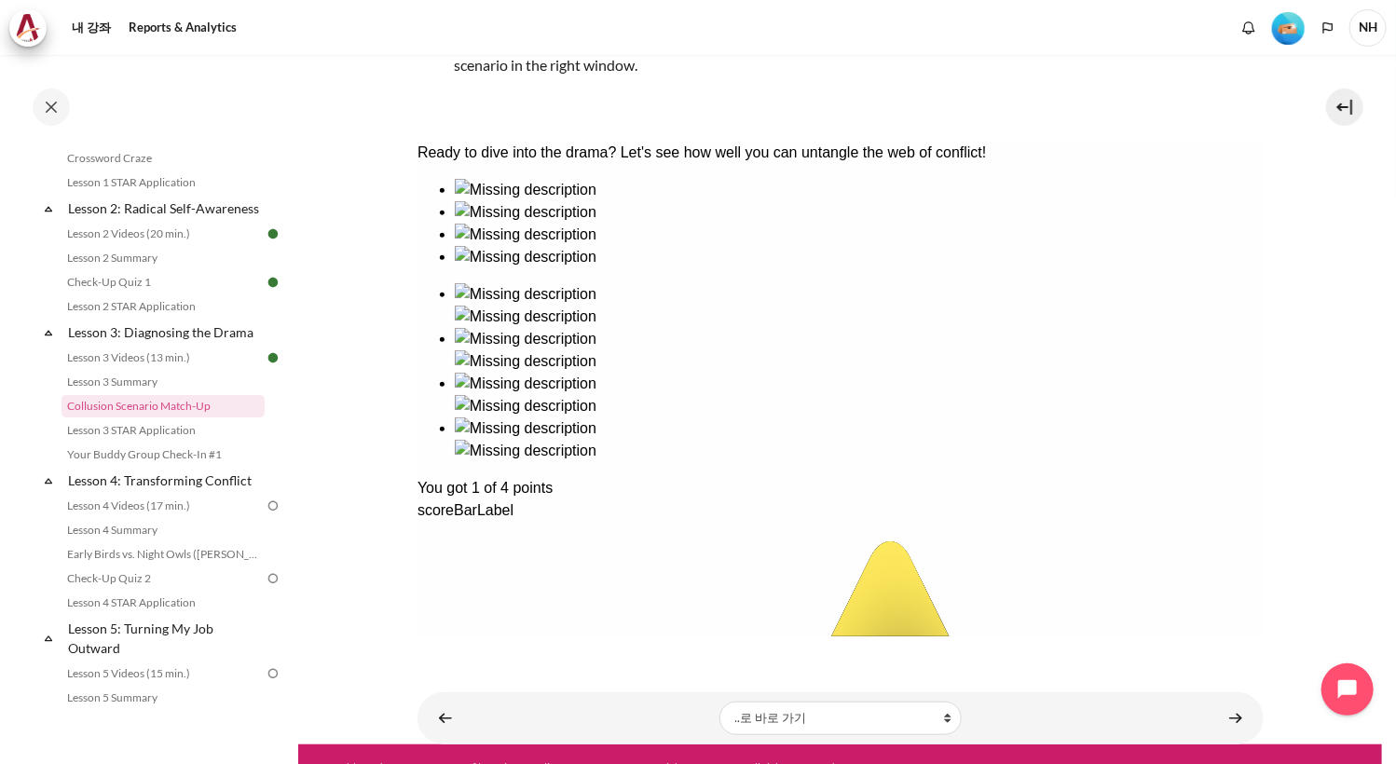
scroll to position [335, 0]
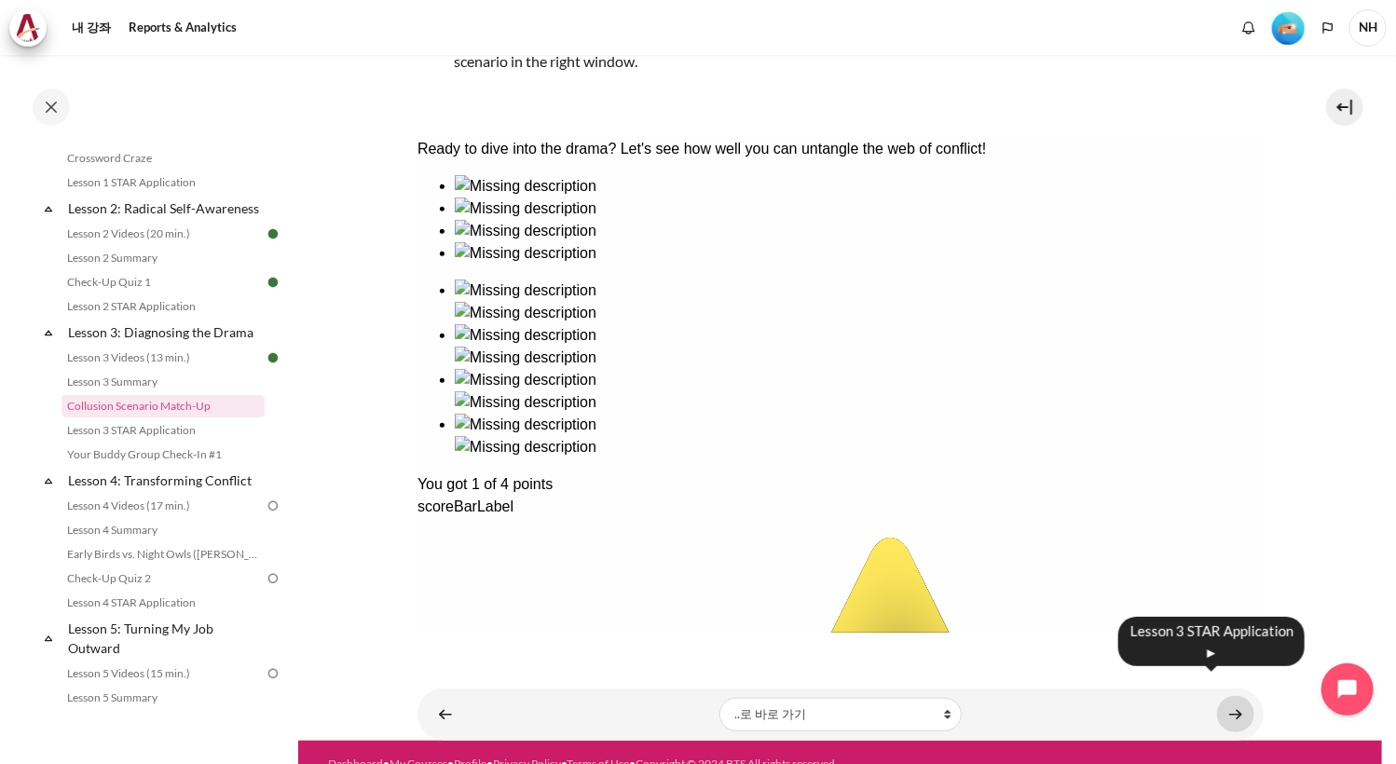
click at [1224, 696] on link "내용" at bounding box center [1235, 714] width 37 height 36
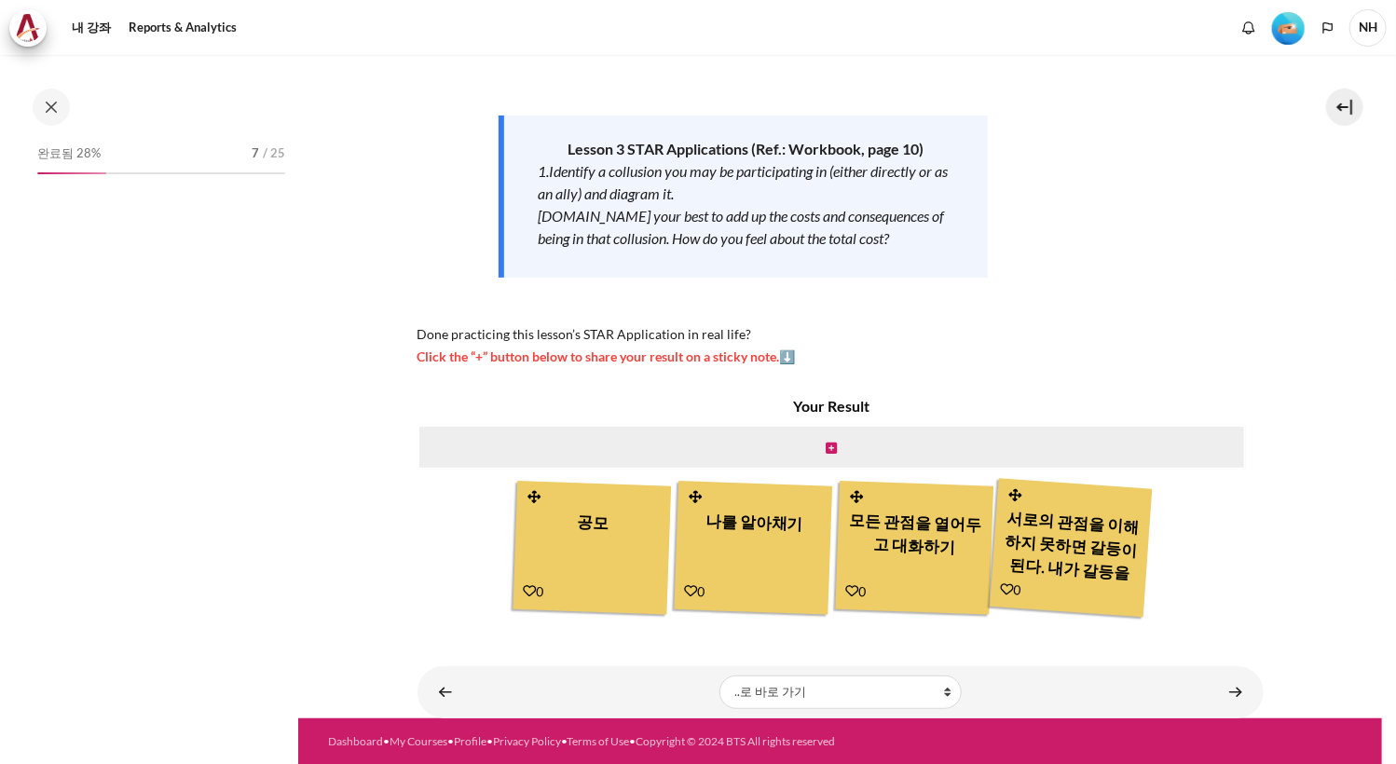
scroll to position [396, 0]
